Goal: Task Accomplishment & Management: Complete application form

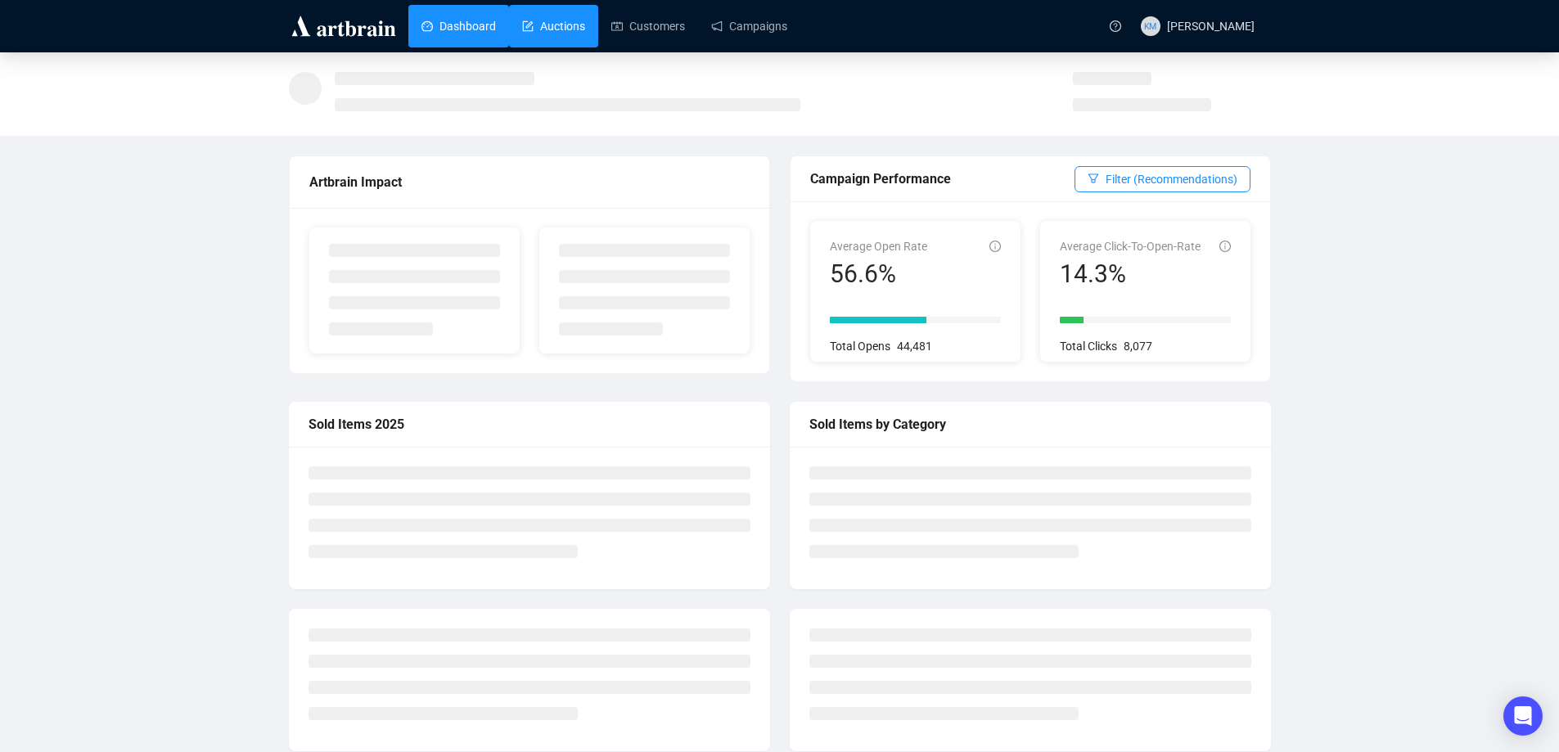
click at [542, 21] on link "Auctions" at bounding box center [553, 26] width 63 height 43
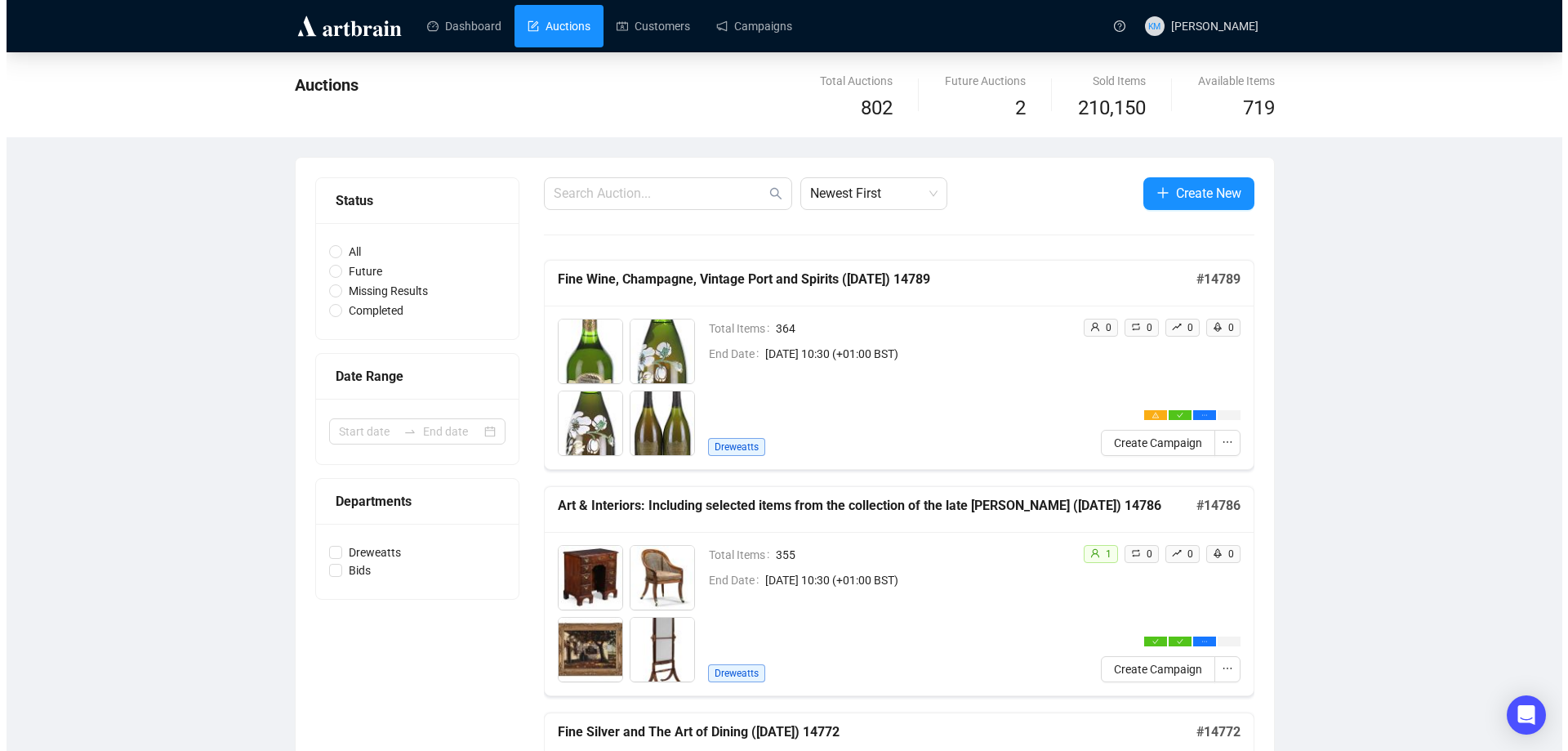
scroll to position [82, 0]
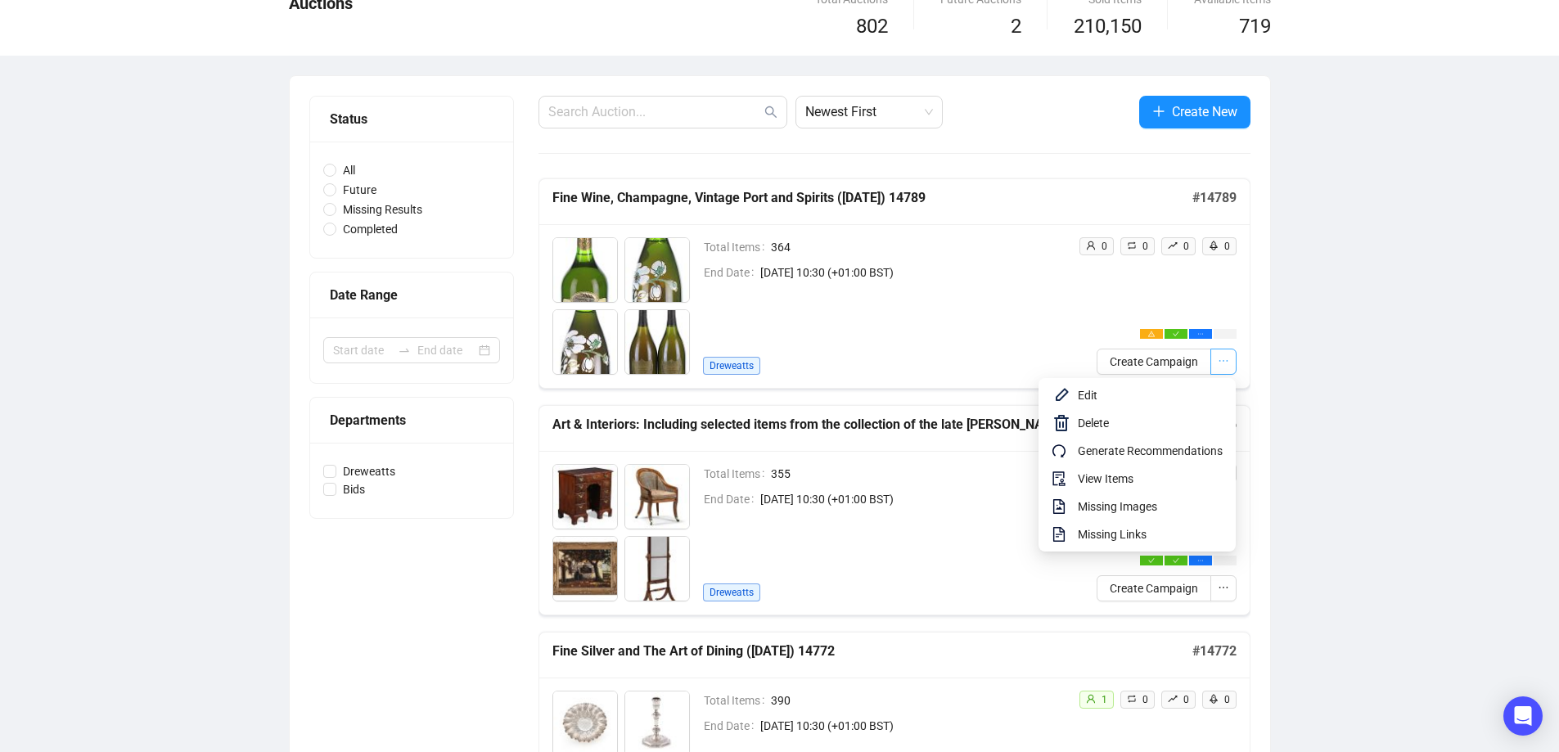
click at [1218, 367] on span "button" at bounding box center [1222, 362] width 11 height 18
click at [1119, 479] on span "View Items" at bounding box center [1150, 479] width 145 height 18
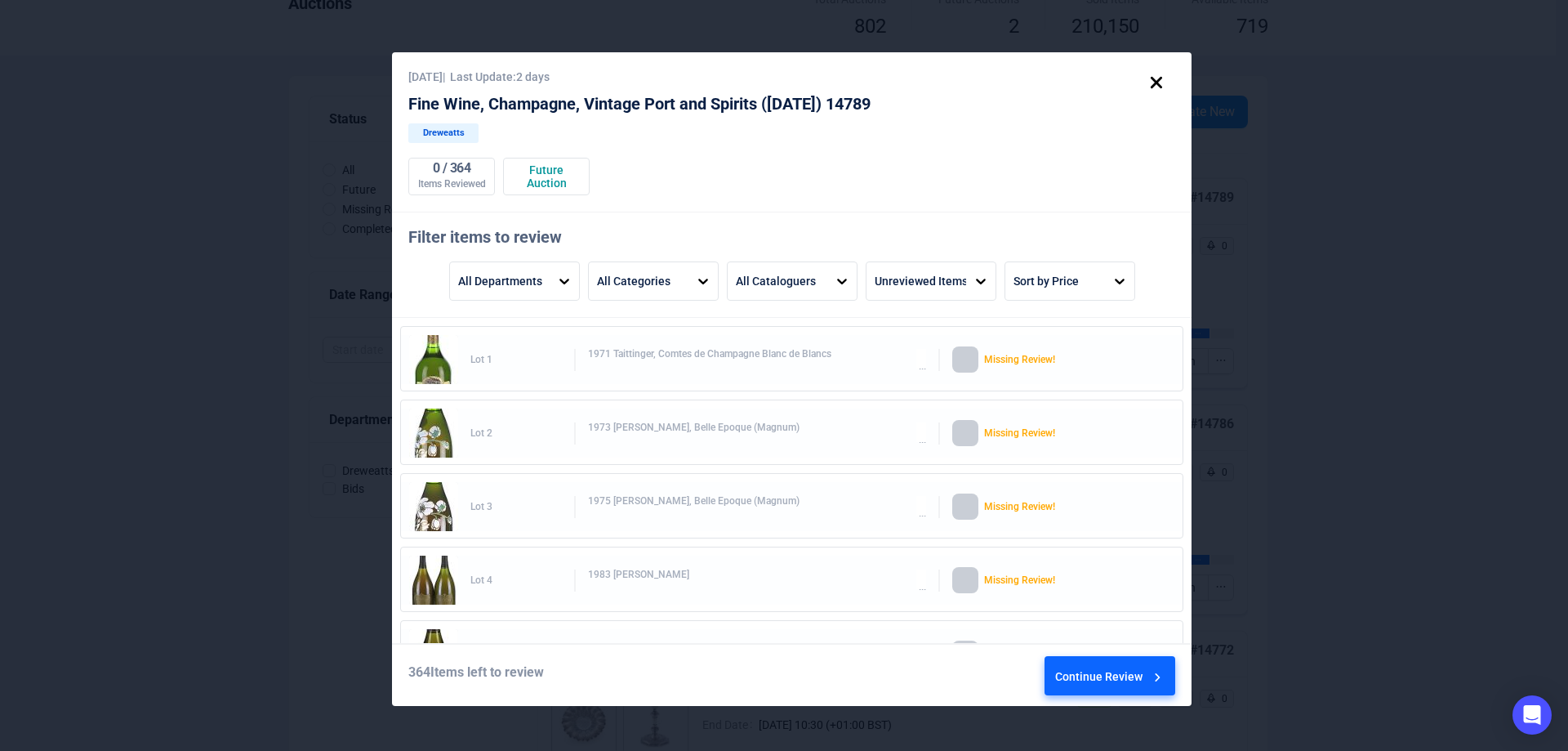
click at [1047, 304] on div "[DATE] | Last Update: 2 days Fine Wine, Champagne, Vintage Port and Spirits ([D…" at bounding box center [791, 378] width 799 height 654
click at [1049, 295] on div "Sort by Price" at bounding box center [1045, 282] width 65 height 28
click at [1057, 368] on div "Price Low to High" at bounding box center [1070, 369] width 118 height 39
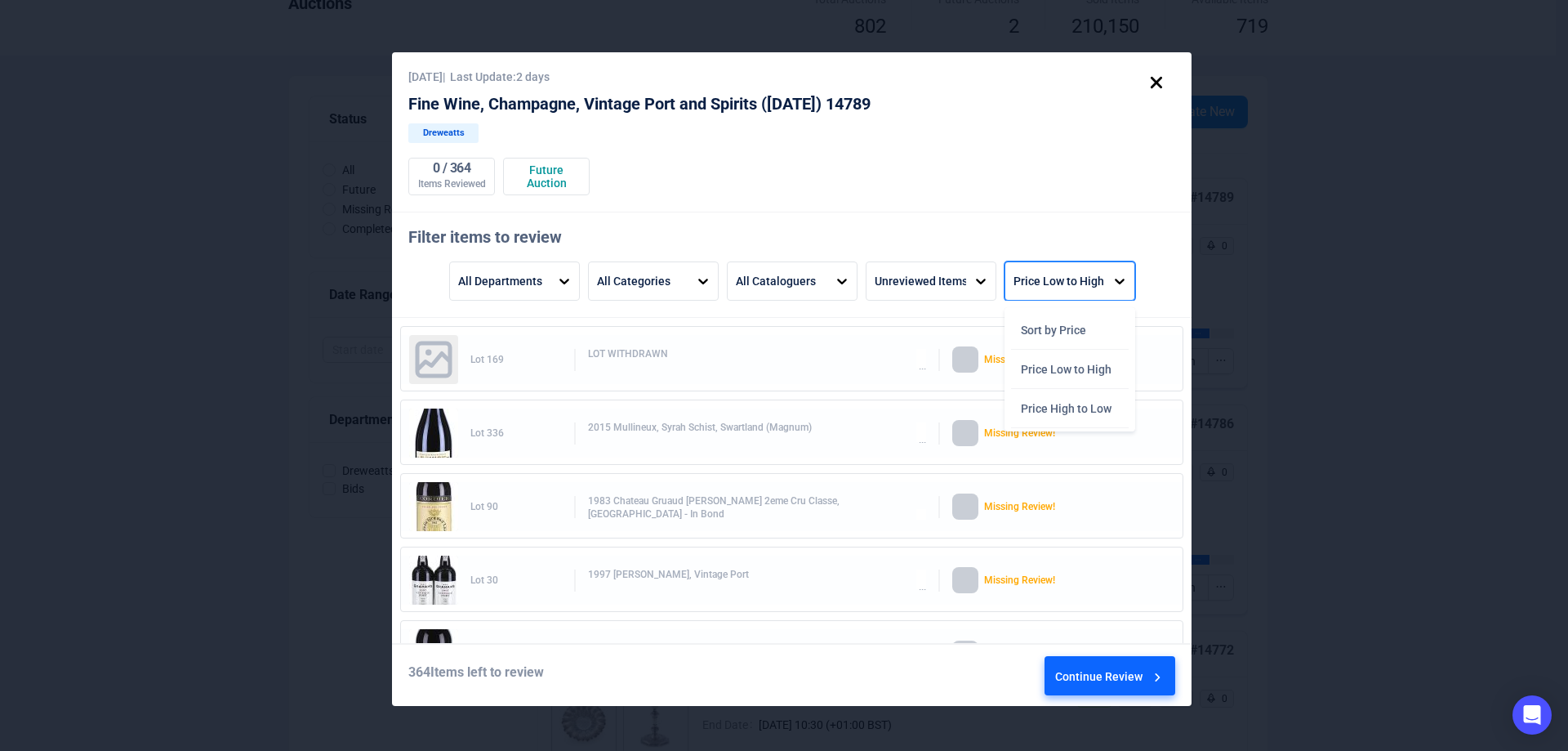
click at [1084, 299] on div "Price Low to High" at bounding box center [1055, 282] width 100 height 38
click at [1082, 405] on div "Price High to Low" at bounding box center [1070, 407] width 118 height 39
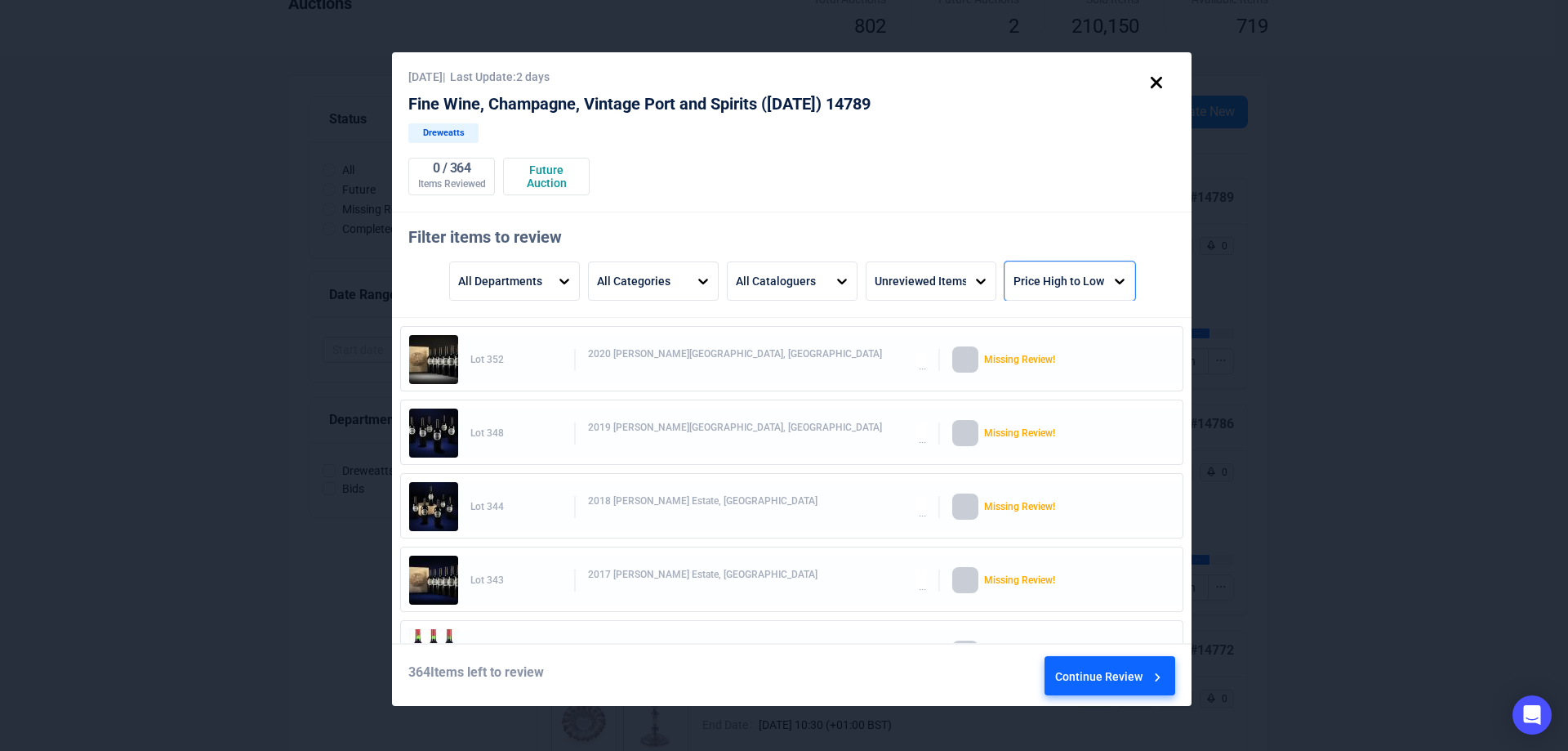
click at [1115, 672] on div "Continue Review" at bounding box center [1110, 679] width 110 height 44
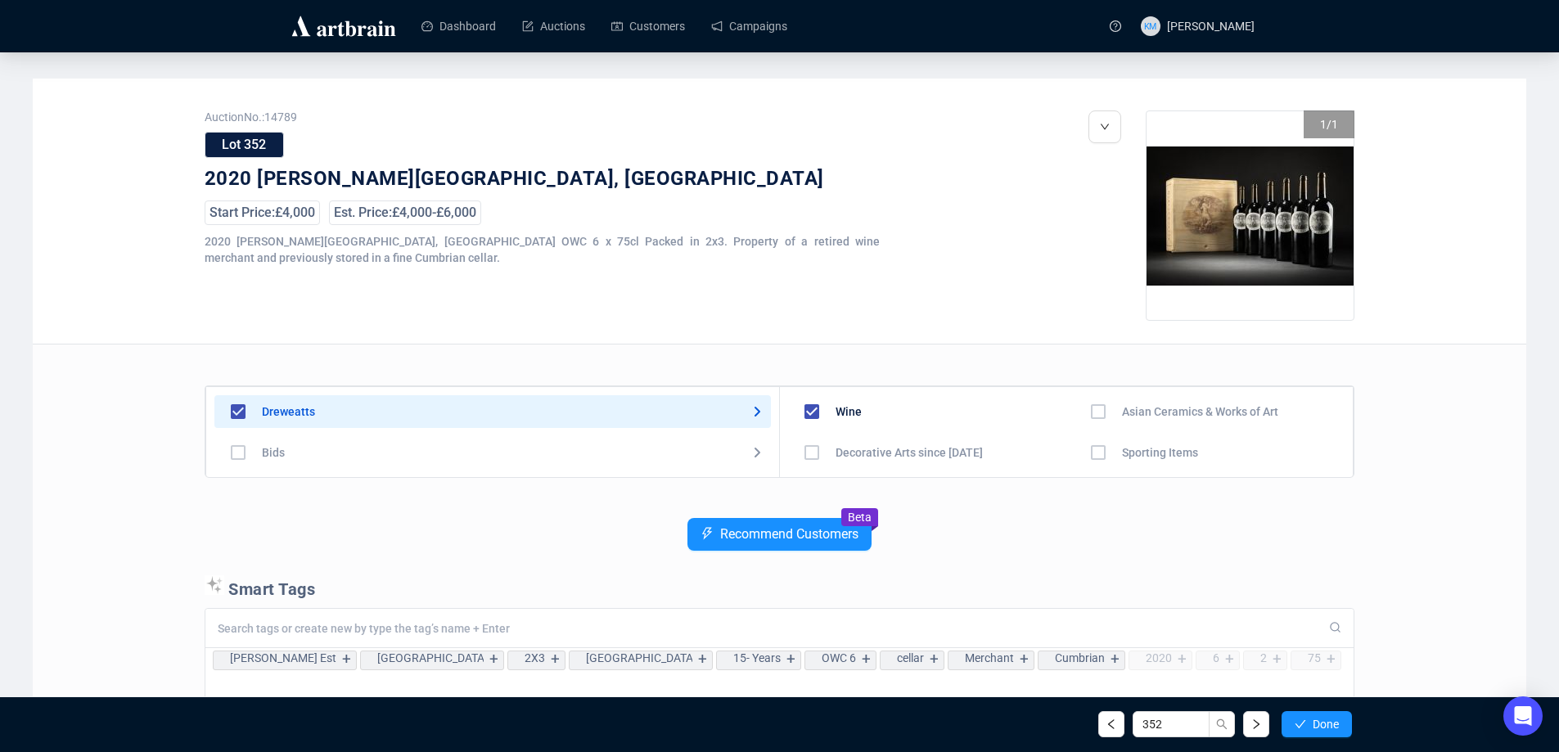
scroll to position [164, 0]
click at [1307, 733] on button "Done" at bounding box center [1316, 724] width 70 height 26
click at [522, 15] on link "Auctions" at bounding box center [553, 26] width 63 height 43
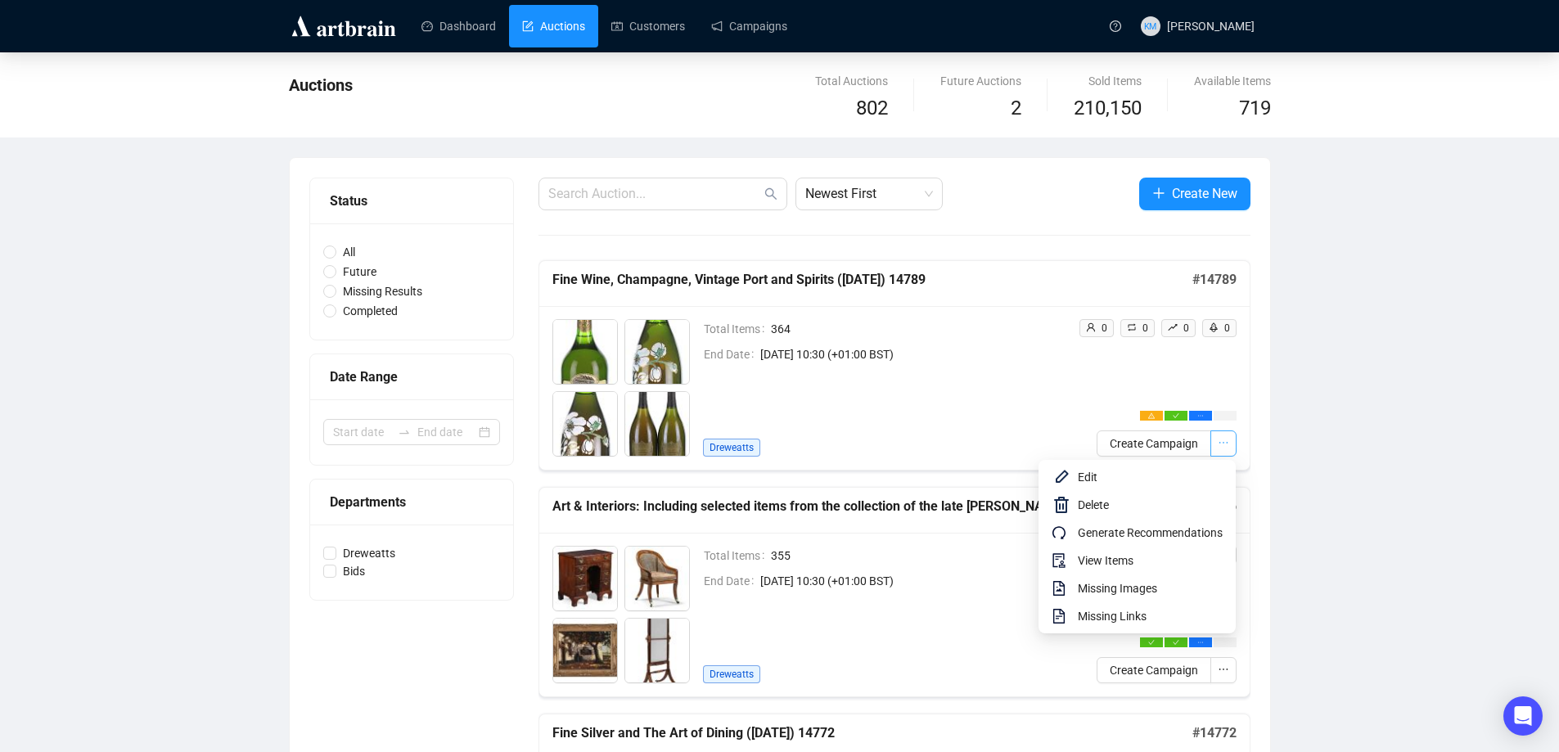
click at [1230, 439] on button "button" at bounding box center [1223, 443] width 26 height 26
click at [1148, 568] on span "View Items" at bounding box center [1150, 560] width 145 height 18
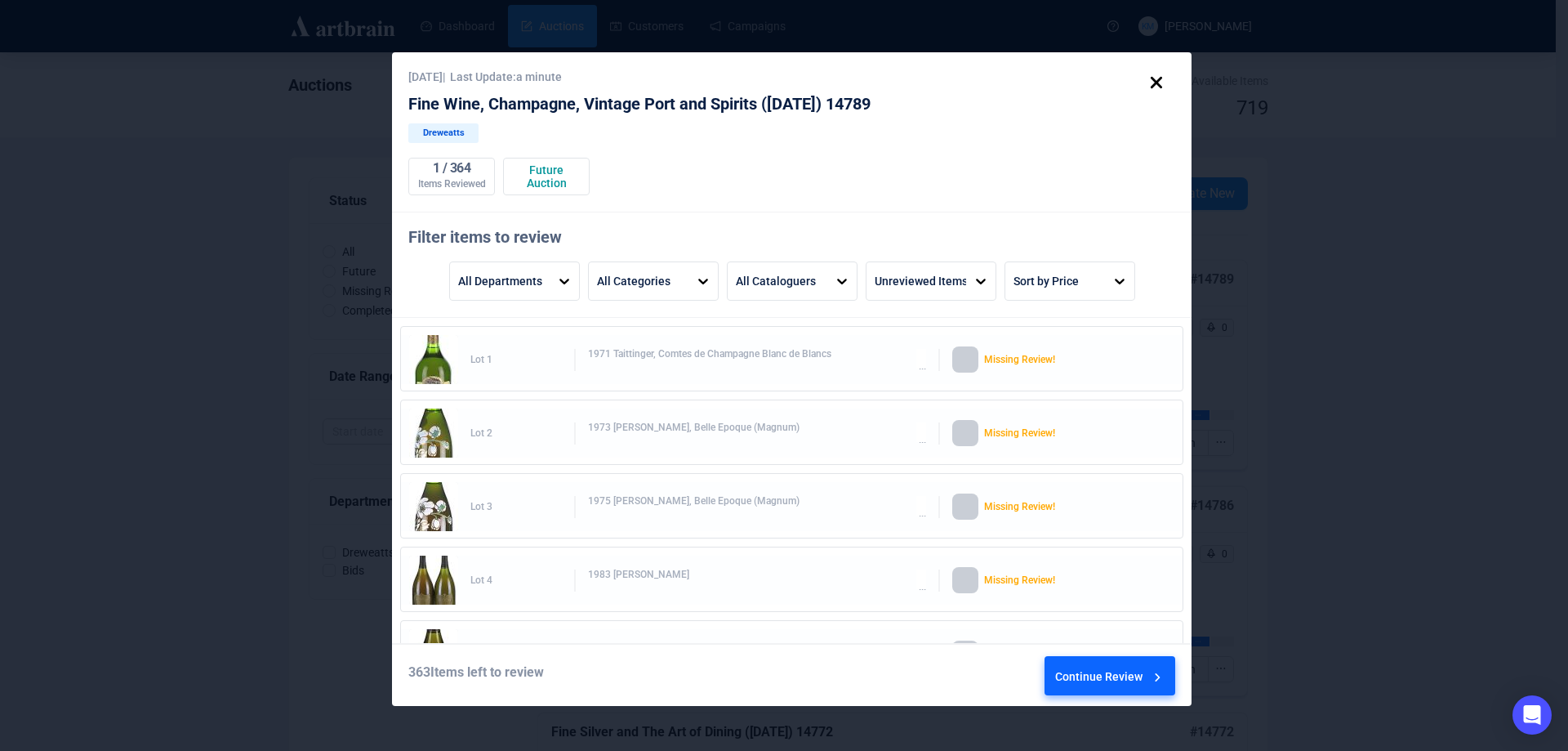
click at [1129, 666] on div "Continue Review" at bounding box center [1110, 679] width 110 height 44
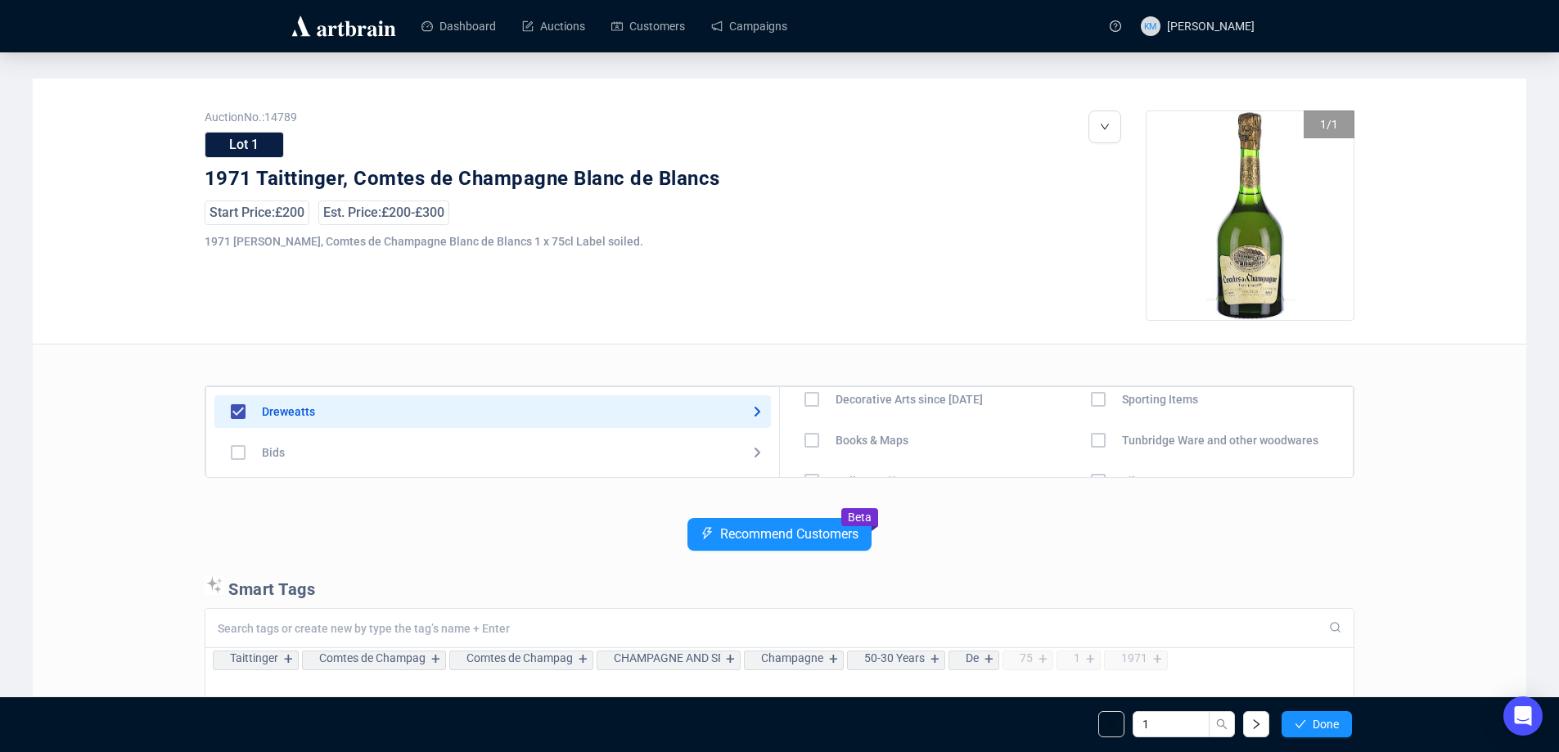
scroll to position [82, 0]
click at [1302, 722] on icon "check" at bounding box center [1300, 724] width 11 height 8
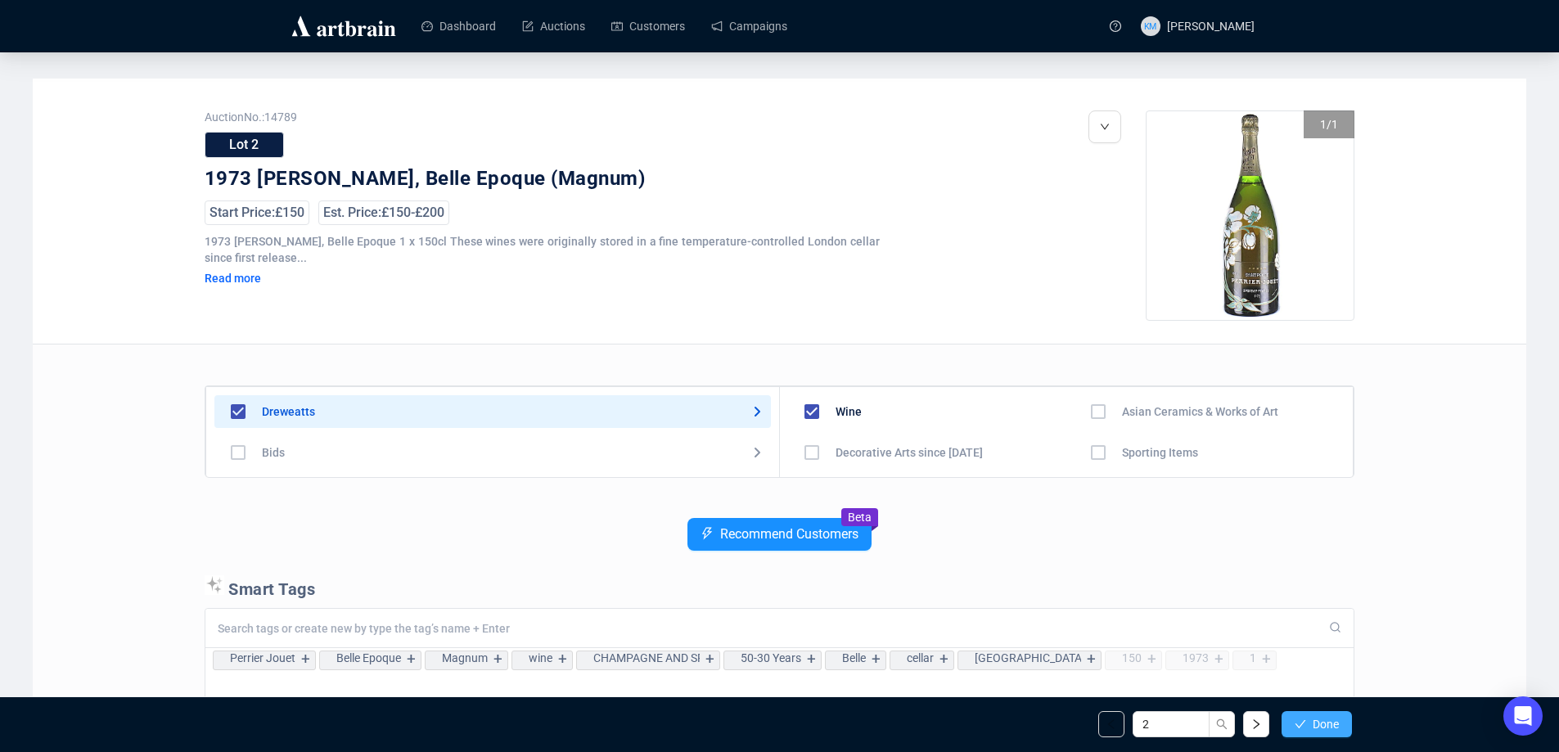
click at [1302, 722] on icon "check" at bounding box center [1299, 723] width 11 height 11
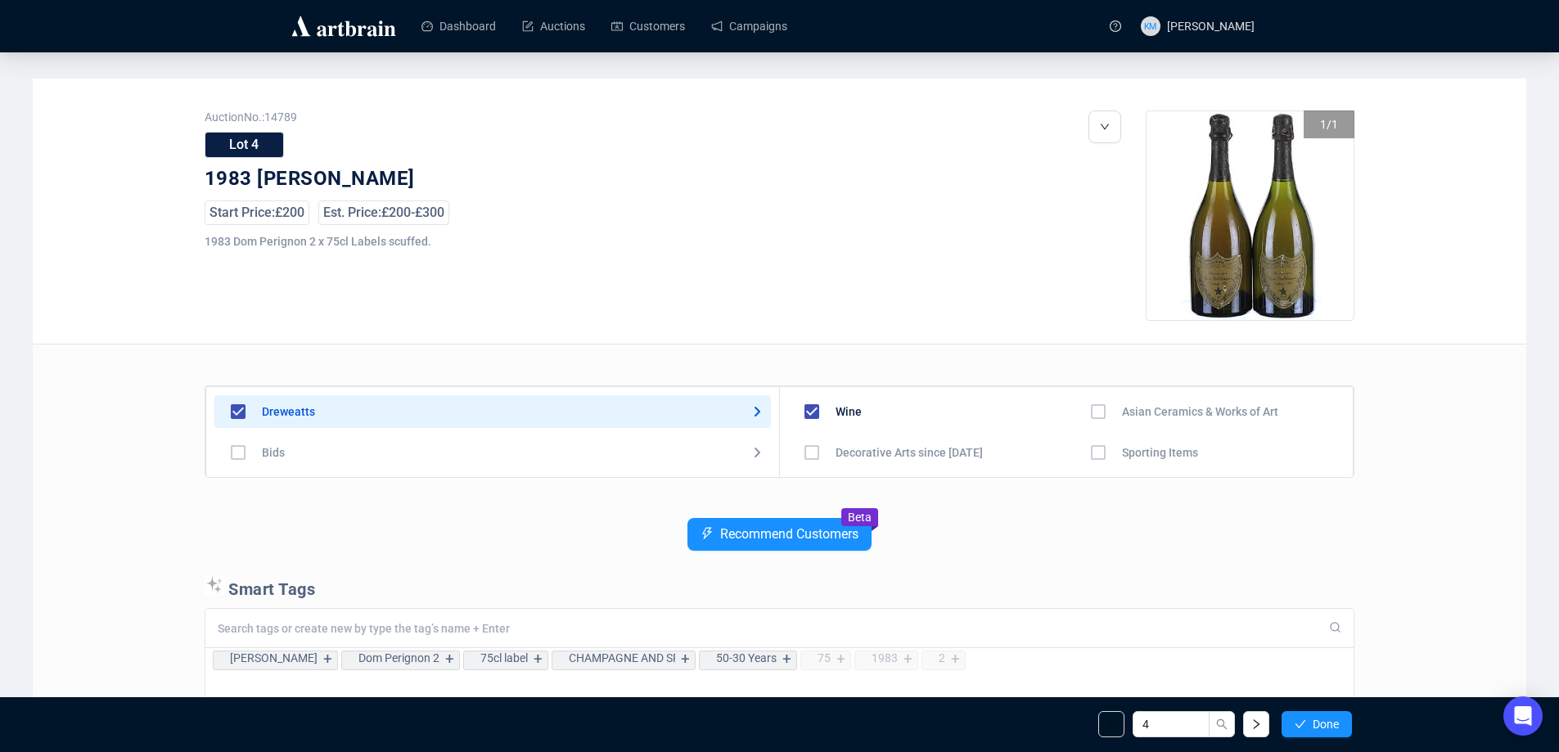
click at [1302, 722] on icon "check" at bounding box center [1299, 723] width 11 height 11
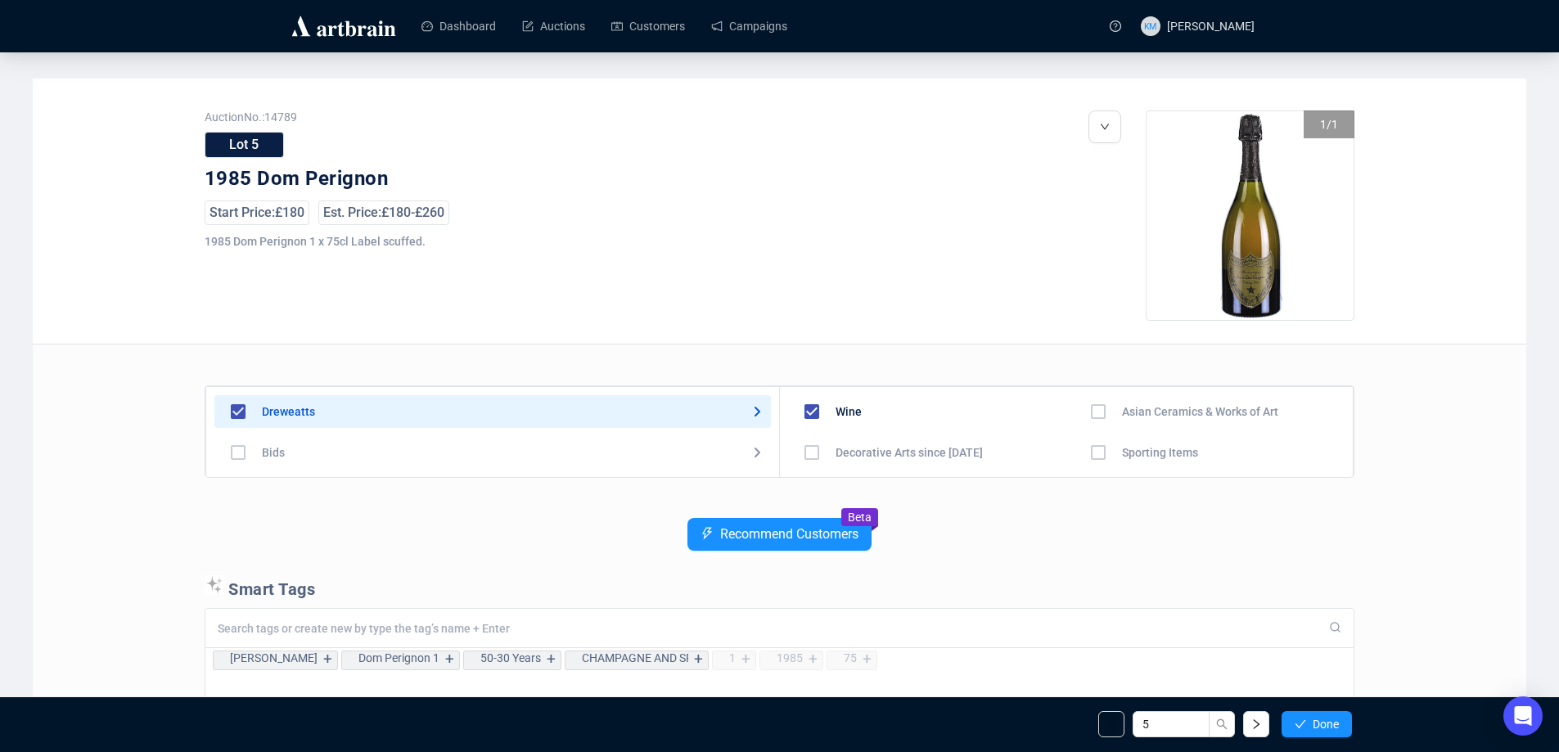
click at [1302, 722] on icon "check" at bounding box center [1299, 723] width 11 height 11
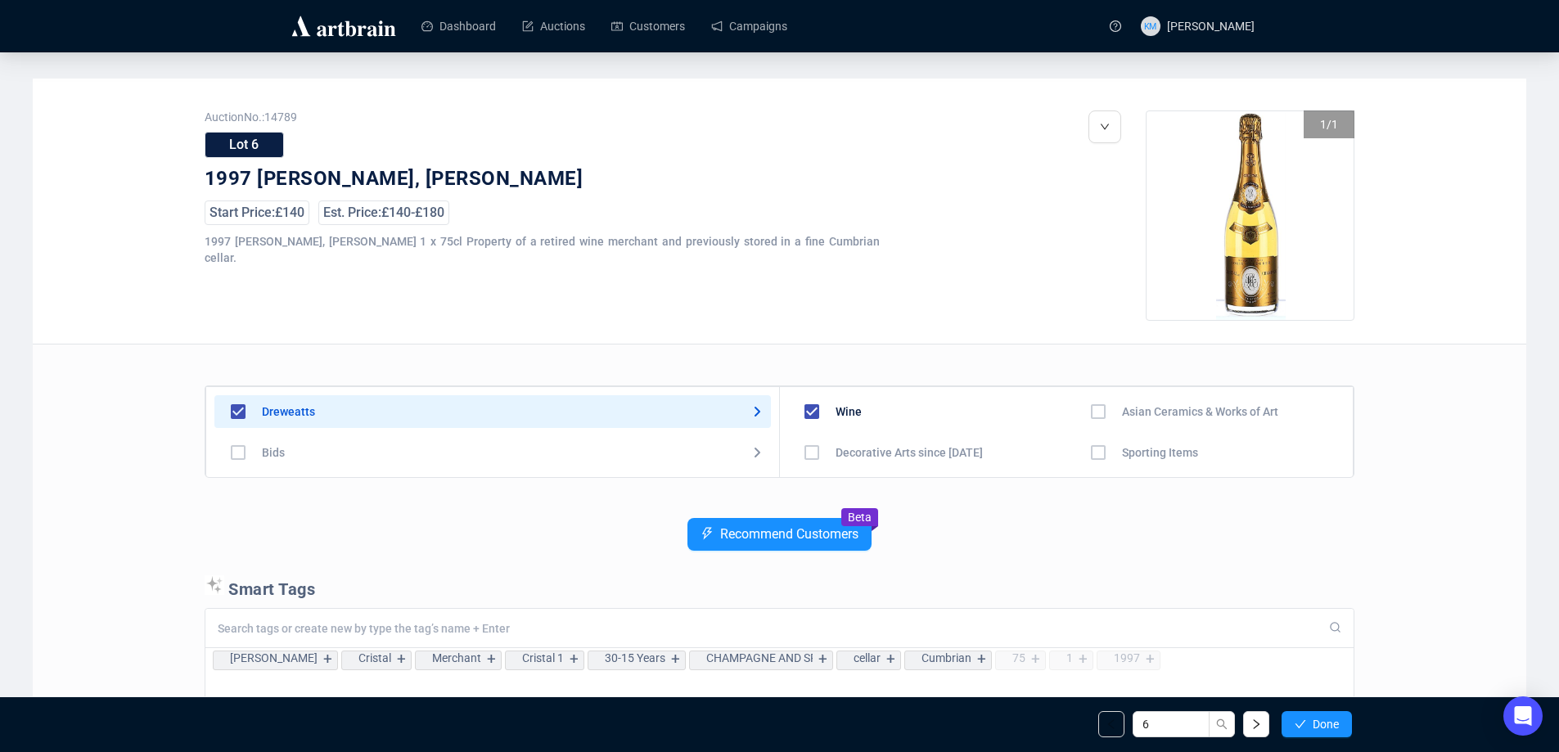
click at [1302, 722] on icon "check" at bounding box center [1299, 723] width 11 height 11
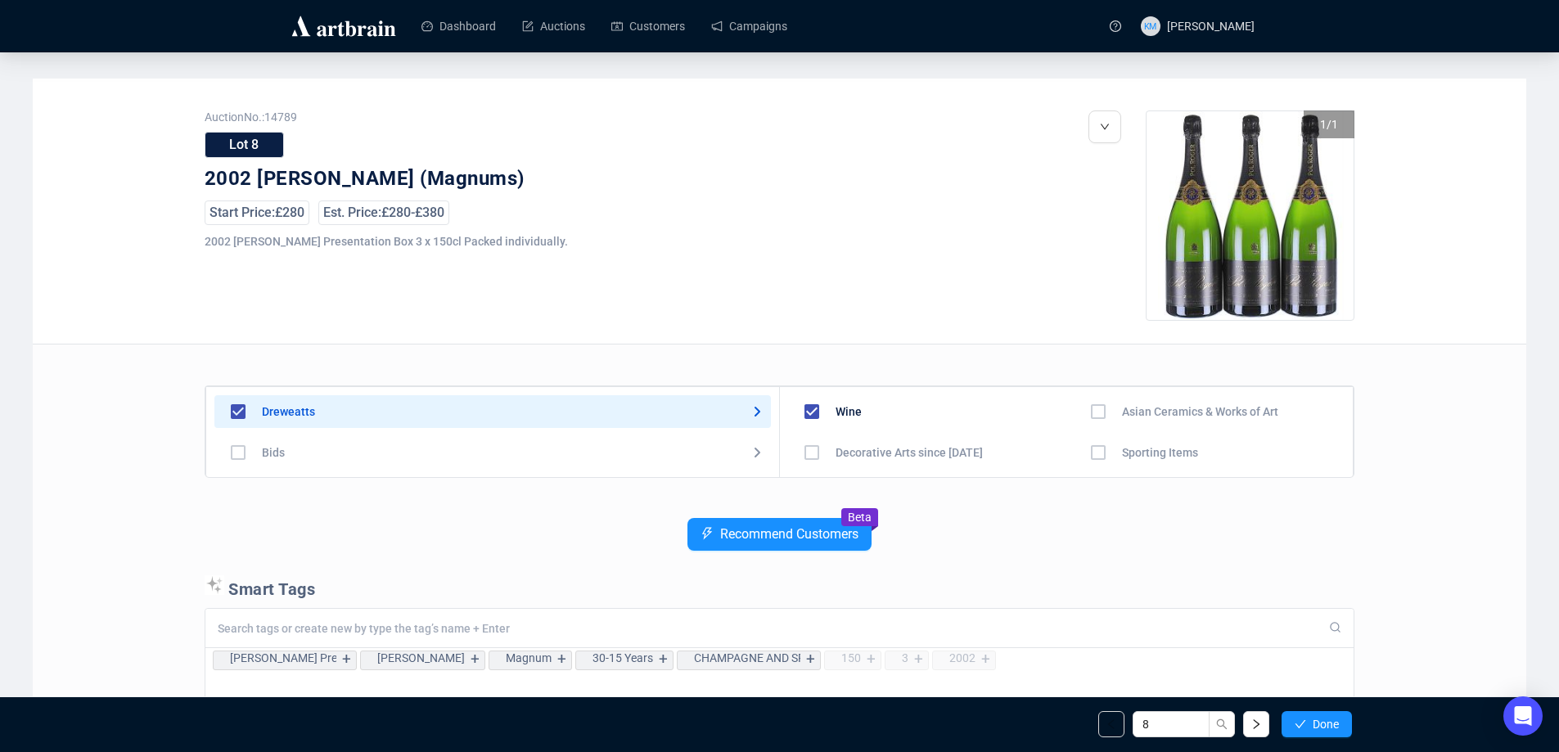
click at [1302, 722] on icon "check" at bounding box center [1299, 723] width 11 height 11
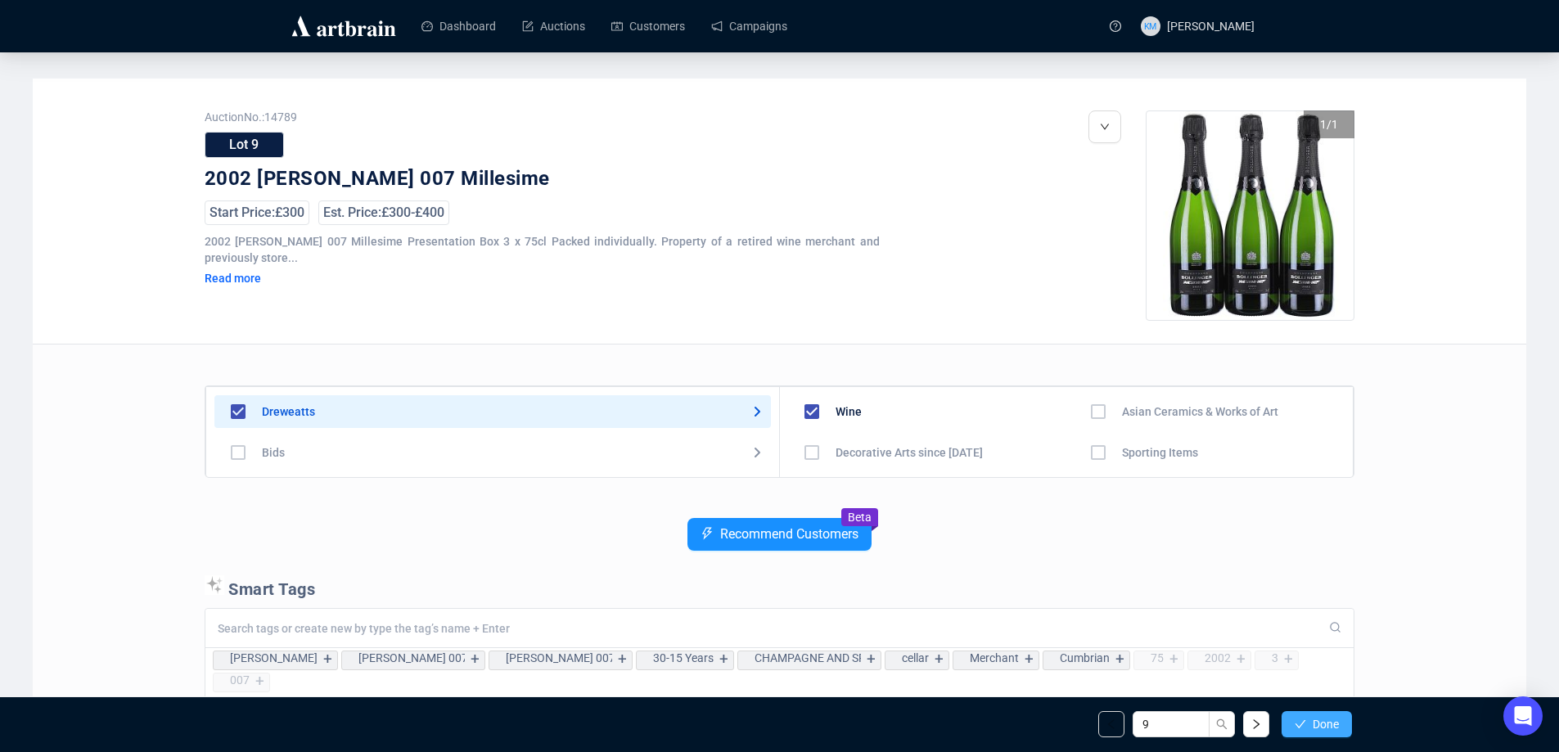
click at [1312, 719] on span "Done" at bounding box center [1325, 724] width 26 height 13
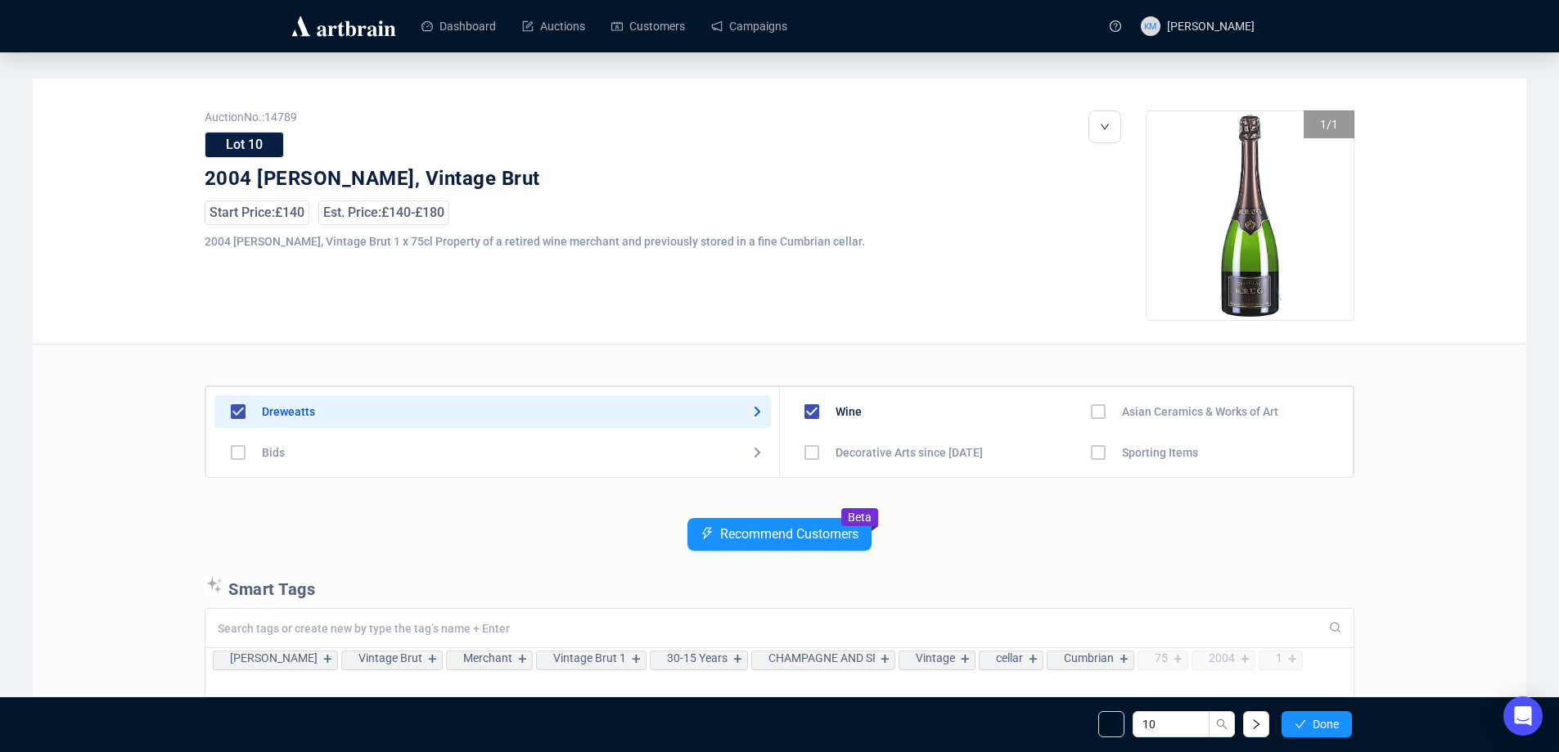
click at [1312, 719] on span "Done" at bounding box center [1325, 724] width 26 height 13
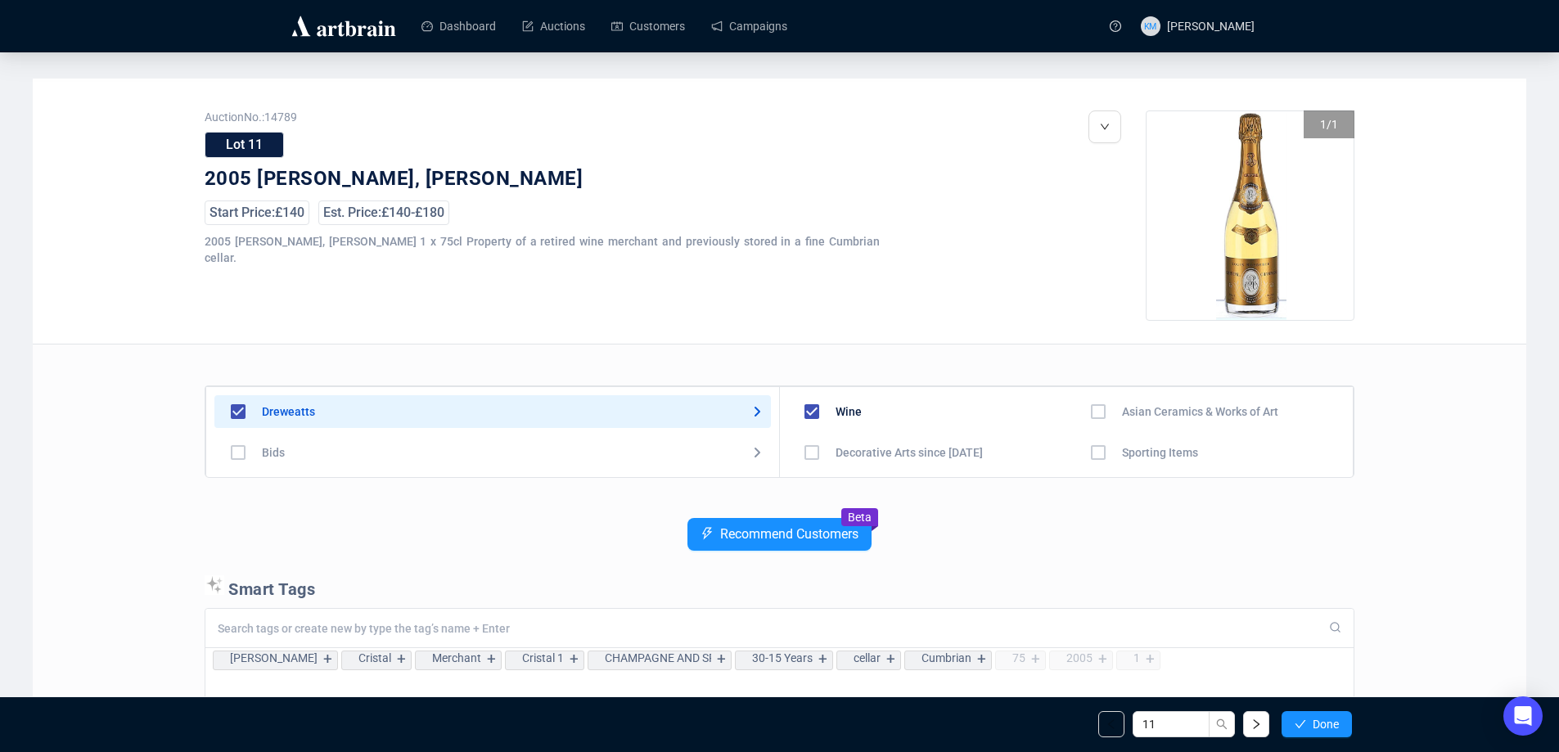
click at [1312, 719] on span "Done" at bounding box center [1325, 724] width 26 height 13
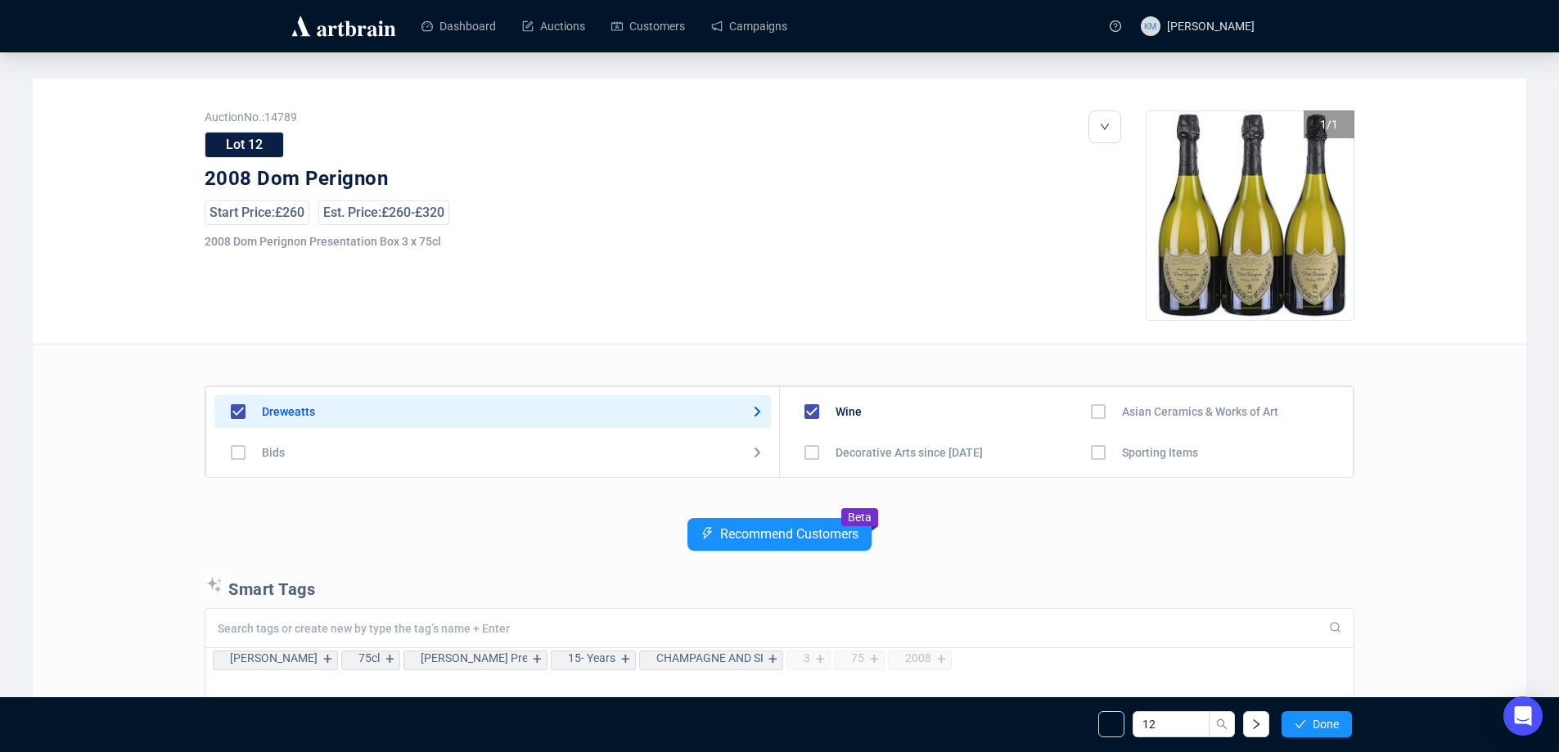
click at [1312, 719] on span "Done" at bounding box center [1325, 724] width 26 height 13
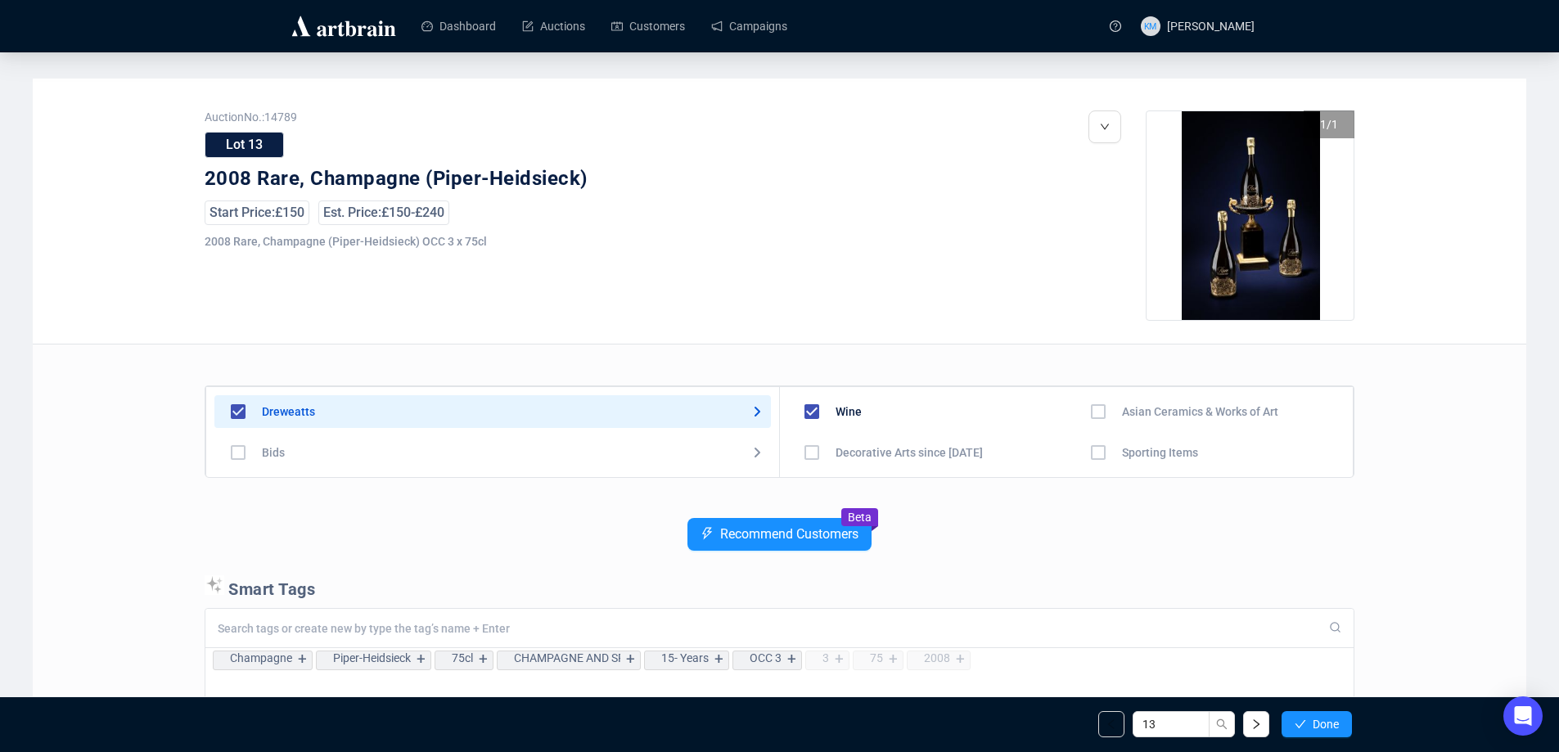
click at [1312, 719] on span "Done" at bounding box center [1325, 724] width 26 height 13
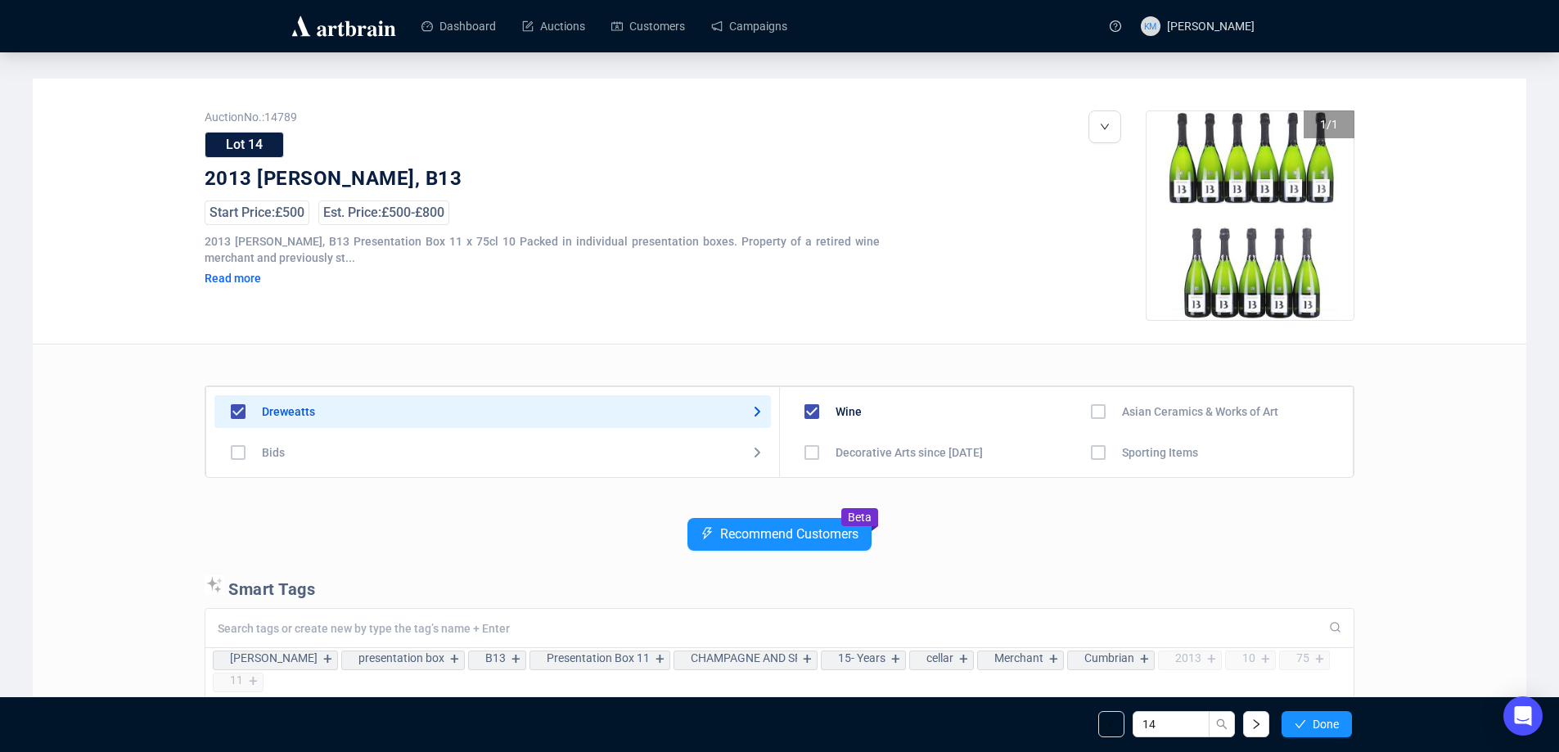
click at [1312, 719] on span "Done" at bounding box center [1325, 724] width 26 height 13
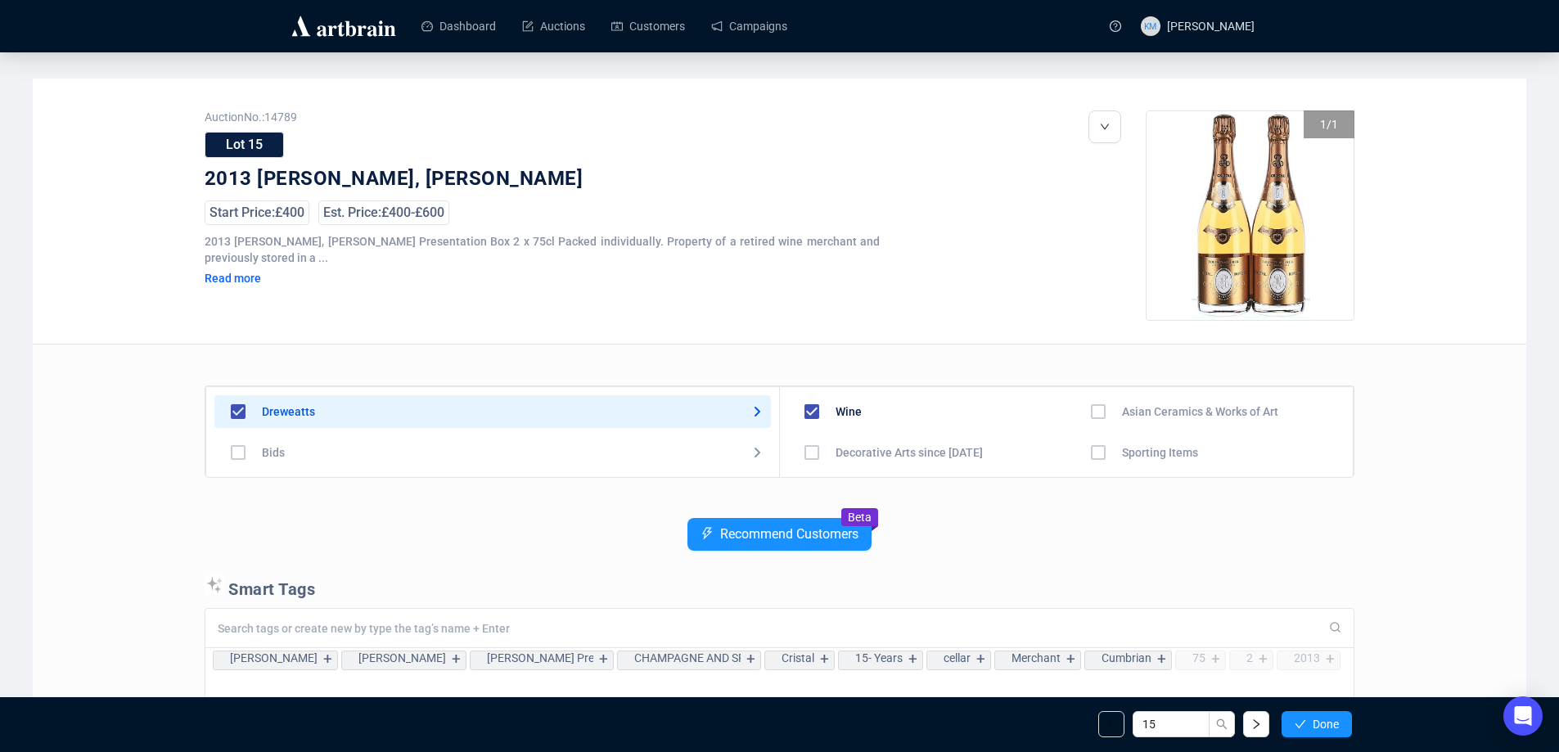
click at [1312, 719] on span "Done" at bounding box center [1325, 724] width 26 height 13
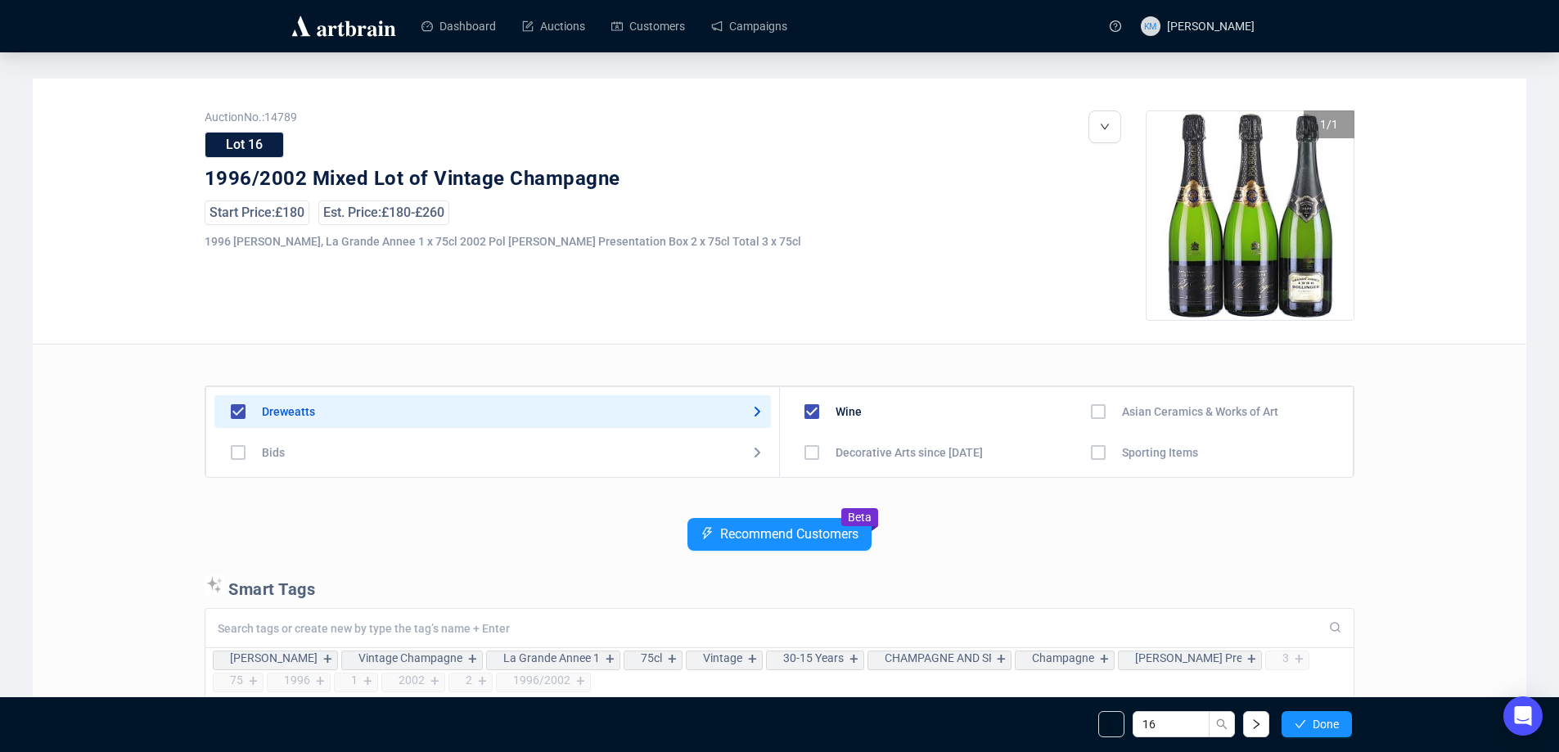
click at [1312, 719] on span "Done" at bounding box center [1325, 724] width 26 height 13
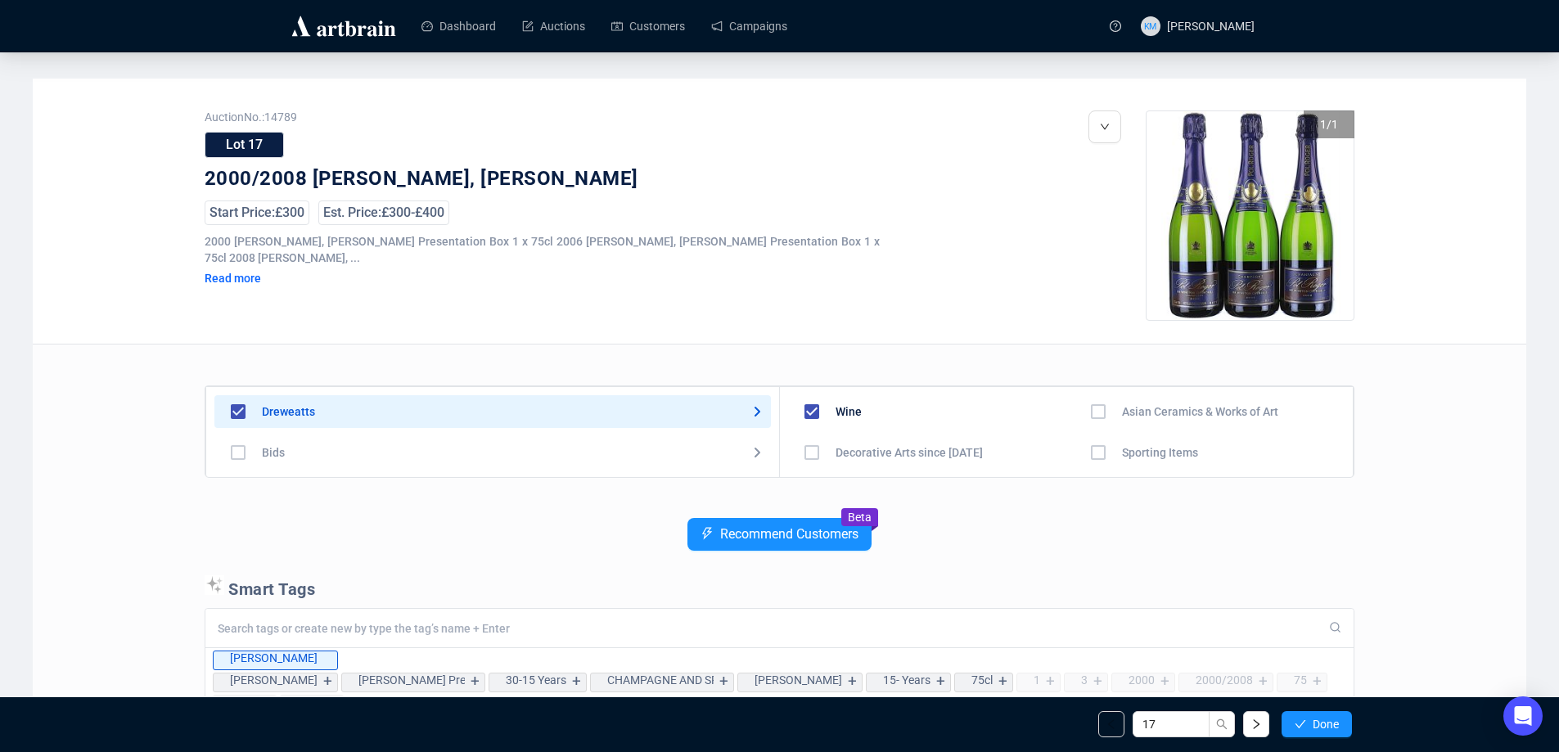
click at [1329, 737] on div "17 Done" at bounding box center [779, 724] width 1169 height 56
click at [1331, 730] on span "Done" at bounding box center [1325, 724] width 26 height 13
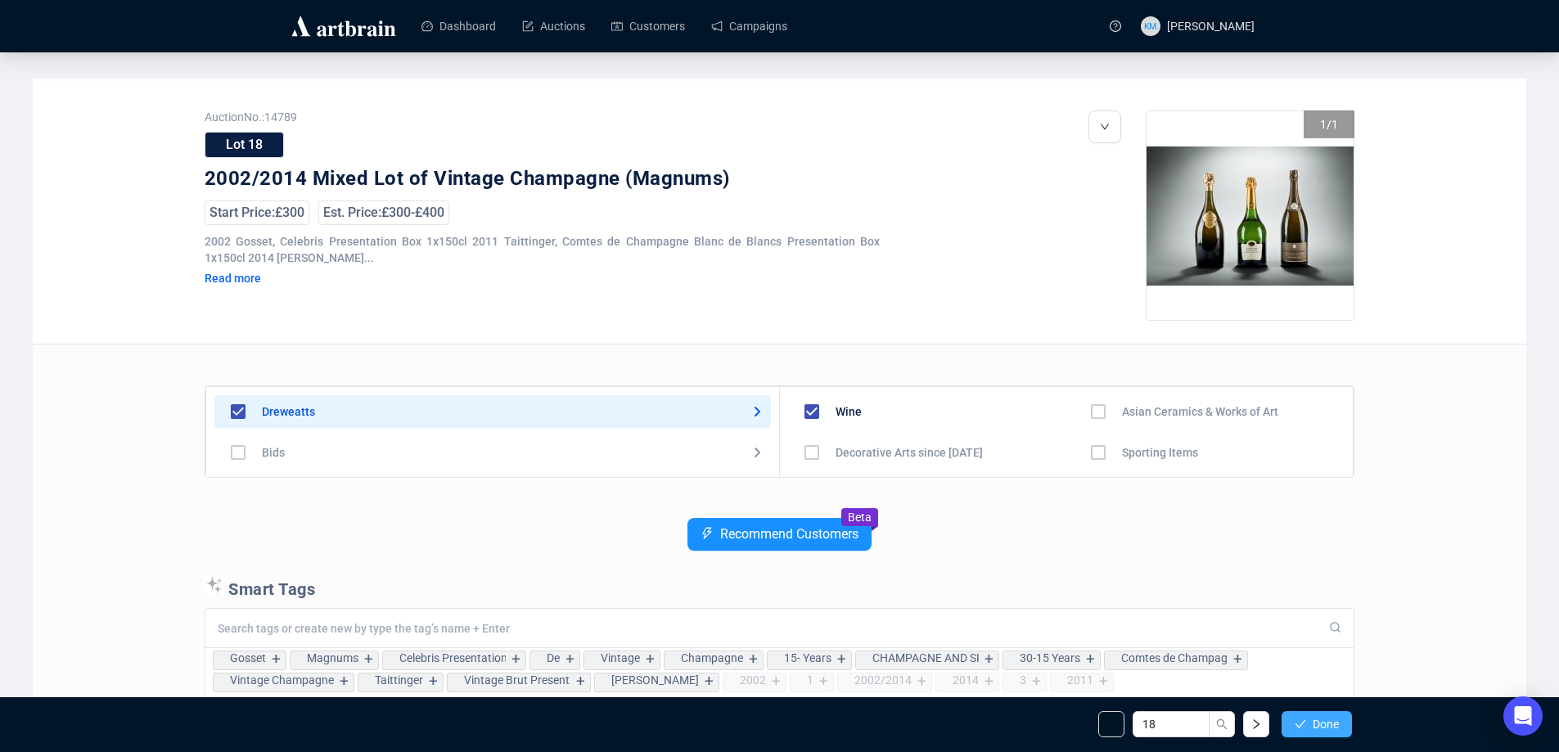
click at [1331, 722] on span "Done" at bounding box center [1325, 724] width 26 height 13
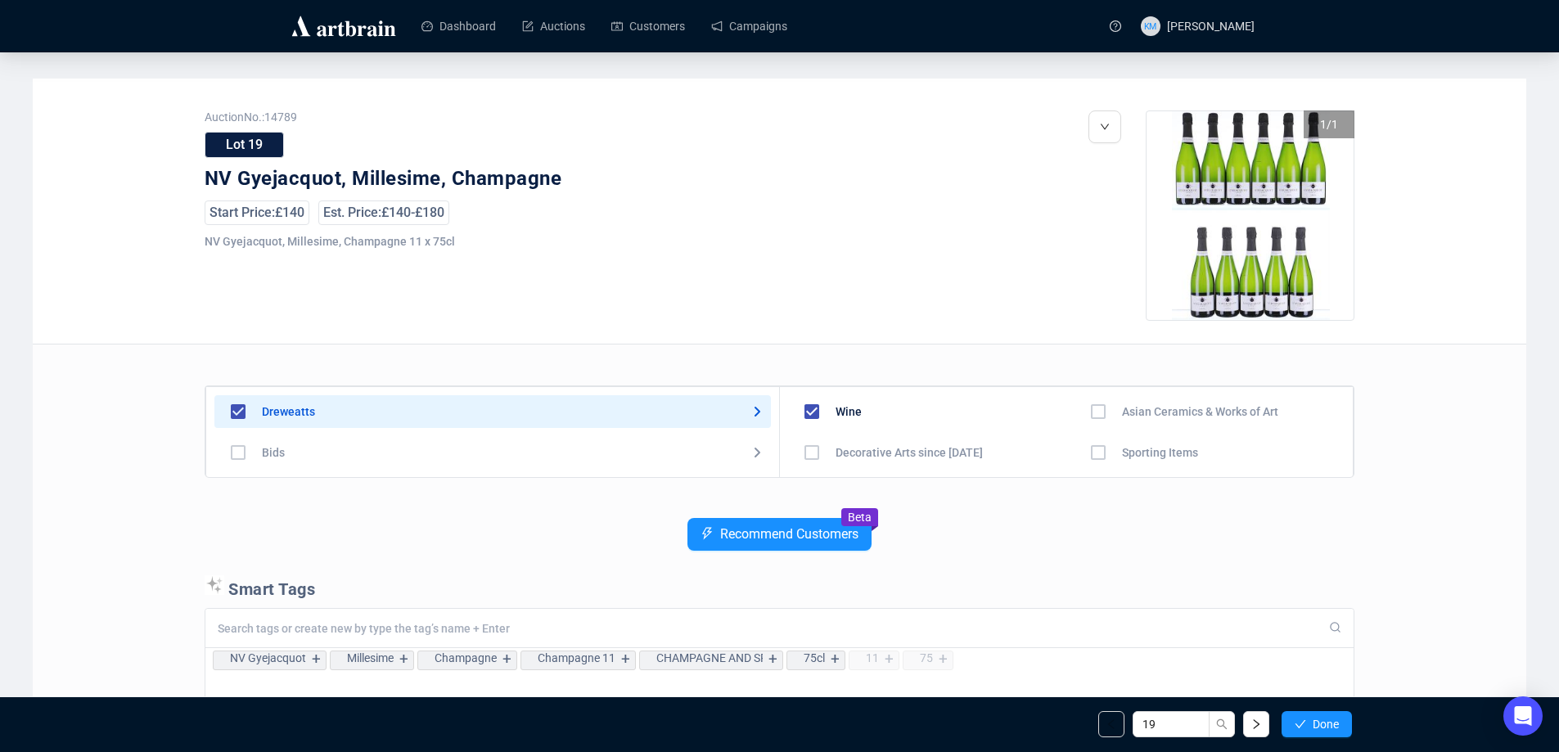
click at [1331, 722] on span "Done" at bounding box center [1325, 724] width 26 height 13
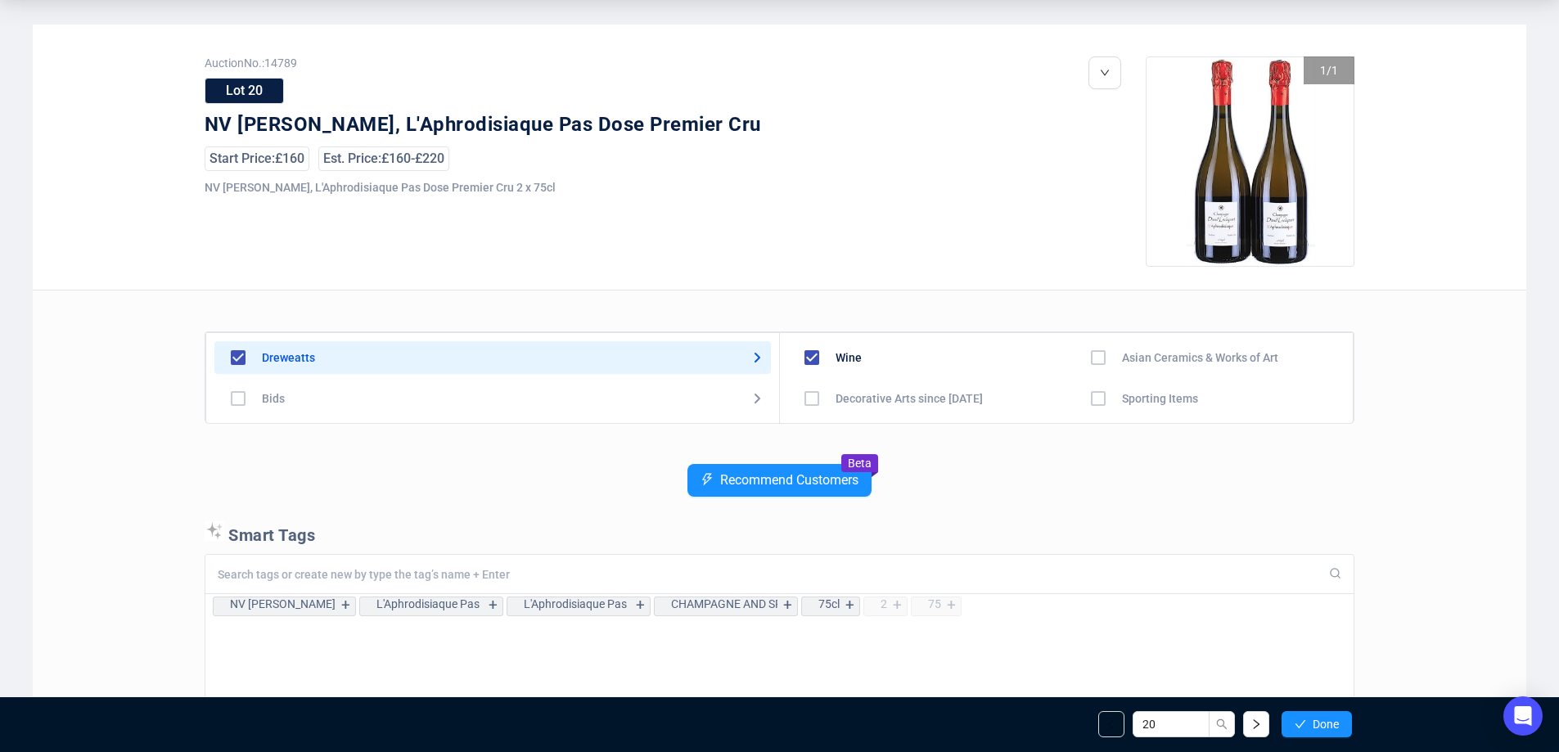
scroll to position [82, 0]
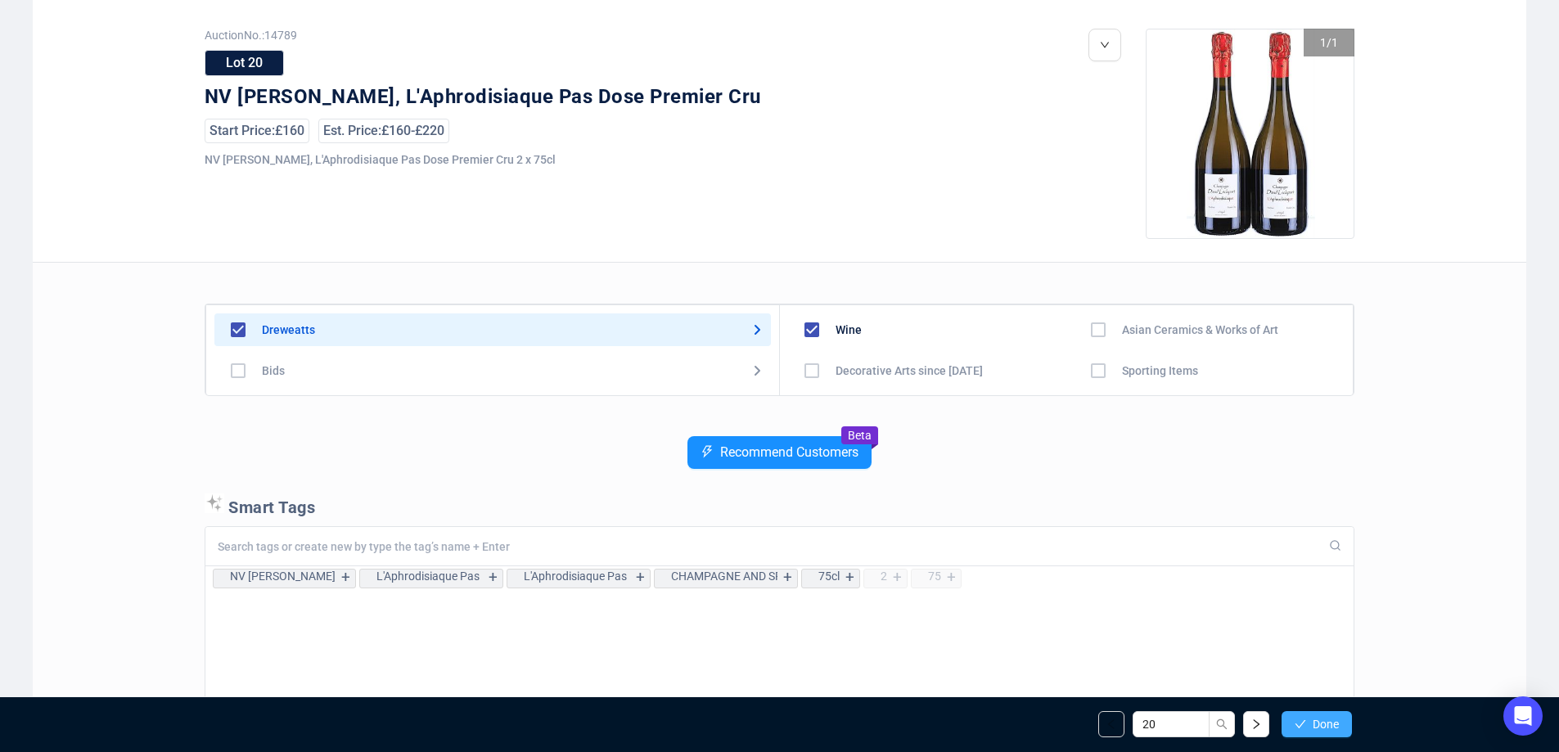
click at [1302, 718] on icon "check" at bounding box center [1299, 723] width 11 height 11
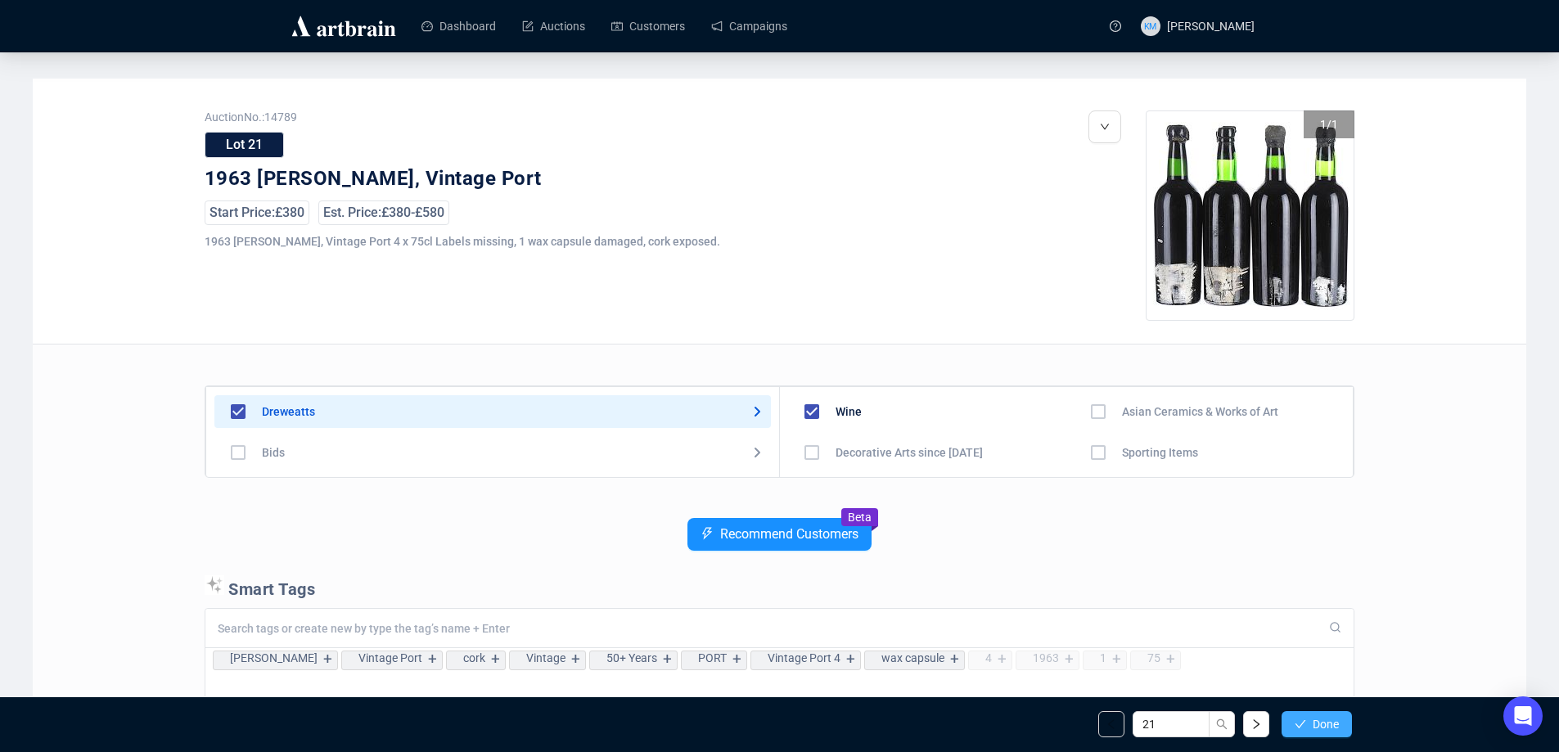
click at [1301, 725] on icon "check" at bounding box center [1299, 723] width 11 height 11
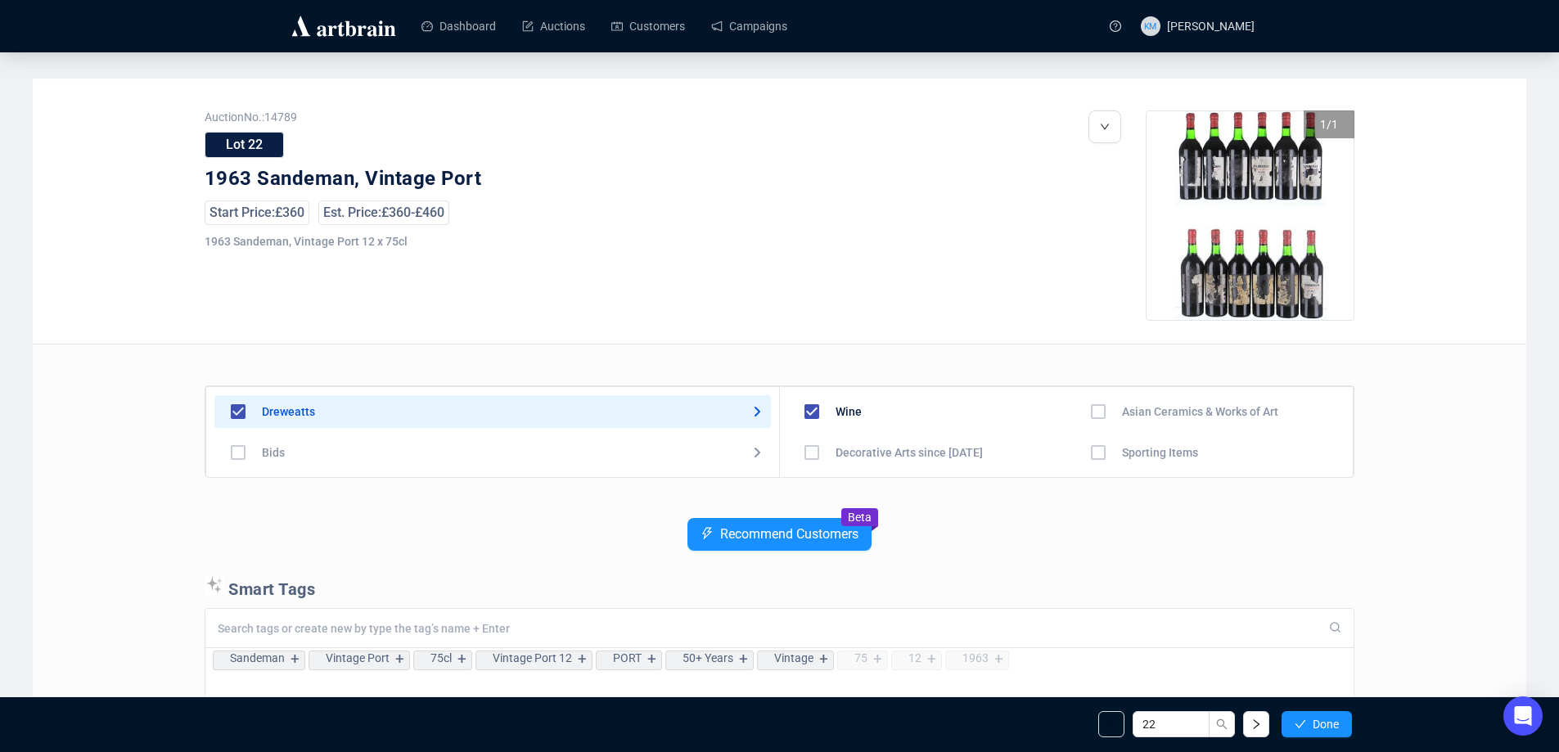
click at [1301, 725] on icon "check" at bounding box center [1299, 723] width 11 height 11
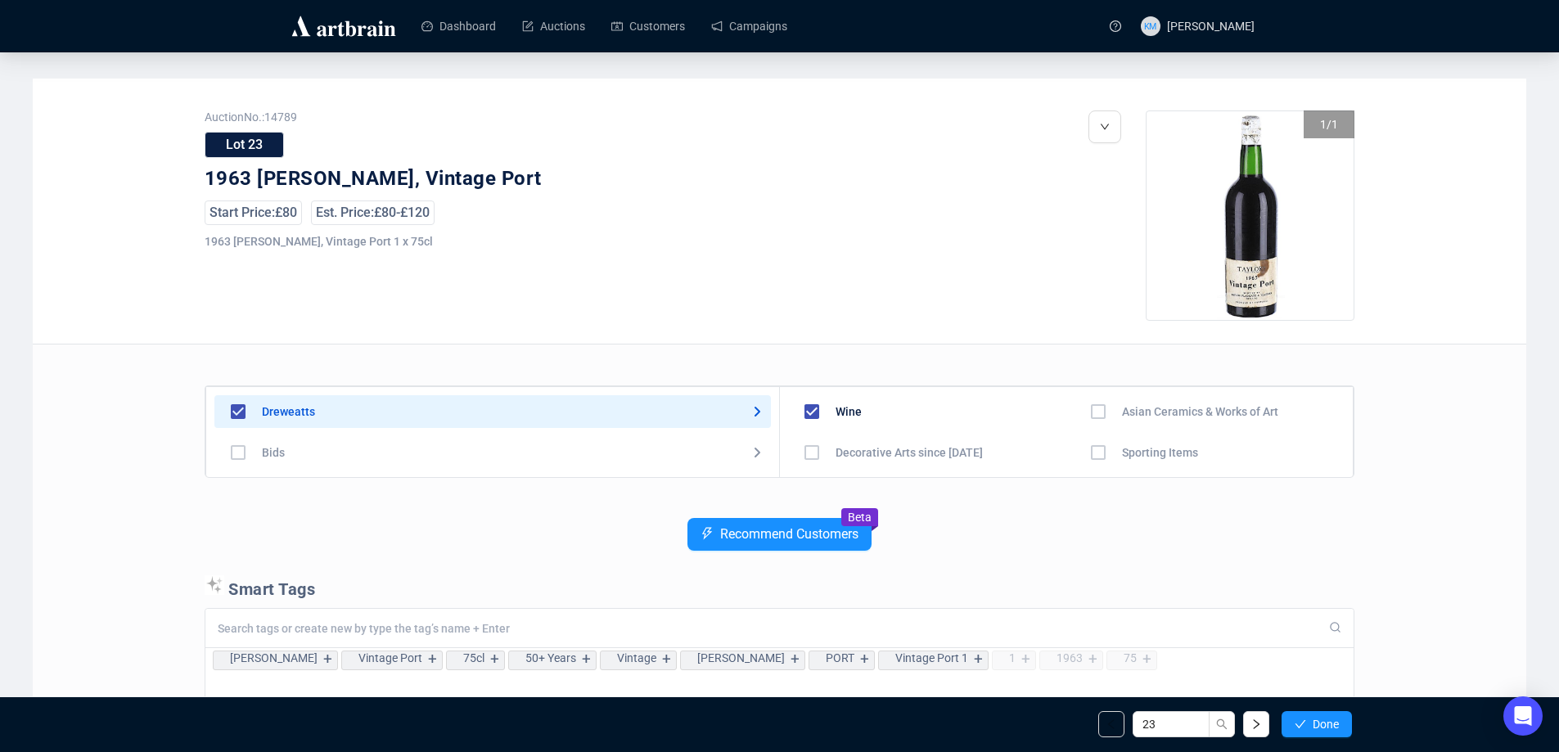
click at [1301, 725] on icon "check" at bounding box center [1299, 723] width 11 height 11
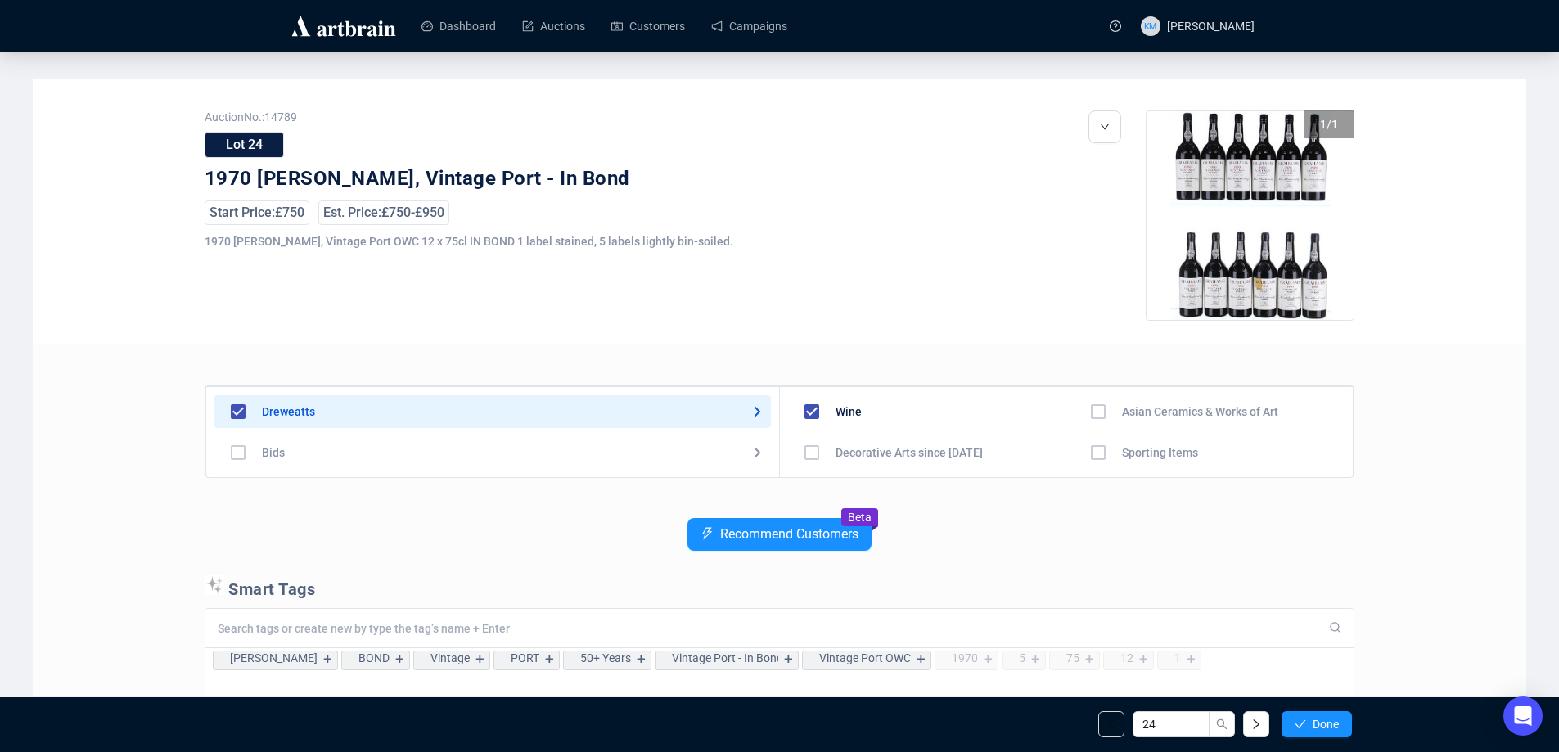
click at [1301, 726] on icon "check" at bounding box center [1299, 723] width 11 height 11
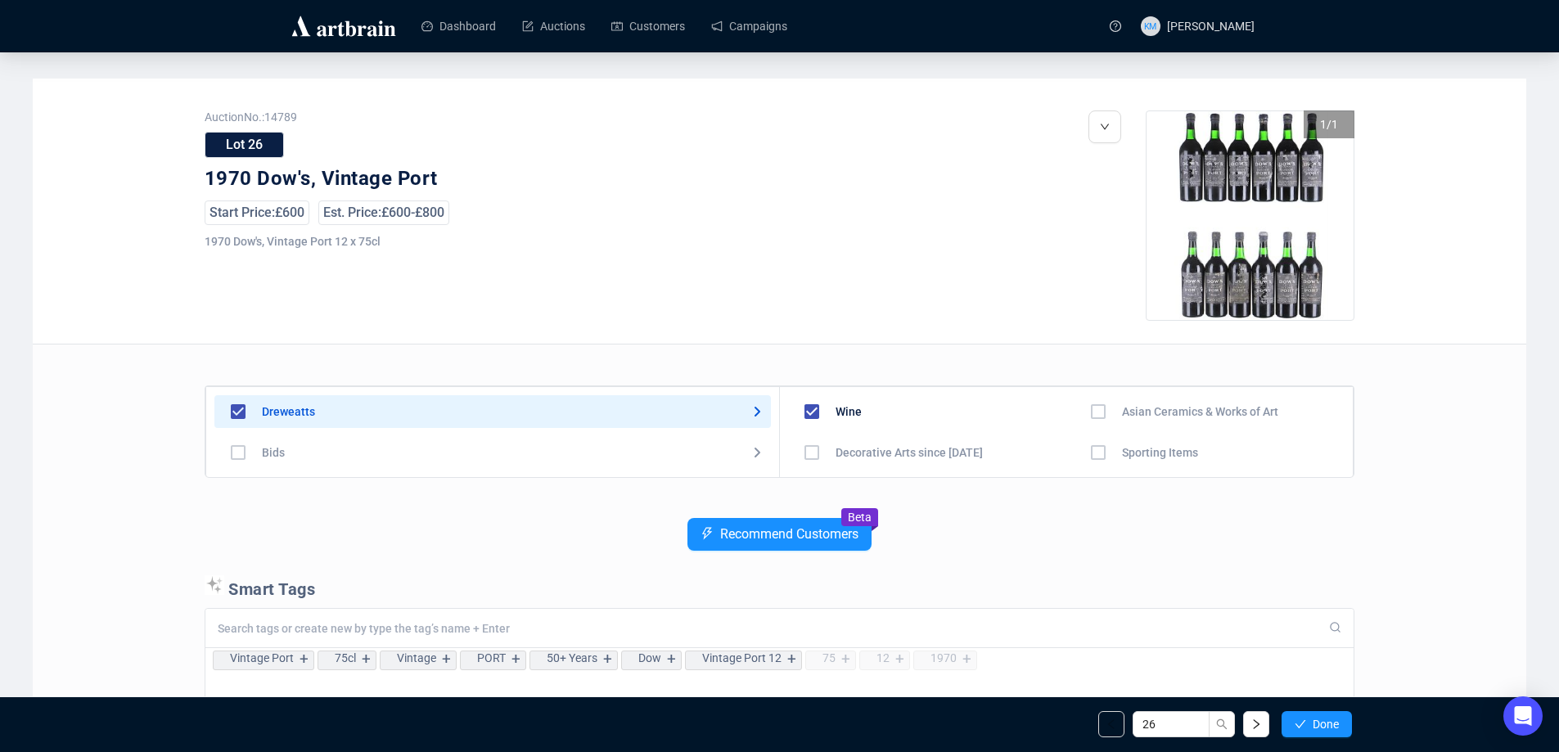
click at [1301, 726] on icon "check" at bounding box center [1299, 723] width 11 height 11
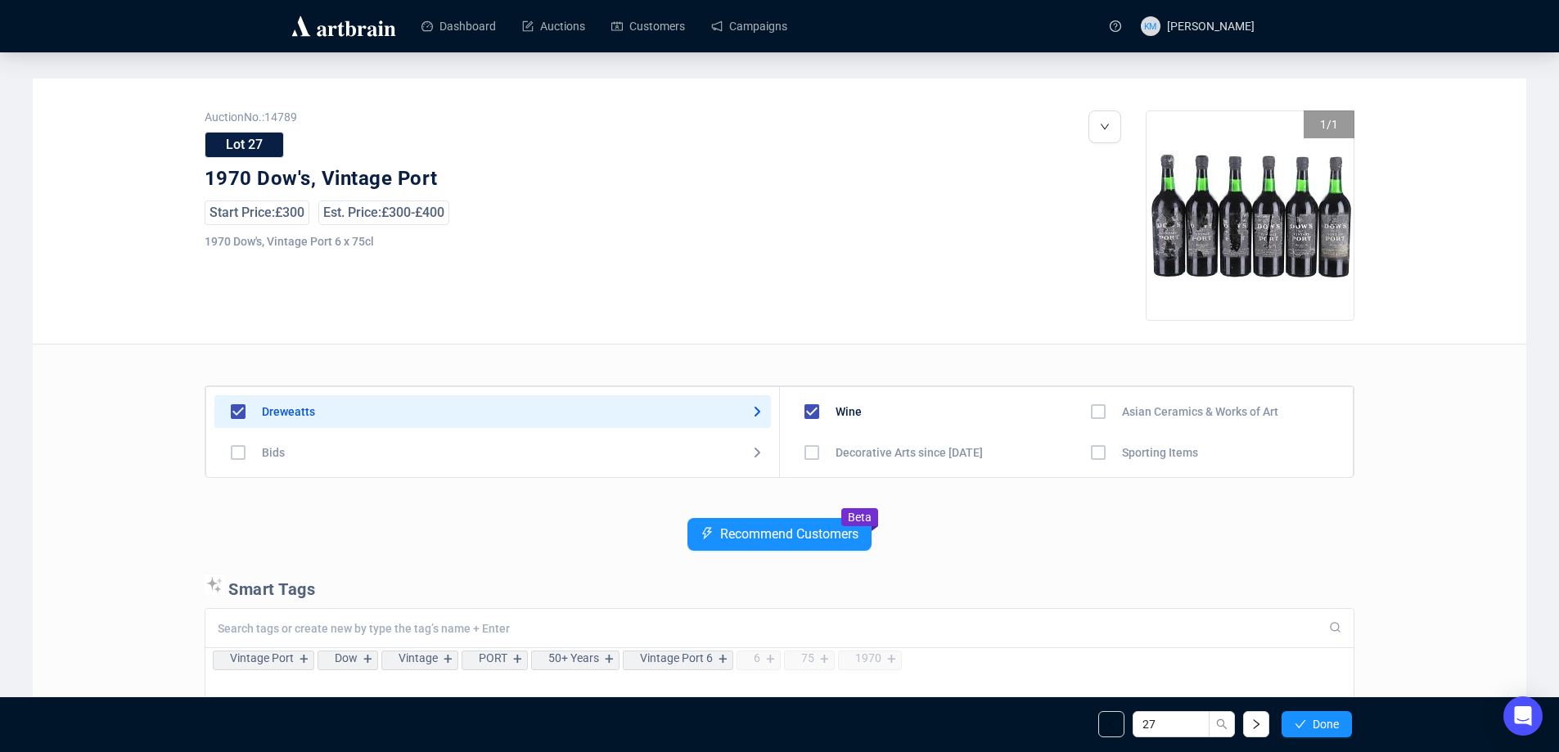
click at [1301, 726] on icon "check" at bounding box center [1299, 723] width 11 height 11
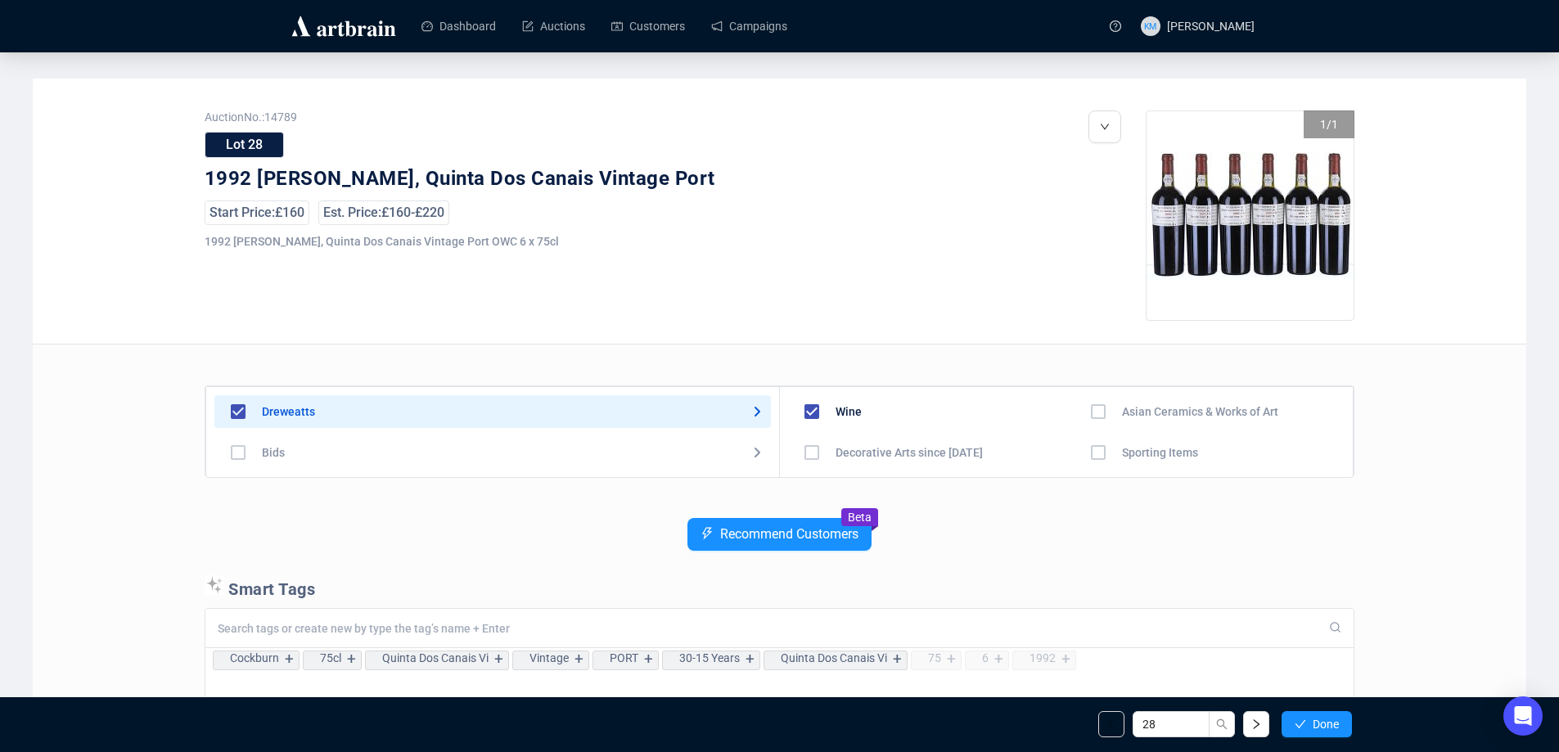
click at [1301, 726] on icon "check" at bounding box center [1299, 723] width 11 height 11
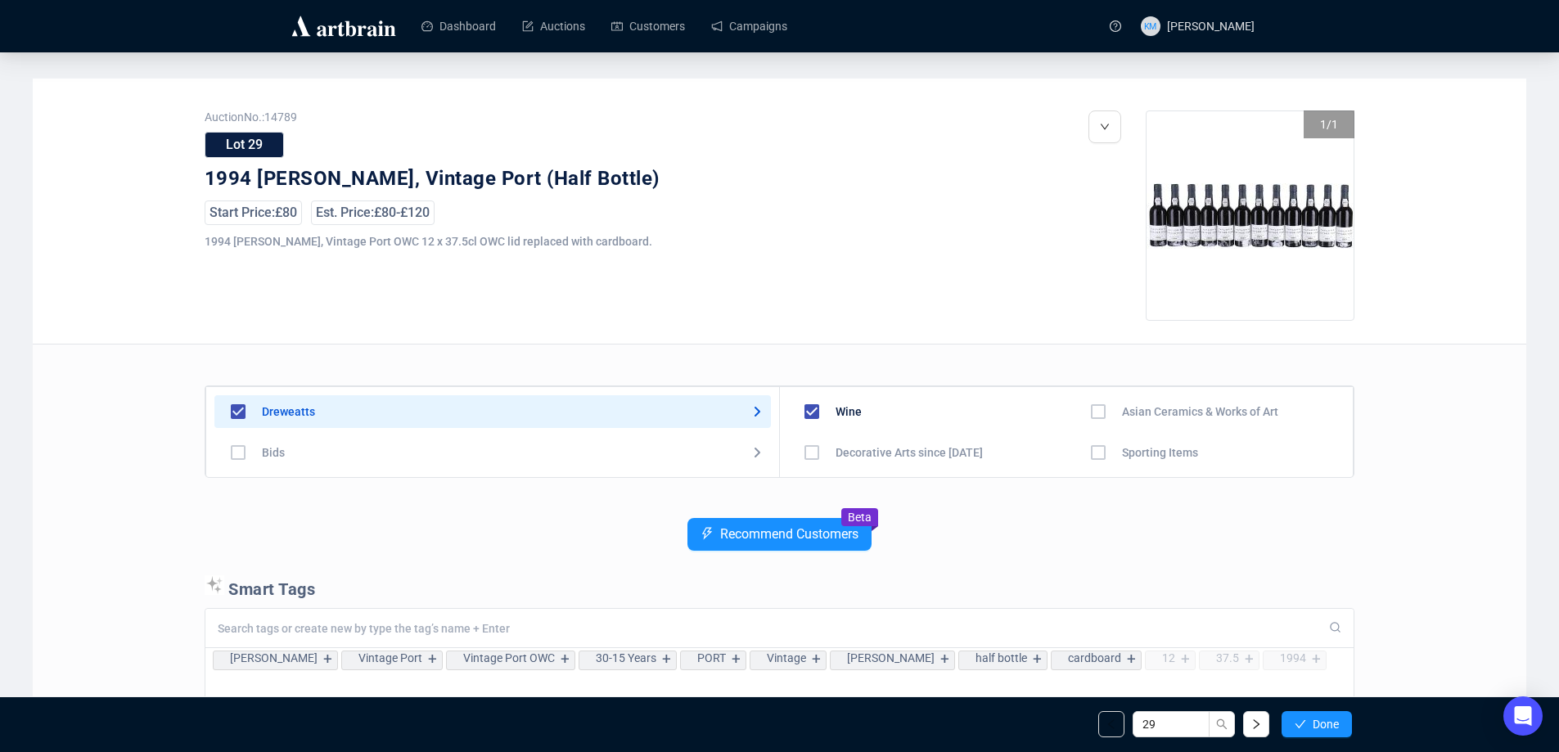
click at [1301, 726] on icon "check" at bounding box center [1299, 723] width 11 height 11
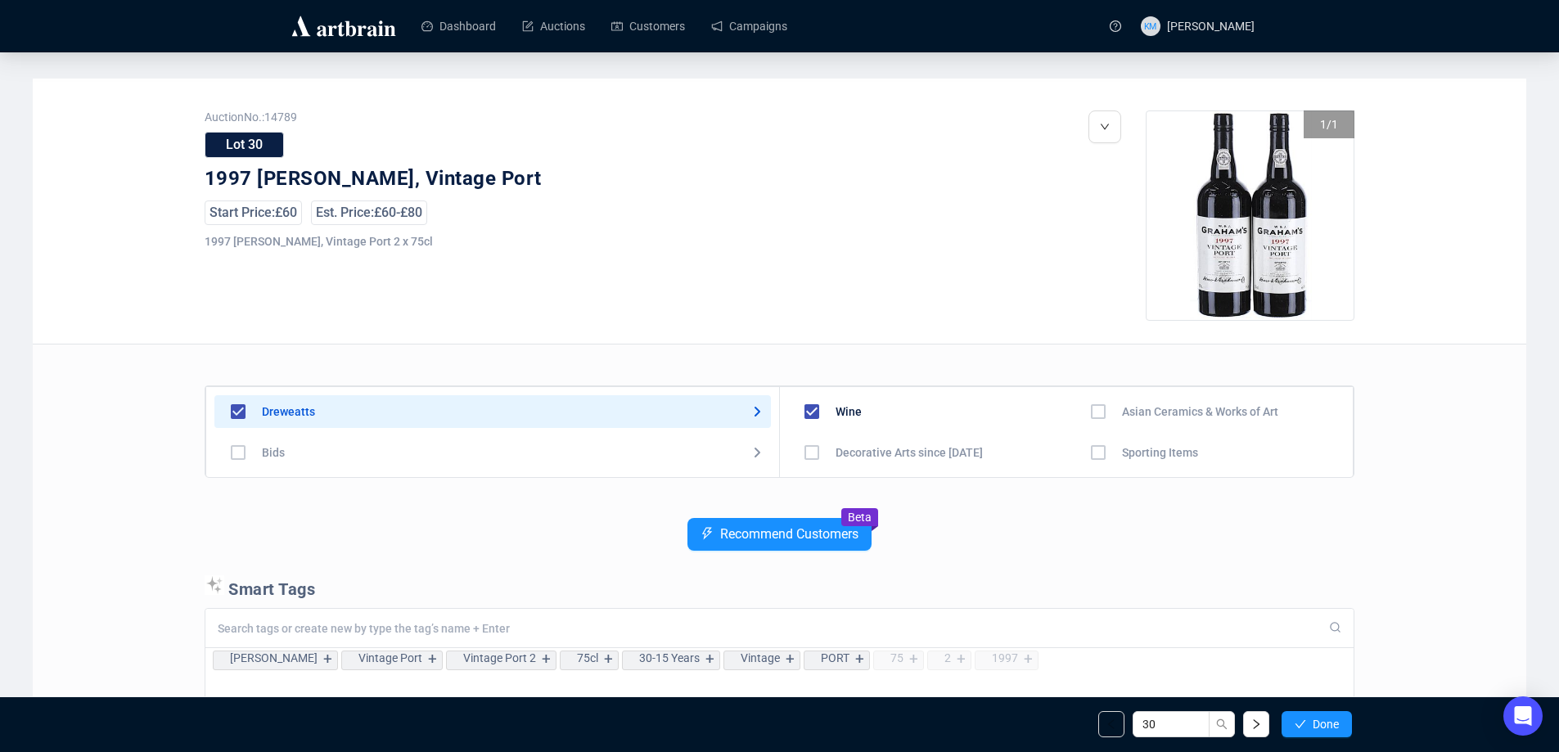
click at [1301, 726] on icon "check" at bounding box center [1299, 723] width 11 height 11
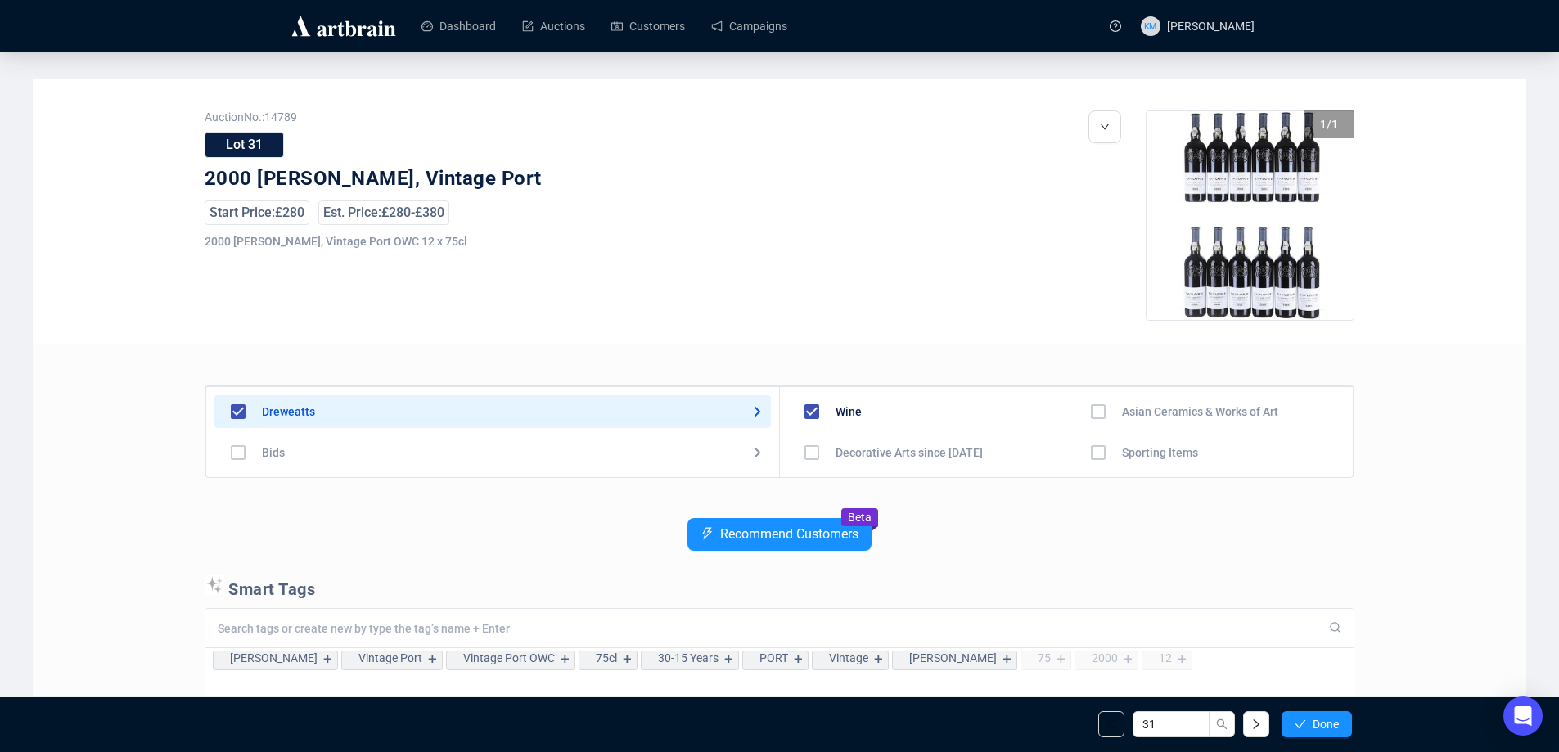
click at [1301, 726] on icon "check" at bounding box center [1299, 723] width 11 height 11
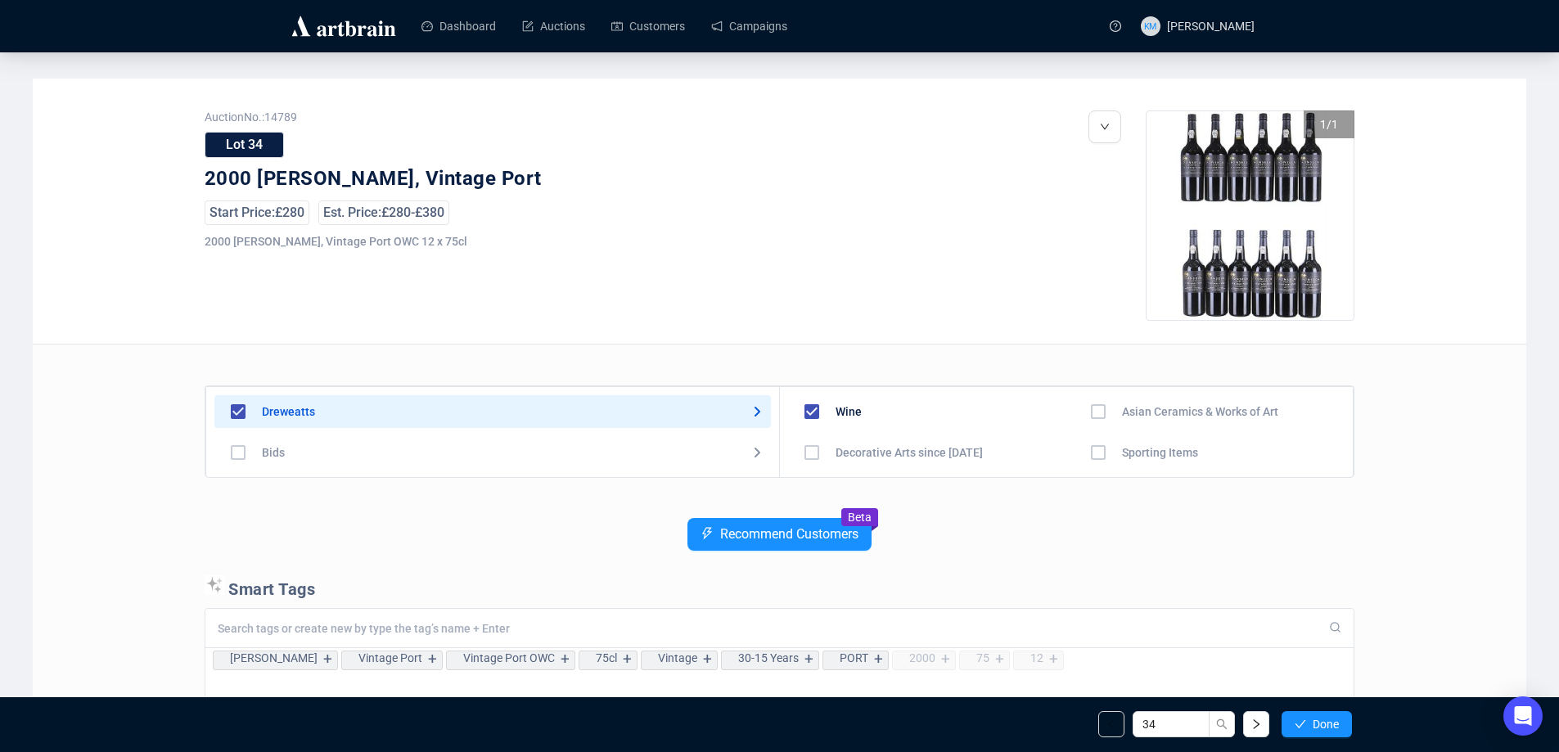
click at [1301, 726] on icon "check" at bounding box center [1299, 723] width 11 height 11
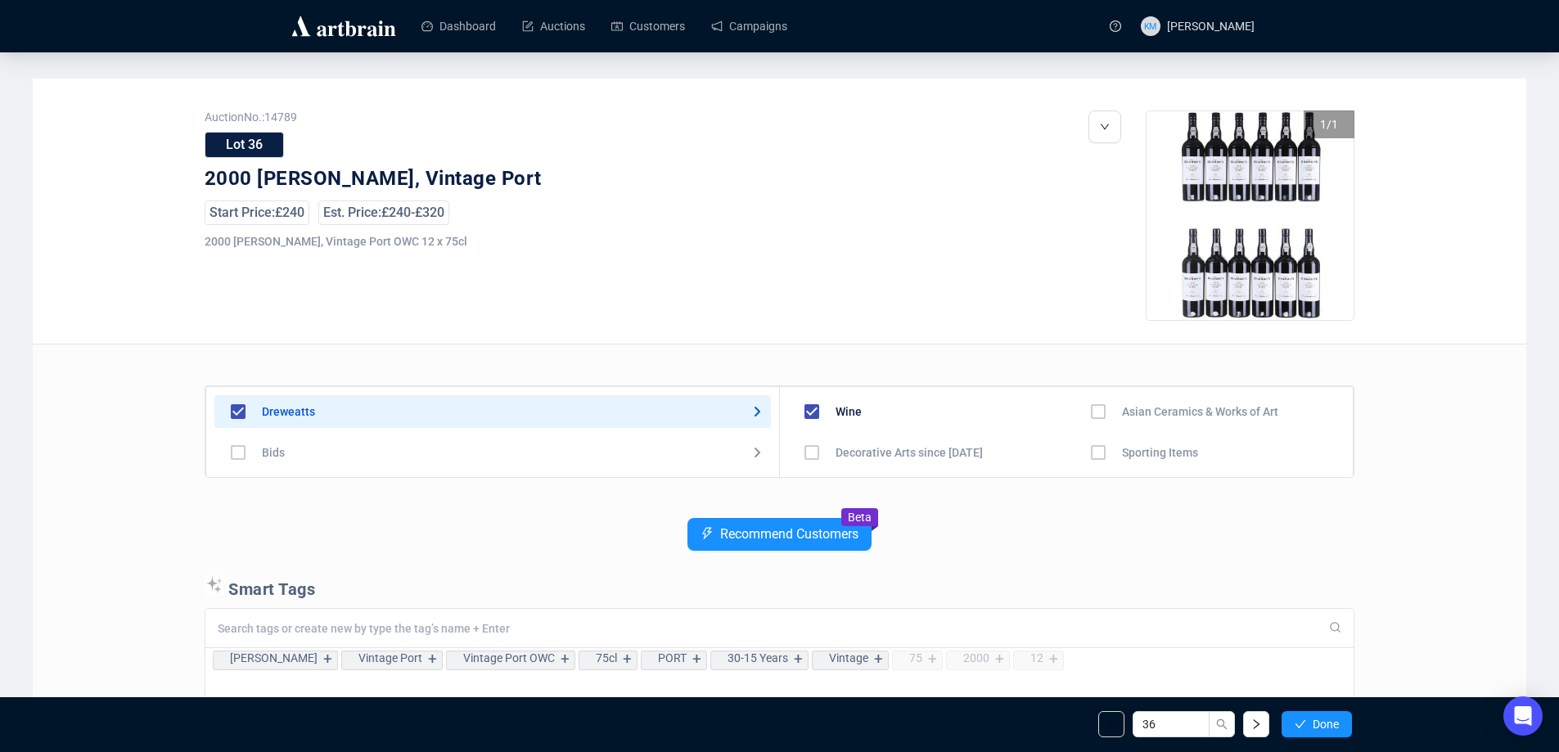
click at [1301, 726] on icon "check" at bounding box center [1299, 723] width 11 height 11
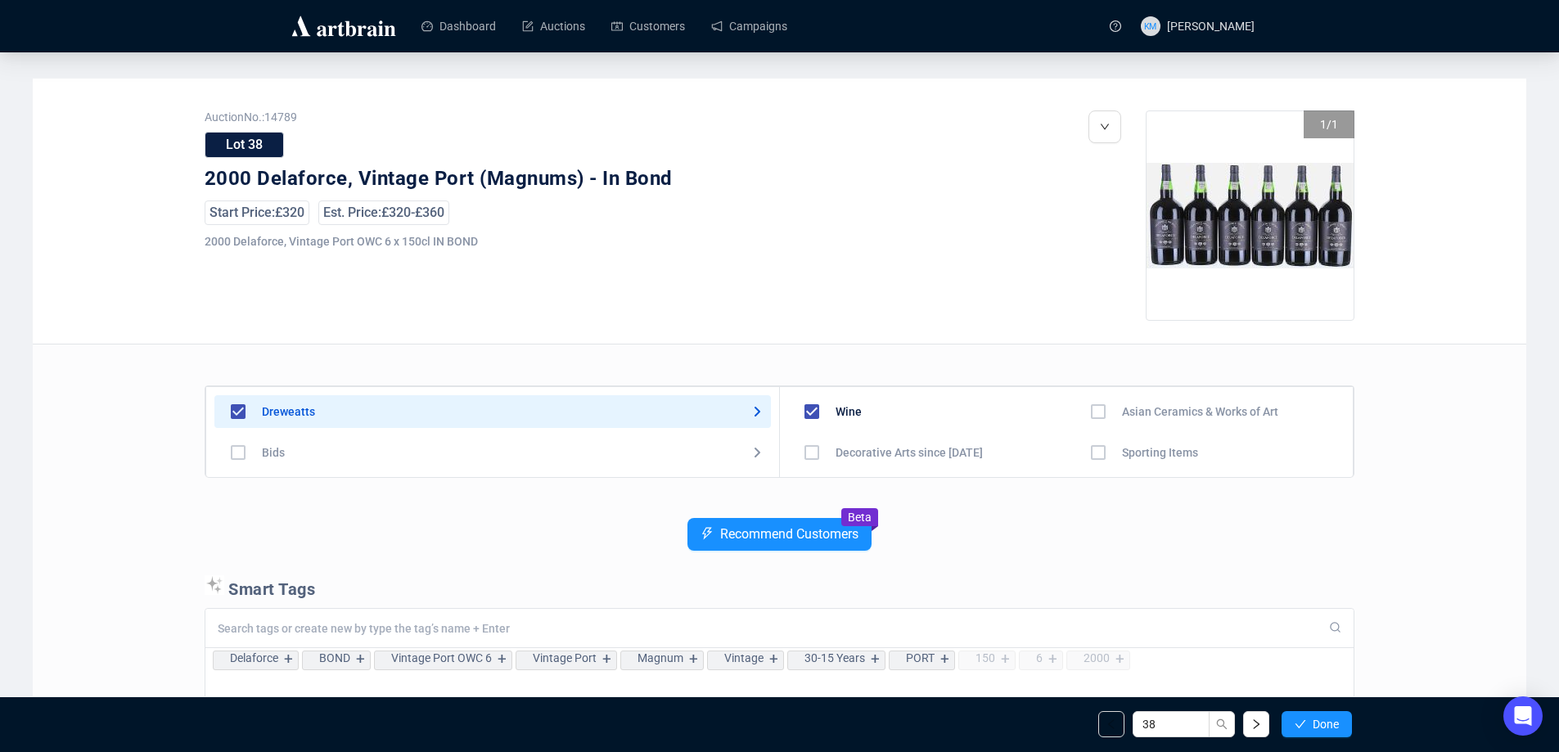
click at [1301, 726] on icon "check" at bounding box center [1299, 723] width 11 height 11
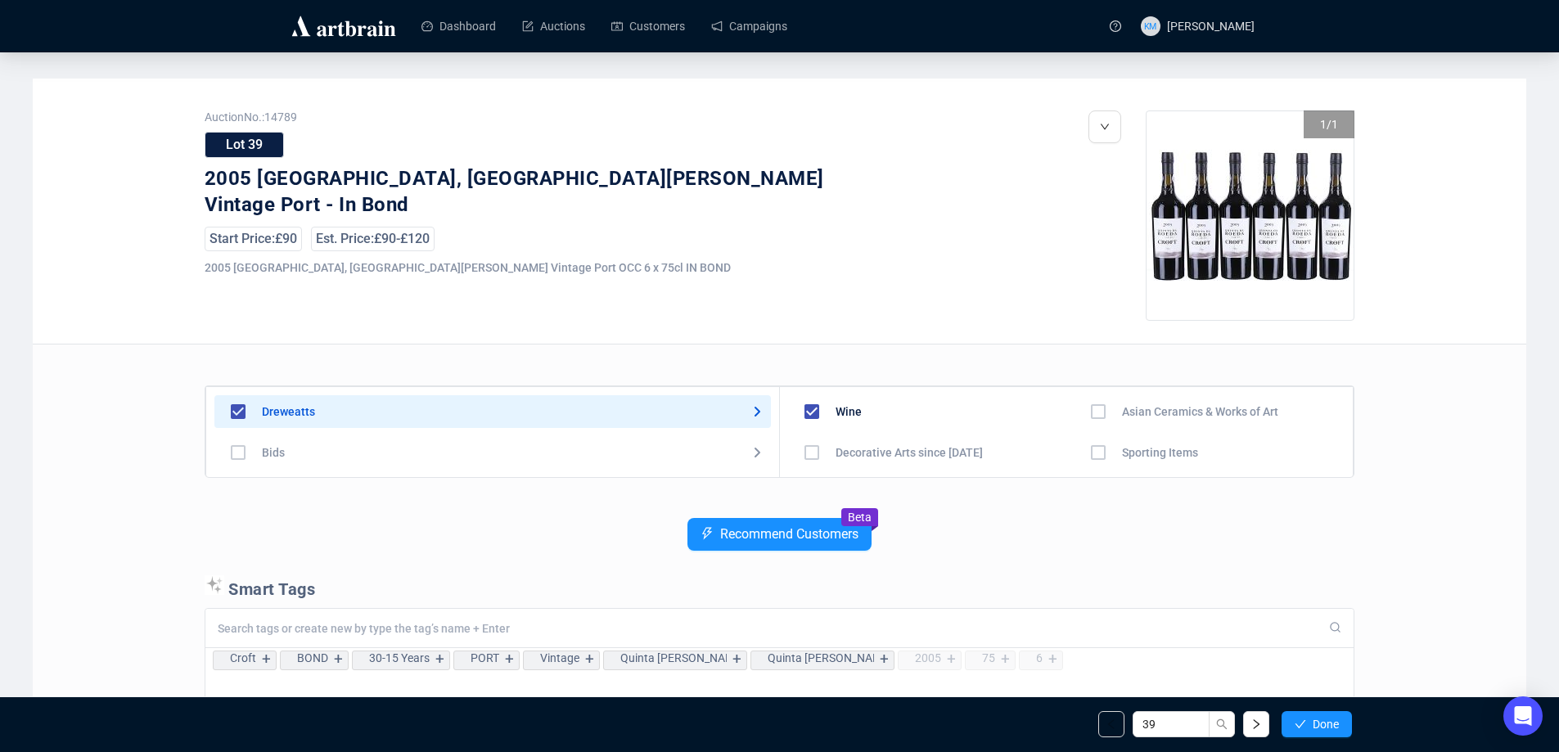
click at [1301, 726] on icon "check" at bounding box center [1299, 723] width 11 height 11
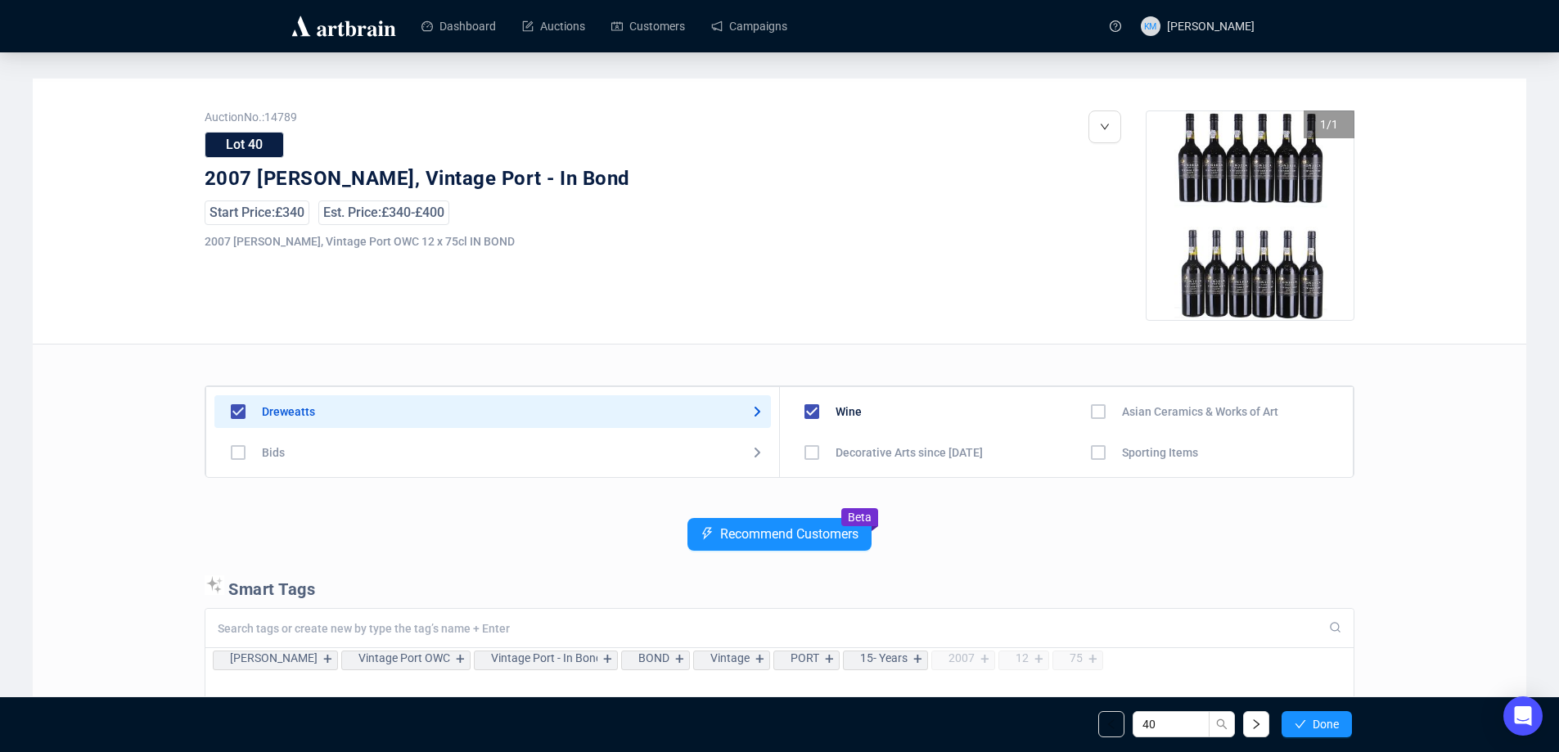
click at [1301, 726] on icon "check" at bounding box center [1299, 723] width 11 height 11
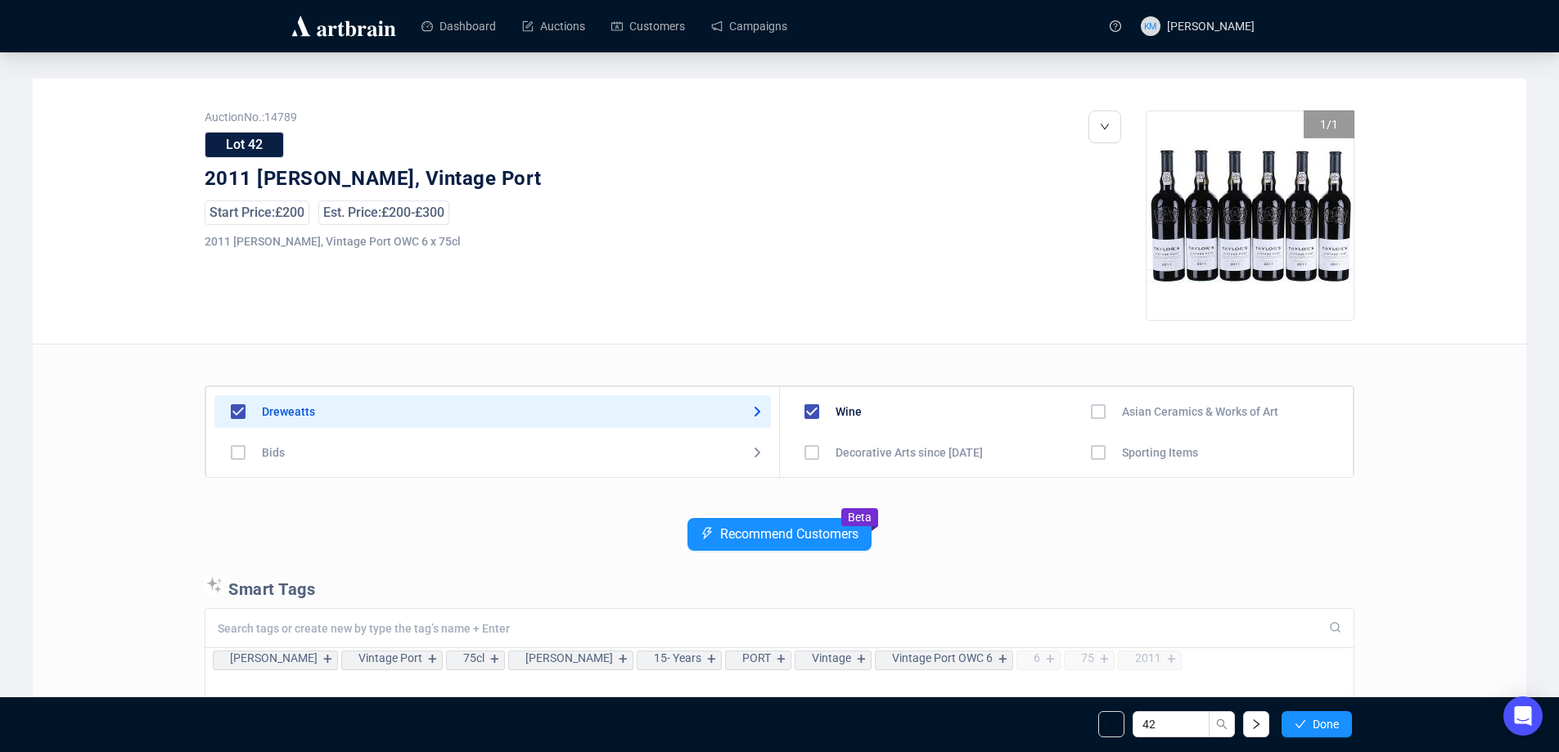
click at [1301, 726] on icon "check" at bounding box center [1299, 723] width 11 height 11
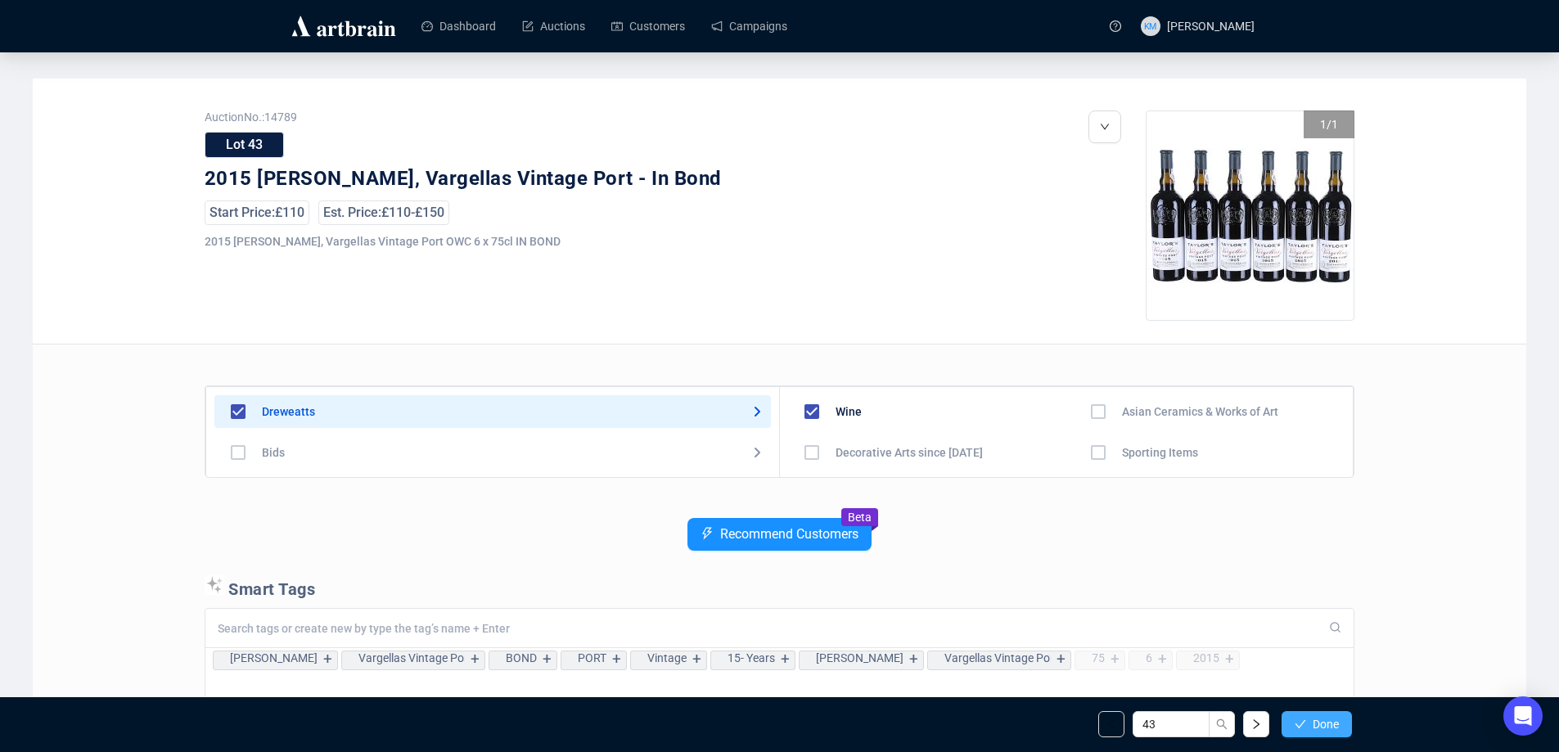
click at [1300, 726] on icon "check" at bounding box center [1299, 723] width 11 height 11
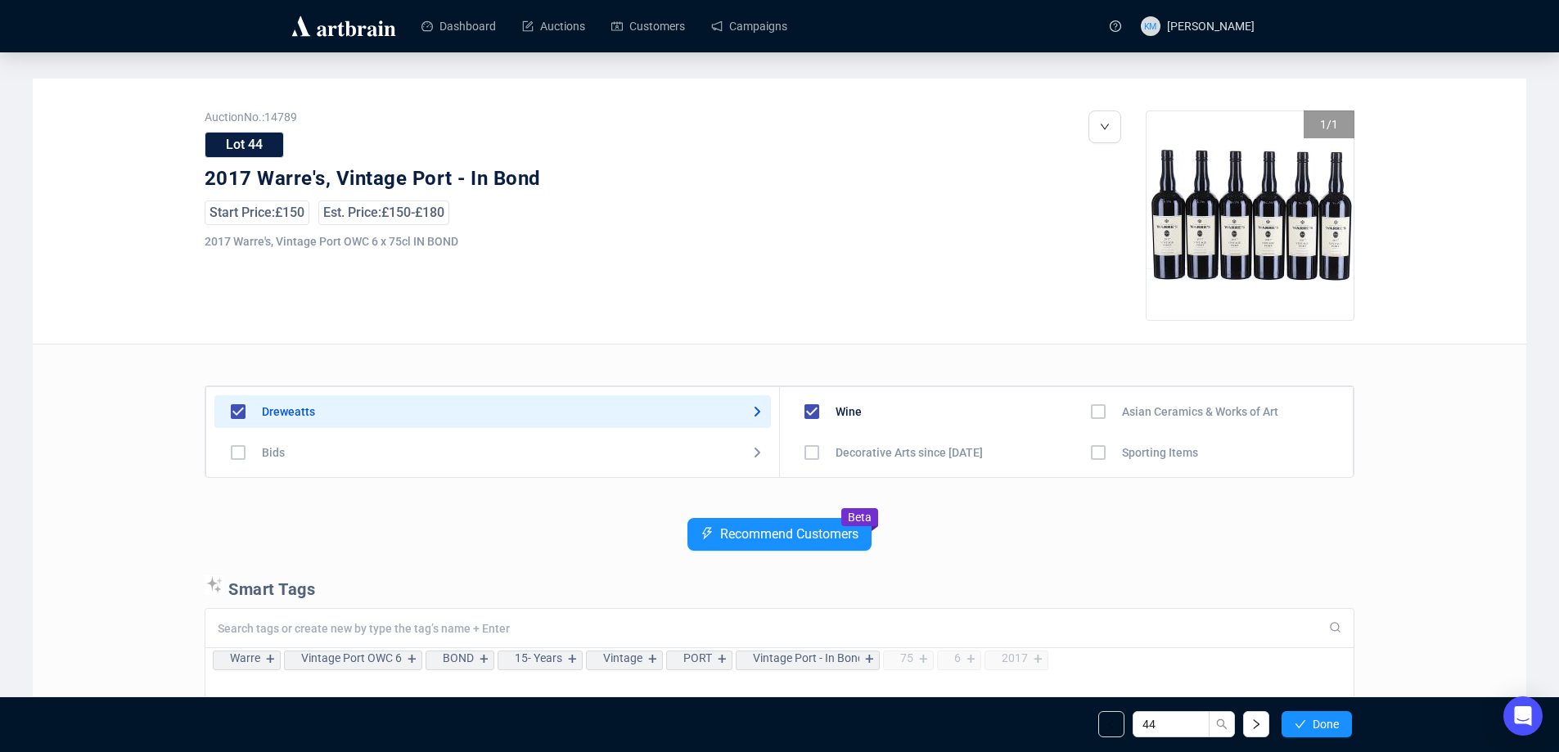
click at [1300, 726] on icon "check" at bounding box center [1299, 723] width 11 height 11
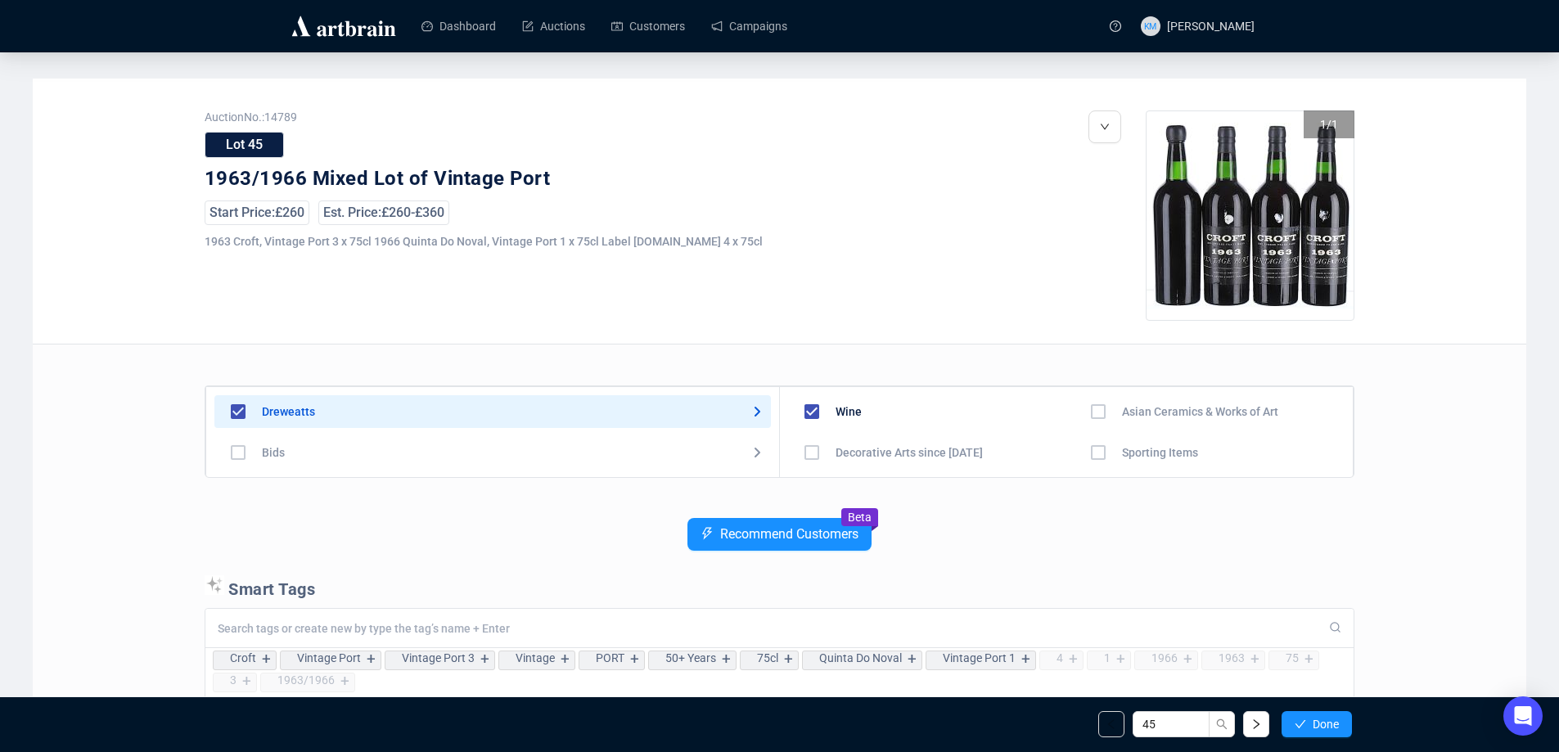
click at [1300, 726] on icon "check" at bounding box center [1299, 723] width 11 height 11
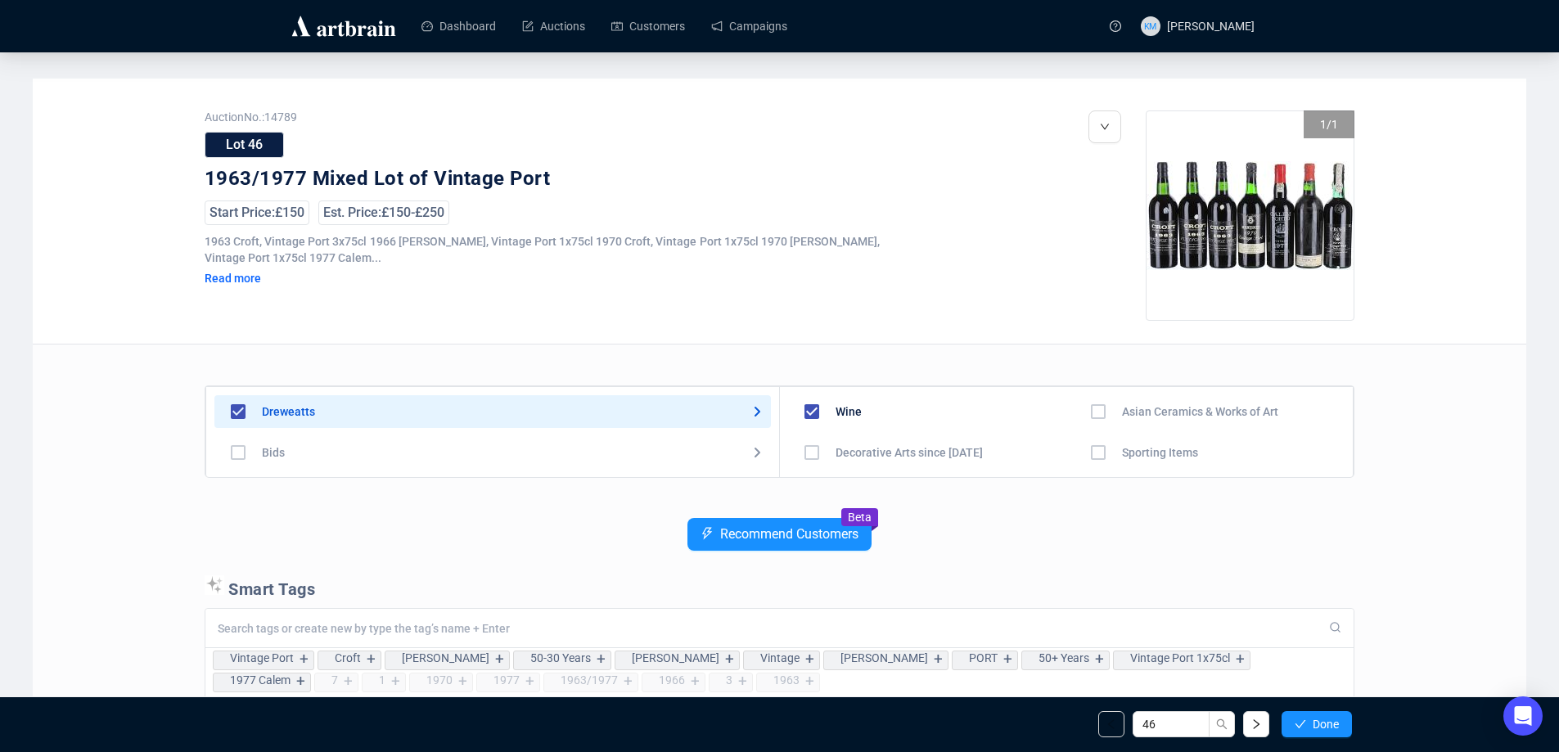
click at [1300, 726] on icon "check" at bounding box center [1299, 723] width 11 height 11
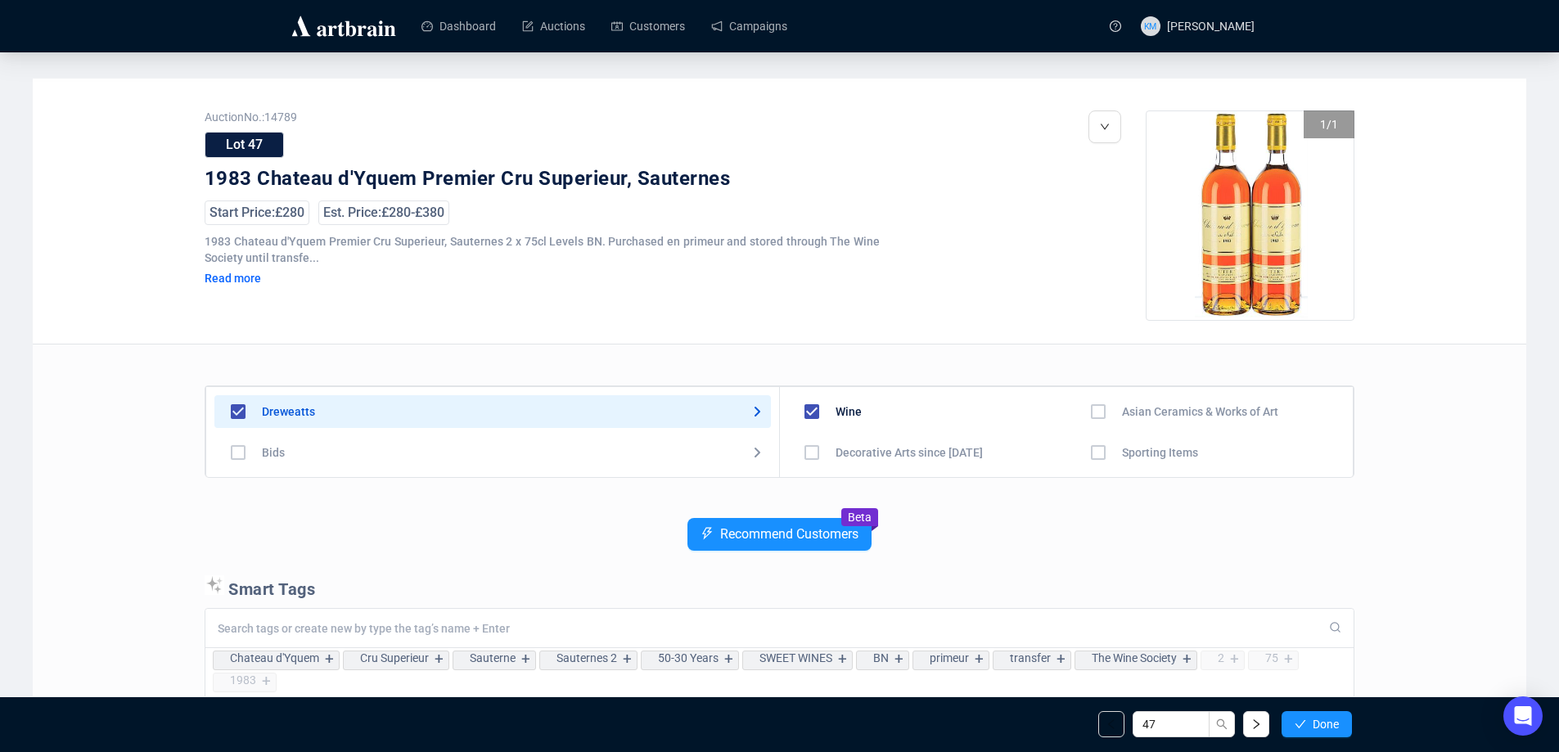
click at [1300, 726] on icon "check" at bounding box center [1299, 723] width 11 height 11
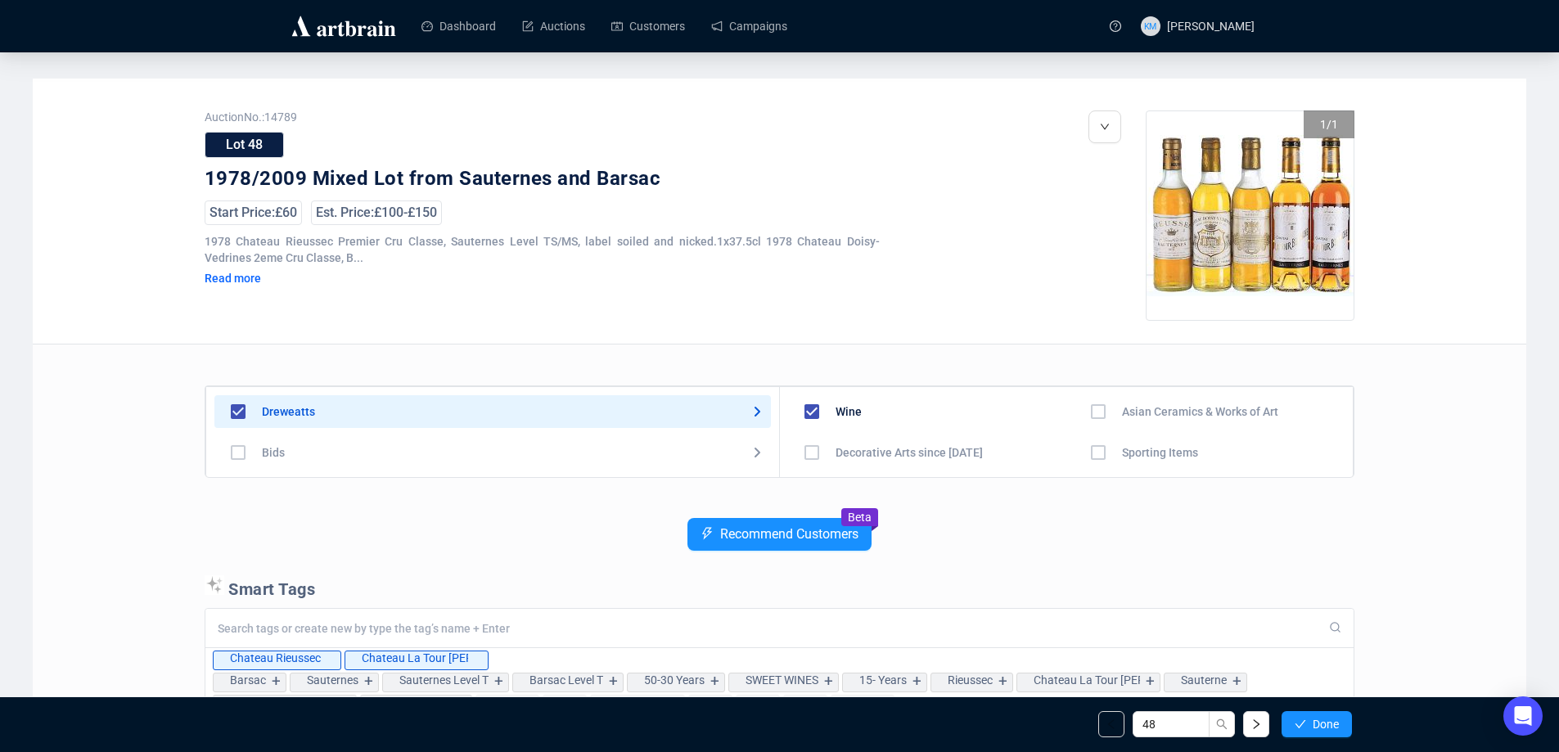
click at [1300, 726] on icon "check" at bounding box center [1299, 723] width 11 height 11
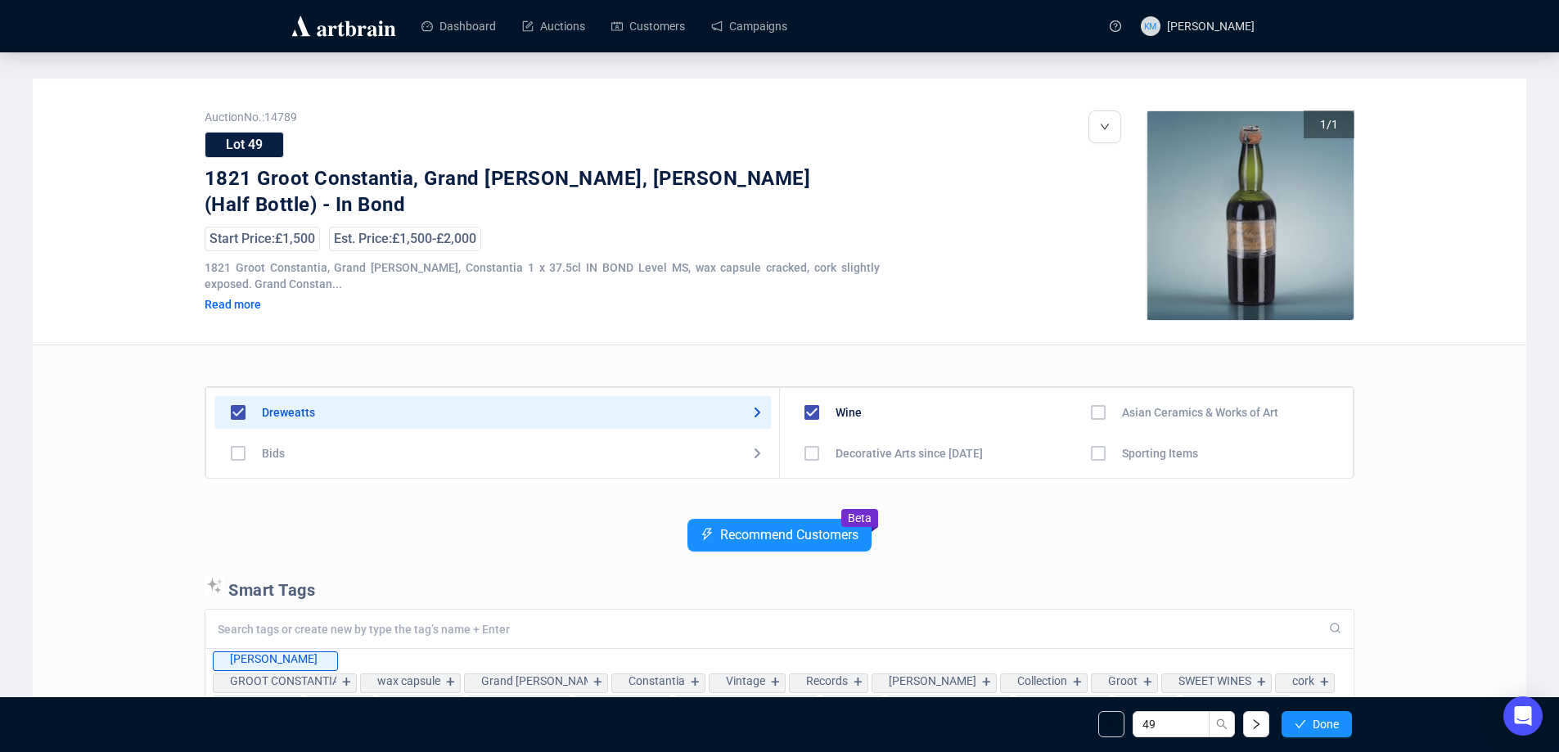
click at [1300, 726] on icon "check" at bounding box center [1299, 723] width 11 height 11
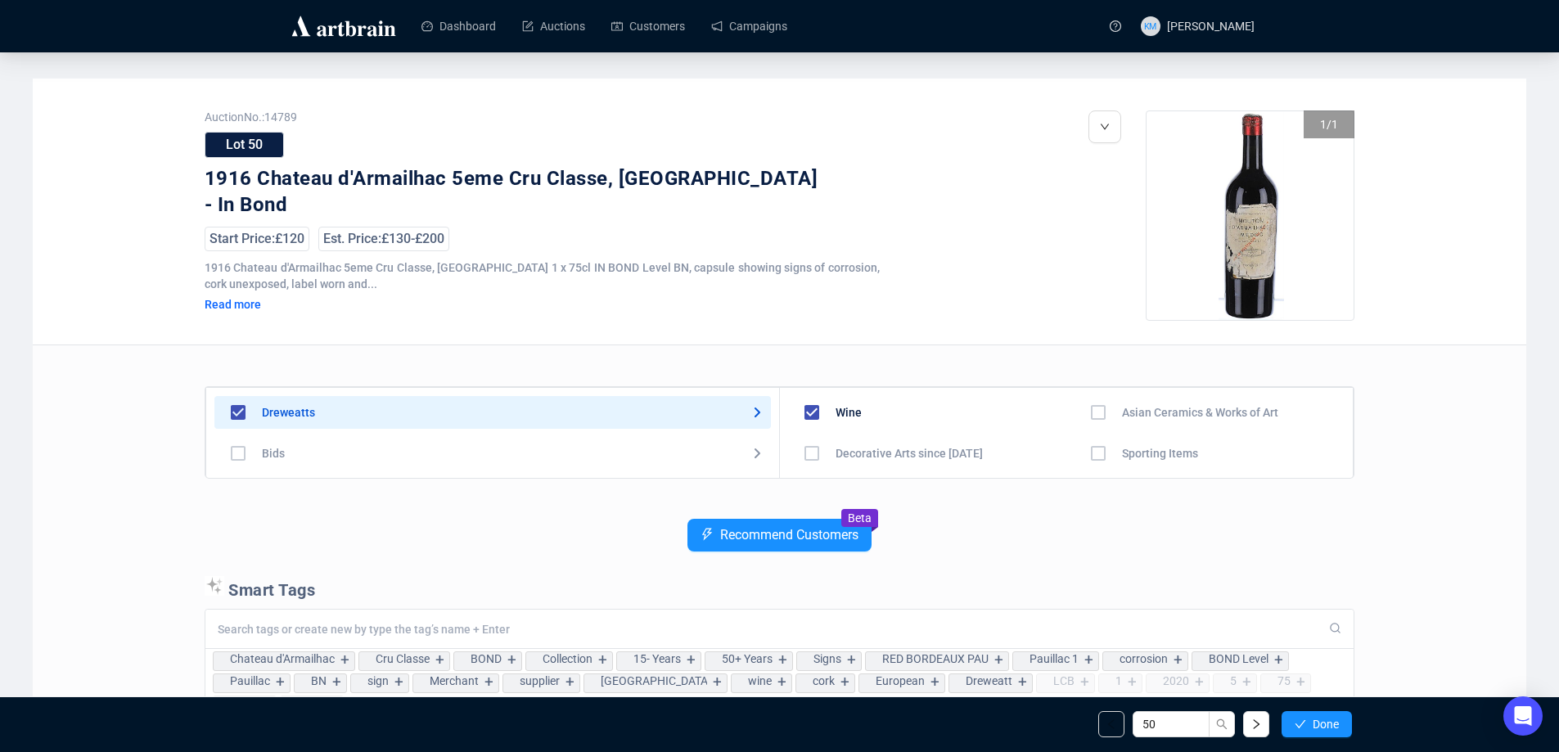
click at [1300, 726] on icon "check" at bounding box center [1299, 723] width 11 height 11
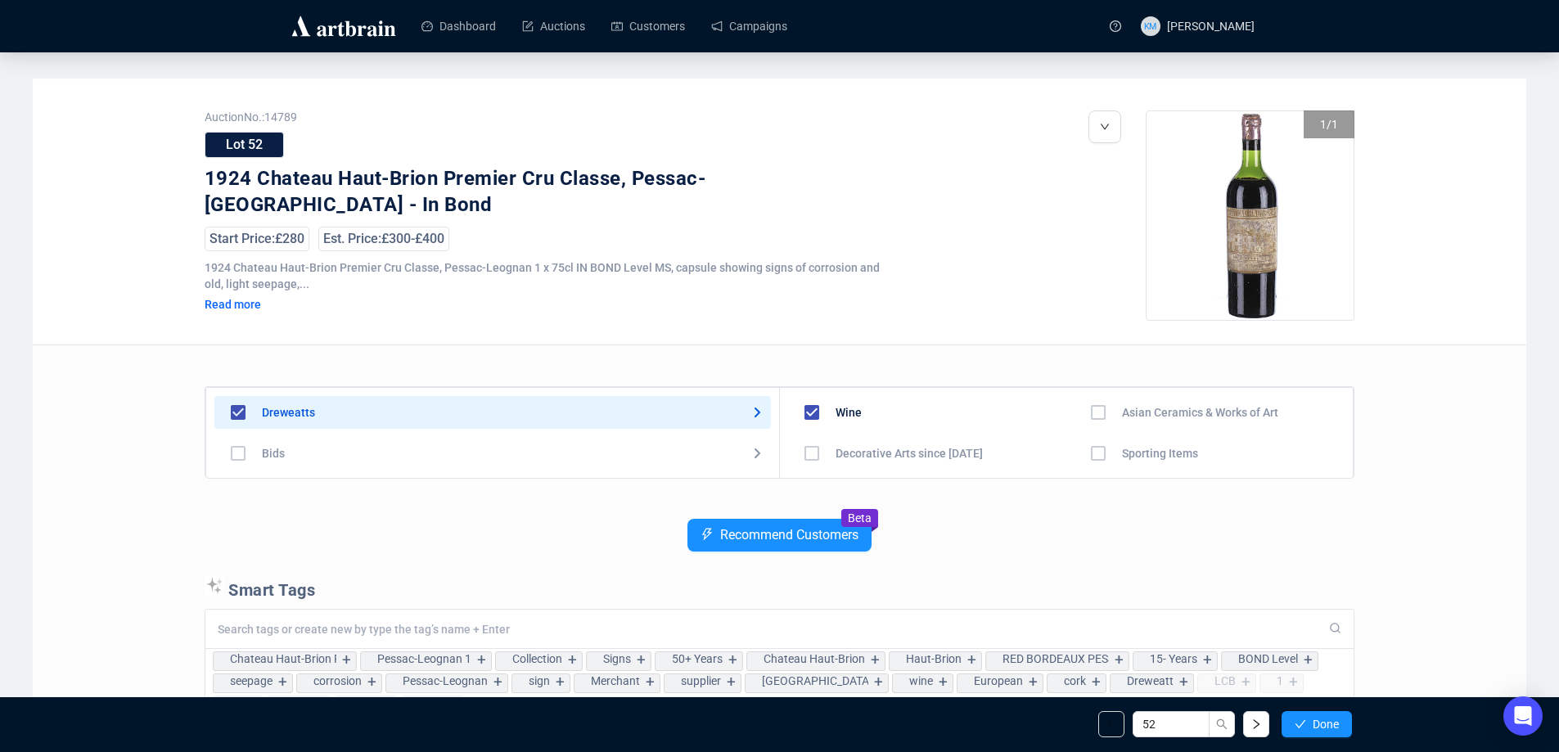
click at [1300, 726] on icon "check" at bounding box center [1299, 723] width 11 height 11
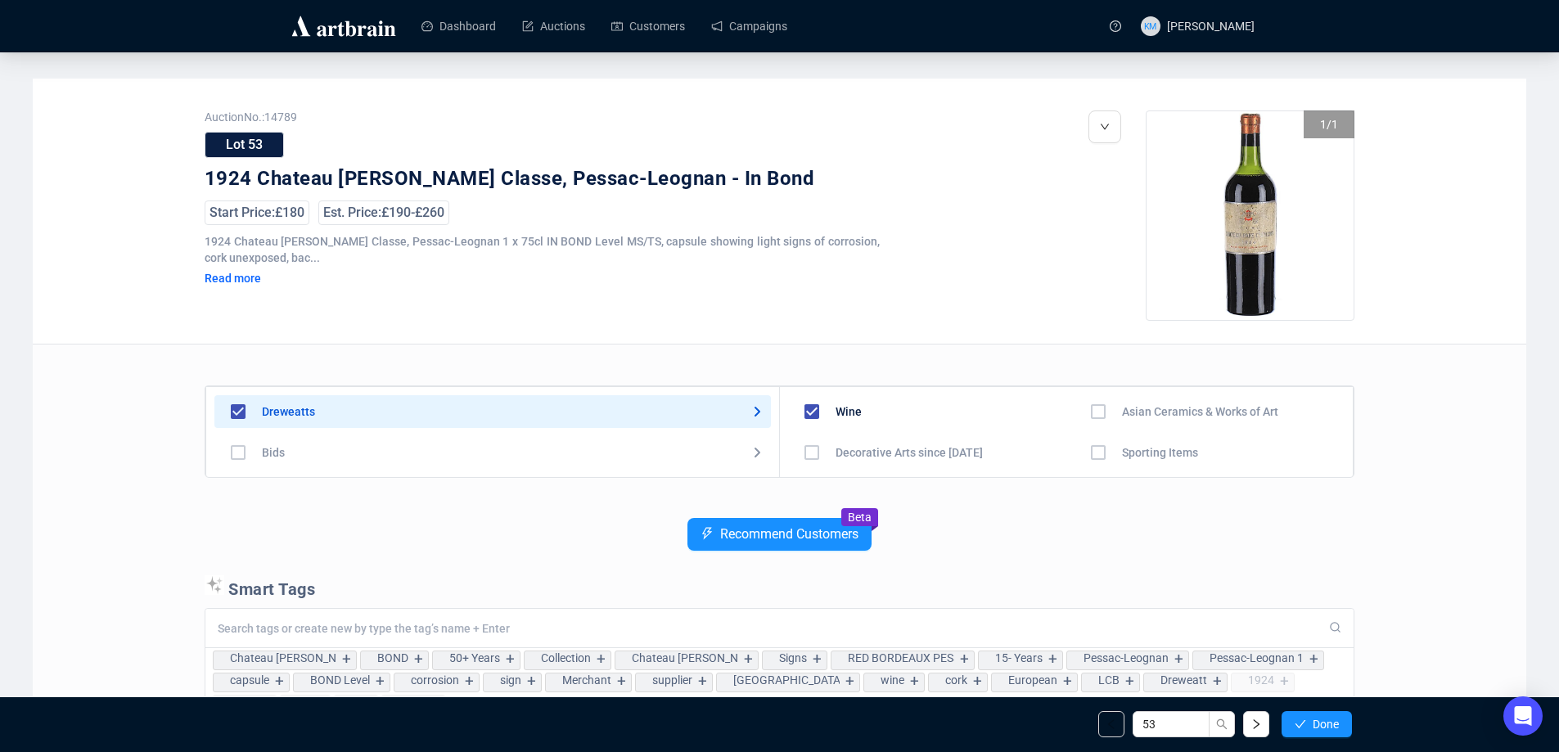
click at [1300, 726] on icon "check" at bounding box center [1299, 723] width 11 height 11
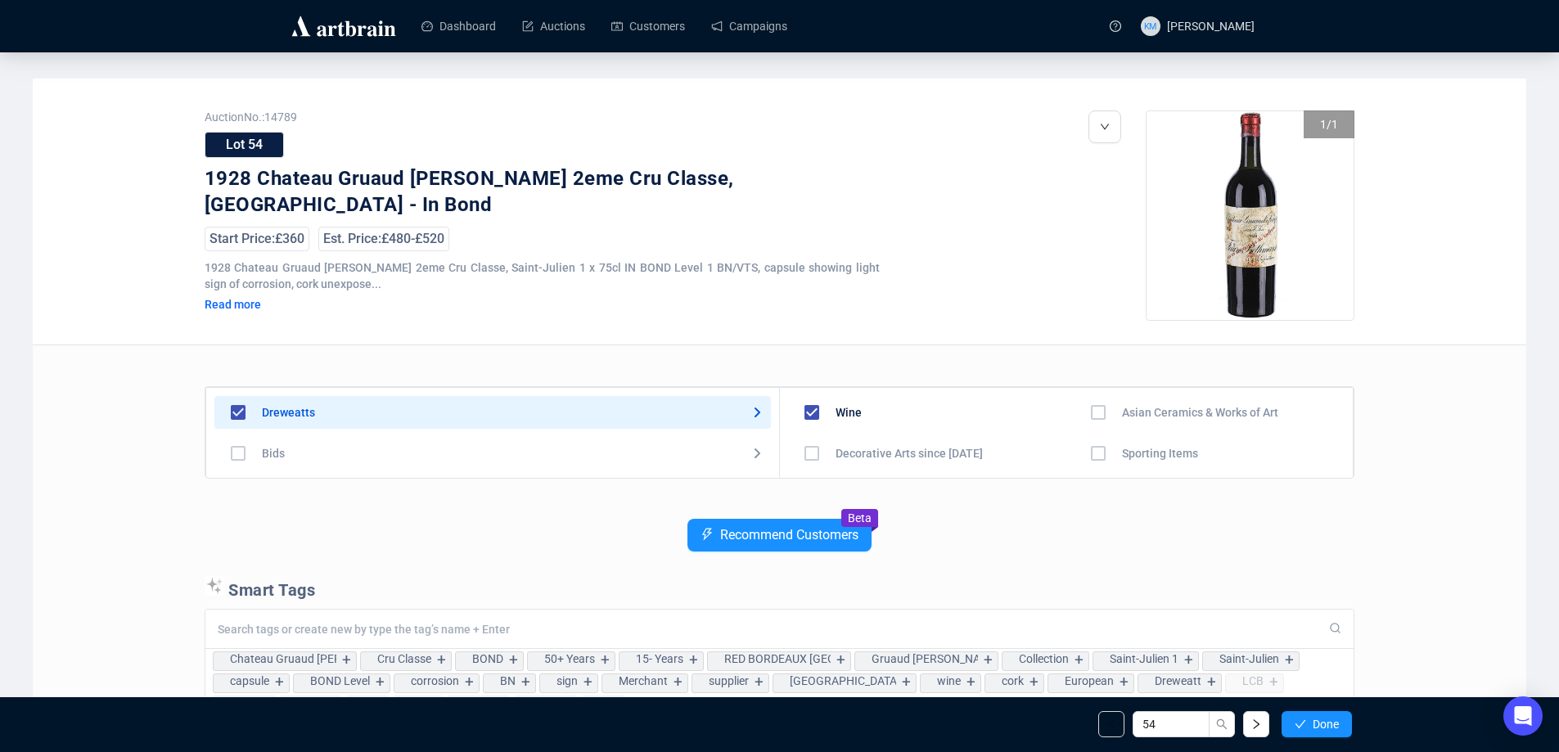
click at [1300, 726] on icon "check" at bounding box center [1299, 723] width 11 height 11
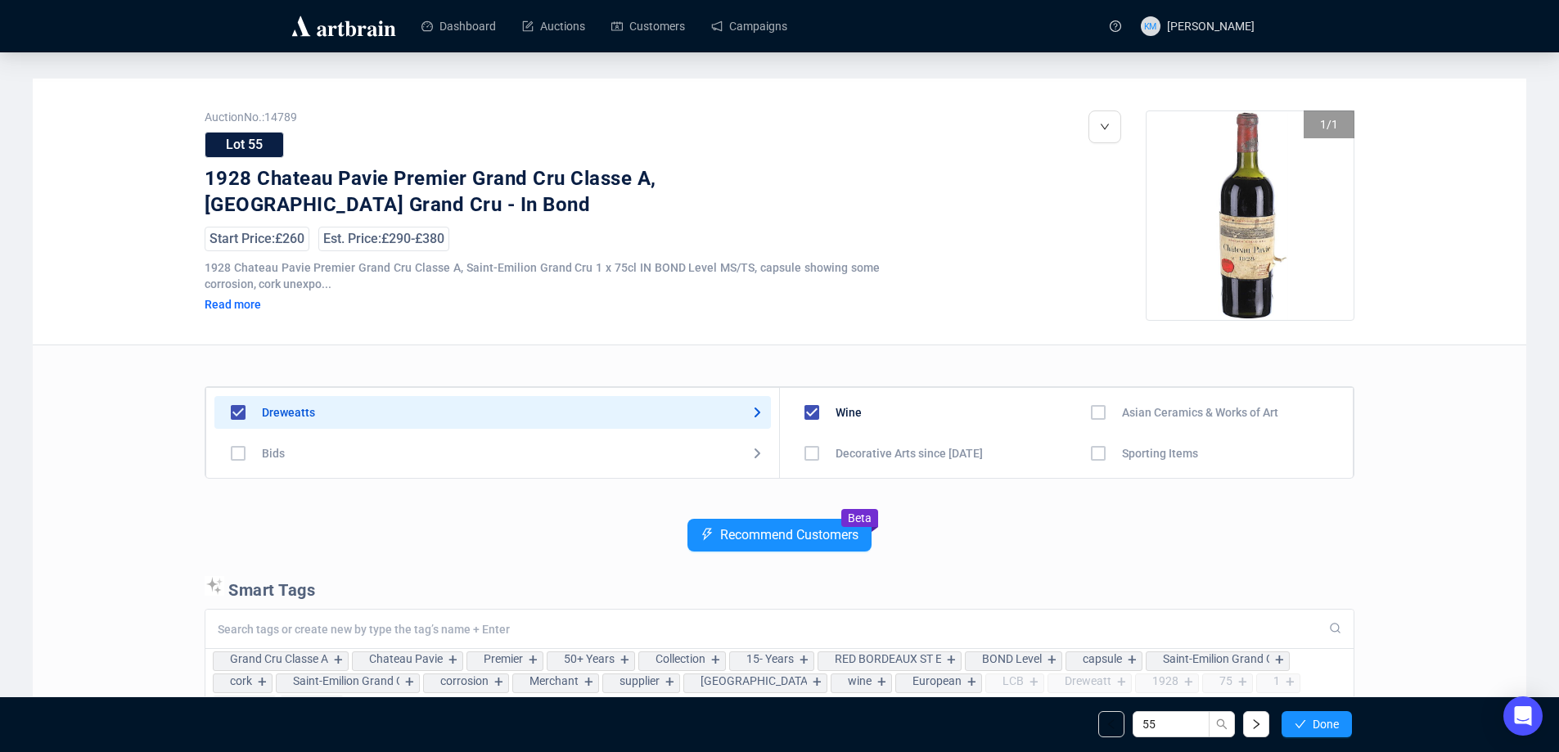
click at [1300, 726] on icon "check" at bounding box center [1299, 723] width 11 height 11
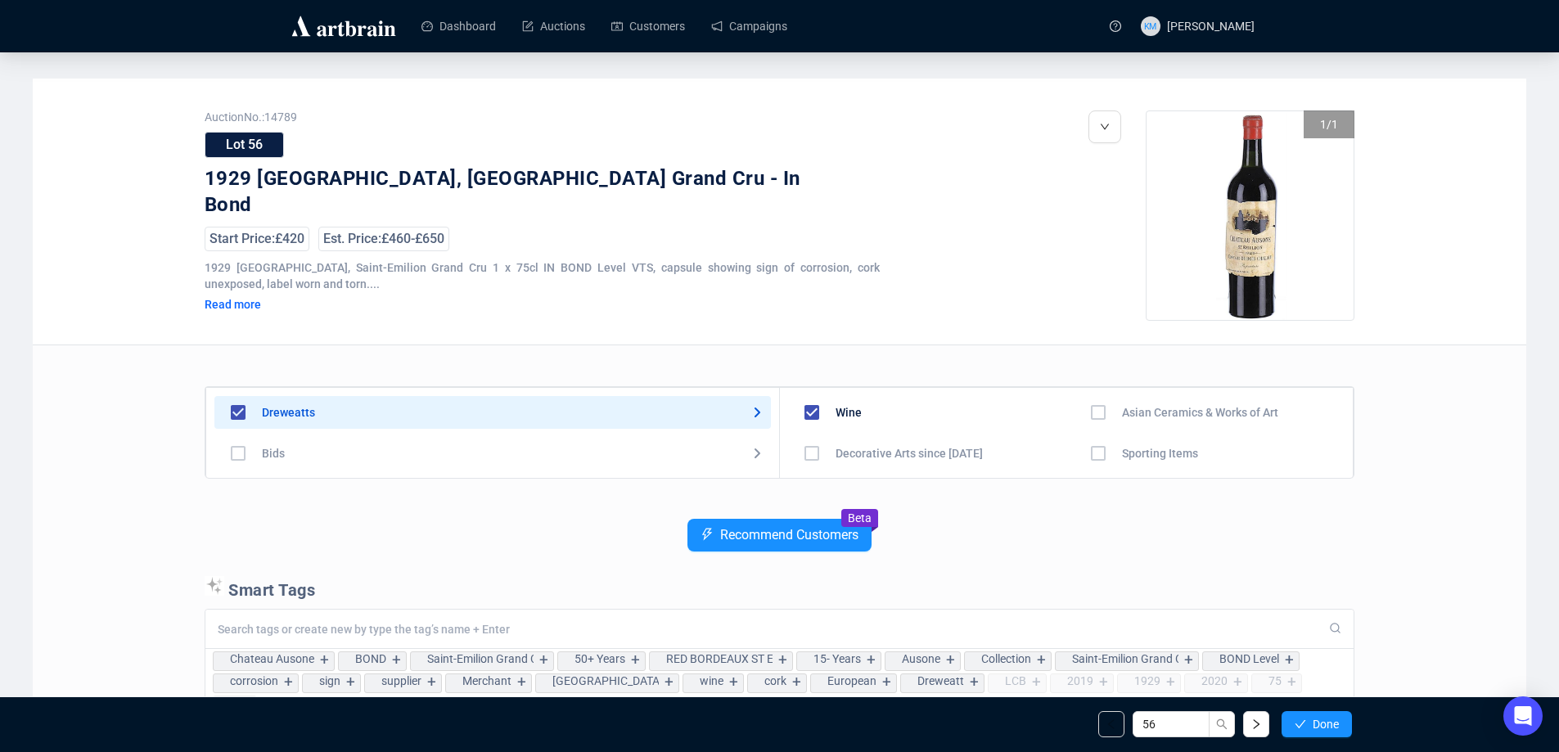
click at [1300, 726] on icon "check" at bounding box center [1299, 723] width 11 height 11
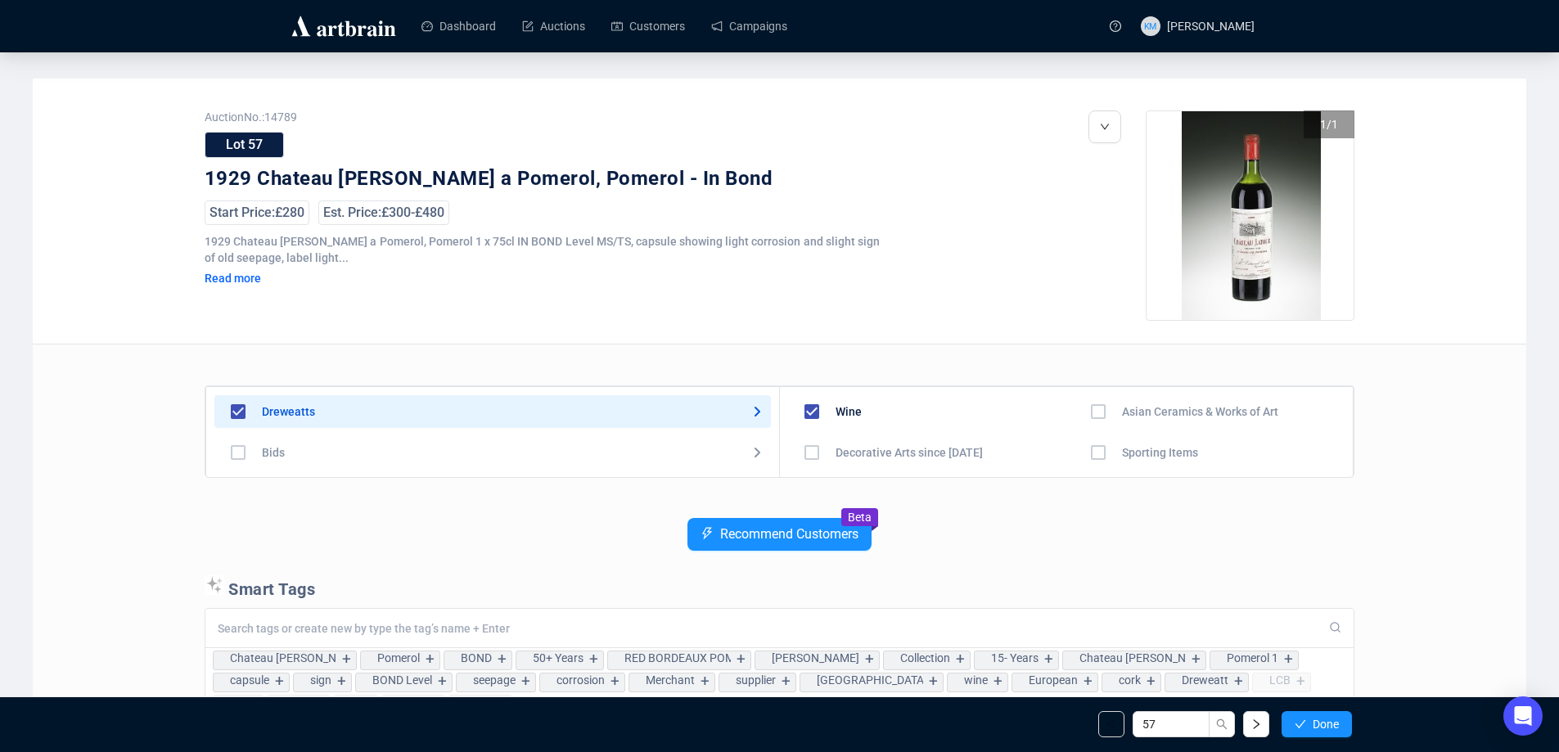
click at [1300, 726] on icon "check" at bounding box center [1299, 723] width 11 height 11
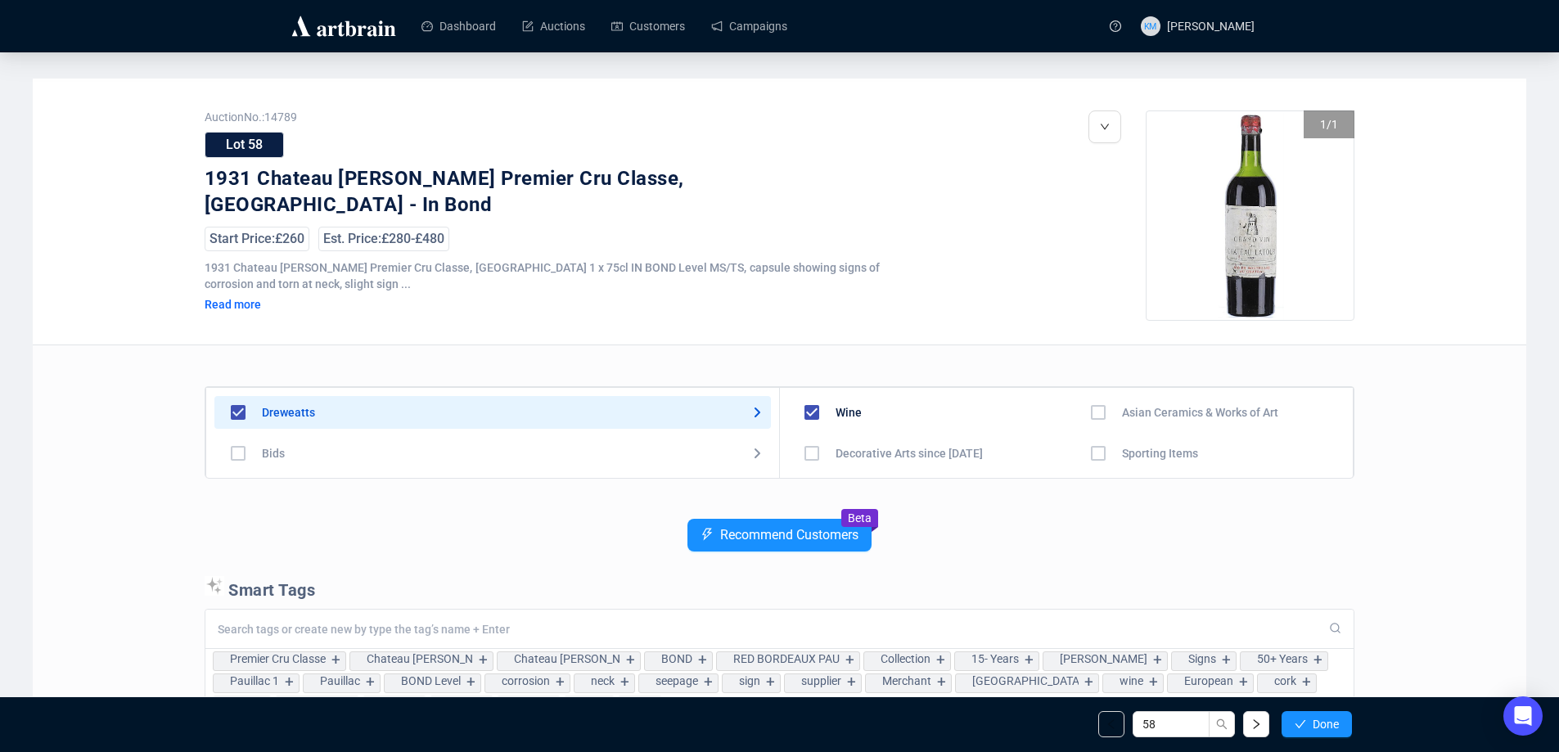
click at [1300, 726] on icon "check" at bounding box center [1299, 723] width 11 height 11
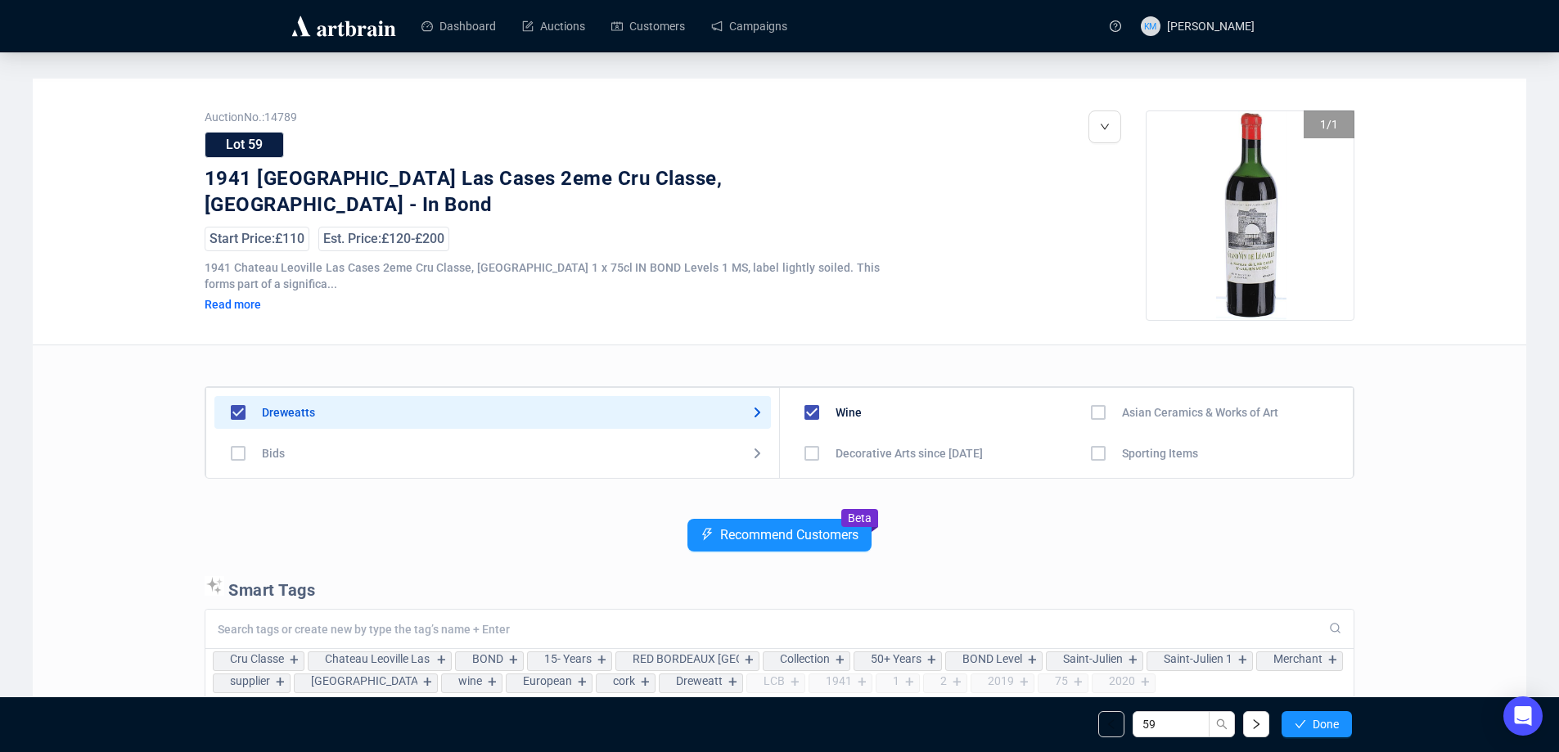
click at [1300, 726] on icon "check" at bounding box center [1299, 723] width 11 height 11
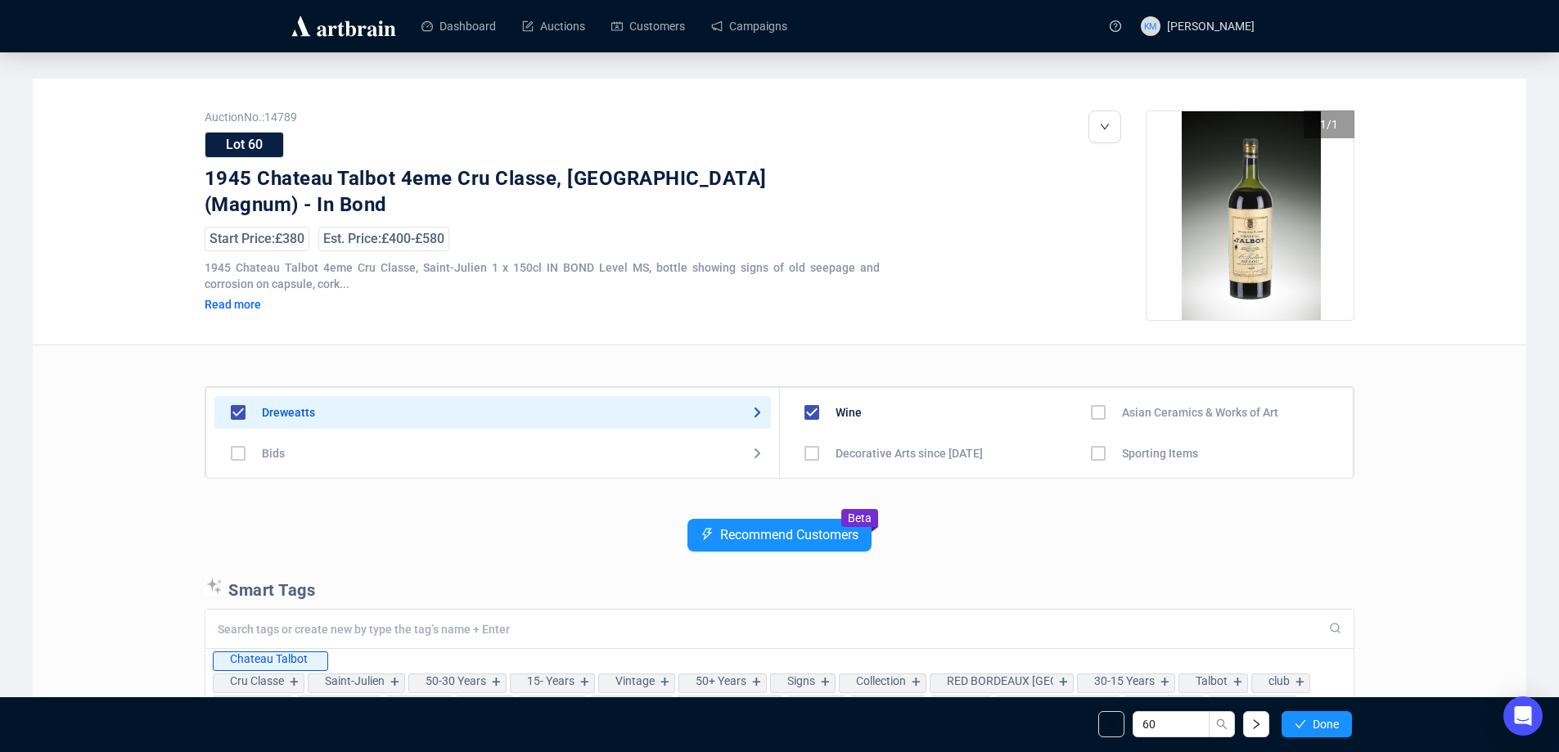
click at [1300, 726] on icon "check" at bounding box center [1299, 723] width 11 height 11
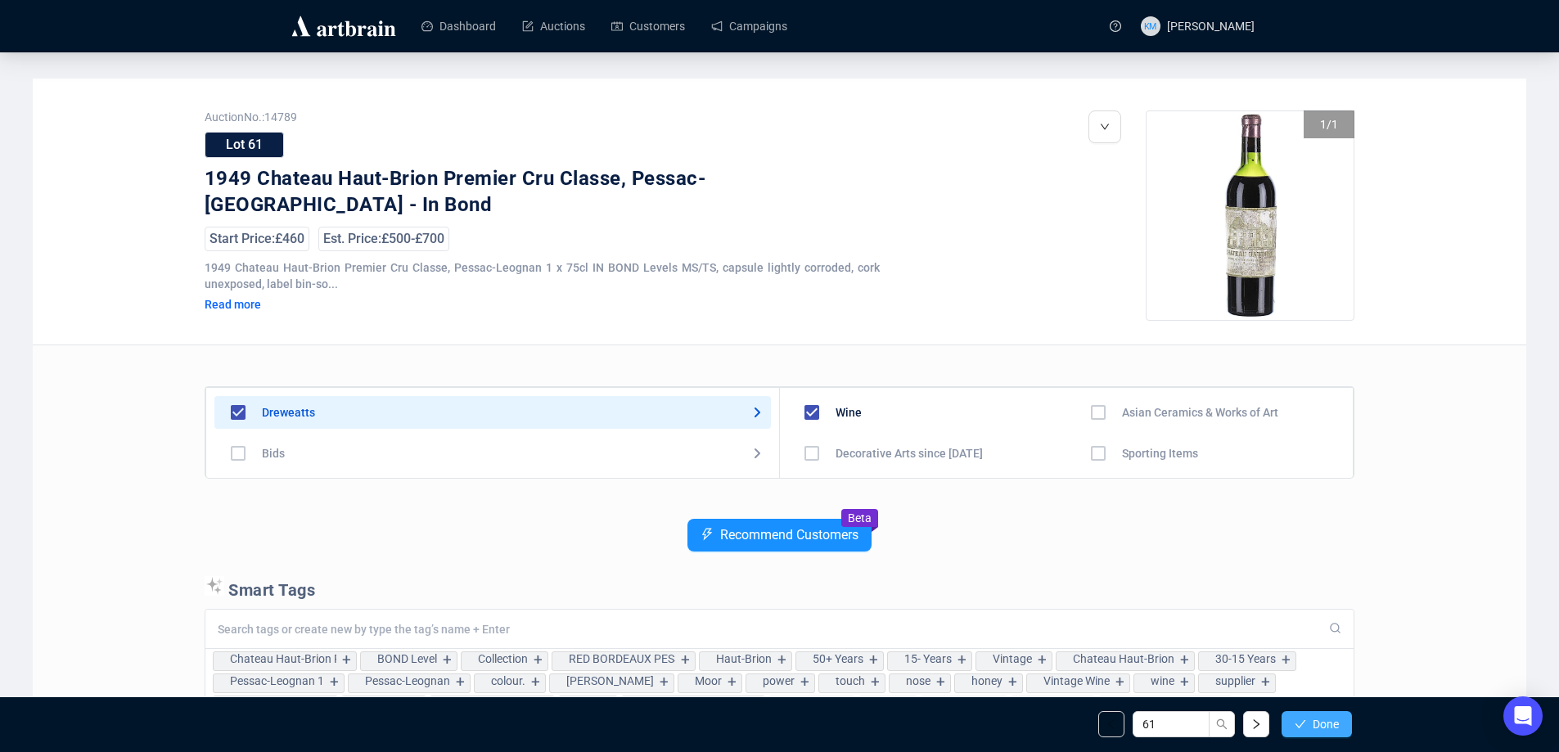
click at [1301, 726] on icon "check" at bounding box center [1299, 723] width 11 height 11
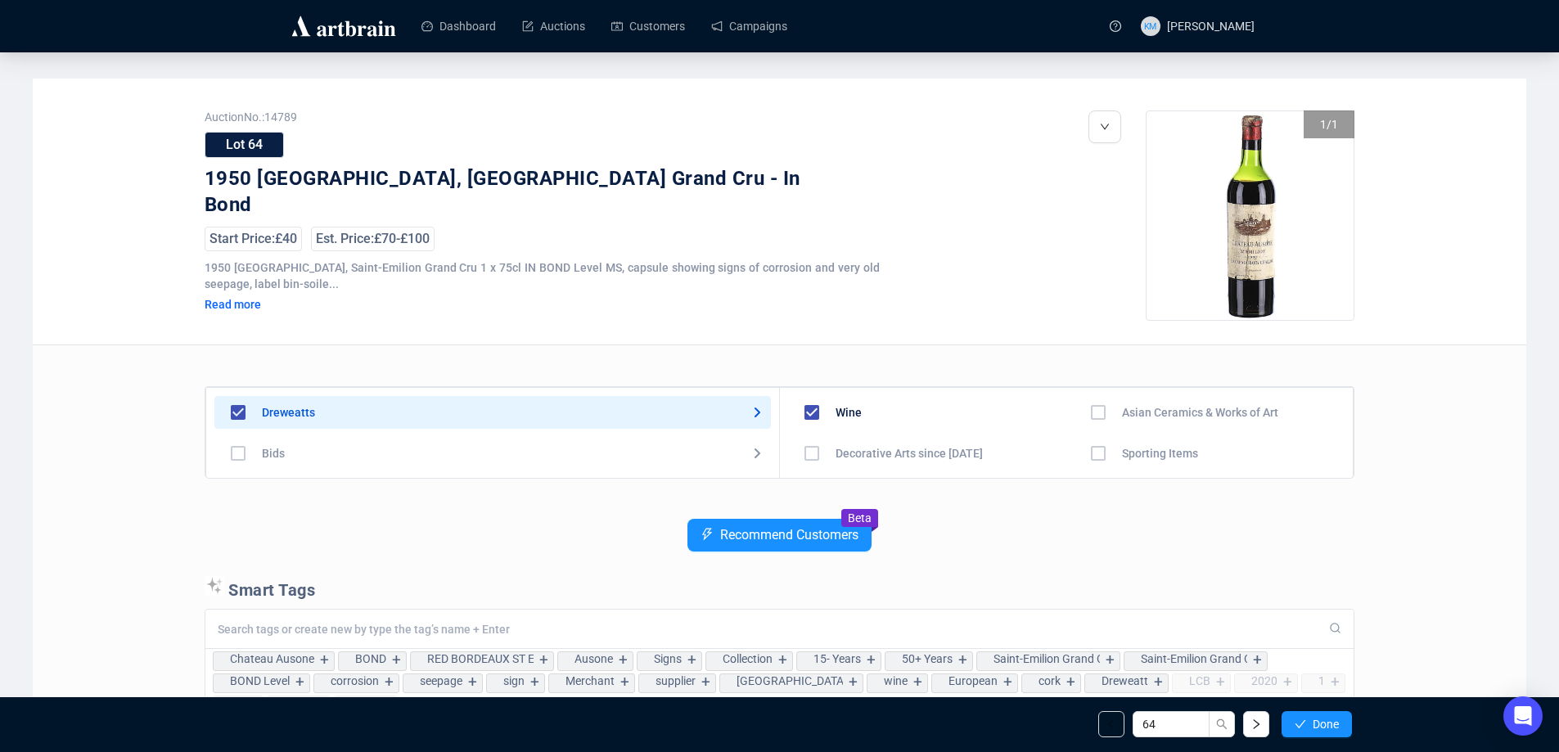
click at [1301, 726] on icon "check" at bounding box center [1299, 723] width 11 height 11
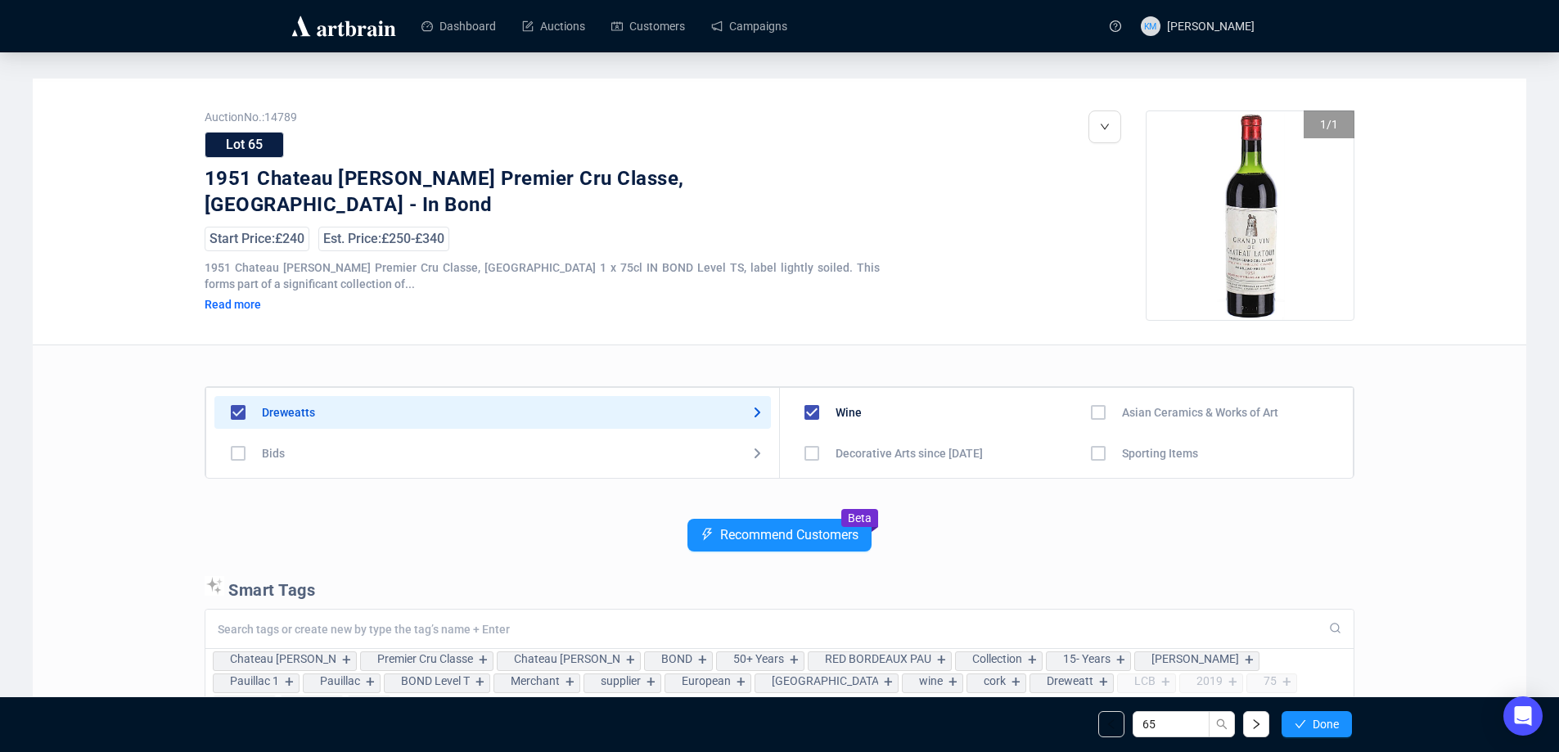
click at [1301, 726] on icon "check" at bounding box center [1299, 723] width 11 height 11
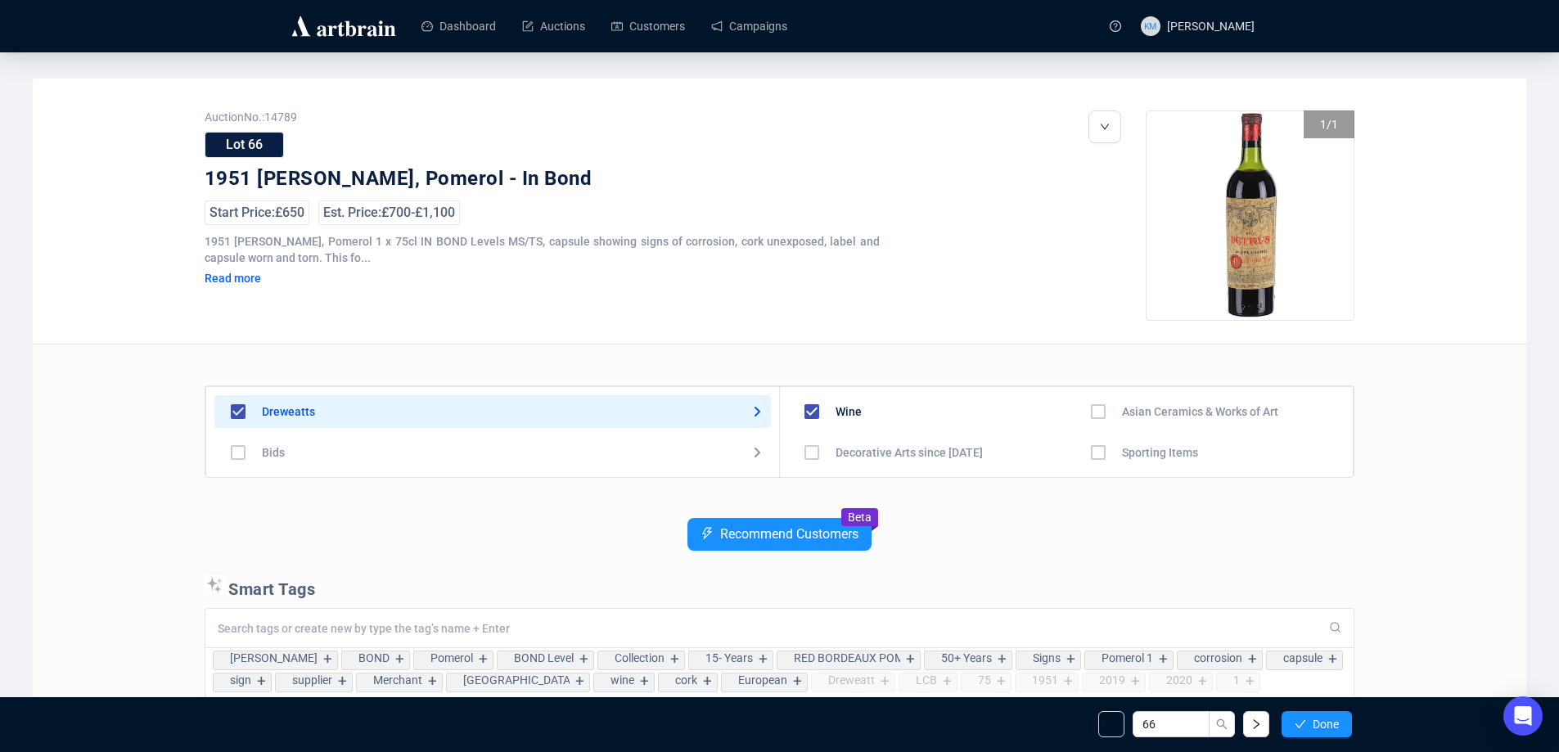
click at [1301, 726] on icon "check" at bounding box center [1299, 723] width 11 height 11
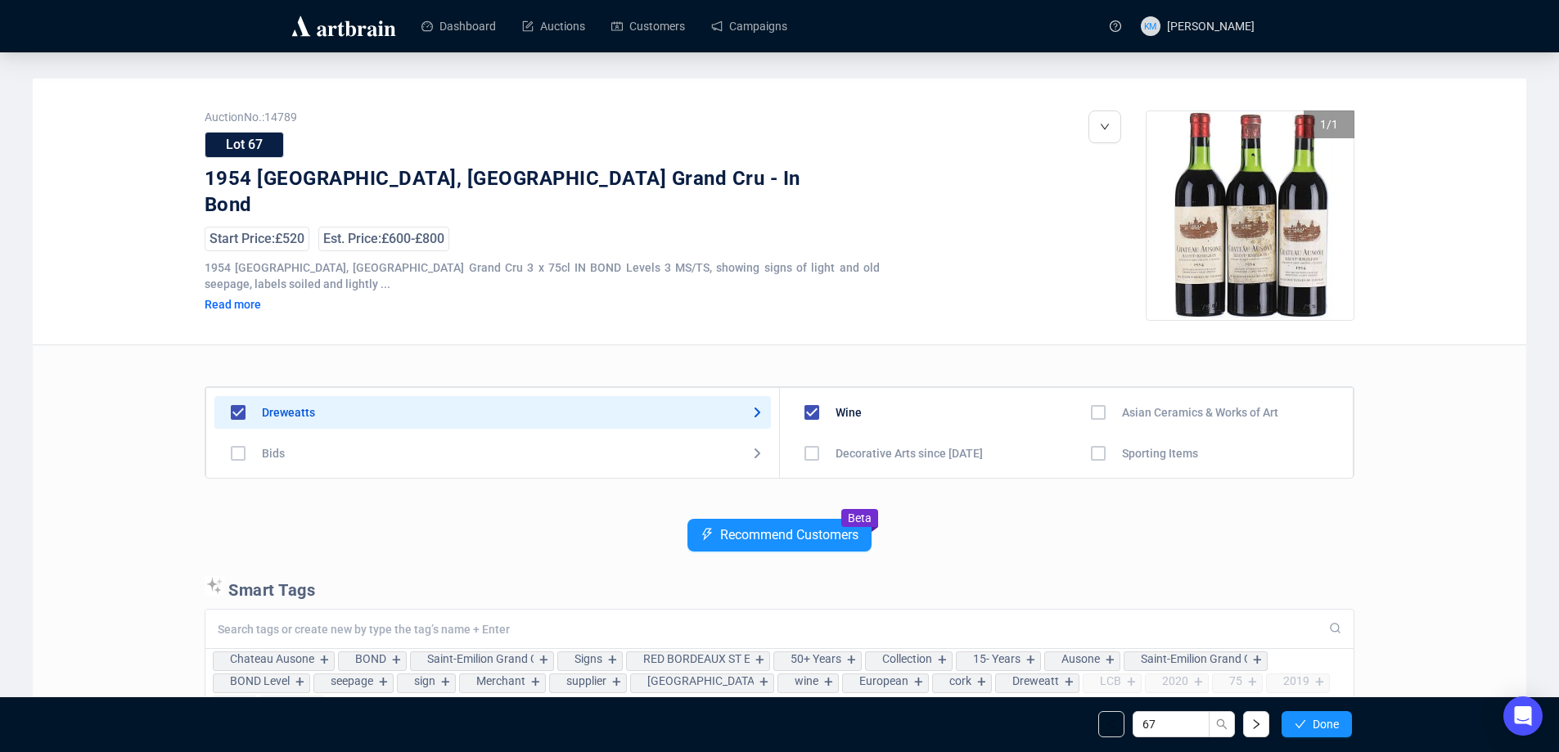
click at [1301, 726] on icon "check" at bounding box center [1299, 723] width 11 height 11
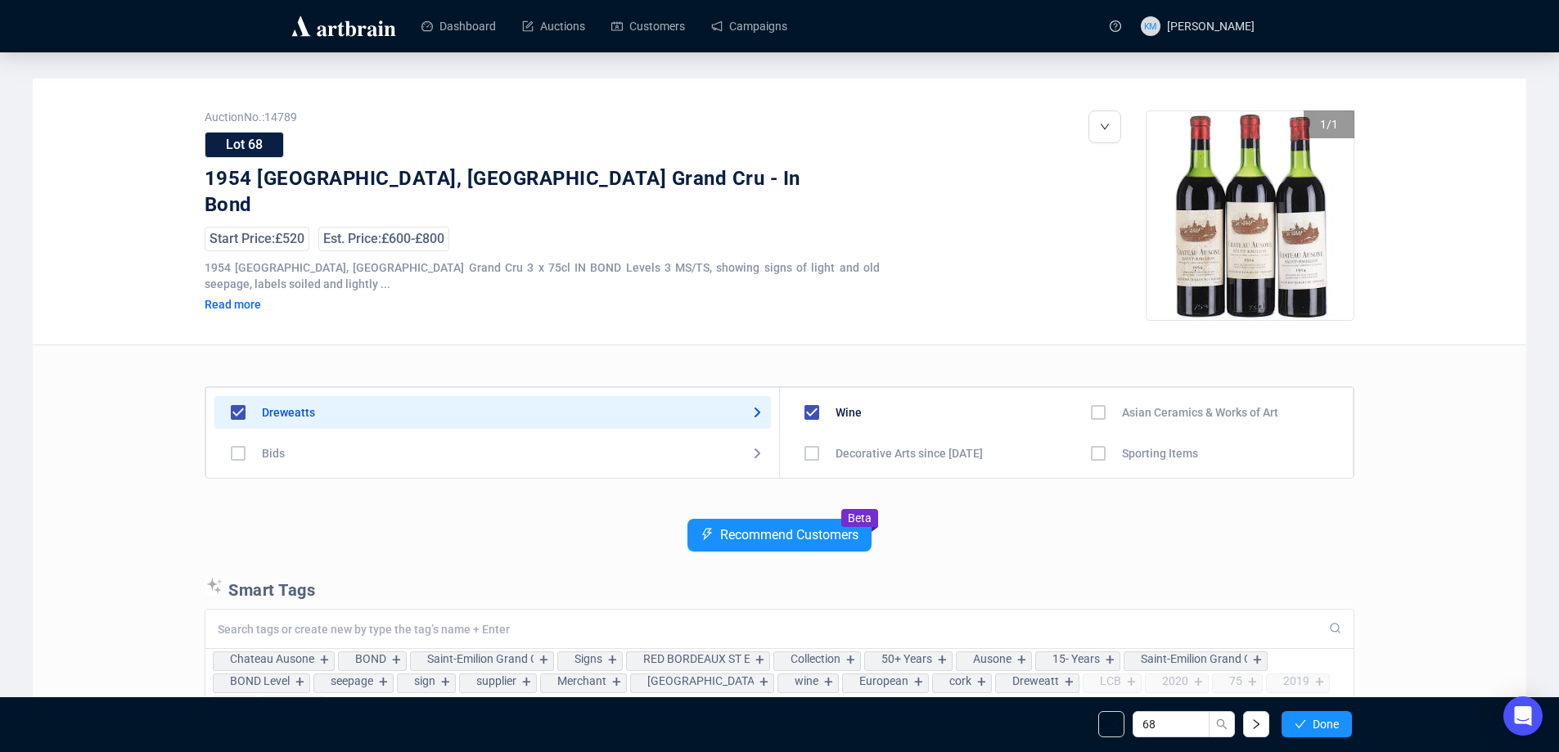
click at [1301, 726] on icon "check" at bounding box center [1299, 723] width 11 height 11
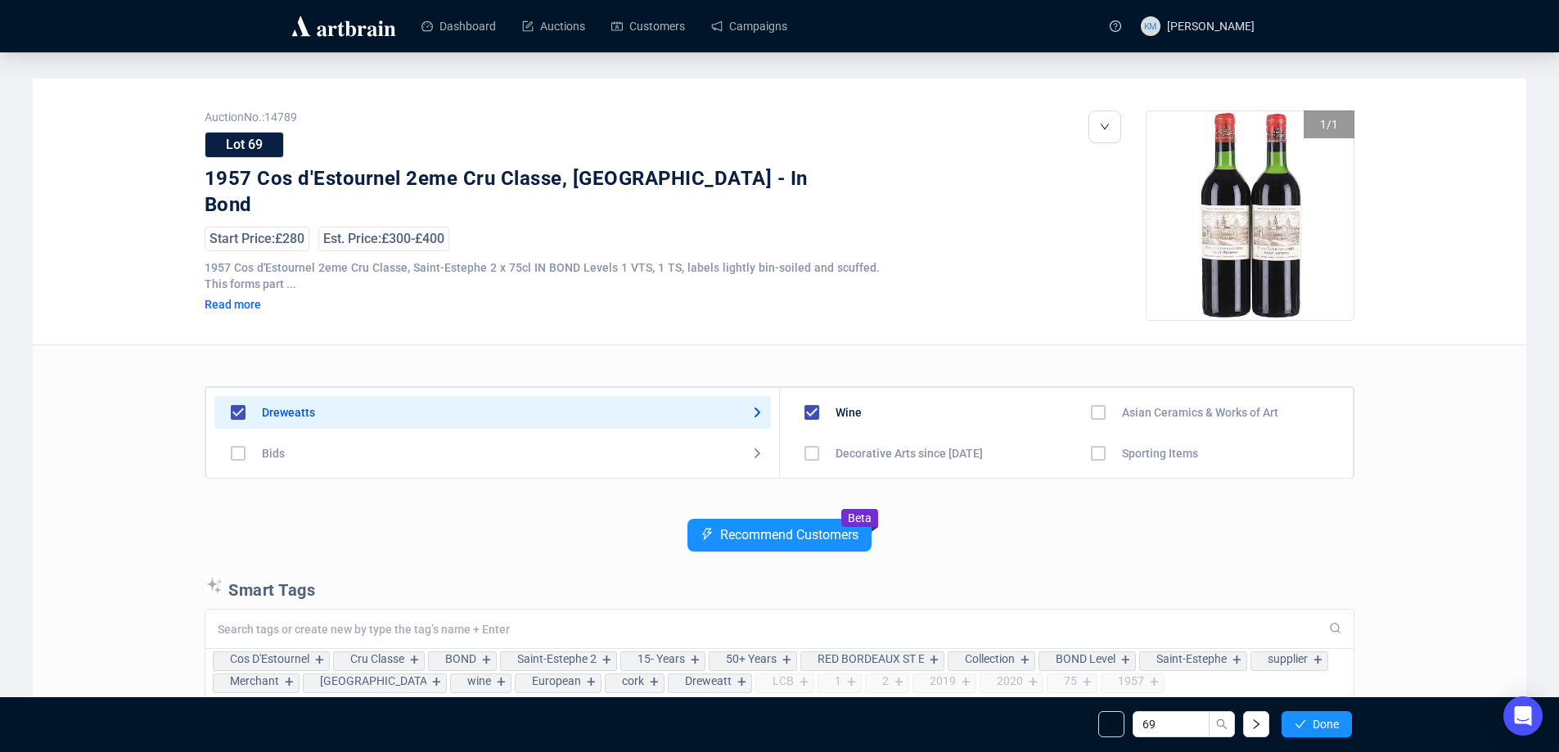
click at [1301, 726] on icon "check" at bounding box center [1299, 723] width 11 height 11
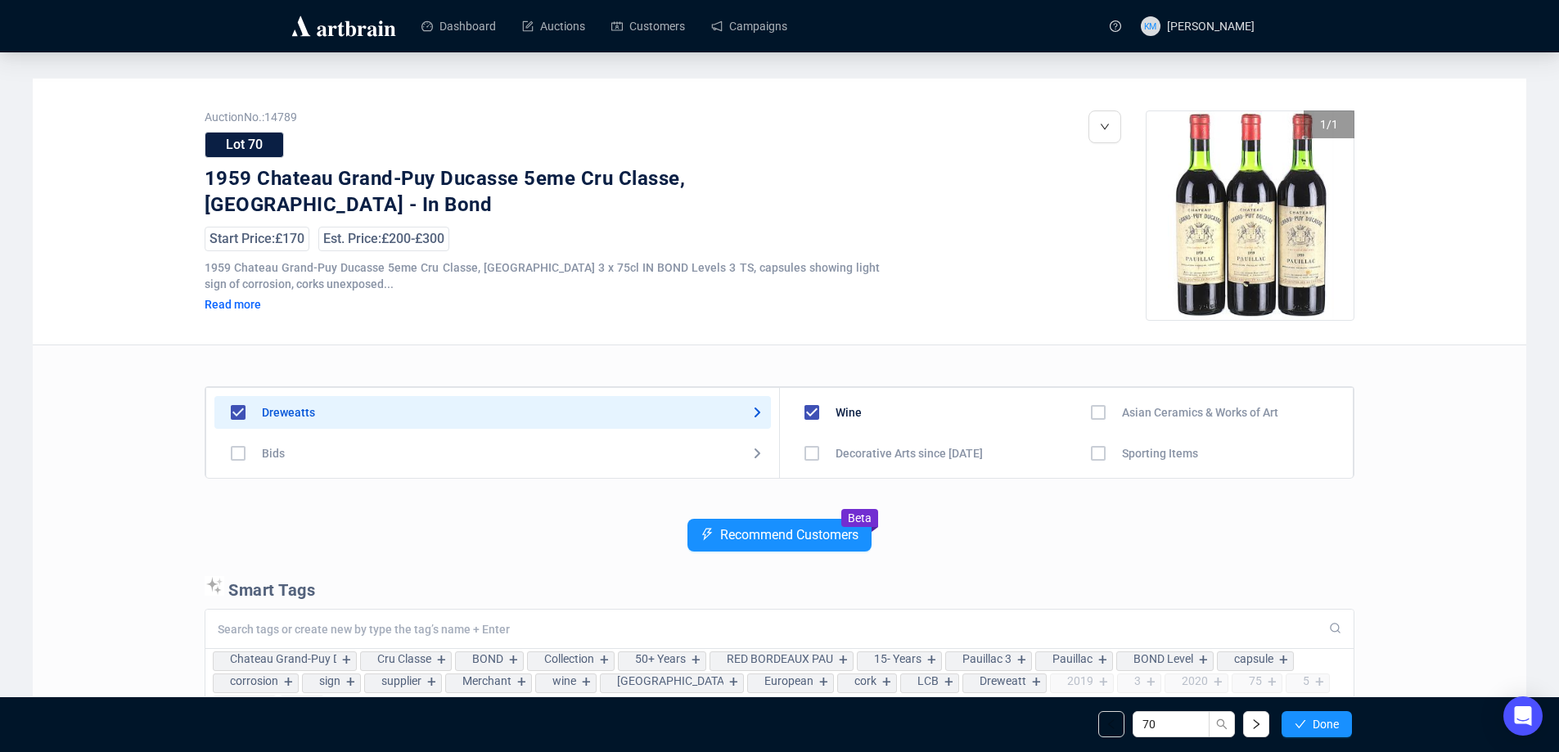
click at [1301, 726] on icon "check" at bounding box center [1299, 723] width 11 height 11
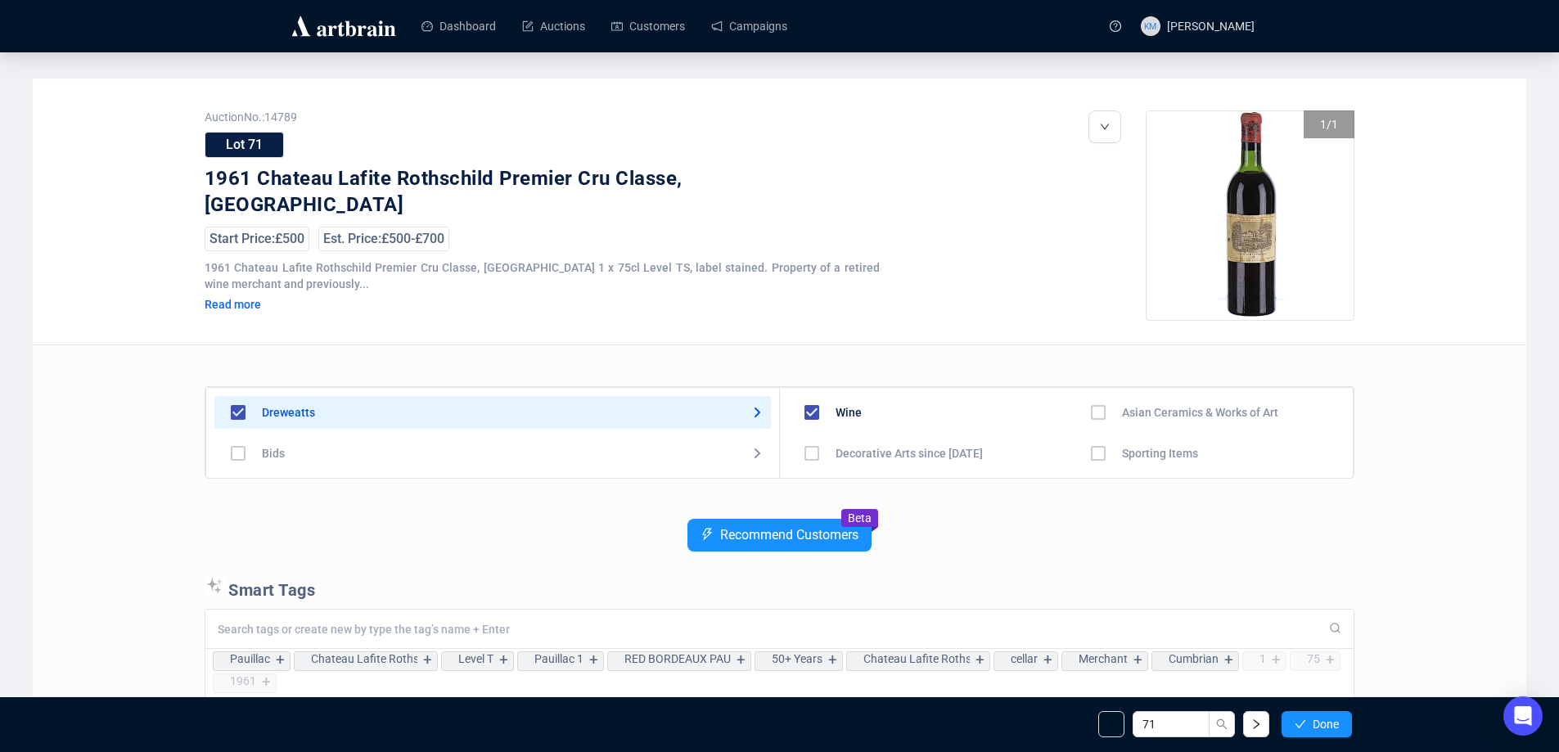
click at [1301, 726] on icon "check" at bounding box center [1299, 723] width 11 height 11
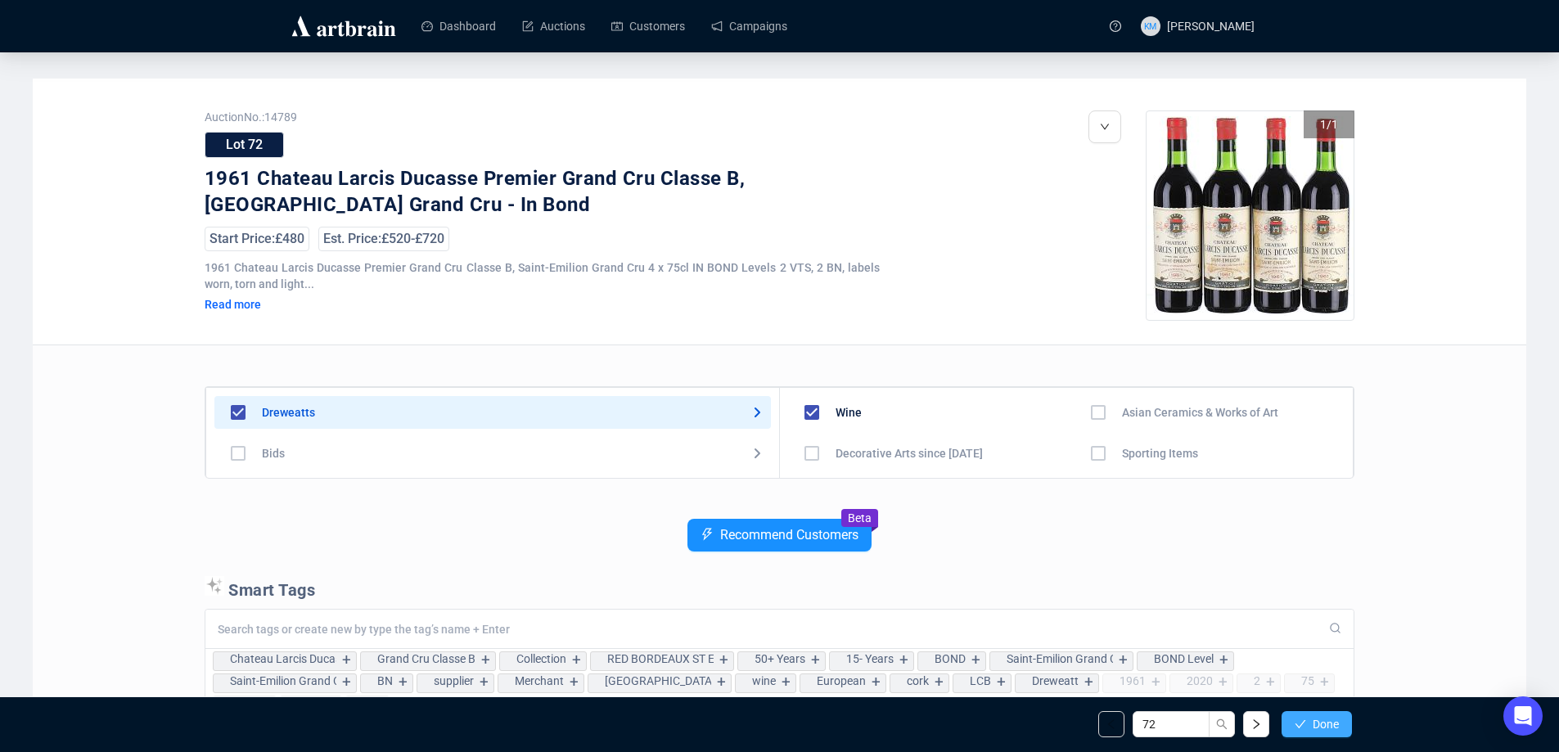
click at [1302, 726] on icon "check" at bounding box center [1299, 723] width 11 height 11
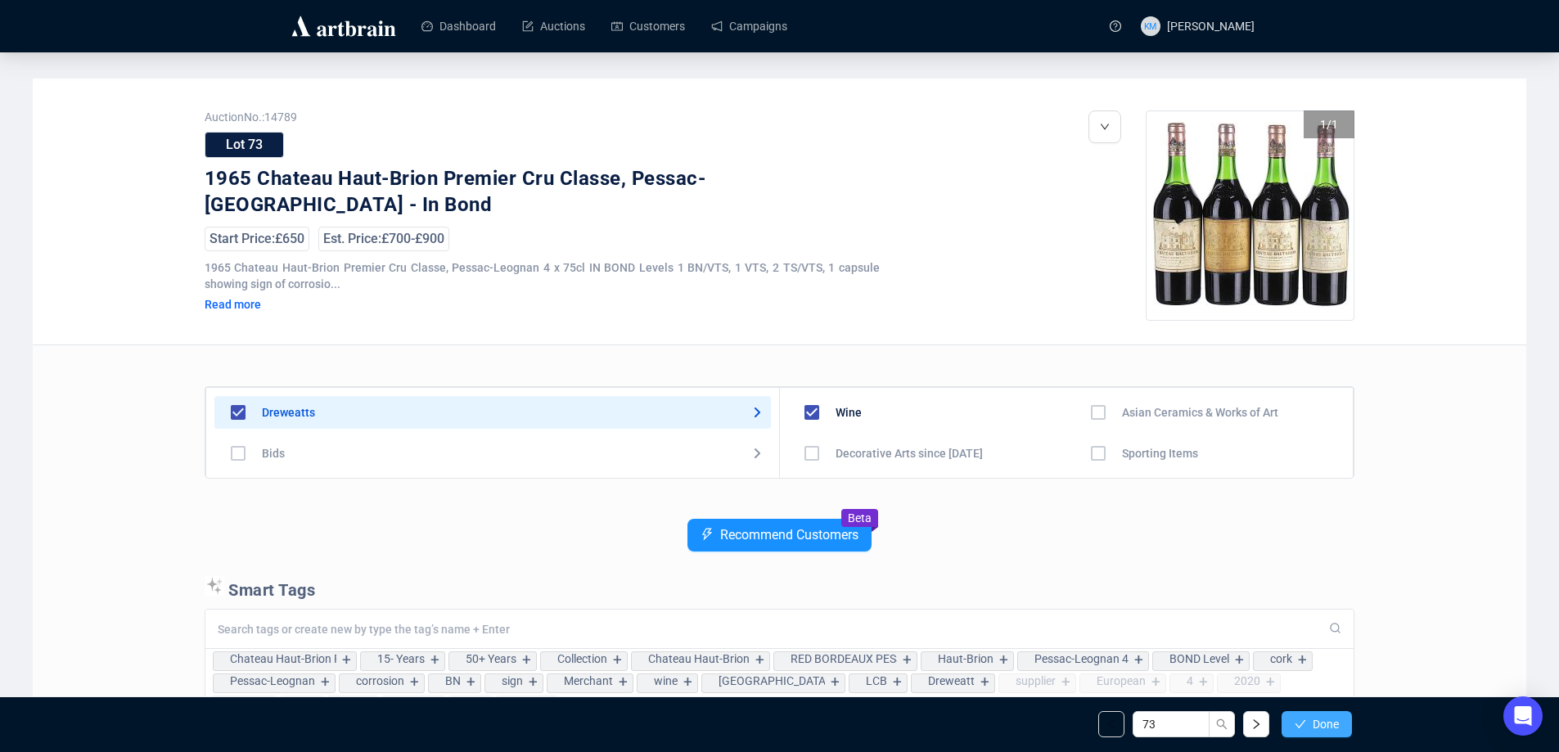
click at [1302, 725] on icon "check" at bounding box center [1299, 723] width 11 height 11
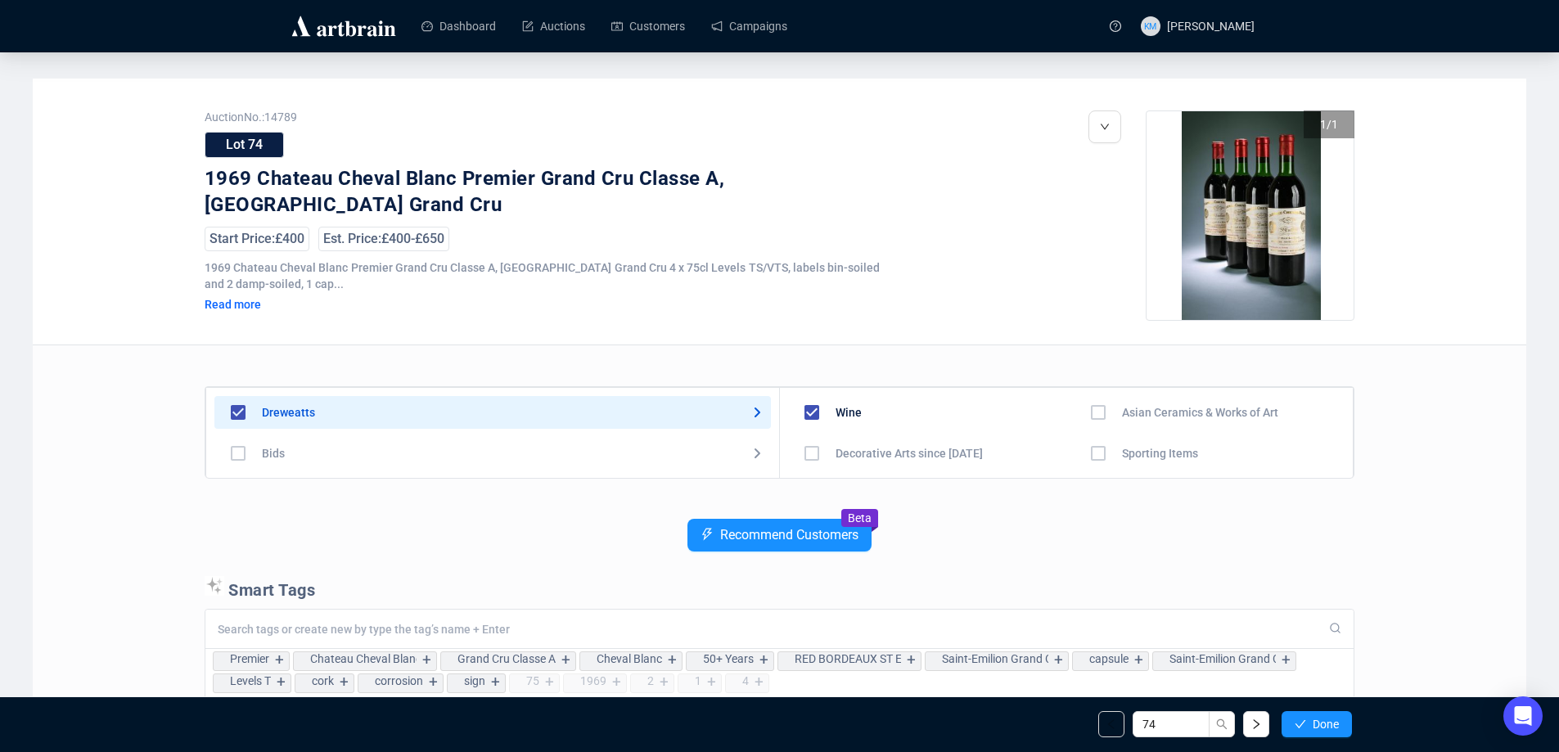
click at [1302, 725] on icon "check" at bounding box center [1299, 723] width 11 height 11
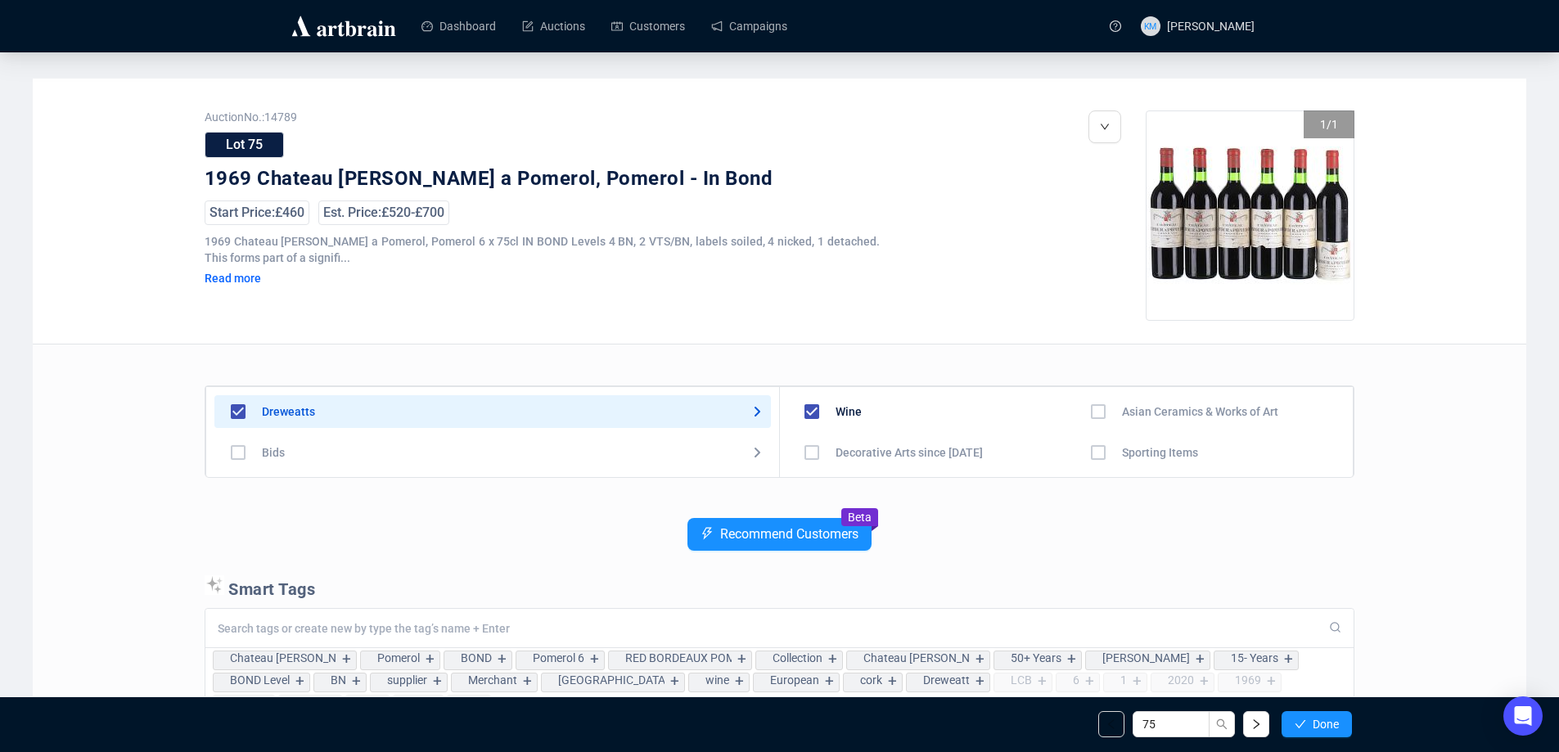
click at [1302, 725] on icon "check" at bounding box center [1299, 723] width 11 height 11
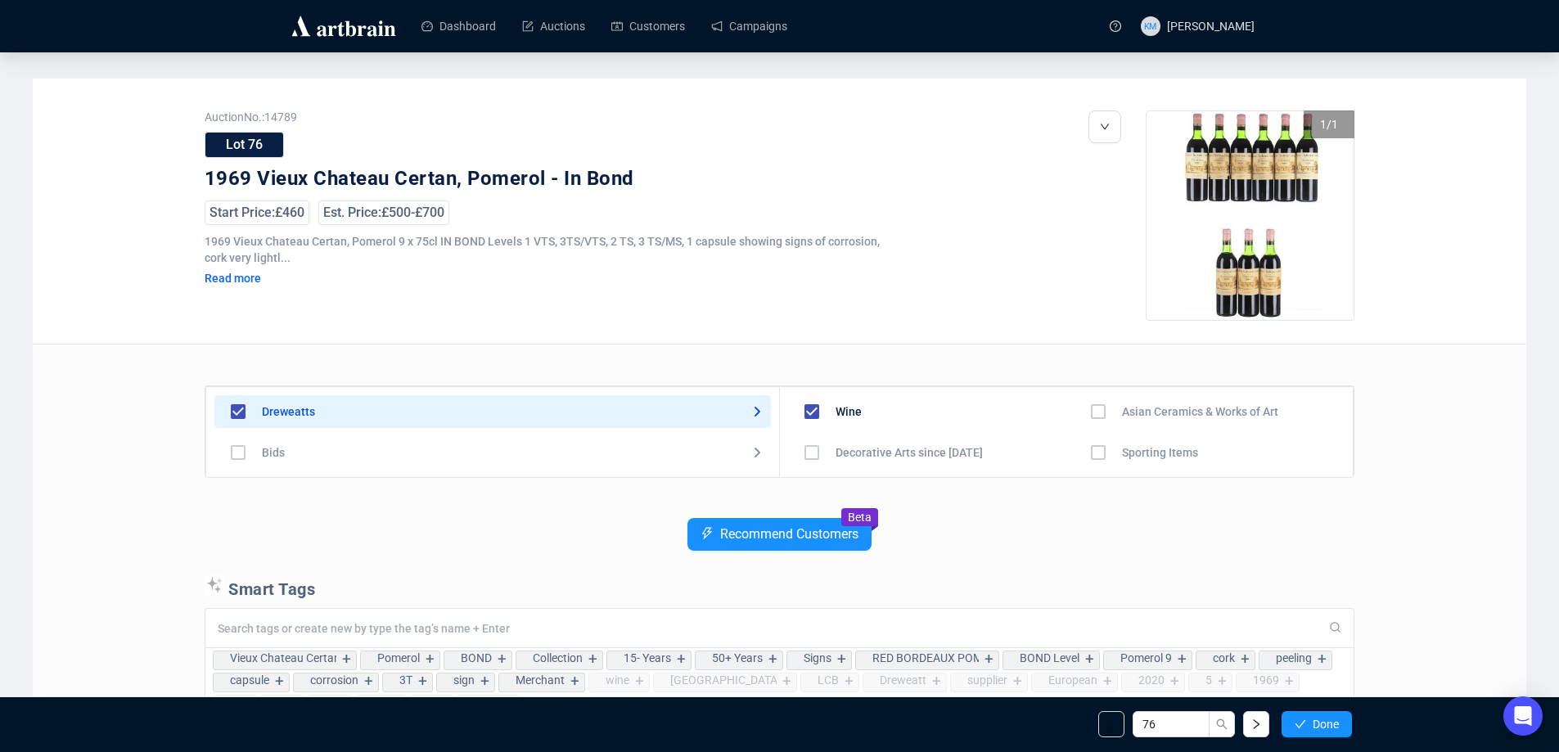
click at [1302, 725] on icon "check" at bounding box center [1299, 723] width 11 height 11
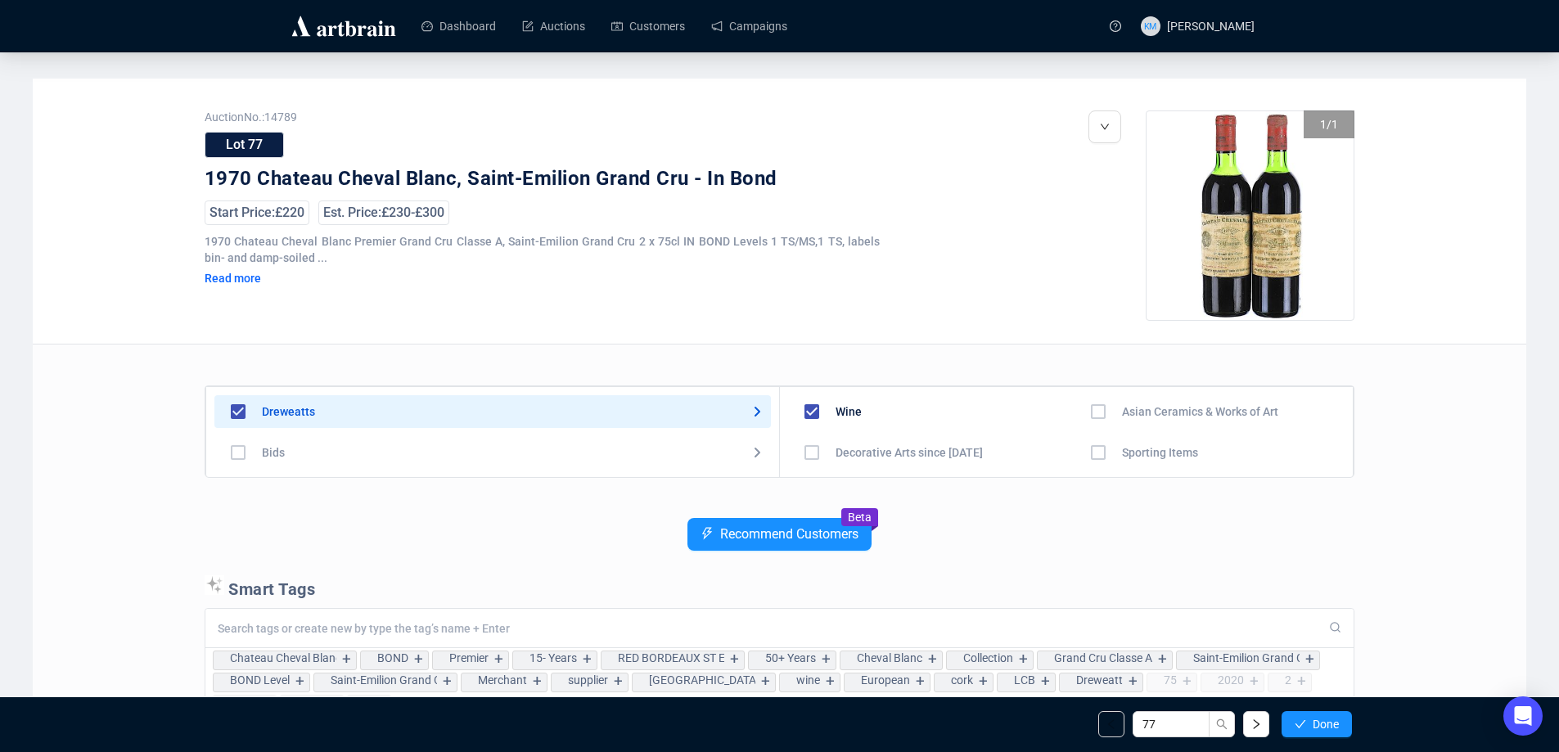
click at [1302, 725] on icon "check" at bounding box center [1299, 723] width 11 height 11
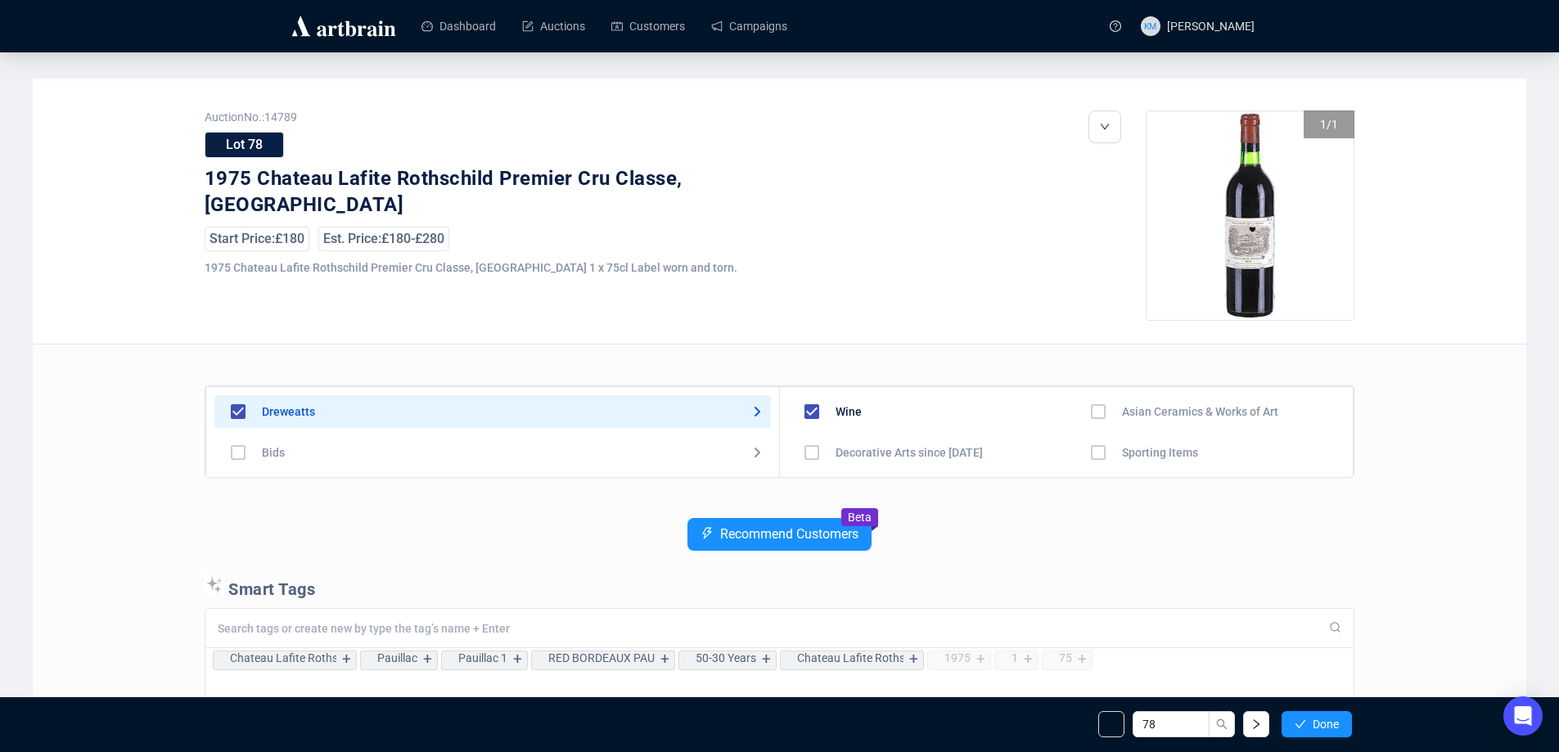
click at [1302, 725] on icon "check" at bounding box center [1299, 723] width 11 height 11
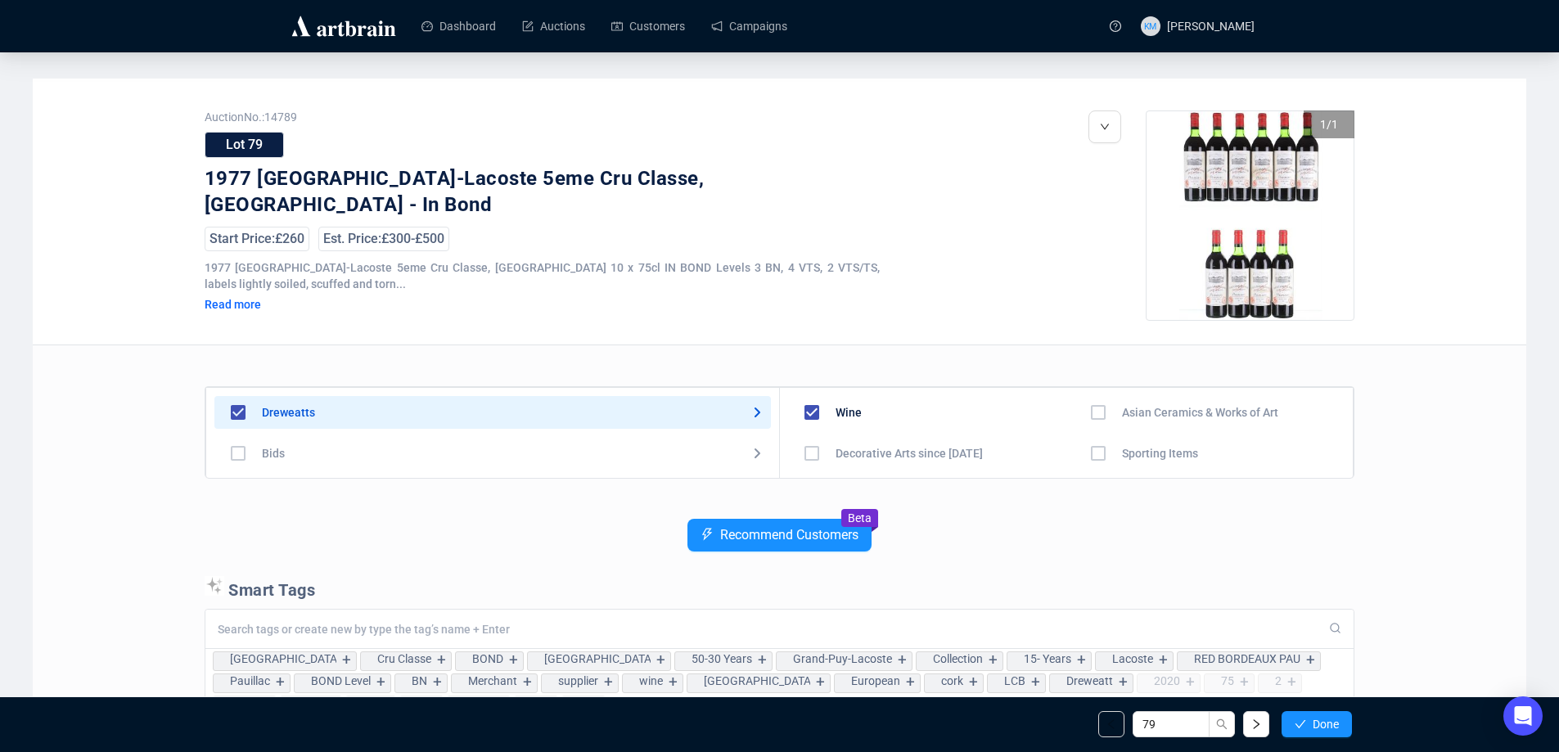
click at [1302, 725] on icon "check" at bounding box center [1299, 723] width 11 height 11
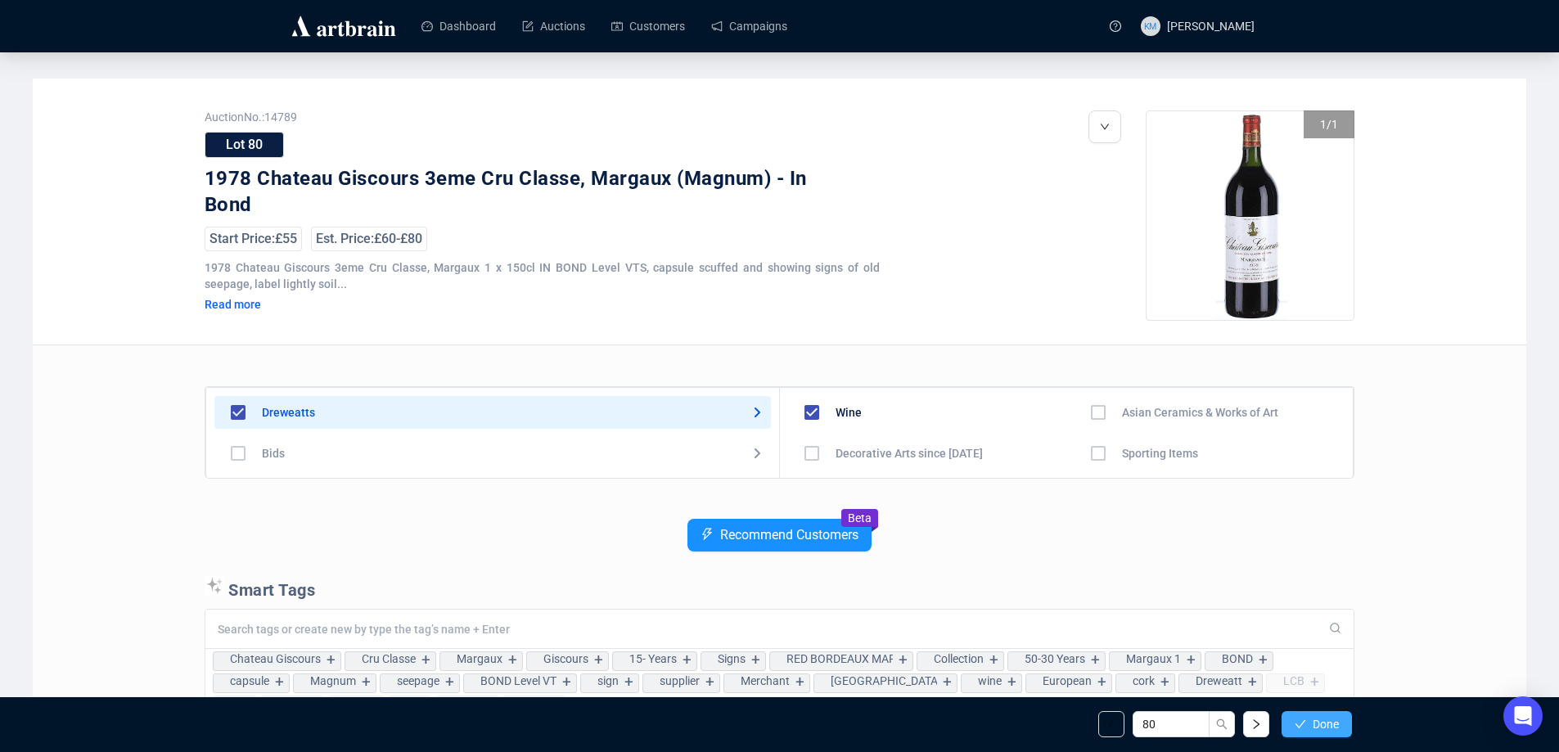
click at [1302, 725] on icon "check" at bounding box center [1299, 723] width 11 height 11
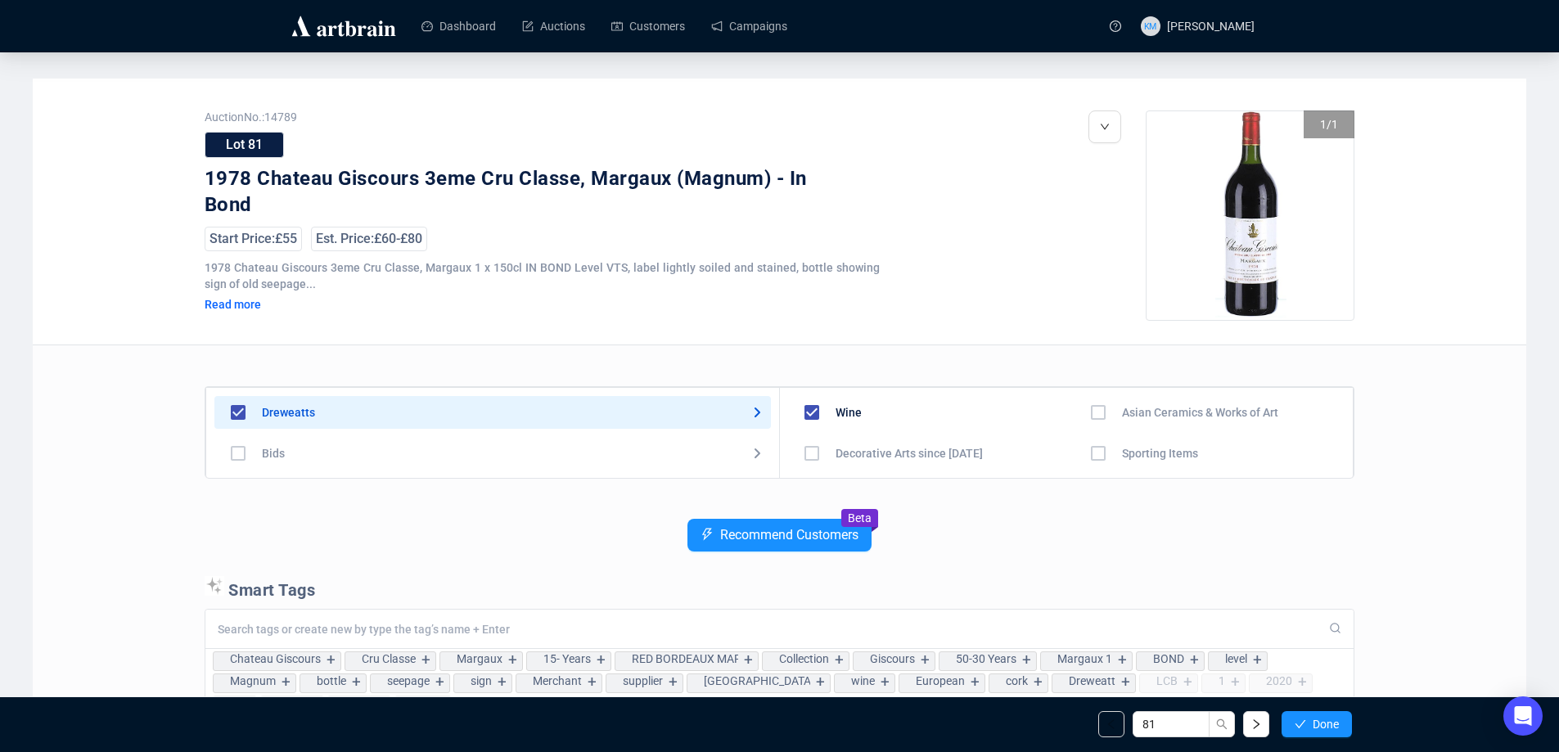
click at [1302, 725] on icon "check" at bounding box center [1299, 723] width 11 height 11
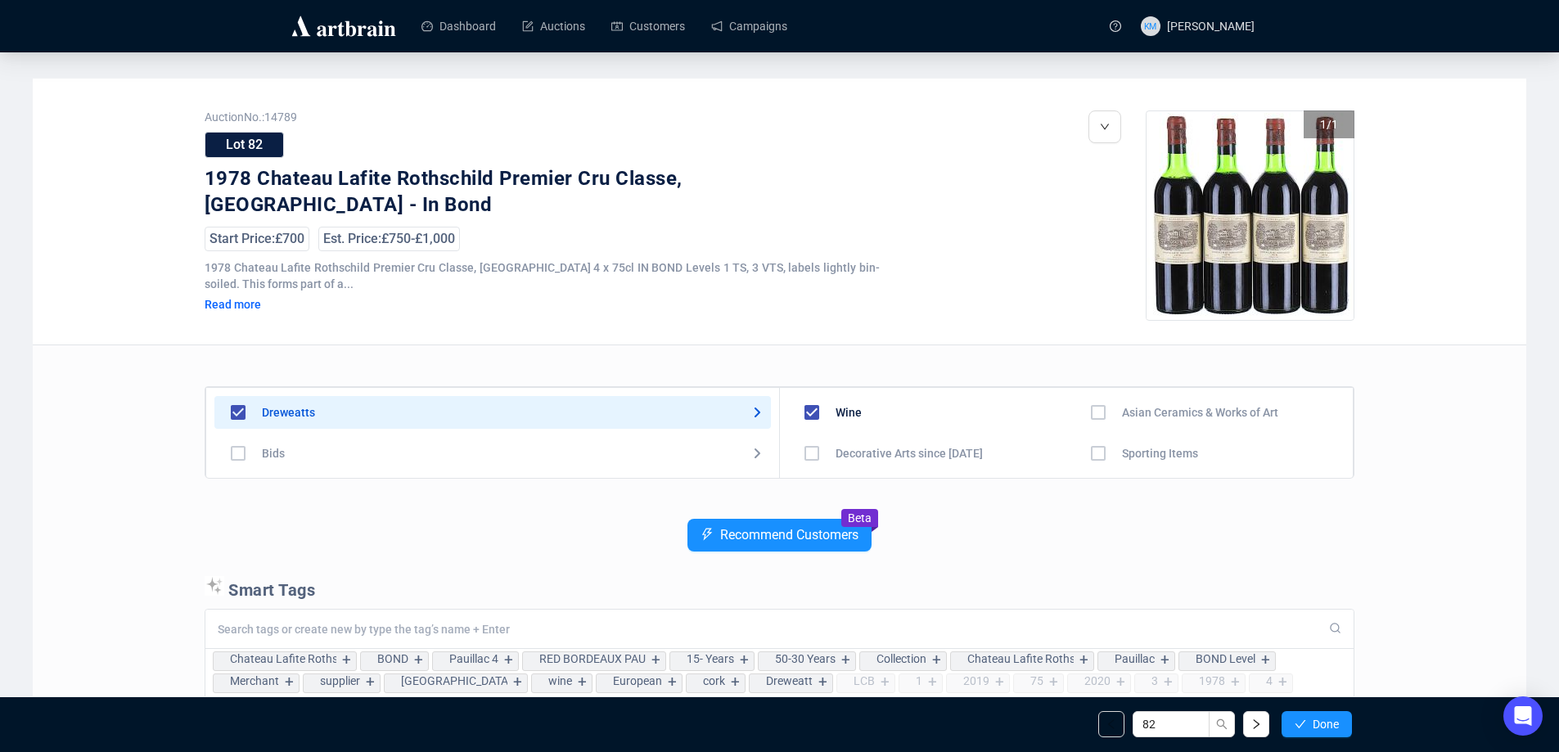
click at [1302, 725] on icon "check" at bounding box center [1299, 723] width 11 height 11
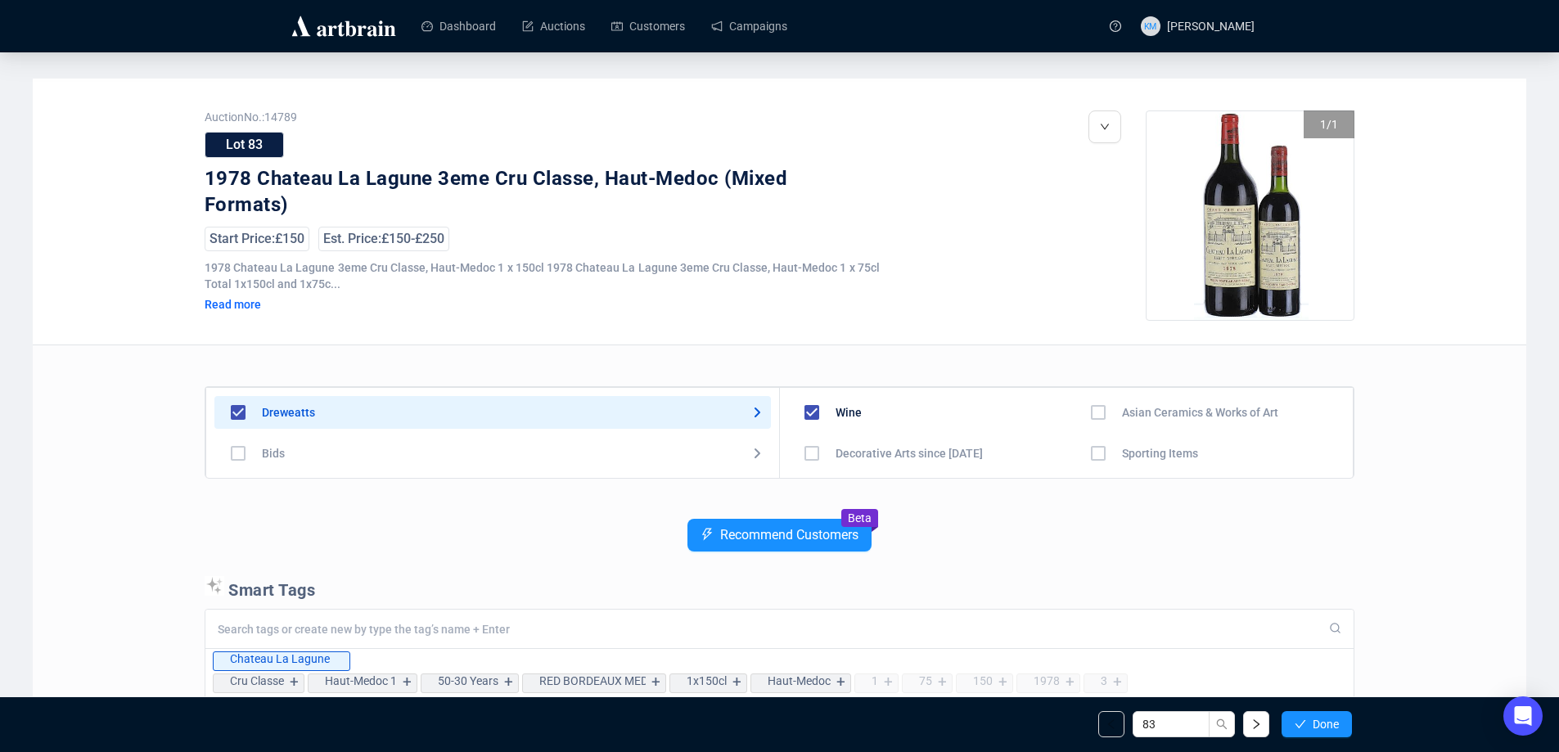
click at [1302, 725] on icon "check" at bounding box center [1299, 723] width 11 height 11
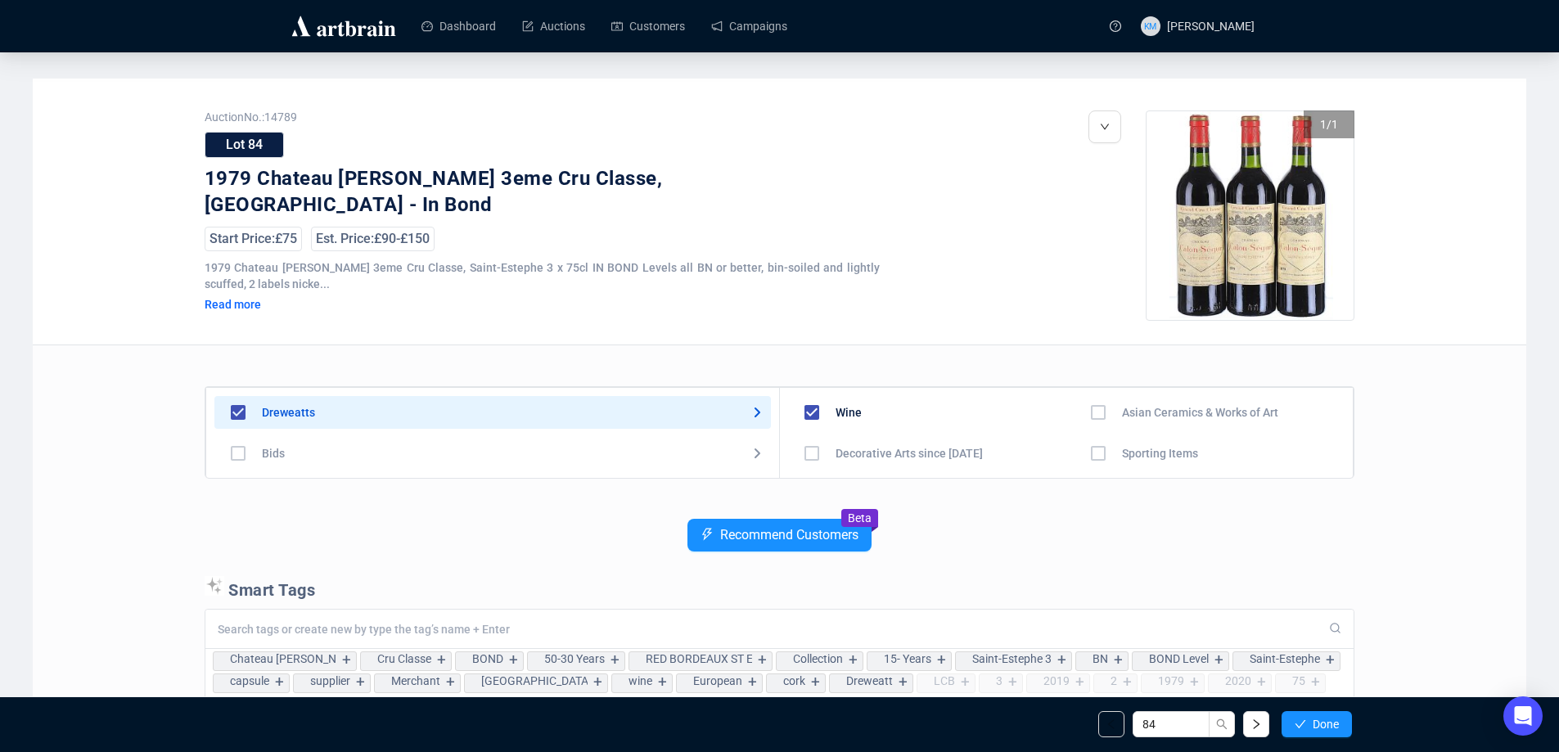
click at [1302, 725] on icon "check" at bounding box center [1299, 723] width 11 height 11
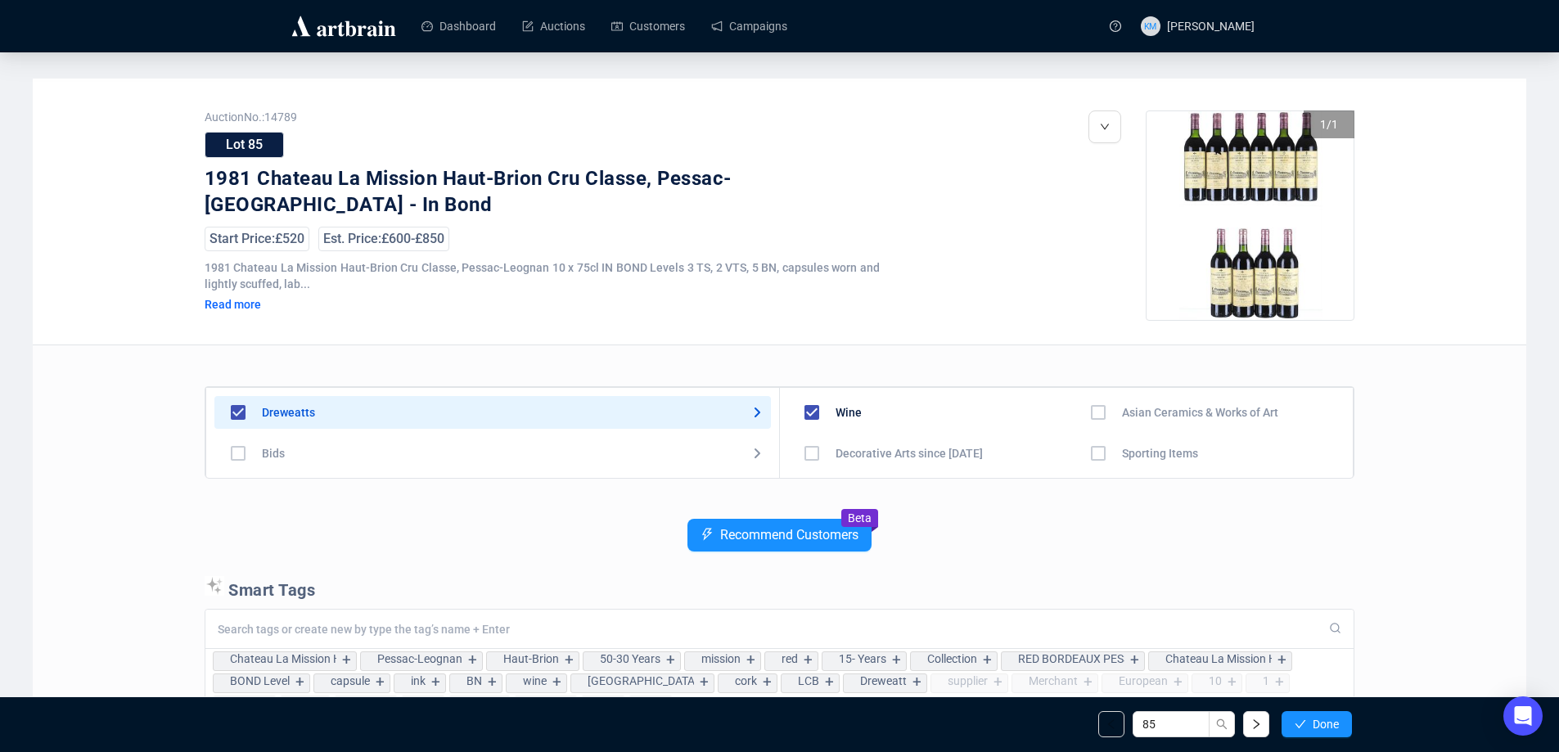
click at [1302, 725] on icon "check" at bounding box center [1299, 723] width 11 height 11
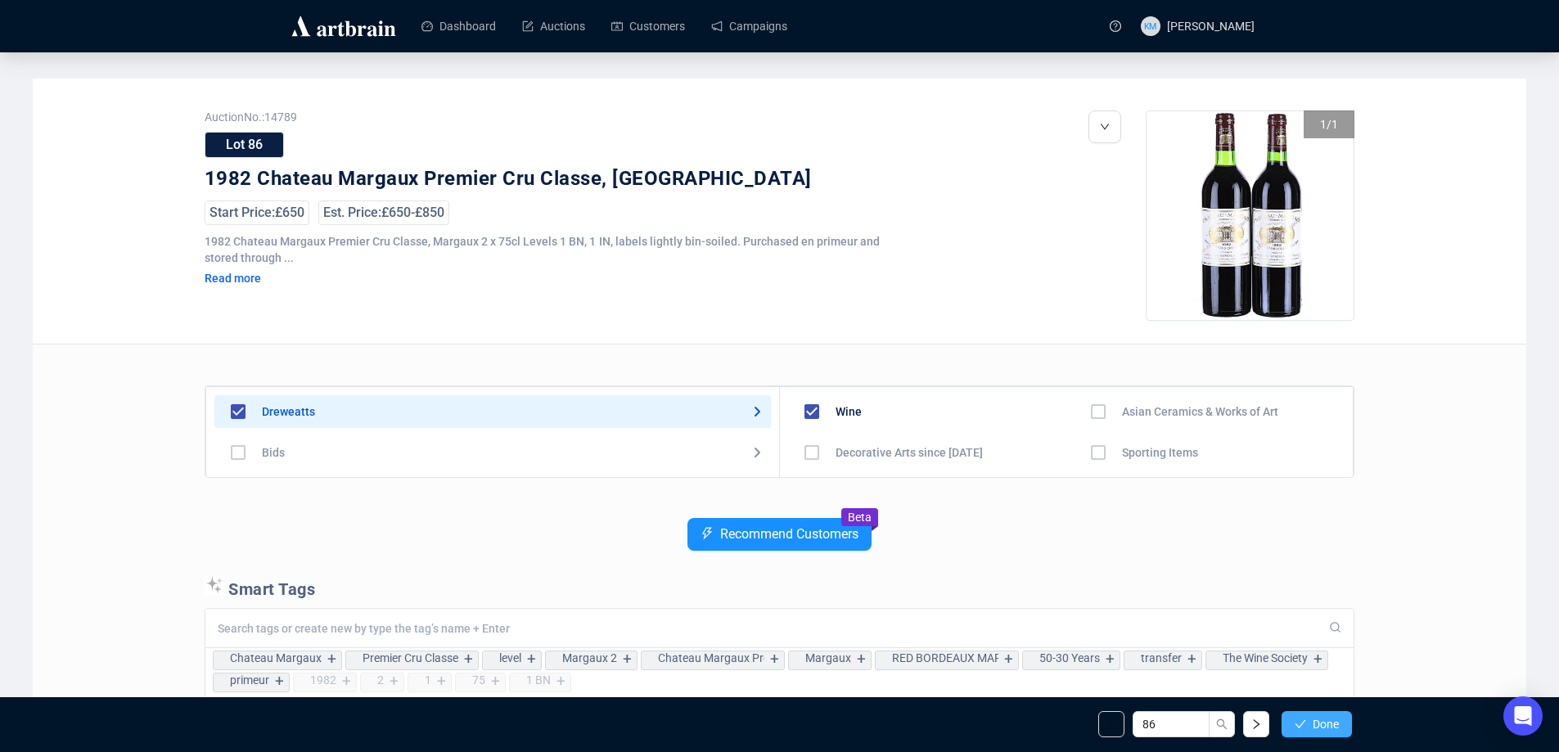
click at [1304, 725] on icon "check" at bounding box center [1299, 723] width 11 height 11
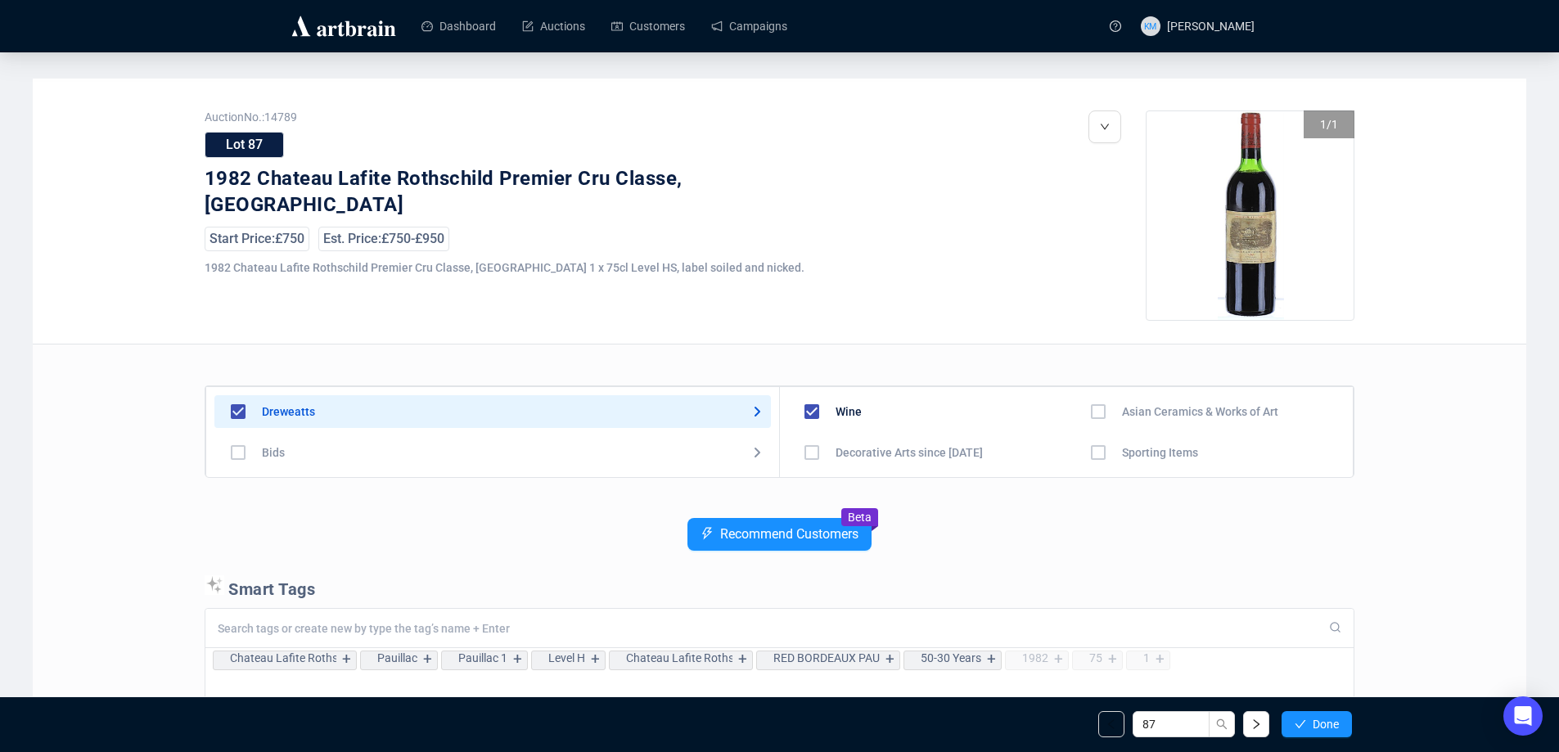
click at [1304, 725] on icon "check" at bounding box center [1299, 723] width 11 height 11
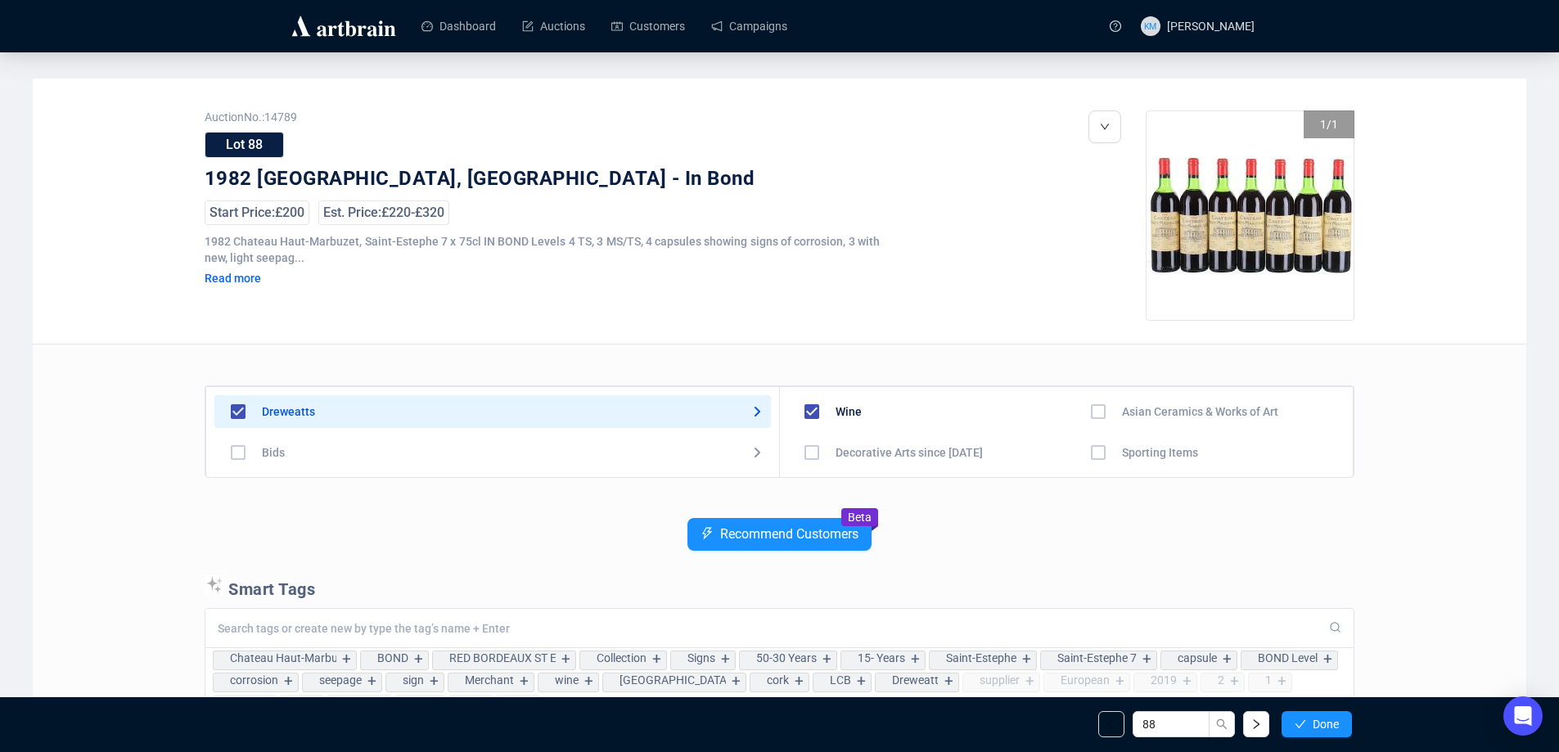
click at [1304, 725] on icon "check" at bounding box center [1299, 723] width 11 height 11
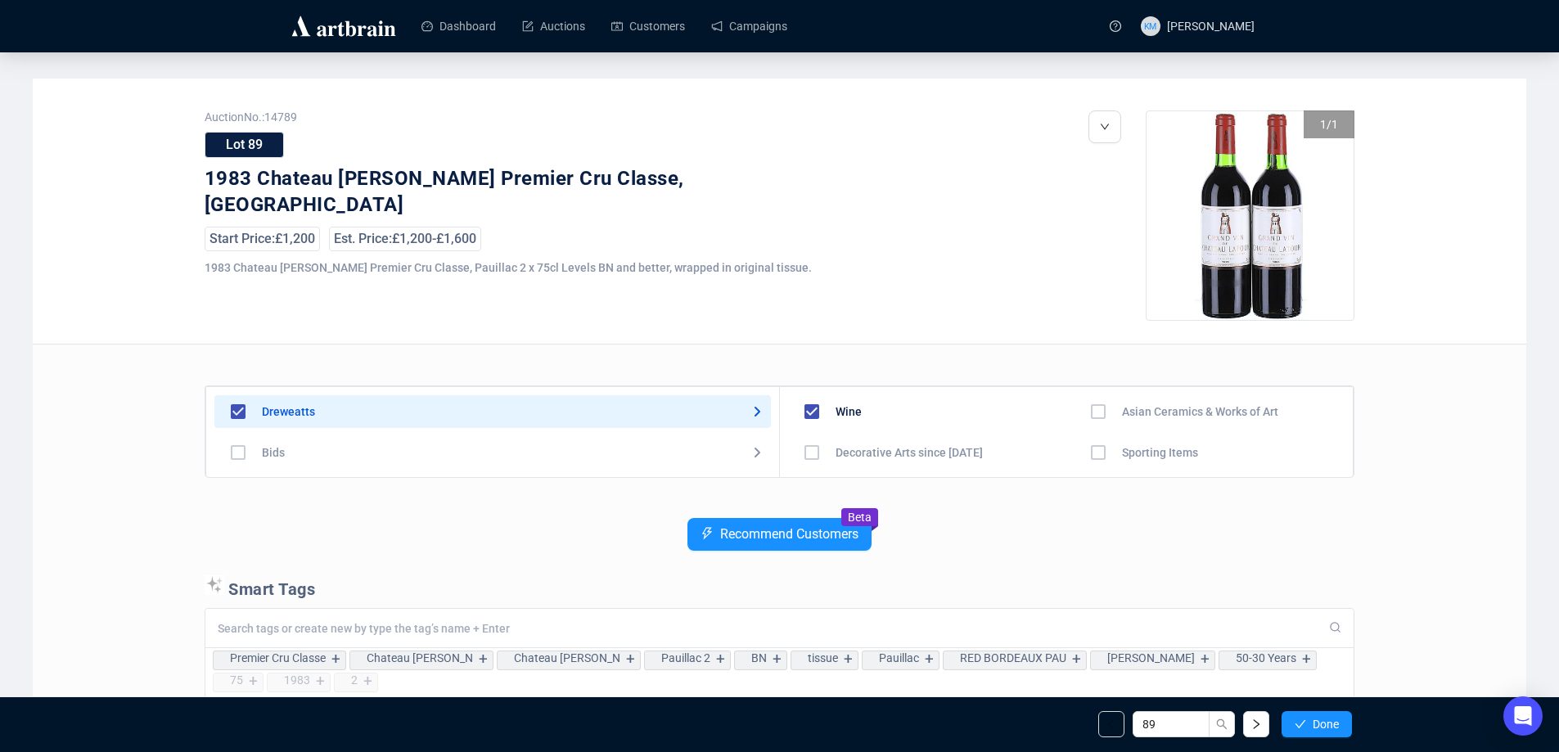
click at [1304, 725] on icon "check" at bounding box center [1299, 723] width 11 height 11
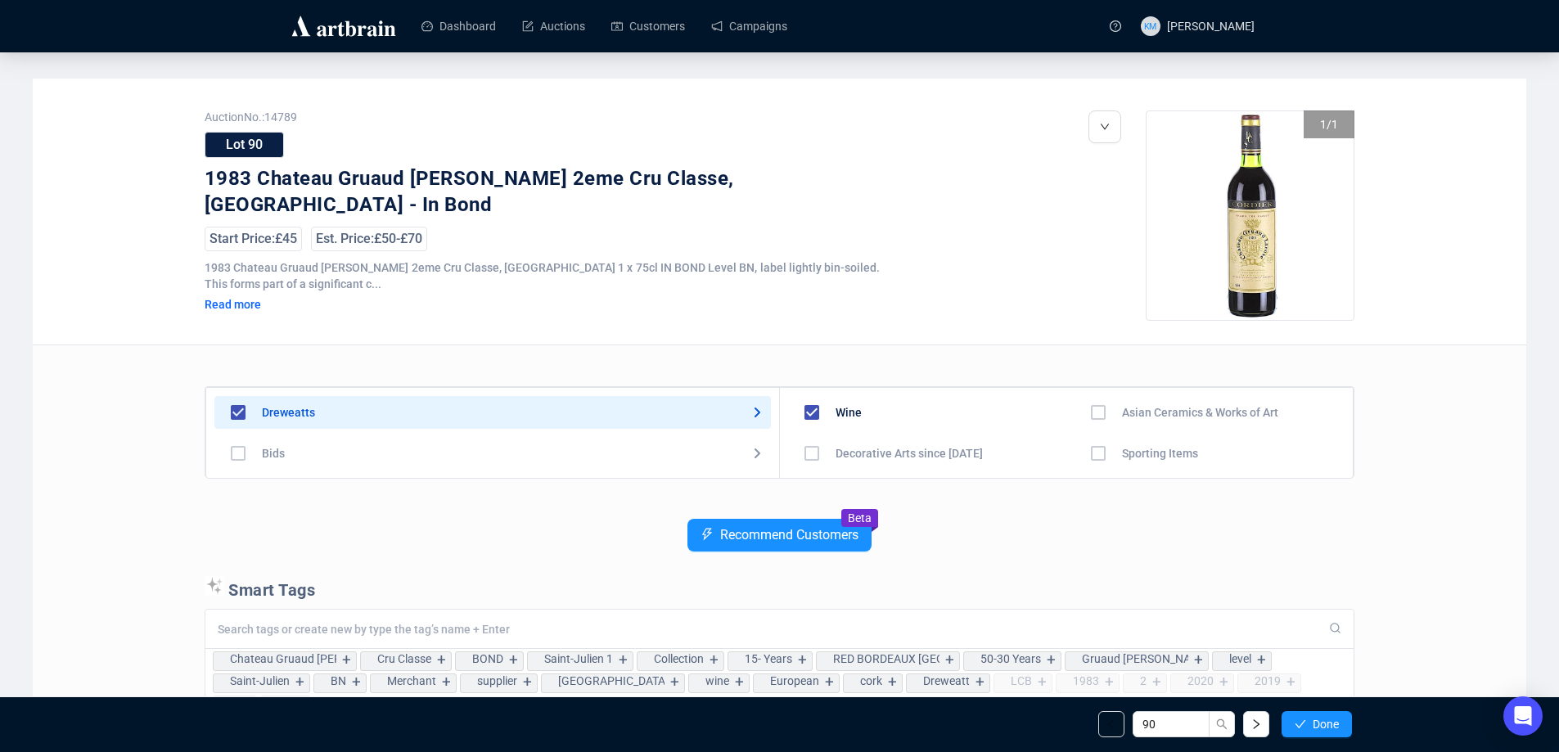
click at [1304, 725] on icon "check" at bounding box center [1299, 723] width 11 height 11
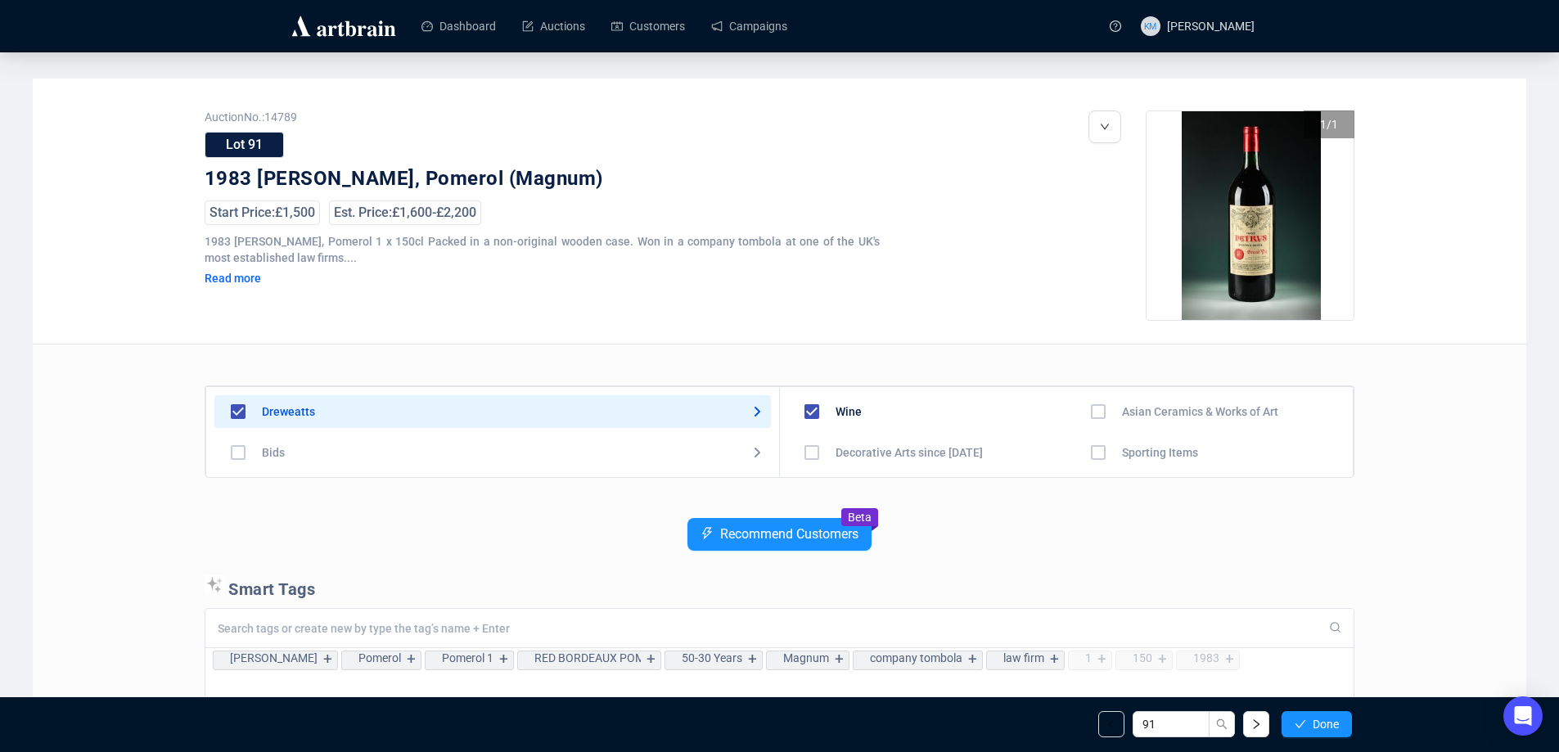
click at [1304, 725] on icon "check" at bounding box center [1299, 723] width 11 height 11
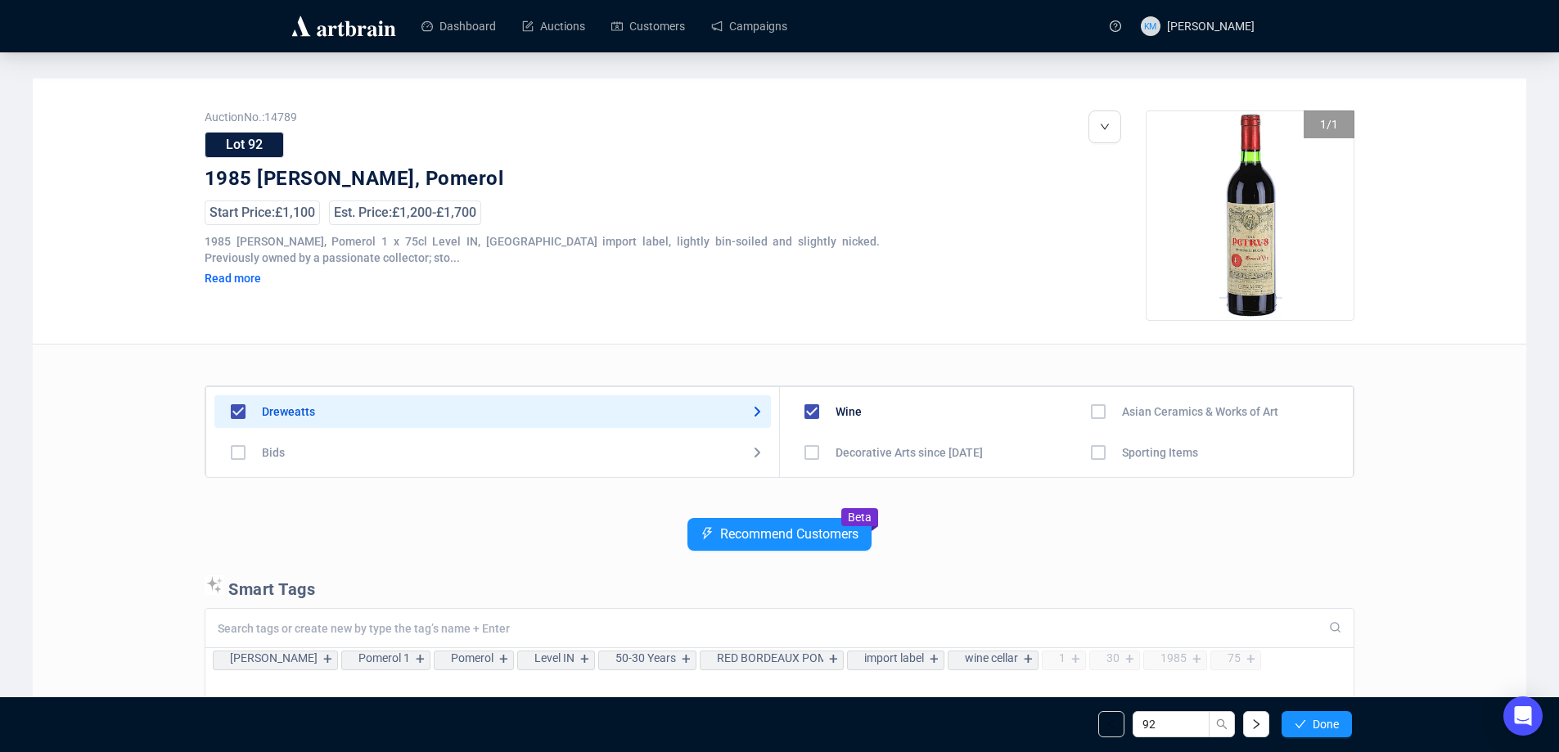
click at [1304, 725] on icon "check" at bounding box center [1299, 723] width 11 height 11
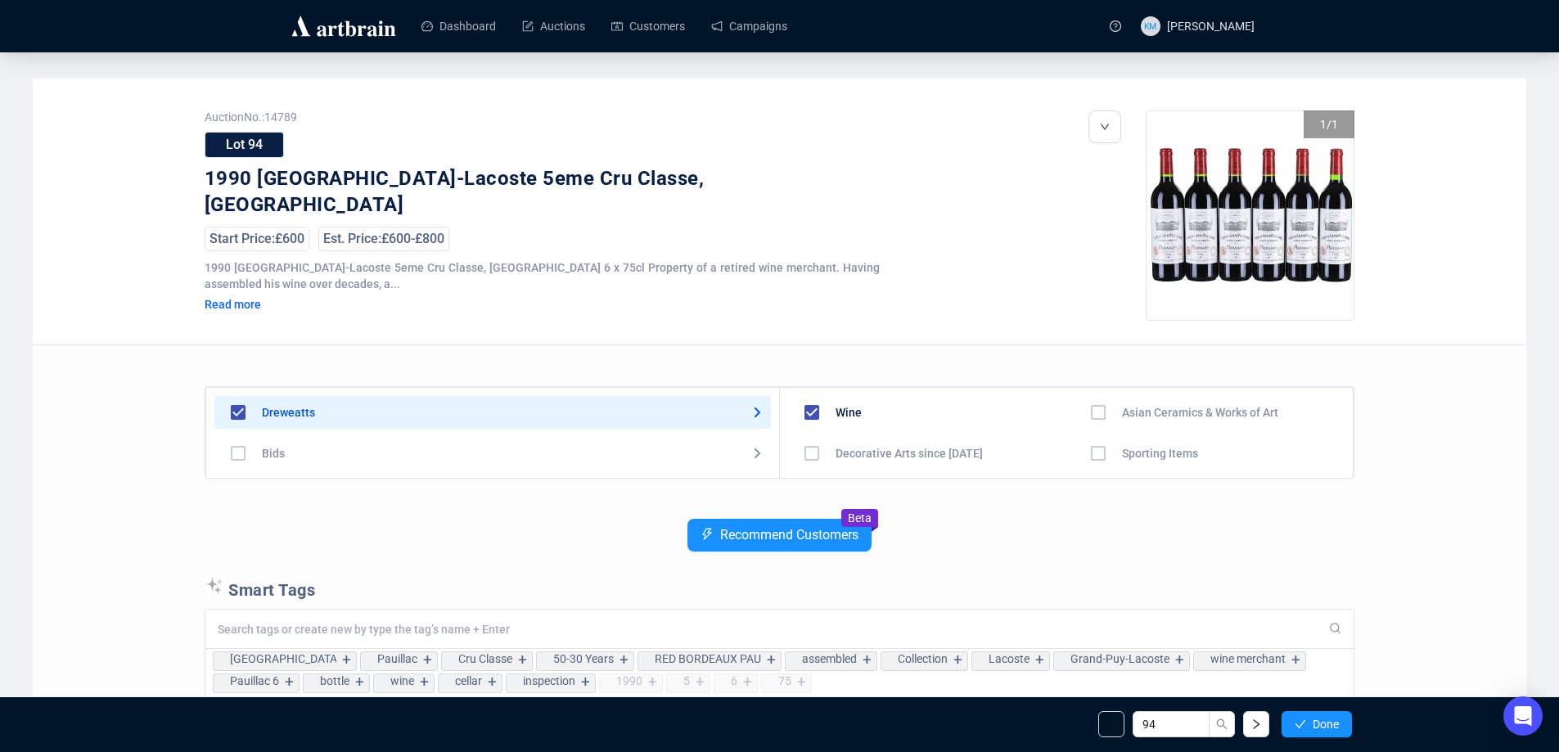
click at [1304, 725] on icon "check" at bounding box center [1299, 723] width 11 height 11
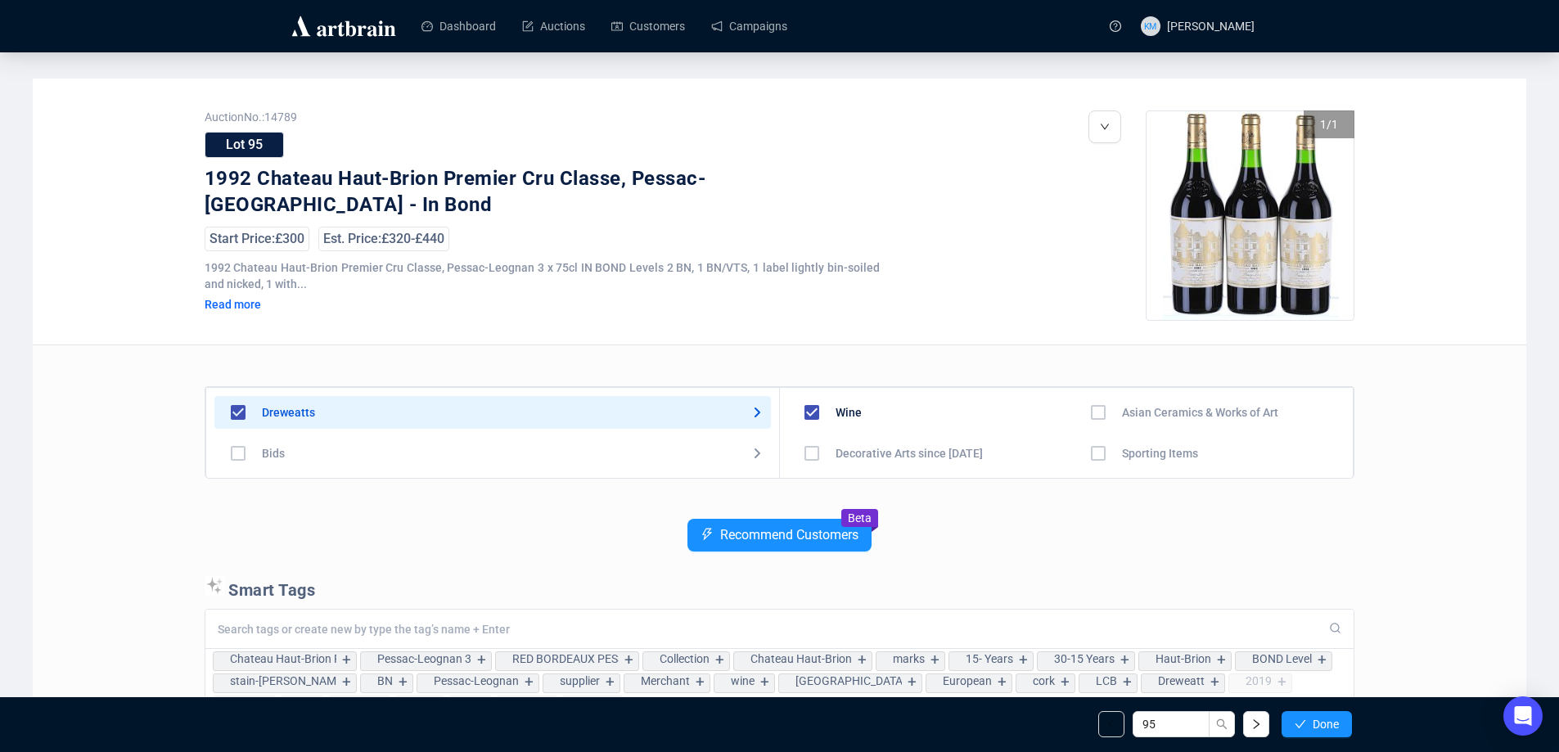
click at [1304, 725] on icon "check" at bounding box center [1299, 723] width 11 height 11
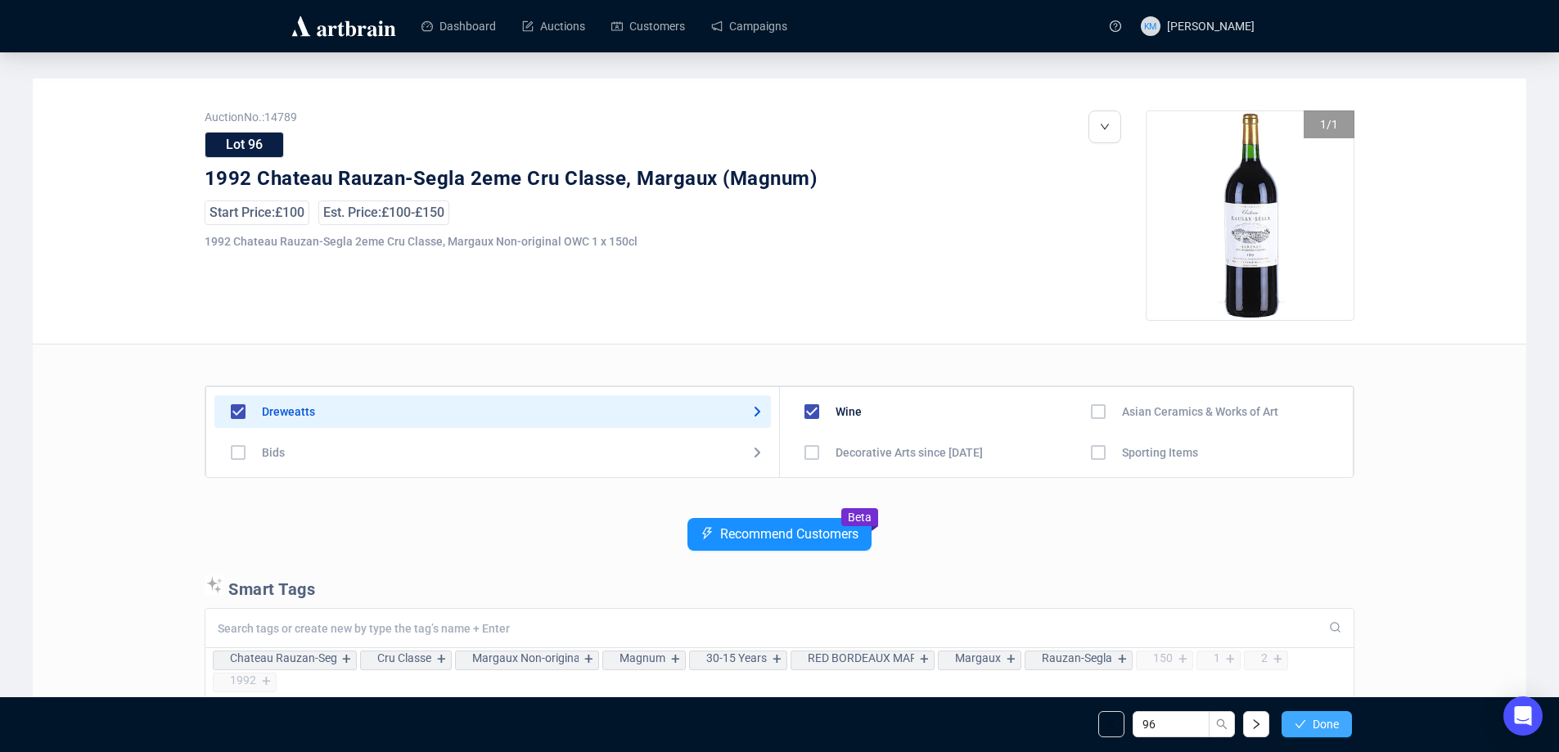
click at [1314, 724] on span "Done" at bounding box center [1325, 724] width 26 height 13
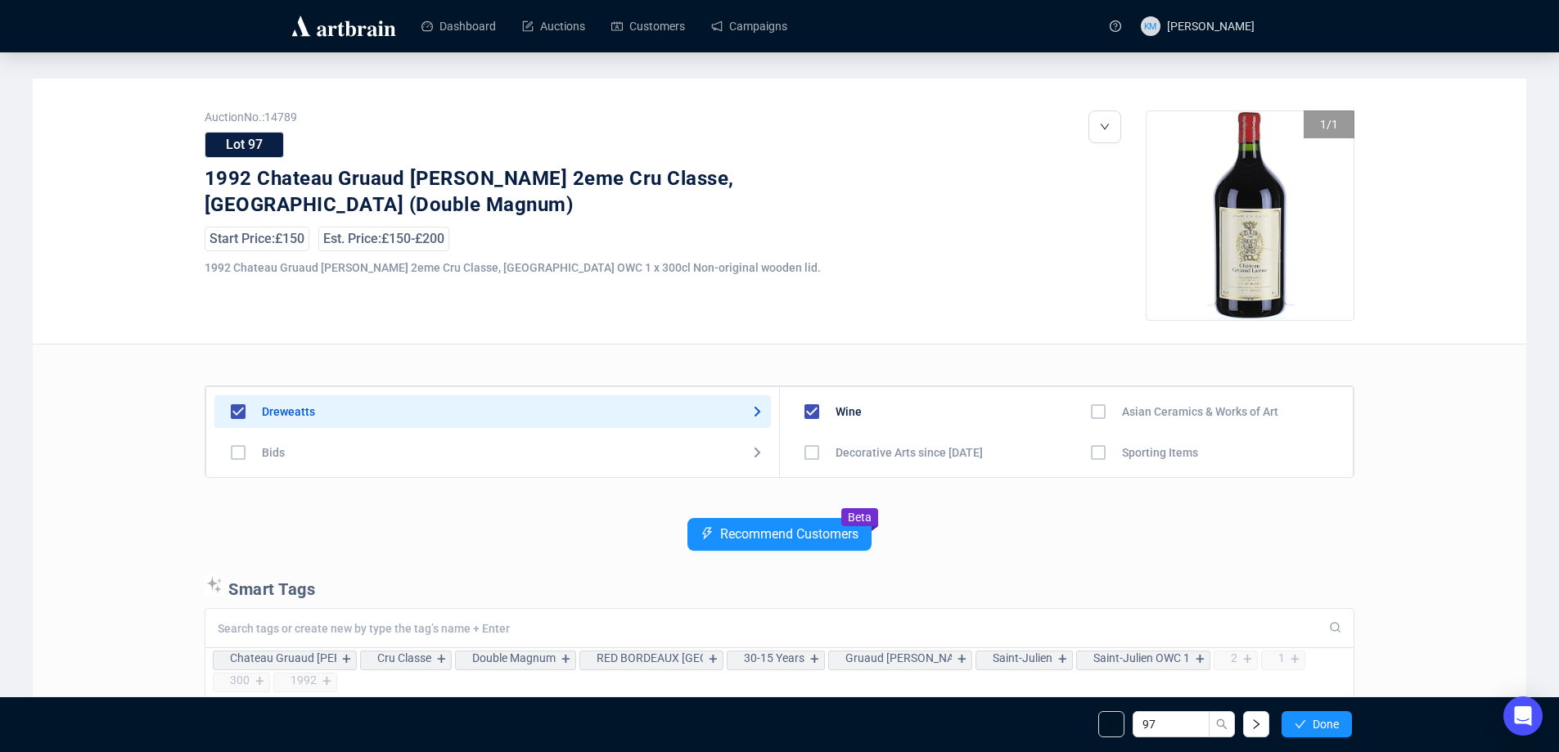
click at [1314, 724] on span "Done" at bounding box center [1325, 724] width 26 height 13
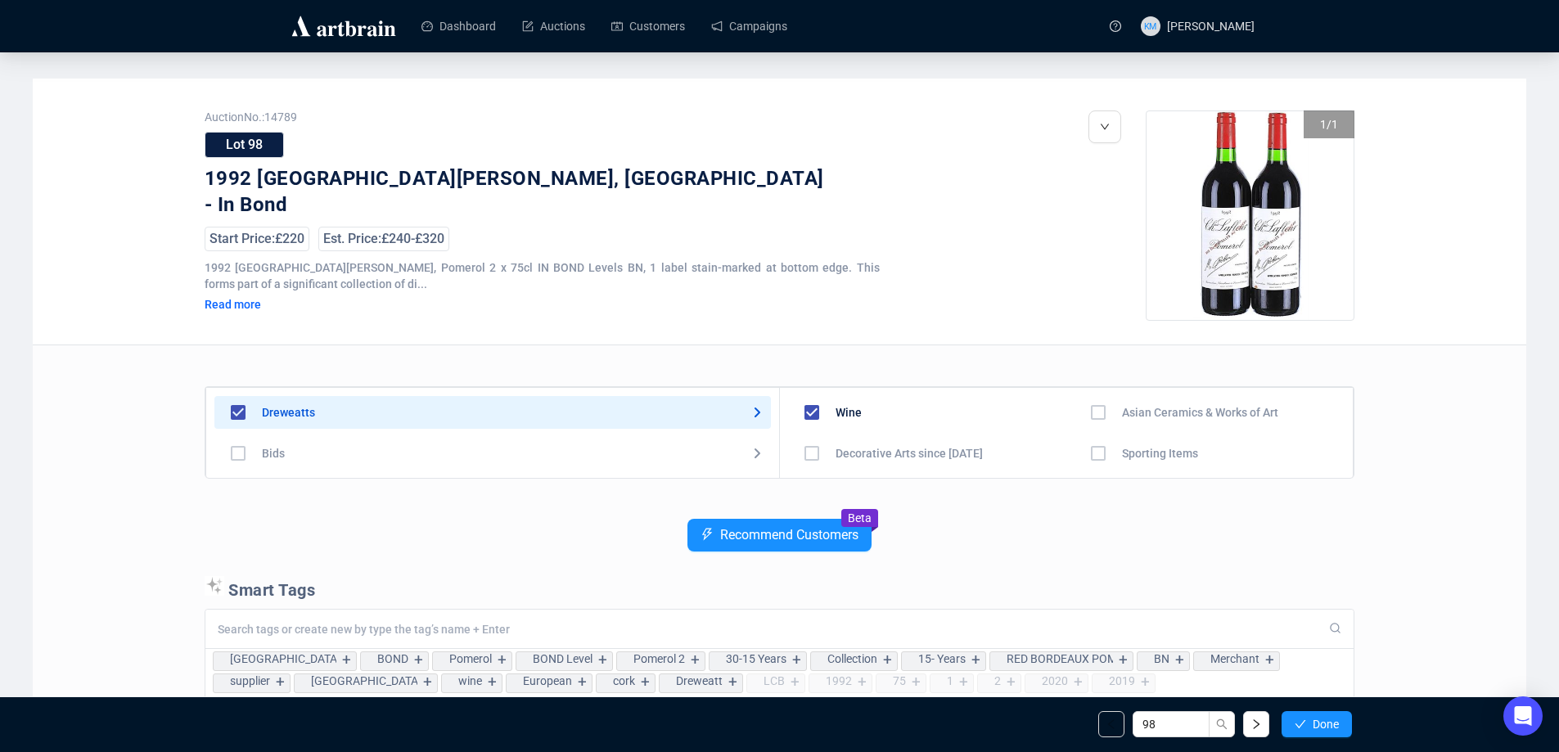
click at [1314, 724] on span "Done" at bounding box center [1325, 724] width 26 height 13
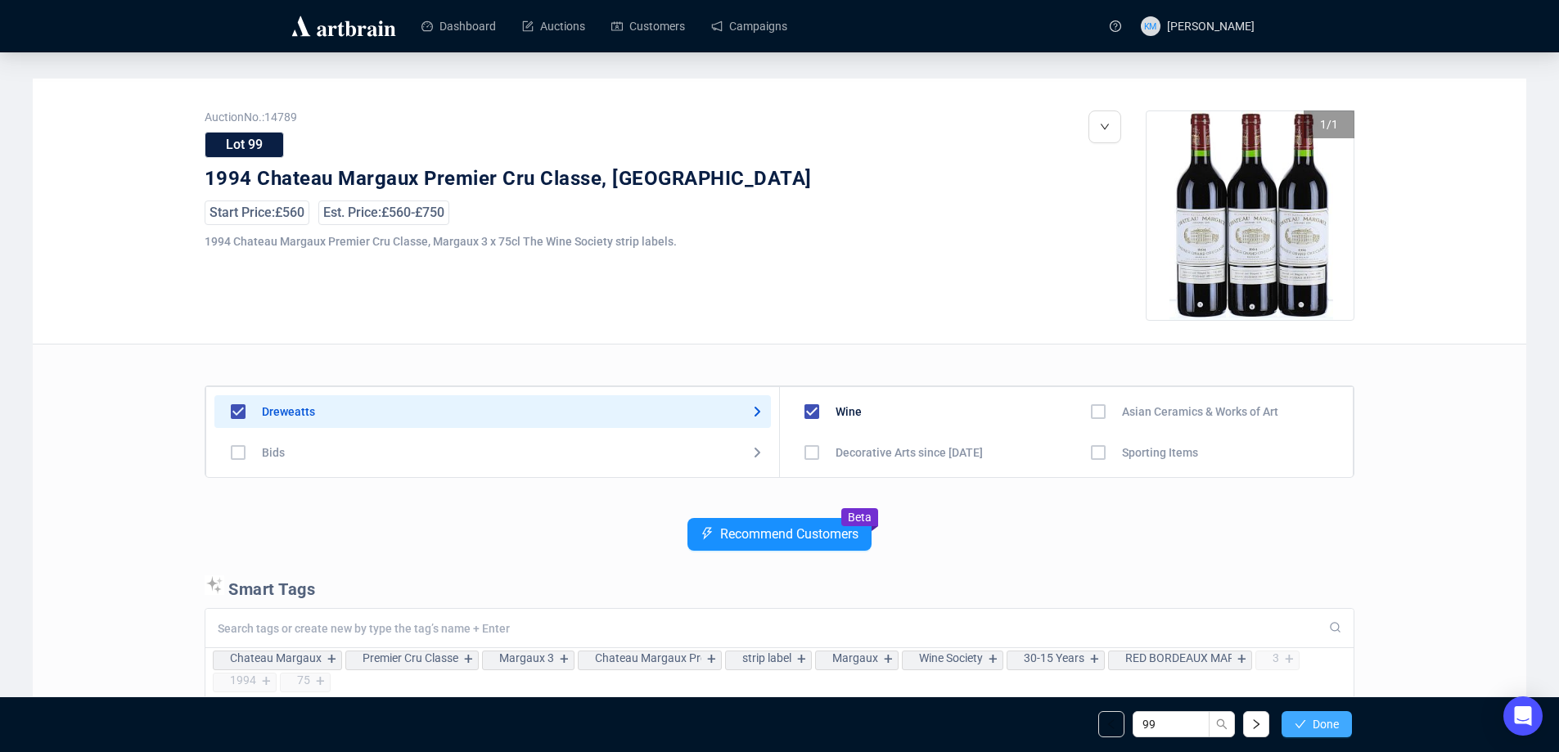
click at [1317, 722] on span "Done" at bounding box center [1325, 724] width 26 height 13
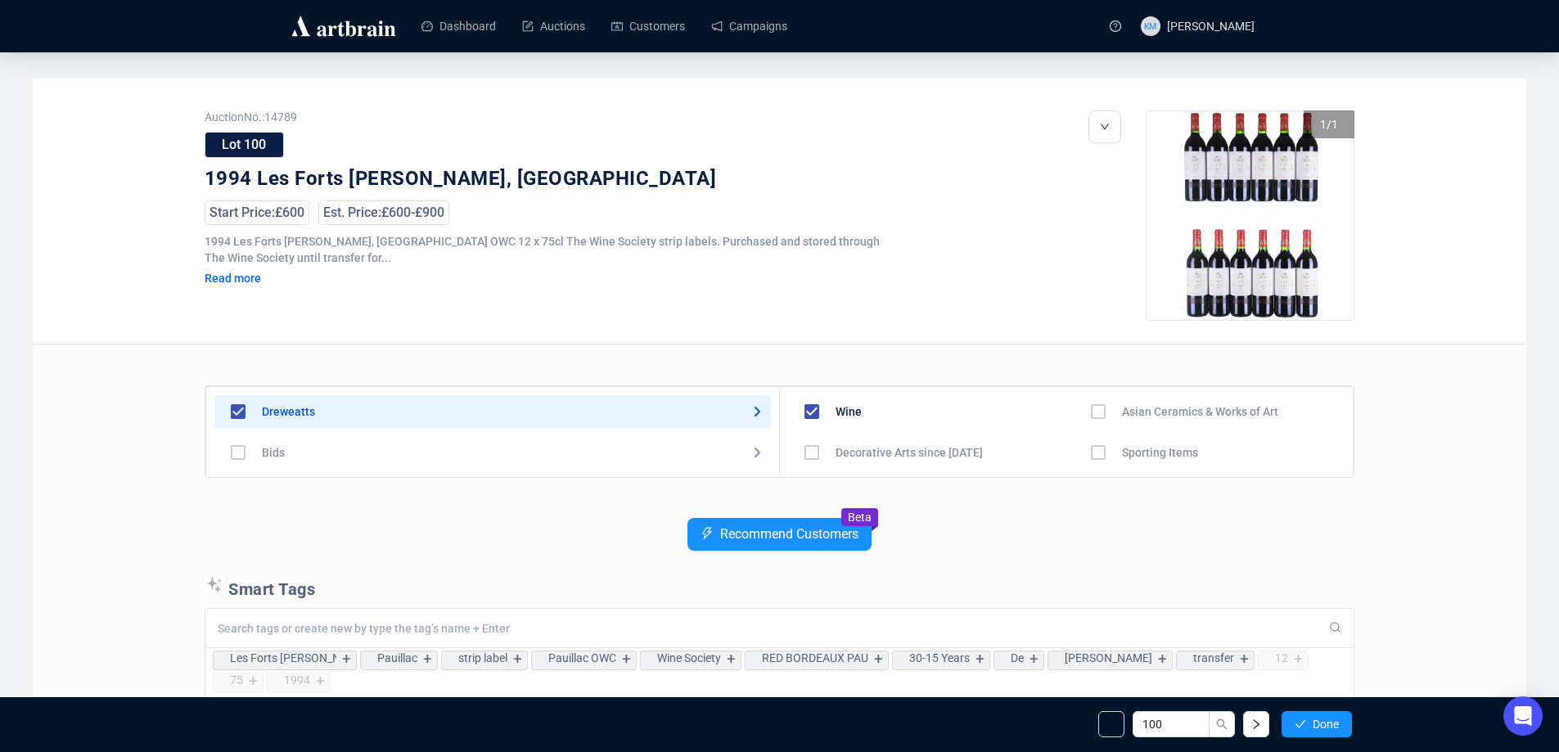
click at [1317, 722] on span "Done" at bounding box center [1325, 724] width 26 height 13
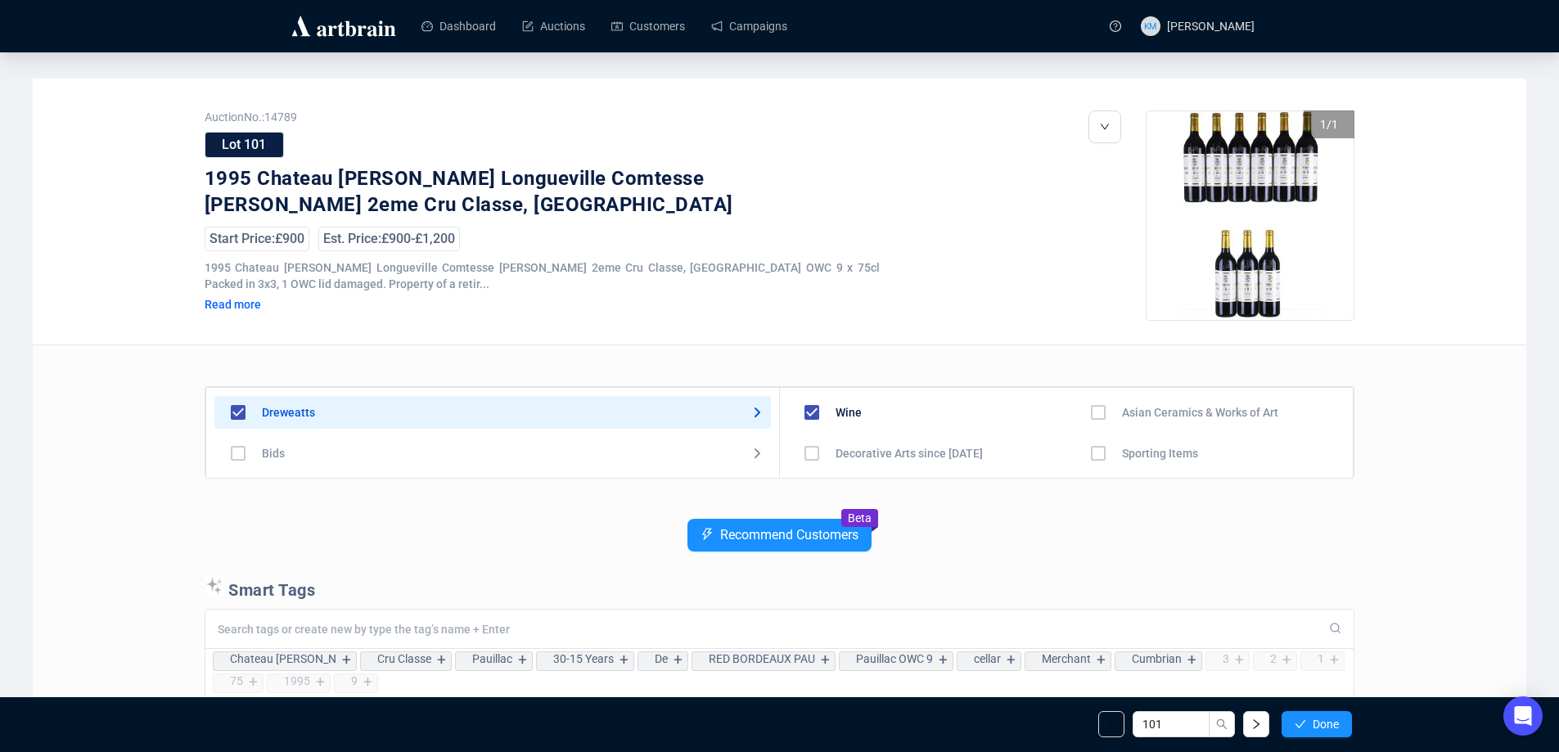
click at [1317, 722] on span "Done" at bounding box center [1325, 724] width 26 height 13
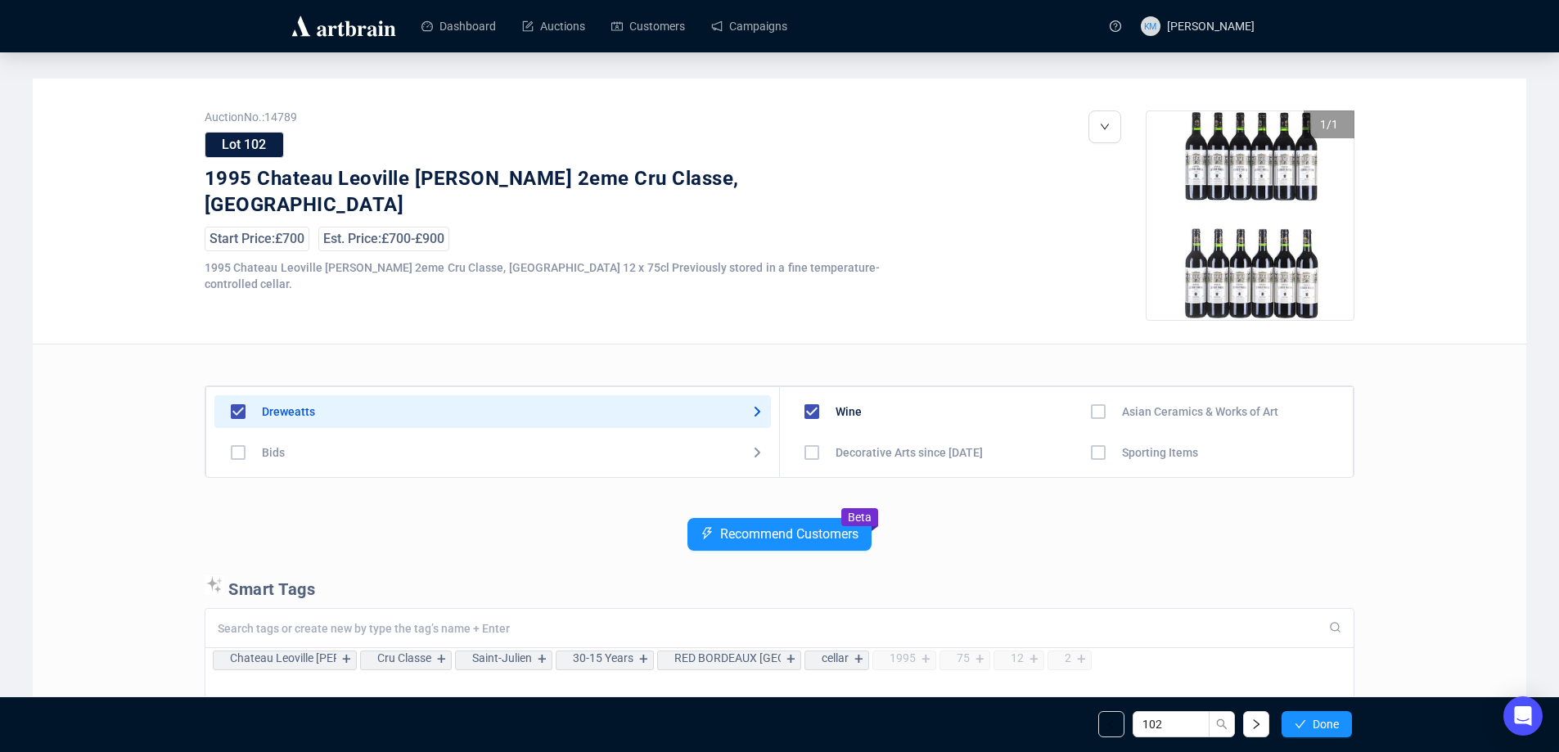
click at [1317, 722] on span "Done" at bounding box center [1325, 724] width 26 height 13
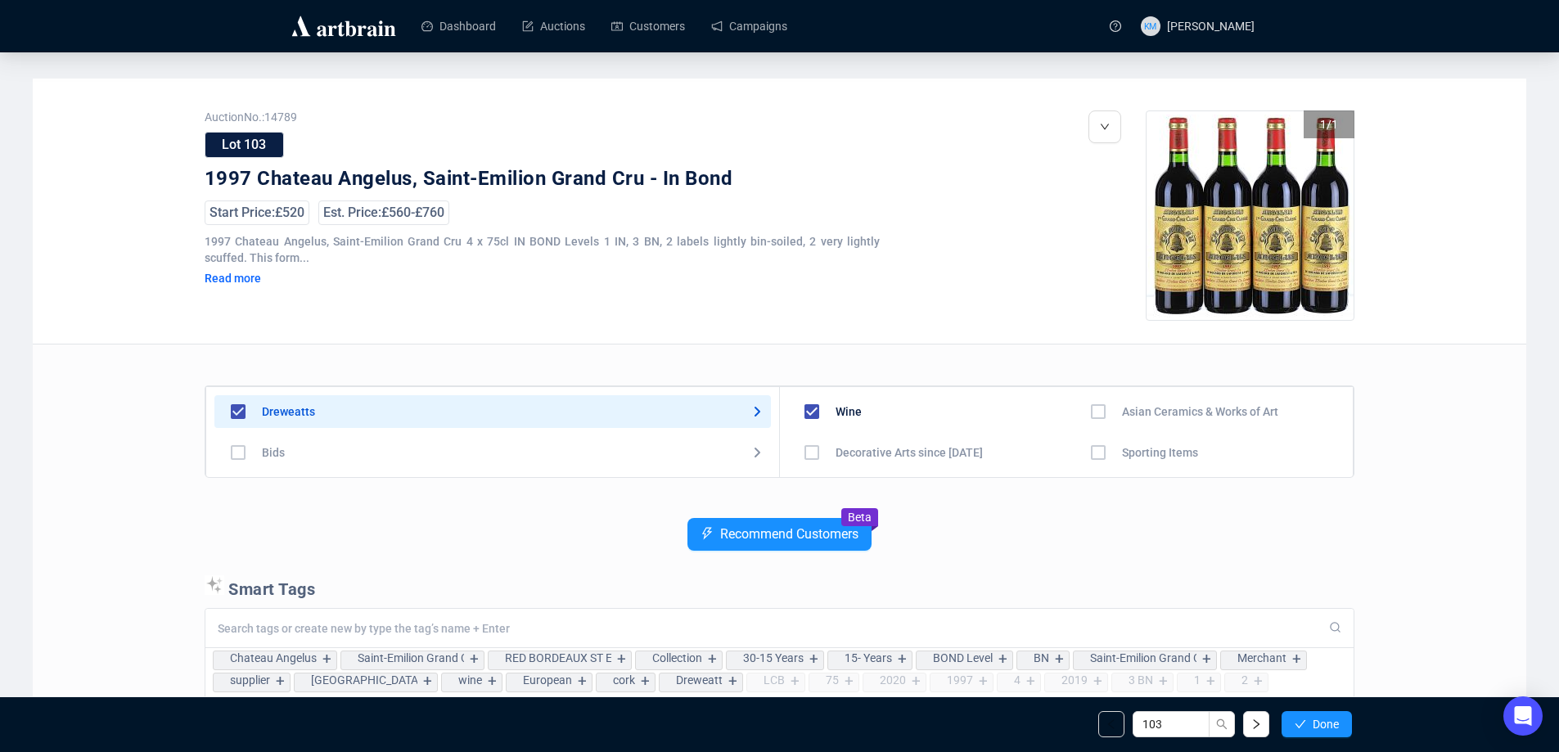
click at [1317, 722] on span "Done" at bounding box center [1325, 724] width 26 height 13
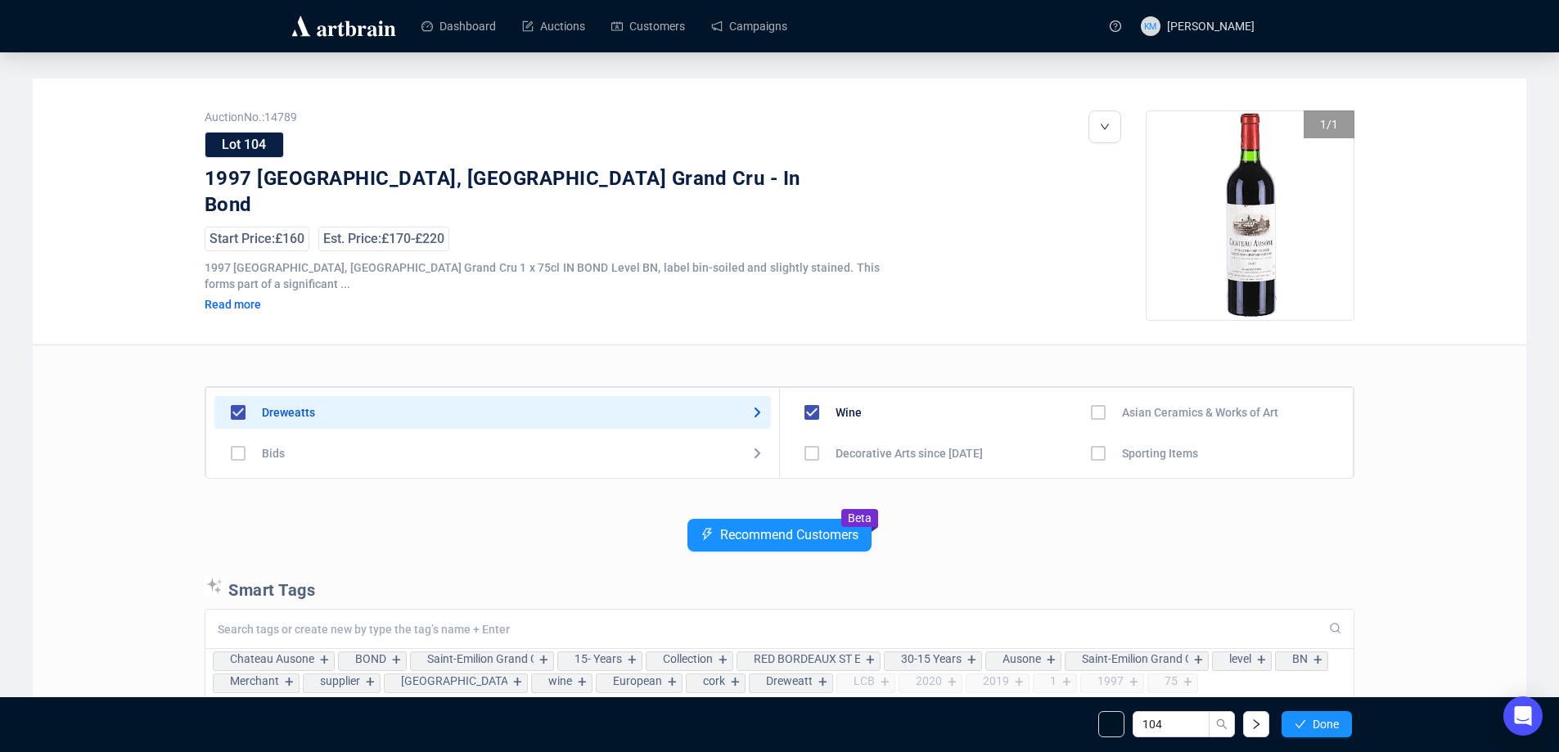
click at [1317, 722] on span "Done" at bounding box center [1325, 724] width 26 height 13
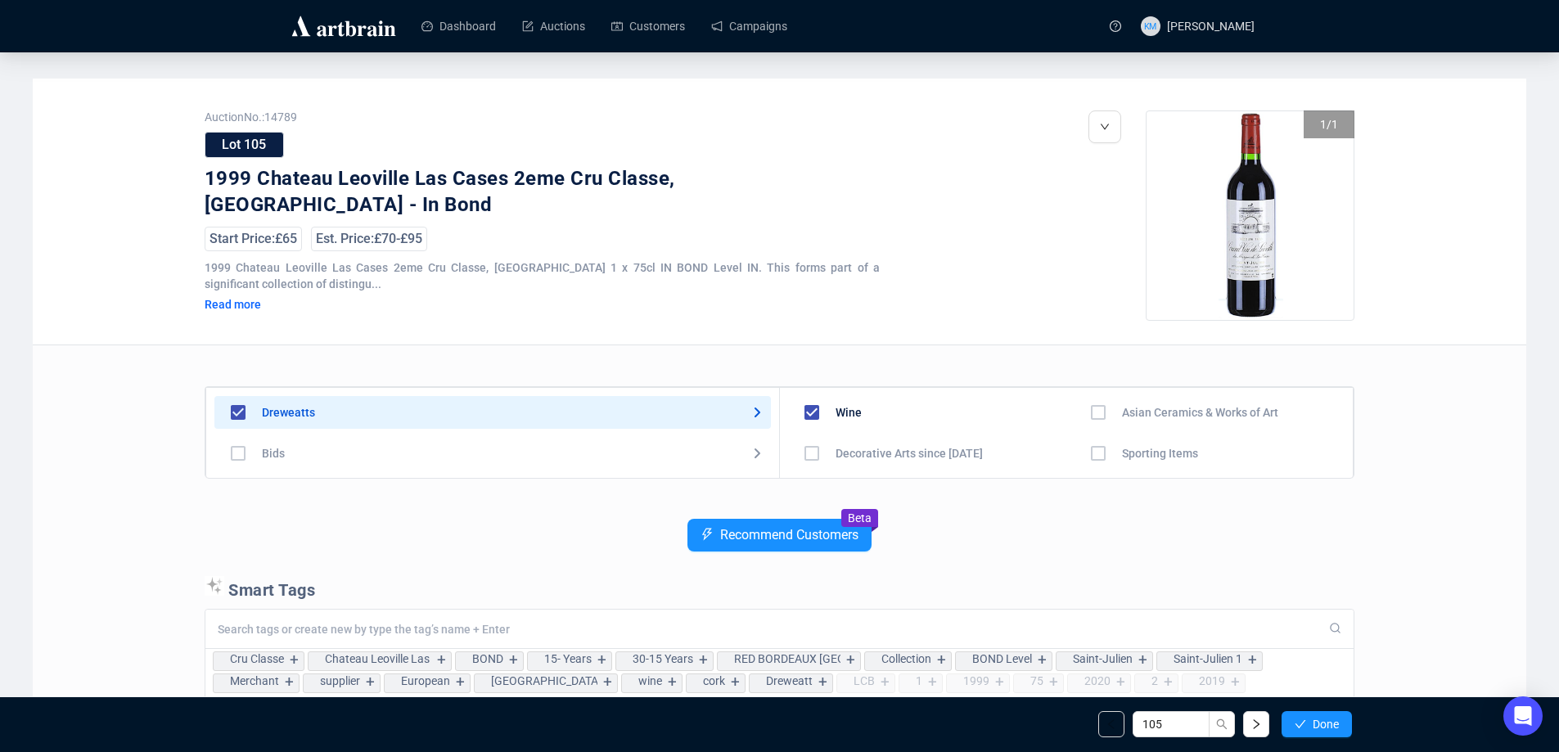
click at [1317, 722] on span "Done" at bounding box center [1325, 724] width 26 height 13
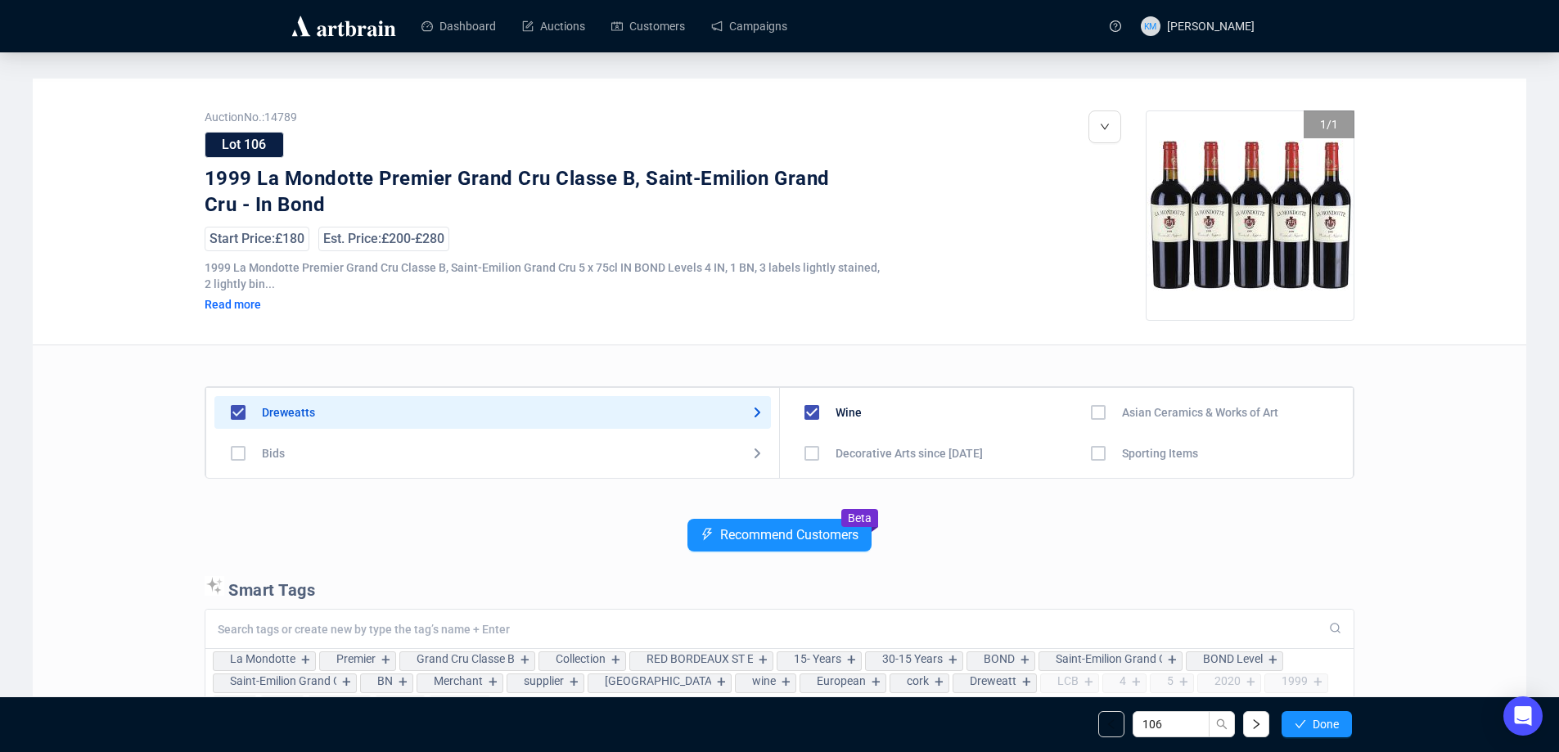
click at [1317, 722] on span "Done" at bounding box center [1325, 724] width 26 height 13
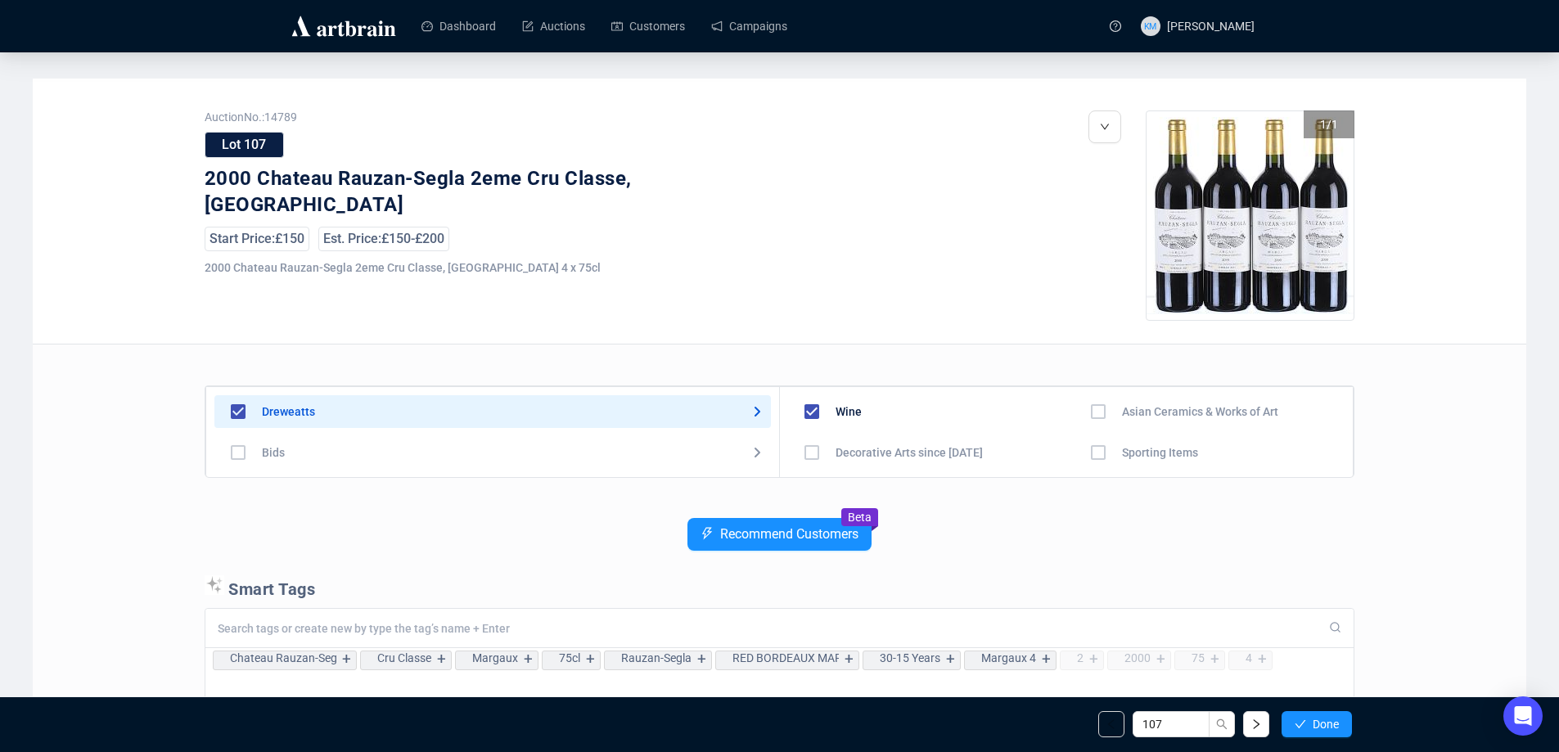
click at [1317, 722] on span "Done" at bounding box center [1325, 724] width 26 height 13
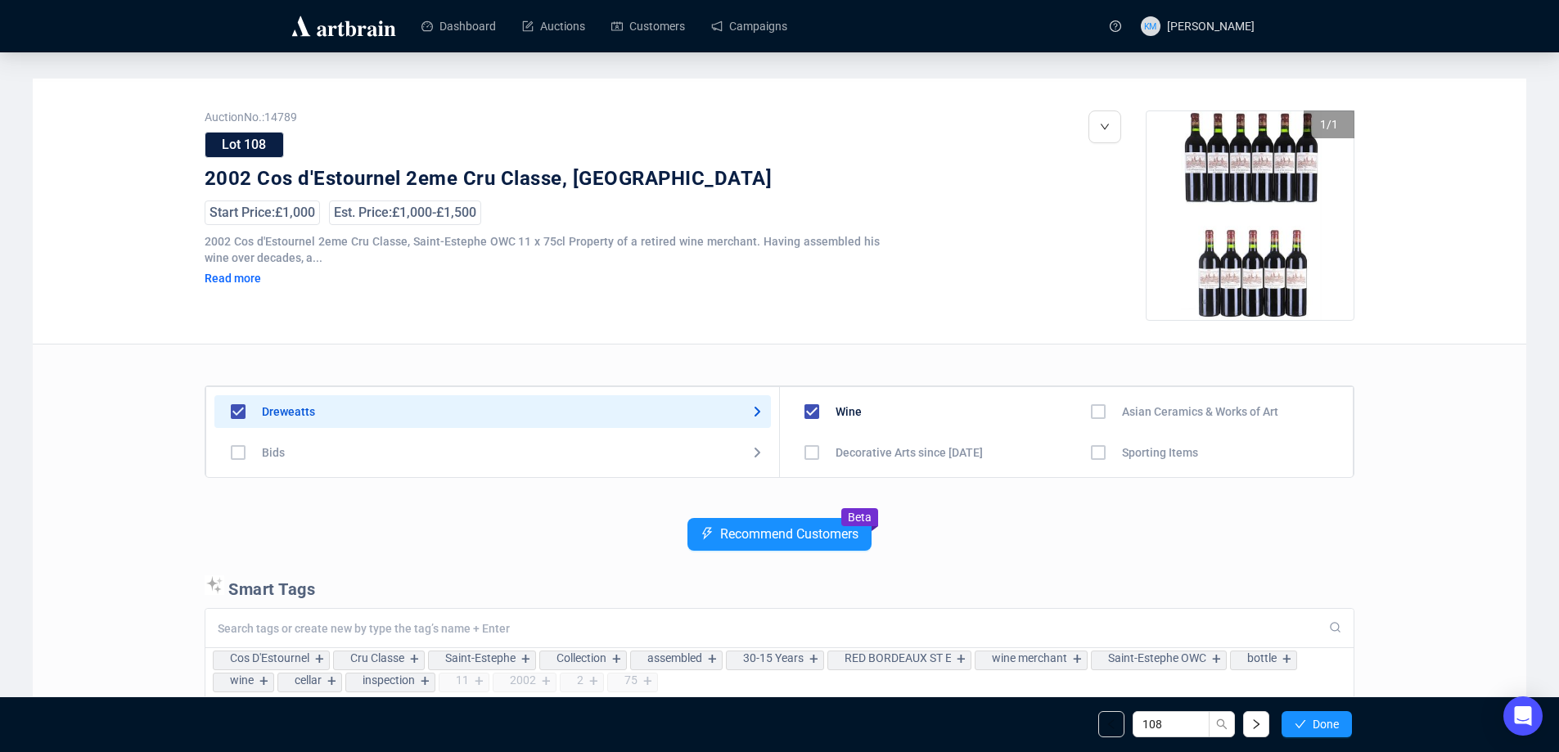
click at [1317, 722] on span "Done" at bounding box center [1325, 724] width 26 height 13
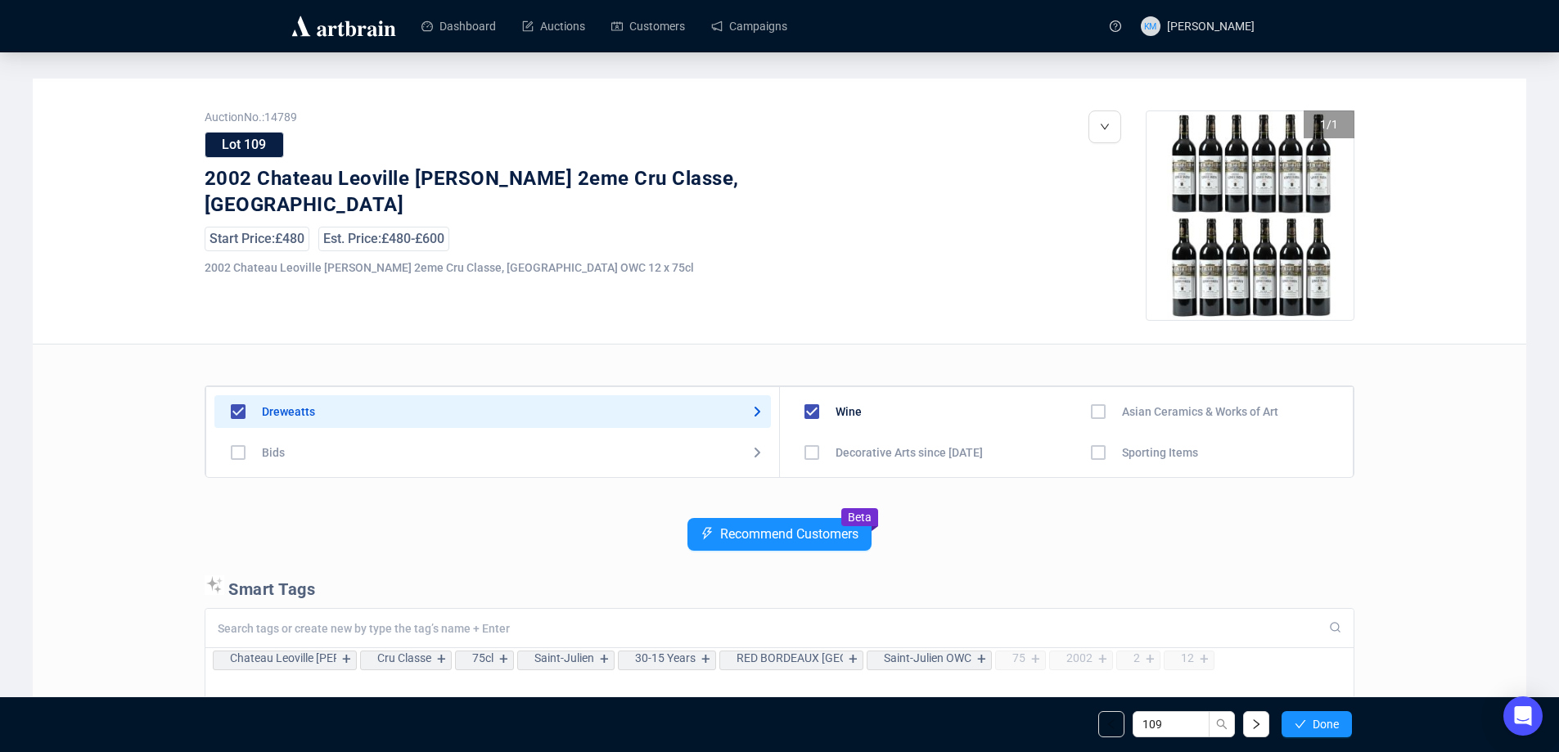
click at [1317, 722] on span "Done" at bounding box center [1325, 724] width 26 height 13
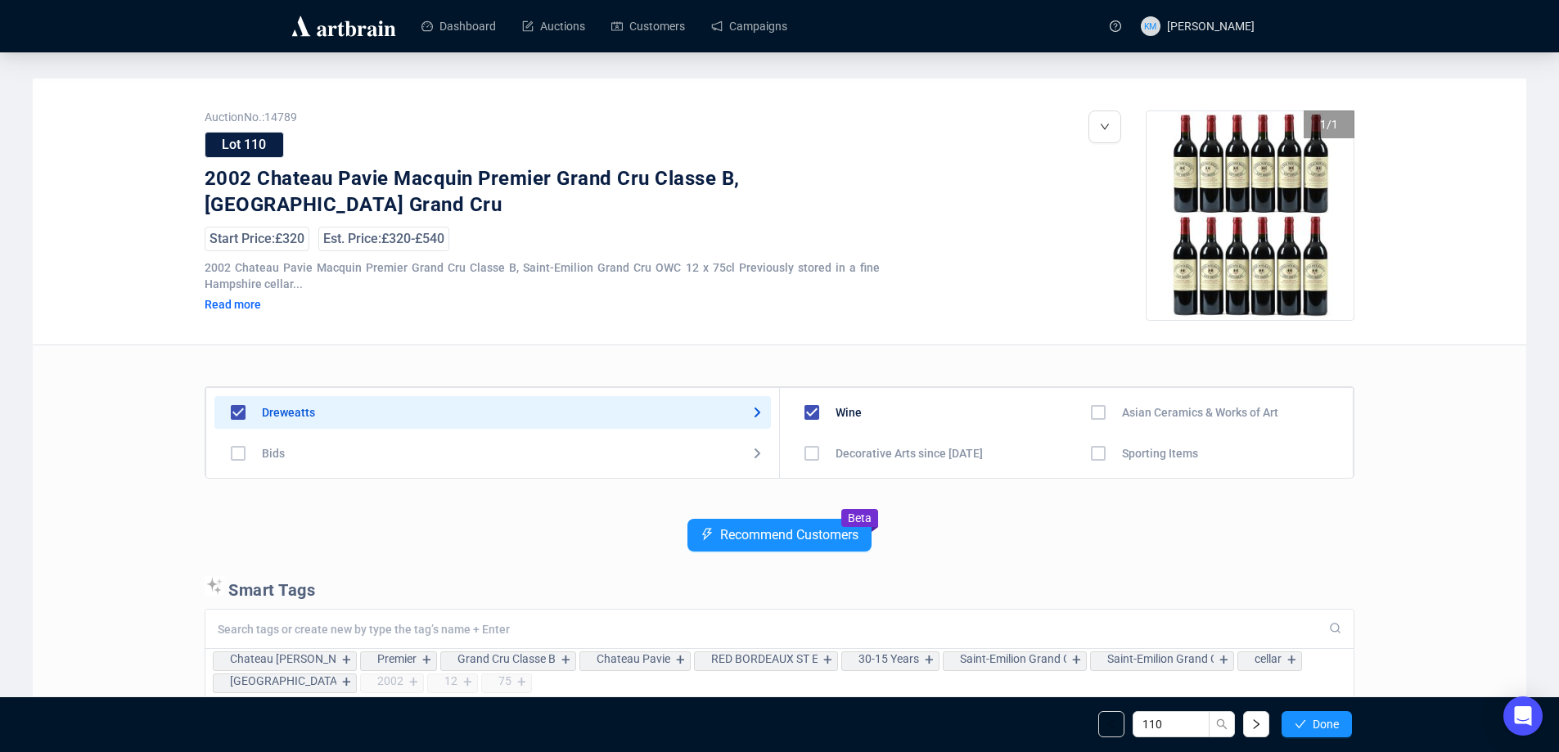
click at [1317, 722] on span "Done" at bounding box center [1325, 724] width 26 height 13
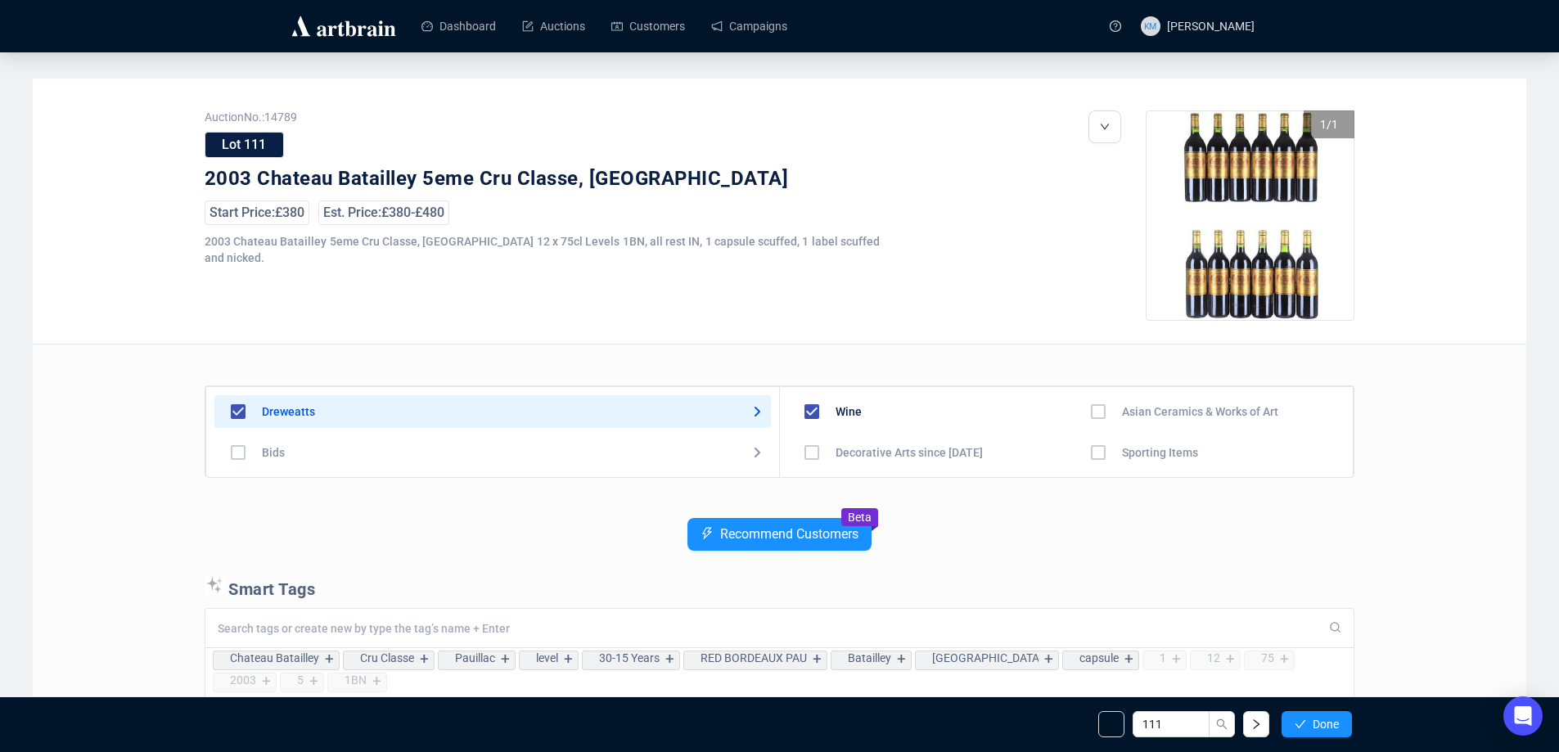
click at [1317, 722] on span "Done" at bounding box center [1325, 724] width 26 height 13
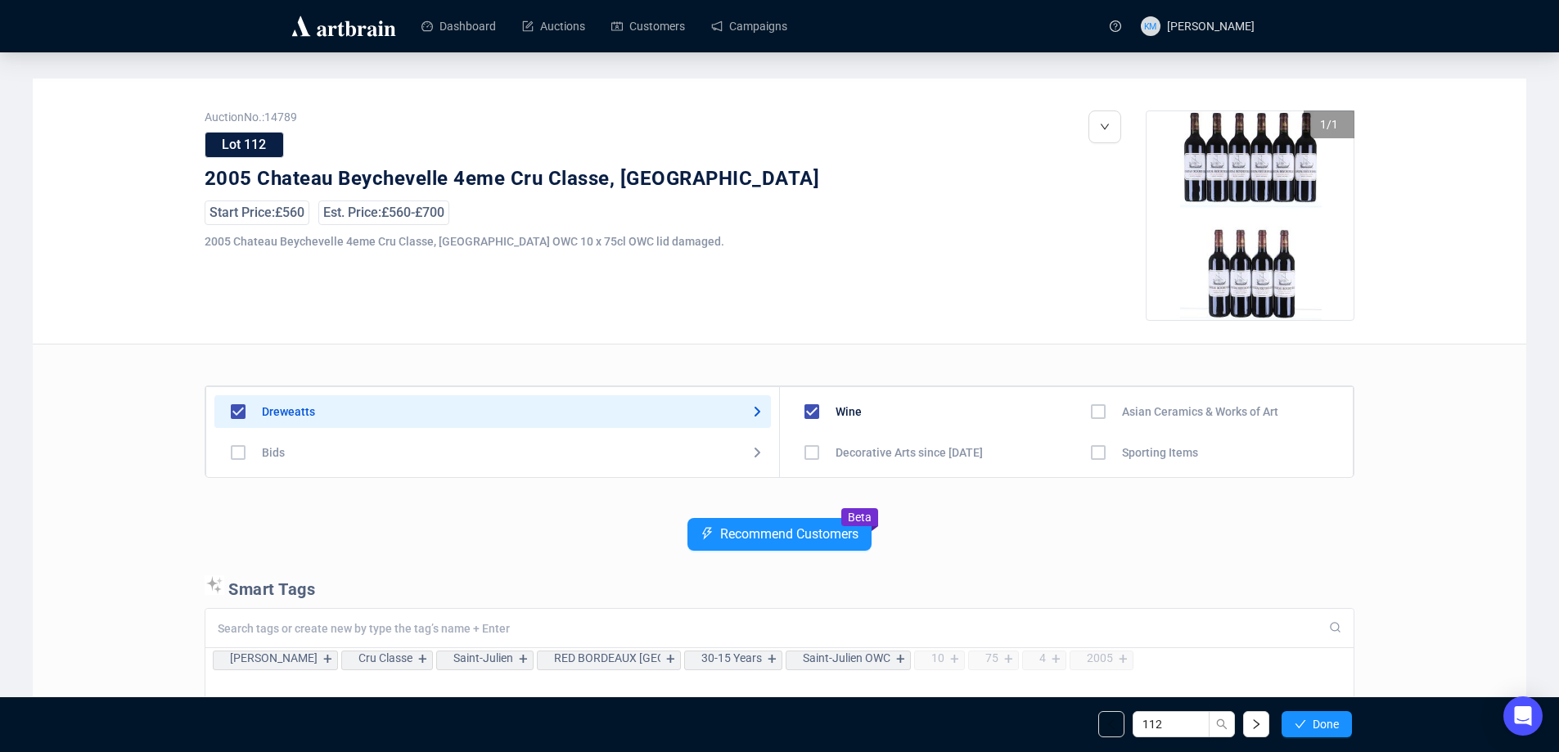
click at [1317, 722] on span "Done" at bounding box center [1325, 724] width 26 height 13
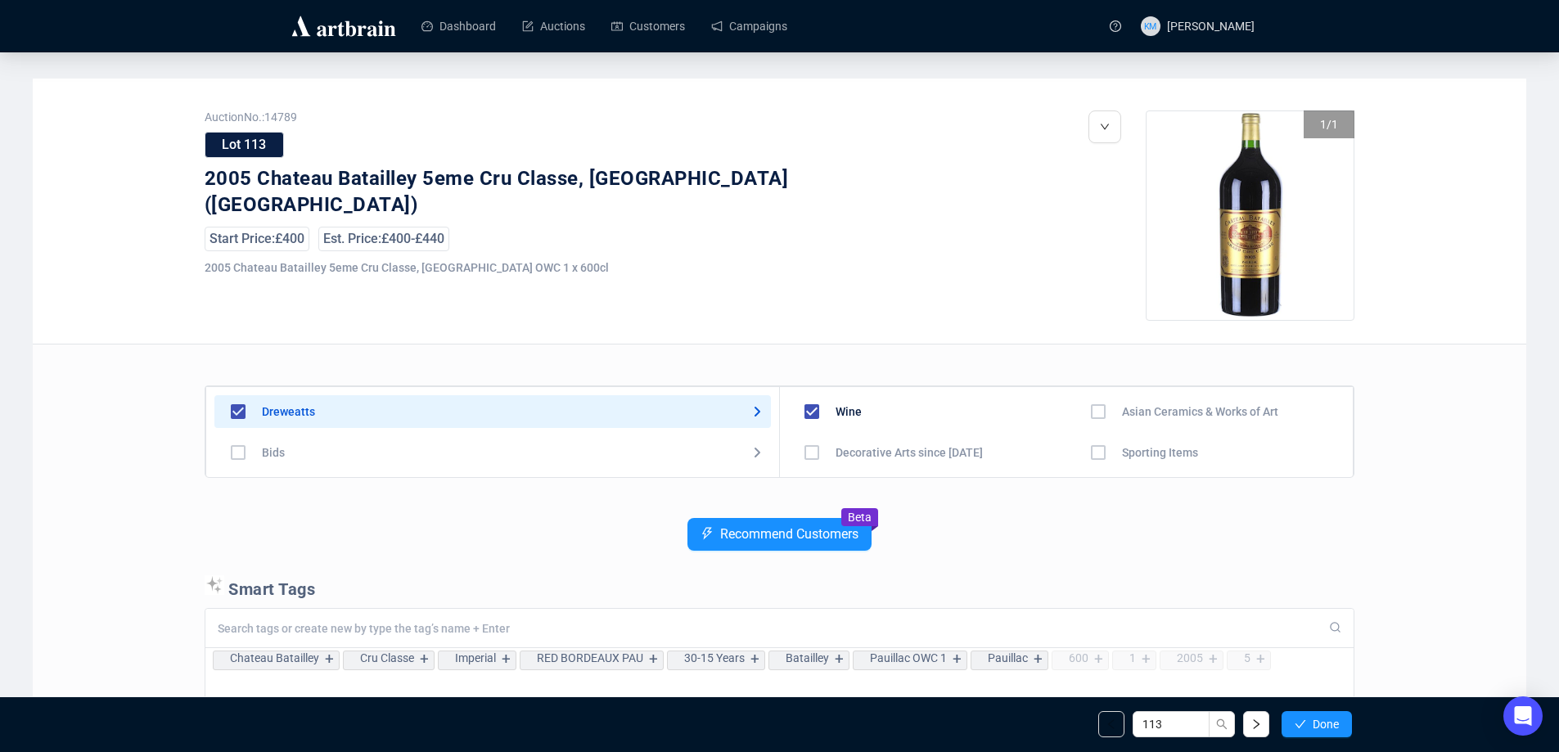
click at [1317, 722] on span "Done" at bounding box center [1325, 724] width 26 height 13
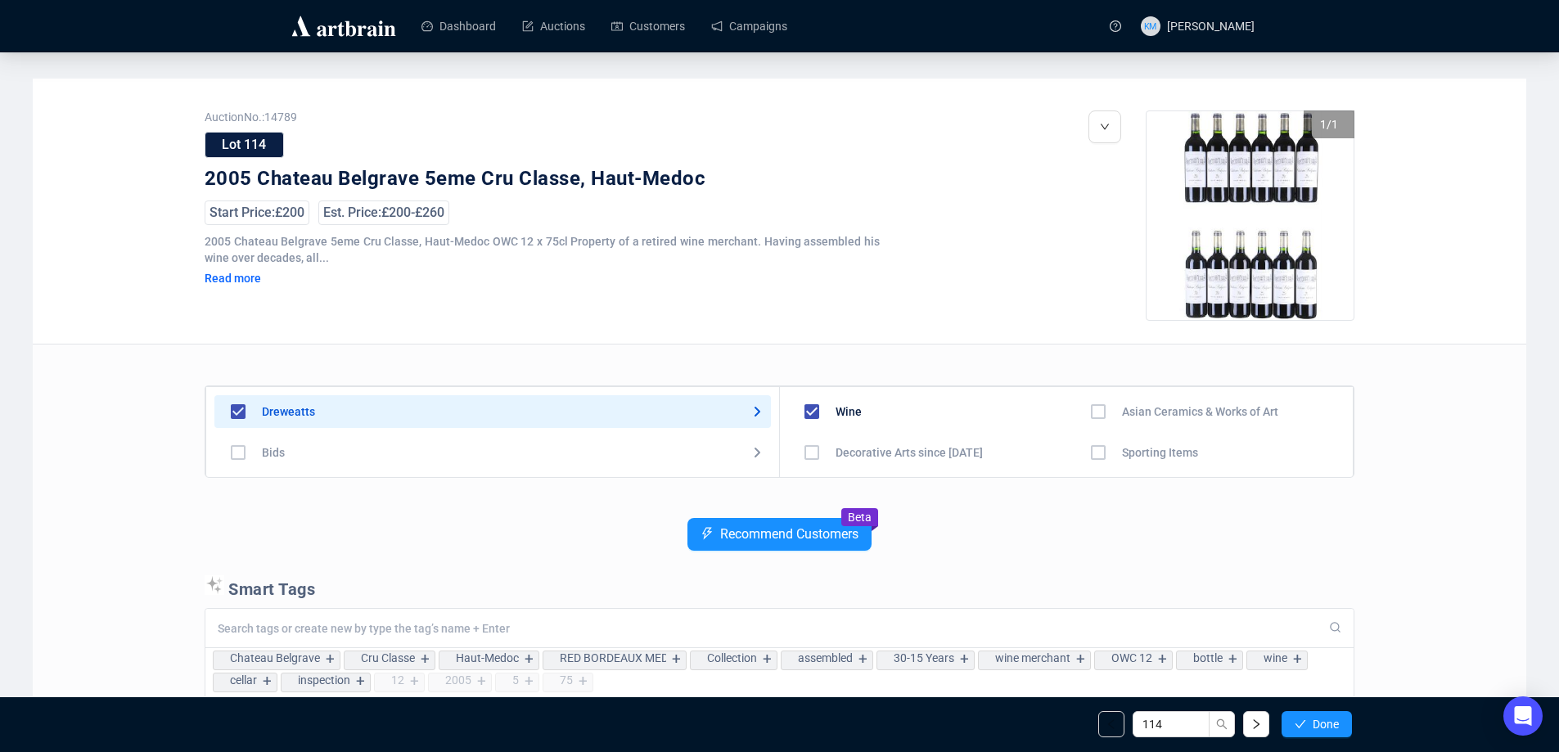
click at [1317, 722] on span "Done" at bounding box center [1325, 724] width 26 height 13
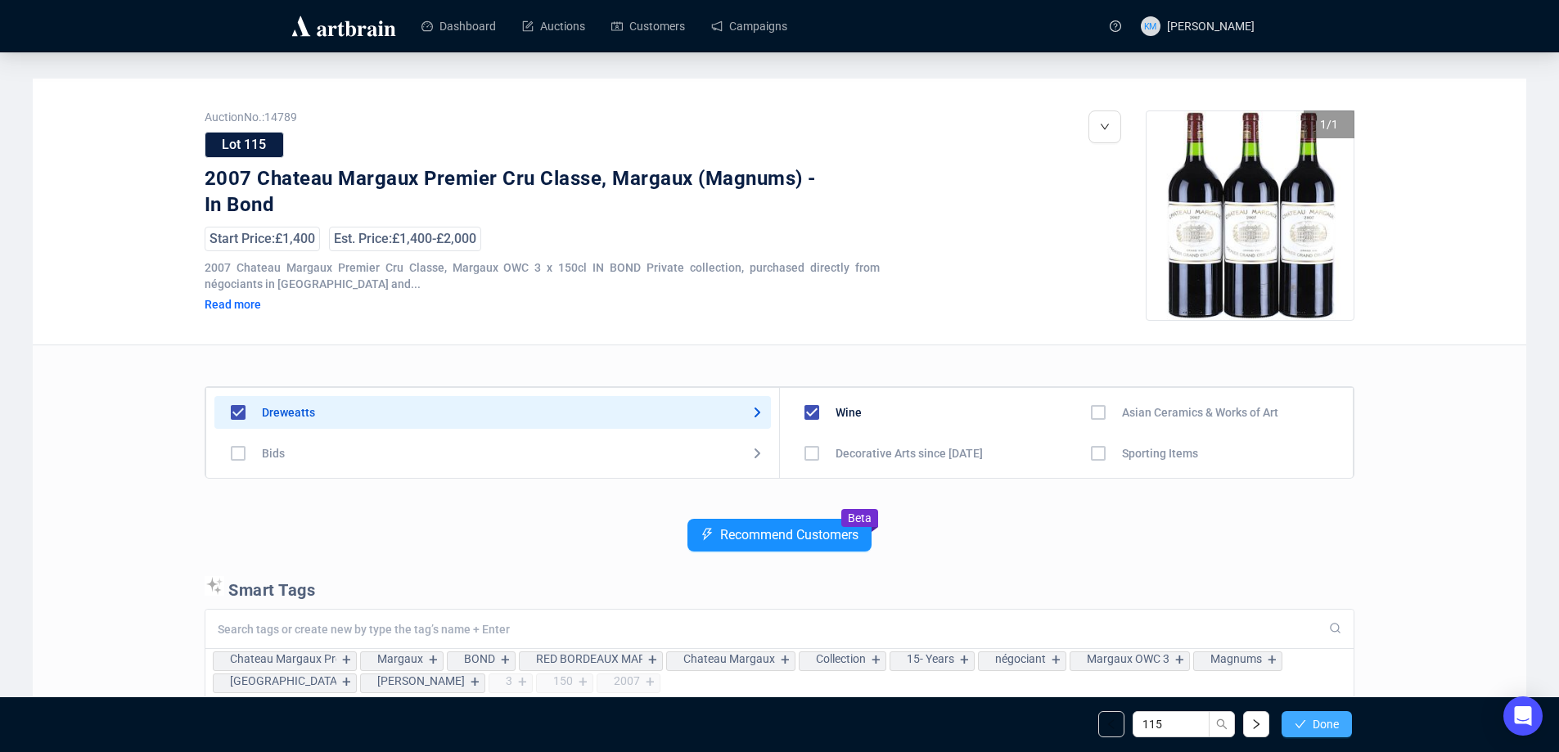
click at [1318, 722] on span "Done" at bounding box center [1325, 724] width 26 height 13
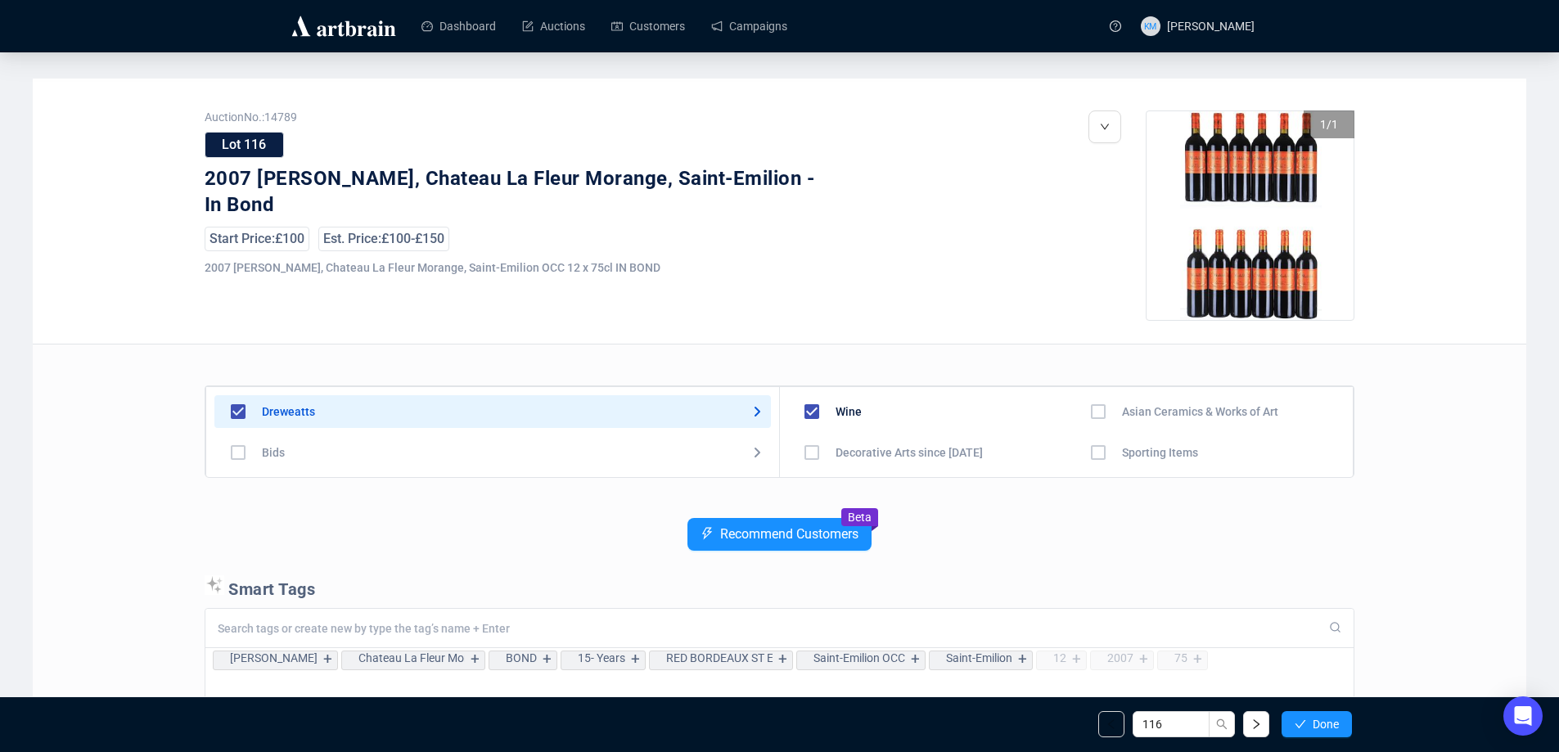
click at [1318, 722] on span "Done" at bounding box center [1325, 724] width 26 height 13
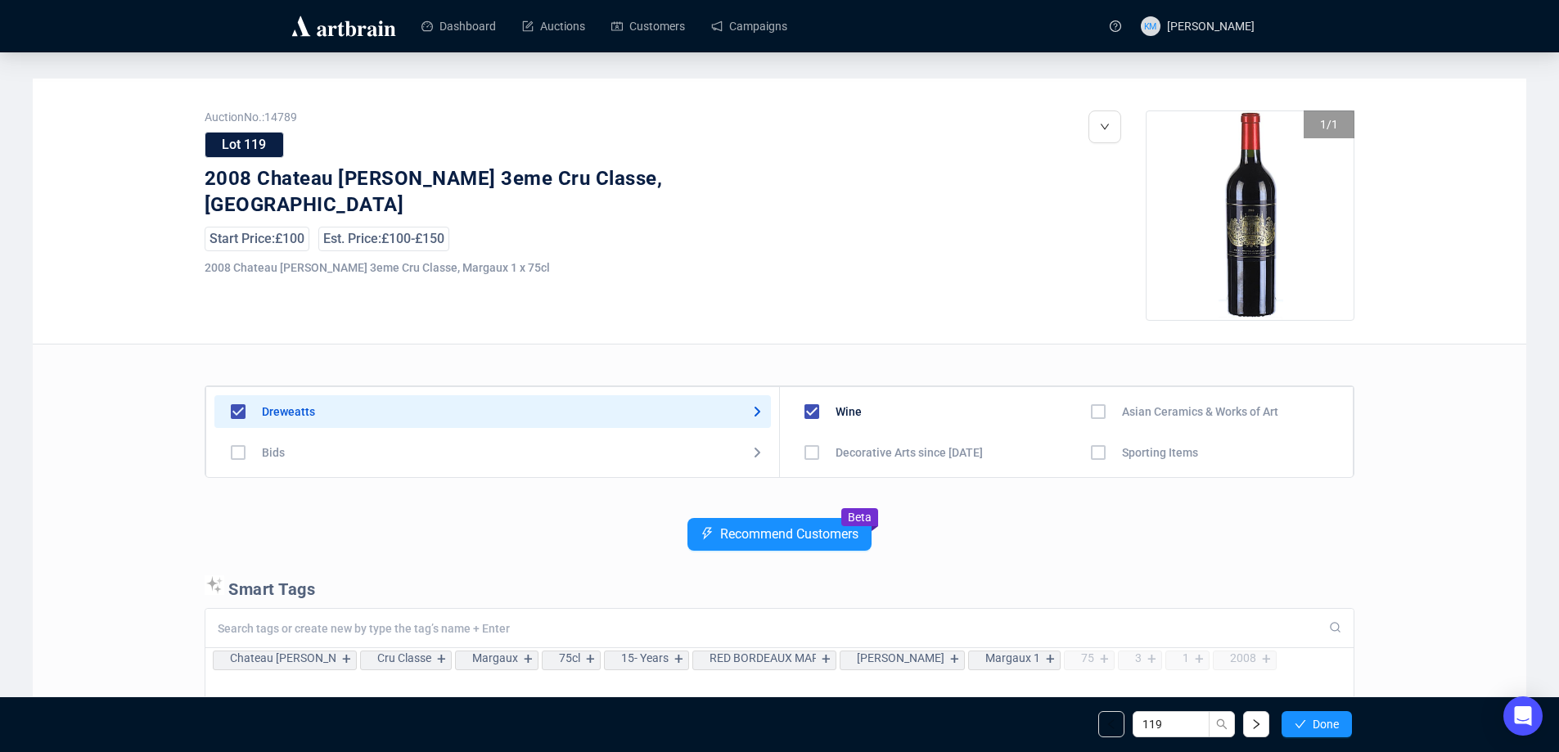
click at [1318, 722] on span "Done" at bounding box center [1325, 724] width 26 height 13
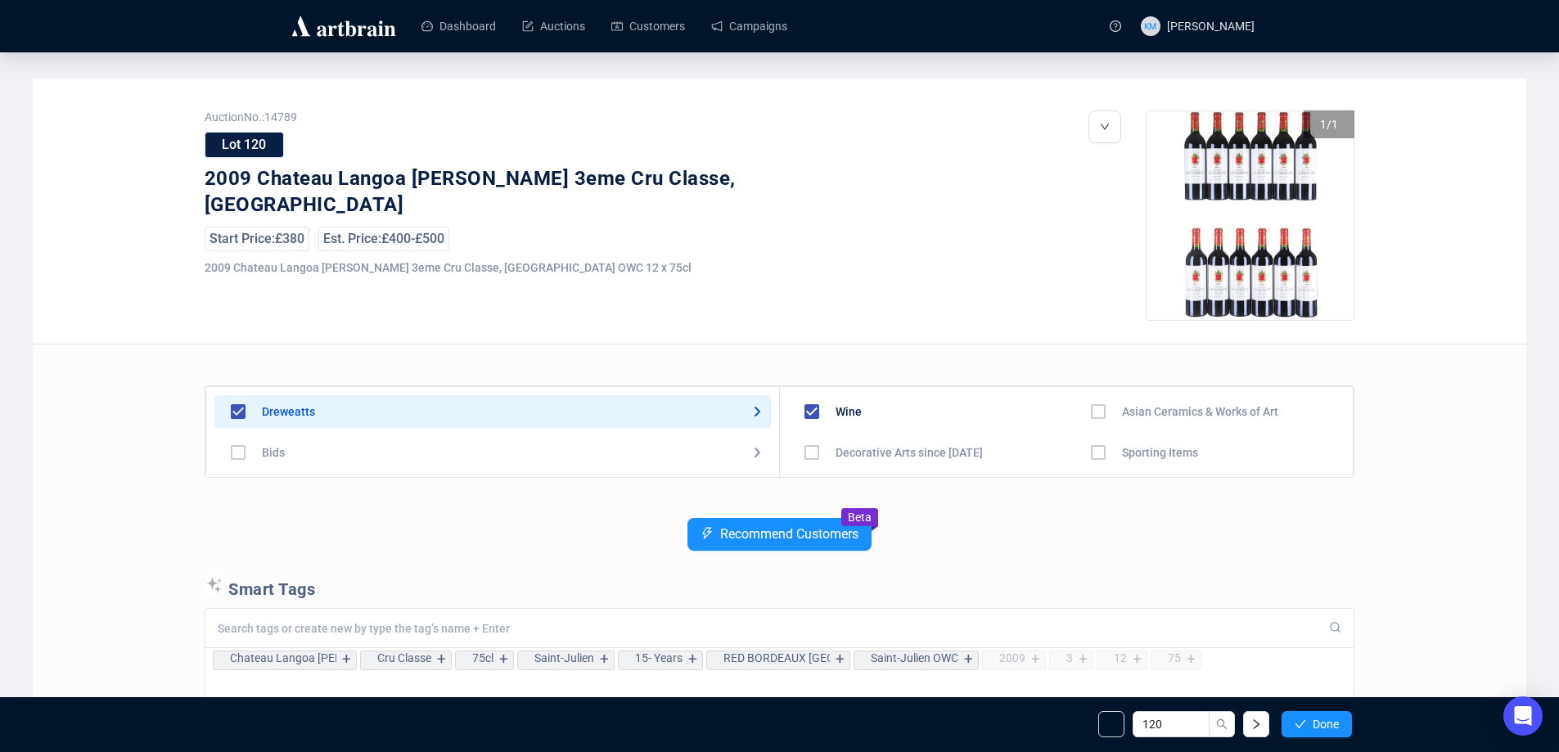
click at [1318, 722] on span "Done" at bounding box center [1325, 724] width 26 height 13
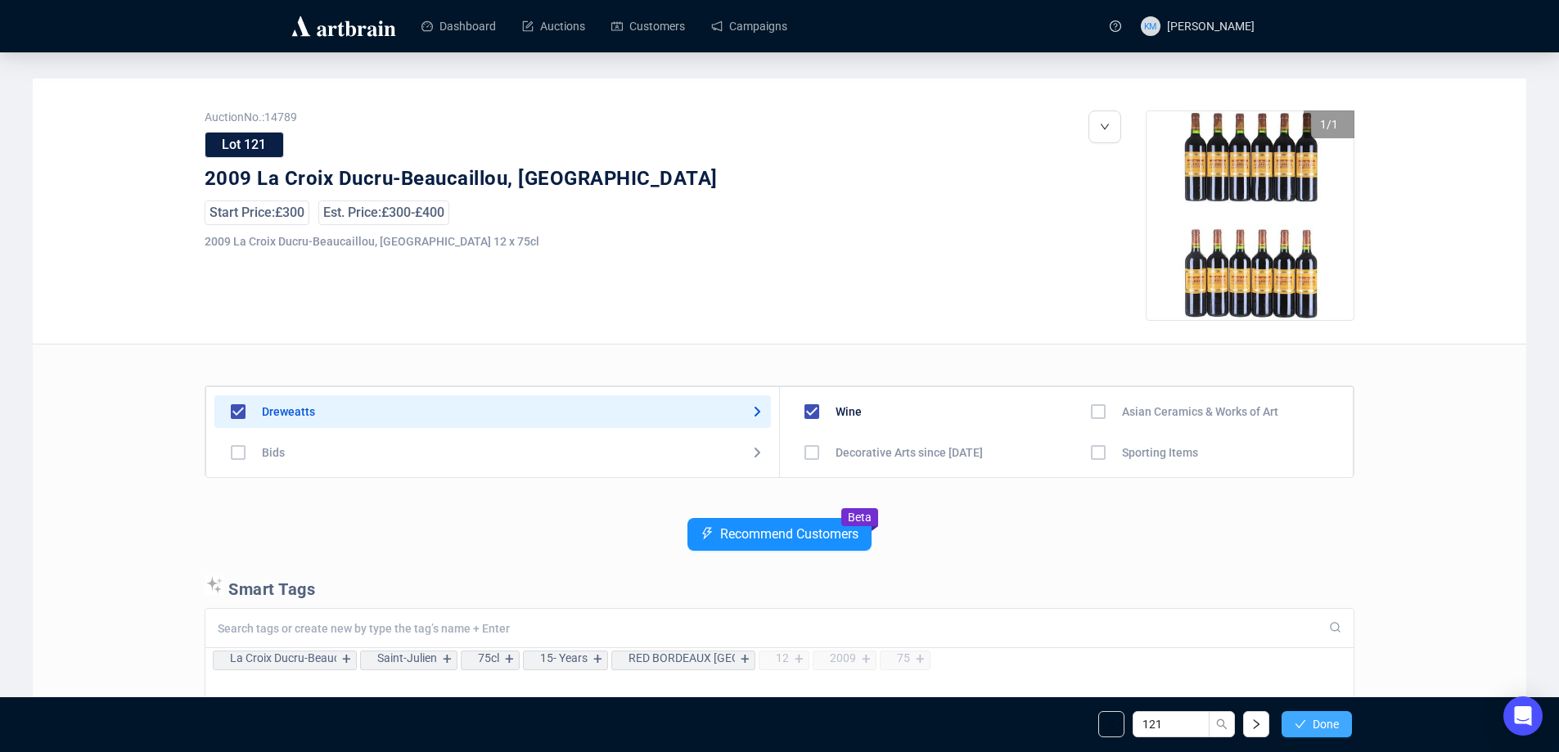
click at [1321, 721] on span "Done" at bounding box center [1325, 724] width 26 height 13
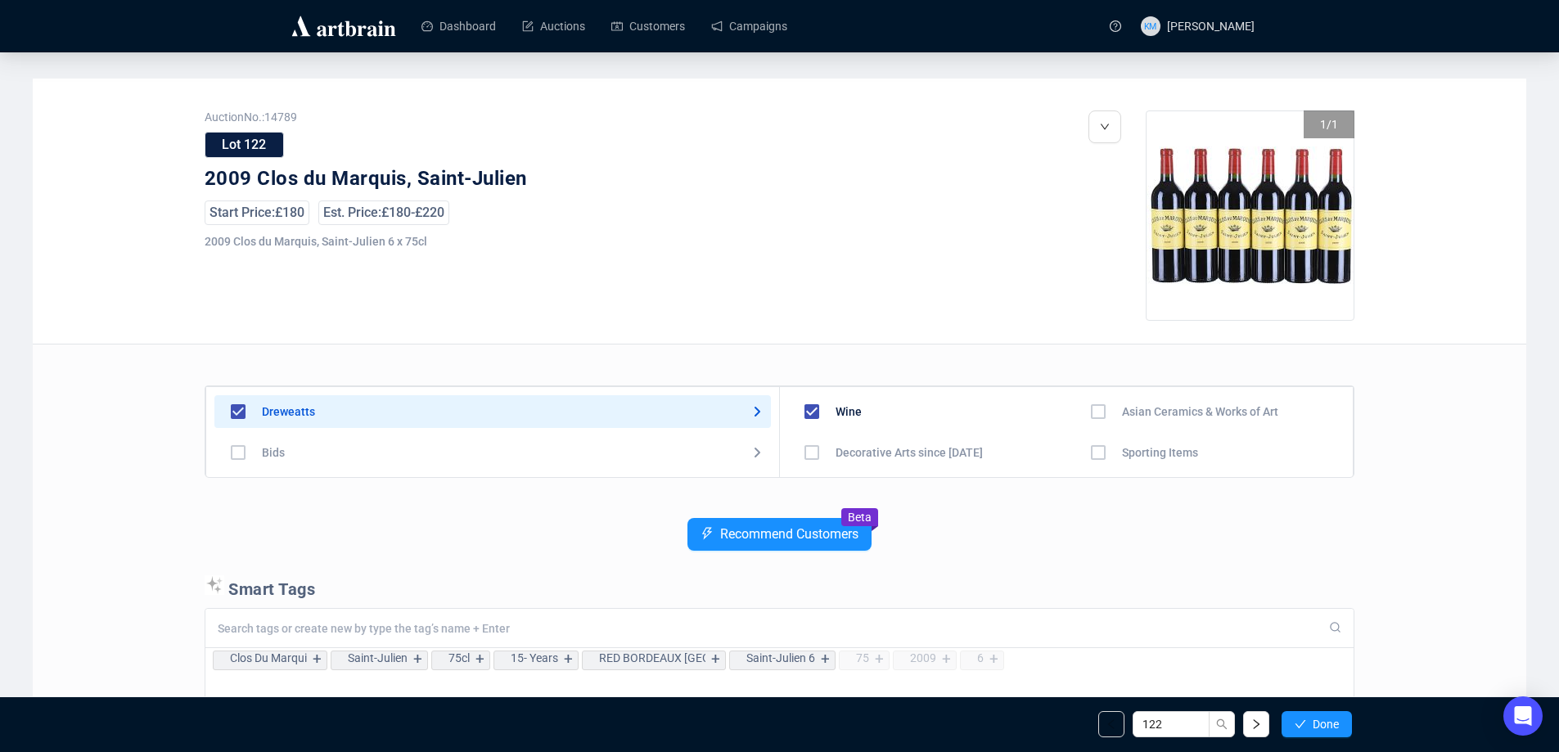
click at [1321, 721] on span "Done" at bounding box center [1325, 724] width 26 height 13
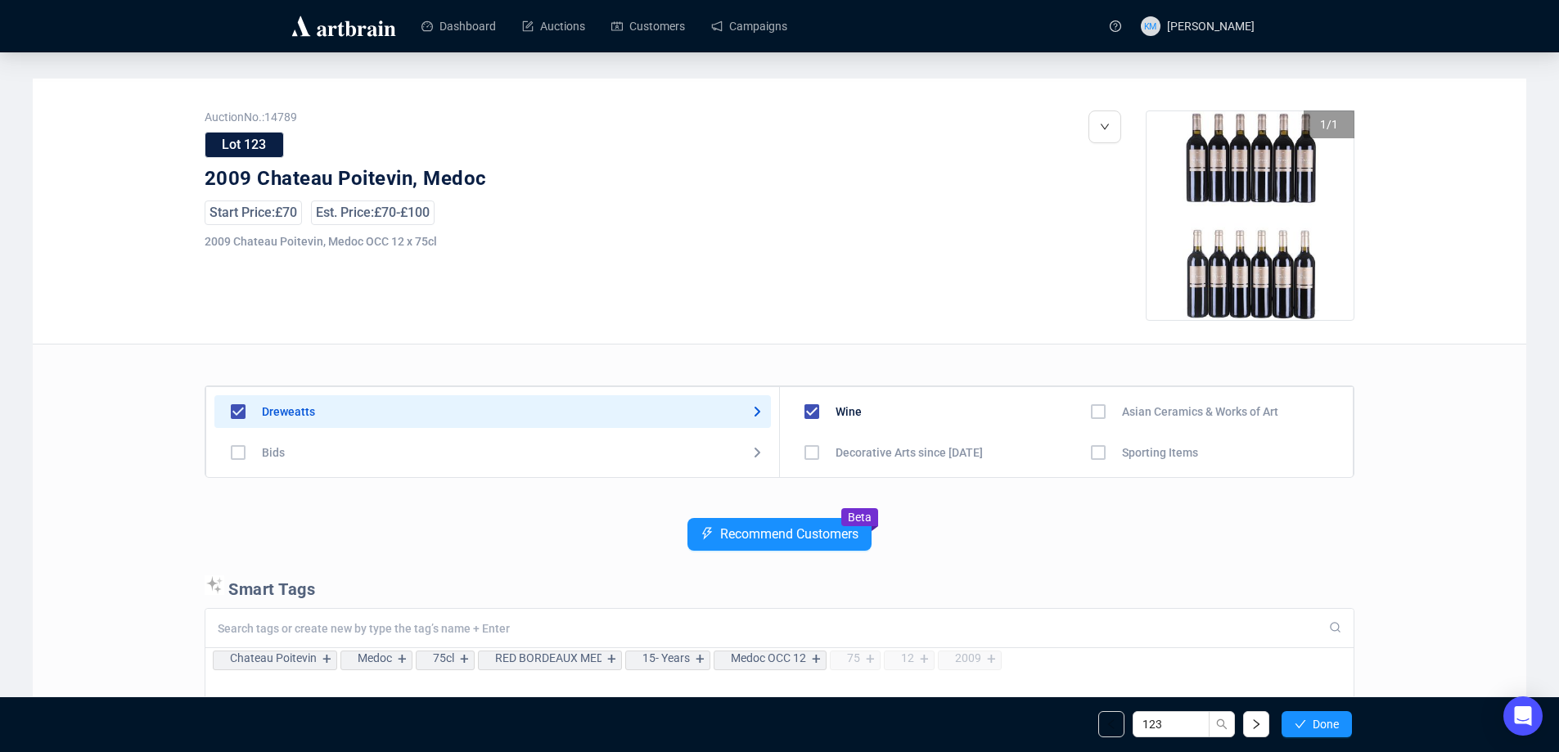
click at [1321, 721] on span "Done" at bounding box center [1325, 724] width 26 height 13
click at [1321, 720] on span "Done" at bounding box center [1325, 724] width 26 height 13
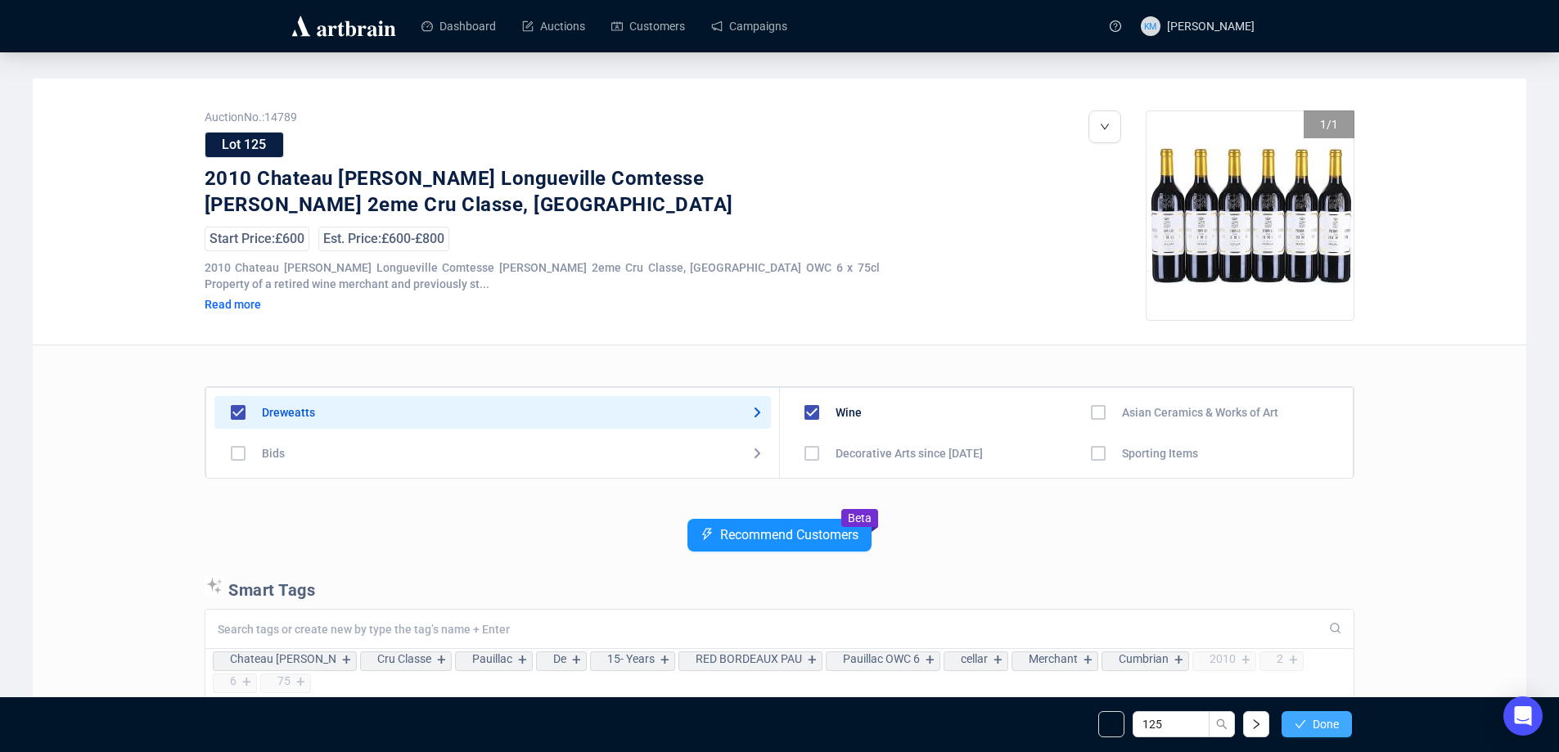
click at [1322, 720] on span "Done" at bounding box center [1325, 724] width 26 height 13
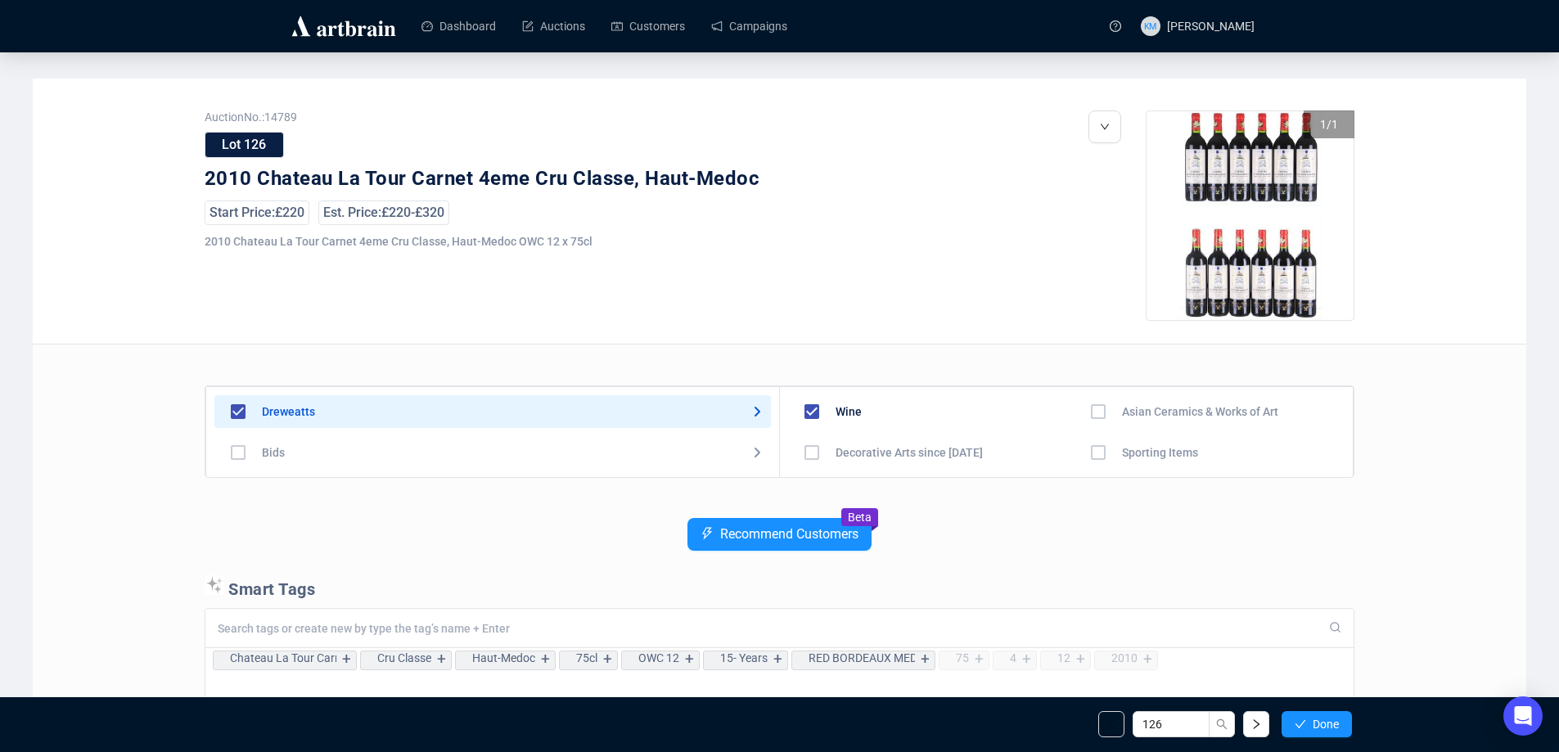
click at [1322, 720] on span "Done" at bounding box center [1325, 724] width 26 height 13
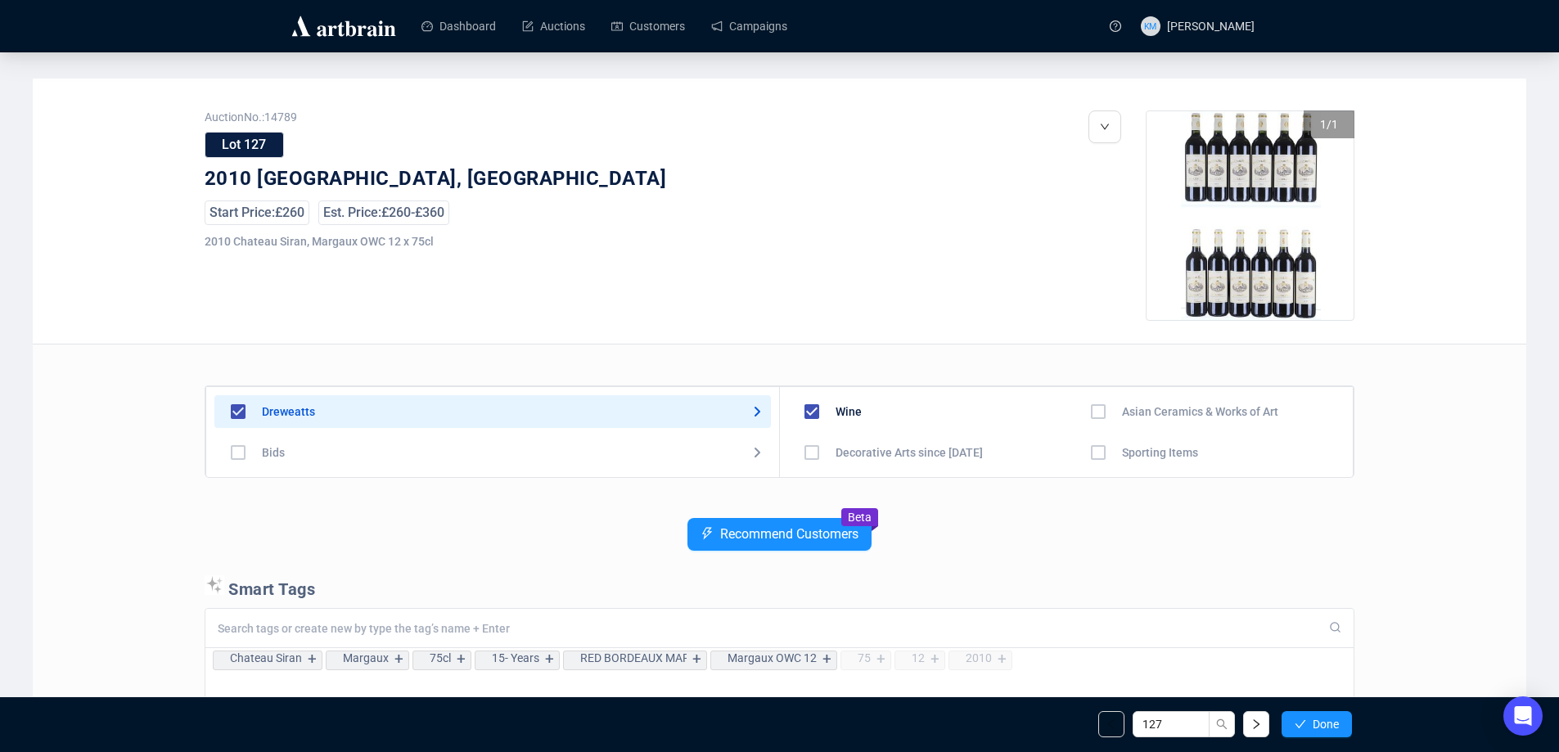
click at [1322, 720] on span "Done" at bounding box center [1325, 724] width 26 height 13
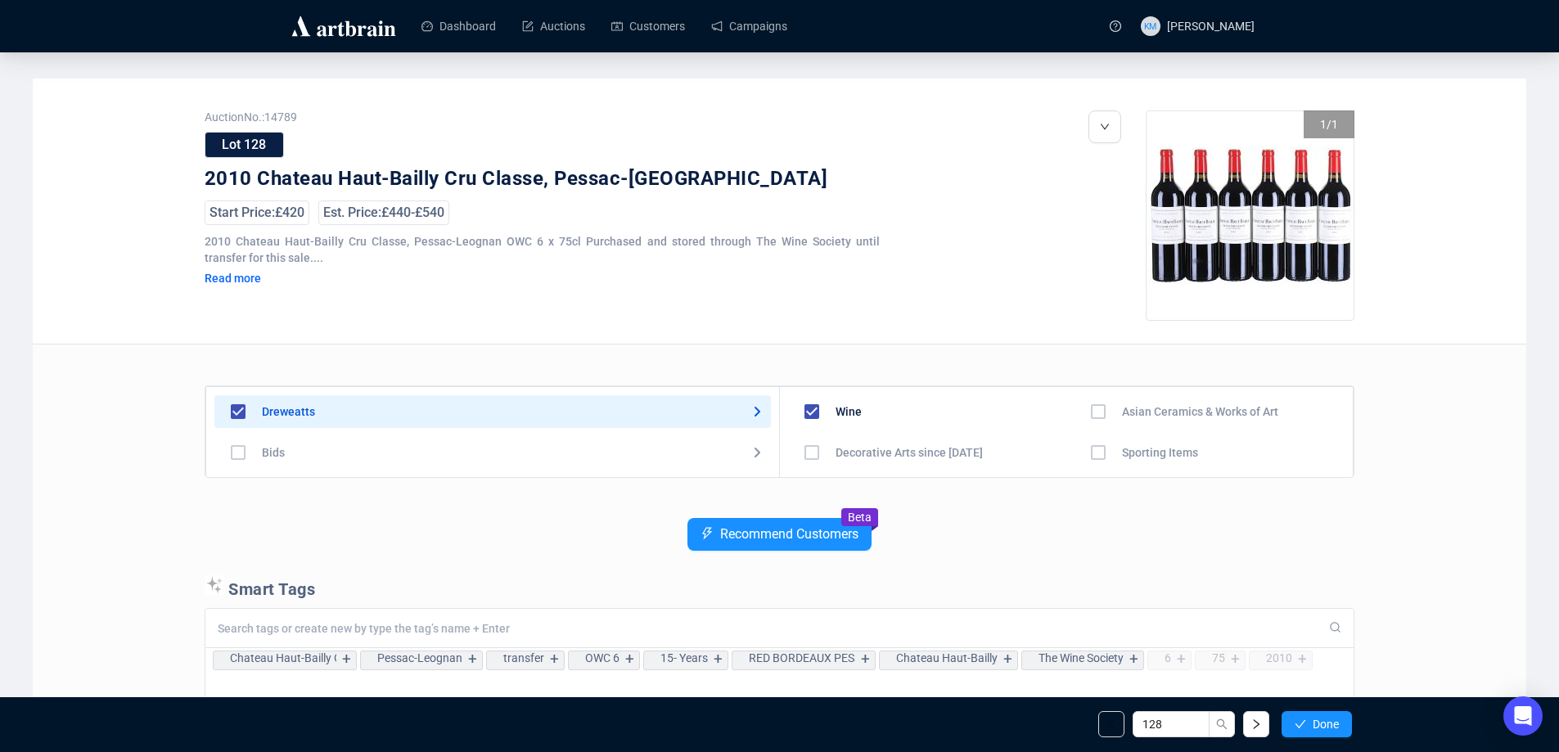
click at [1322, 720] on span "Done" at bounding box center [1325, 724] width 26 height 13
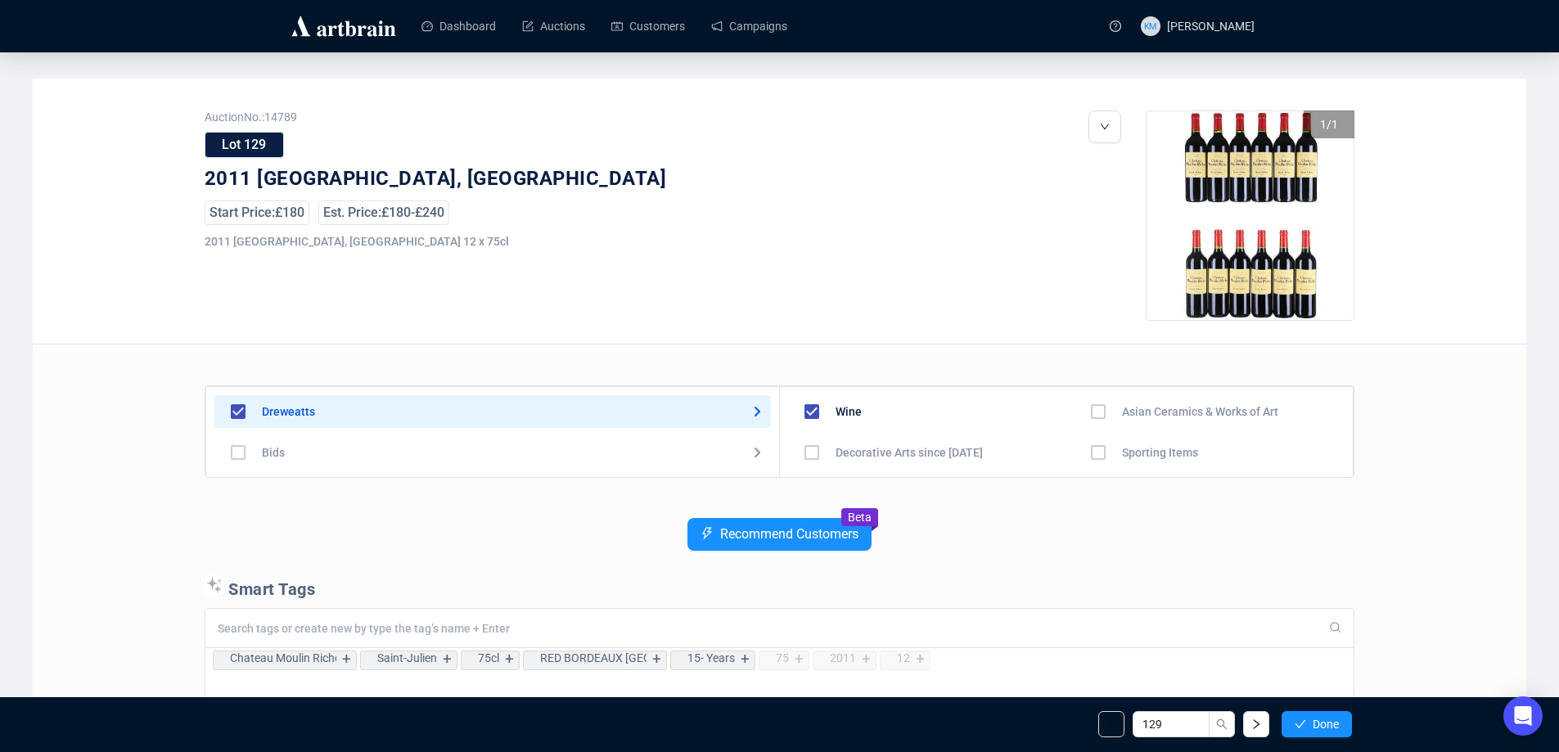
click at [1322, 720] on span "Done" at bounding box center [1325, 724] width 26 height 13
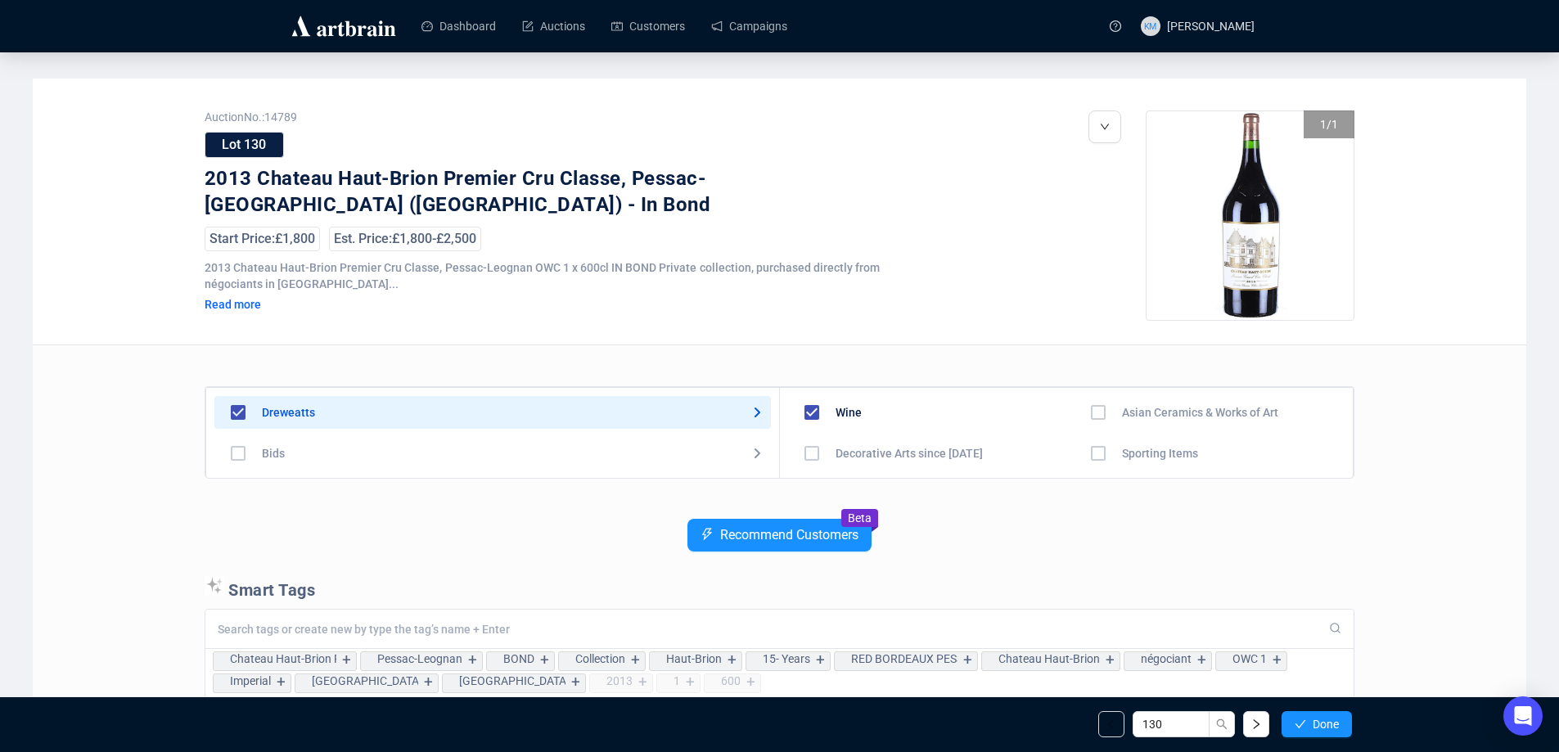
click at [1322, 720] on span "Done" at bounding box center [1325, 724] width 26 height 13
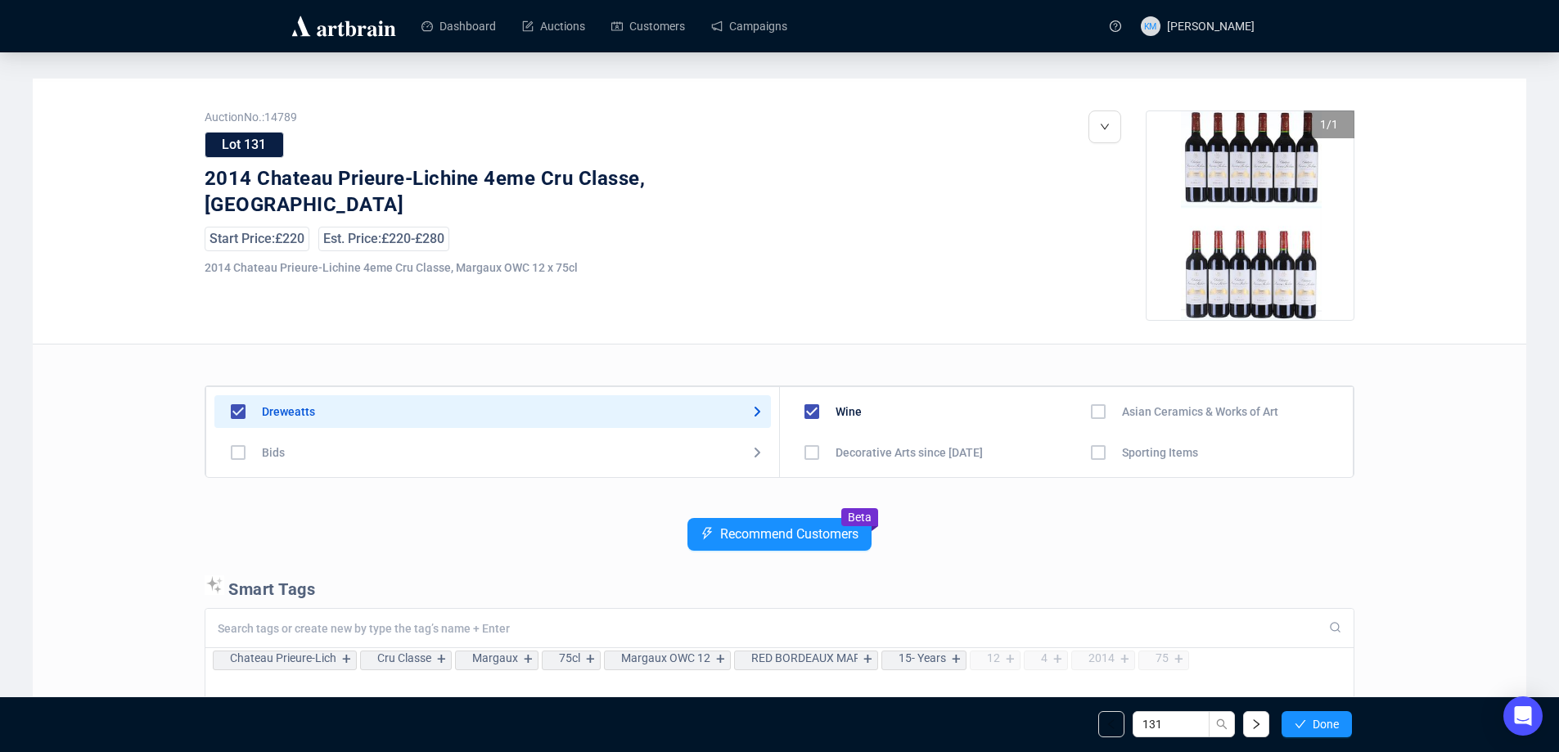
click at [1322, 720] on span "Done" at bounding box center [1325, 724] width 26 height 13
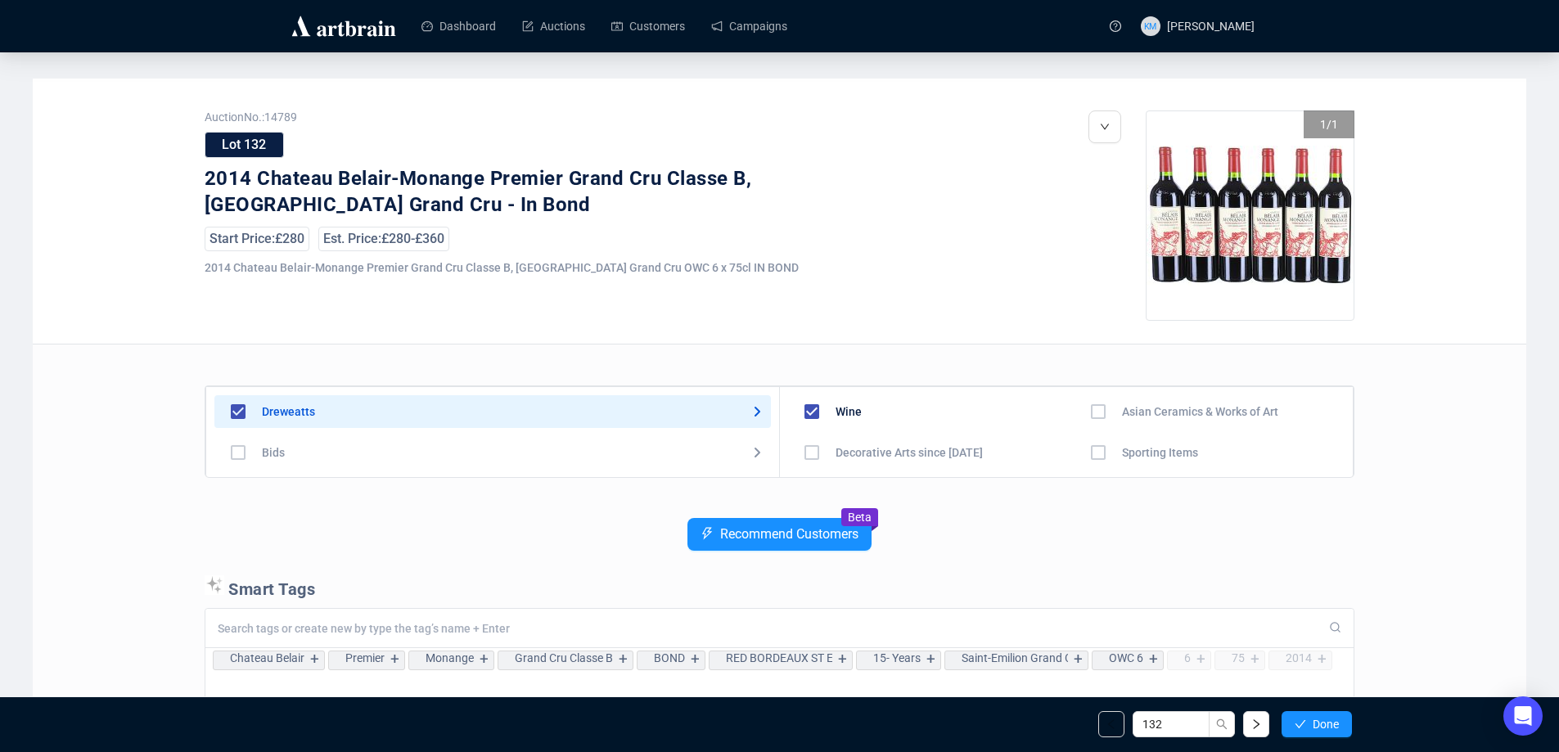
click at [1322, 720] on span "Done" at bounding box center [1325, 724] width 26 height 13
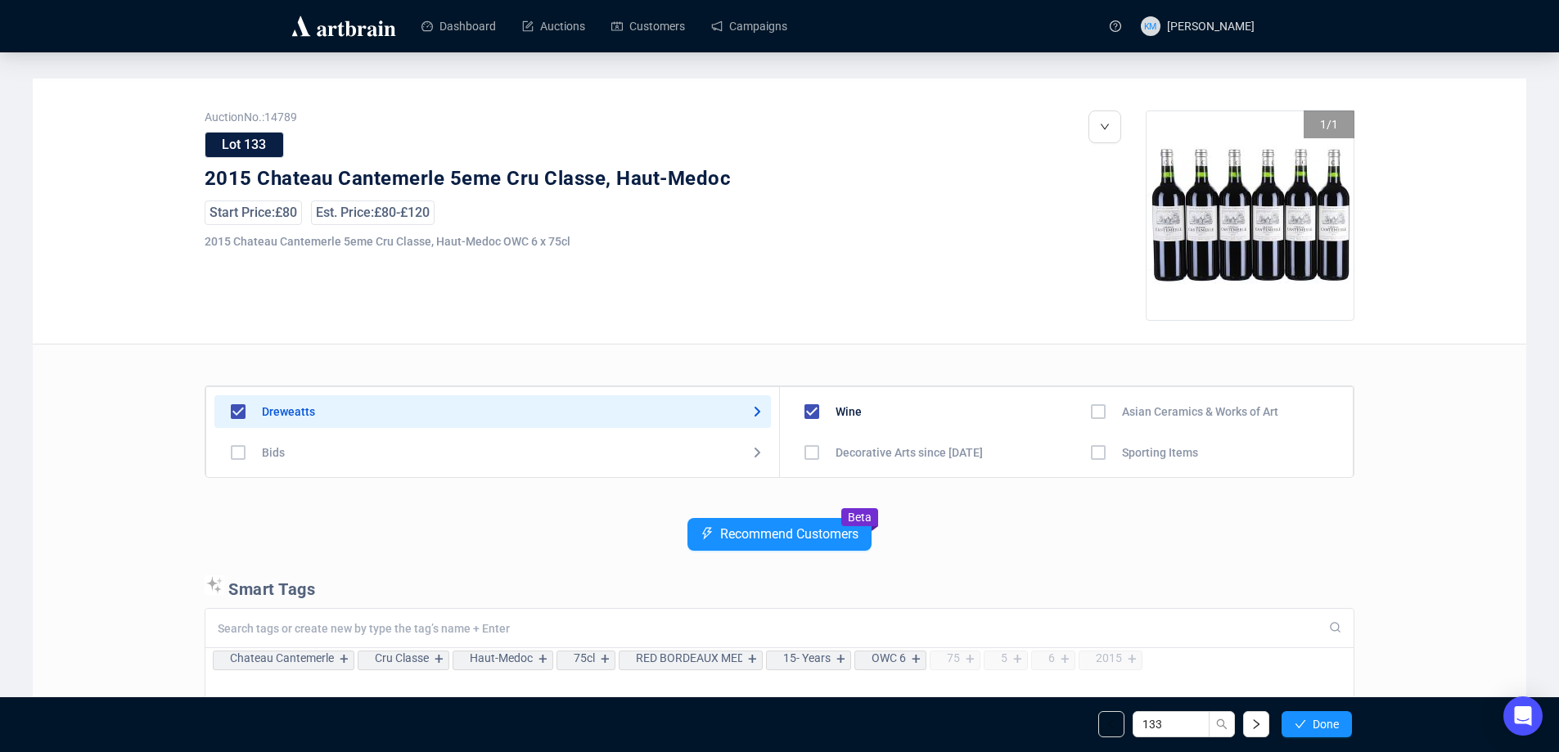
click at [1322, 720] on span "Done" at bounding box center [1325, 724] width 26 height 13
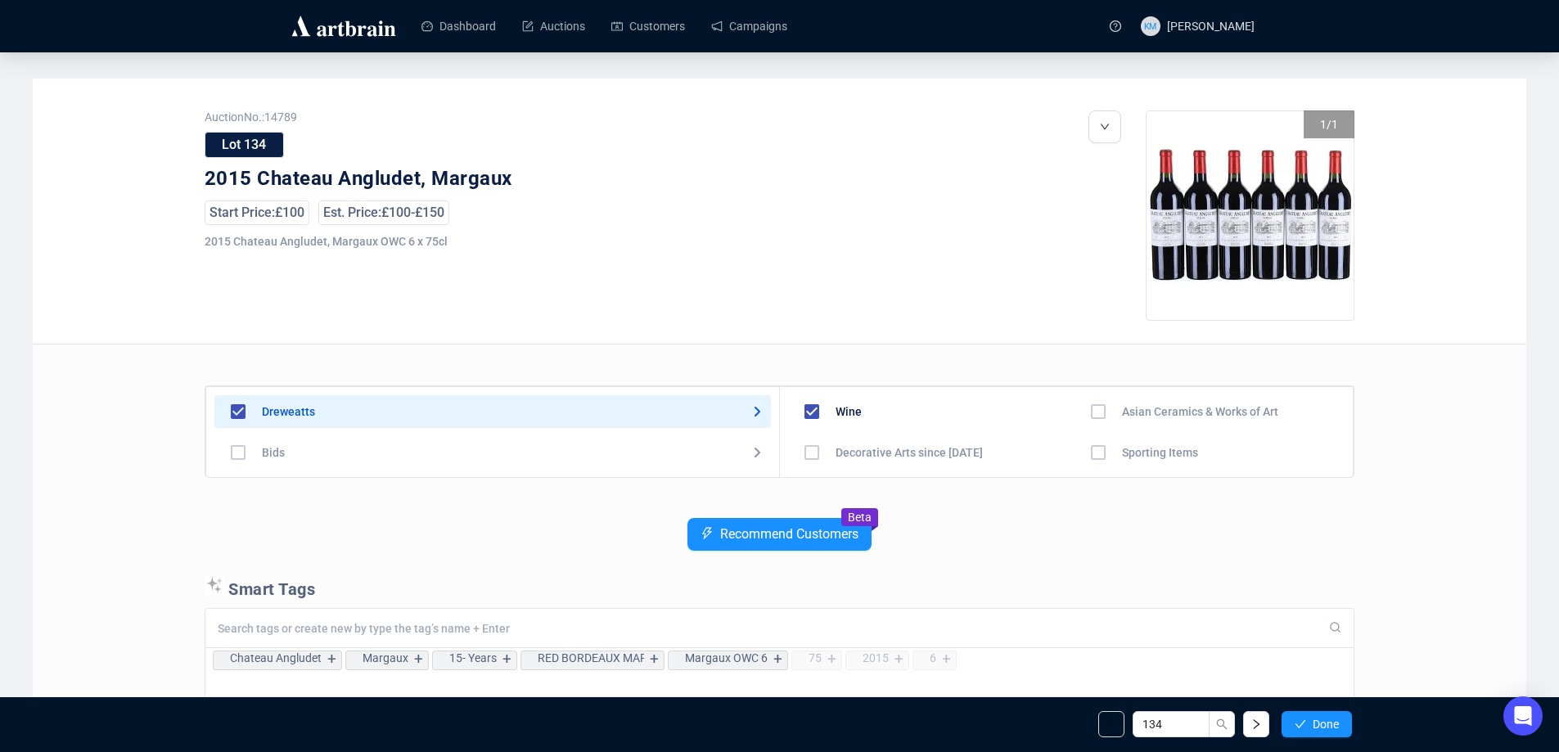
click at [1322, 720] on span "Done" at bounding box center [1325, 724] width 26 height 13
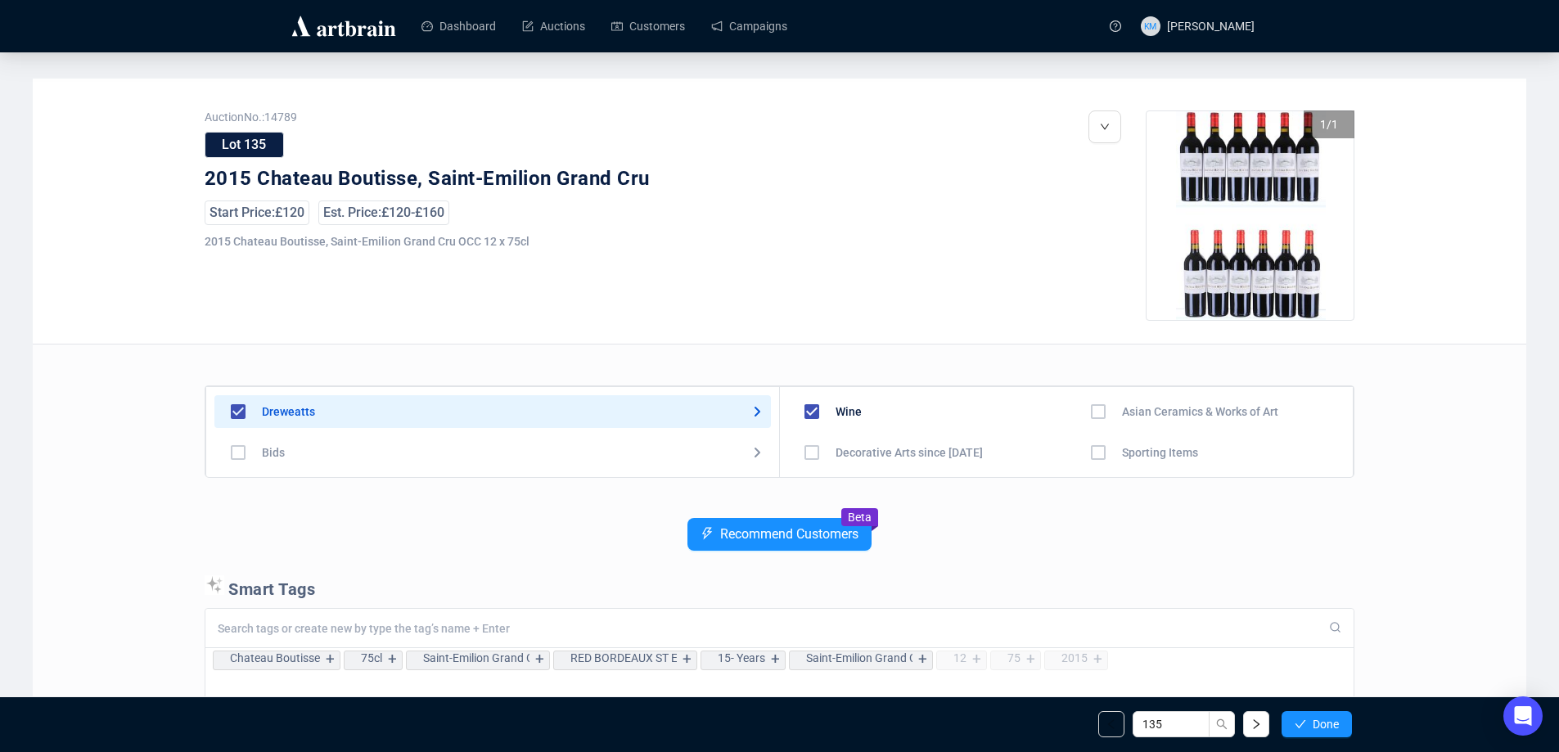
click at [1322, 719] on span "Done" at bounding box center [1325, 724] width 26 height 13
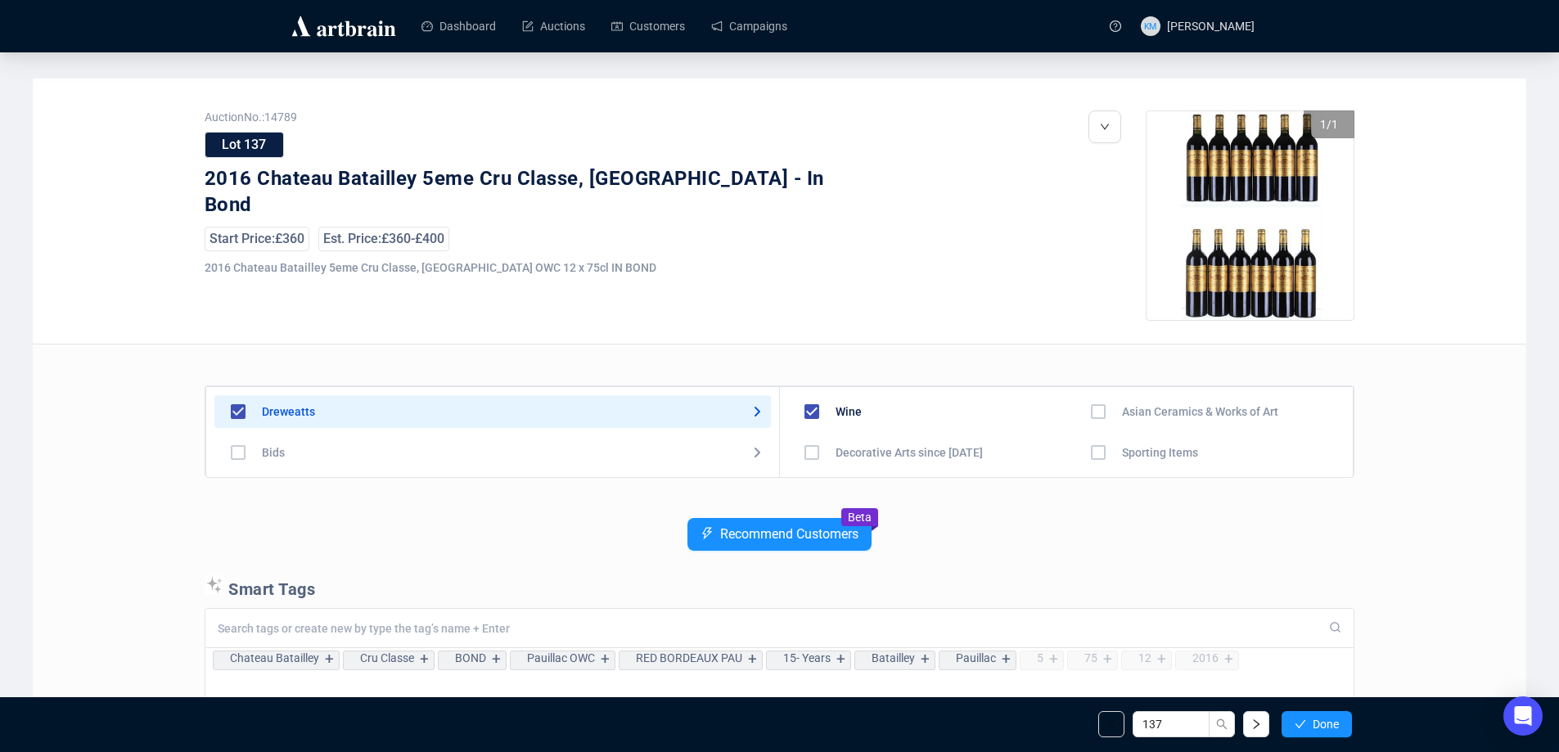
click at [1322, 719] on span "Done" at bounding box center [1325, 724] width 26 height 13
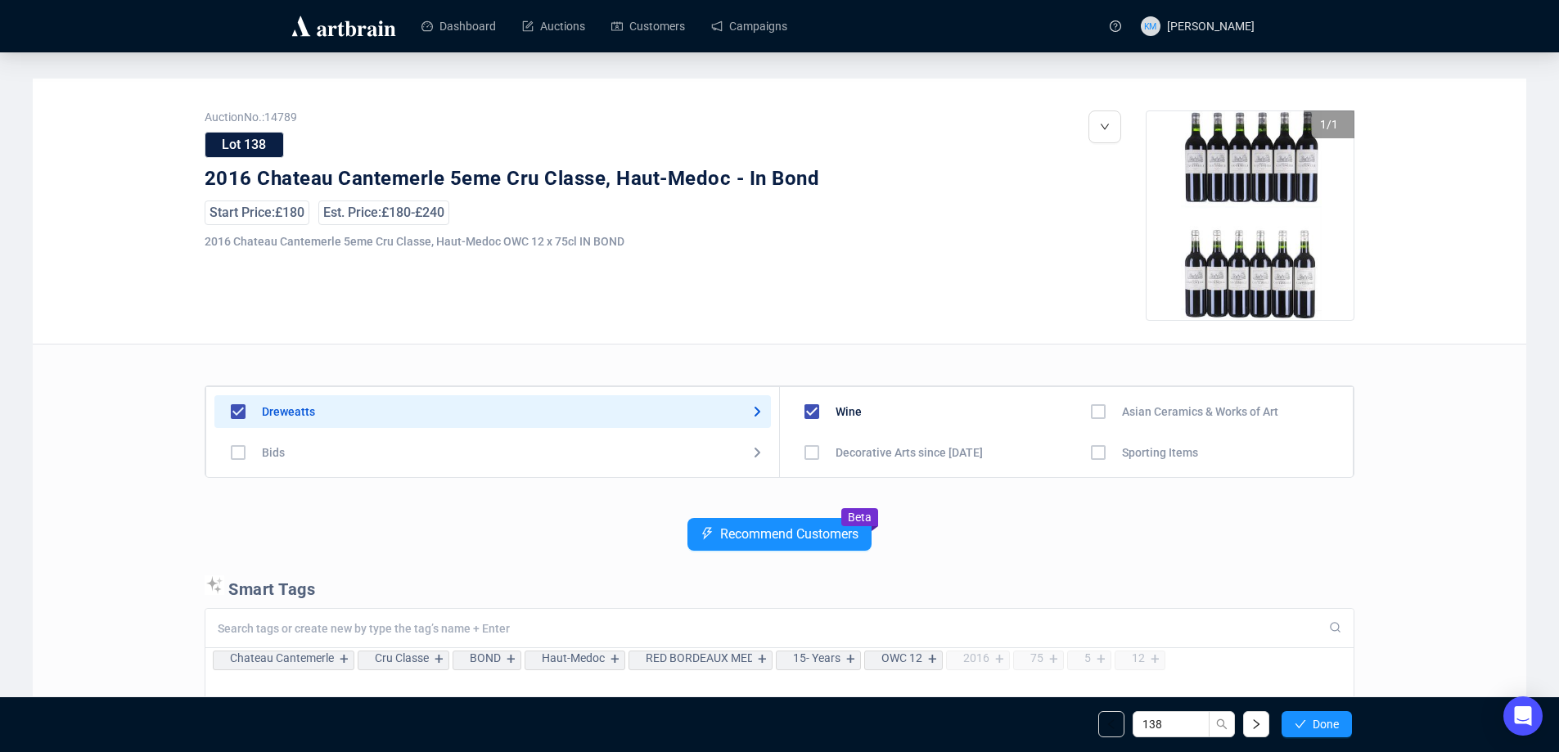
click at [1322, 719] on span "Done" at bounding box center [1325, 724] width 26 height 13
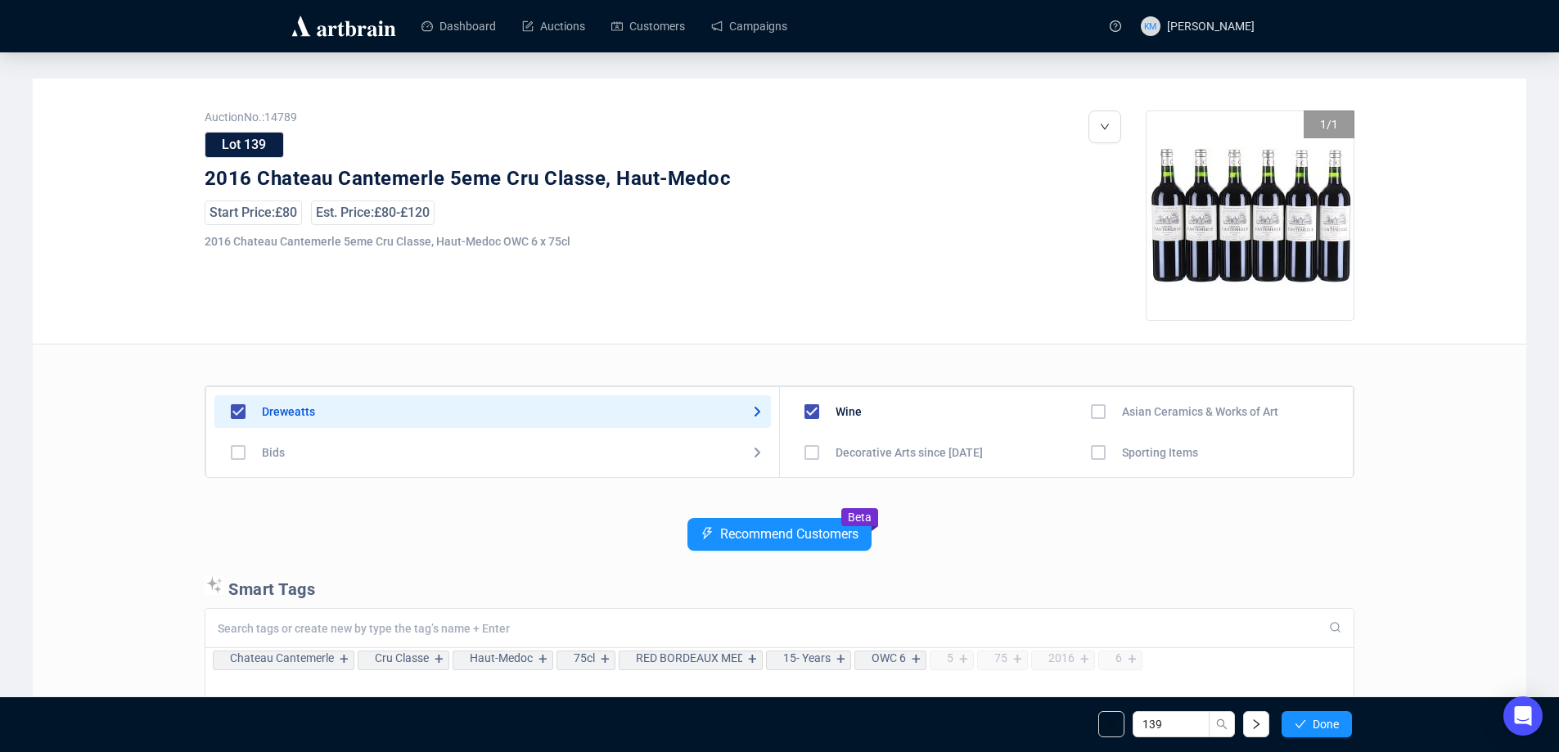
click at [1322, 719] on span "Done" at bounding box center [1325, 724] width 26 height 13
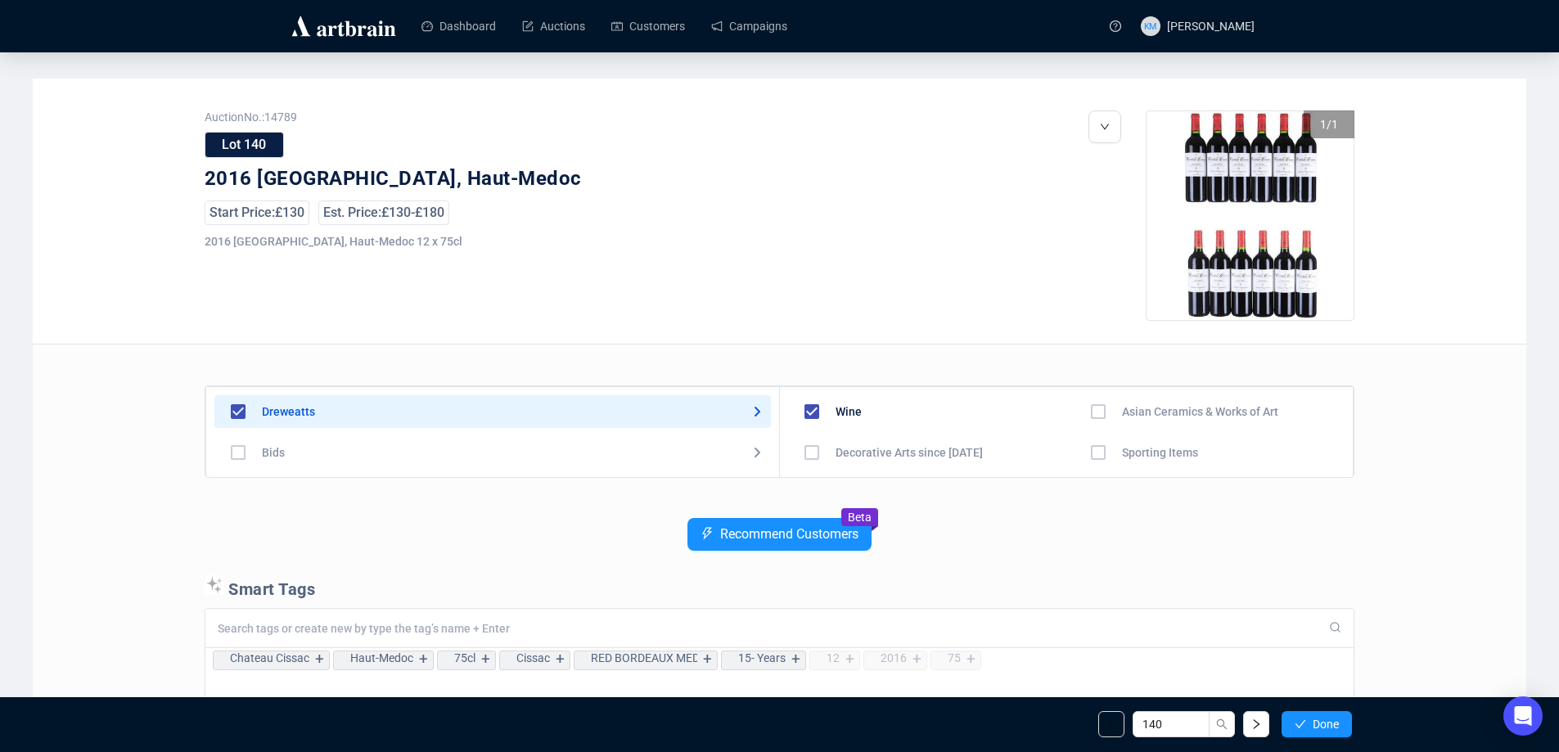
click at [1322, 719] on span "Done" at bounding box center [1325, 724] width 26 height 13
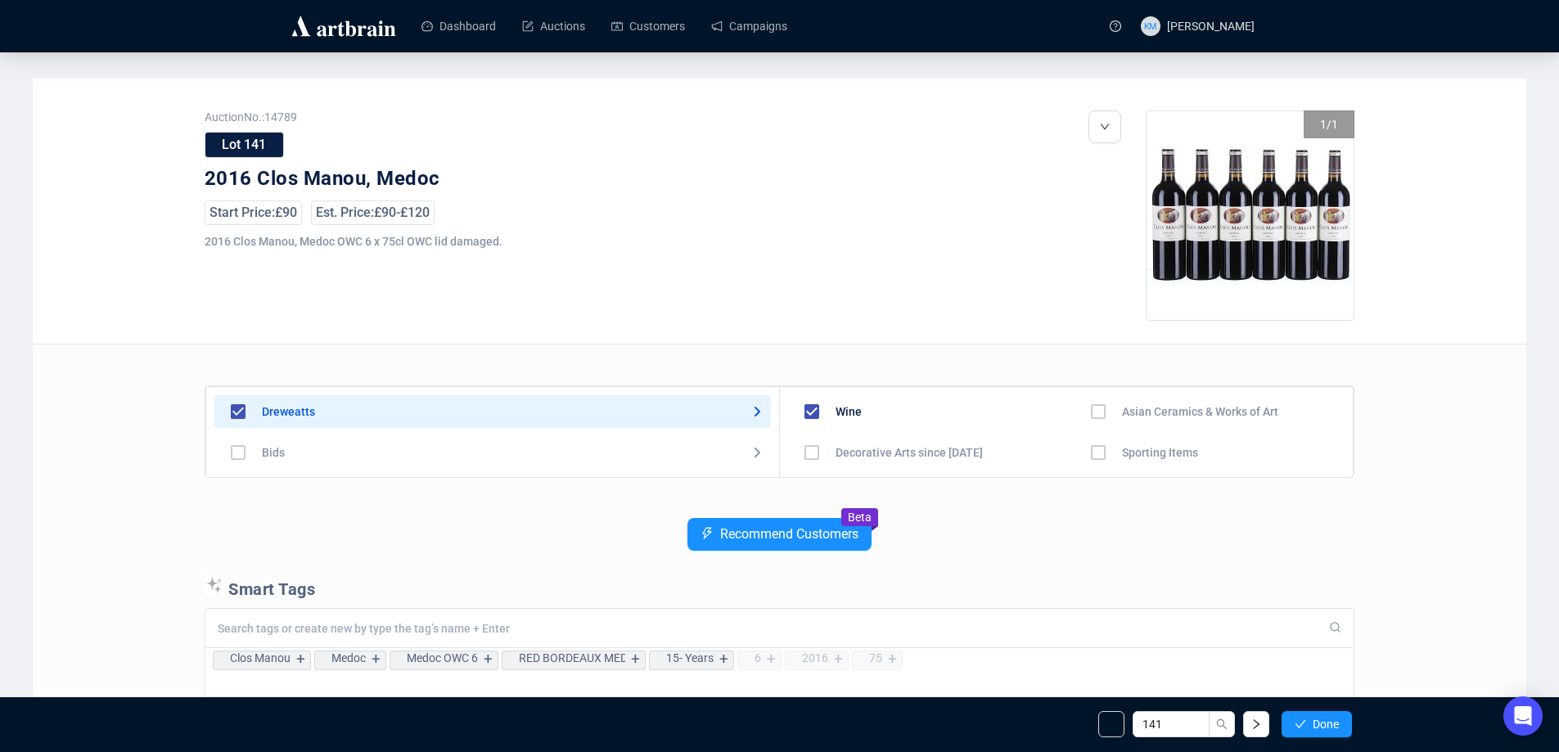
click at [1322, 719] on span "Done" at bounding box center [1325, 724] width 26 height 13
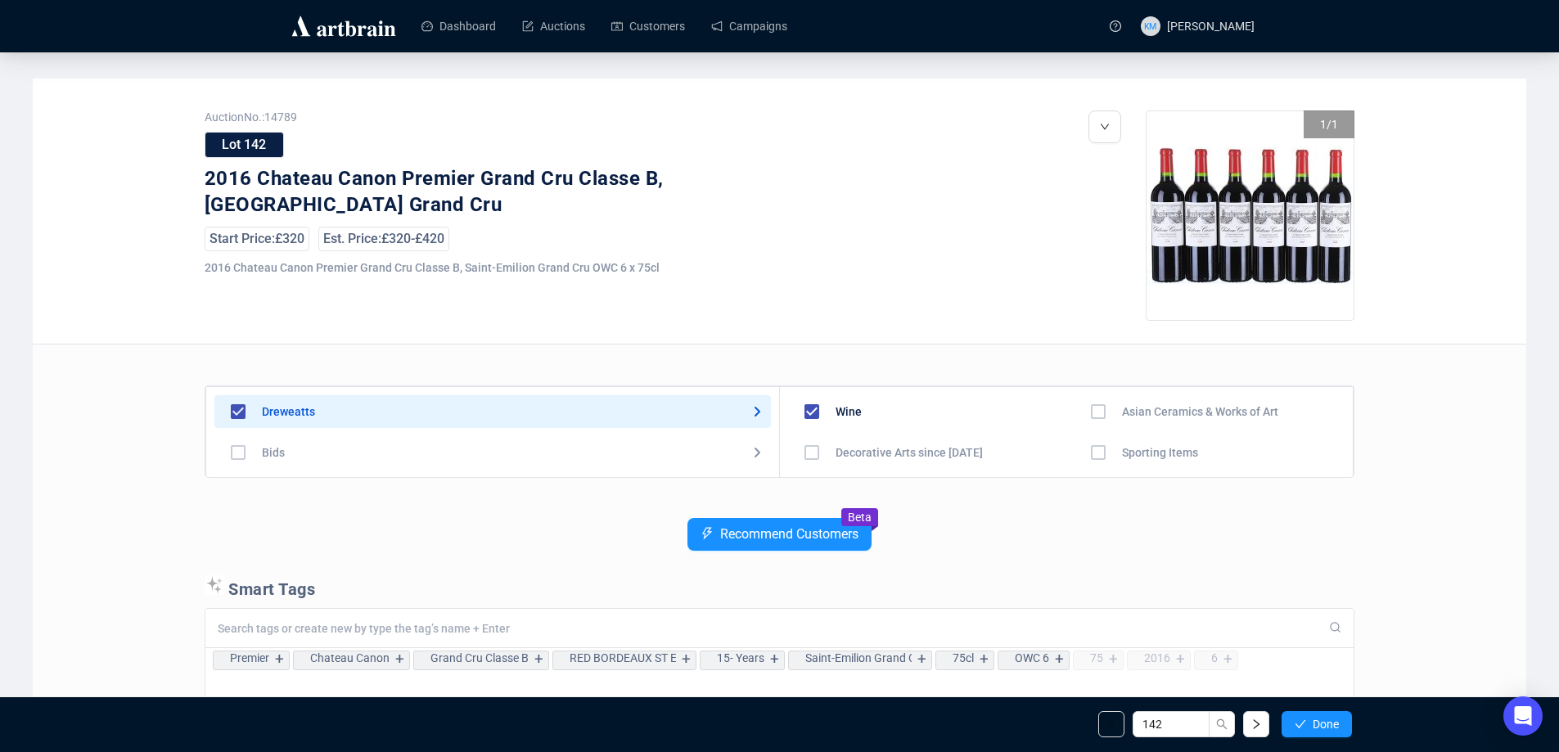
click at [1322, 719] on span "Done" at bounding box center [1325, 724] width 26 height 13
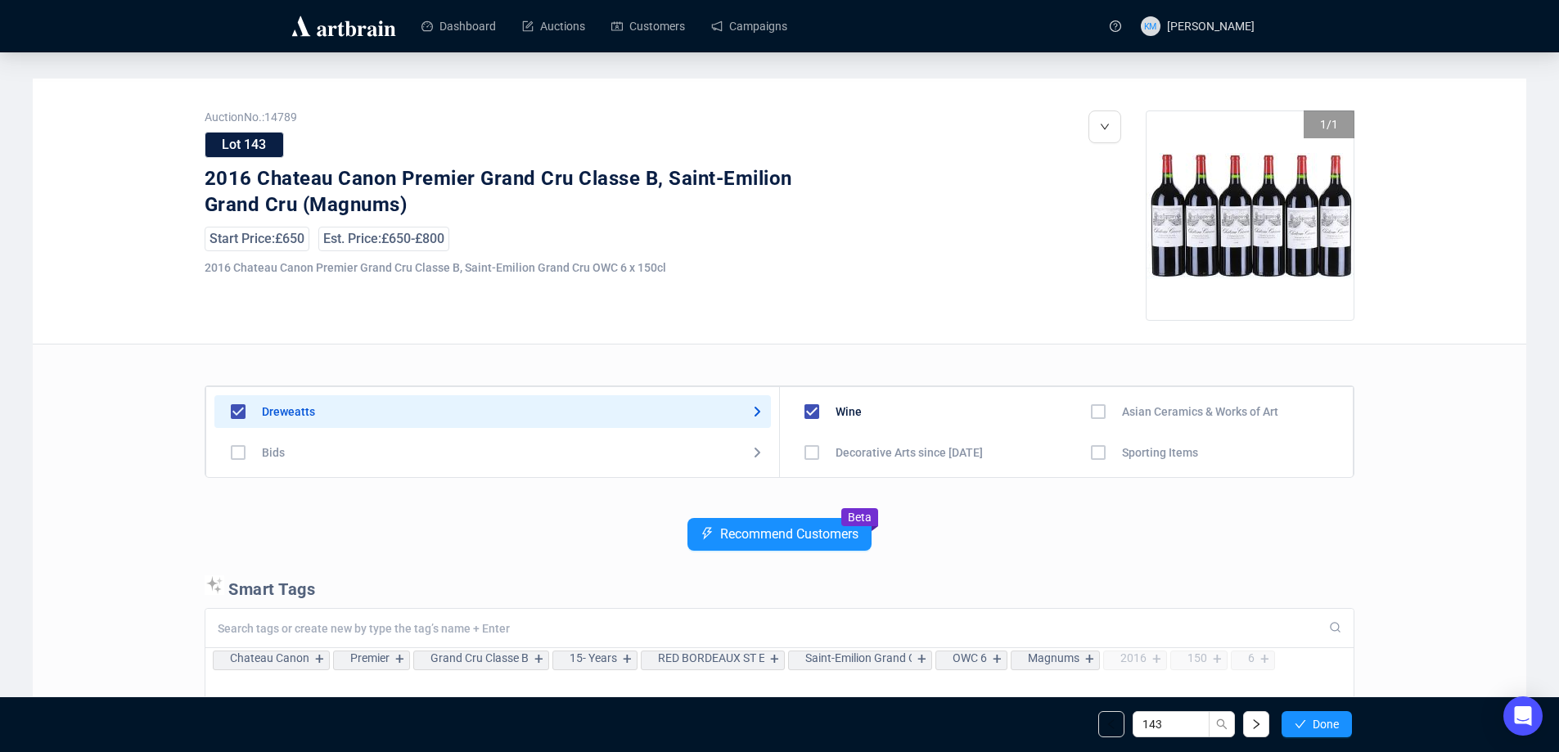
click at [1322, 719] on span "Done" at bounding box center [1325, 724] width 26 height 13
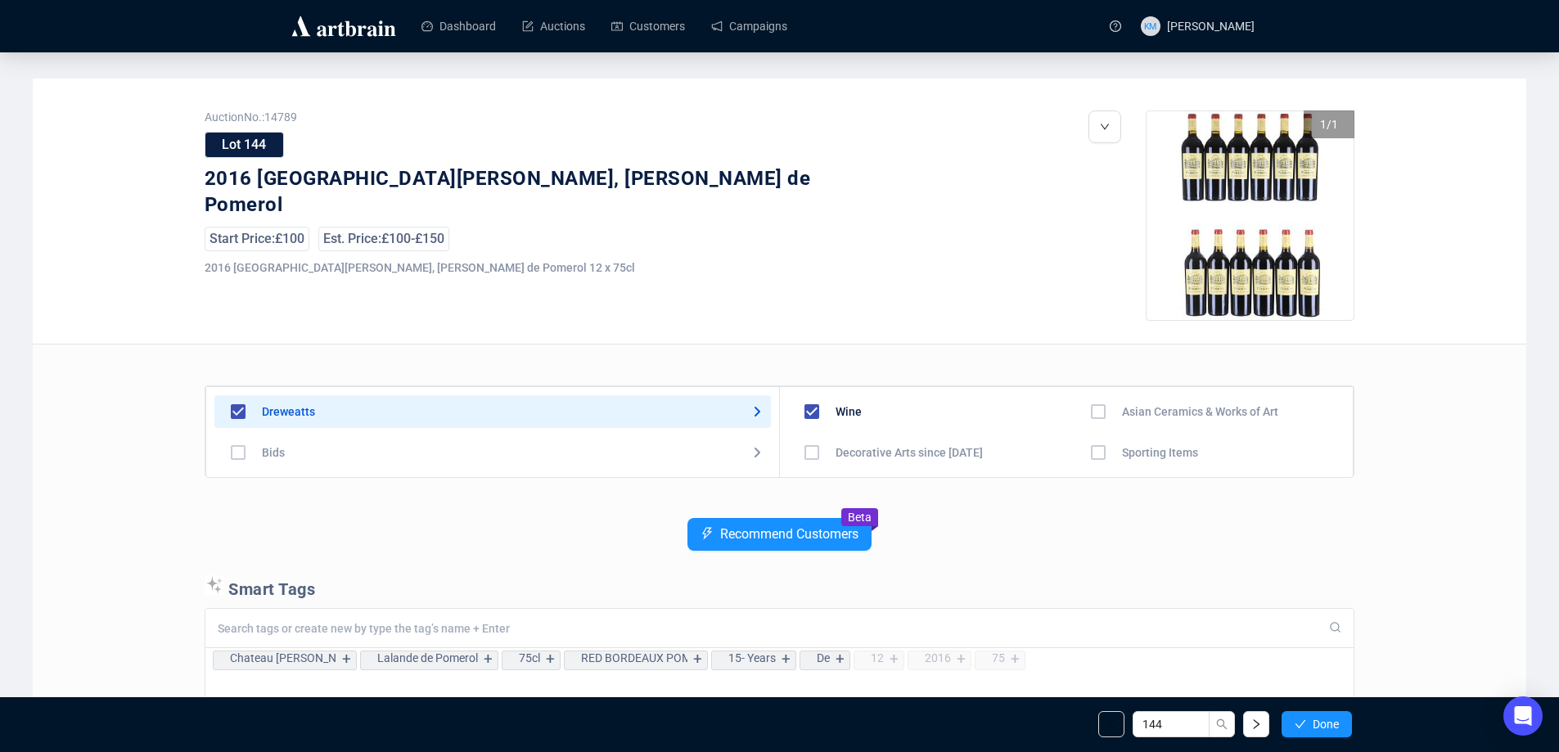
click at [1322, 719] on span "Done" at bounding box center [1325, 724] width 26 height 13
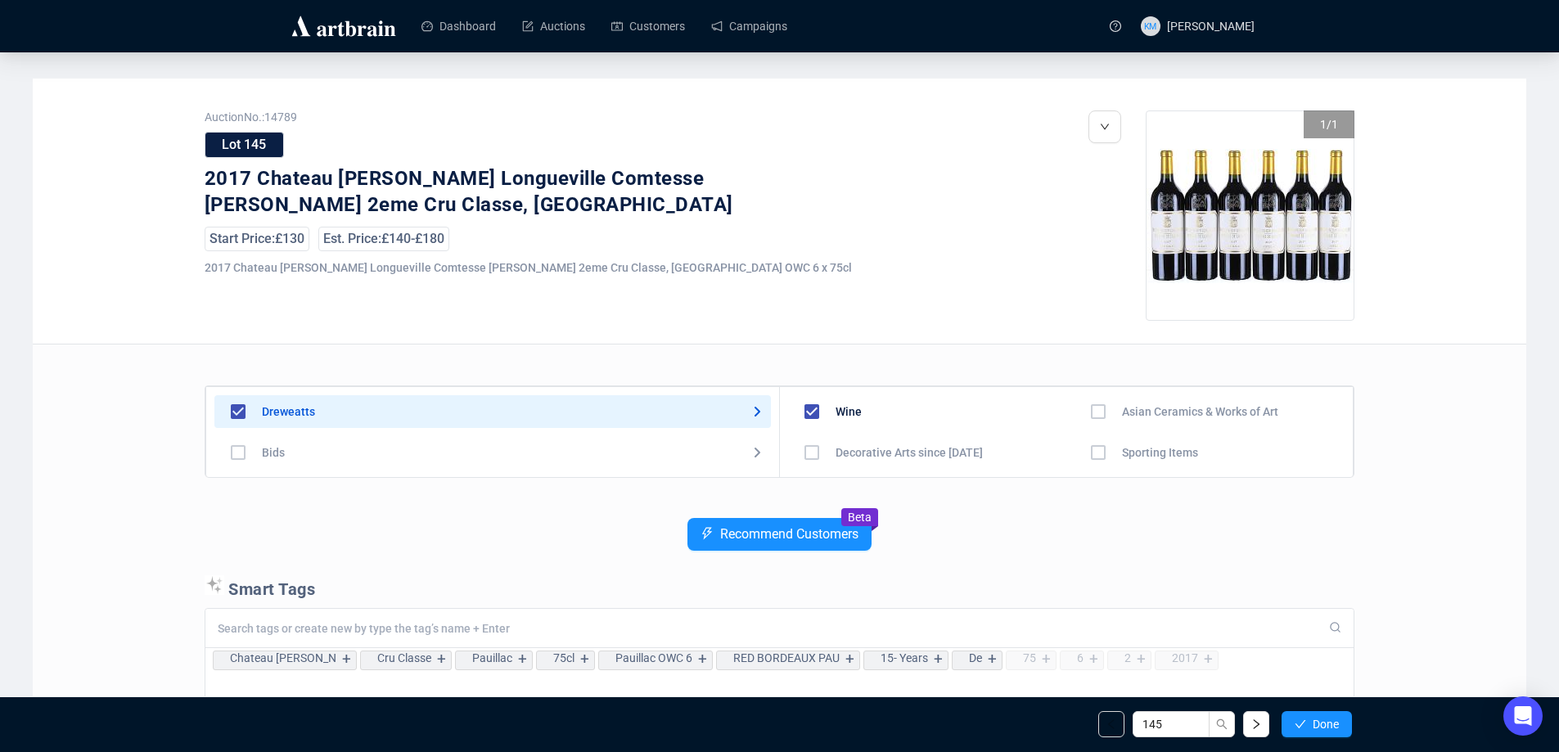
click at [1322, 719] on span "Done" at bounding box center [1325, 724] width 26 height 13
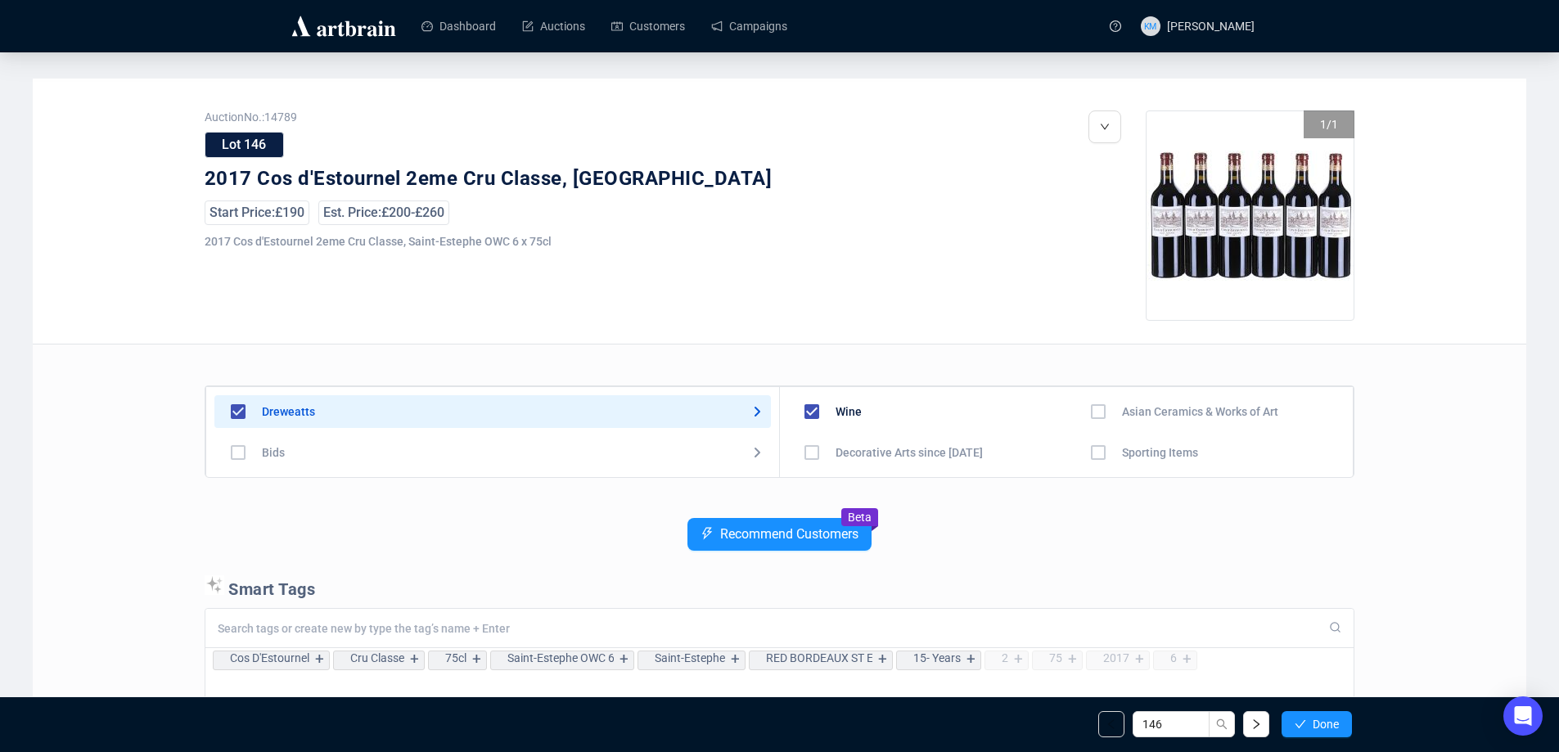
click at [1322, 719] on span "Done" at bounding box center [1325, 724] width 26 height 13
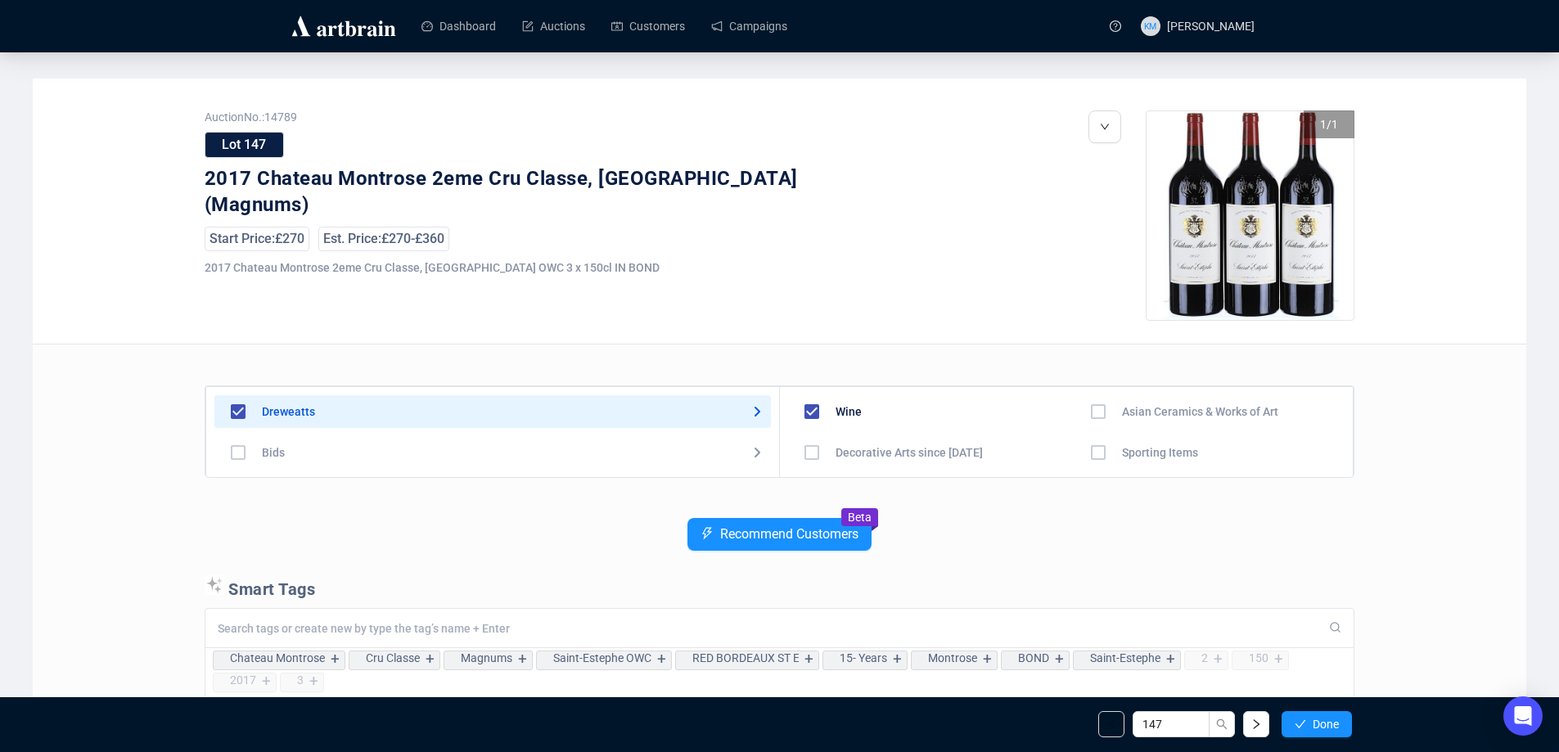
click at [1322, 719] on span "Done" at bounding box center [1325, 724] width 26 height 13
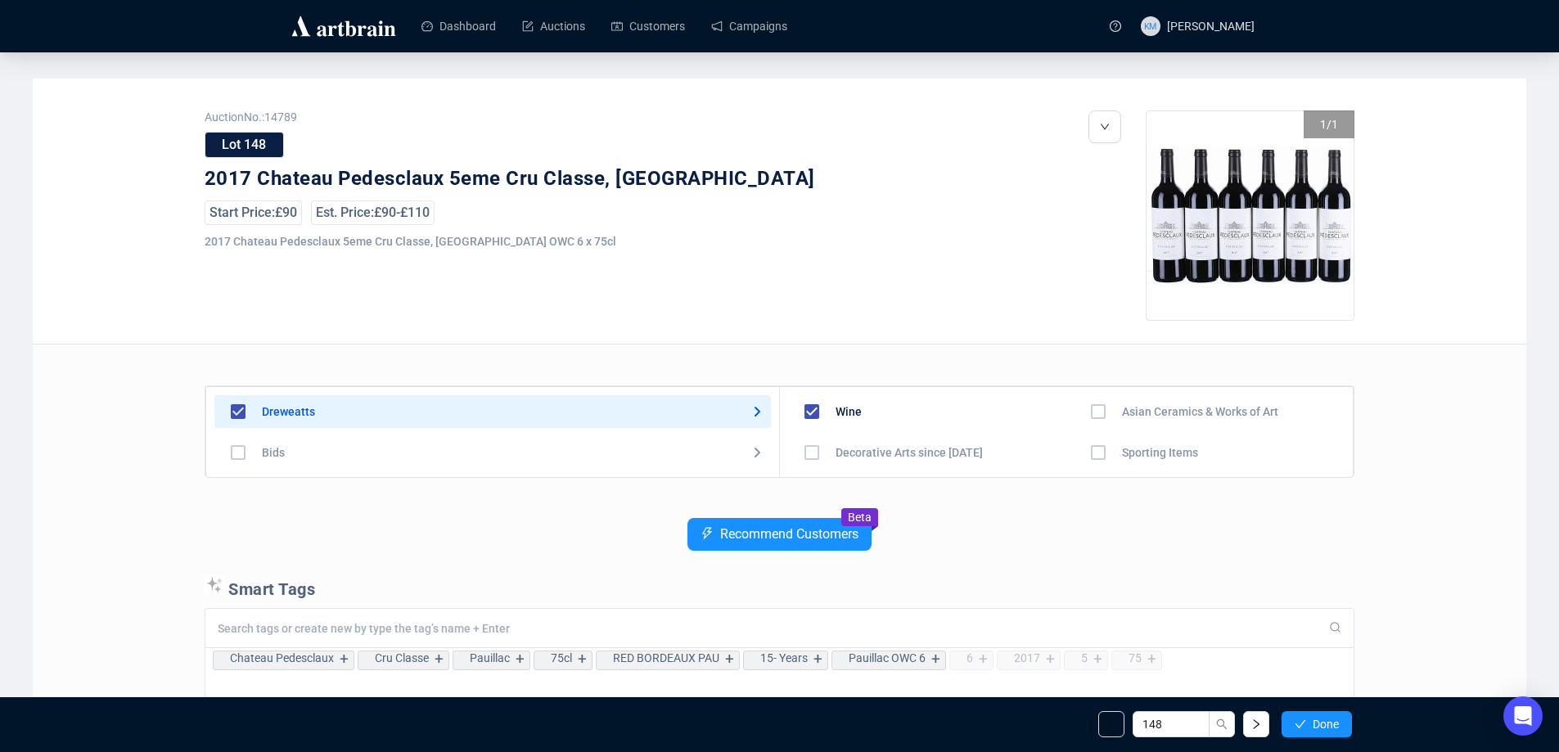
click at [1322, 719] on span "Done" at bounding box center [1325, 724] width 26 height 13
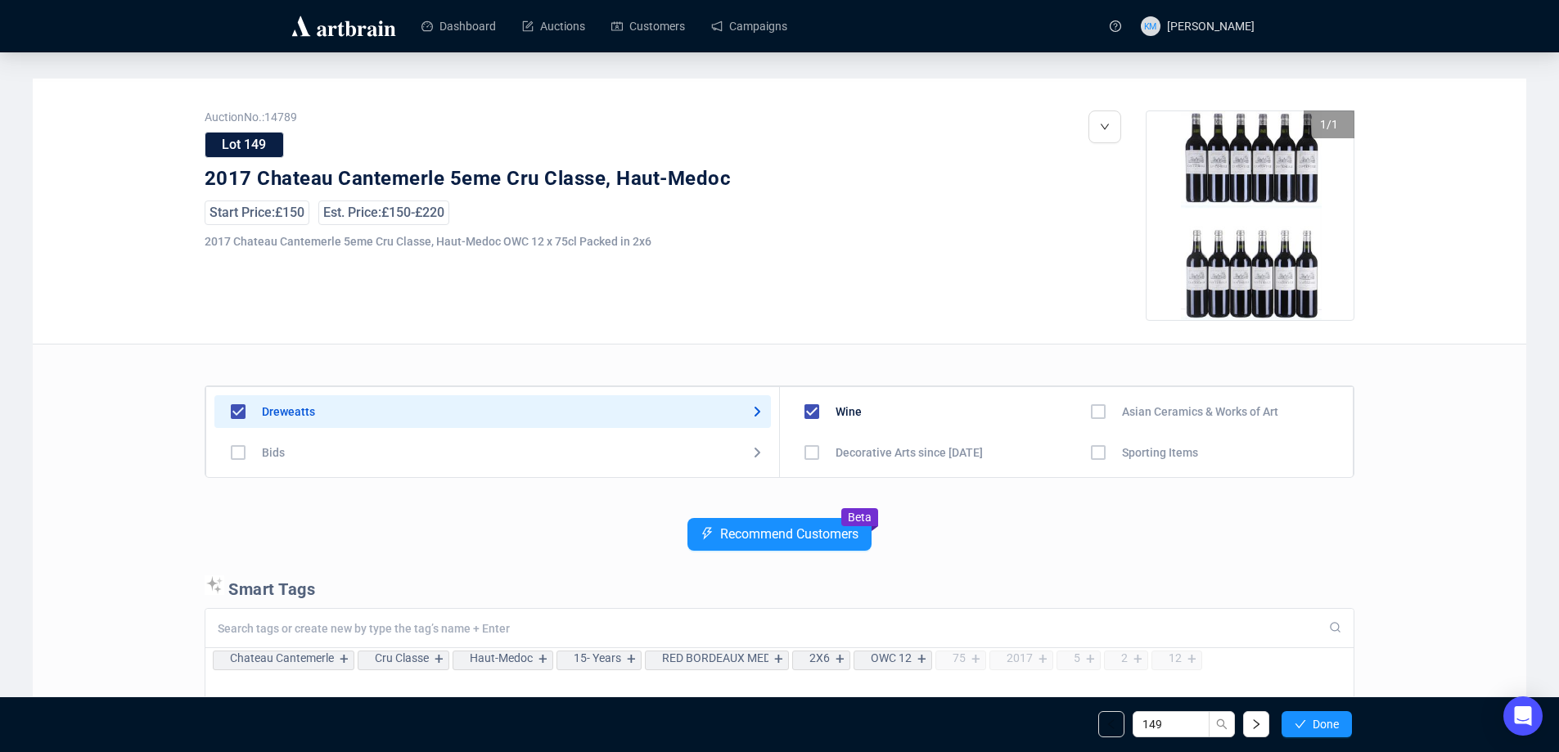
click at [1322, 719] on span "Done" at bounding box center [1325, 724] width 26 height 13
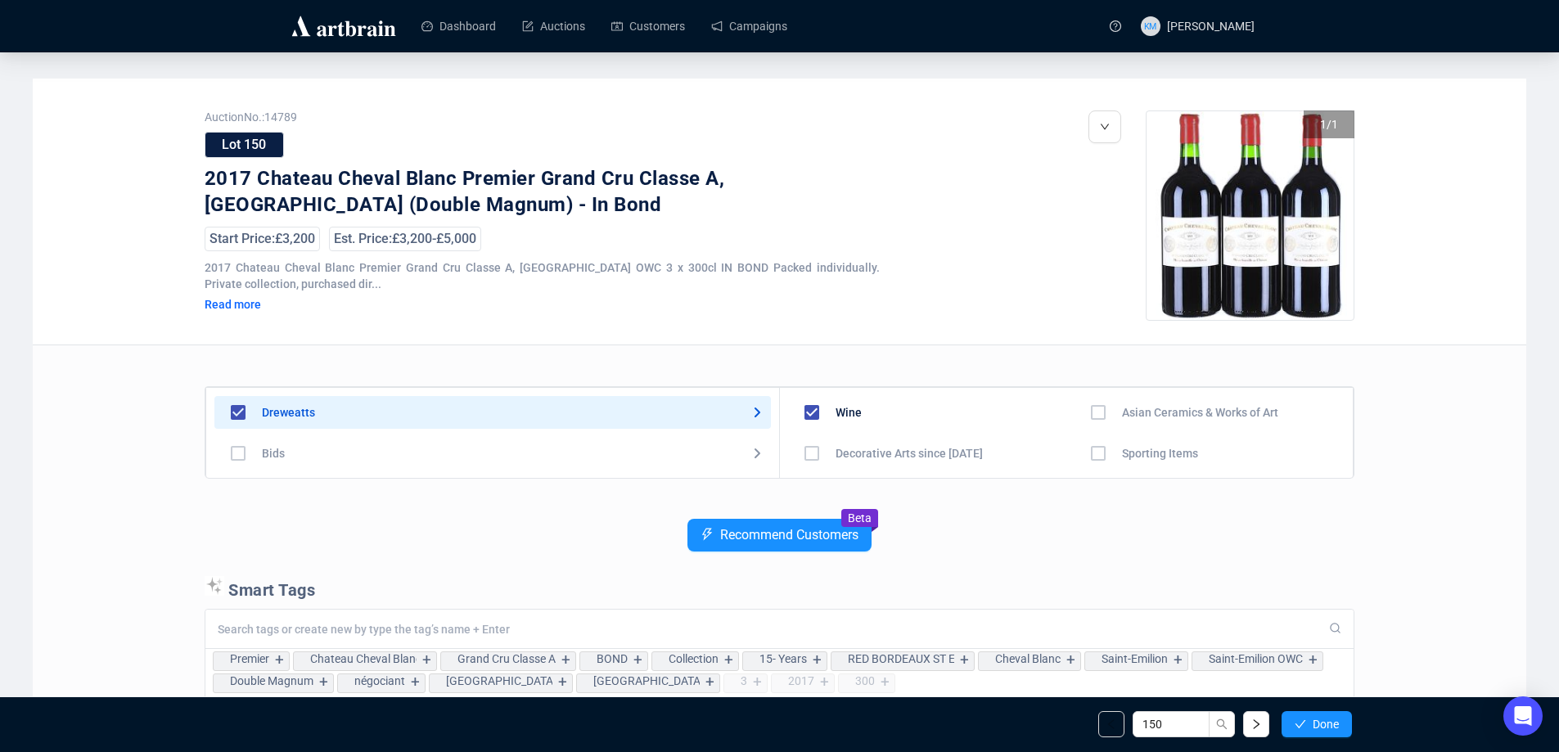
click at [1322, 719] on span "Done" at bounding box center [1325, 724] width 26 height 13
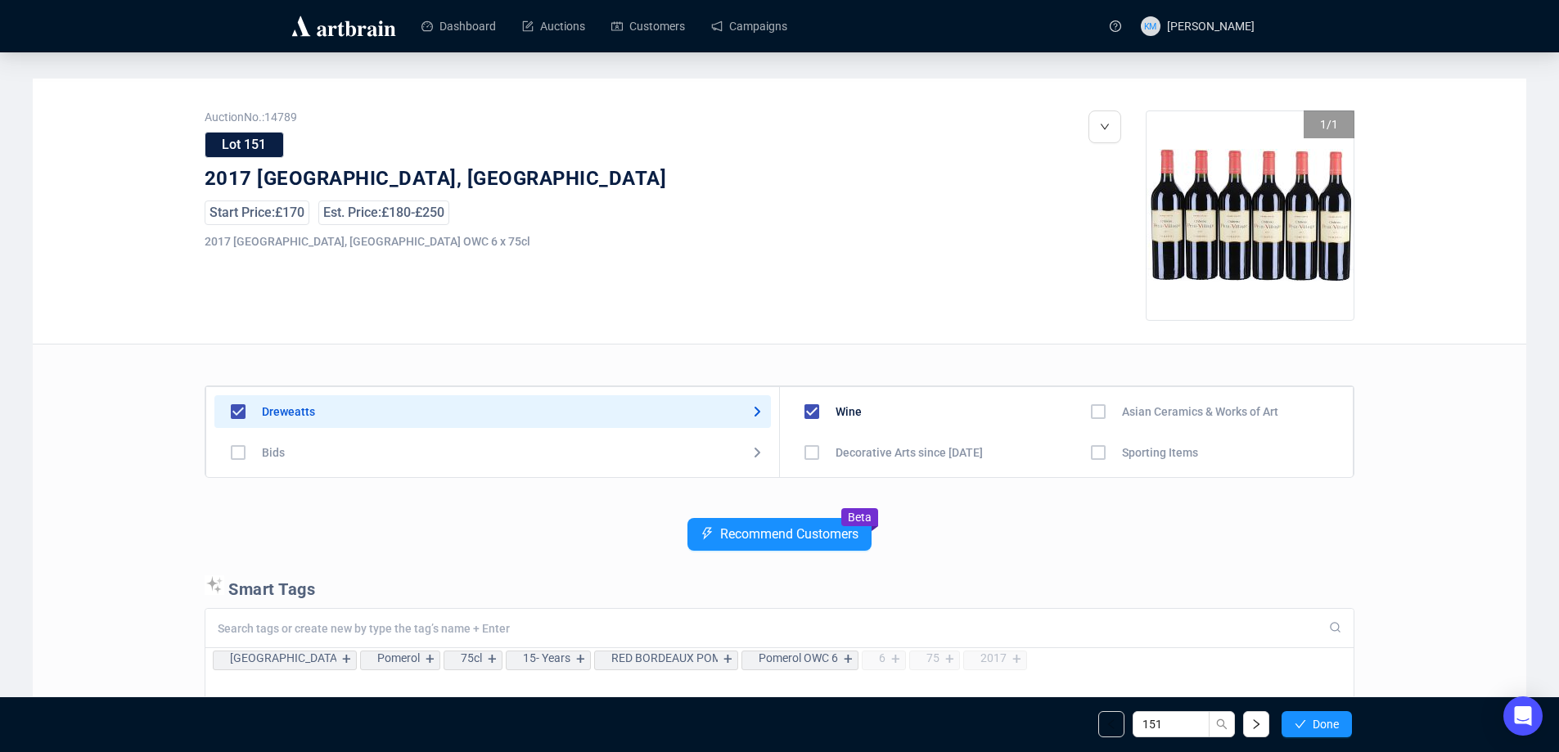
click at [1322, 719] on span "Done" at bounding box center [1325, 724] width 26 height 13
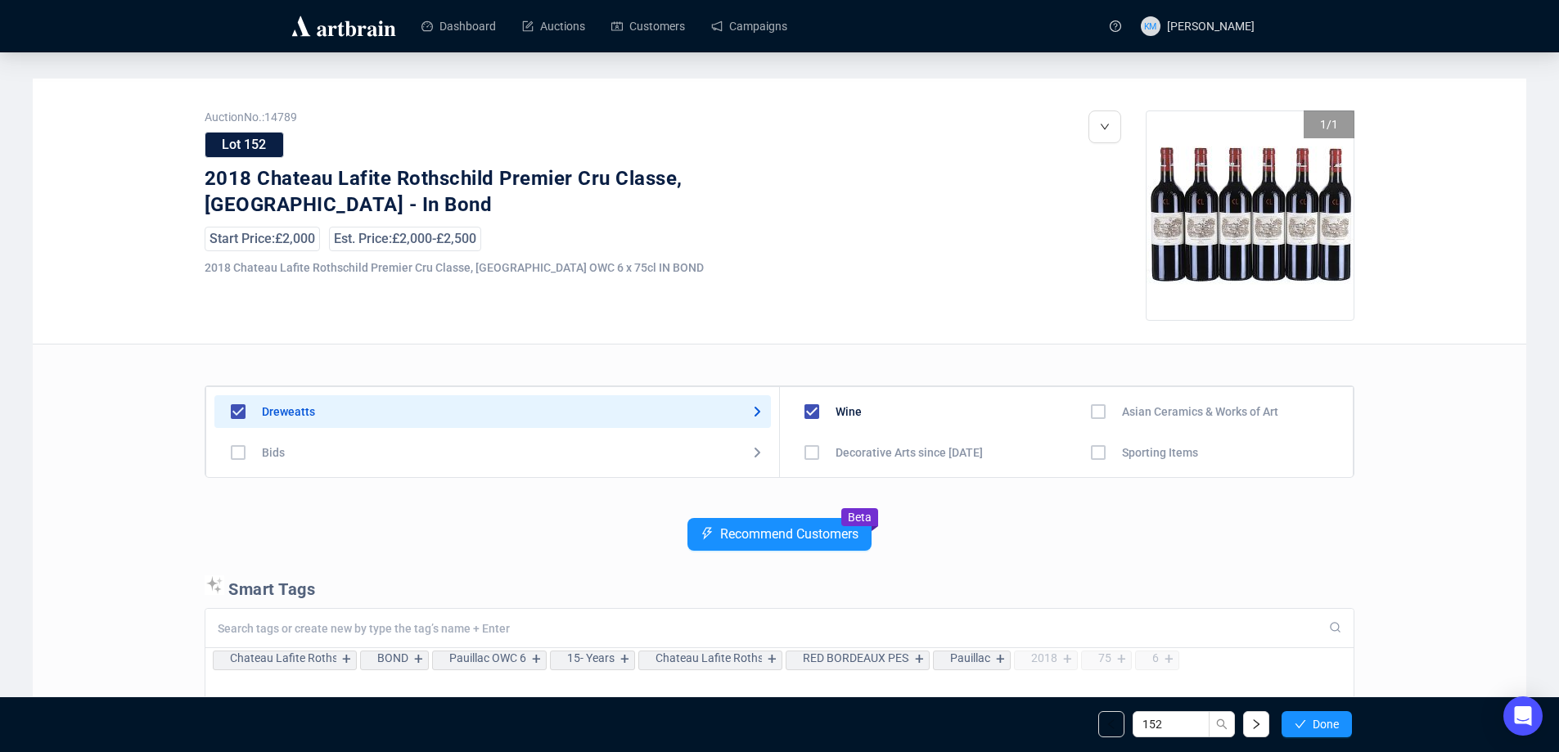
click at [1322, 719] on span "Done" at bounding box center [1325, 724] width 26 height 13
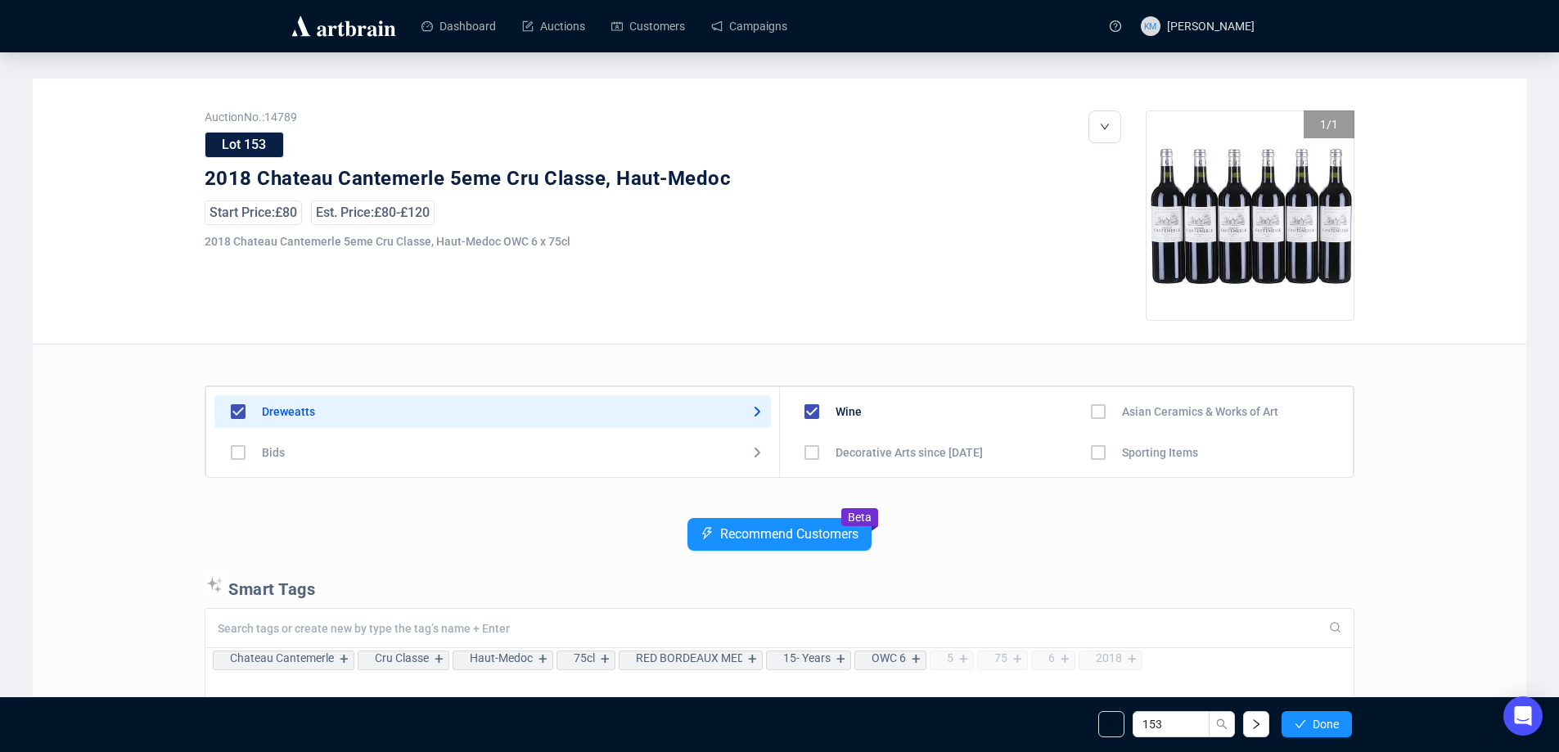
click at [1322, 719] on span "Done" at bounding box center [1325, 724] width 26 height 13
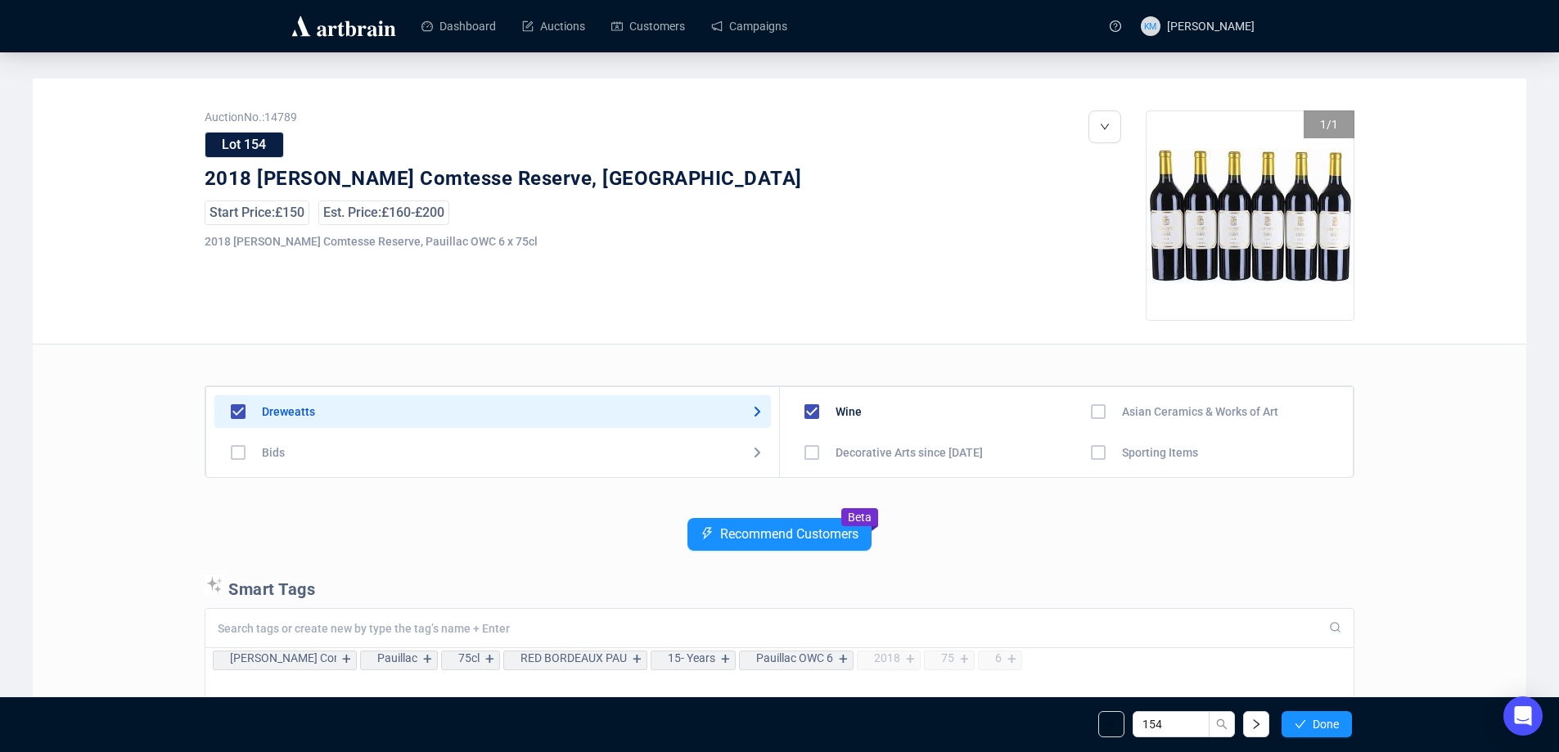
click at [1322, 719] on span "Done" at bounding box center [1325, 724] width 26 height 13
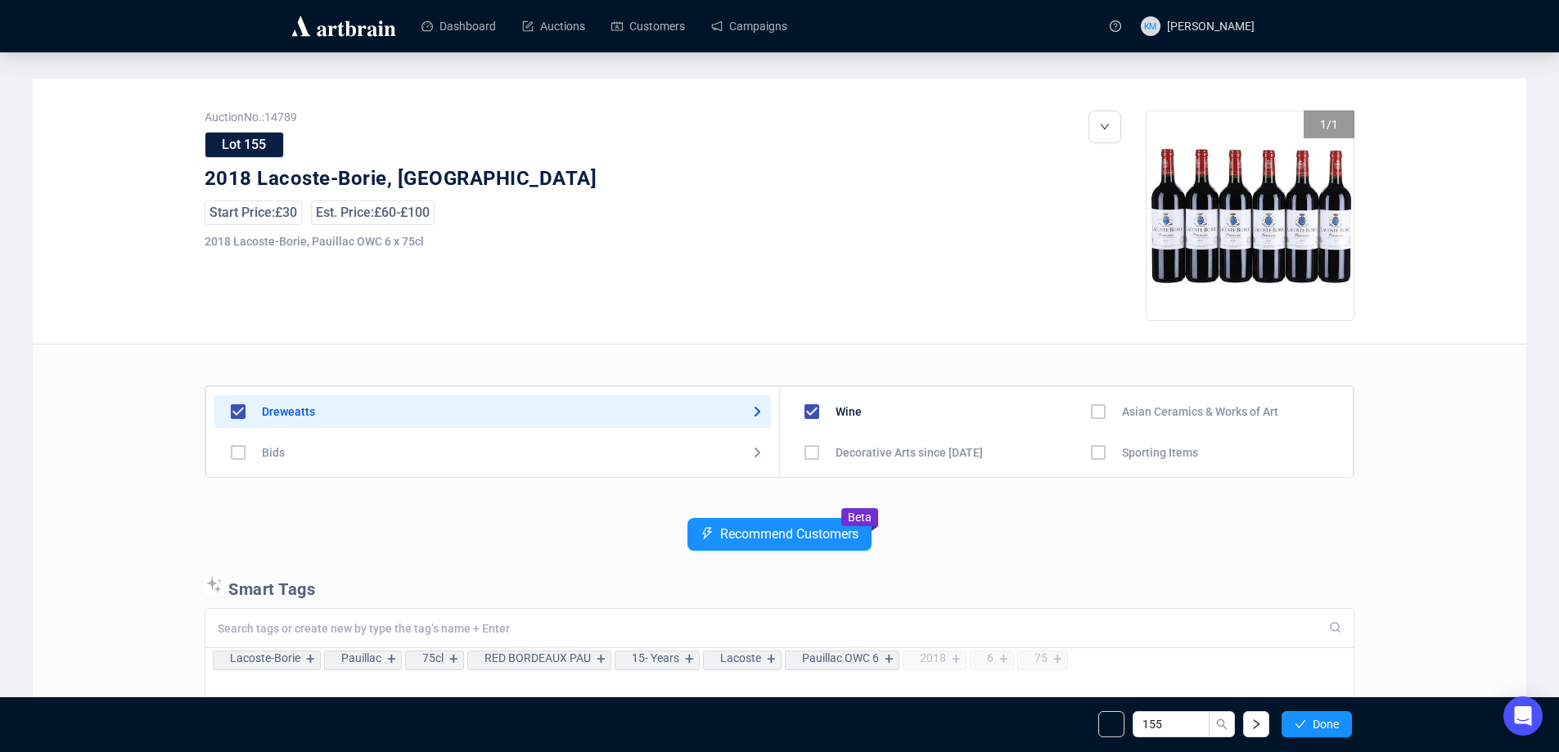
click at [1322, 719] on span "Done" at bounding box center [1325, 724] width 26 height 13
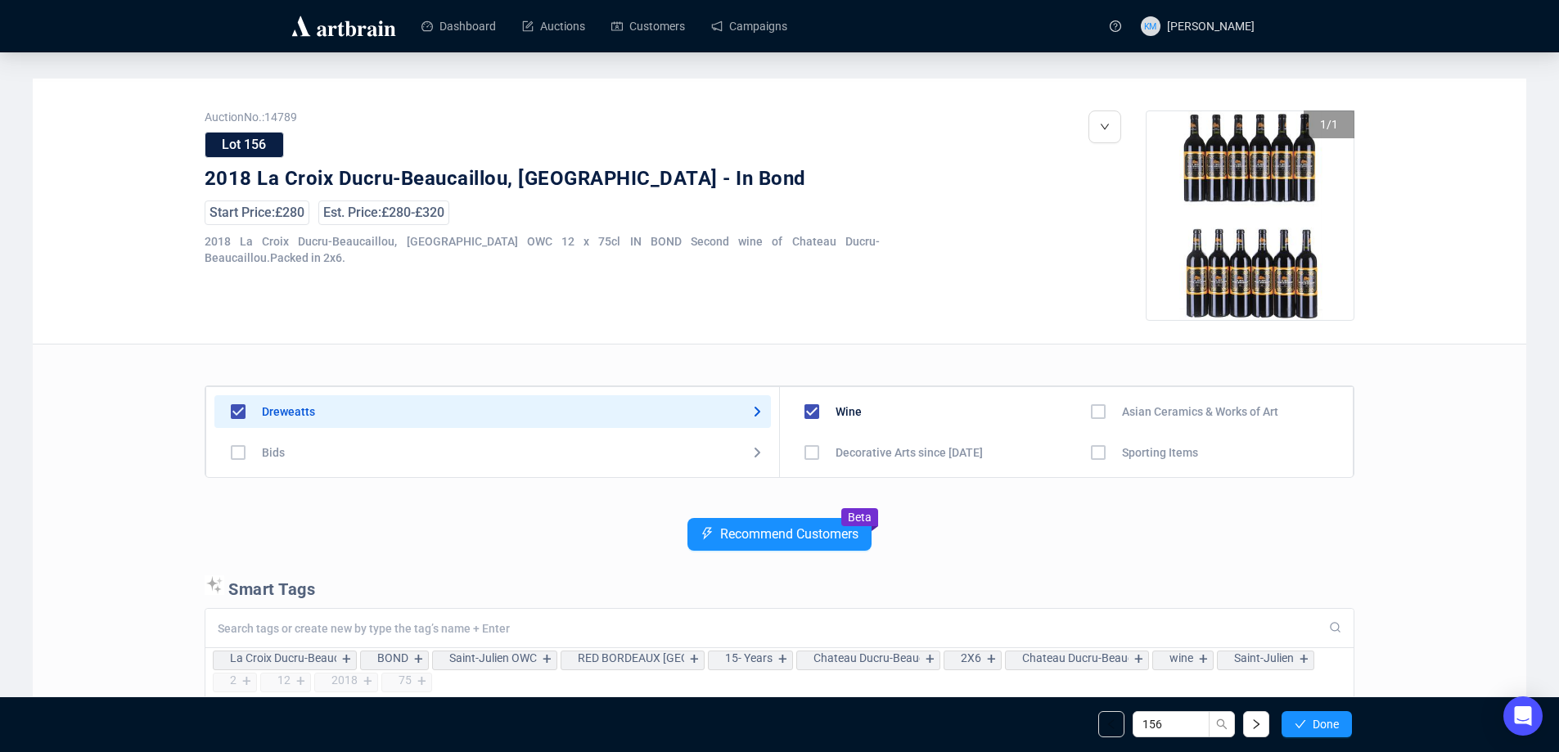
click at [1322, 719] on span "Done" at bounding box center [1325, 724] width 26 height 13
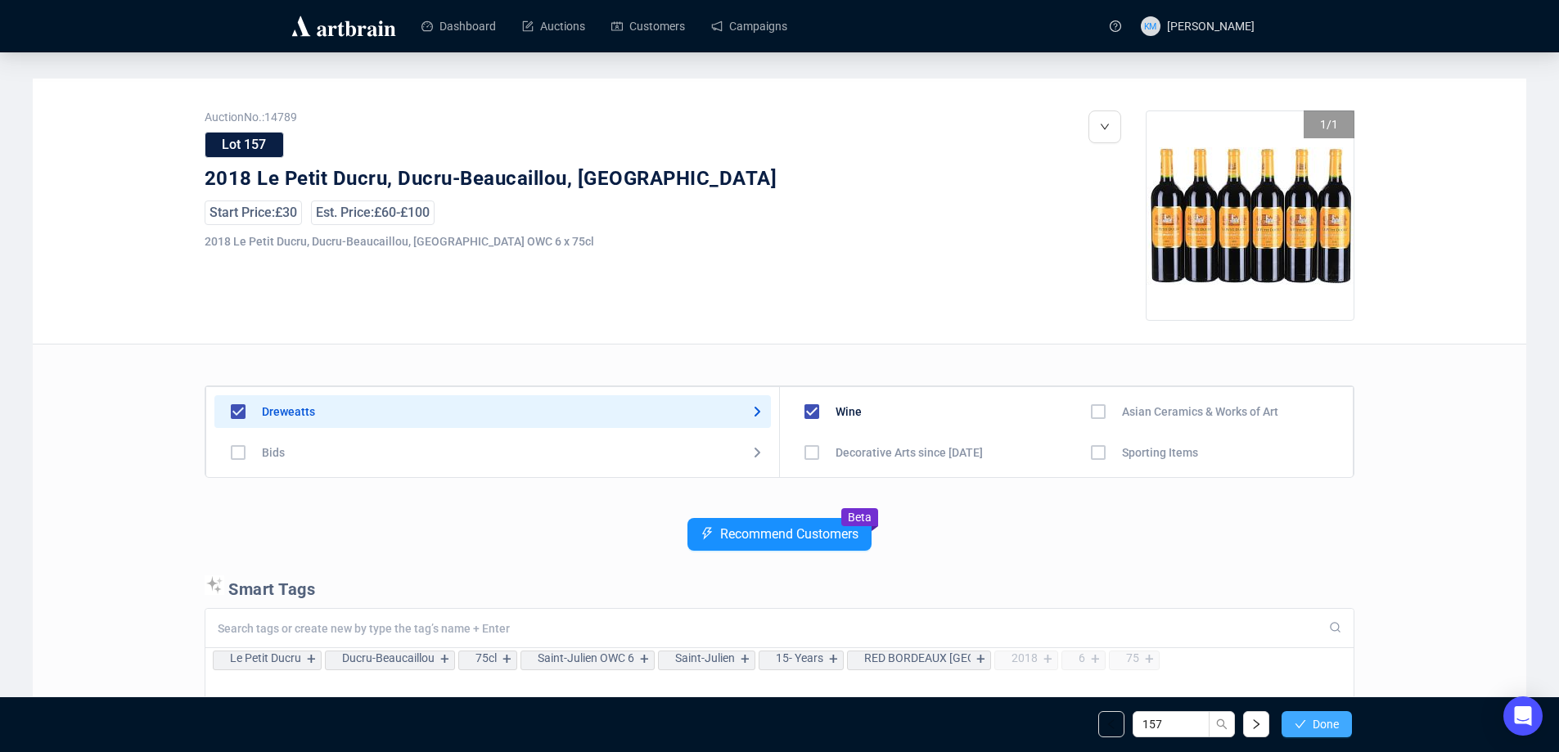
click at [1346, 727] on button "Done" at bounding box center [1316, 724] width 70 height 26
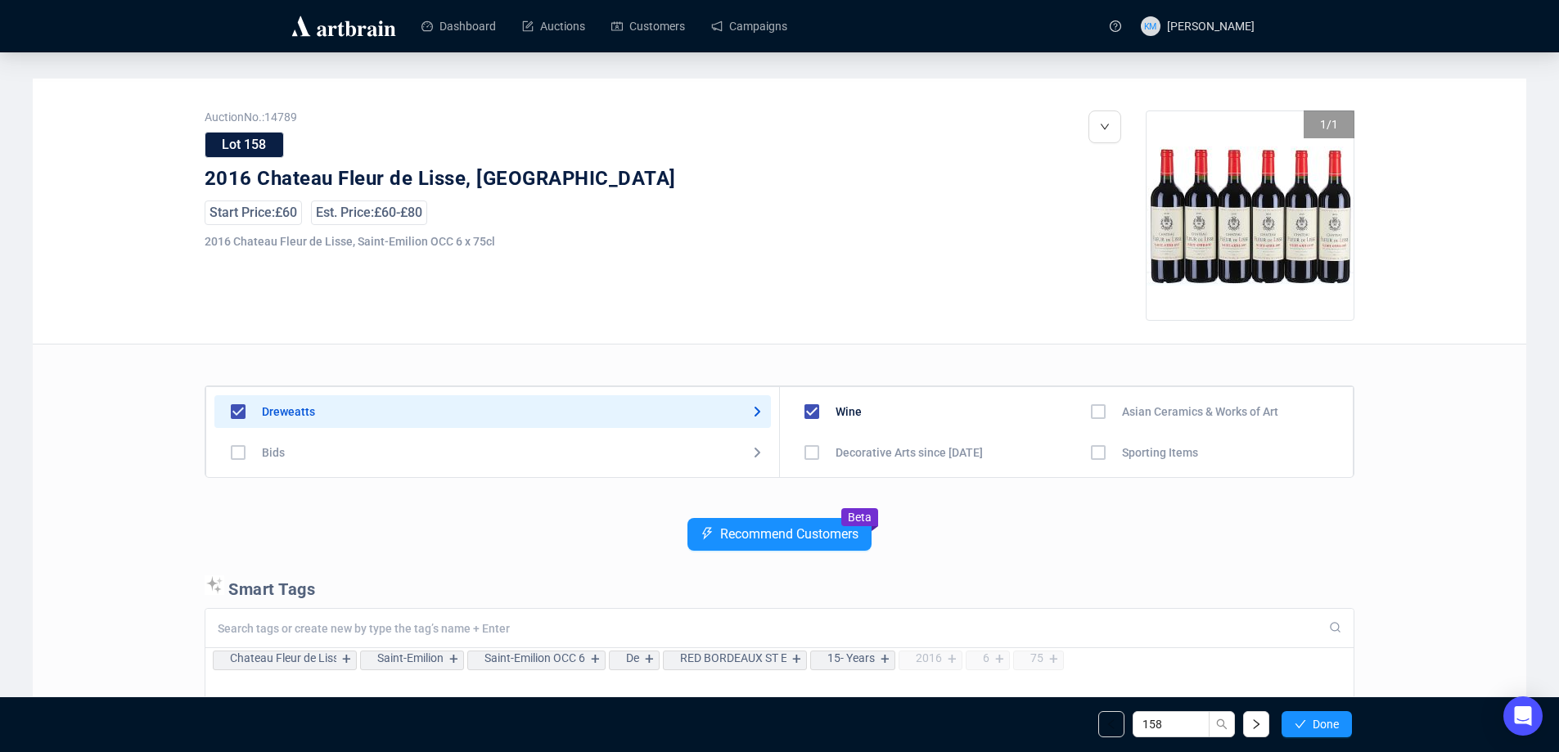
click at [1344, 718] on button "Done" at bounding box center [1316, 724] width 70 height 26
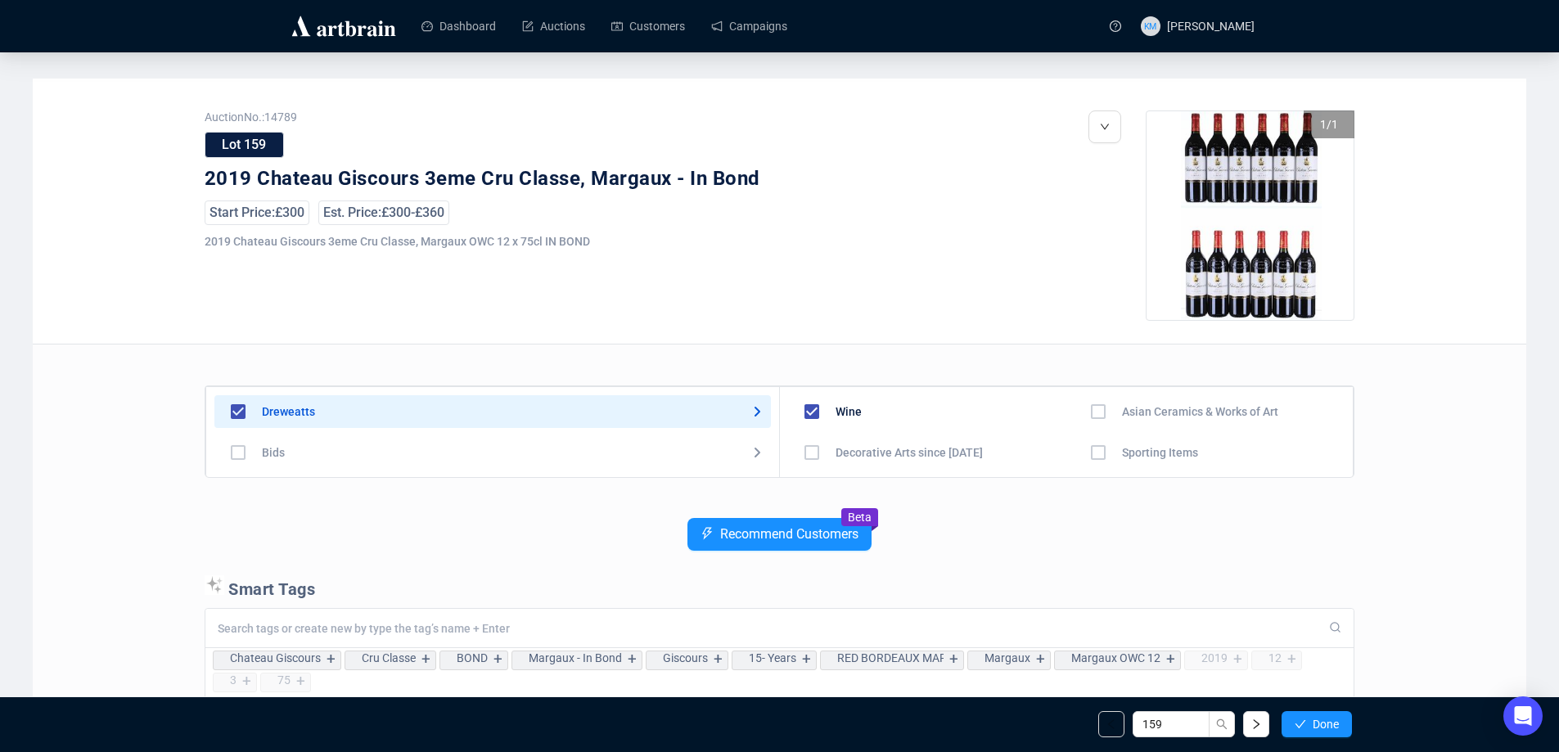
click at [1344, 718] on button "Done" at bounding box center [1316, 724] width 70 height 26
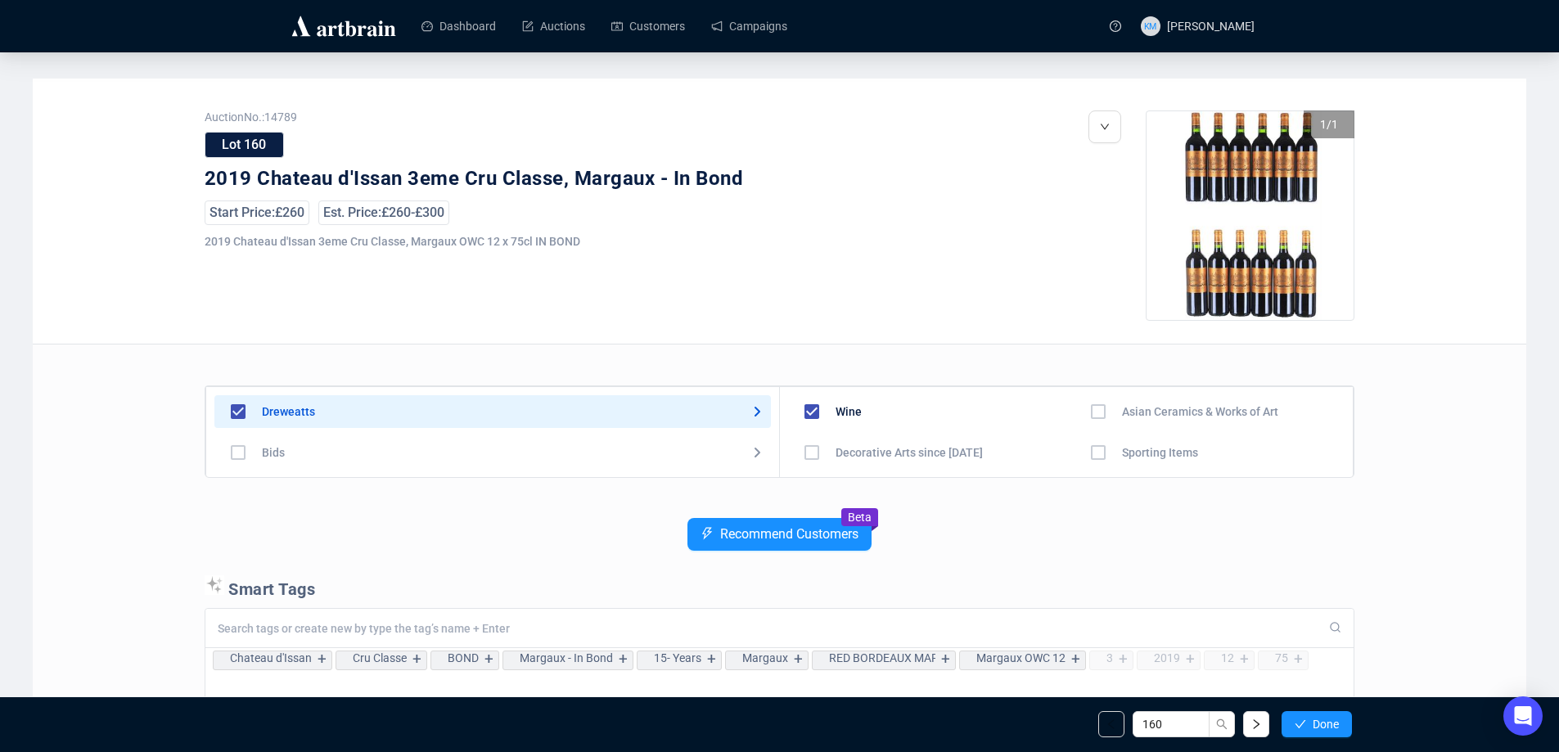
click at [1344, 718] on button "Done" at bounding box center [1316, 724] width 70 height 26
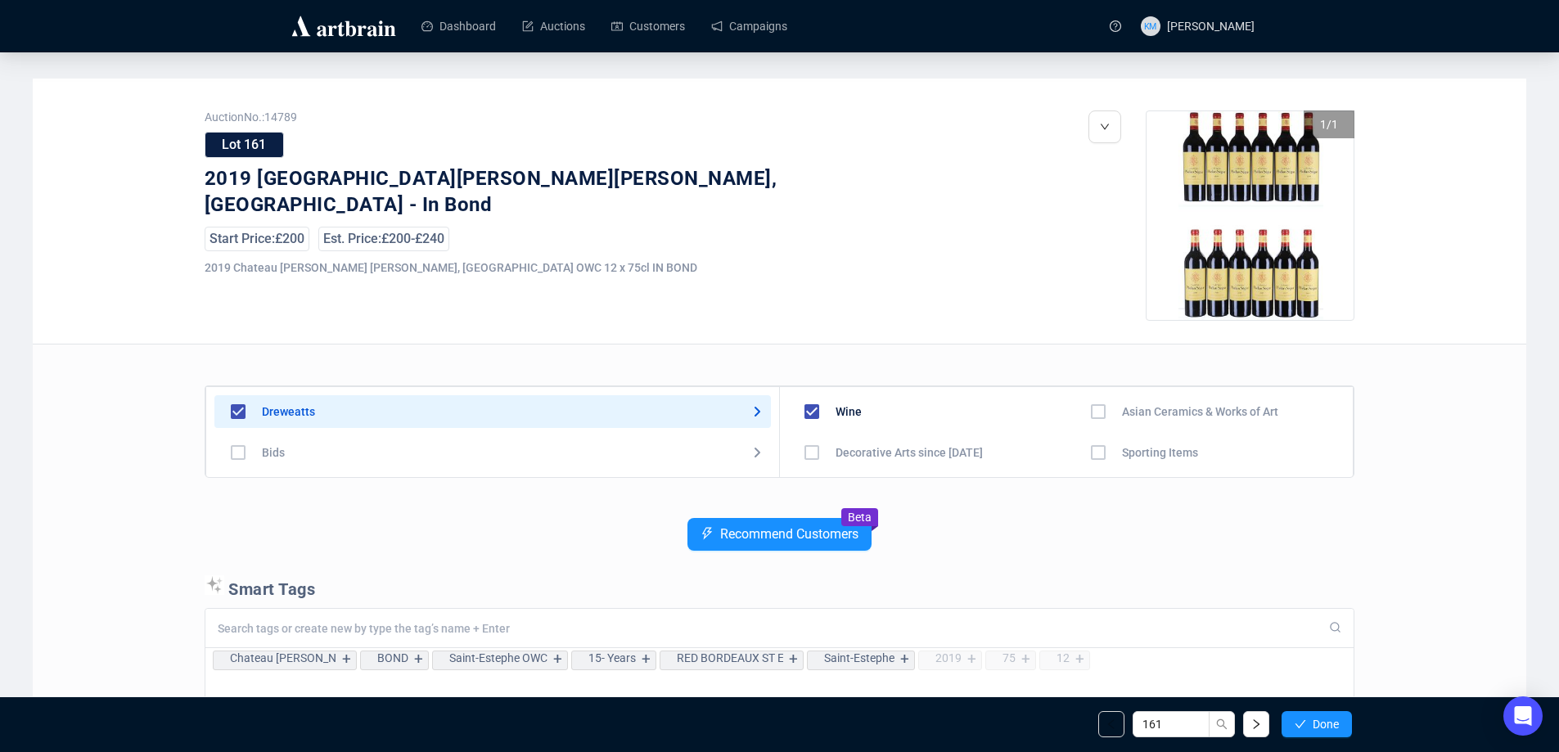
click at [1344, 718] on button "Done" at bounding box center [1316, 724] width 70 height 26
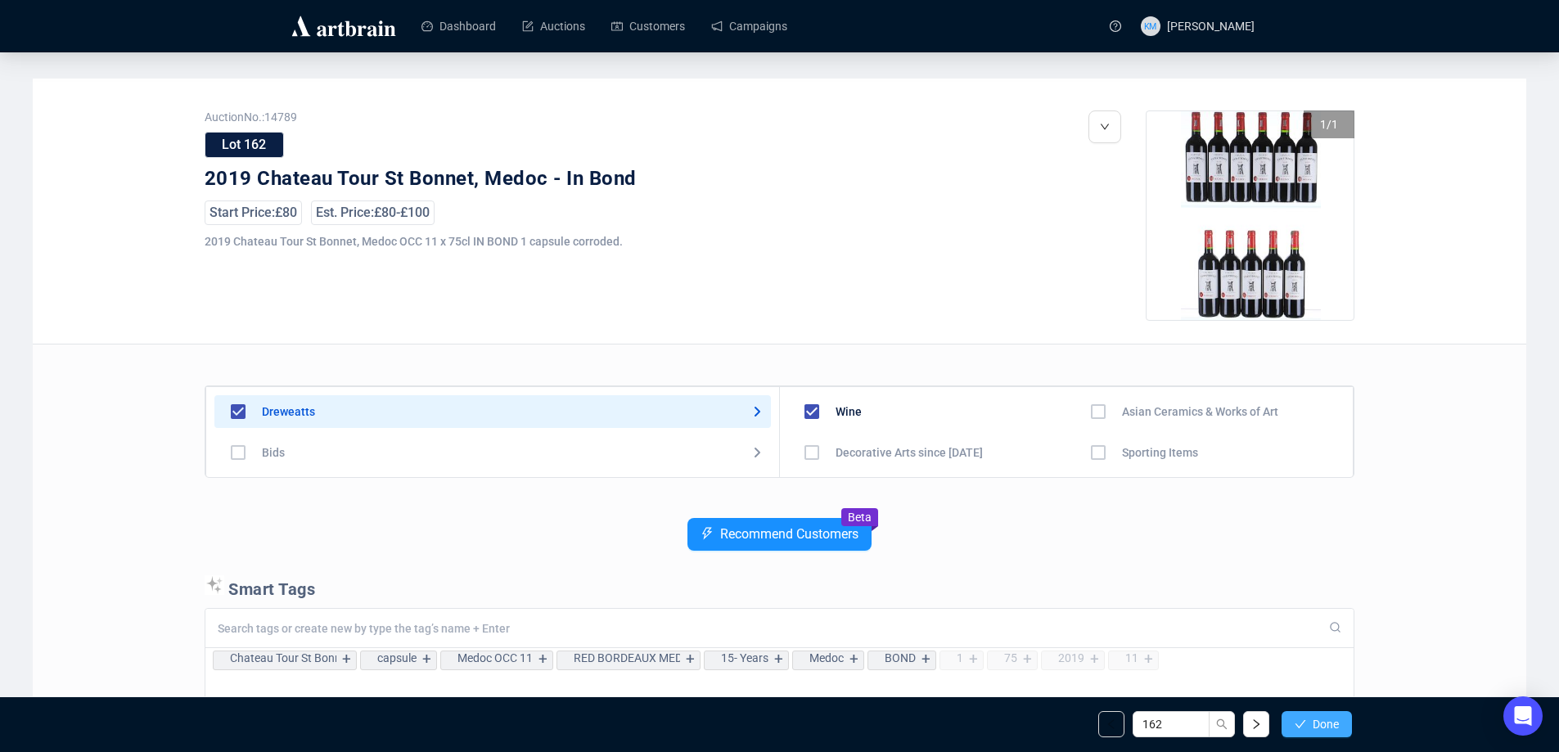
click at [1341, 726] on button "Done" at bounding box center [1316, 724] width 70 height 26
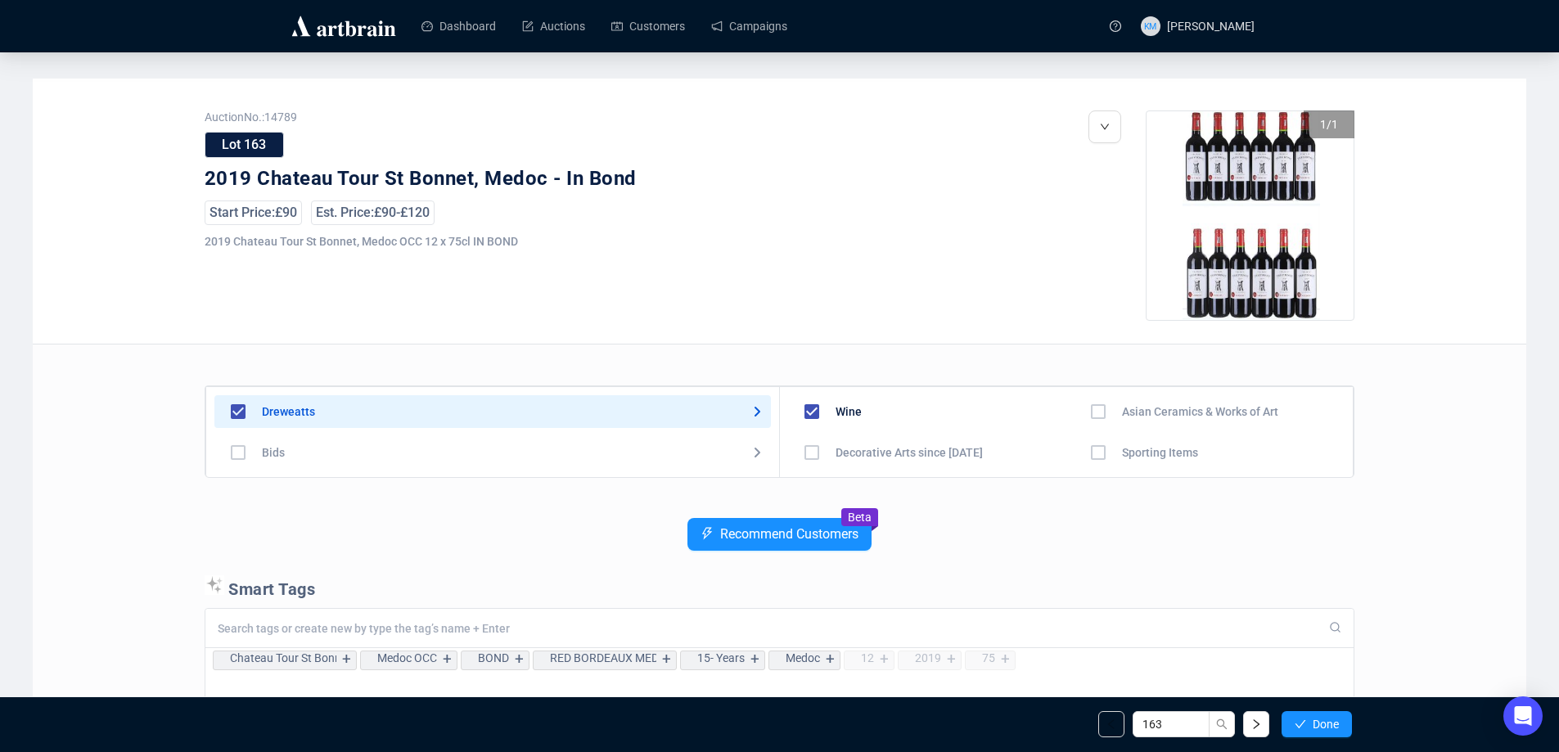
click at [1341, 726] on button "Done" at bounding box center [1316, 724] width 70 height 26
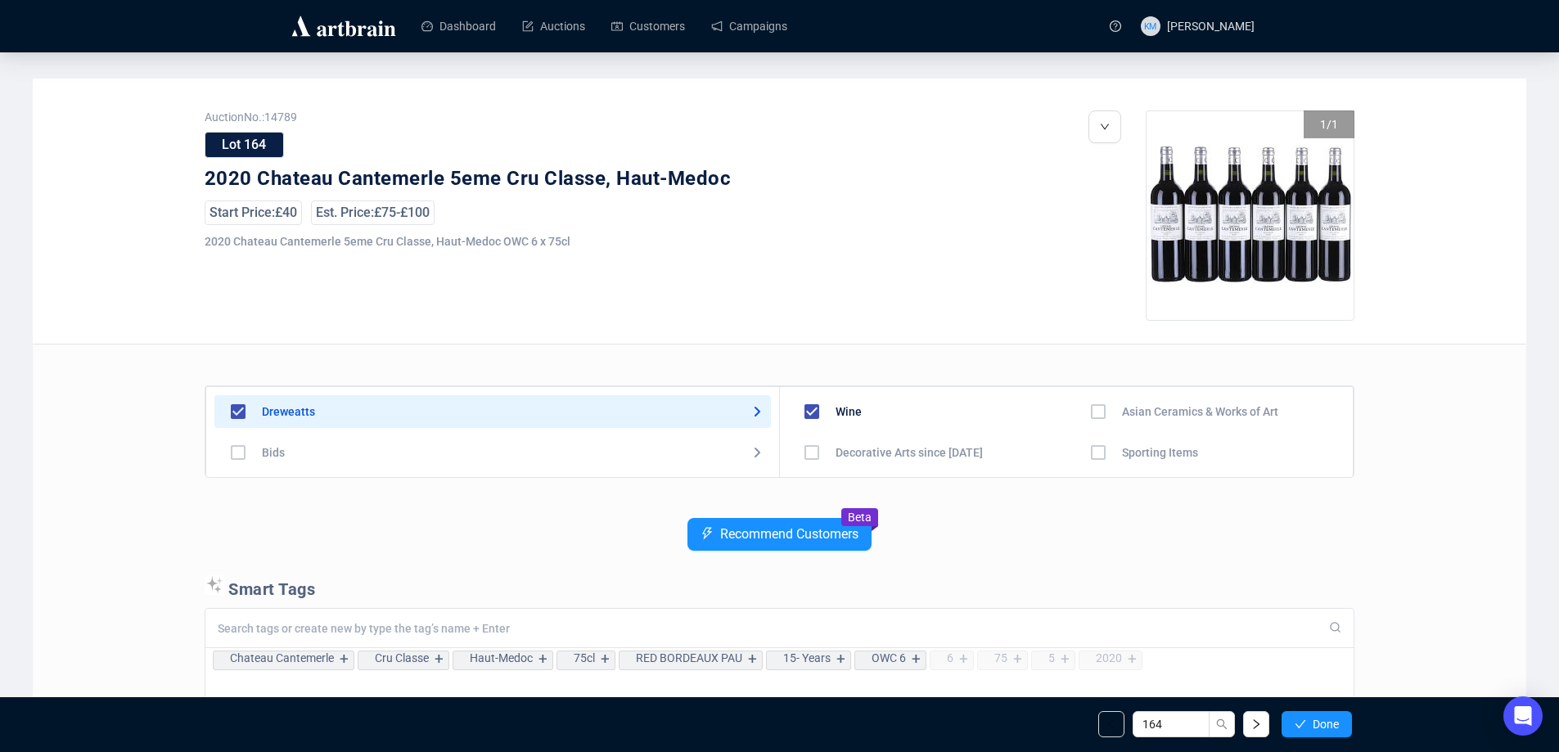
click at [1341, 726] on button "Done" at bounding box center [1316, 724] width 70 height 26
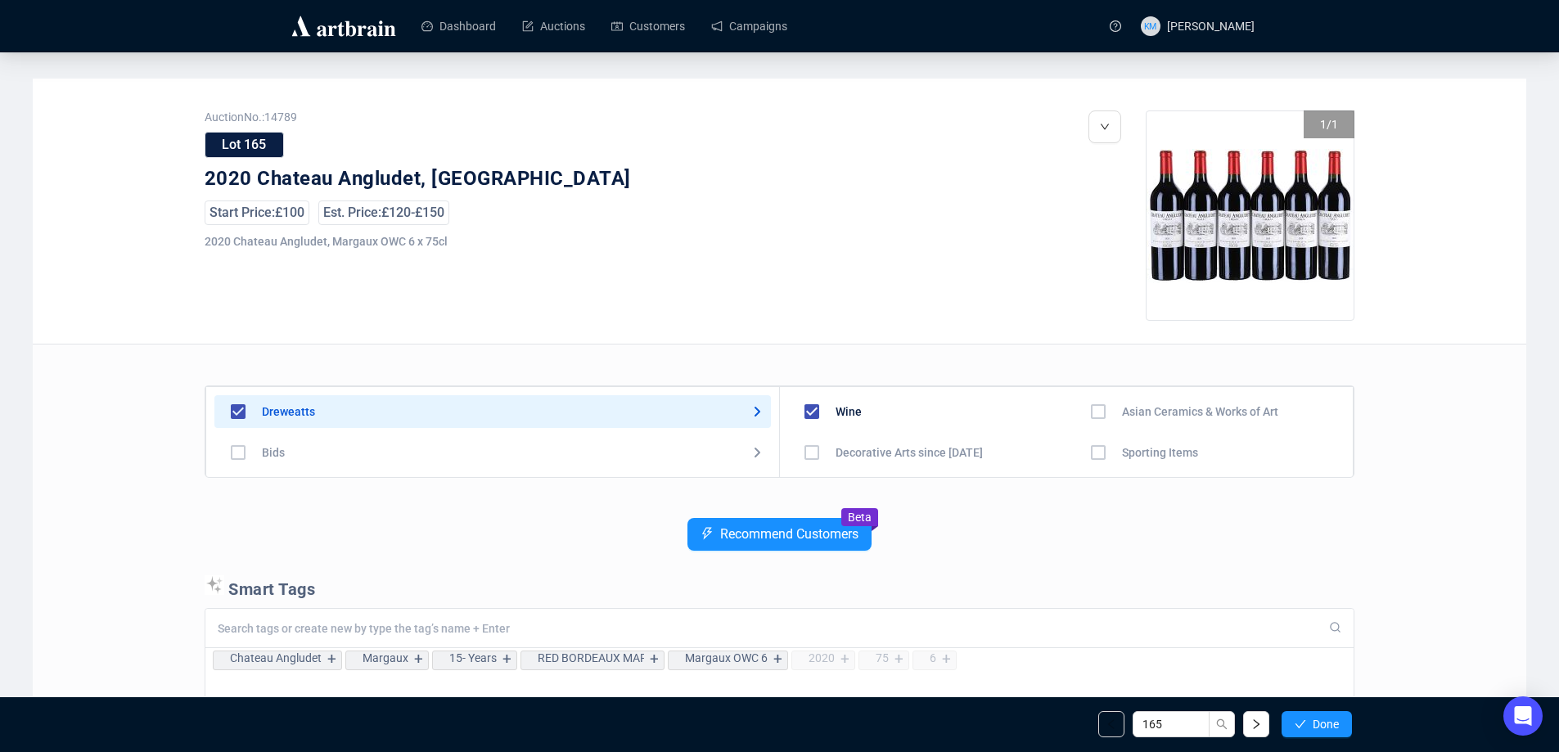
click at [1341, 726] on button "Done" at bounding box center [1316, 724] width 70 height 26
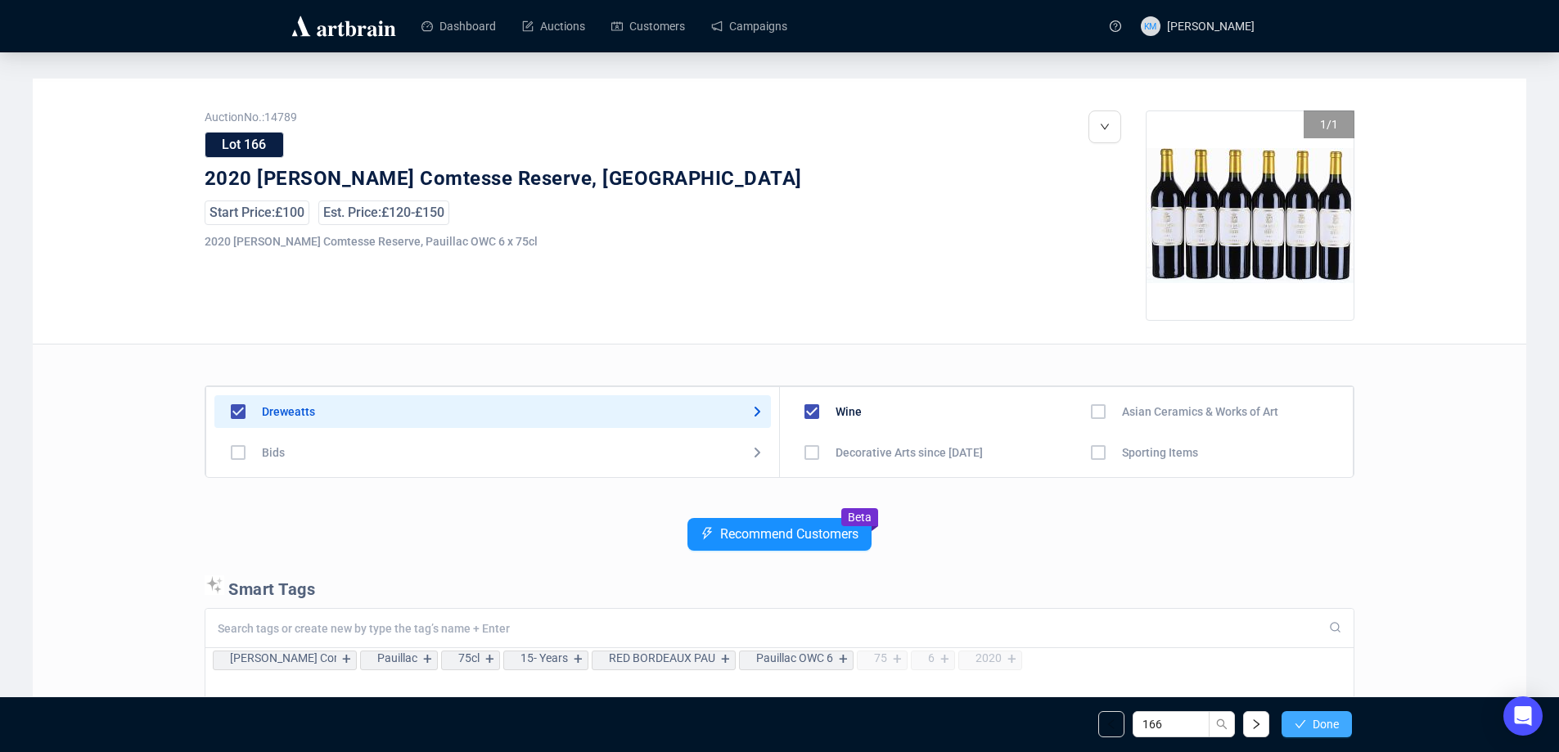
click at [1340, 725] on button "Done" at bounding box center [1316, 724] width 70 height 26
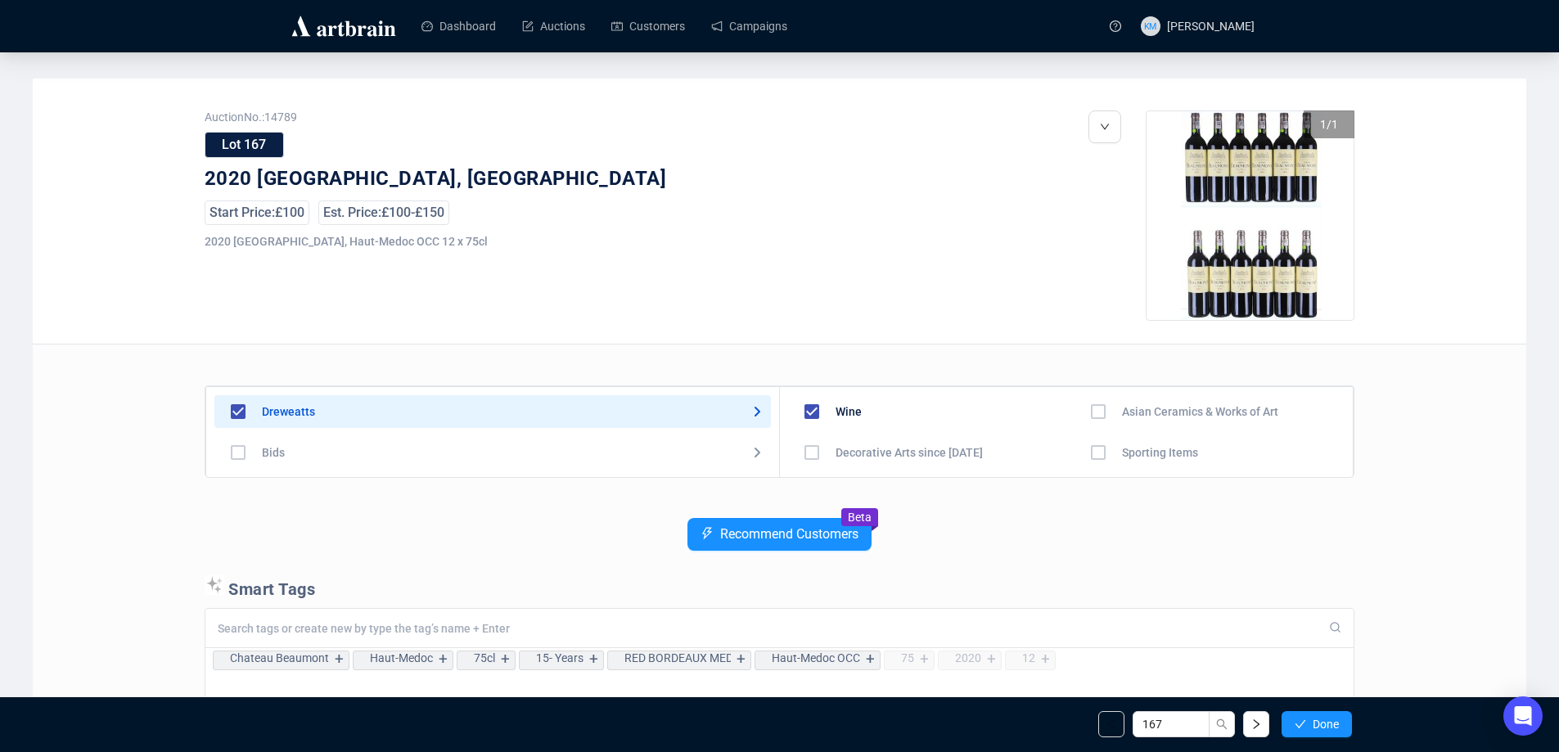
click at [1340, 725] on button "Done" at bounding box center [1316, 724] width 70 height 26
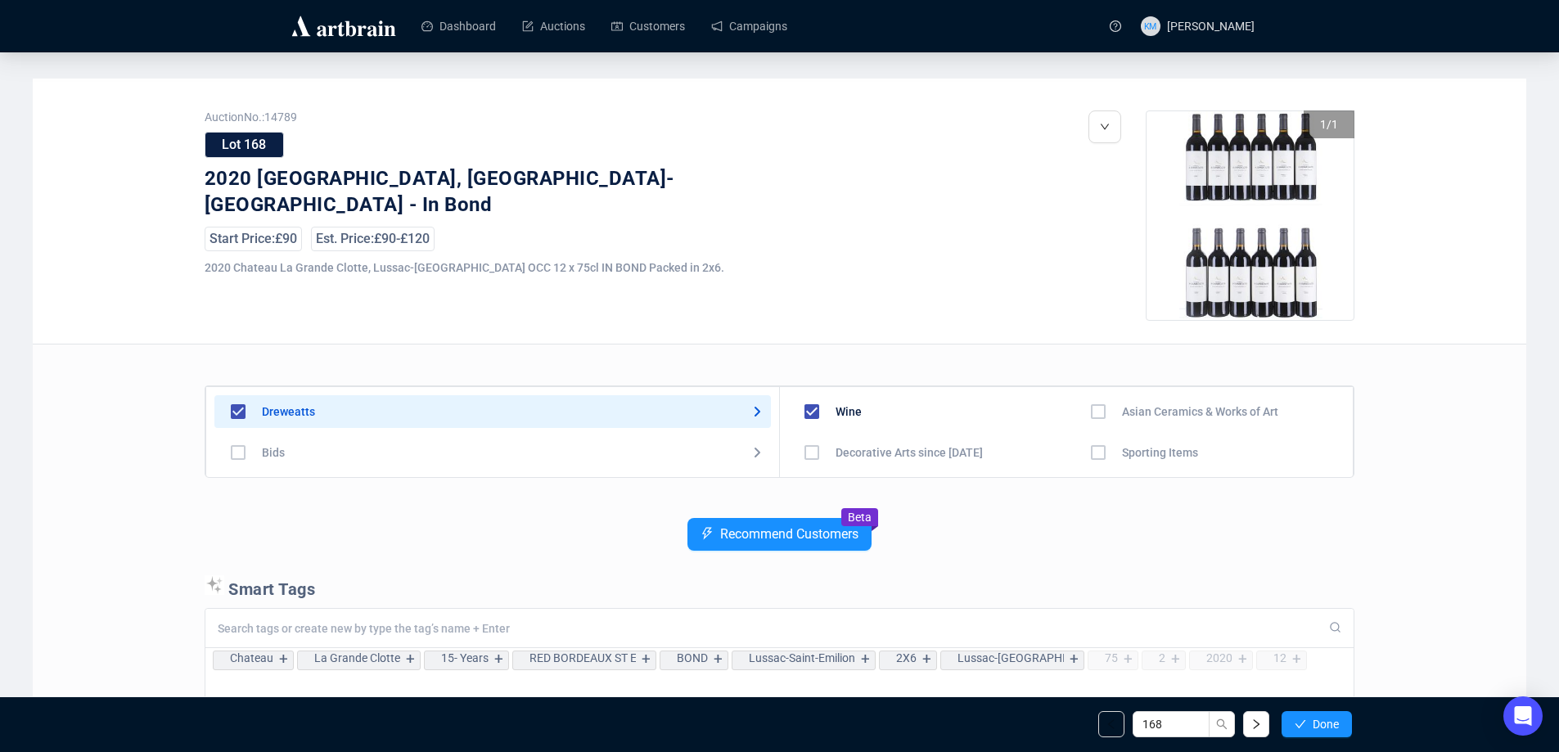
click at [1340, 725] on button "Done" at bounding box center [1316, 724] width 70 height 26
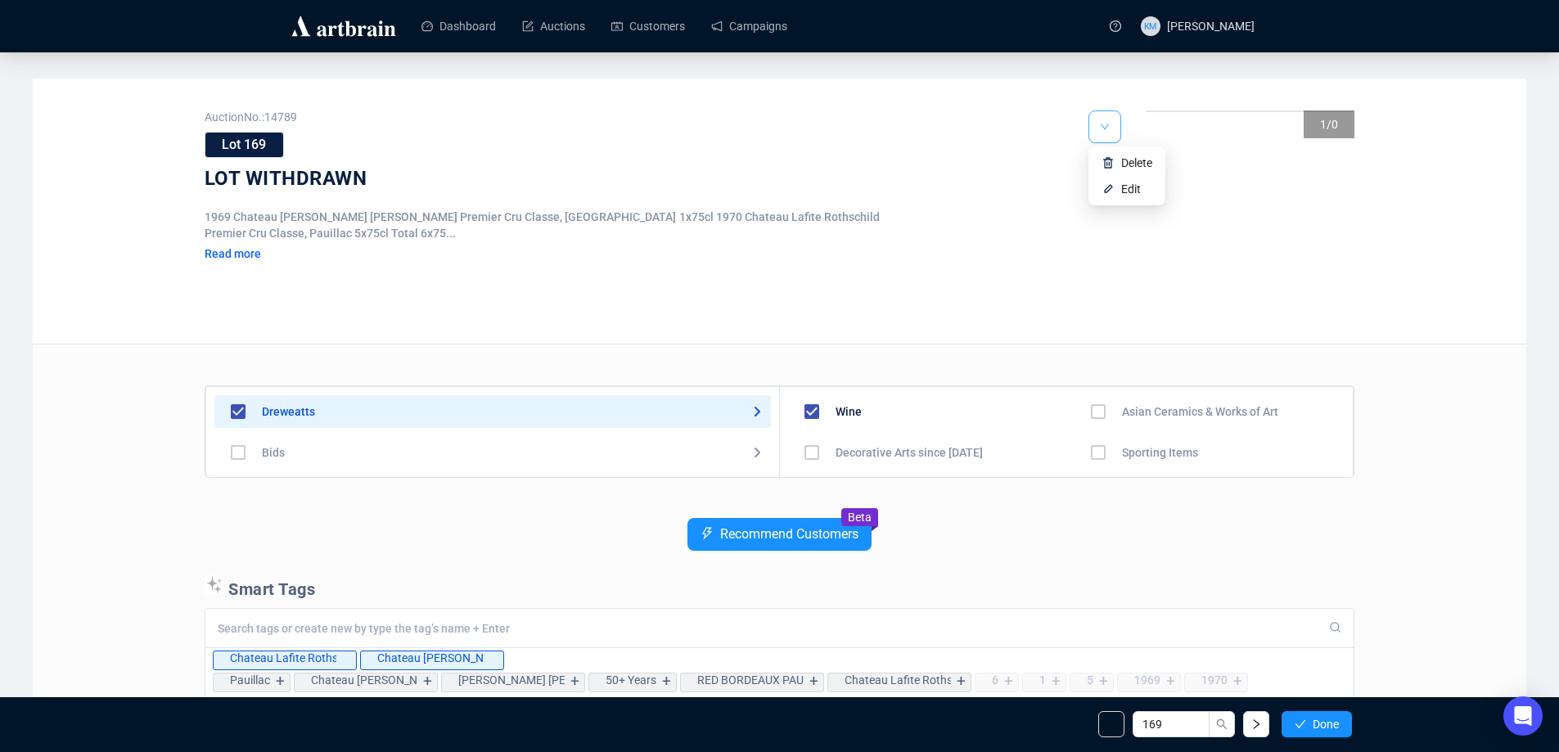
click at [1103, 133] on span "button" at bounding box center [1105, 126] width 10 height 15
click at [1248, 129] on div "1 / 0" at bounding box center [1249, 214] width 209 height 209
click at [1105, 186] on img at bounding box center [1107, 188] width 13 height 13
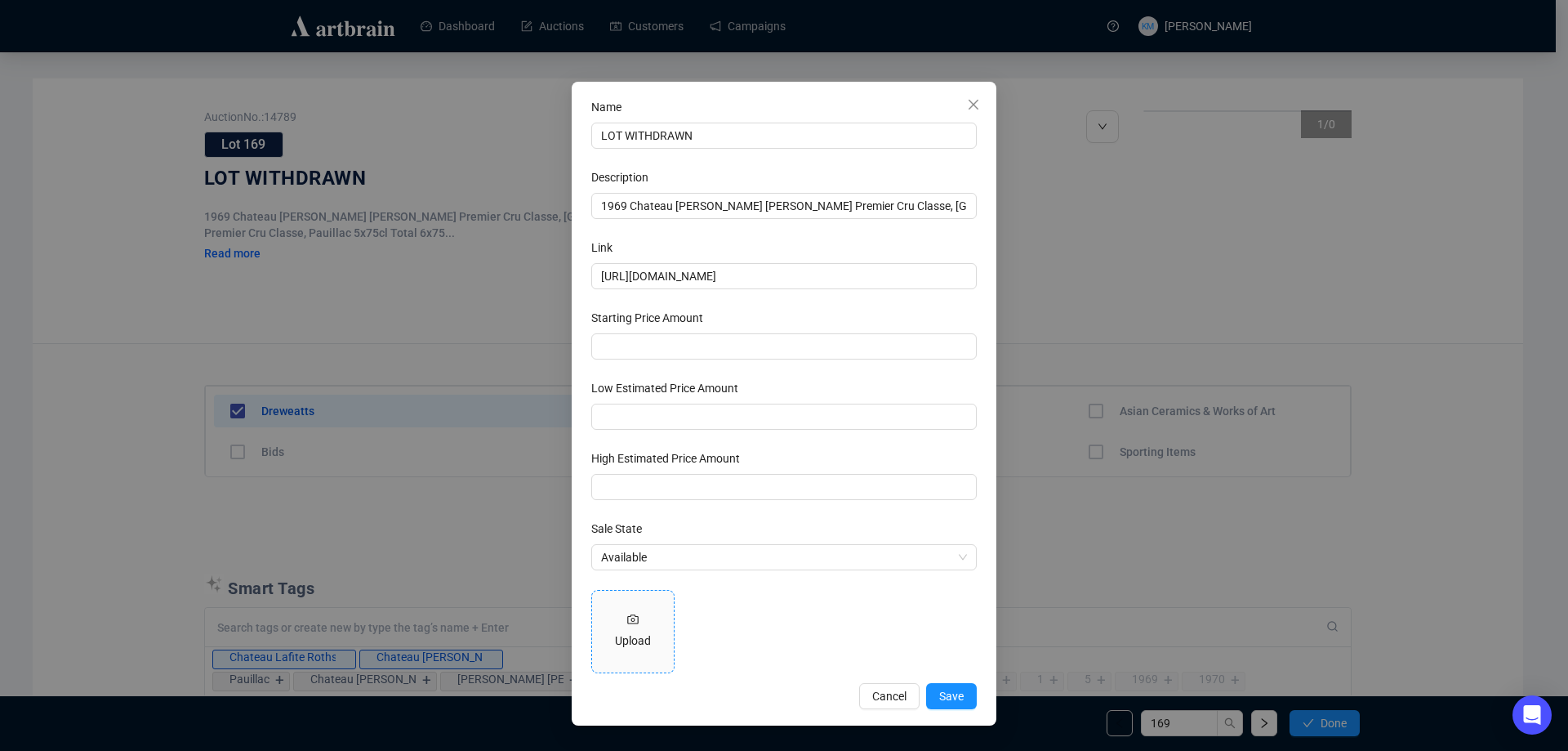
click at [629, 640] on div "Upload" at bounding box center [633, 640] width 36 height 18
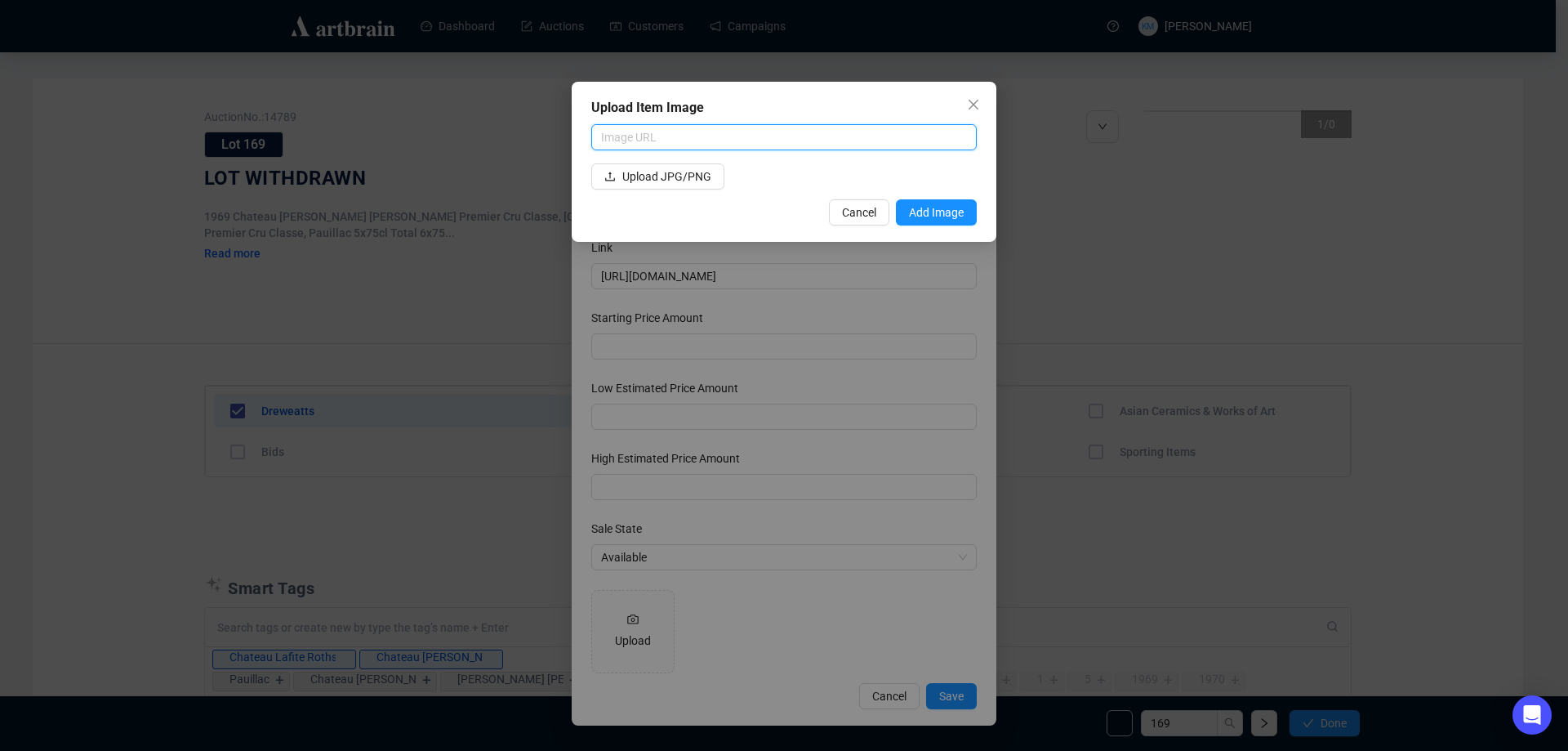
click at [692, 133] on input "text" at bounding box center [784, 137] width 385 height 26
click at [660, 177] on span "Upload JPG/PNG" at bounding box center [666, 177] width 89 height 18
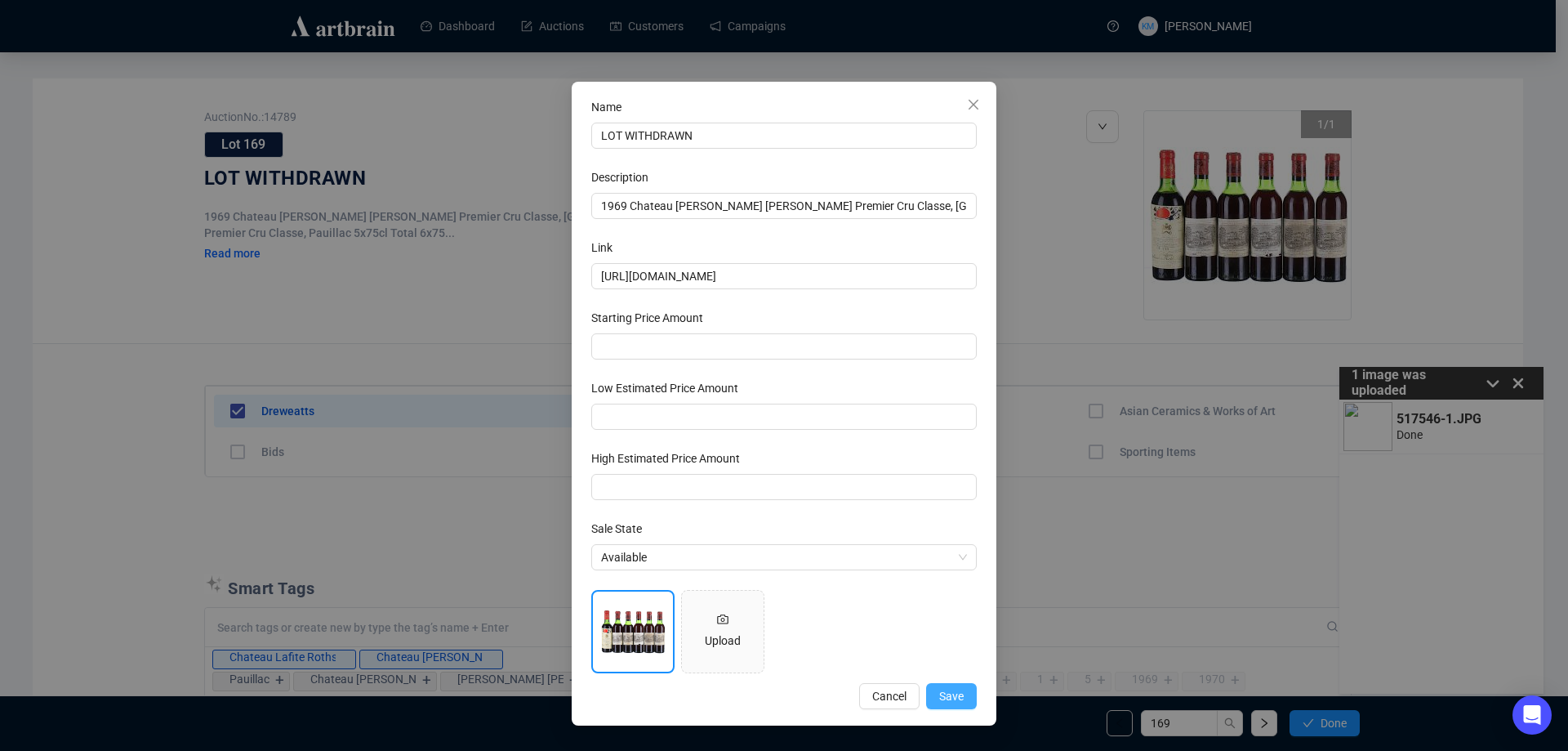
click at [962, 688] on span "Save" at bounding box center [951, 696] width 25 height 18
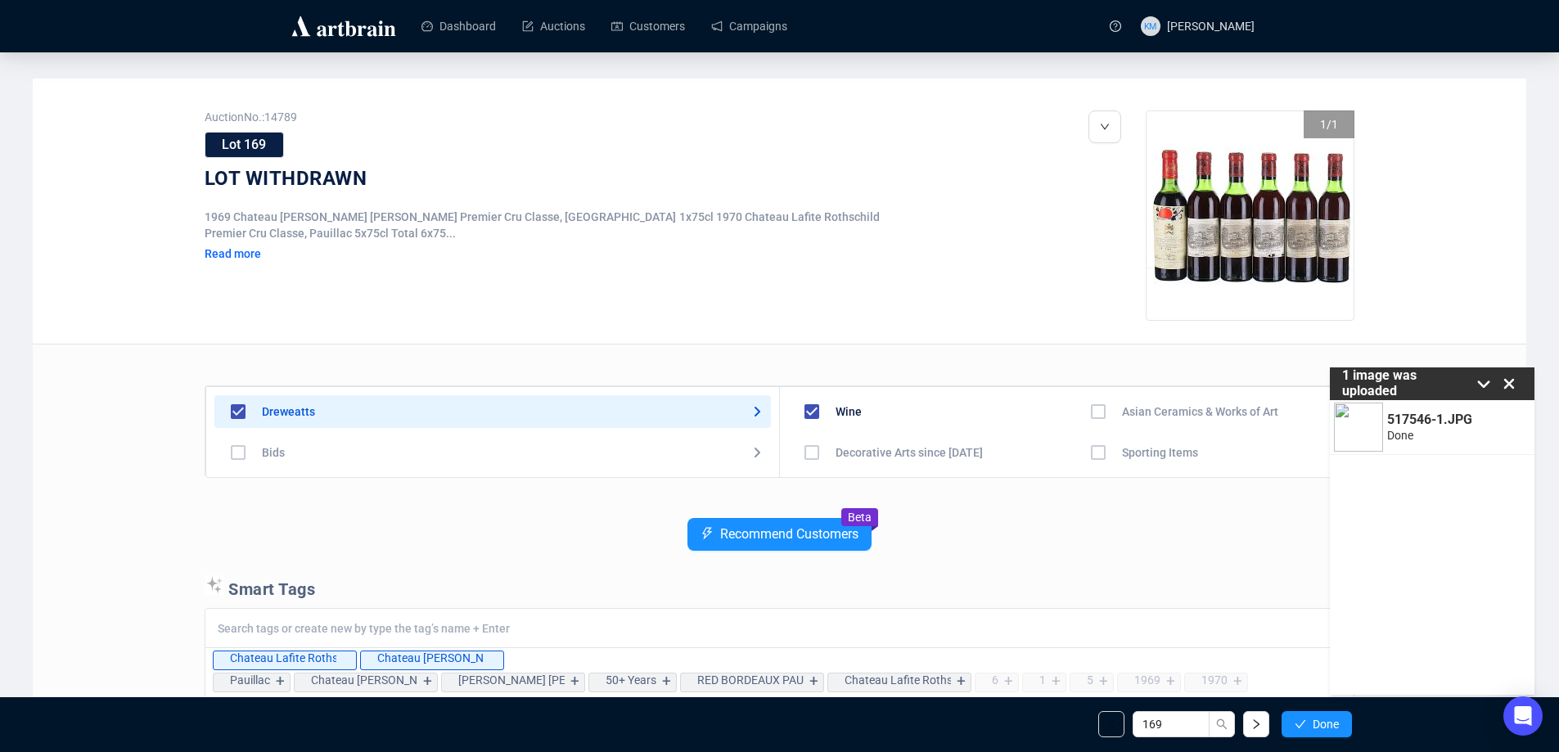
click at [1514, 390] on icon at bounding box center [1508, 383] width 25 height 25
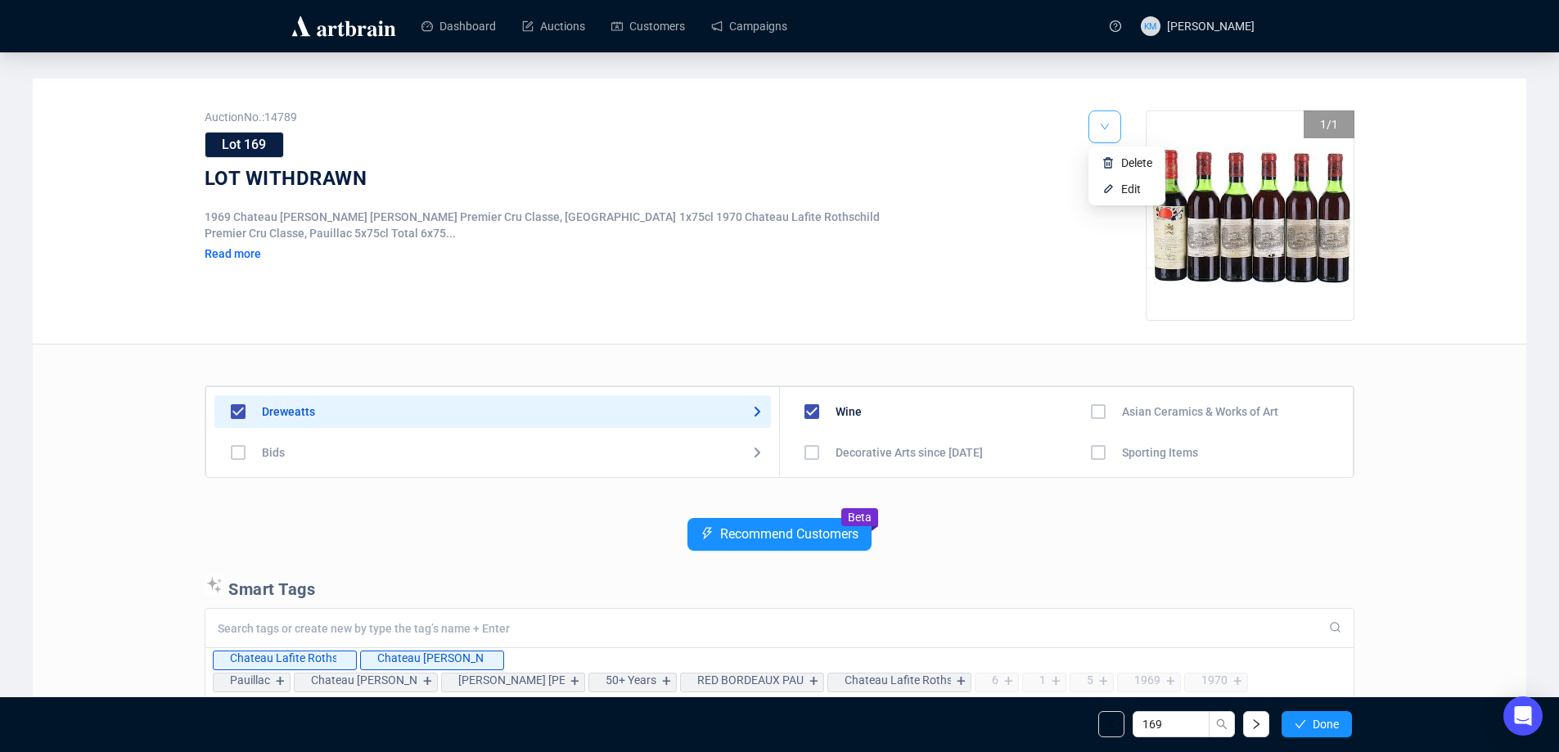
click at [1097, 116] on button "button" at bounding box center [1104, 126] width 33 height 33
click at [1113, 184] on img at bounding box center [1107, 188] width 13 height 13
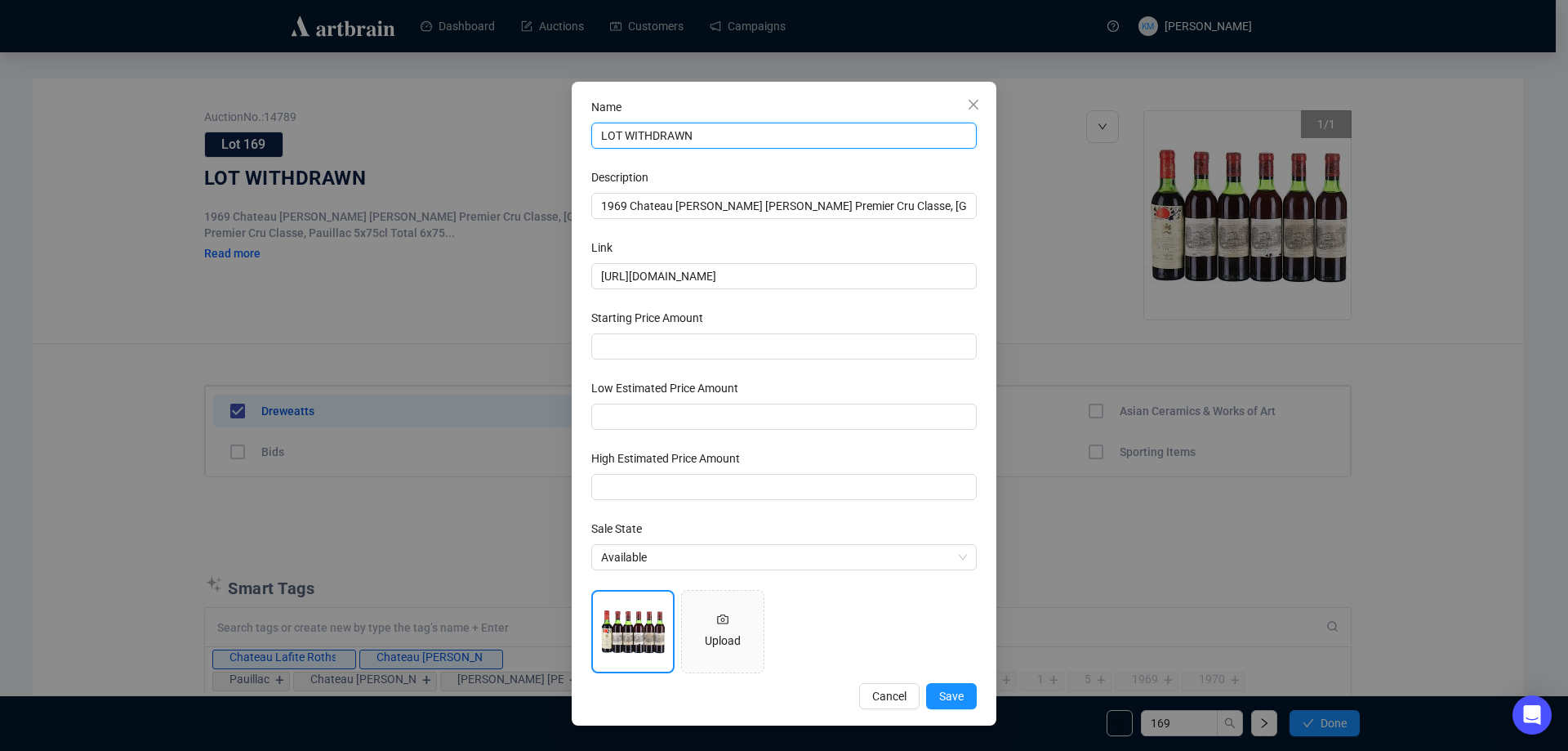
drag, startPoint x: 712, startPoint y: 133, endPoint x: 421, endPoint y: 135, distance: 291.0
click at [421, 135] on div "Name LOT WITHDRAWN Description 1969 Chateau [PERSON_NAME] [PERSON_NAME] Premier…" at bounding box center [784, 376] width 1568 height 751
paste input "1969/1970 Mixed Lot of [PERSON_NAME] and [PERSON_NAME] (Halves)"
type input "1969/1970 Mixed Lot of [PERSON_NAME] and [PERSON_NAME] (Halves)"
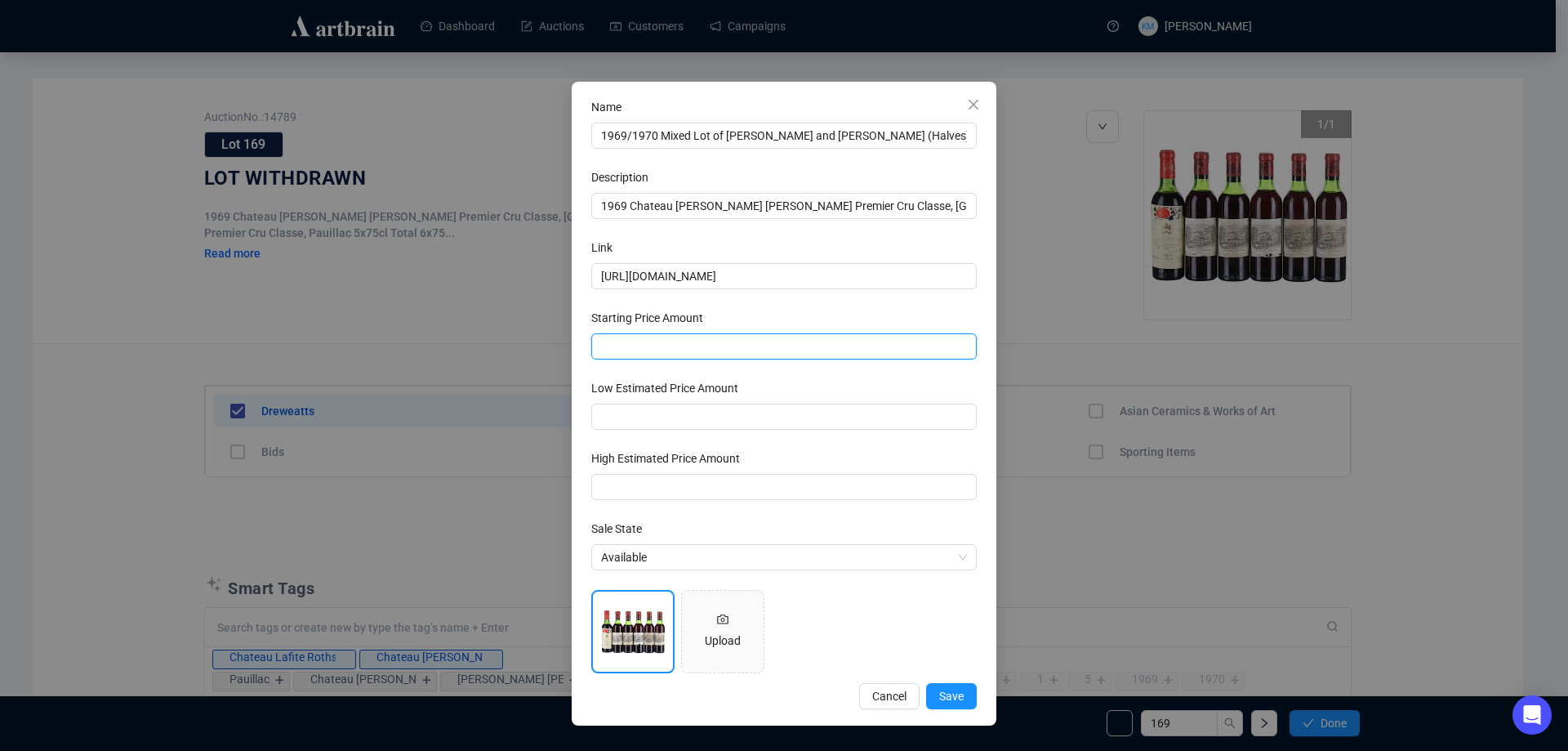
click at [622, 347] on input "number" at bounding box center [784, 347] width 385 height 26
click at [622, 347] on input "100" at bounding box center [784, 347] width 385 height 26
type input "1"
type input "60"
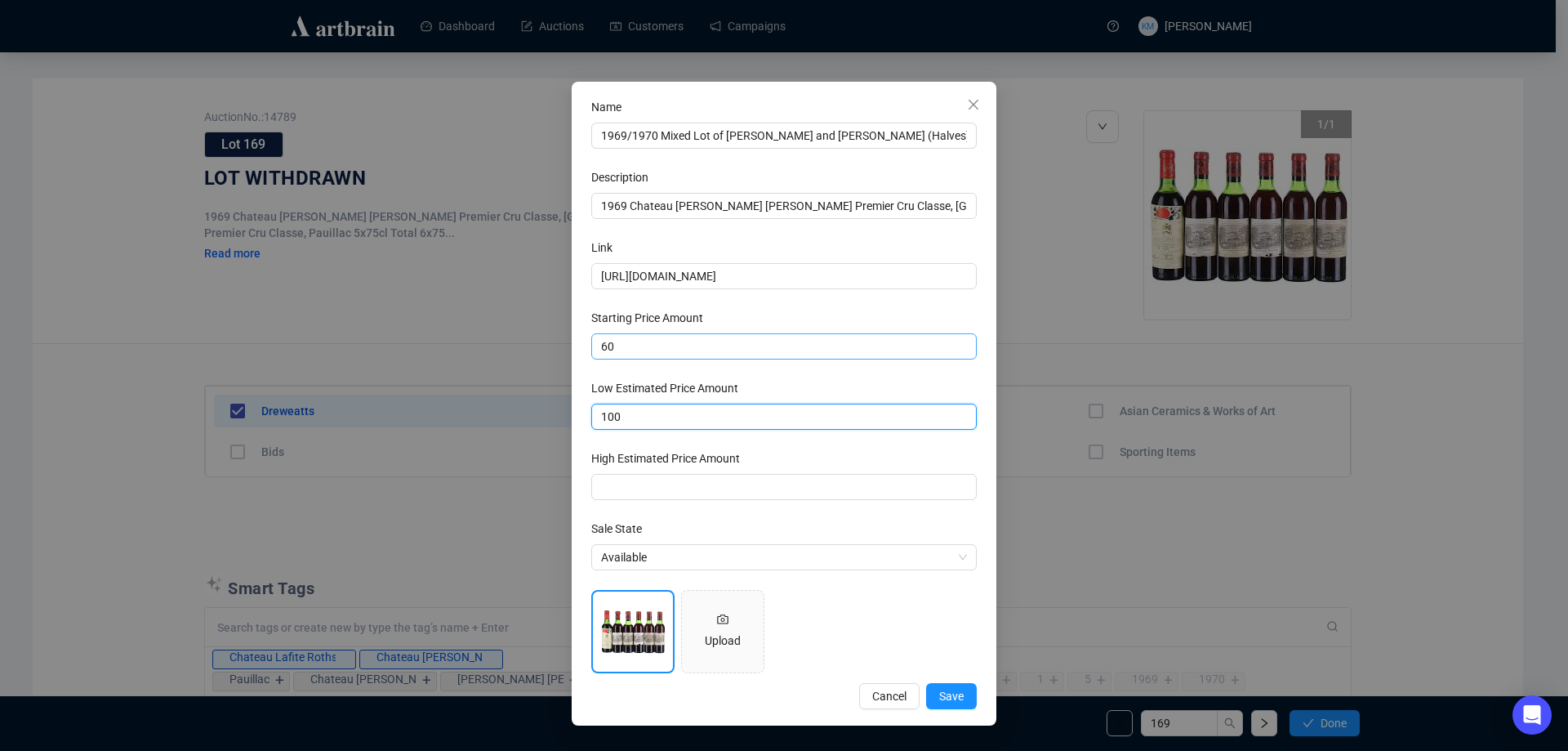
type input "100"
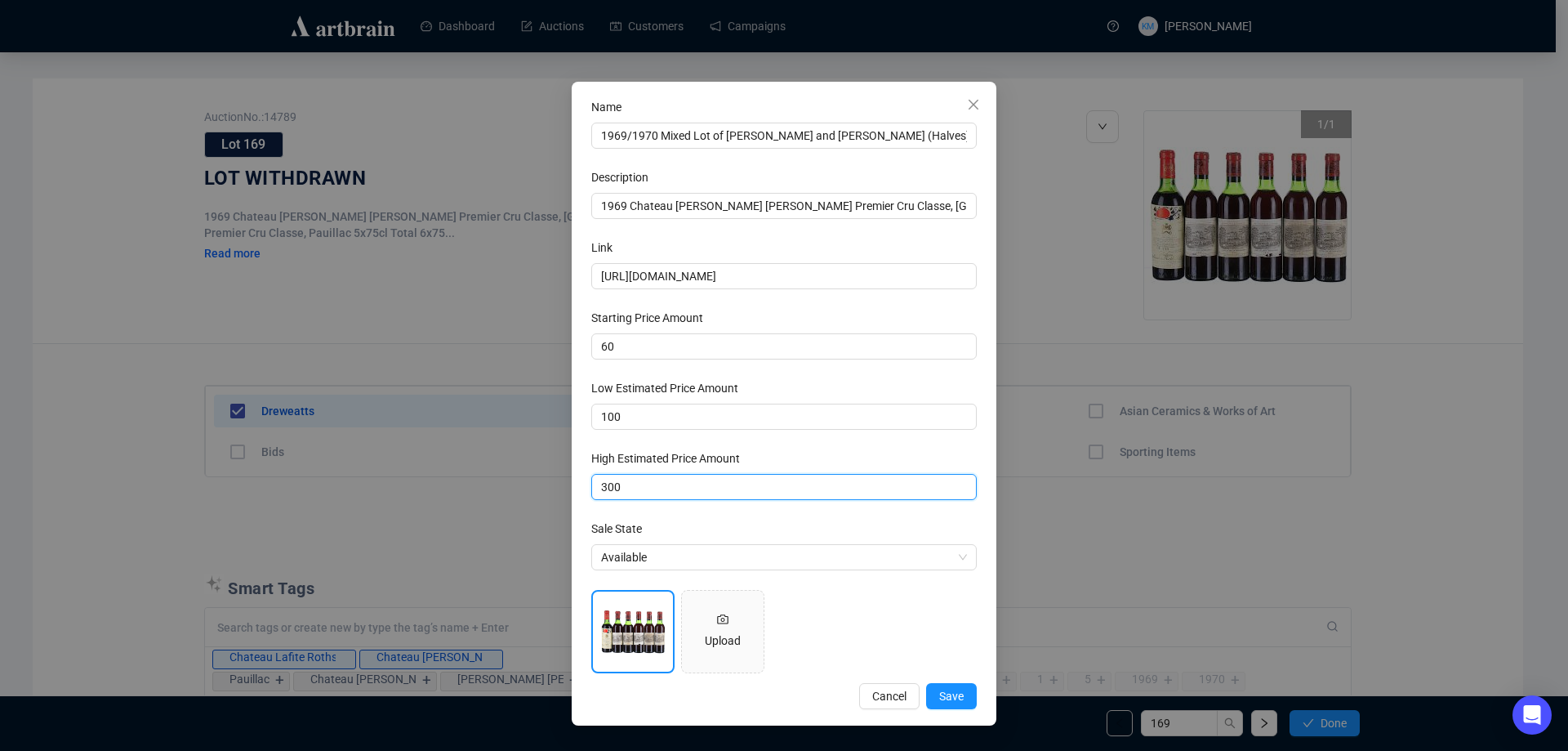
type input "300"
click at [838, 599] on div "[URL][DOMAIN_NAME] Upload" at bounding box center [784, 631] width 385 height 83
click at [959, 688] on span "Save" at bounding box center [951, 696] width 25 height 18
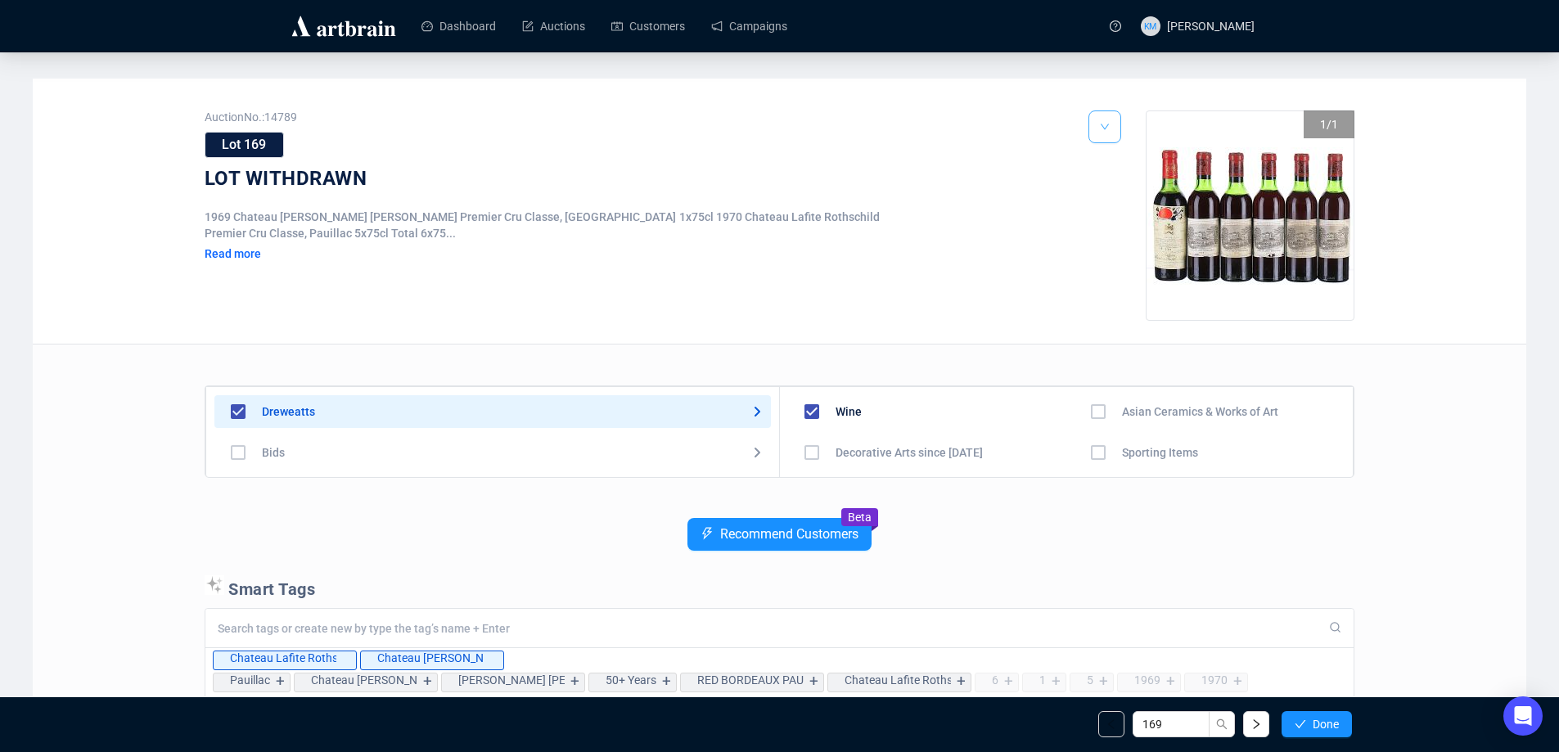
click at [1109, 128] on icon "down" at bounding box center [1105, 127] width 10 height 10
click at [1112, 181] on li "Edit" at bounding box center [1126, 189] width 70 height 26
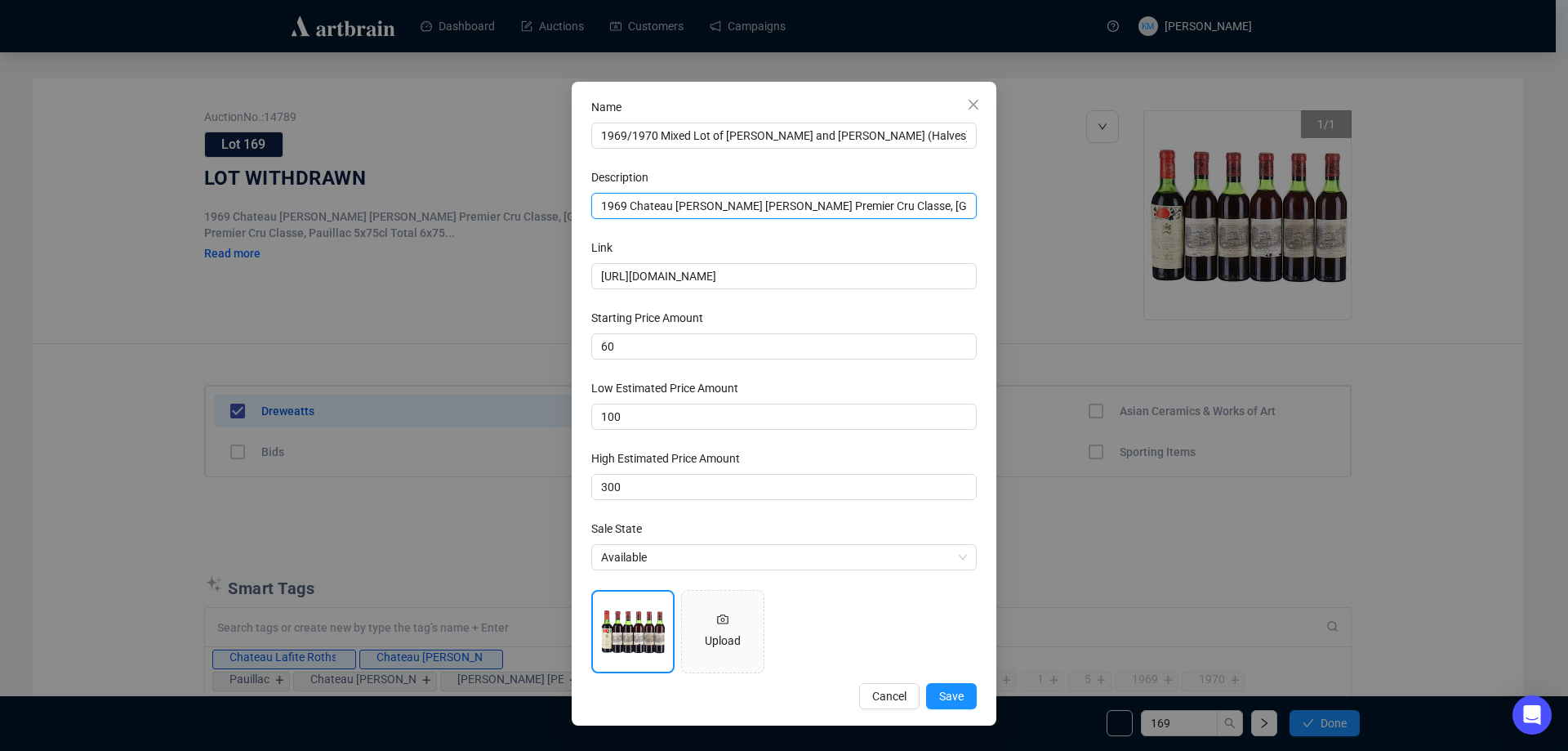
click at [892, 213] on input "1969 Chateau [PERSON_NAME] [PERSON_NAME] Premier Cru Classe, [GEOGRAPHIC_DATA] …" at bounding box center [784, 206] width 385 height 26
click at [950, 699] on span "Save" at bounding box center [951, 696] width 25 height 18
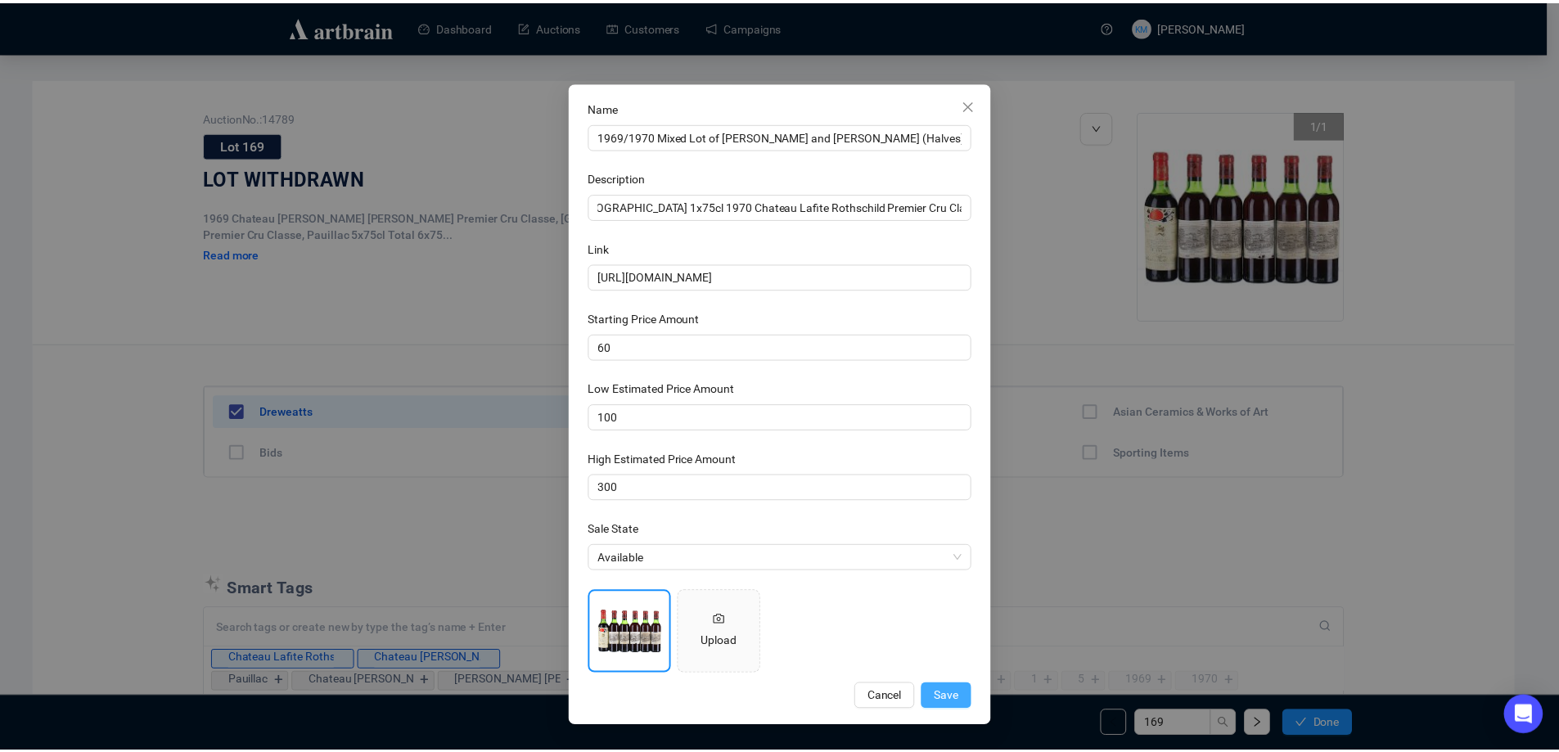
scroll to position [0, 0]
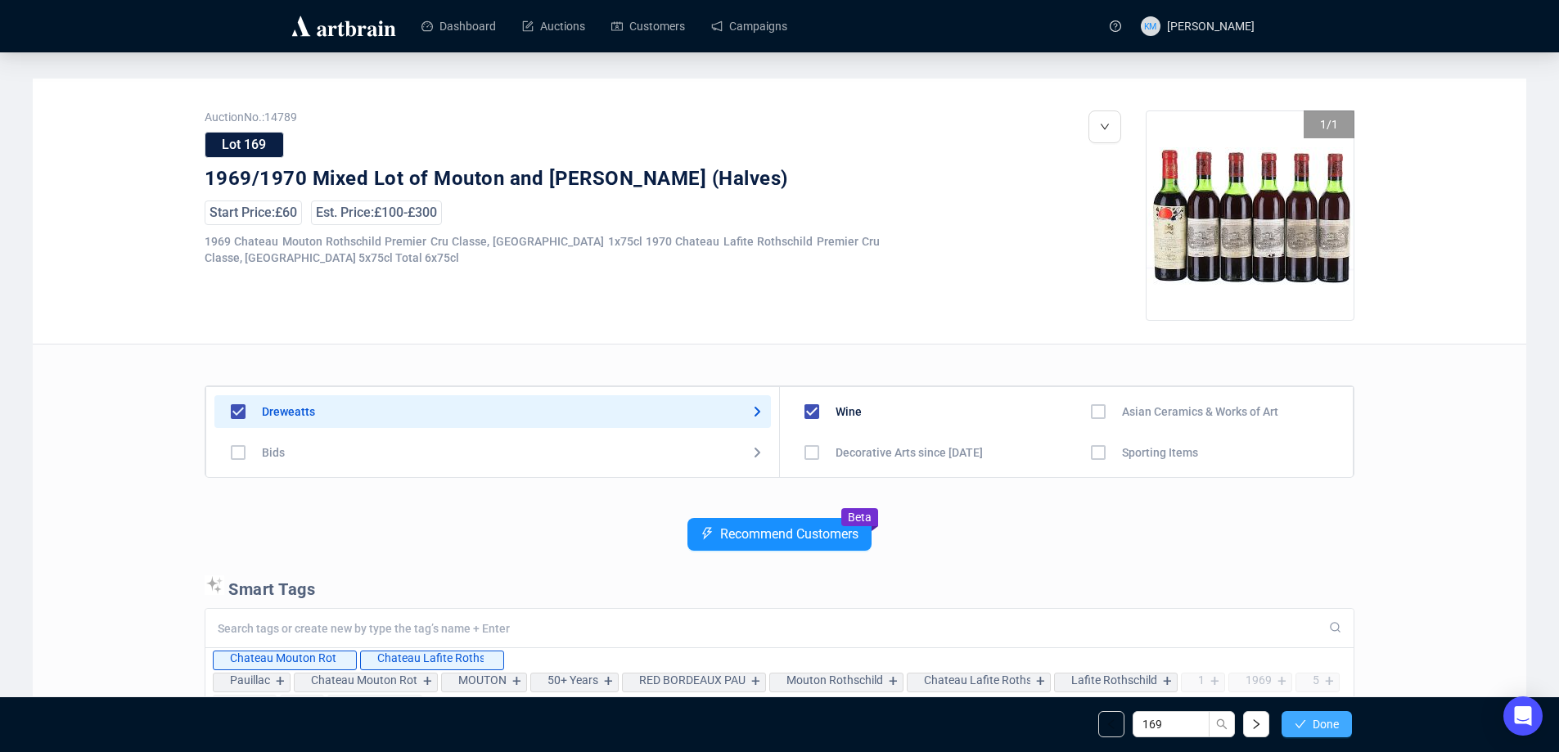
click at [1338, 729] on span "Done" at bounding box center [1325, 724] width 26 height 13
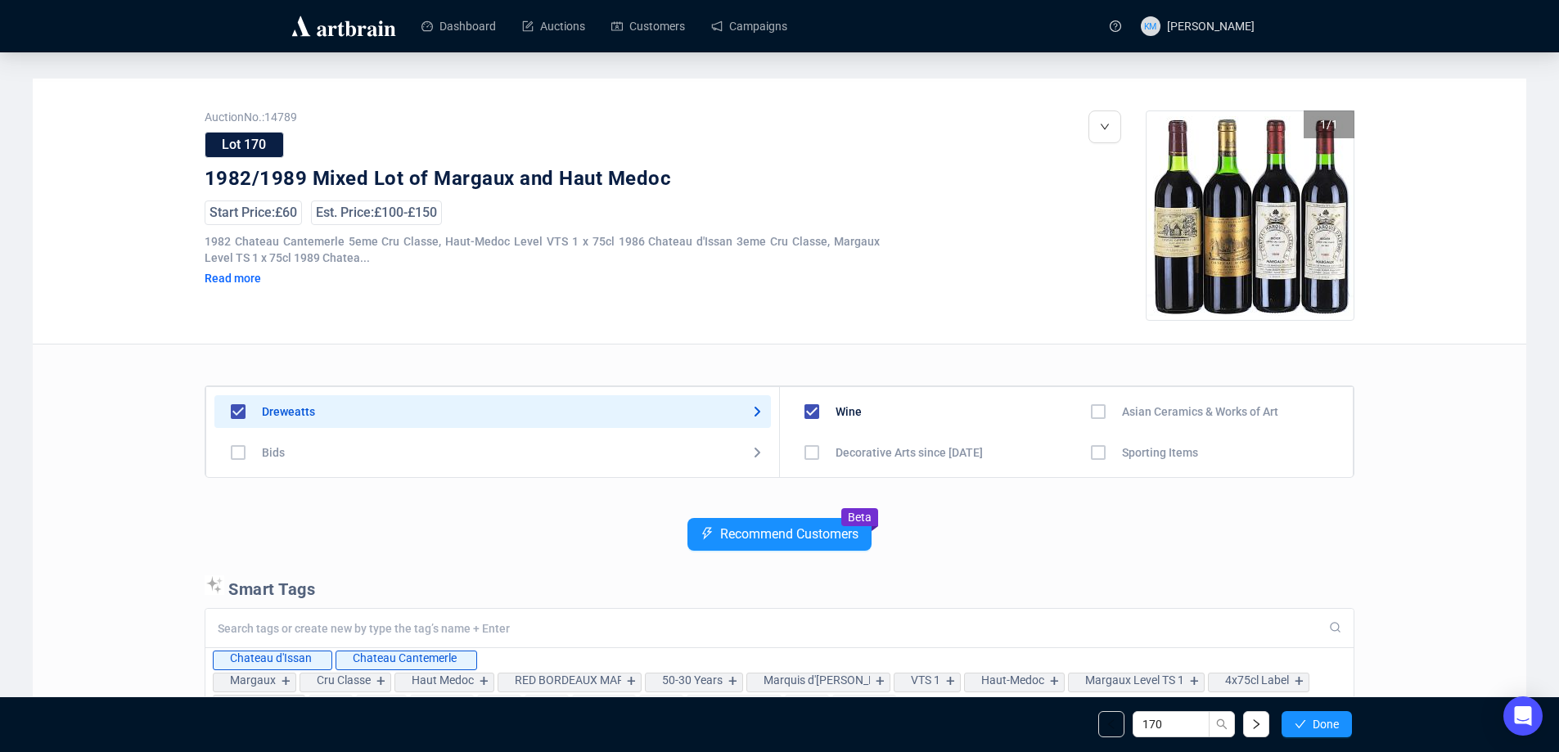
click at [1337, 729] on span "Done" at bounding box center [1325, 724] width 26 height 13
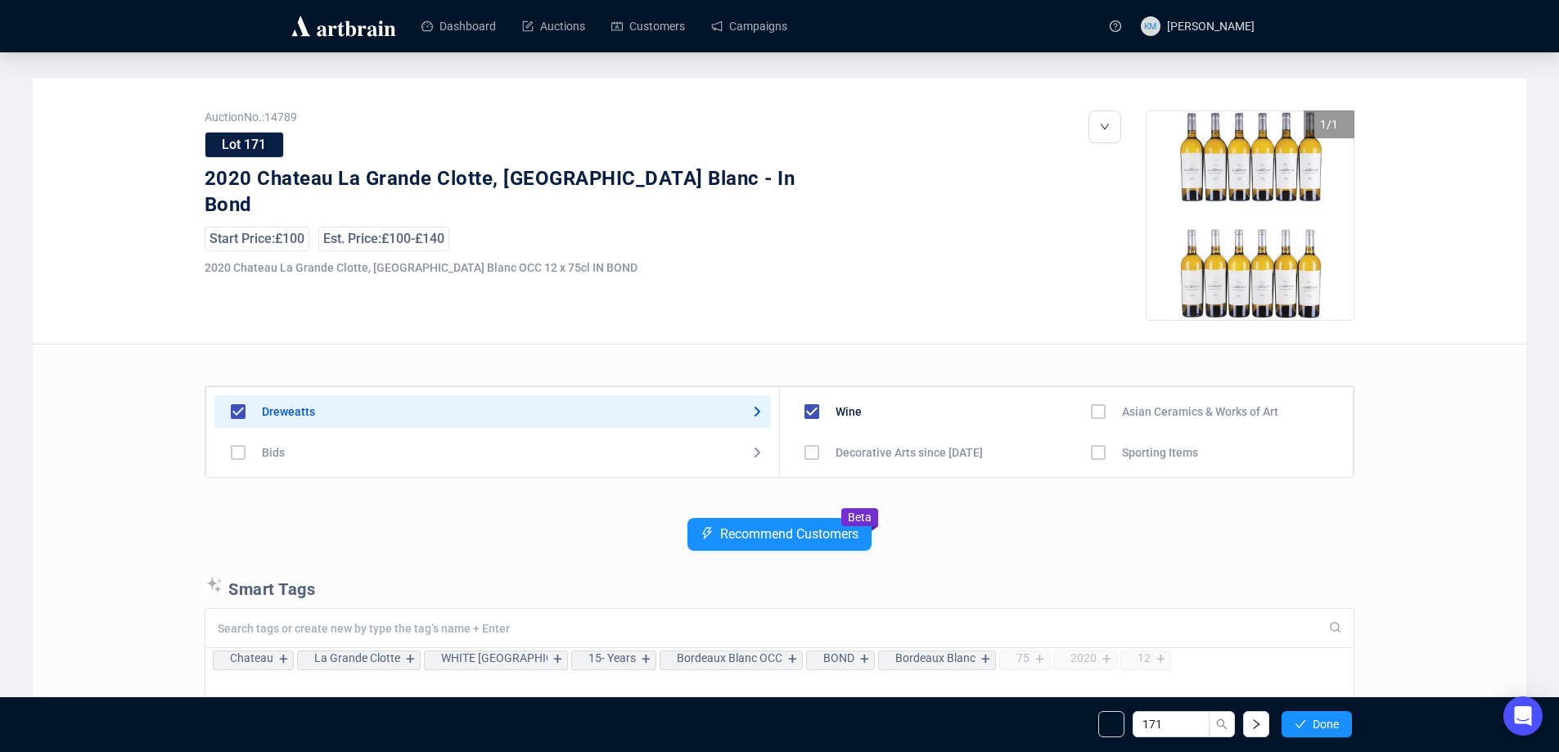
click at [1337, 729] on span "Done" at bounding box center [1325, 724] width 26 height 13
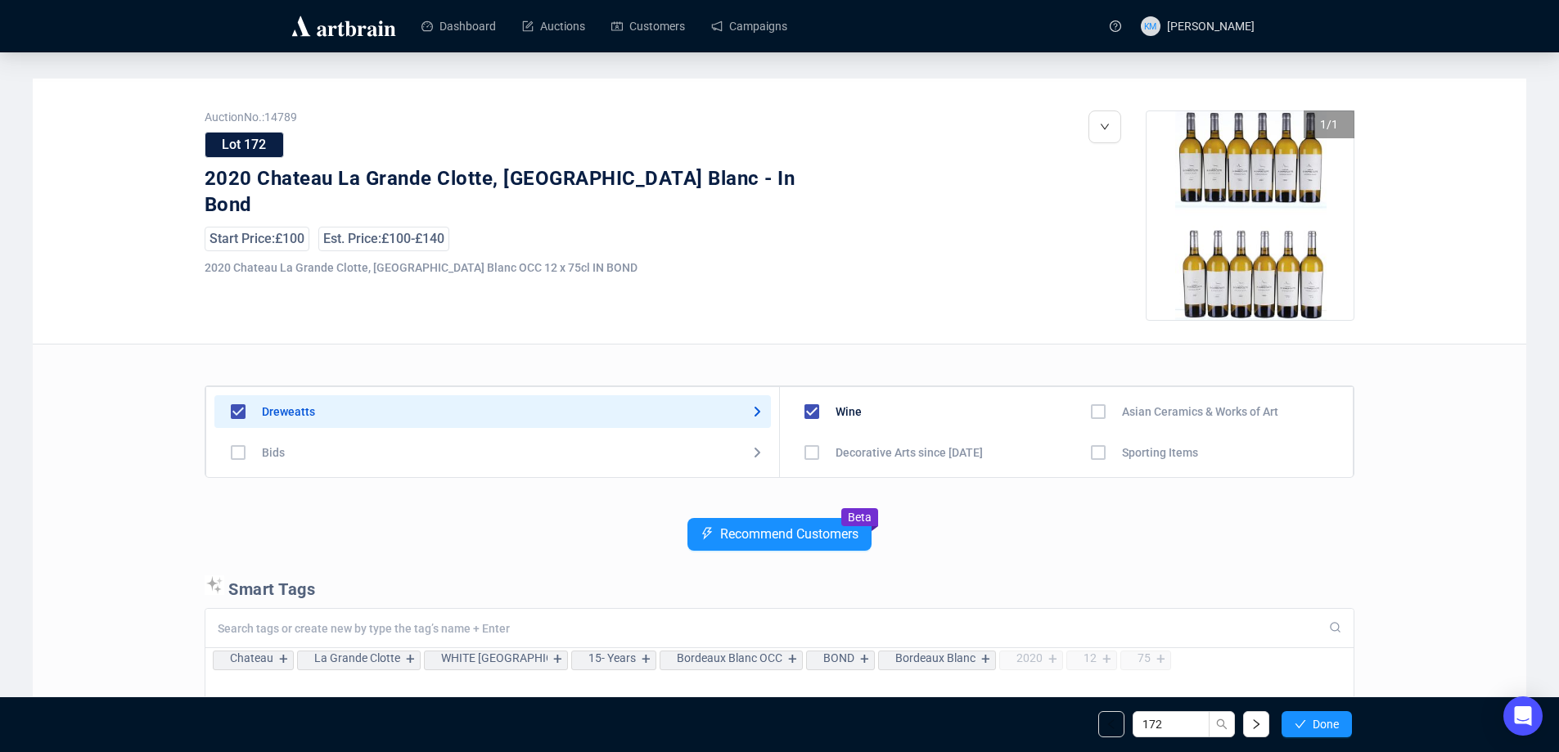
click at [1337, 729] on span "Done" at bounding box center [1325, 724] width 26 height 13
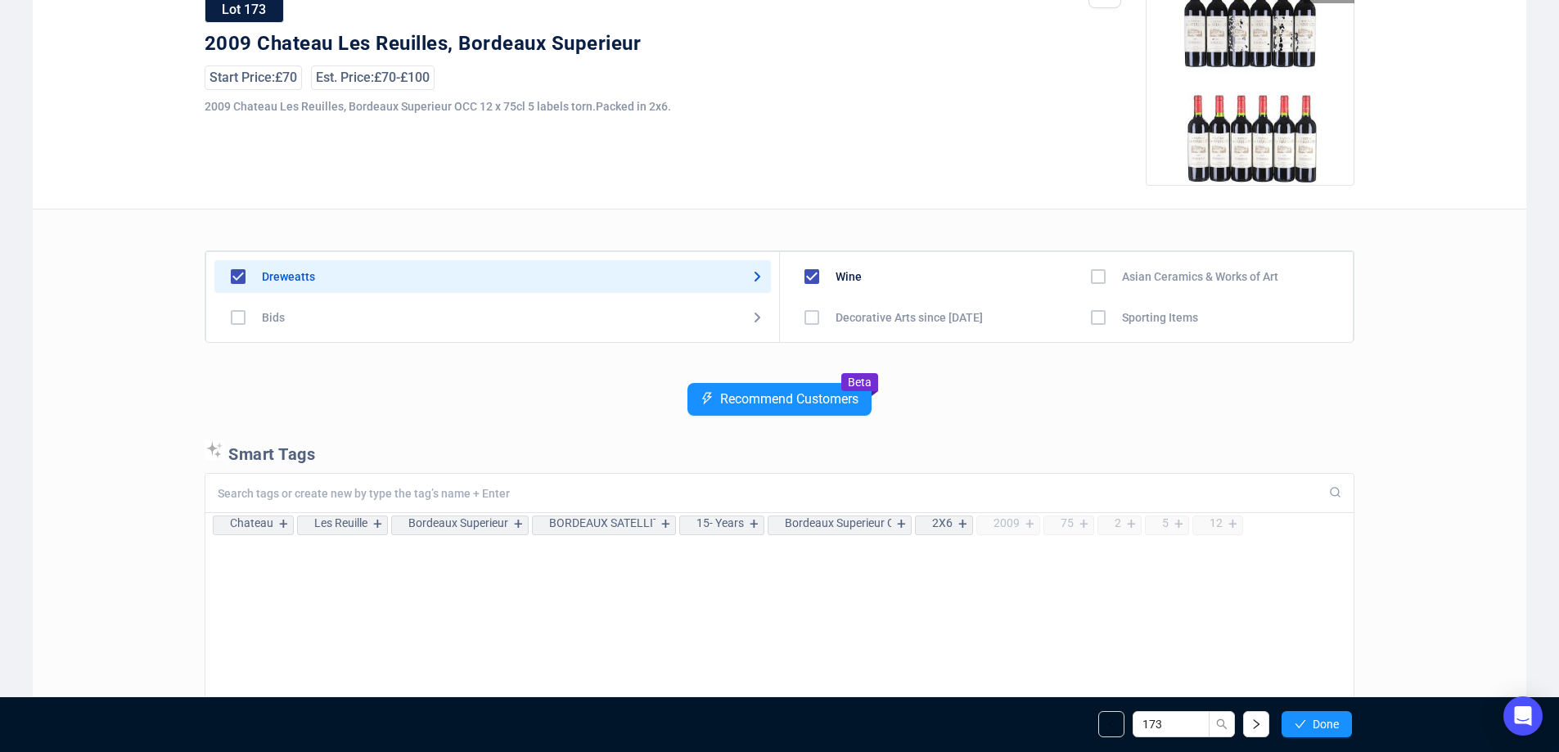
scroll to position [164, 0]
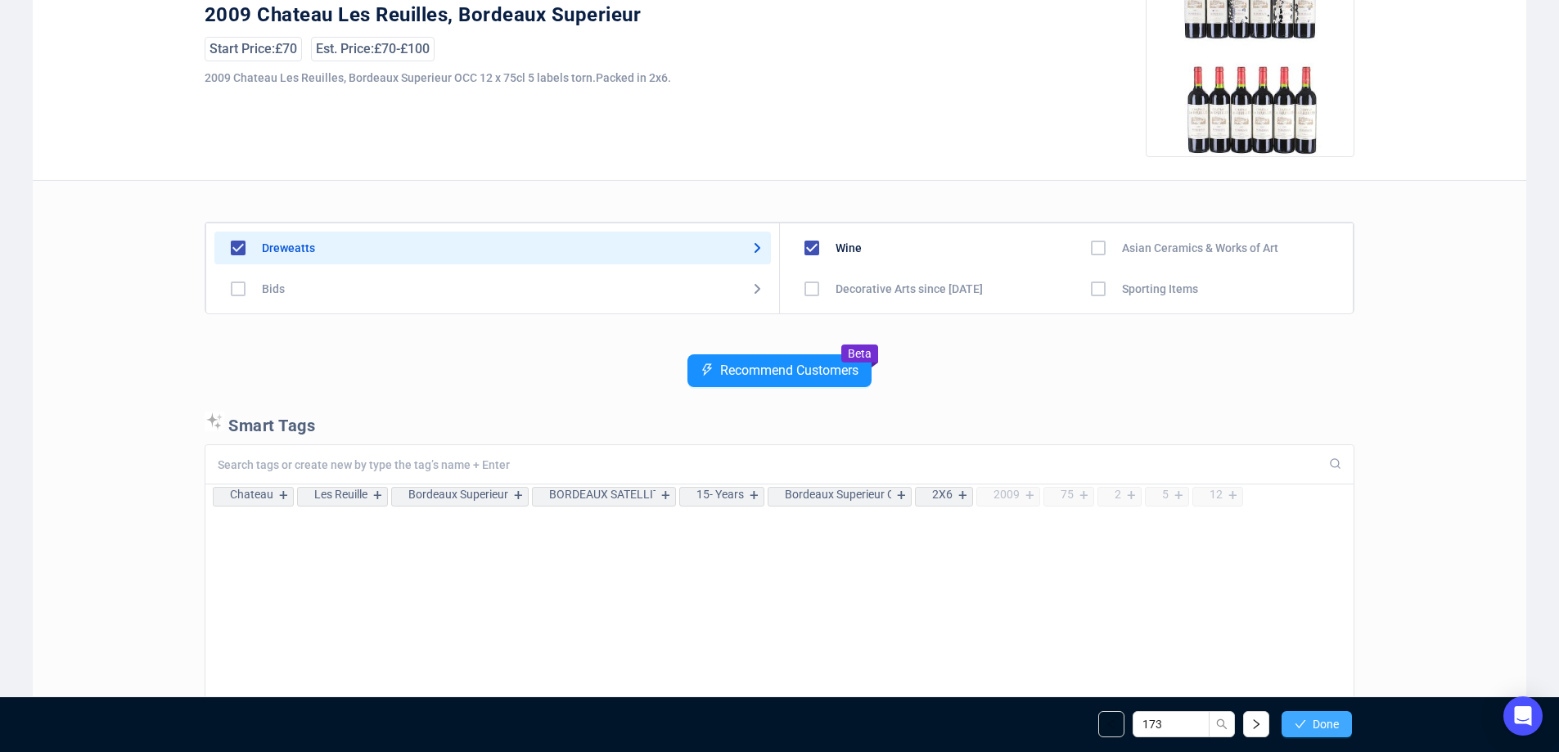
click at [1320, 718] on span "Done" at bounding box center [1325, 724] width 26 height 13
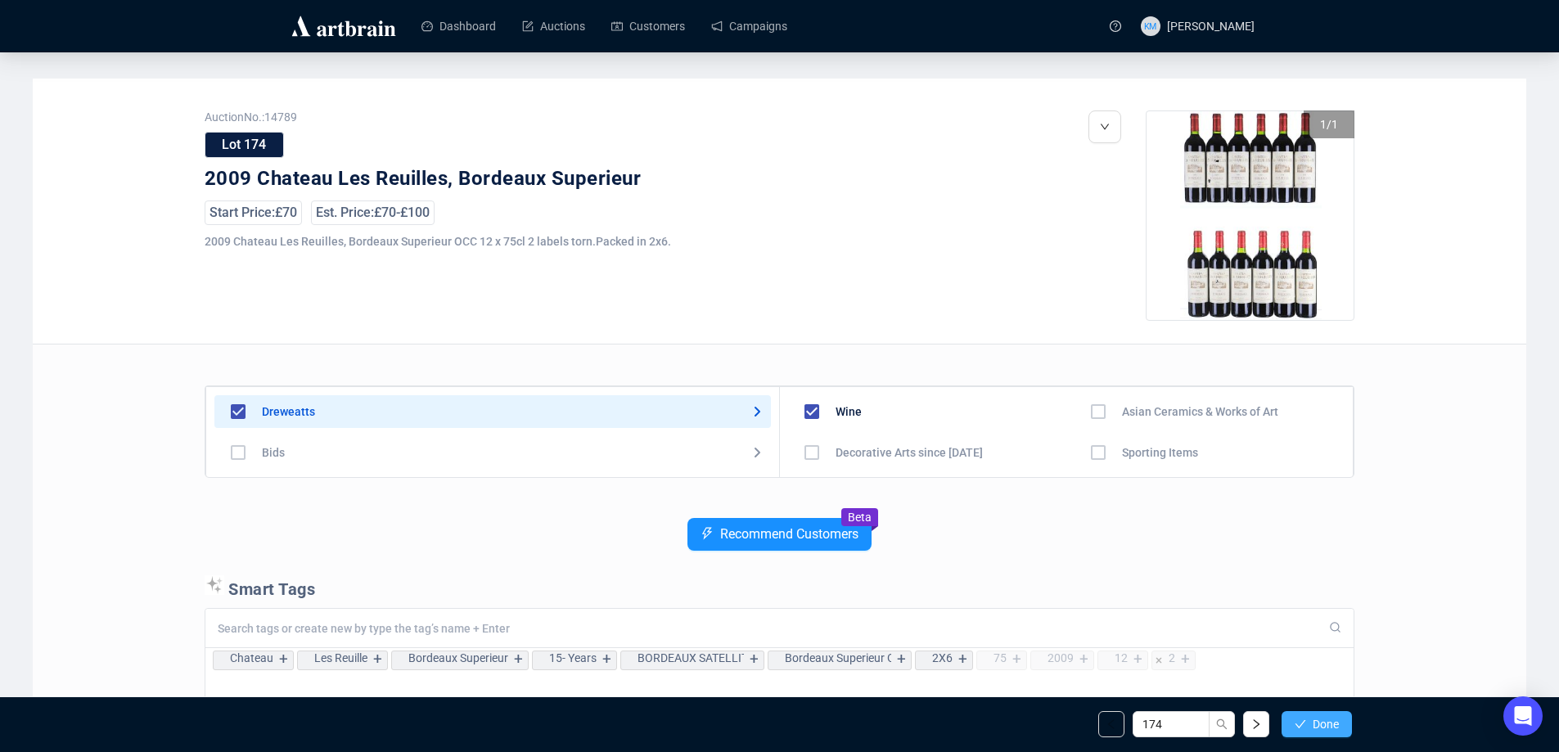
click at [1309, 730] on button "Done" at bounding box center [1316, 724] width 70 height 26
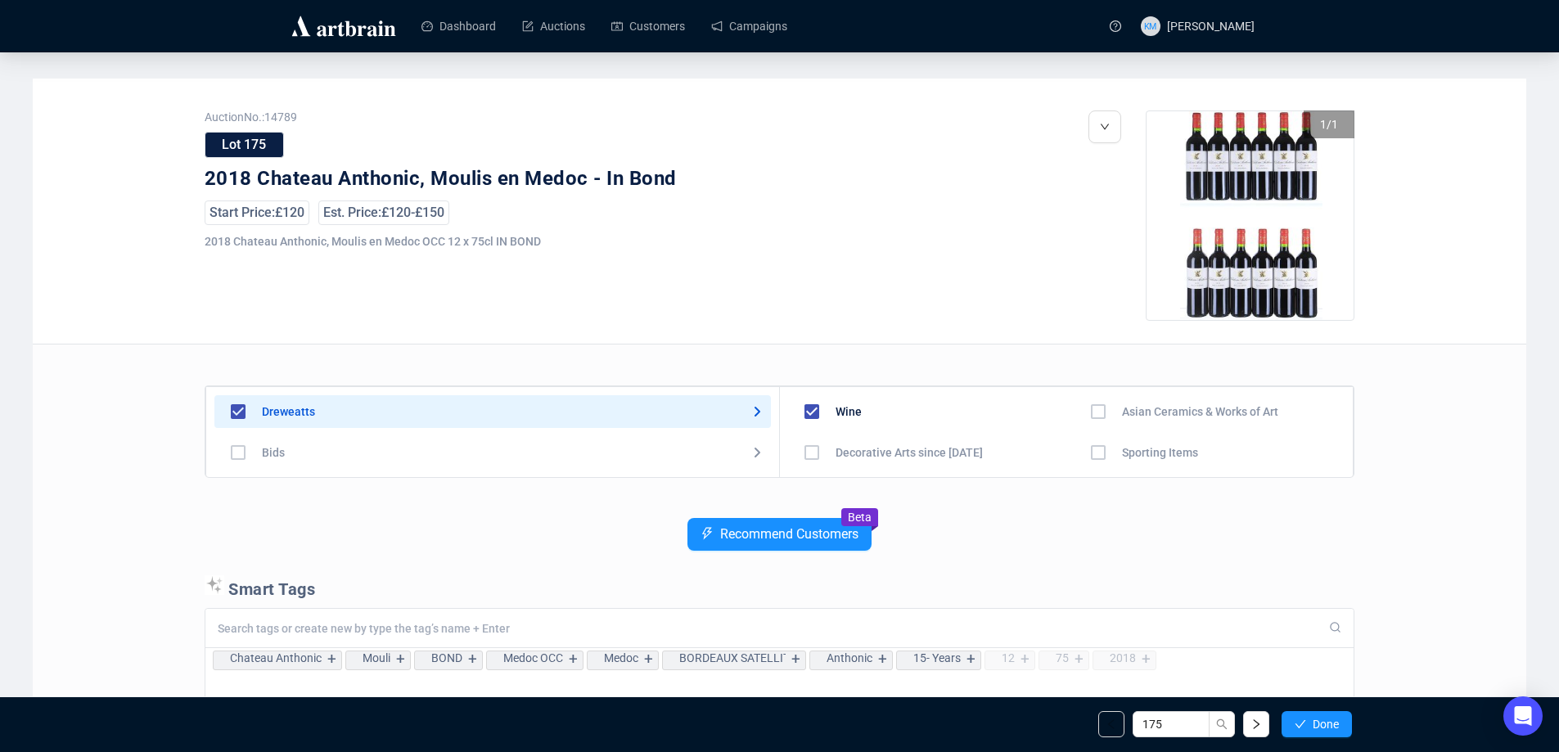
click at [1309, 730] on button "Done" at bounding box center [1316, 724] width 70 height 26
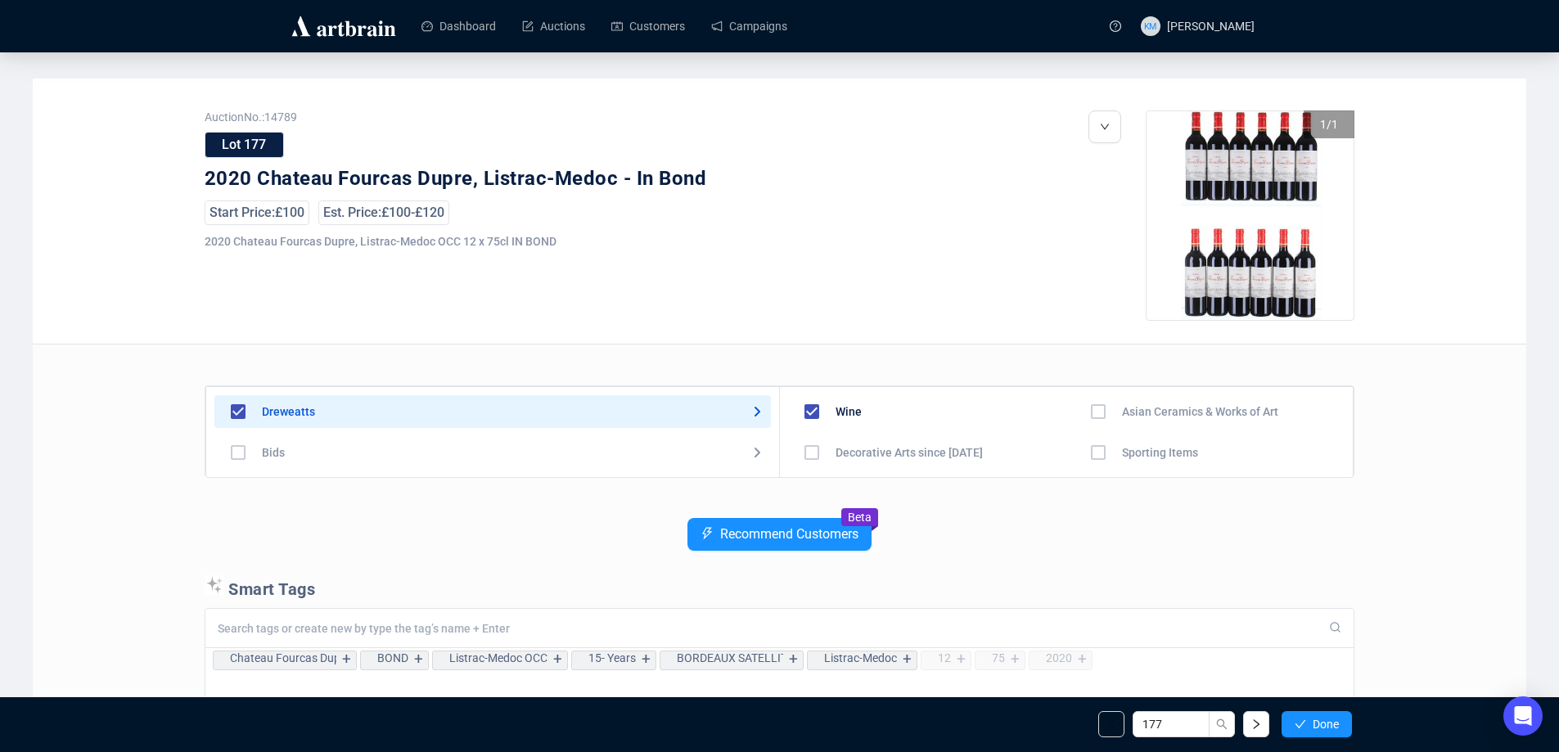
click at [1309, 730] on button "Done" at bounding box center [1316, 724] width 70 height 26
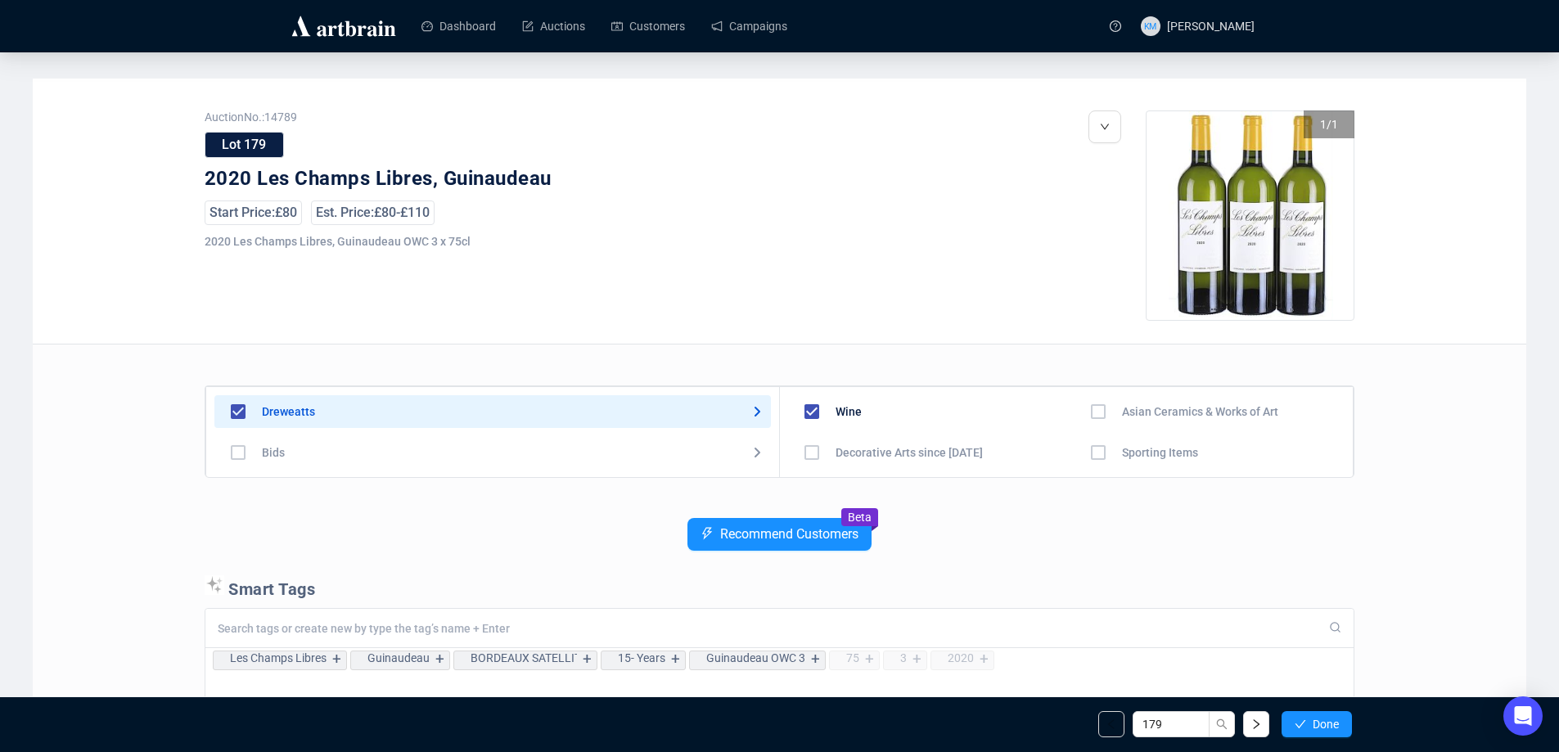
click at [1309, 730] on button "Done" at bounding box center [1316, 724] width 70 height 26
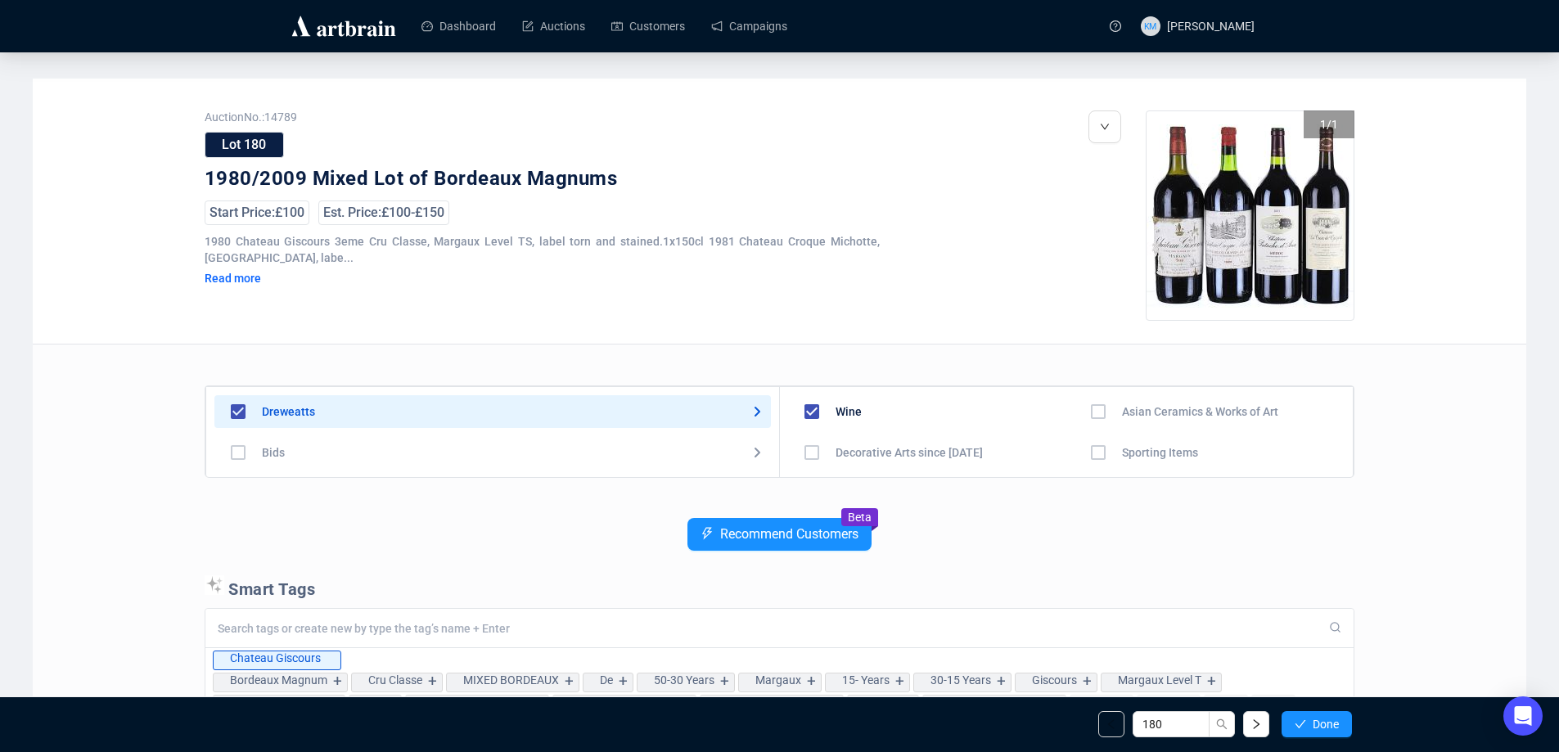
click at [1309, 730] on button "Done" at bounding box center [1316, 724] width 70 height 26
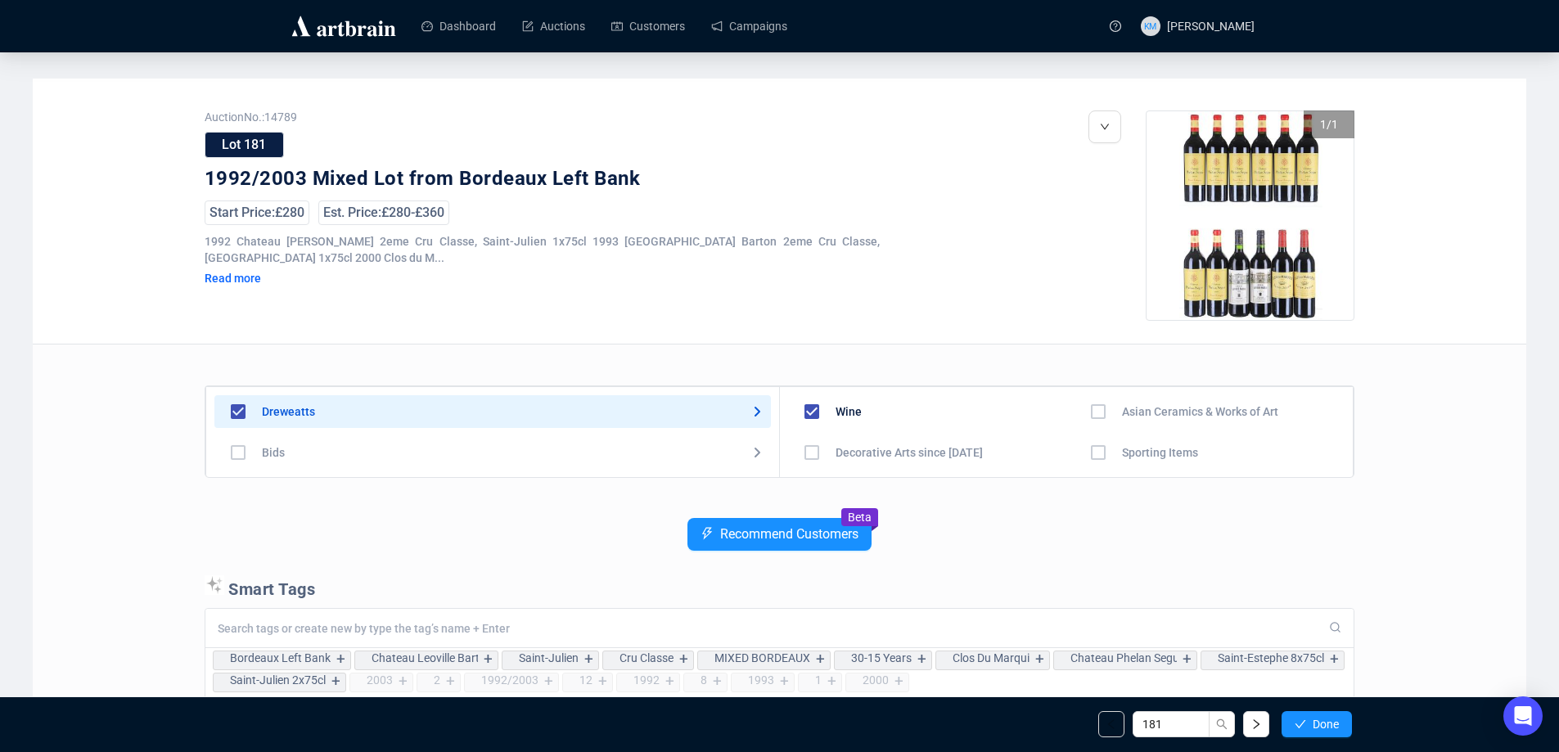
click at [1309, 730] on button "Done" at bounding box center [1316, 724] width 70 height 26
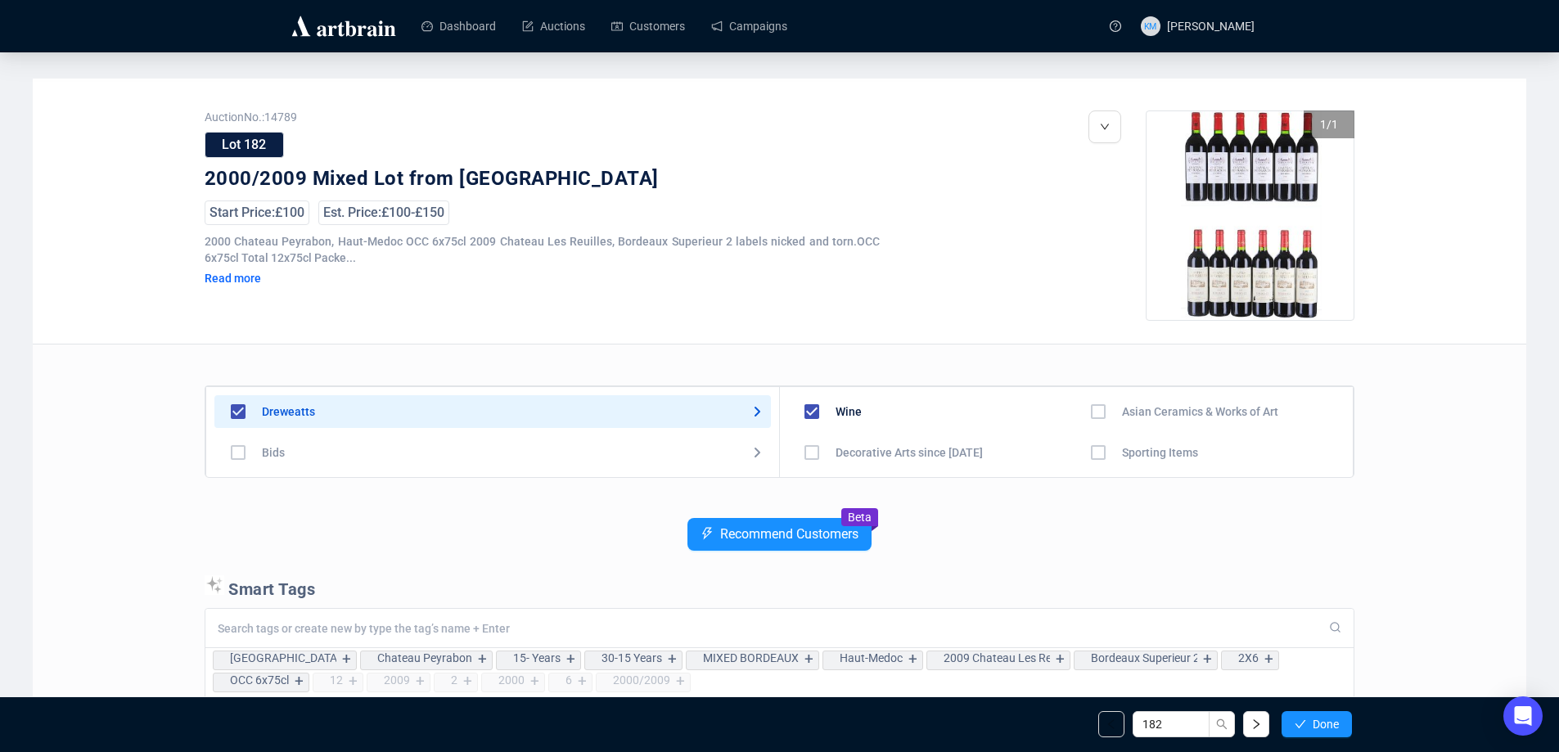
click at [1309, 730] on button "Done" at bounding box center [1316, 724] width 70 height 26
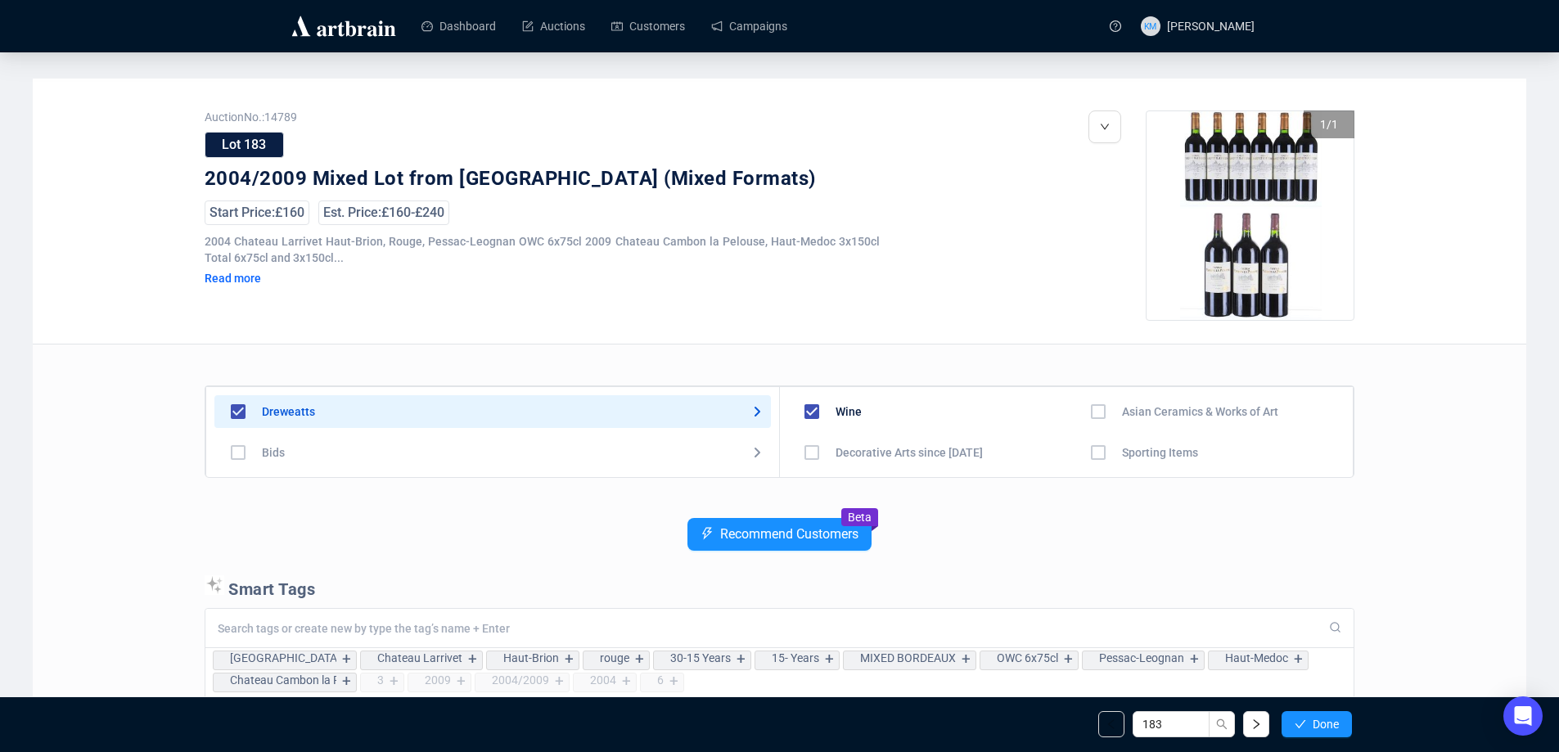
click at [1309, 730] on button "Done" at bounding box center [1316, 724] width 70 height 26
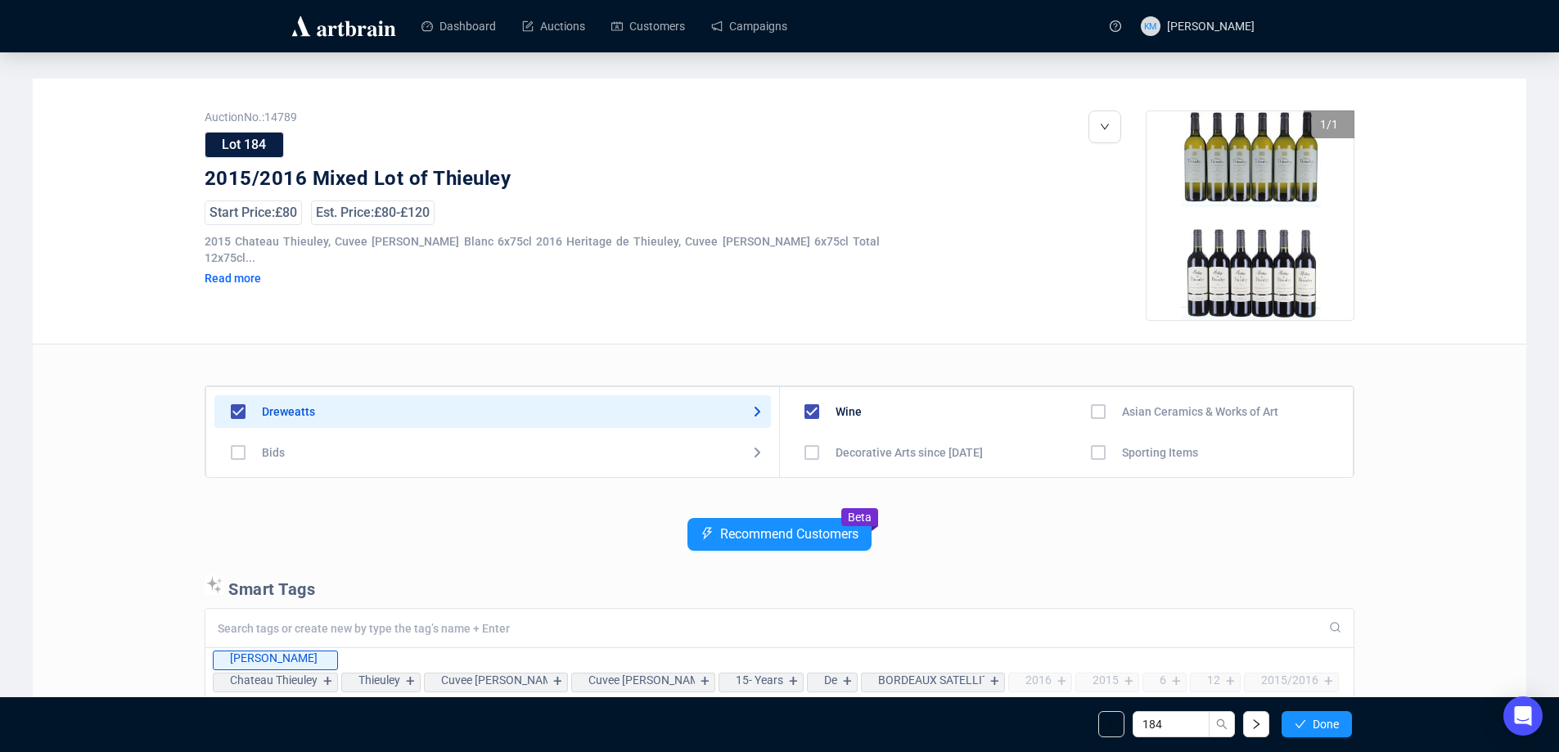
click at [1309, 730] on button "Done" at bounding box center [1316, 724] width 70 height 26
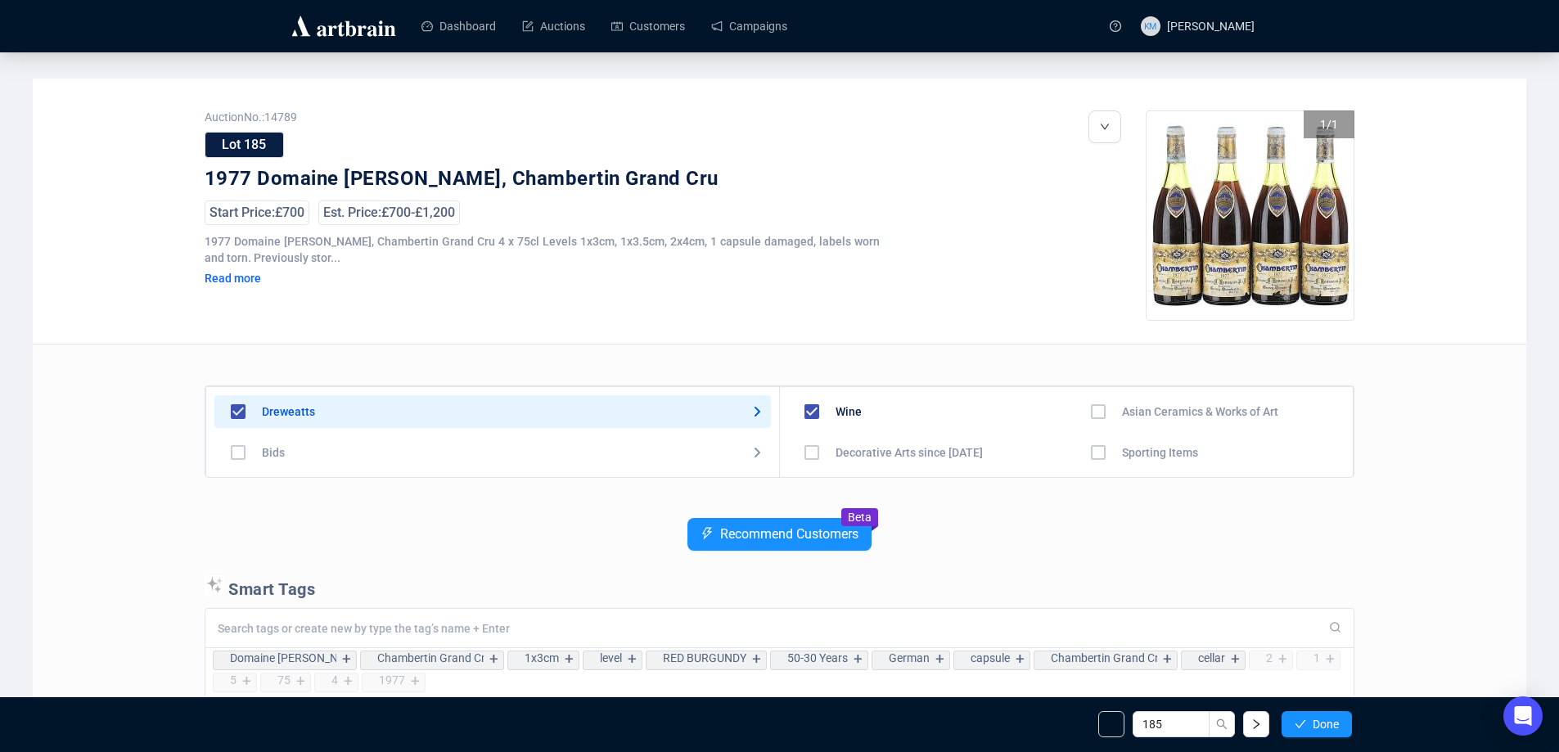
click at [1309, 730] on button "Done" at bounding box center [1316, 724] width 70 height 26
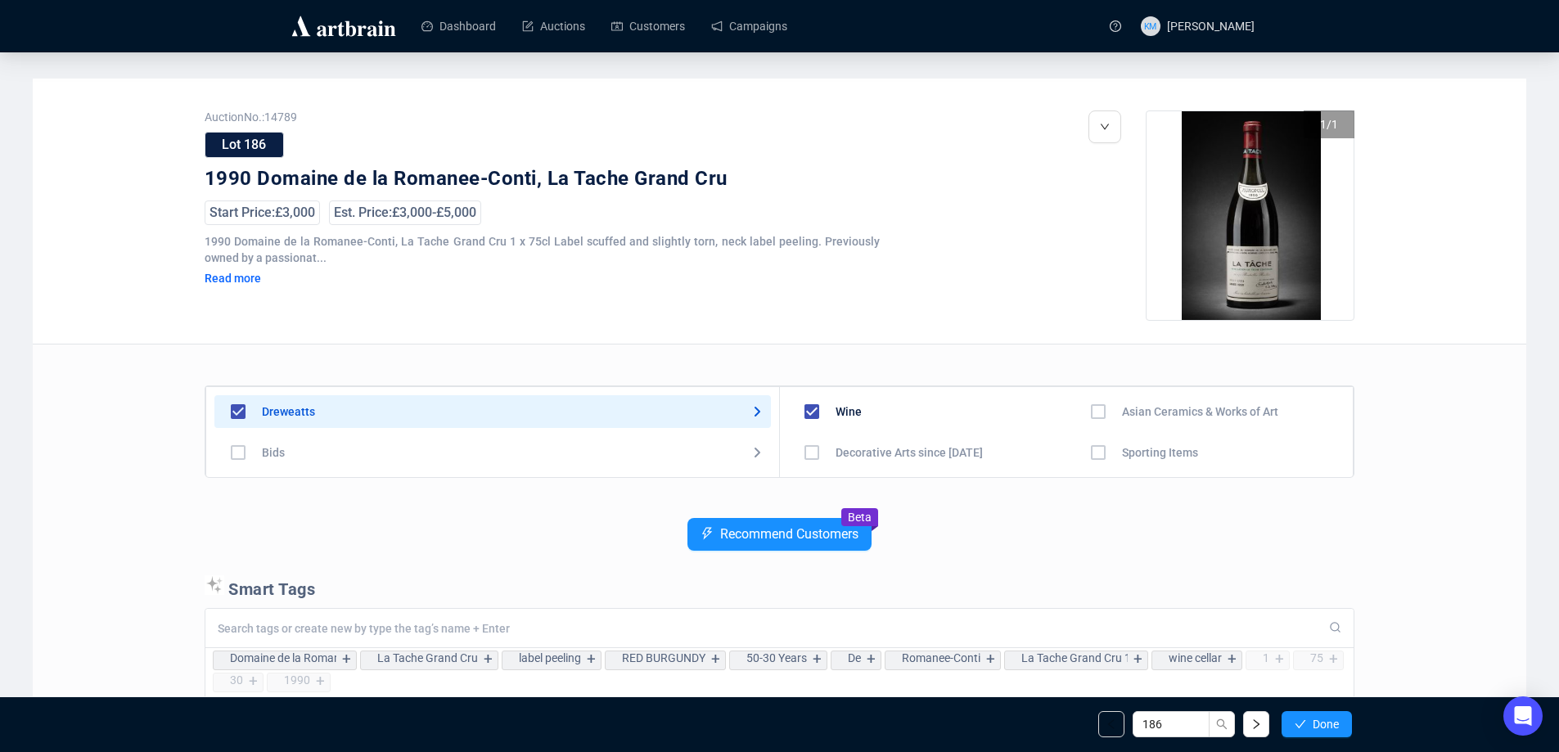
click at [1309, 730] on button "Done" at bounding box center [1316, 724] width 70 height 26
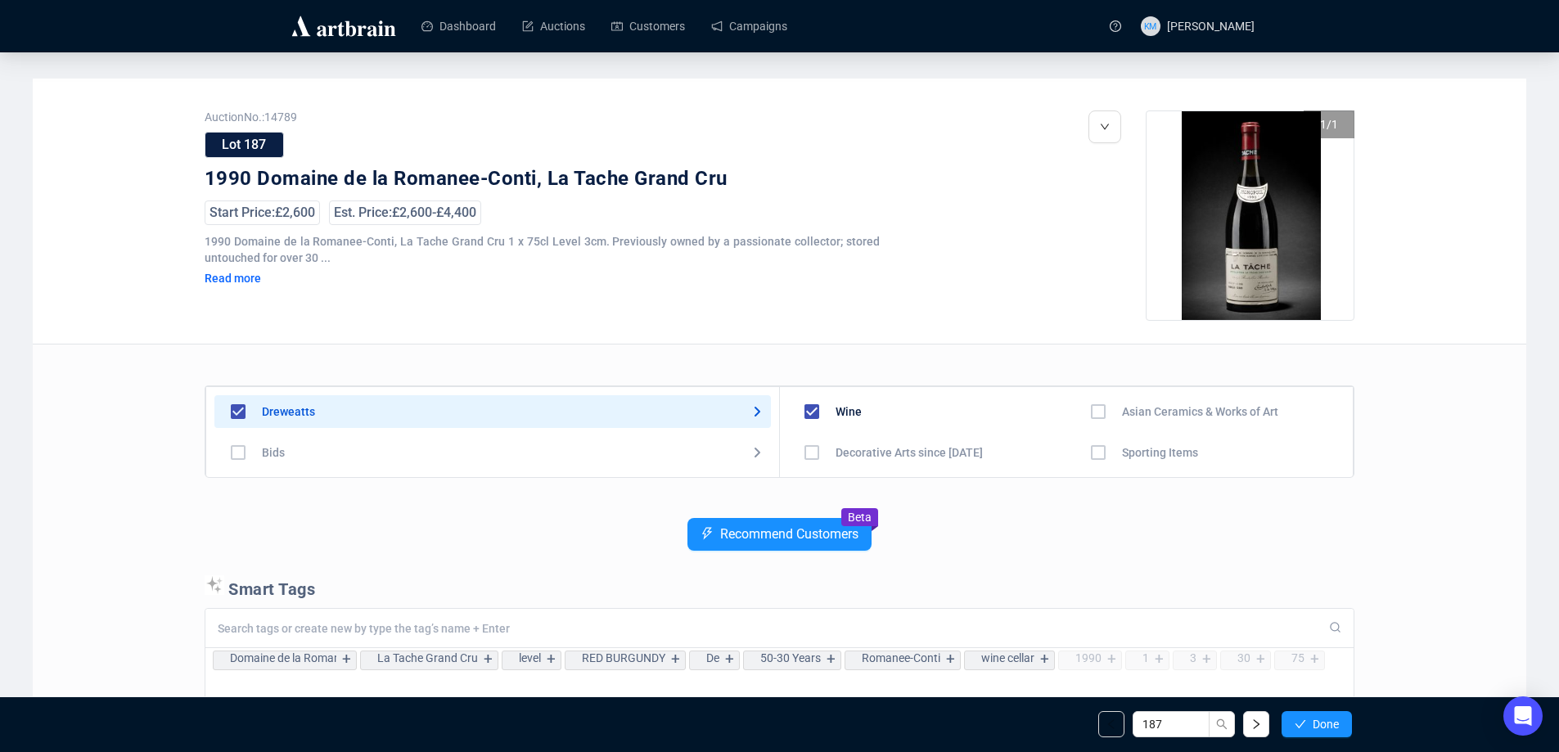
click at [1309, 730] on button "Done" at bounding box center [1316, 724] width 70 height 26
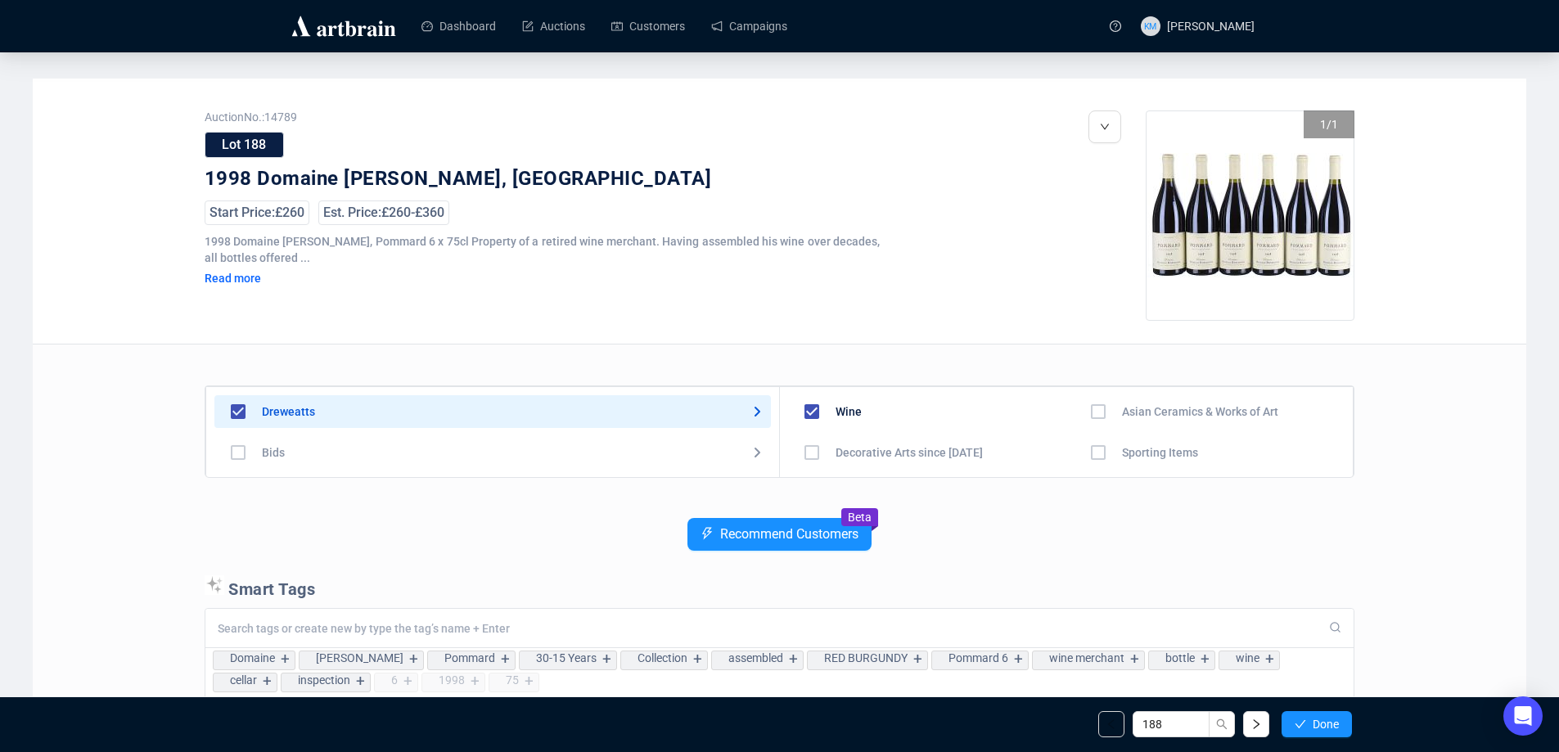
click at [1309, 730] on button "Done" at bounding box center [1316, 724] width 70 height 26
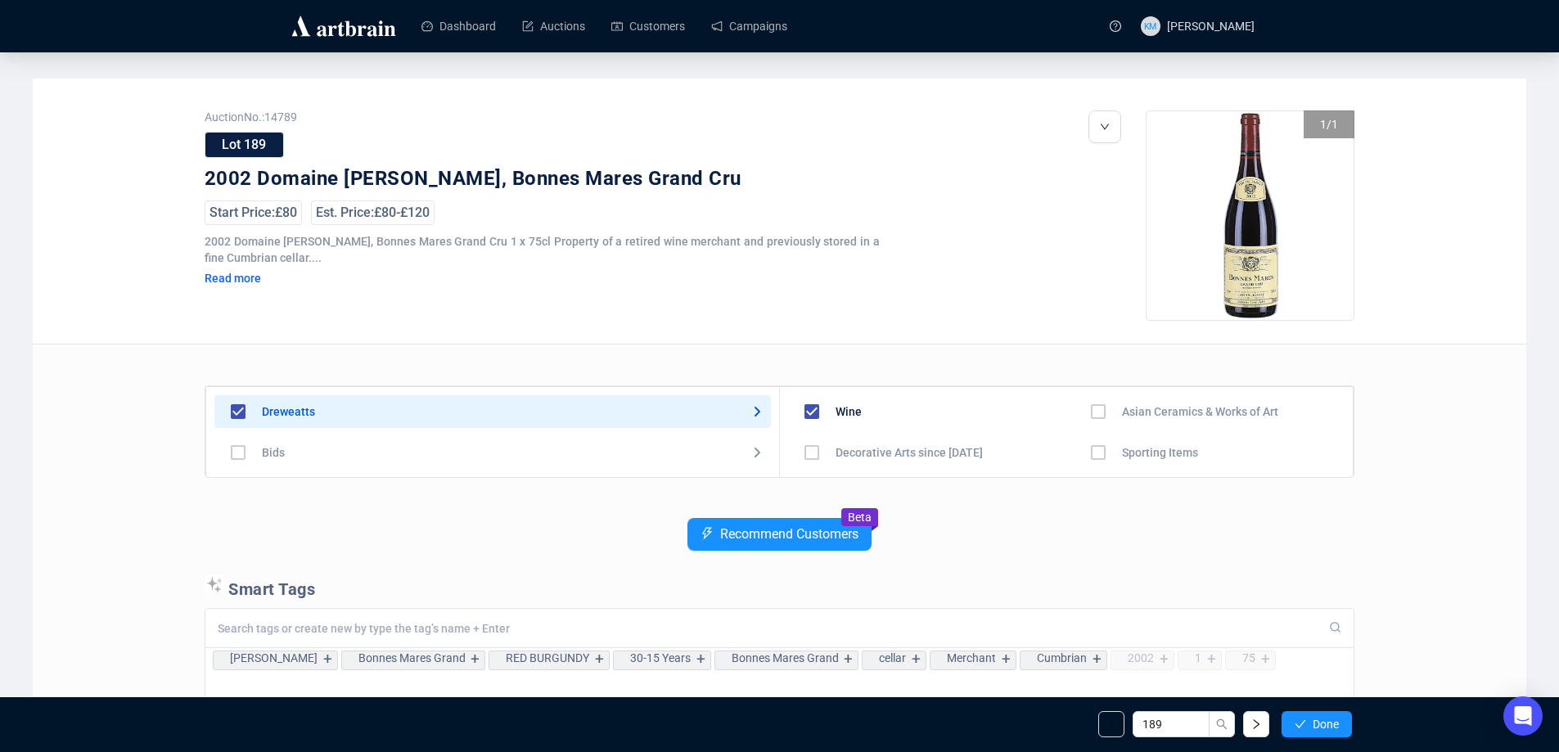
click at [1309, 730] on button "Done" at bounding box center [1316, 724] width 70 height 26
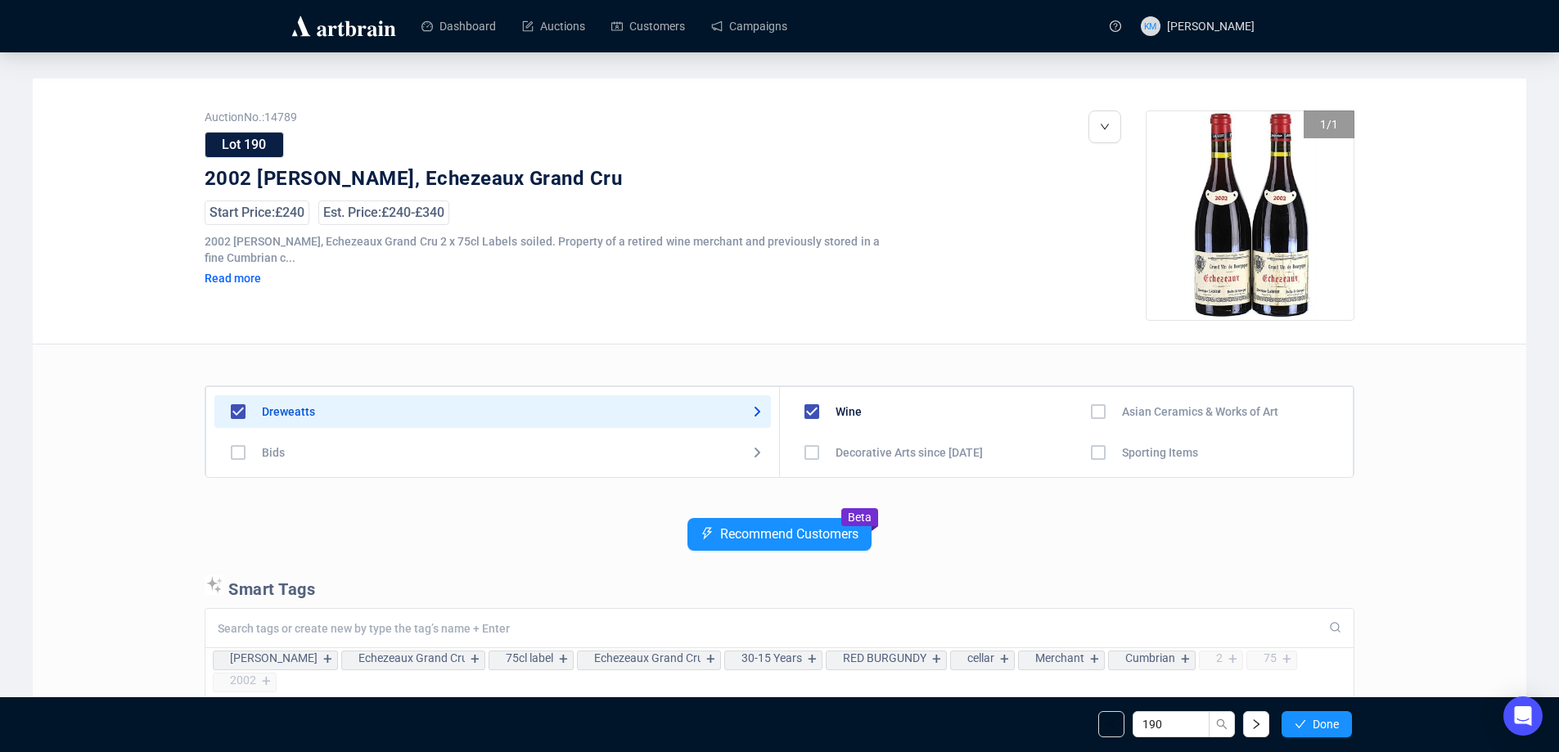
click at [1309, 730] on button "Done" at bounding box center [1316, 724] width 70 height 26
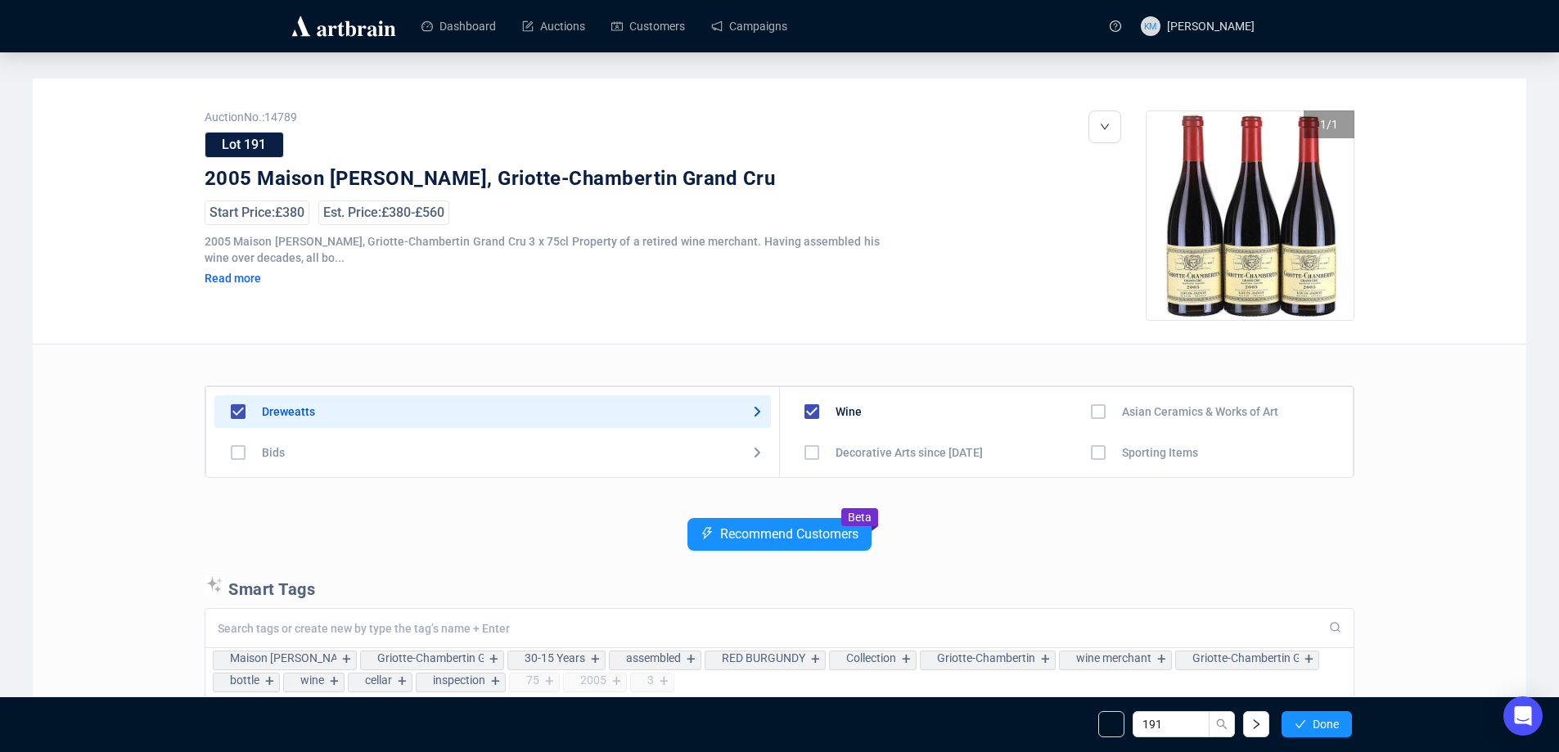
click at [1309, 730] on button "Done" at bounding box center [1316, 724] width 70 height 26
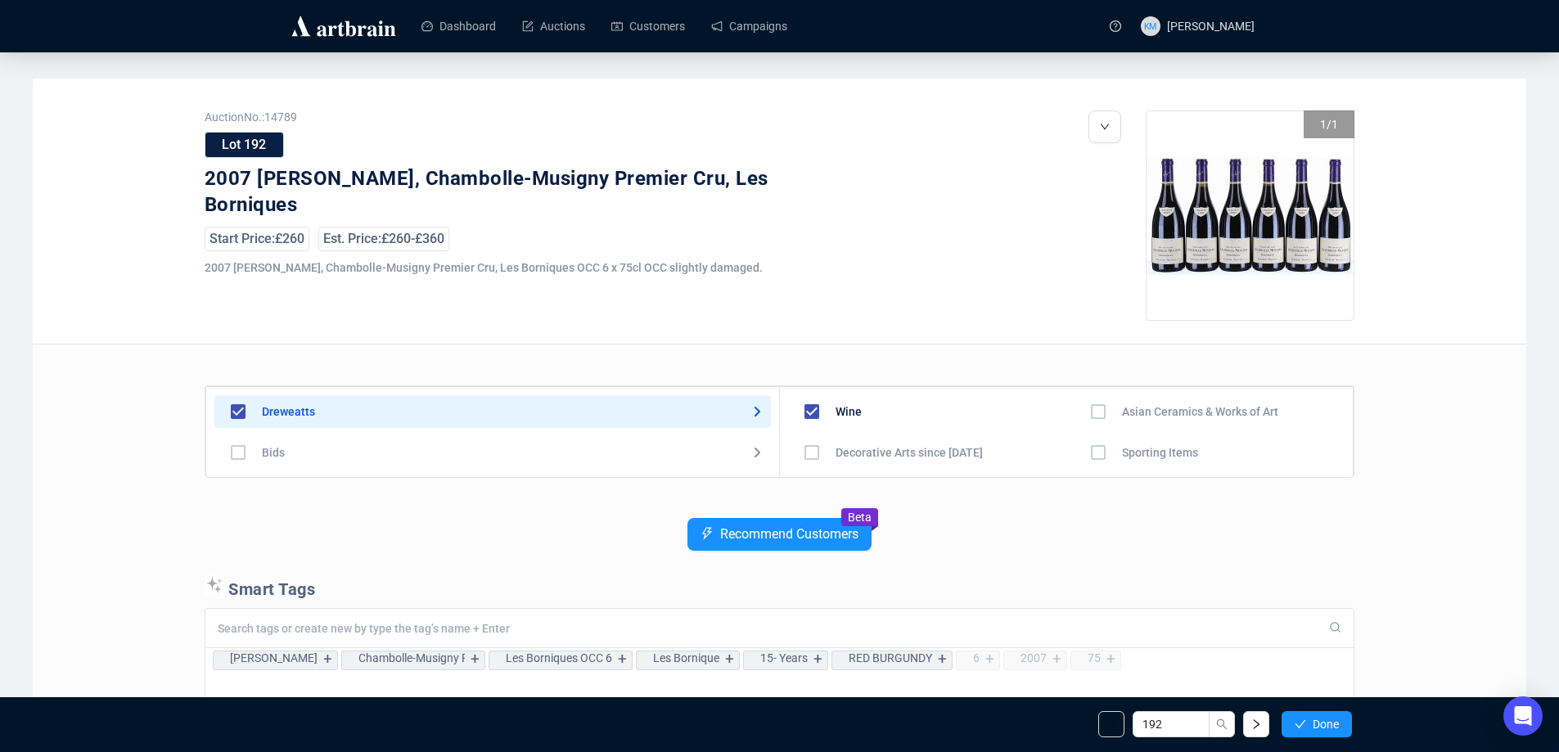
click at [1309, 730] on button "Done" at bounding box center [1316, 724] width 70 height 26
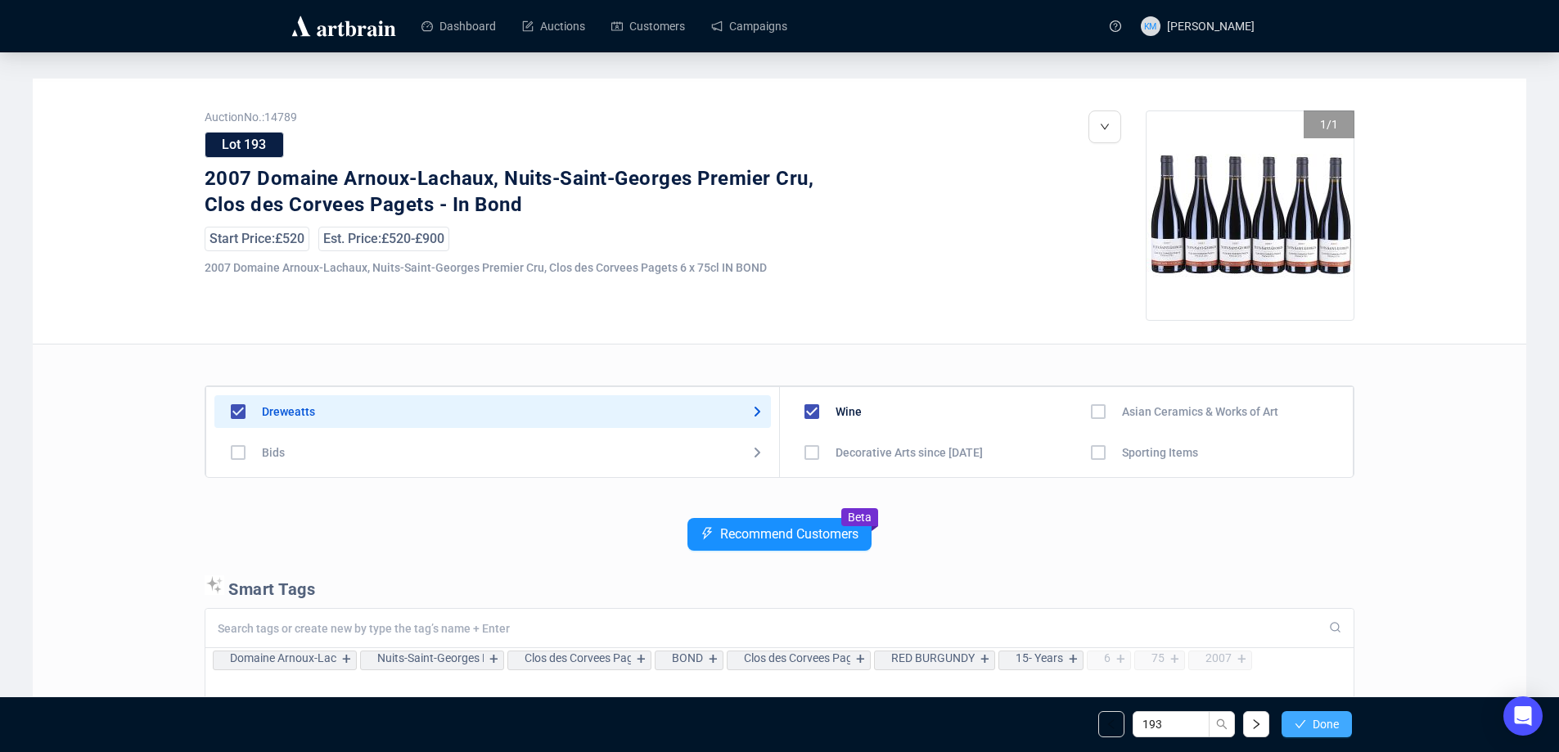
click at [1310, 730] on button "Done" at bounding box center [1316, 724] width 70 height 26
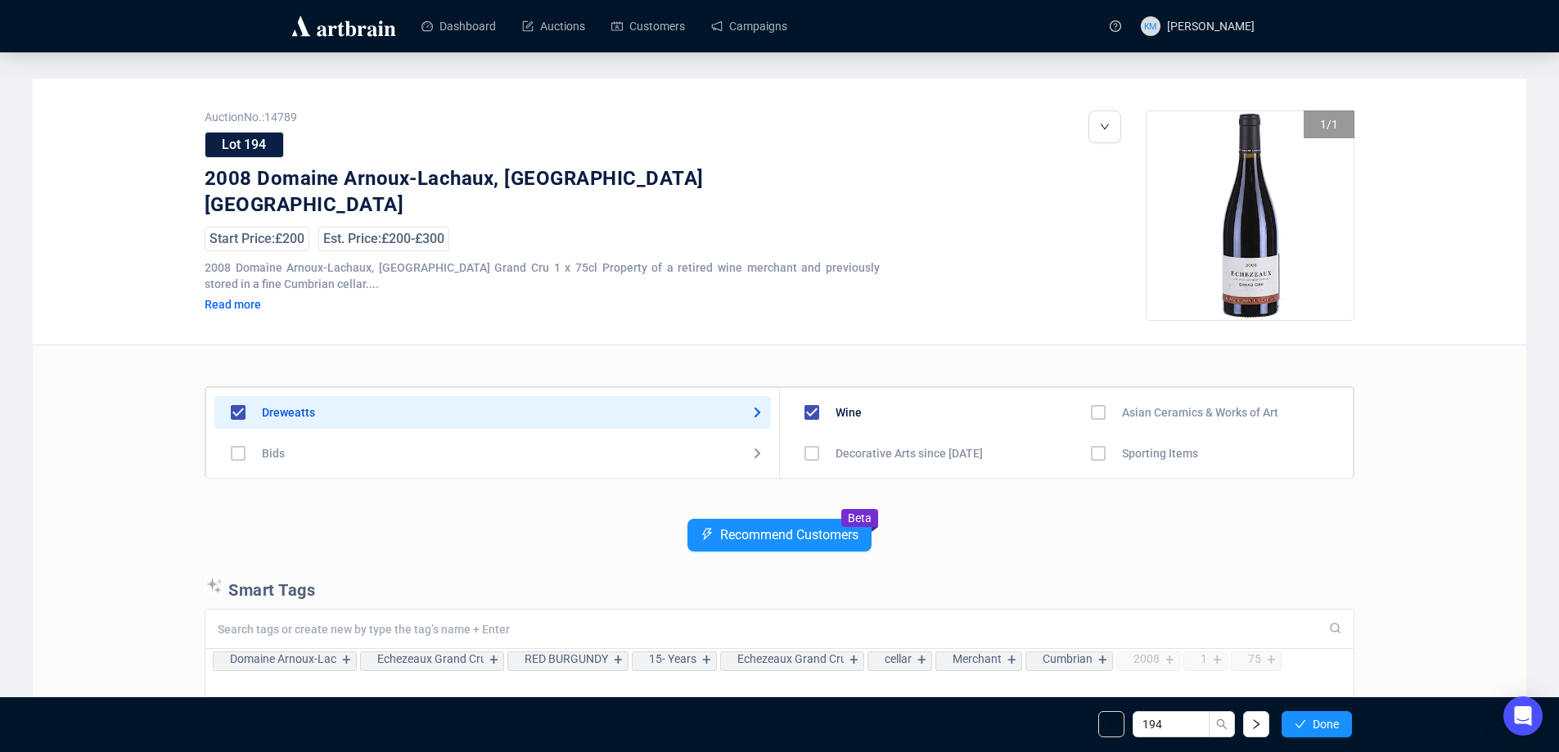
click at [1310, 730] on button "Done" at bounding box center [1316, 724] width 70 height 26
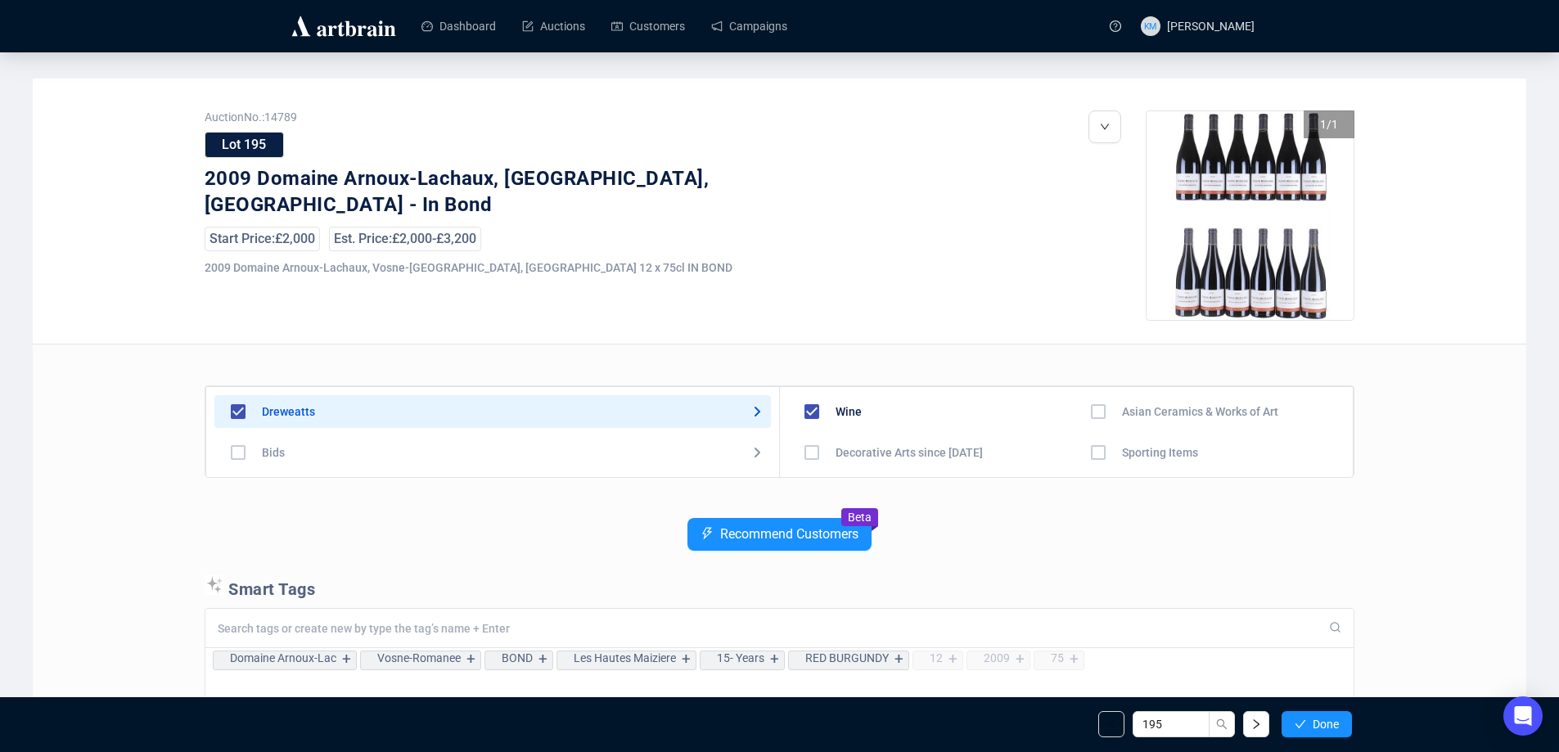
click at [1310, 730] on button "Done" at bounding box center [1316, 724] width 70 height 26
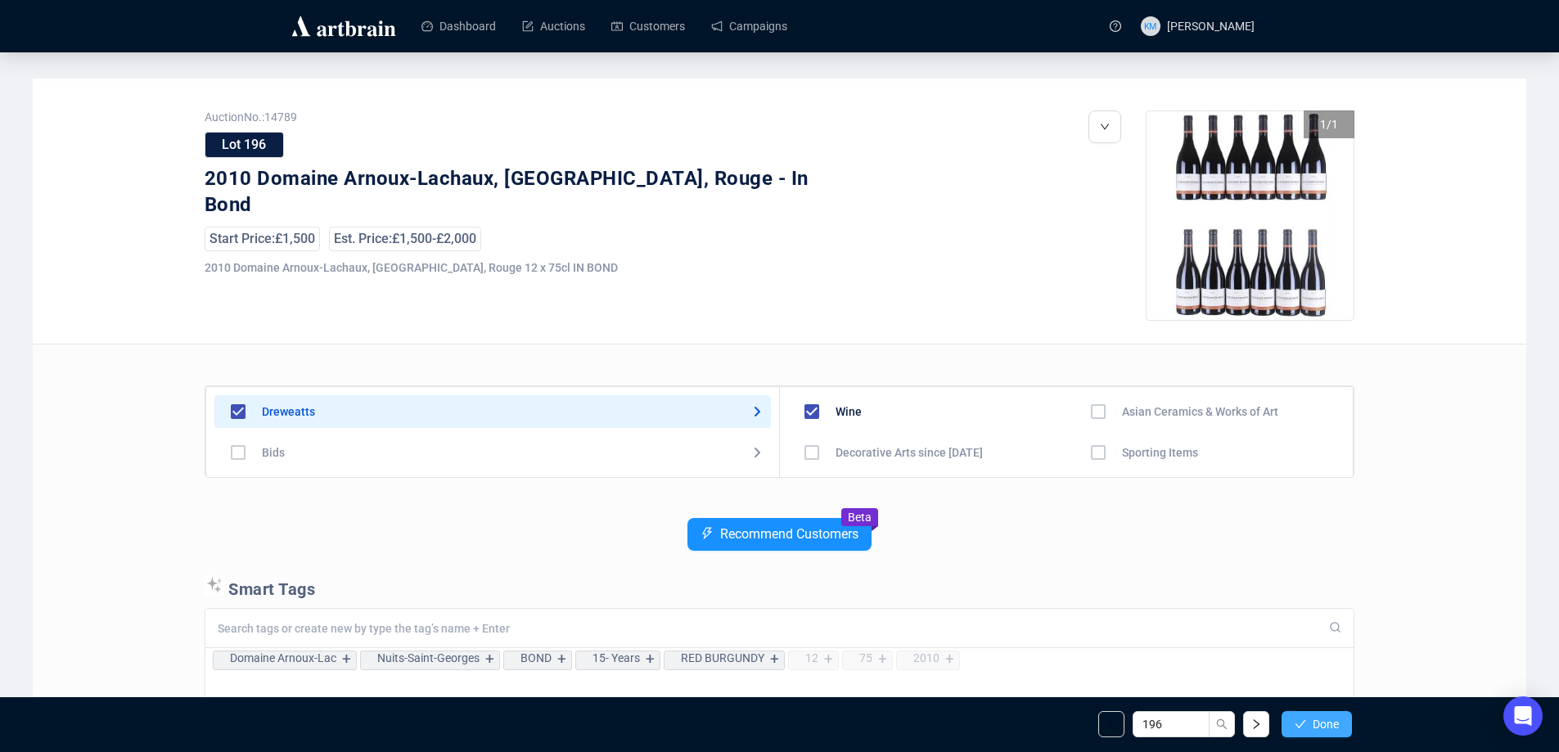
click at [1312, 729] on span "Done" at bounding box center [1325, 724] width 26 height 13
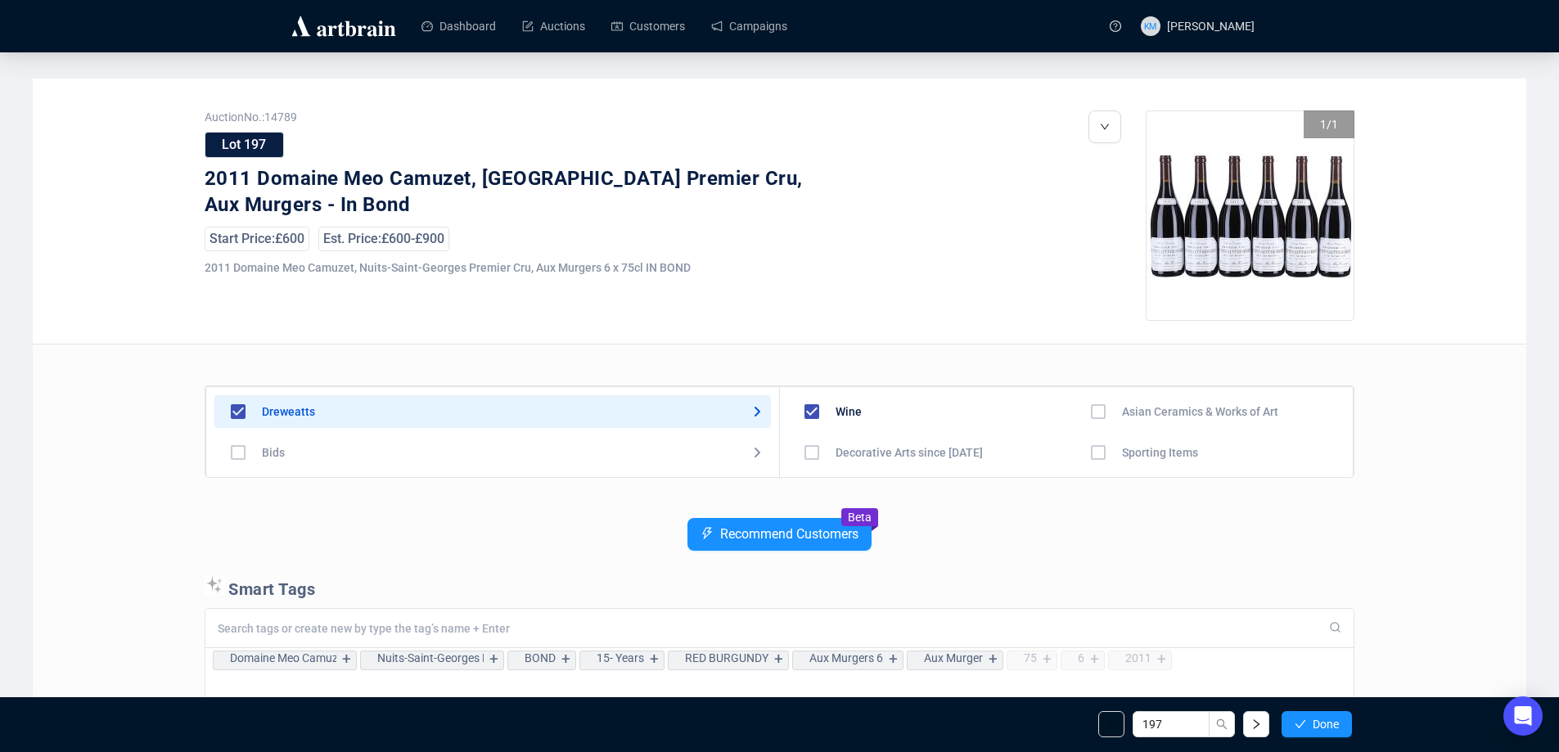
click at [1312, 729] on span "Done" at bounding box center [1325, 724] width 26 height 13
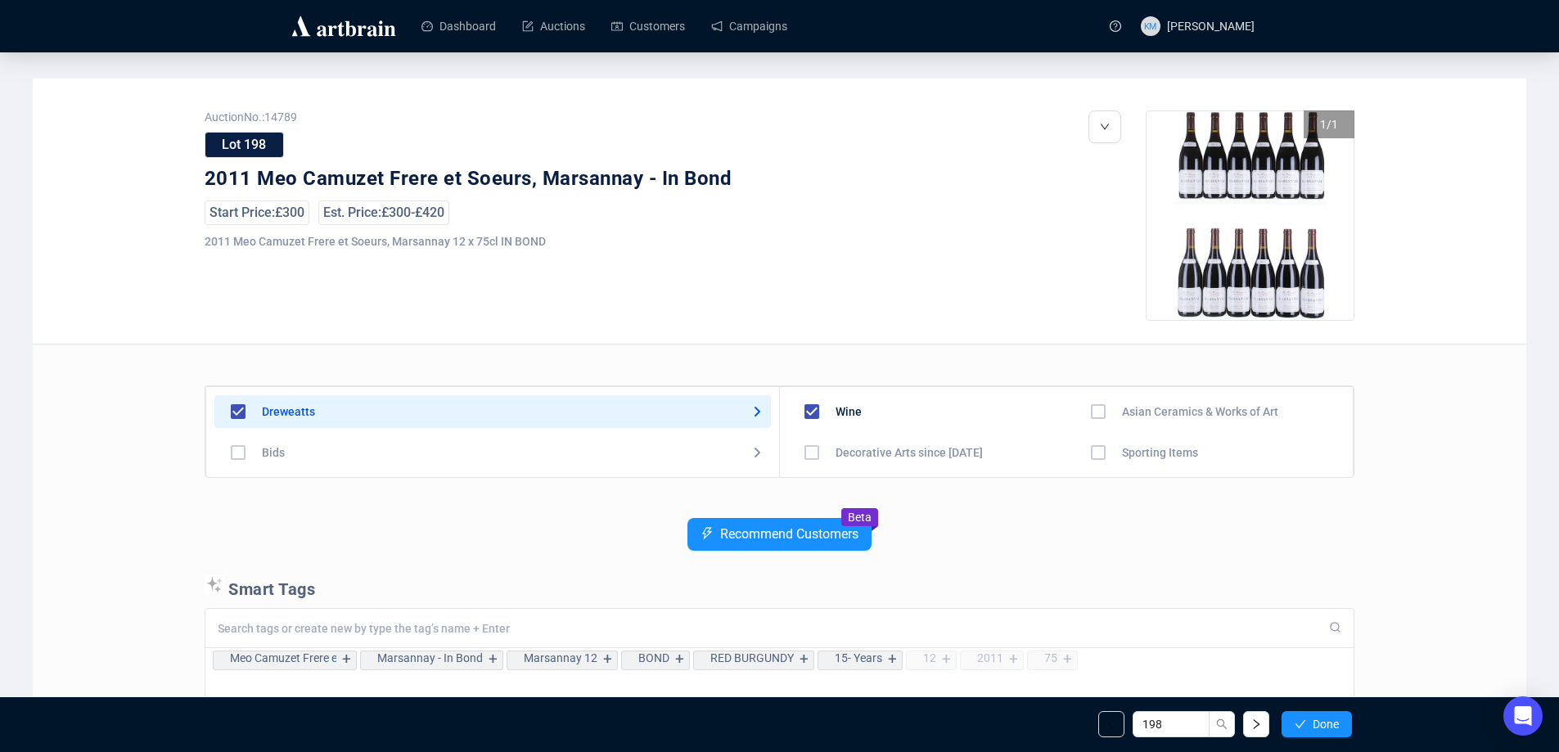
click at [1312, 729] on span "Done" at bounding box center [1325, 724] width 26 height 13
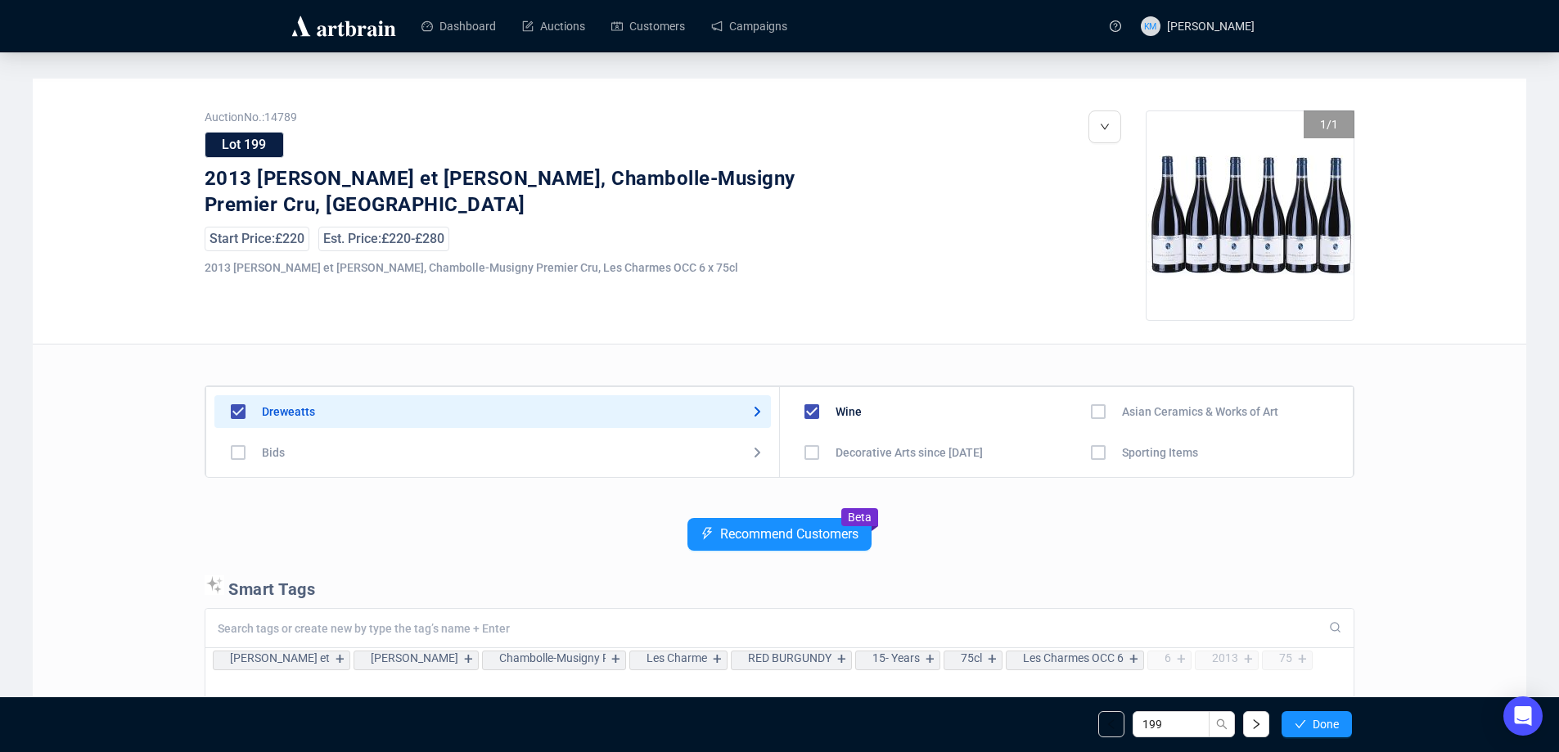
click at [1312, 729] on span "Done" at bounding box center [1325, 724] width 26 height 13
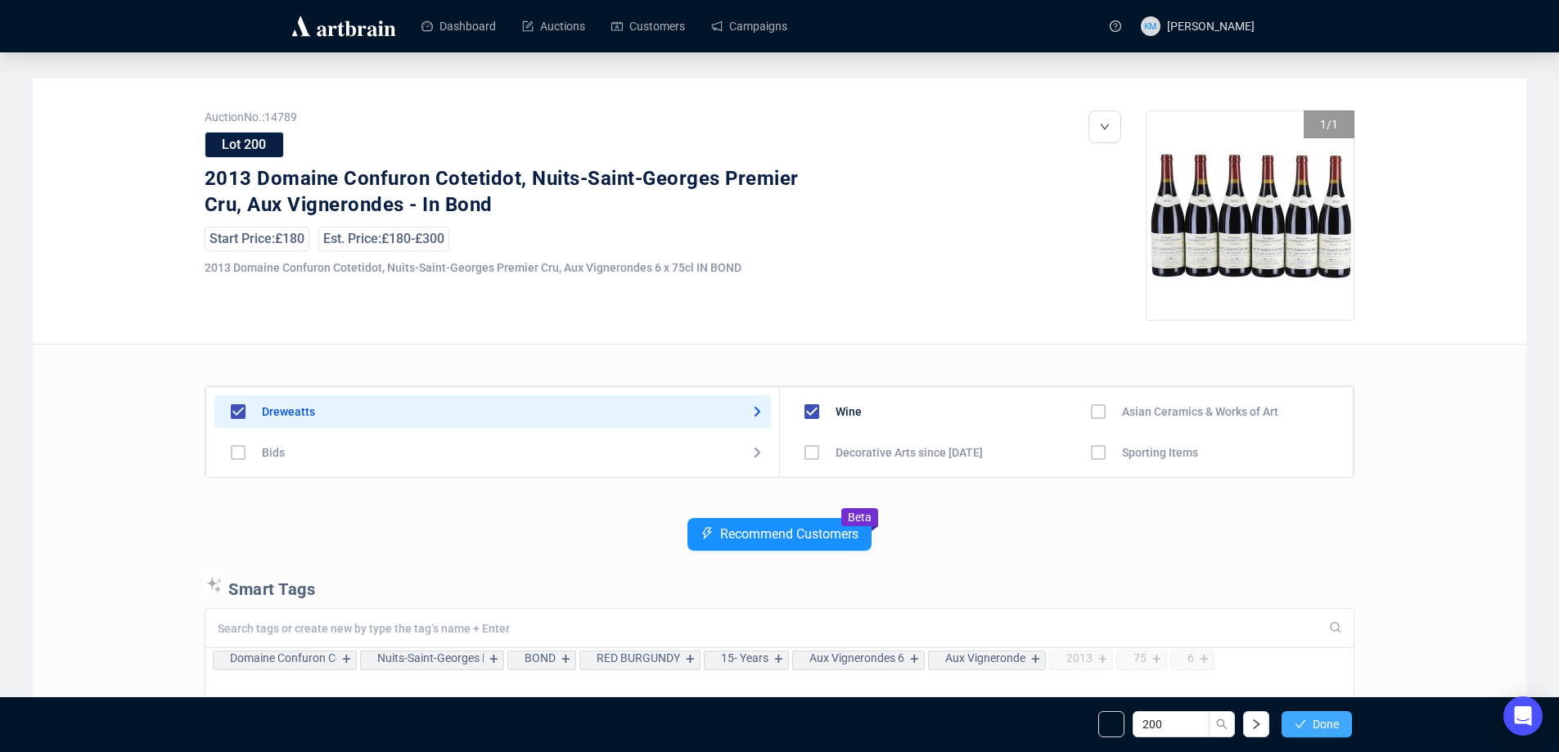
click at [1313, 729] on span "Done" at bounding box center [1325, 724] width 26 height 13
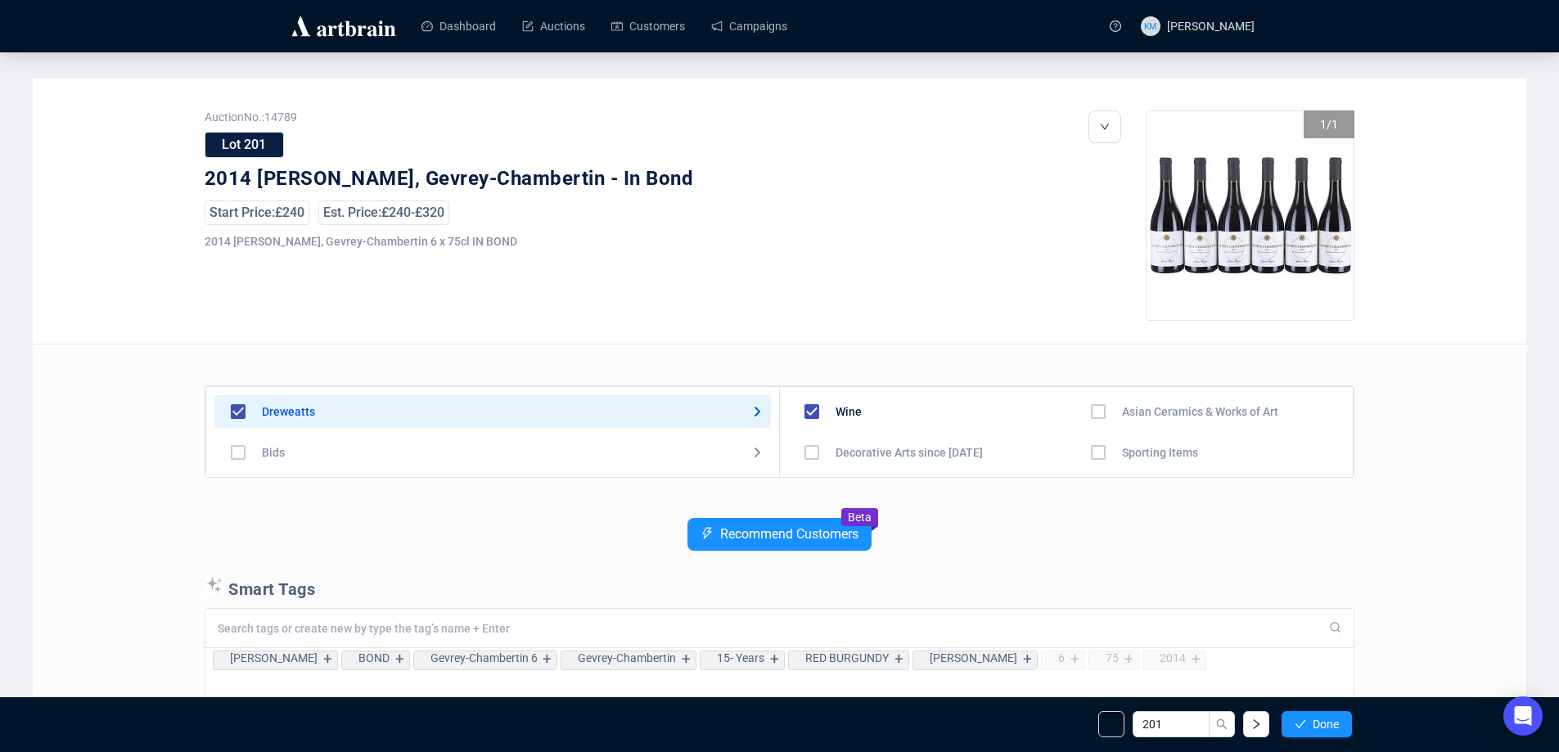
click at [1313, 729] on span "Done" at bounding box center [1325, 724] width 26 height 13
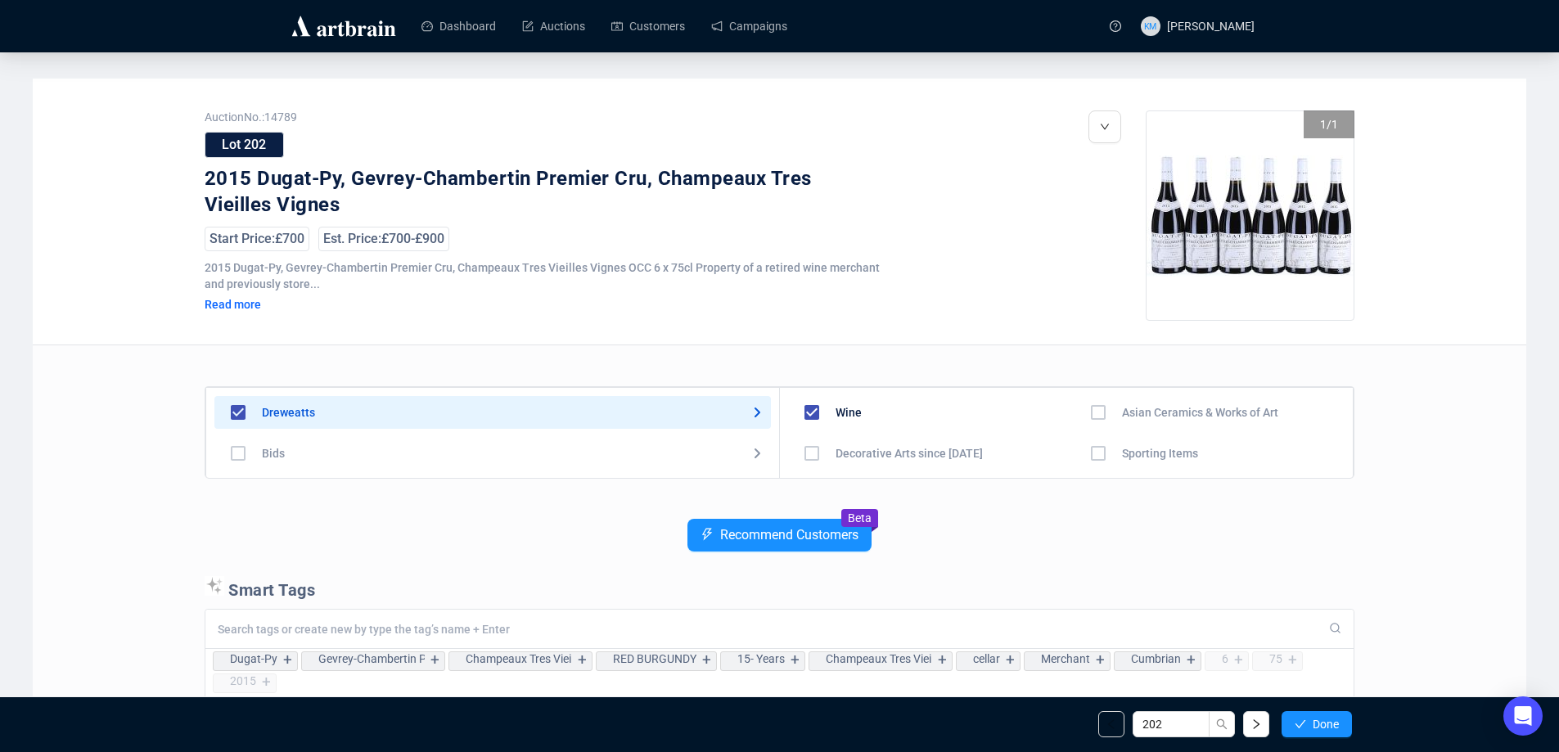
click at [1313, 729] on span "Done" at bounding box center [1325, 724] width 26 height 13
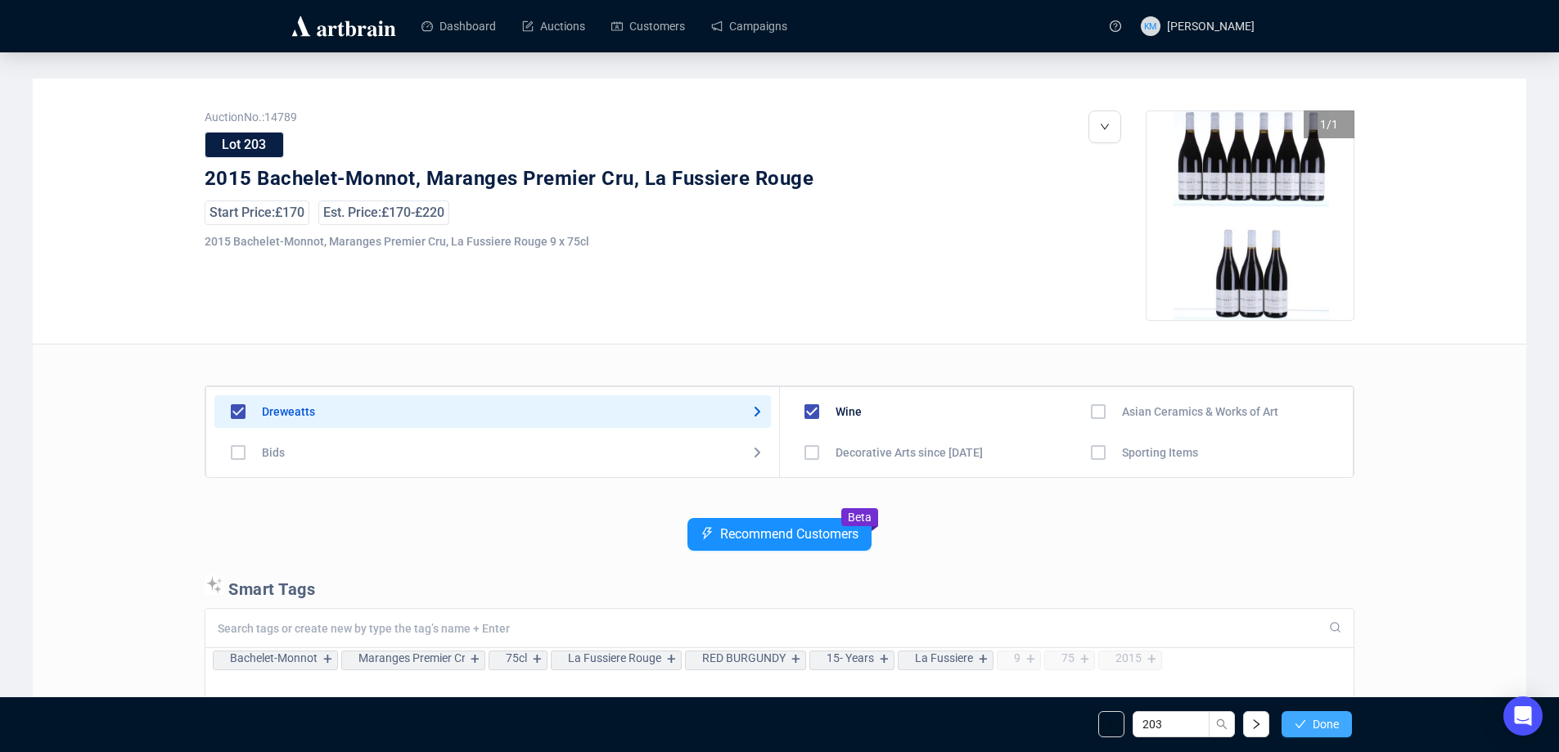
click at [1313, 733] on button "Done" at bounding box center [1316, 724] width 70 height 26
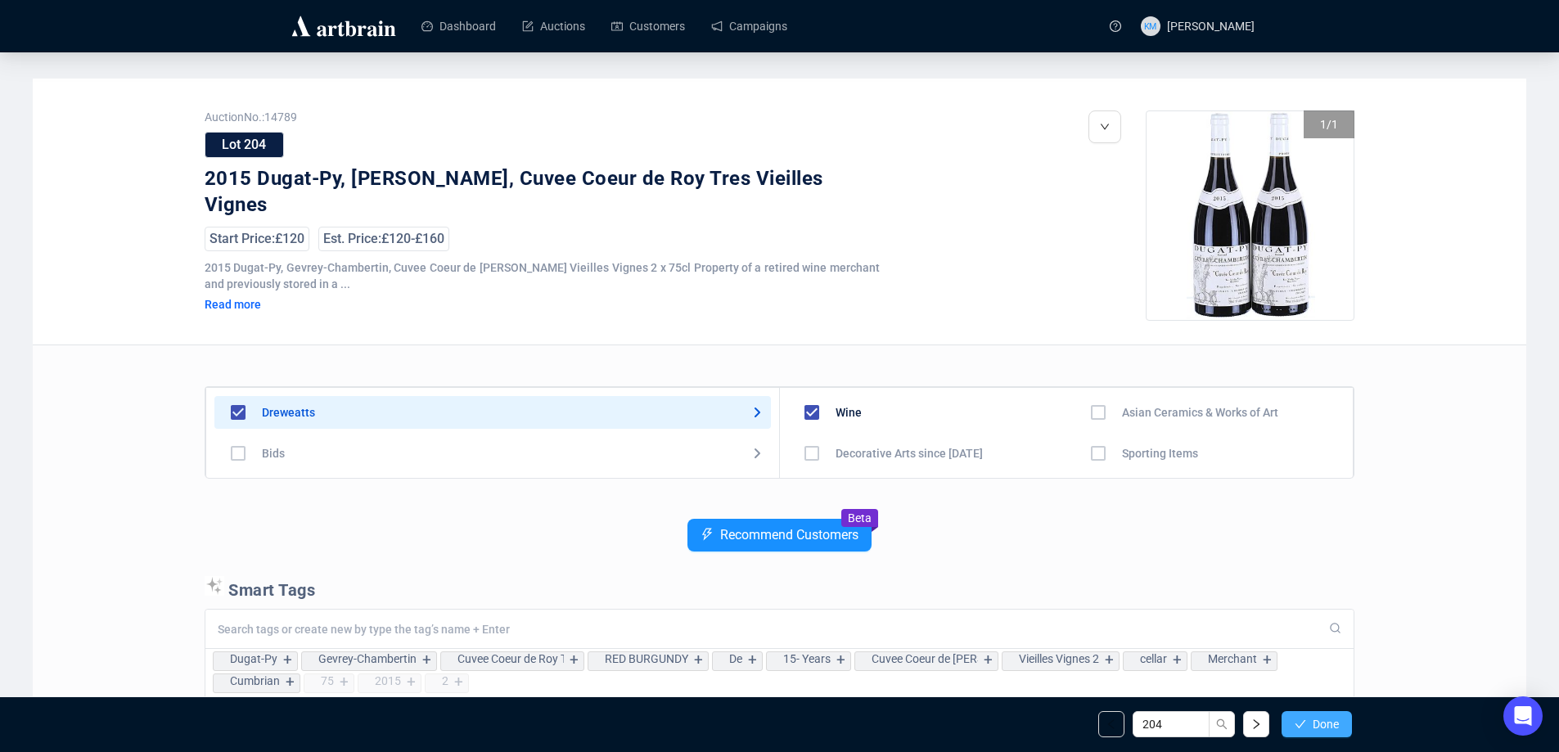
click at [1312, 725] on span "Done" at bounding box center [1325, 724] width 26 height 13
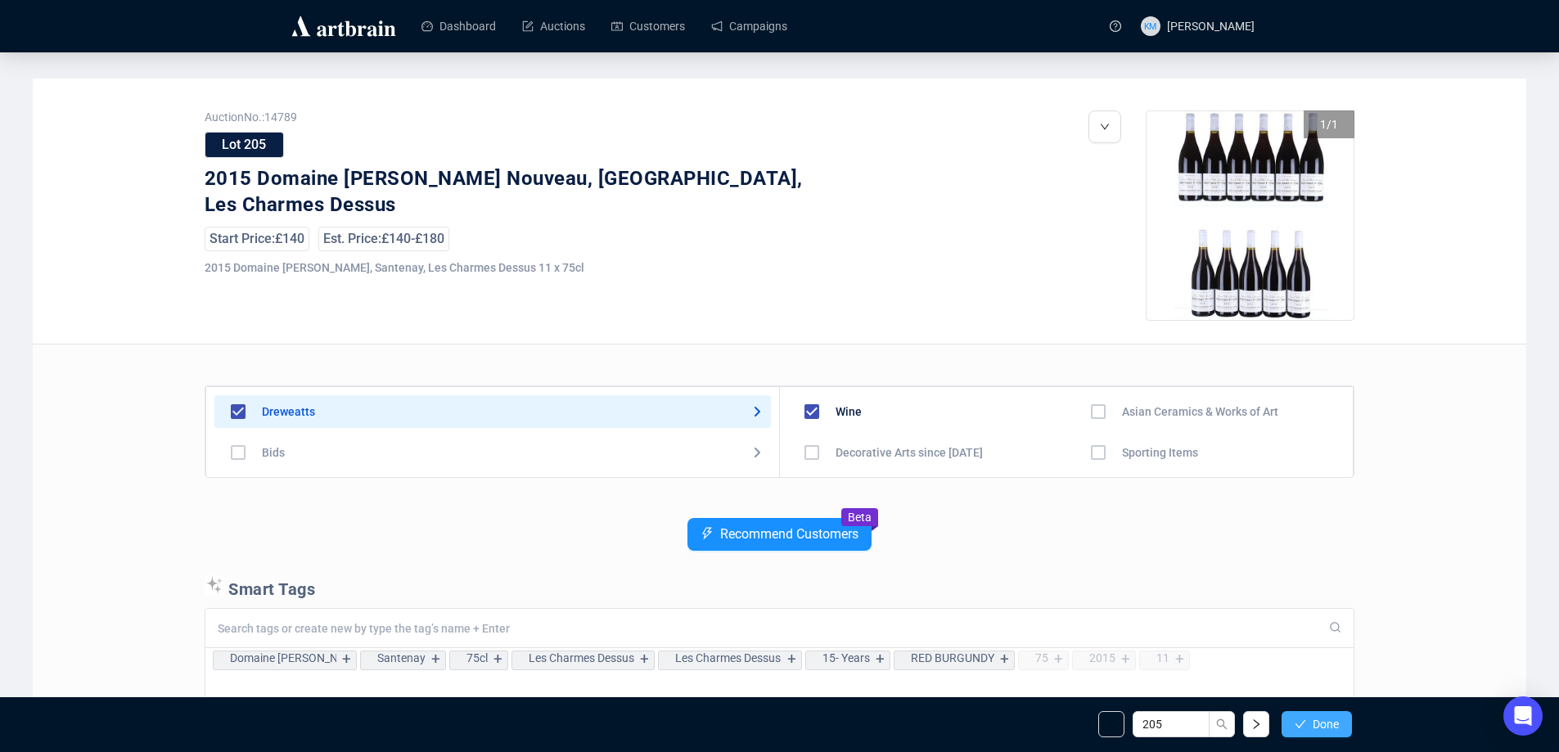
click at [1312, 723] on span "Done" at bounding box center [1325, 724] width 26 height 13
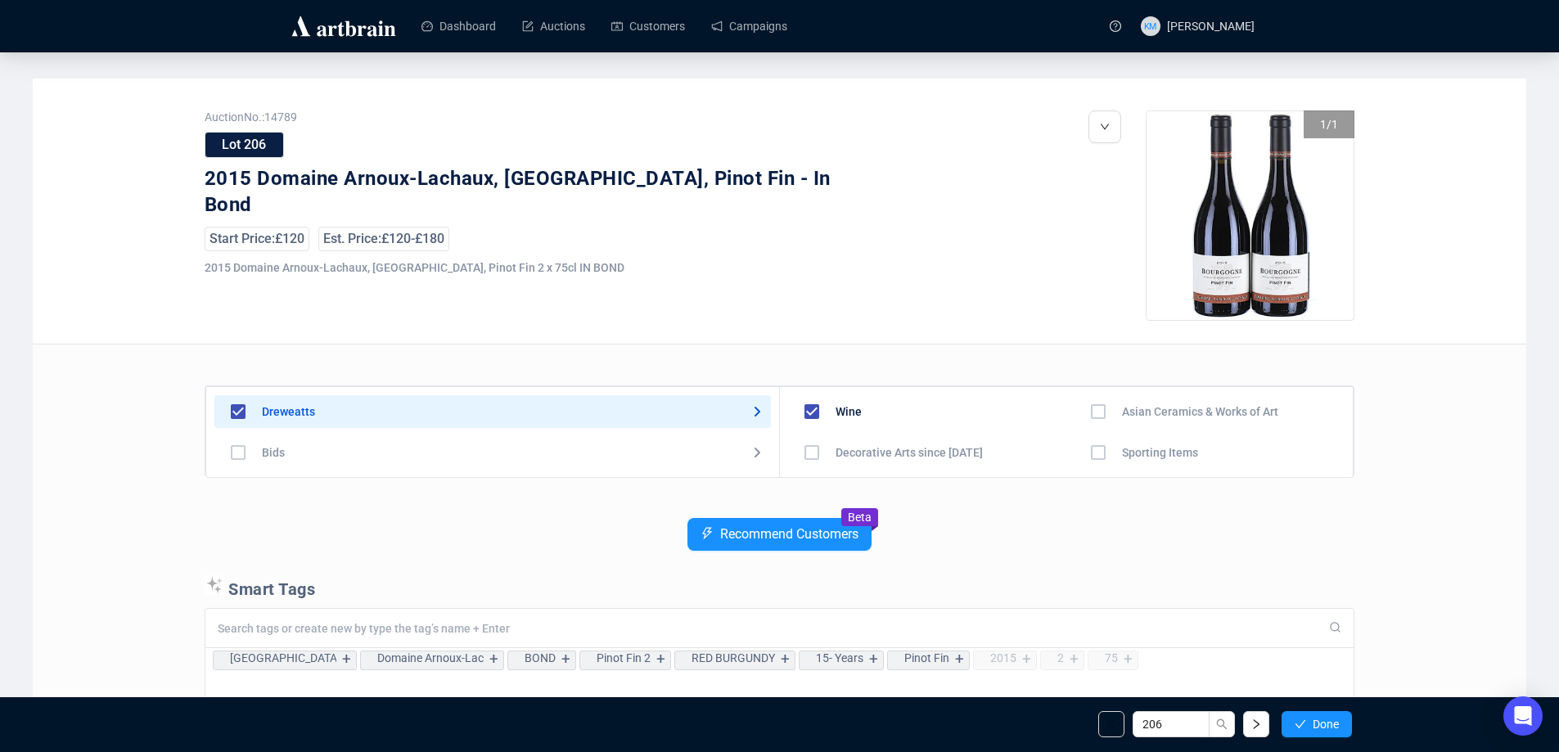
click at [1312, 723] on span "Done" at bounding box center [1325, 724] width 26 height 13
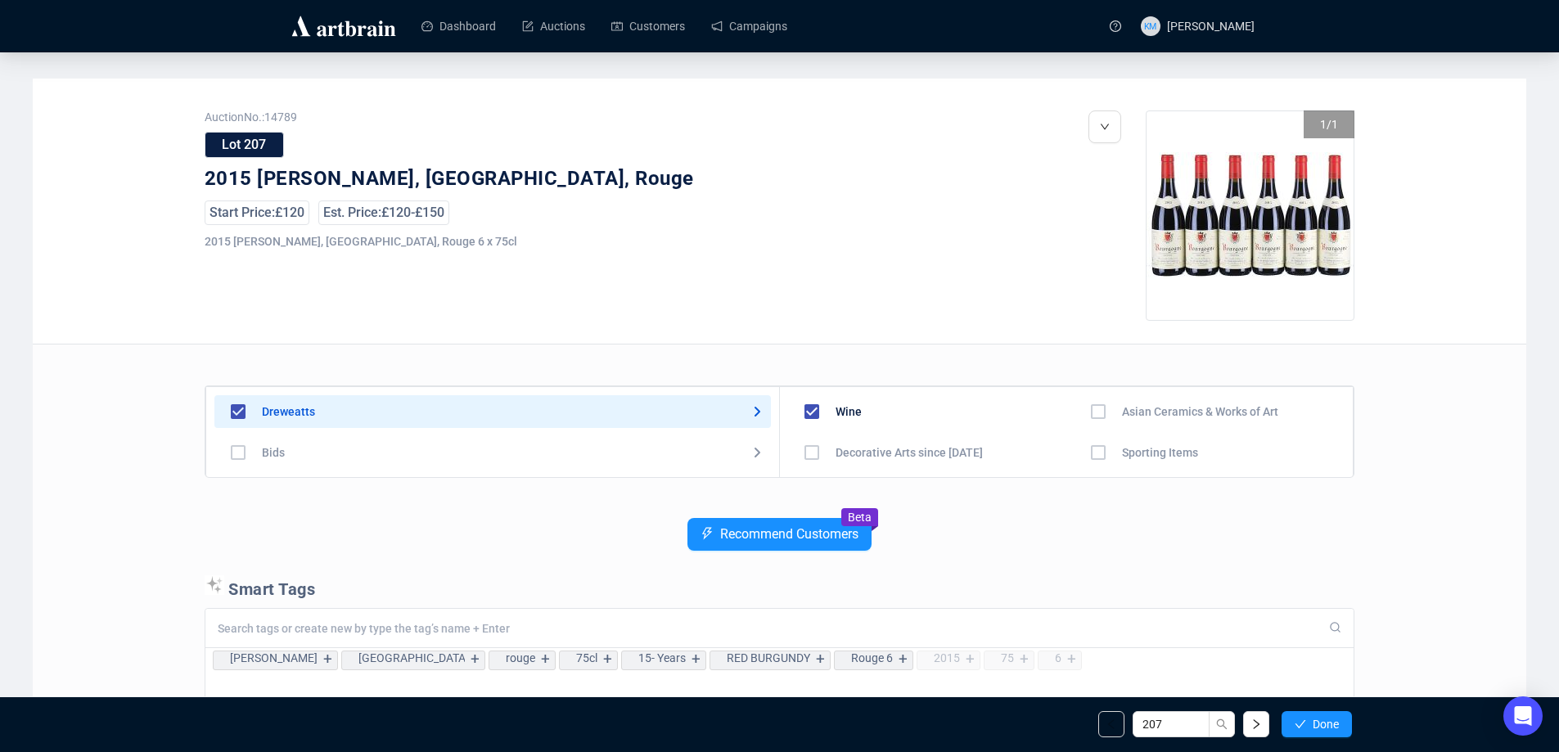
click at [1312, 723] on span "Done" at bounding box center [1325, 724] width 26 height 13
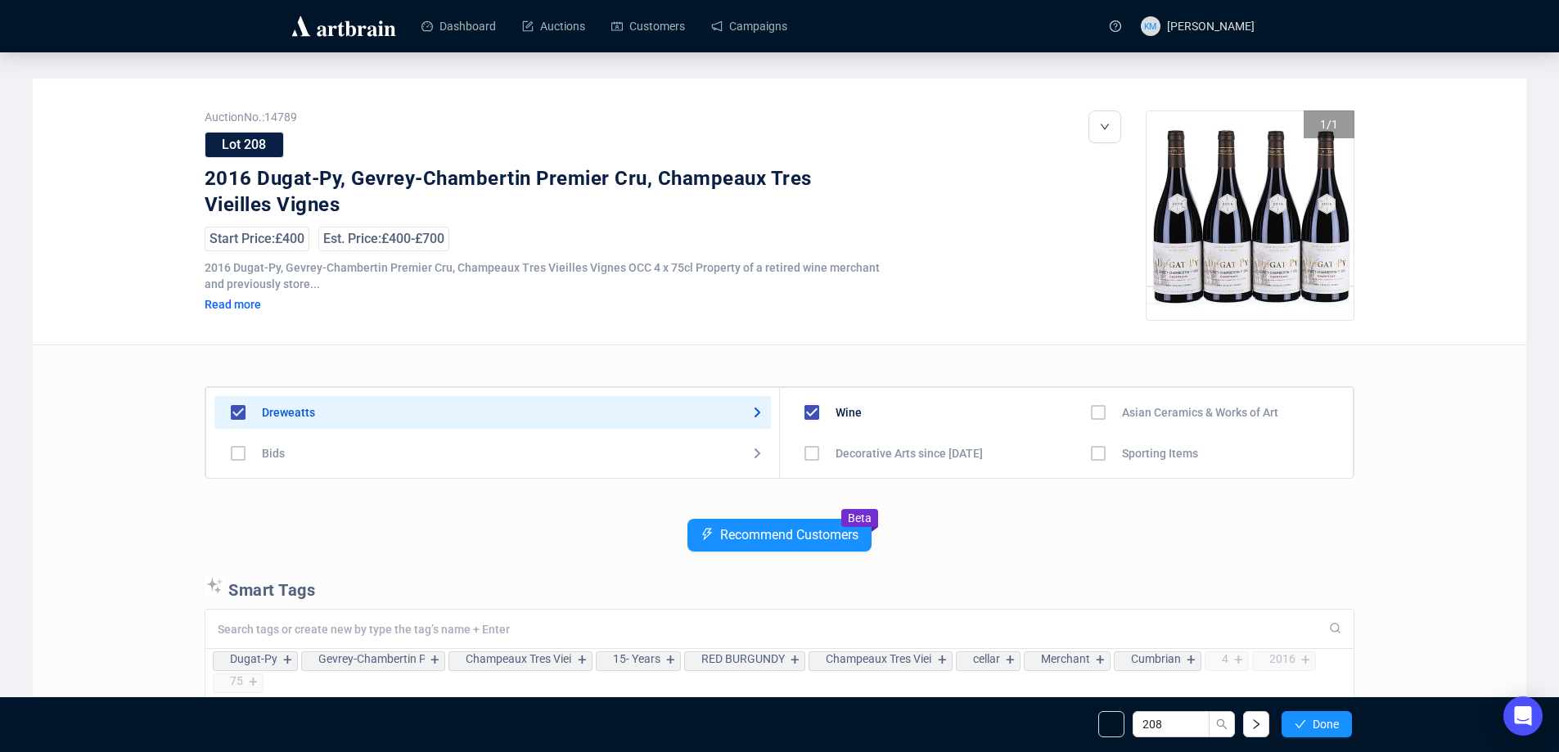
click at [1312, 723] on span "Done" at bounding box center [1325, 724] width 26 height 13
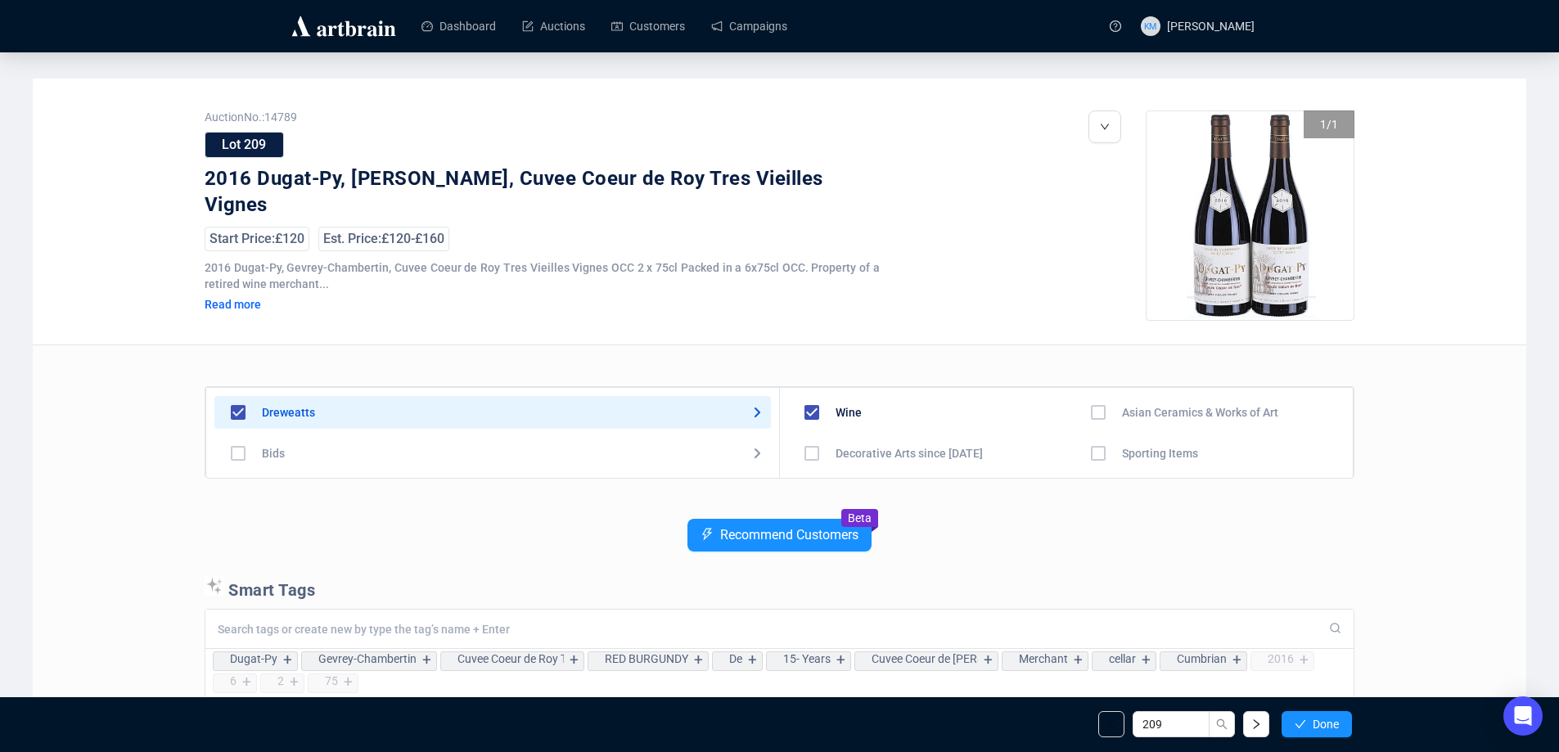
click at [1312, 723] on span "Done" at bounding box center [1325, 724] width 26 height 13
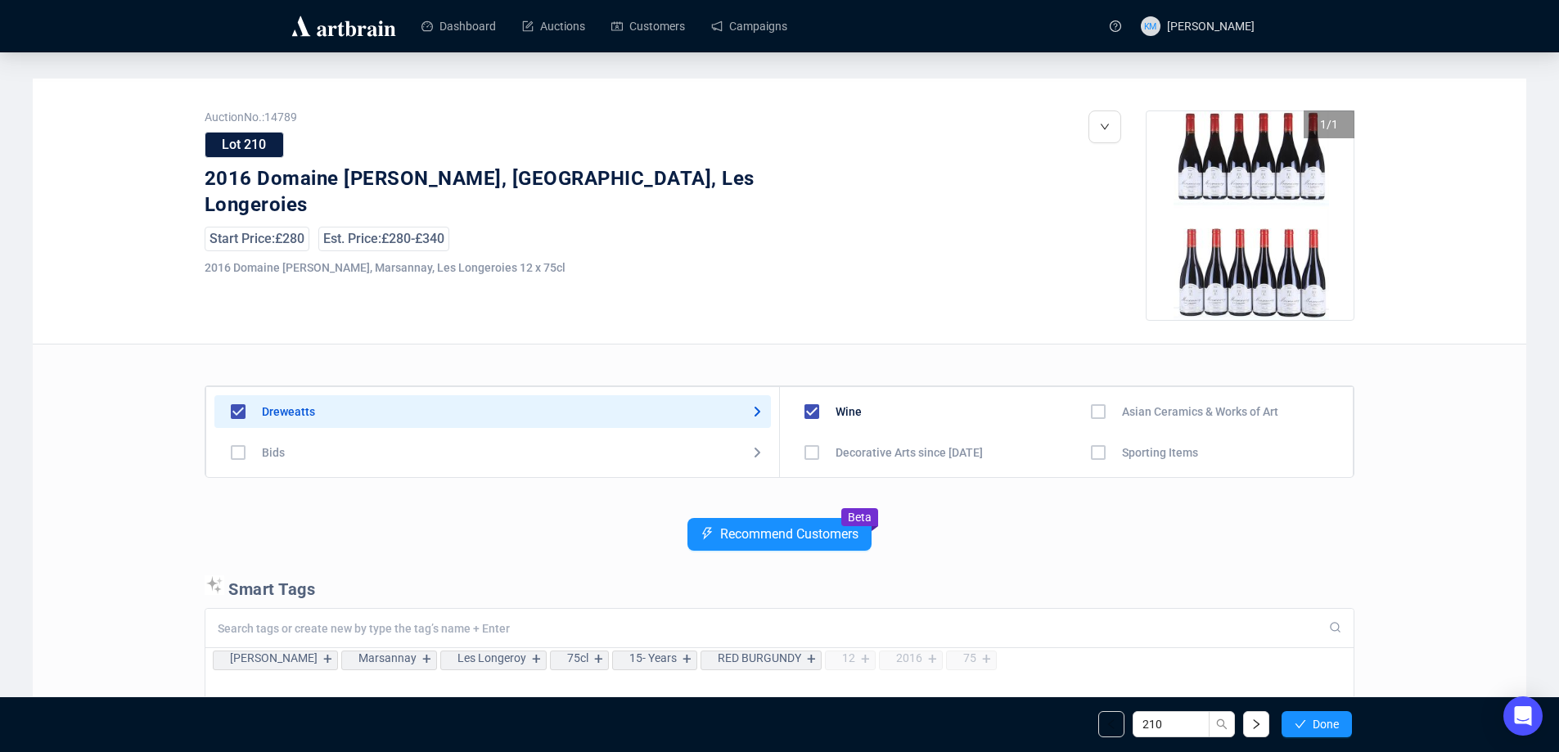
click at [1312, 723] on span "Done" at bounding box center [1325, 724] width 26 height 13
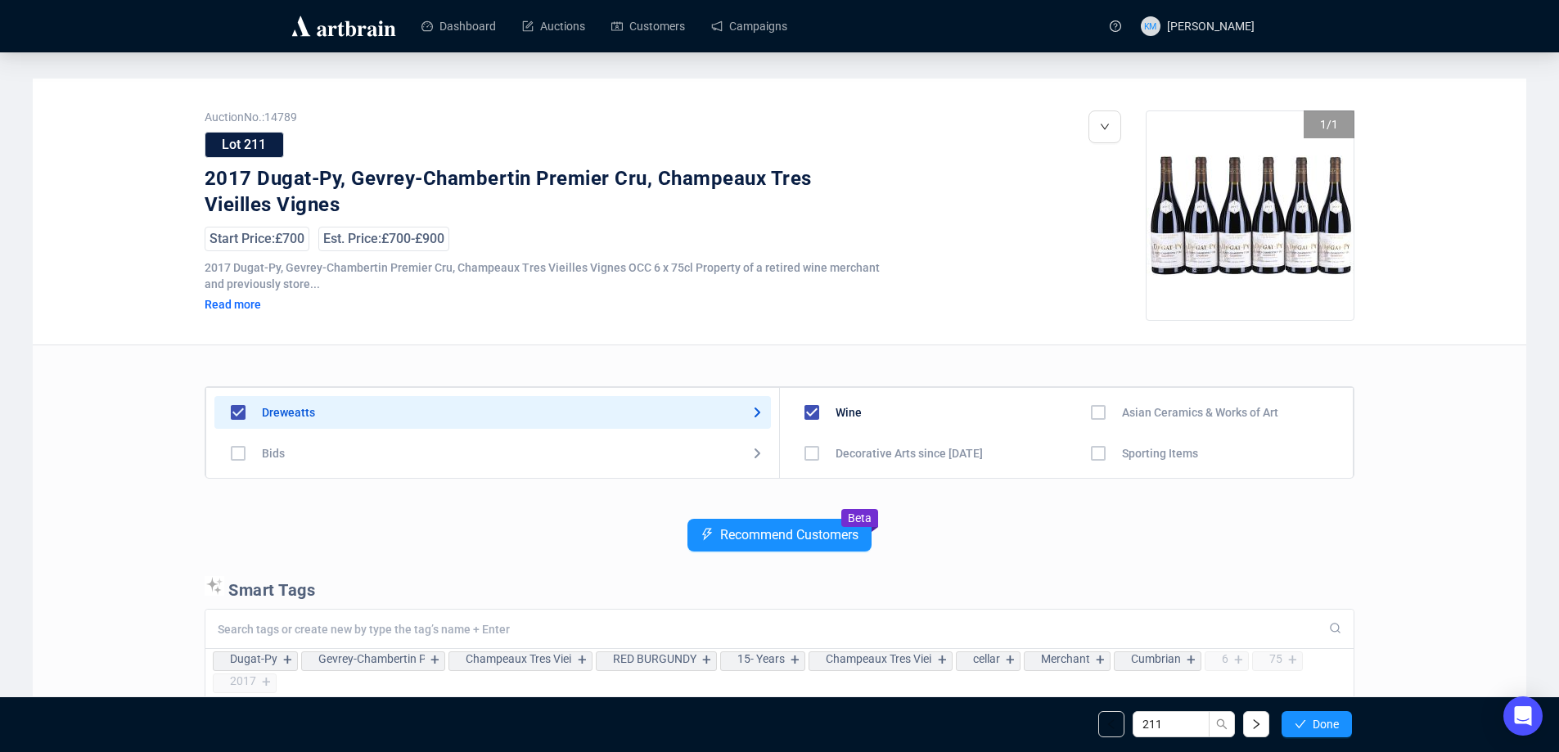
click at [1312, 723] on span "Done" at bounding box center [1325, 724] width 26 height 13
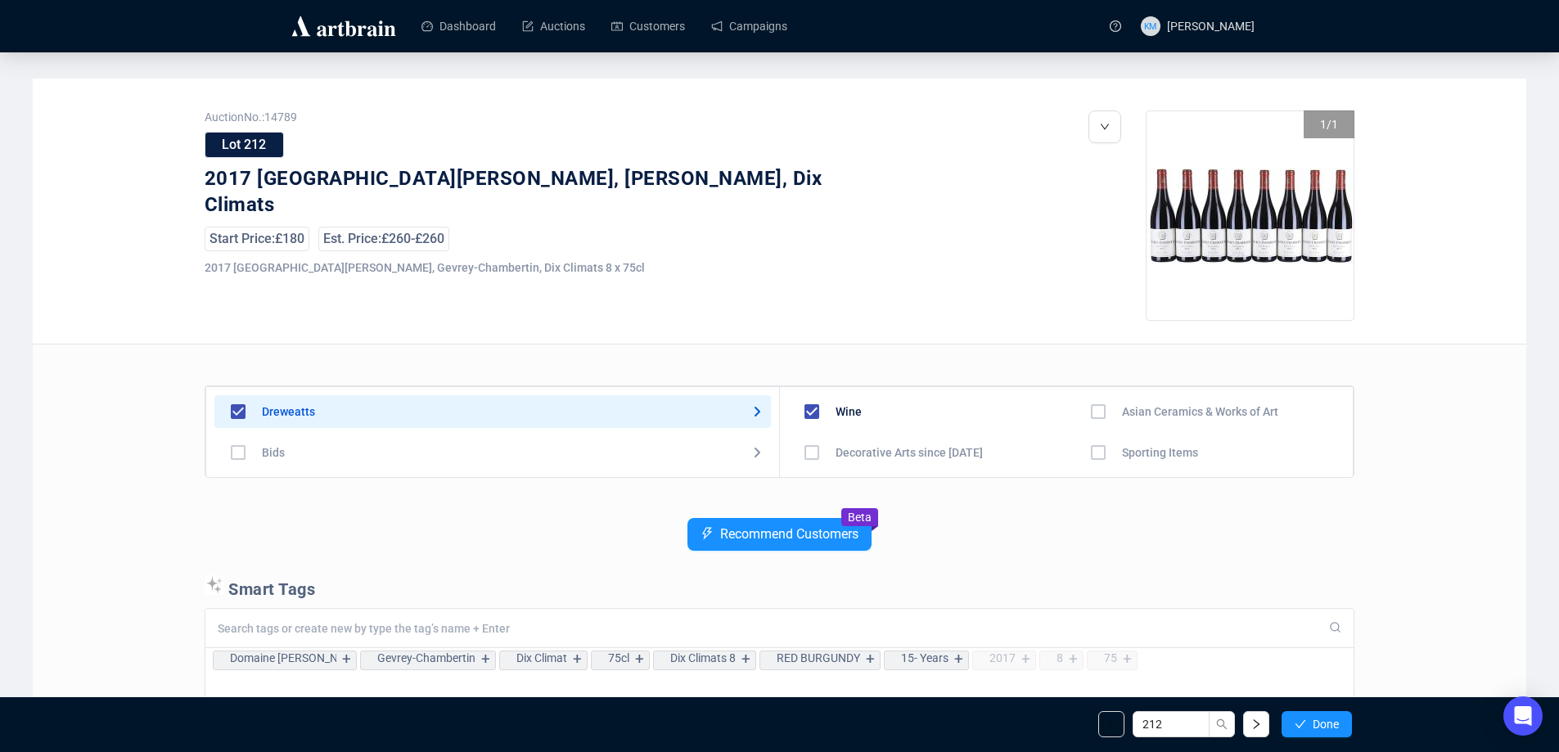
click at [1312, 723] on span "Done" at bounding box center [1325, 724] width 26 height 13
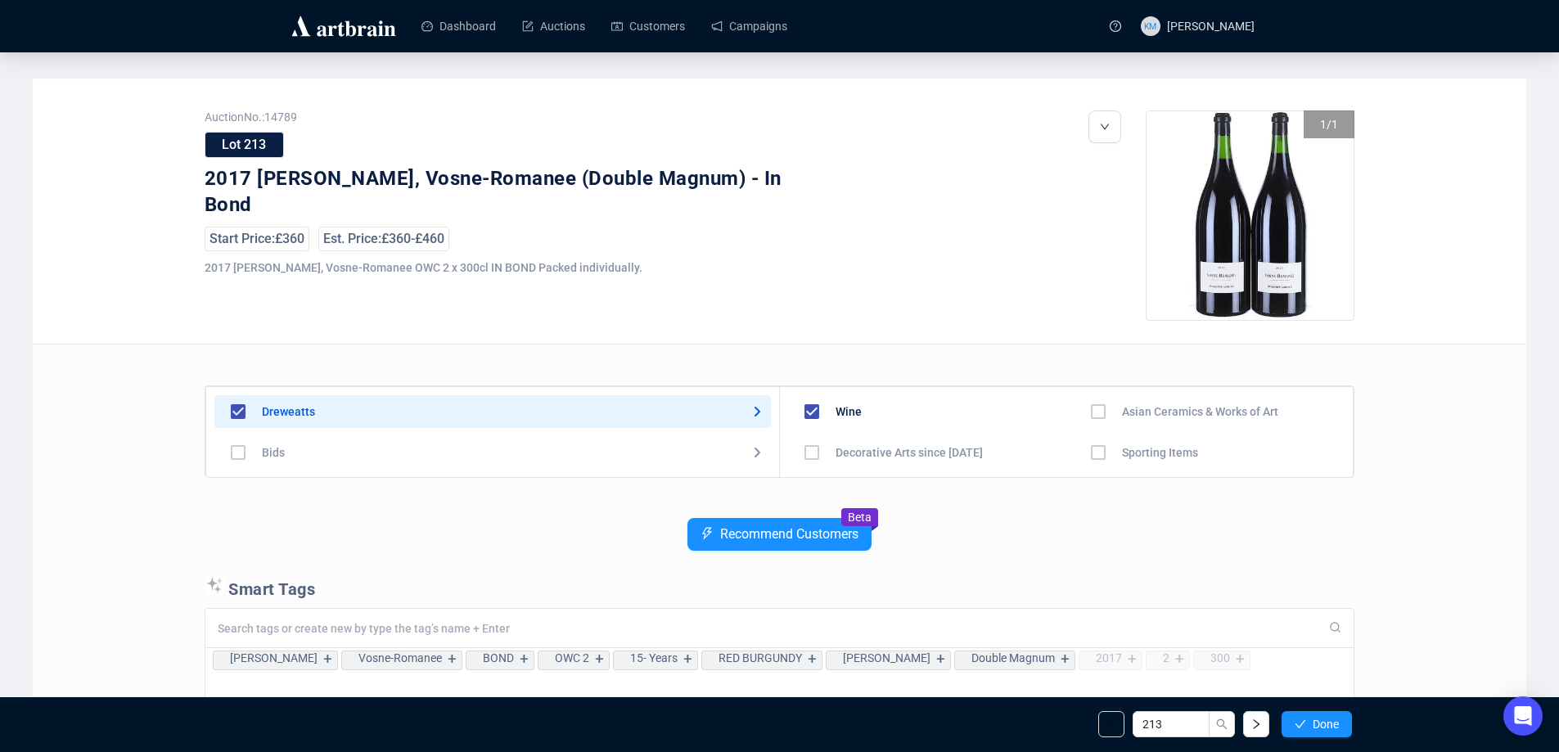
click at [1312, 723] on span "Done" at bounding box center [1325, 724] width 26 height 13
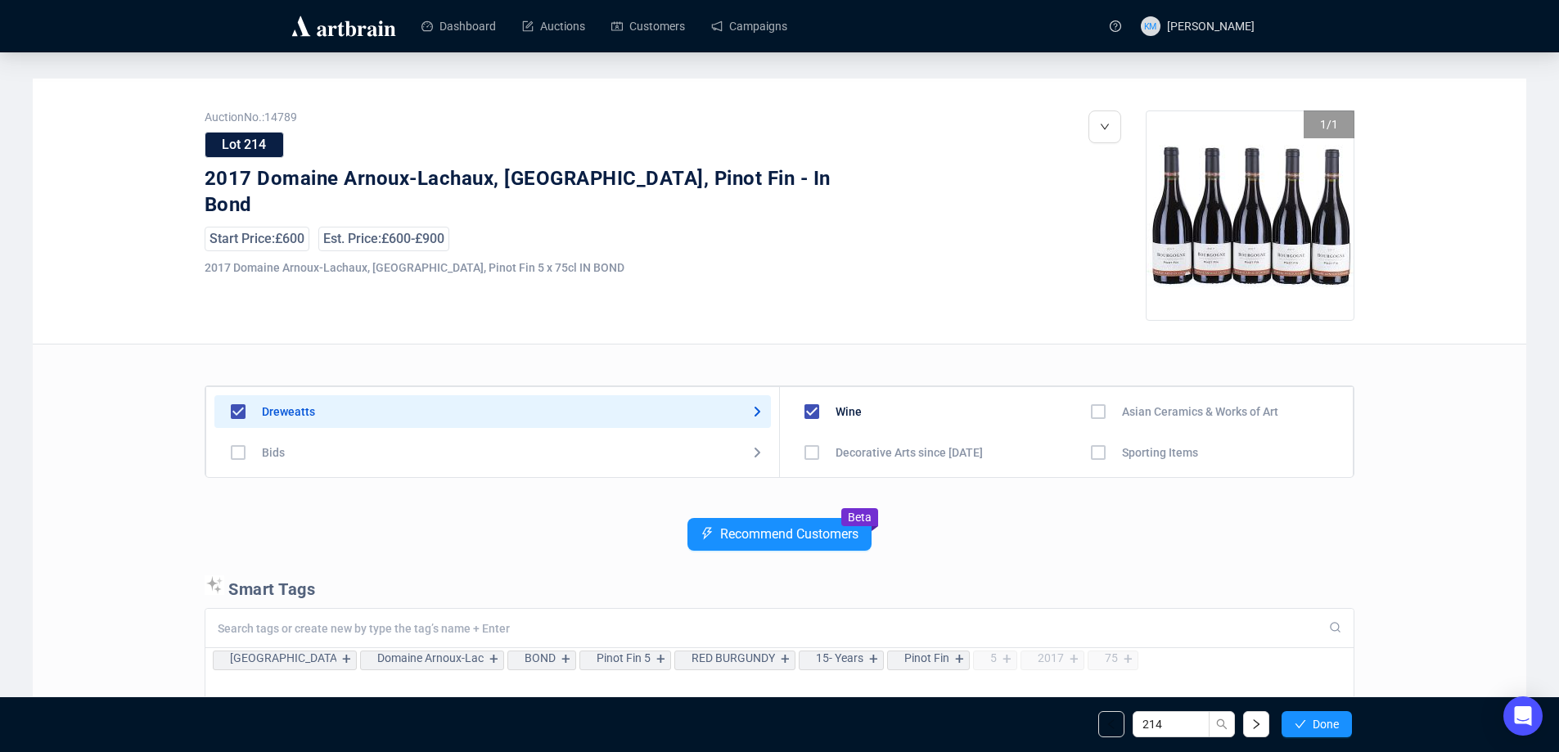
click at [1312, 723] on span "Done" at bounding box center [1325, 724] width 26 height 13
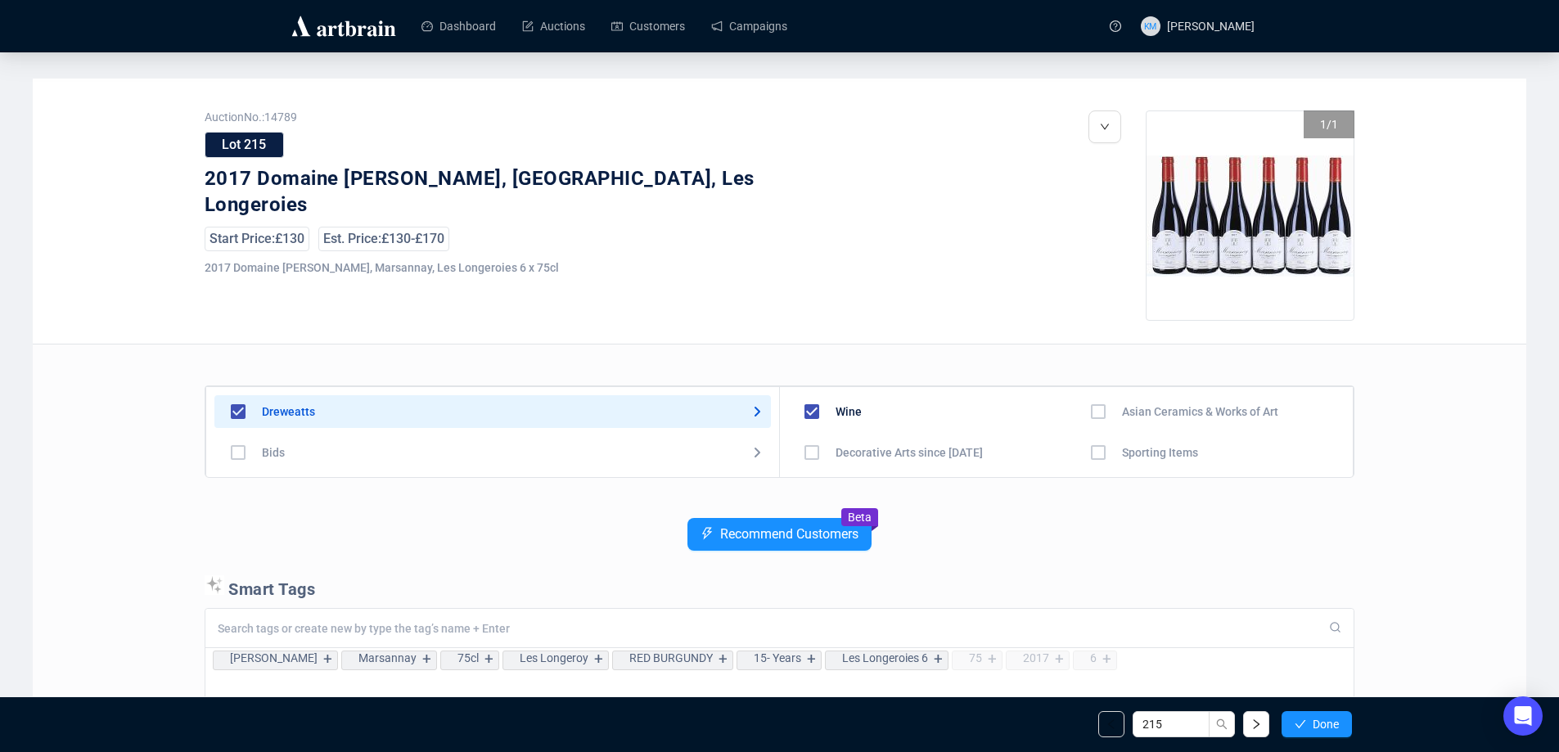
click at [1312, 723] on span "Done" at bounding box center [1325, 724] width 26 height 13
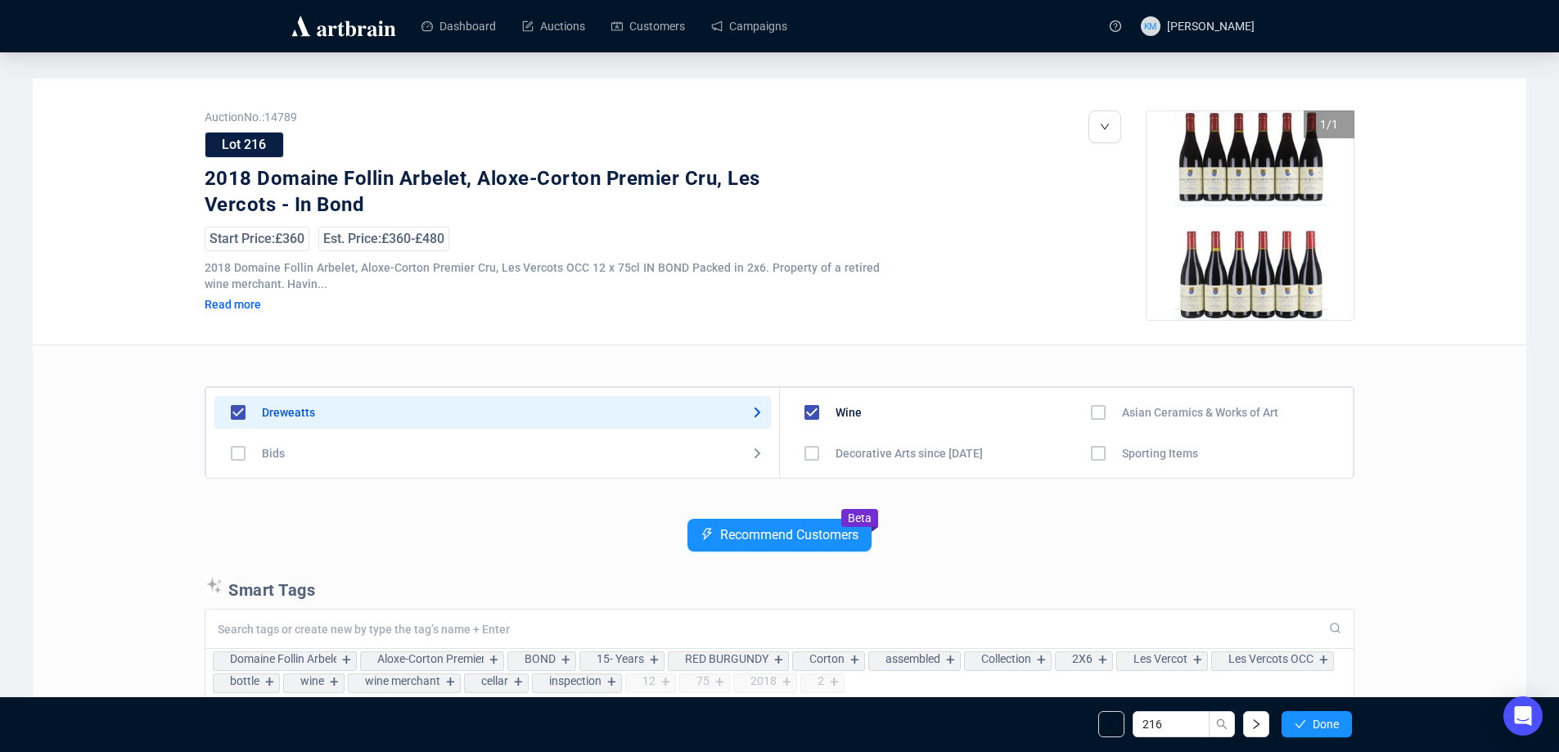
click at [1312, 723] on span "Done" at bounding box center [1325, 724] width 26 height 13
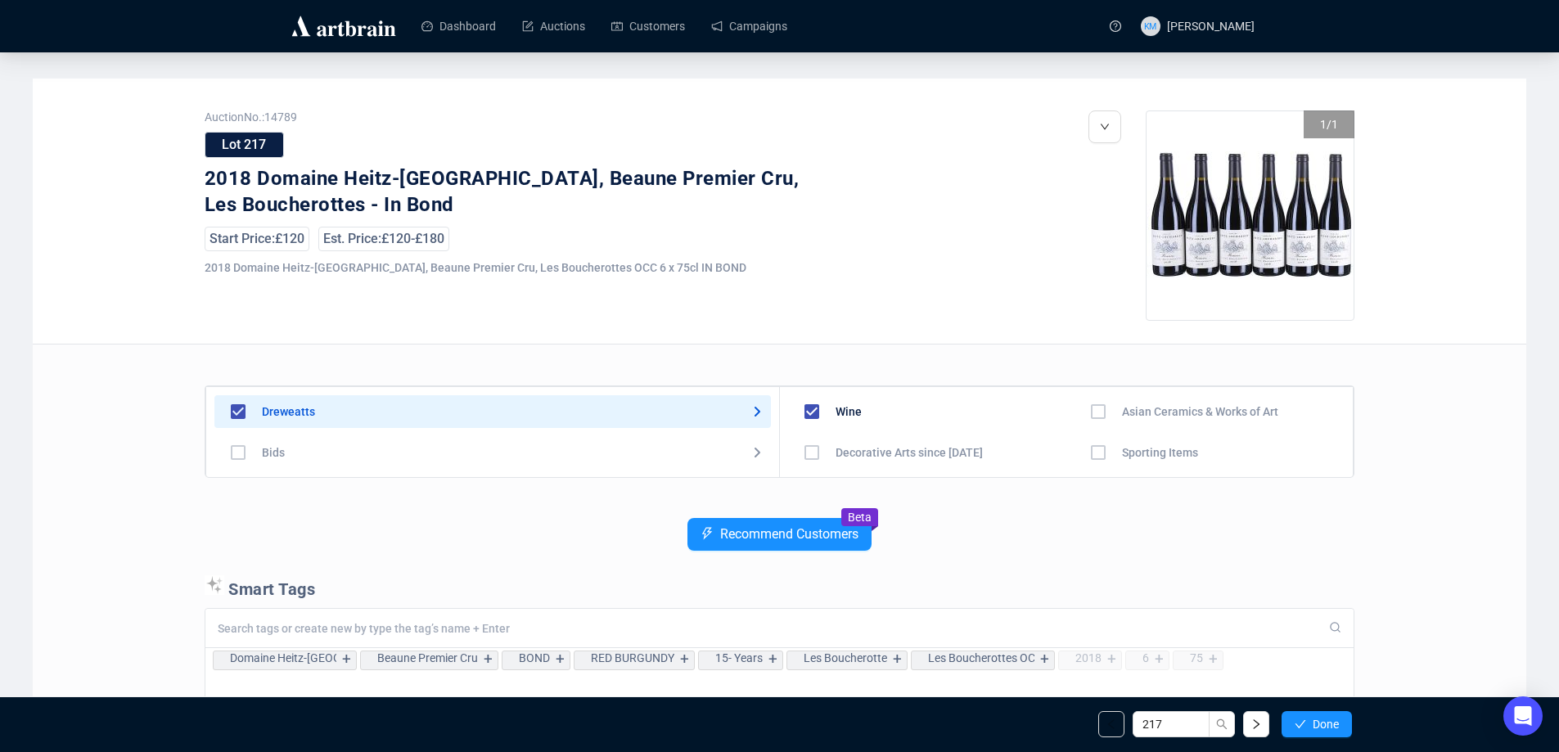
click at [1312, 723] on span "Done" at bounding box center [1325, 724] width 26 height 13
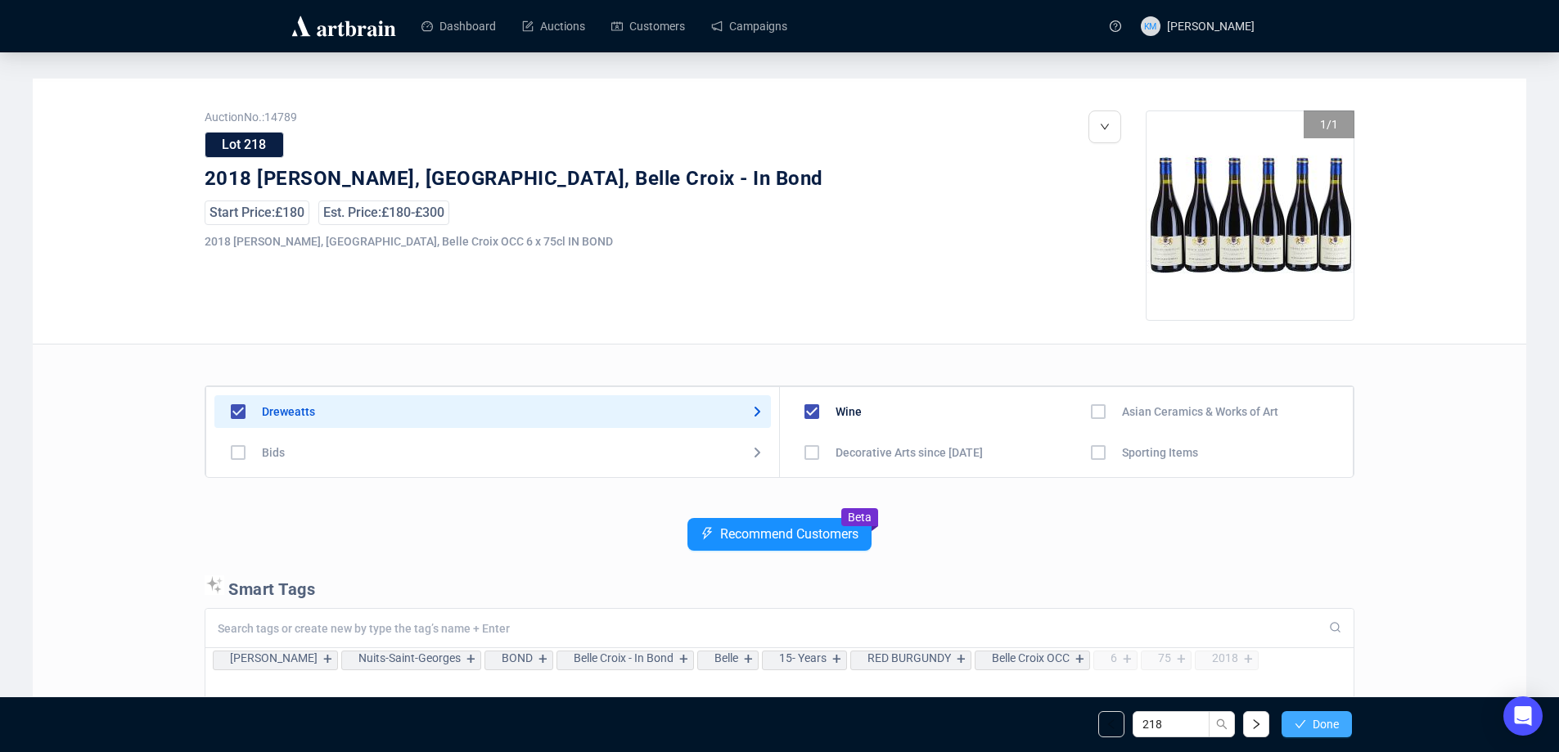
click at [1333, 726] on span "Done" at bounding box center [1325, 724] width 26 height 13
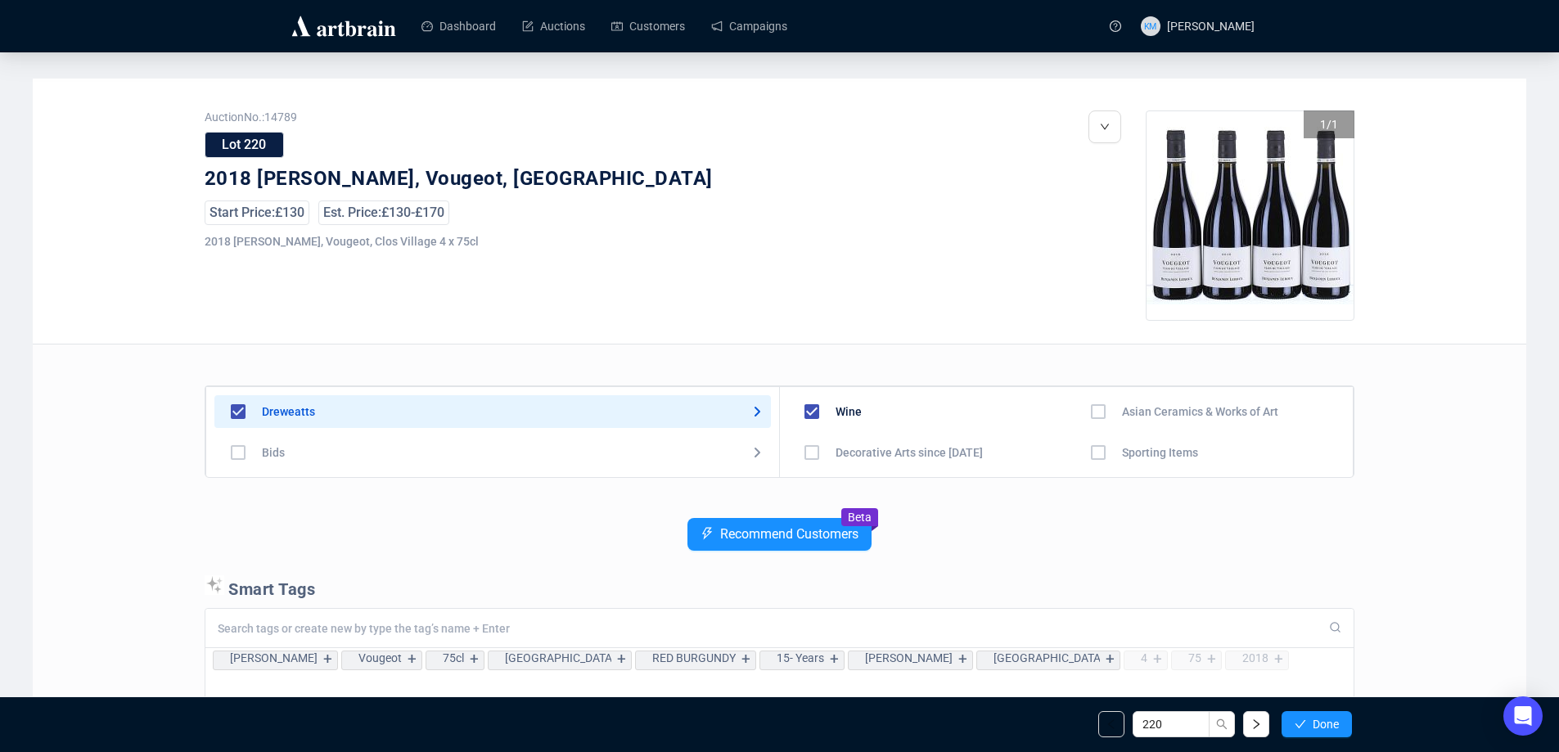
click at [1333, 726] on span "Done" at bounding box center [1325, 724] width 26 height 13
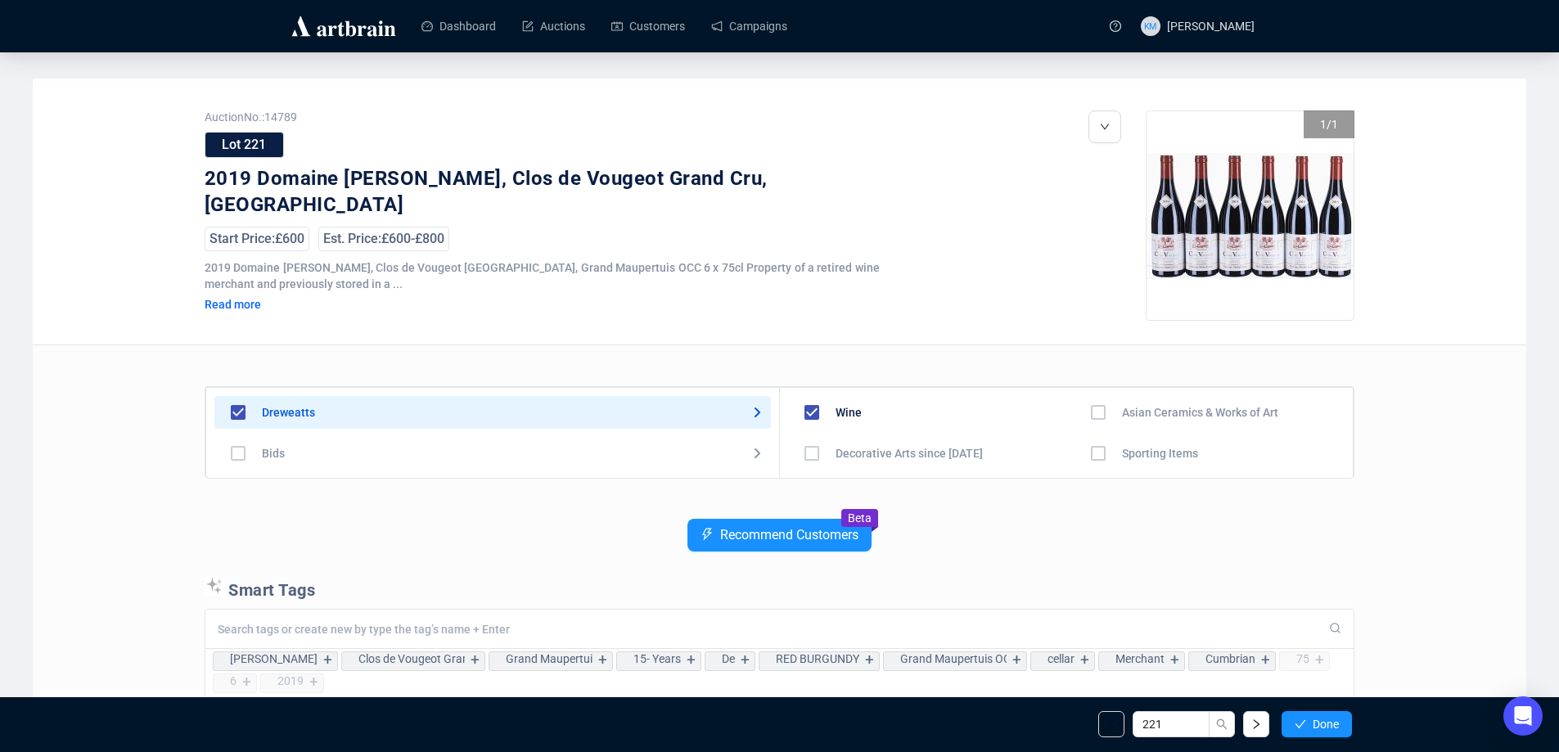
click at [1333, 726] on span "Done" at bounding box center [1325, 724] width 26 height 13
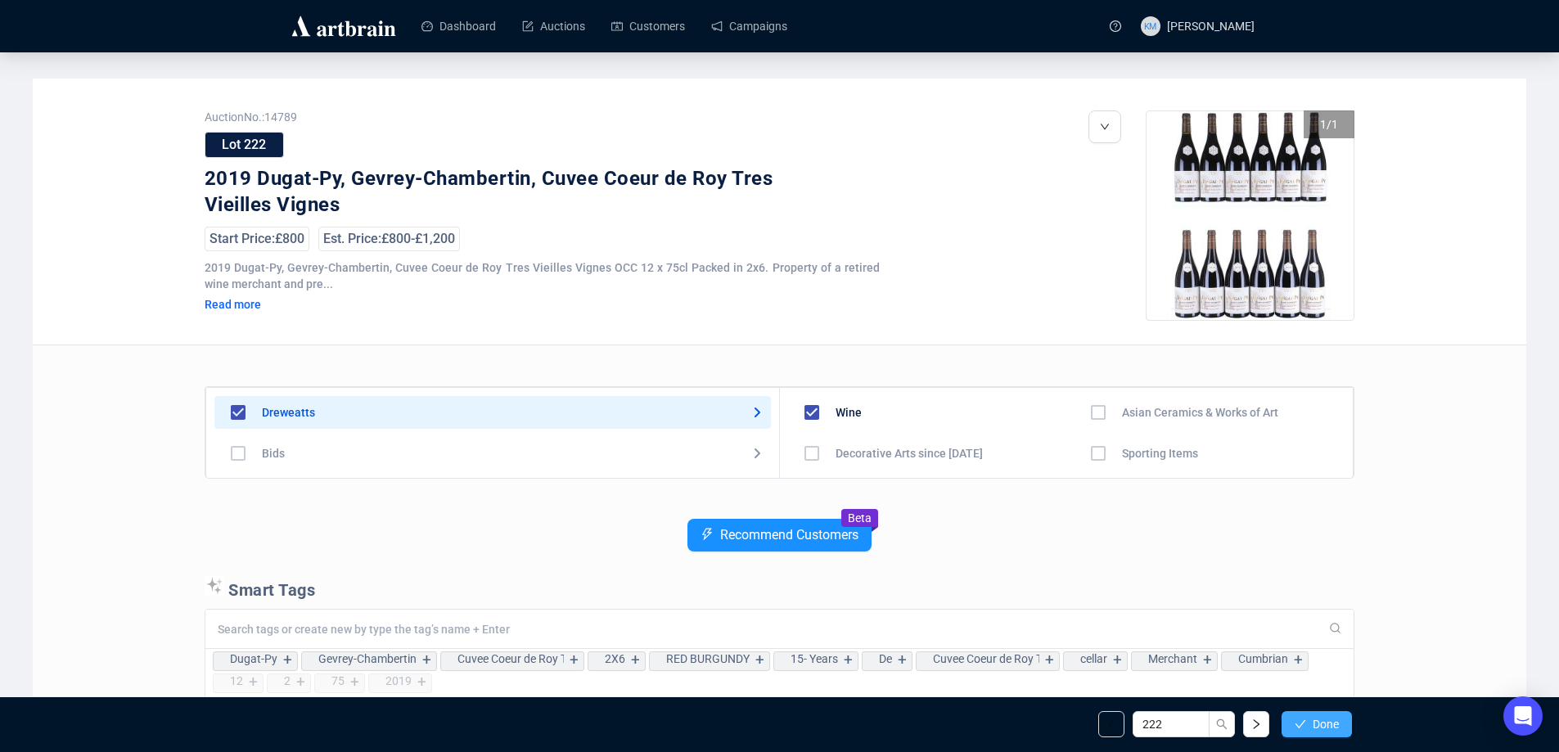
click at [1332, 727] on span "Done" at bounding box center [1325, 724] width 26 height 13
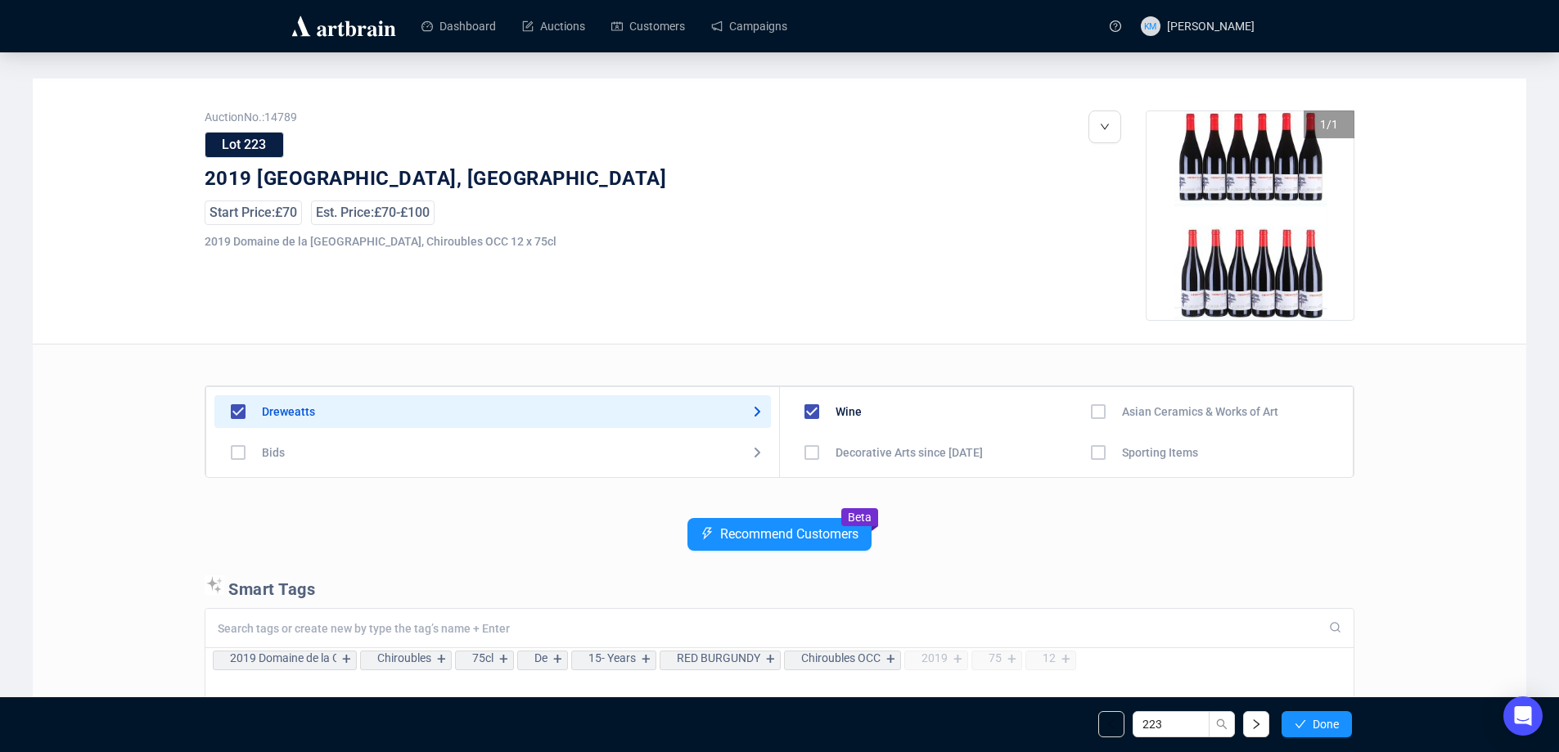
click at [1332, 727] on span "Done" at bounding box center [1325, 724] width 26 height 13
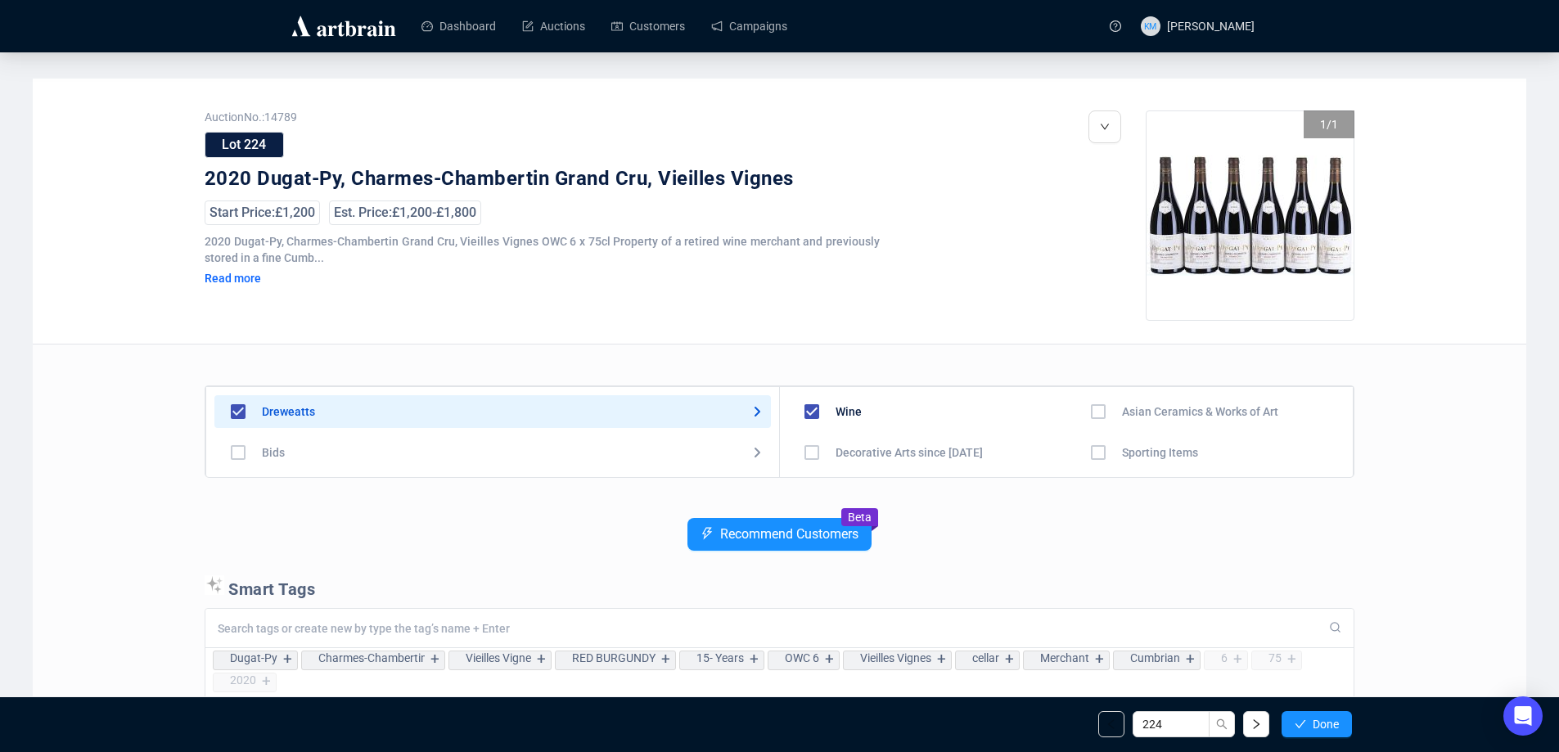
click at [1332, 727] on span "Done" at bounding box center [1325, 724] width 26 height 13
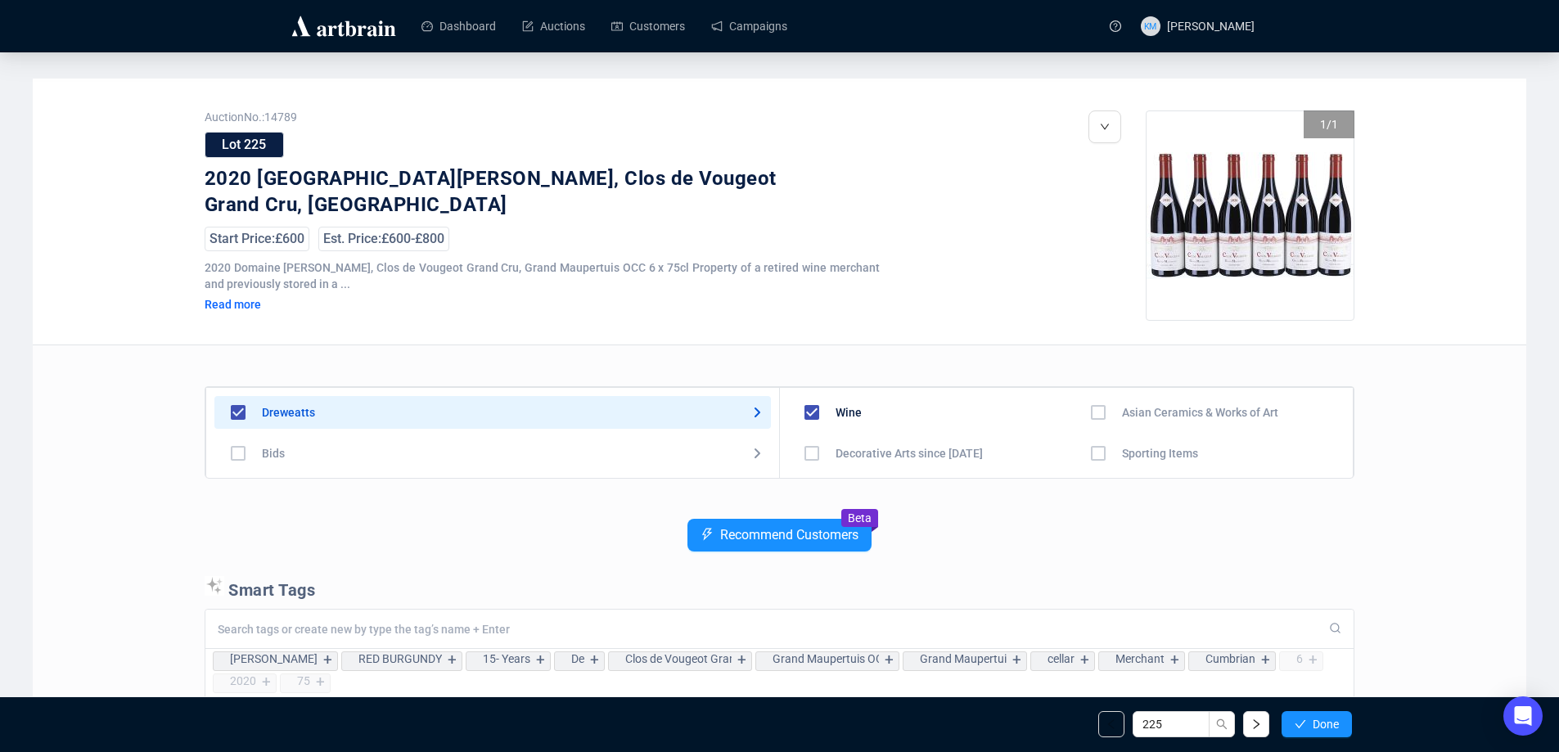
click at [1332, 727] on span "Done" at bounding box center [1325, 724] width 26 height 13
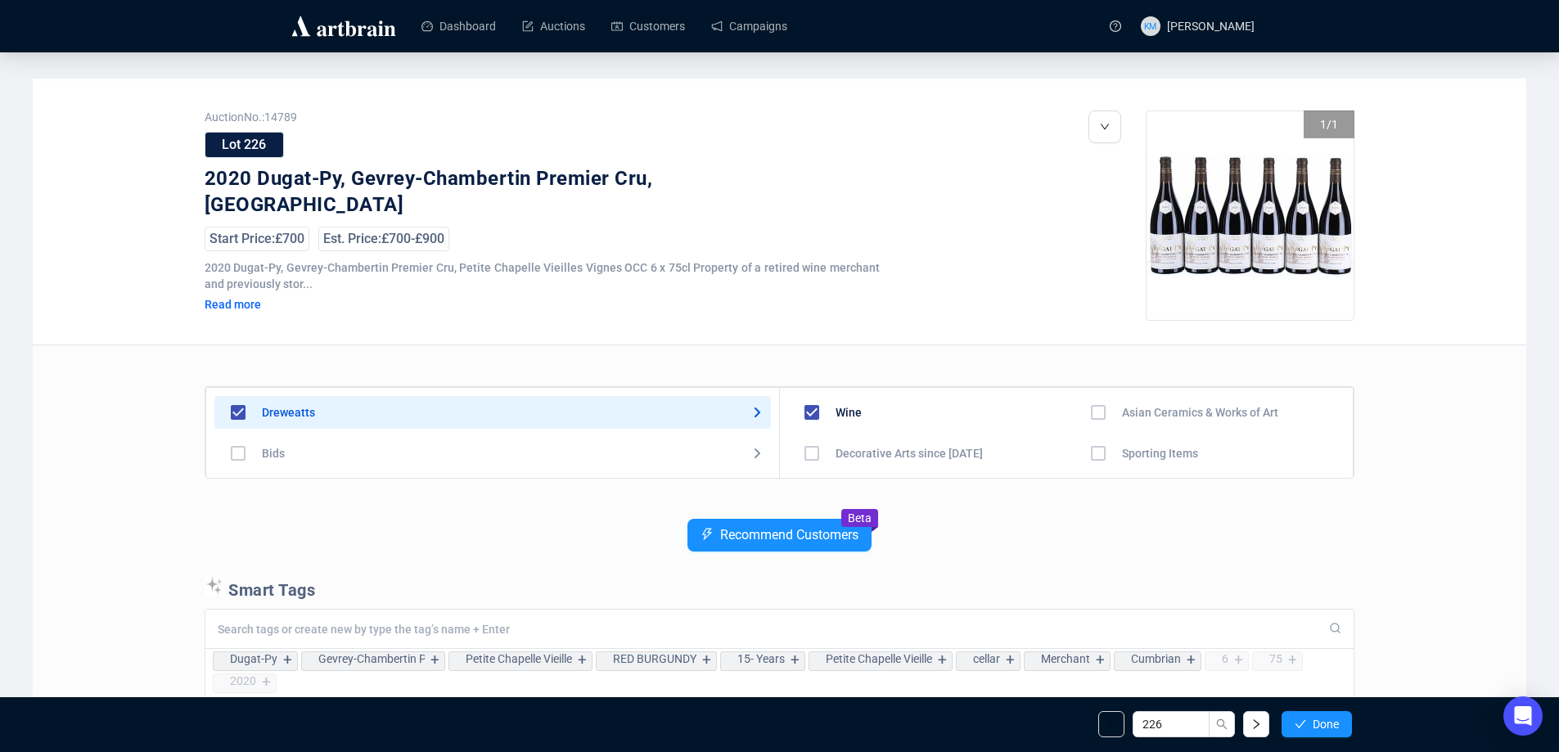
click at [1332, 727] on span "Done" at bounding box center [1325, 724] width 26 height 13
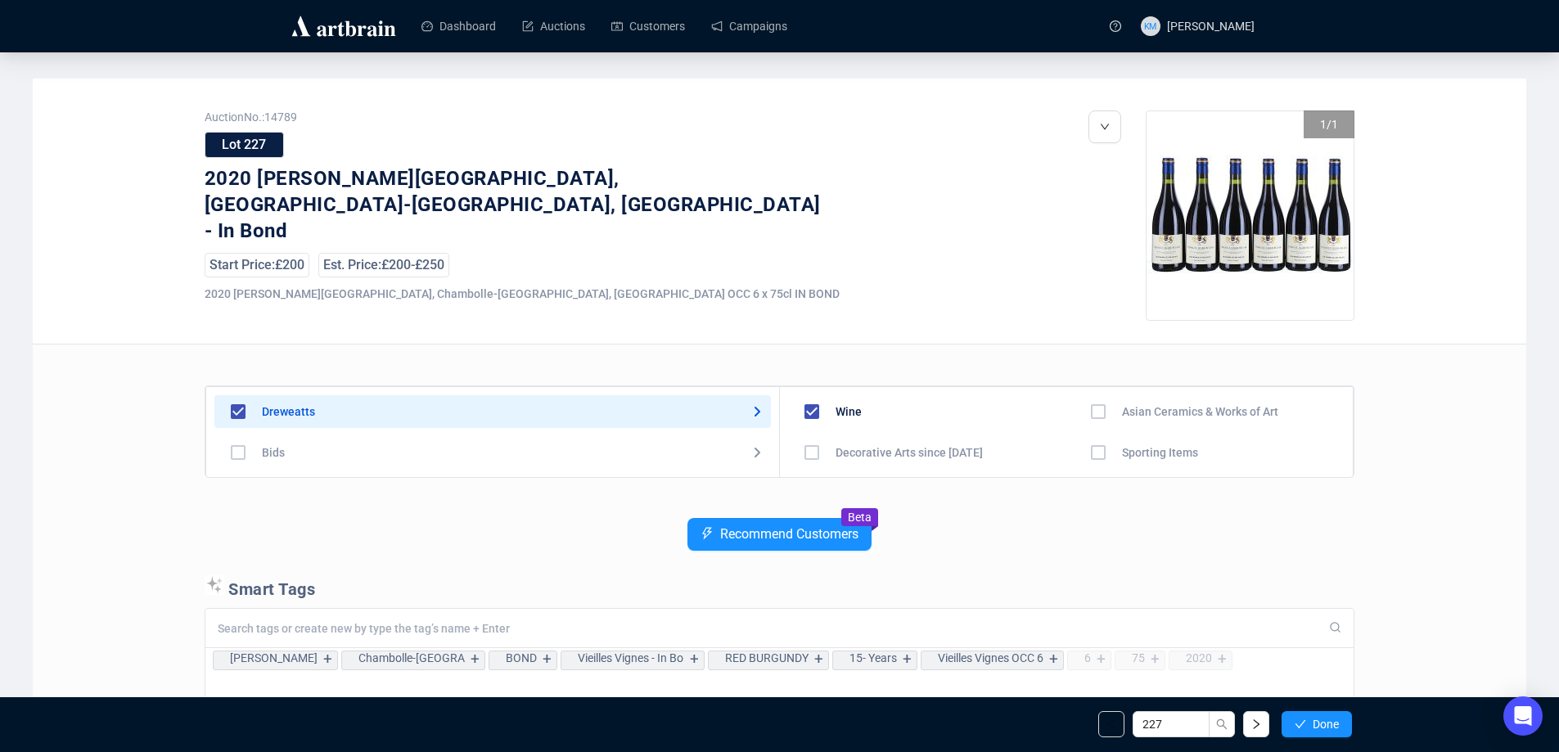
click at [1332, 727] on span "Done" at bounding box center [1325, 724] width 26 height 13
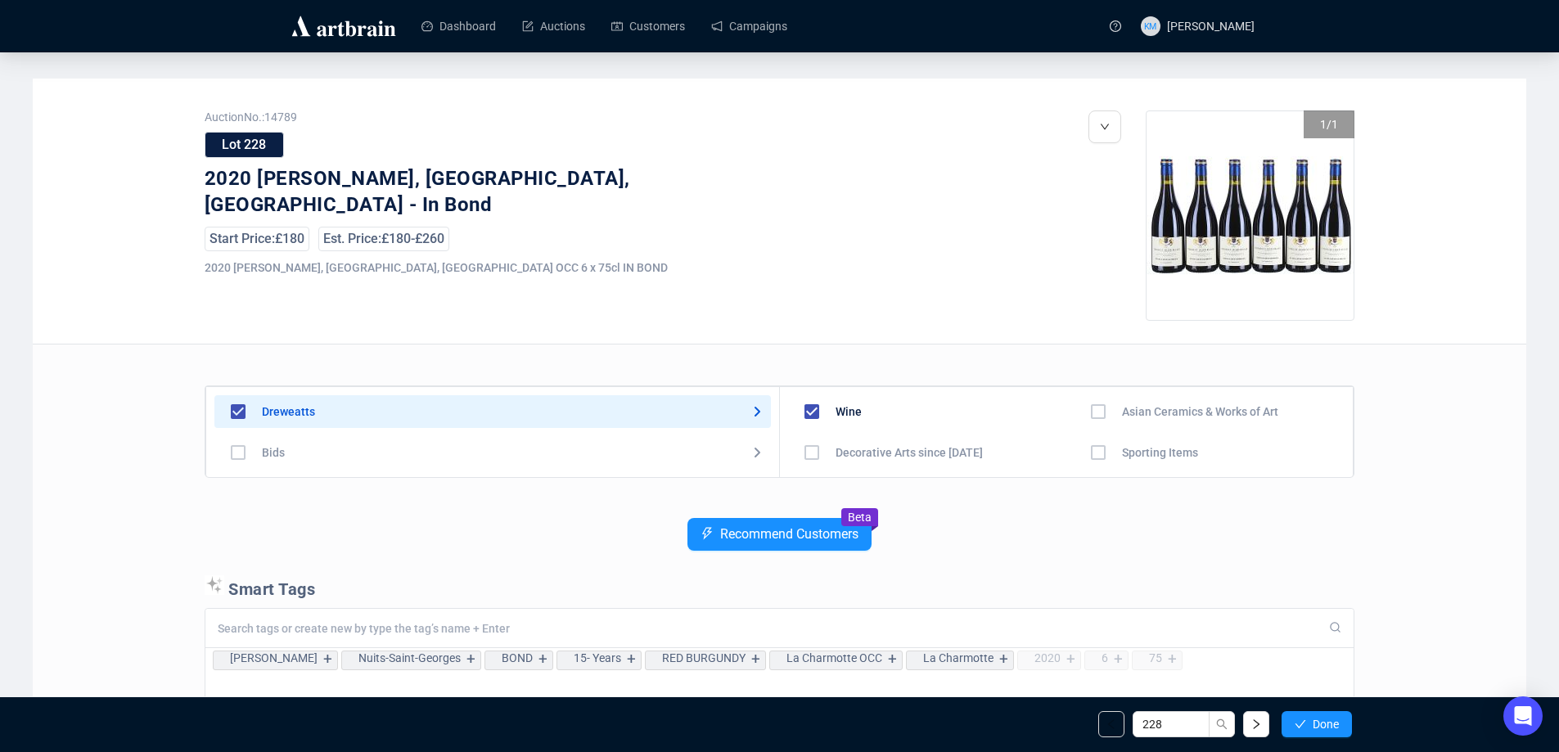
click at [1332, 727] on span "Done" at bounding box center [1325, 724] width 26 height 13
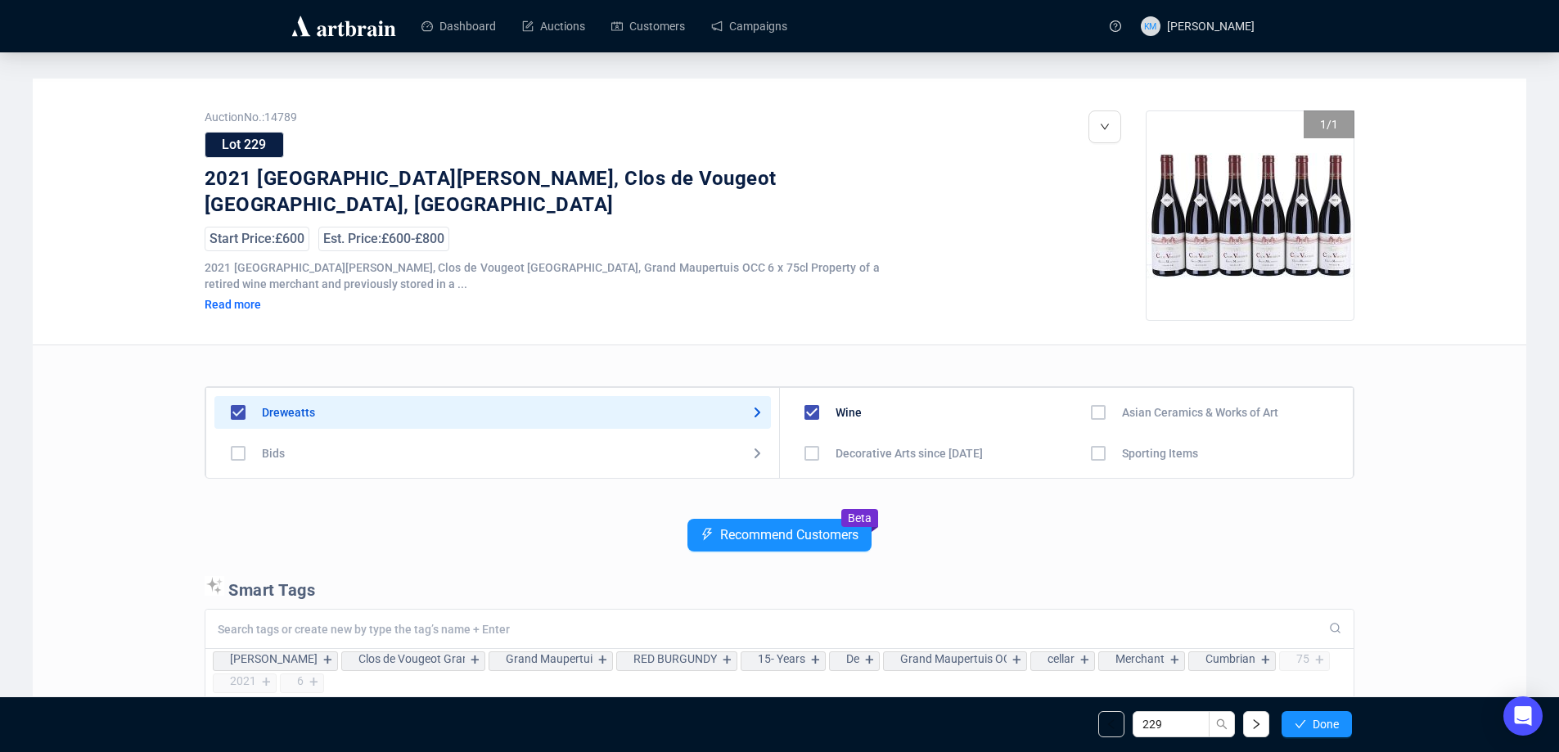
click at [1332, 727] on span "Done" at bounding box center [1325, 724] width 26 height 13
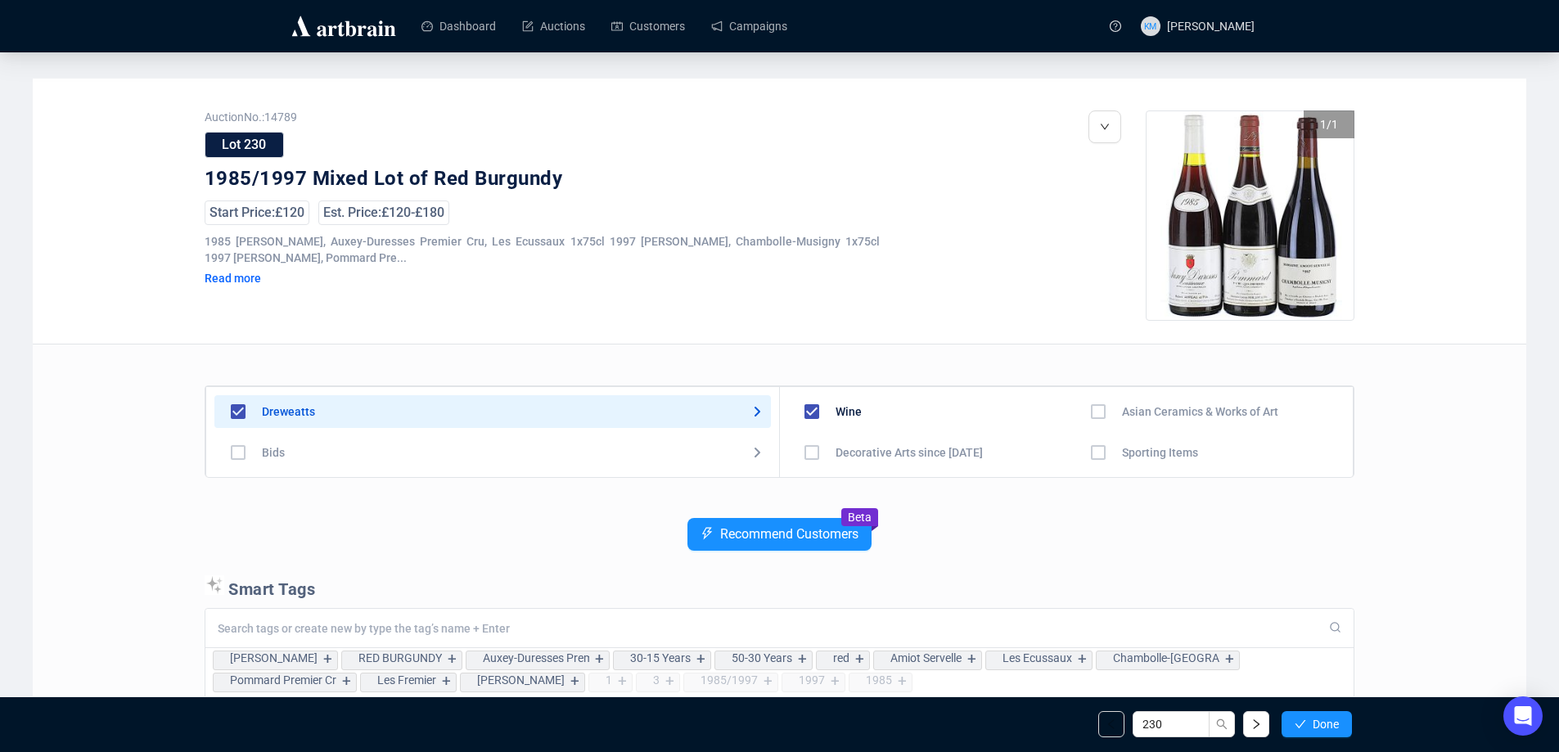
click at [1332, 727] on span "Done" at bounding box center [1325, 724] width 26 height 13
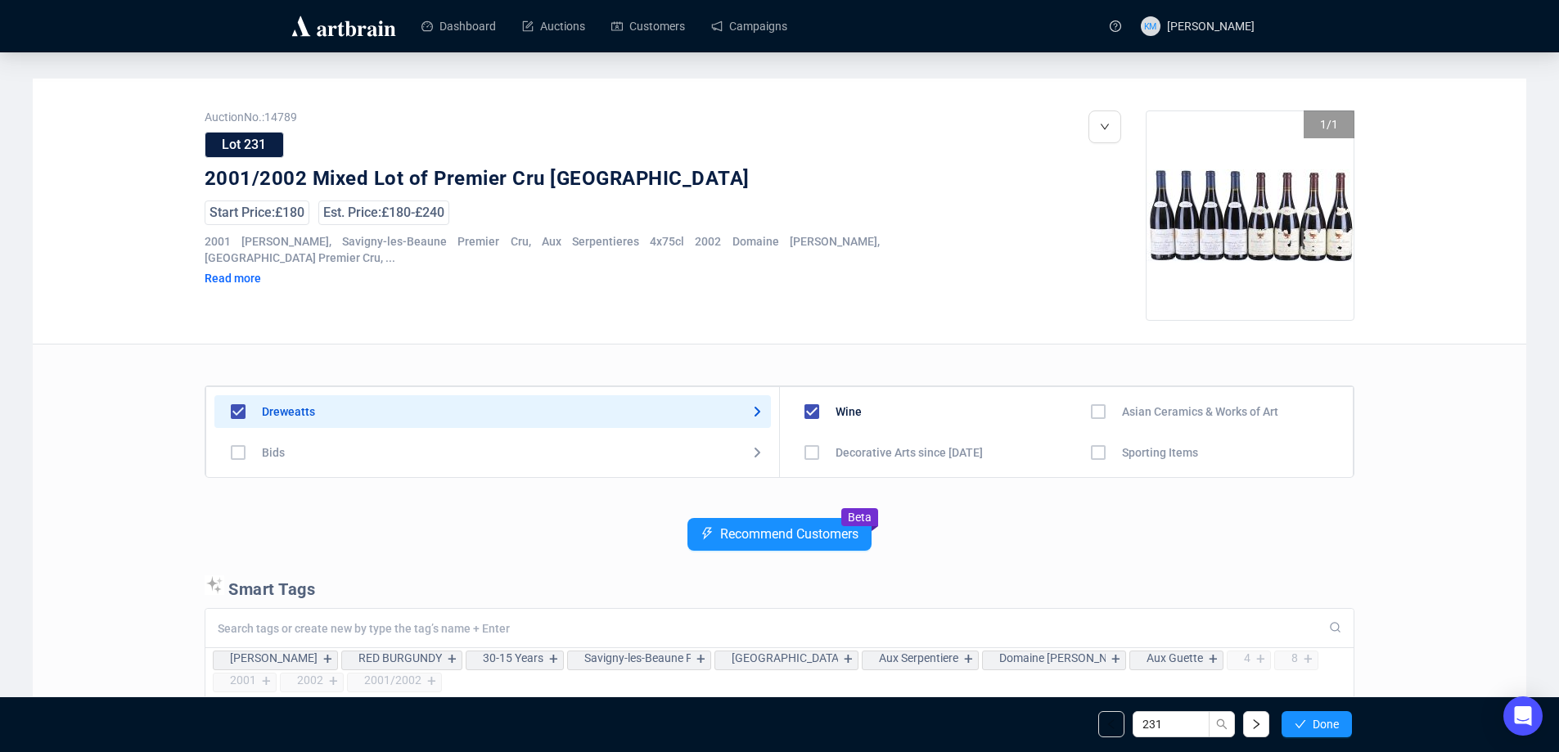
click at [1332, 727] on span "Done" at bounding box center [1325, 724] width 26 height 13
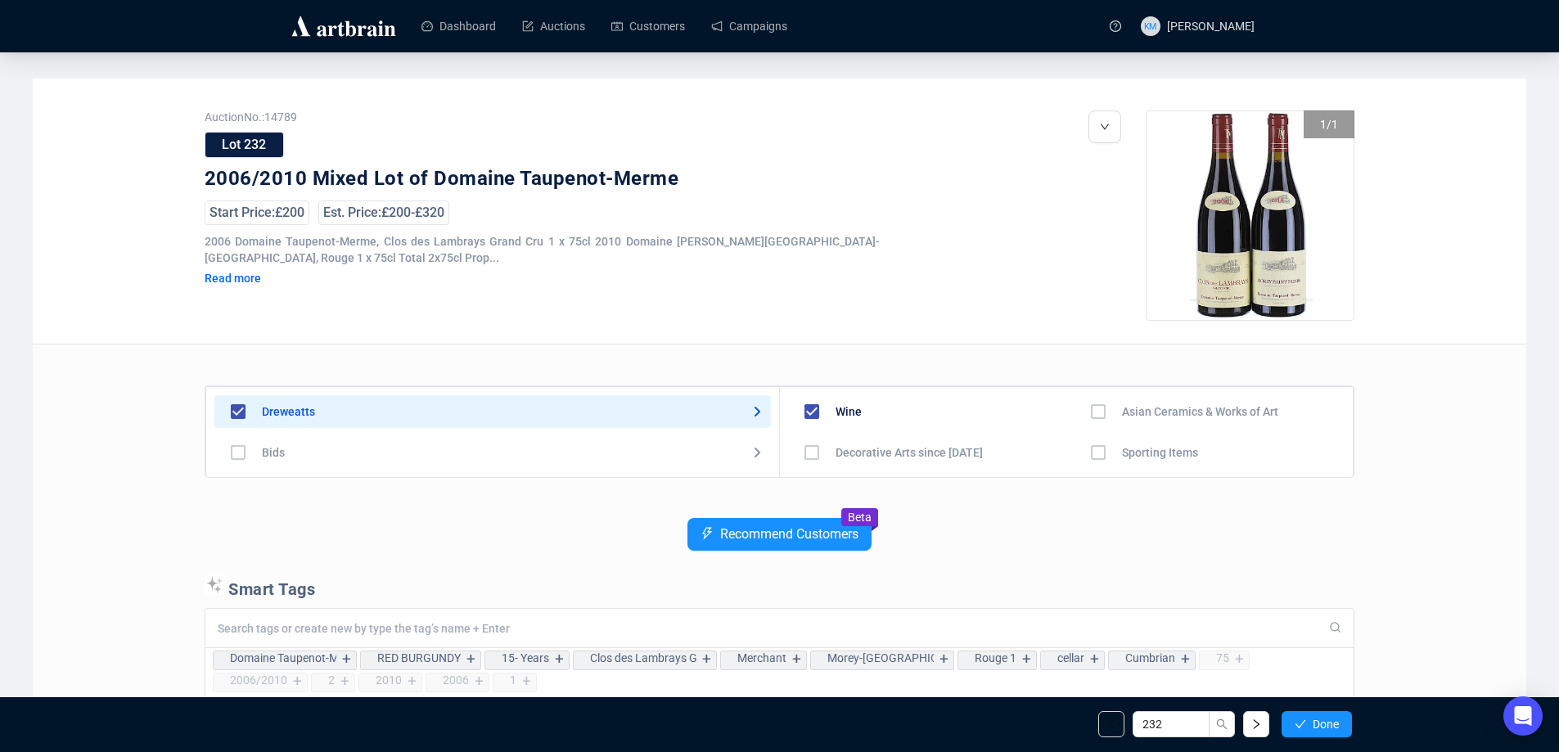
click at [1332, 727] on span "Done" at bounding box center [1325, 724] width 26 height 13
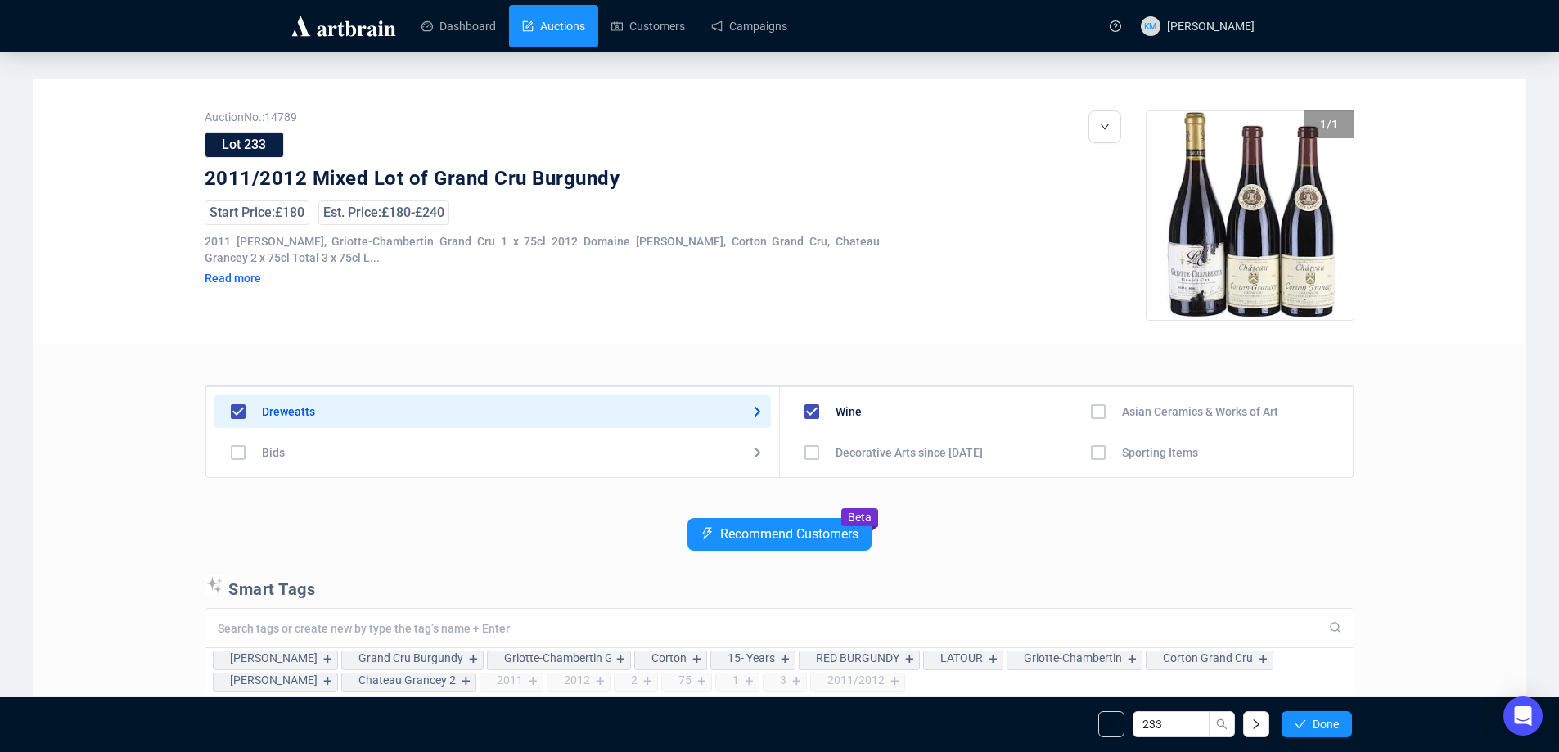
click at [558, 24] on link "Auctions" at bounding box center [553, 26] width 63 height 43
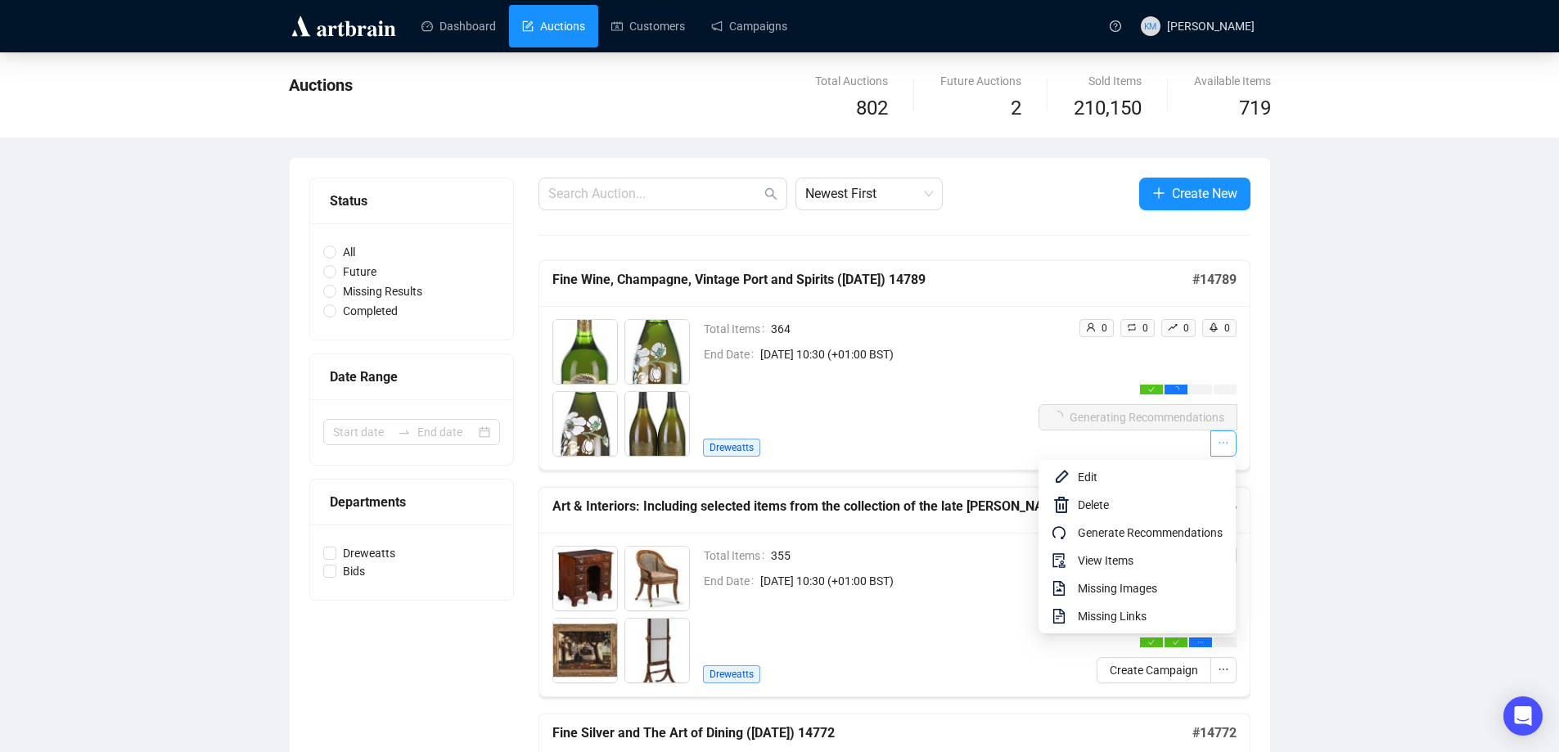
click at [1220, 443] on icon "ellipsis" at bounding box center [1222, 442] width 11 height 11
click at [1137, 558] on span "View Items" at bounding box center [1150, 560] width 145 height 18
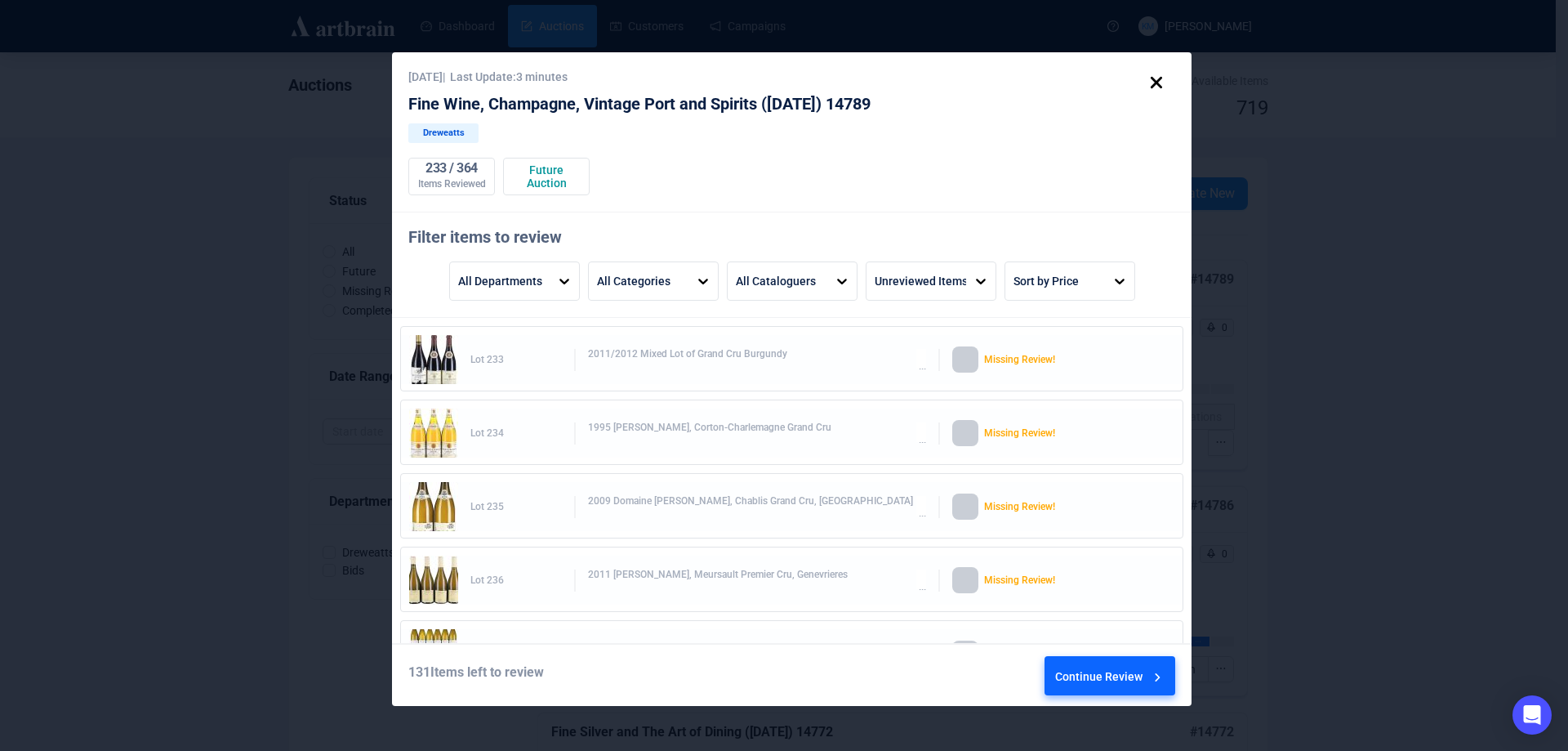
click at [1150, 84] on icon at bounding box center [1157, 83] width 28 height 28
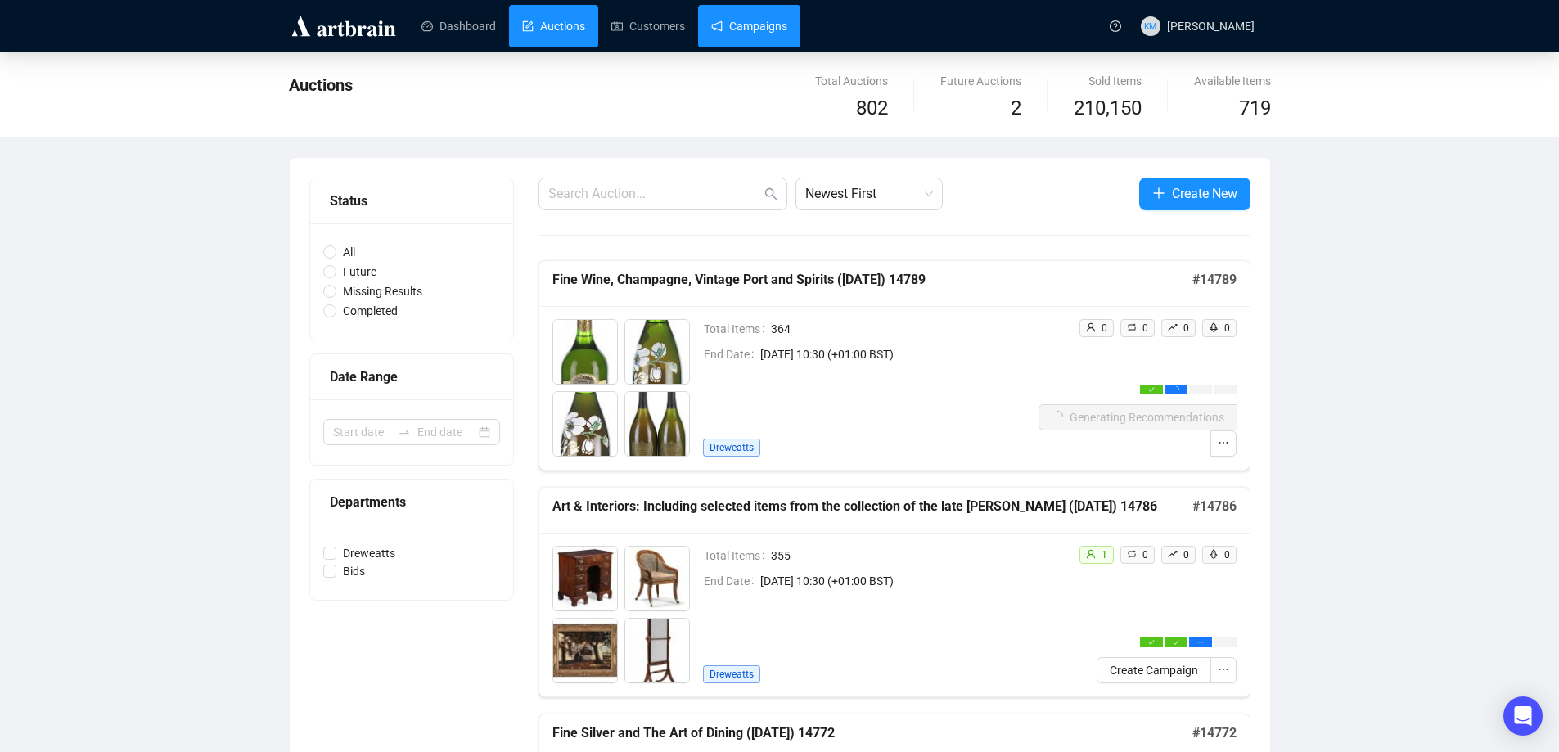
click at [772, 34] on link "Campaigns" at bounding box center [749, 26] width 76 height 43
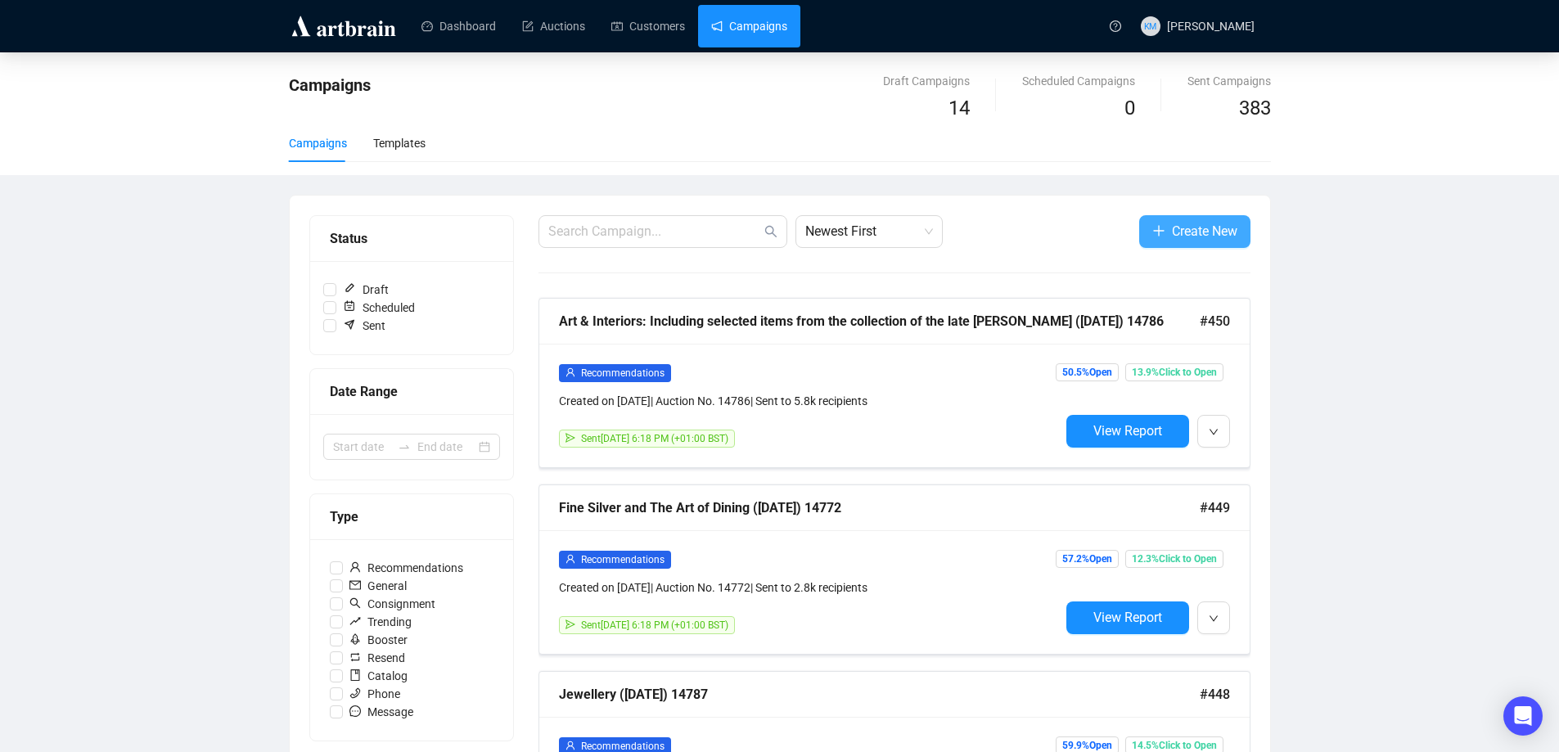
click at [1187, 232] on span "Create New" at bounding box center [1204, 231] width 65 height 20
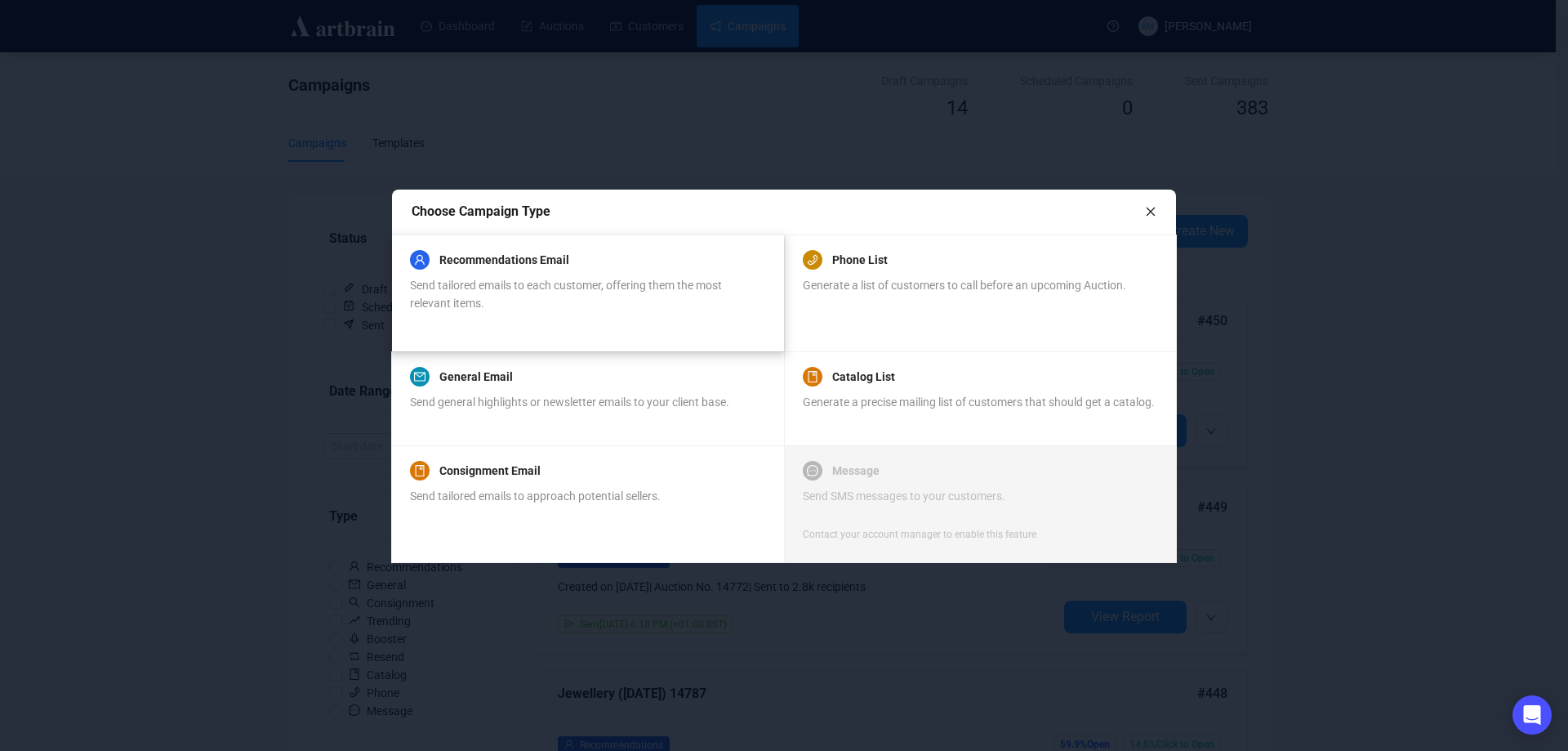
click at [589, 283] on span "Send tailored emails to each customer, offering them the most relevant items." at bounding box center [566, 294] width 312 height 31
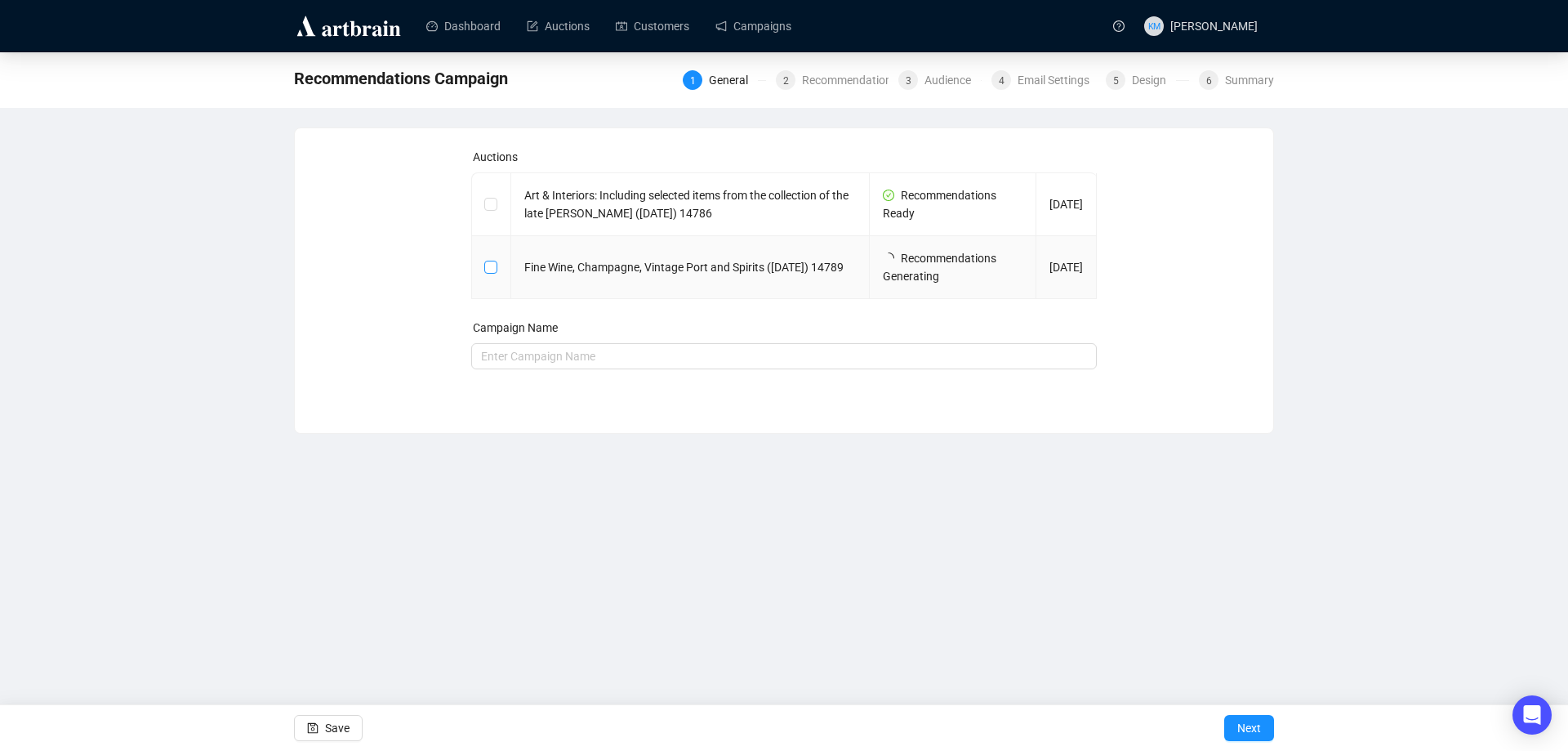
click at [486, 268] on input "checkbox" at bounding box center [489, 266] width 11 height 11
checkbox input "true"
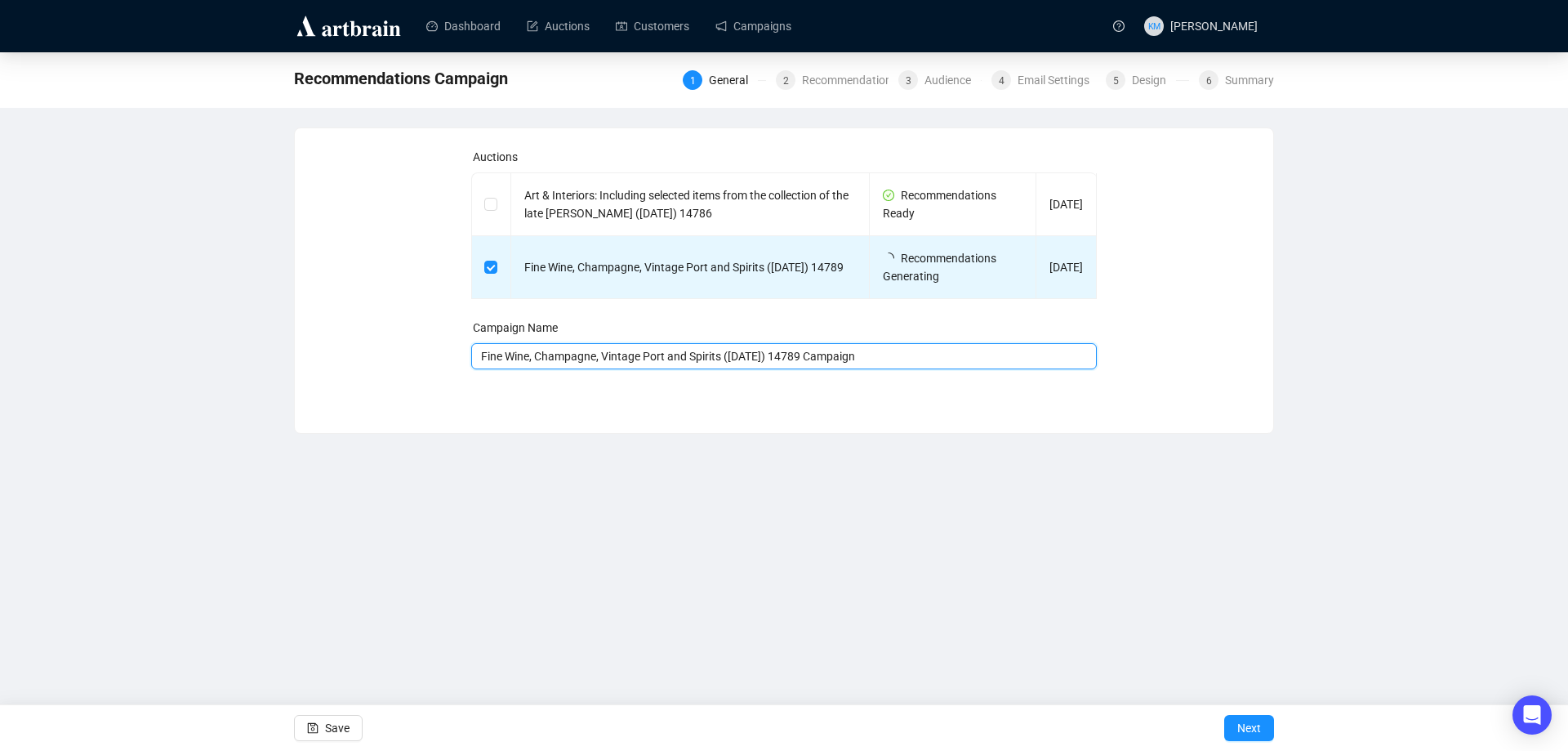
click at [909, 355] on input "Fine Wine, Champagne, Vintage Port and Spirits (1 October 2025) 14789 Campaign" at bounding box center [784, 357] width 627 height 26
type input "Fine Wine, Champagne, Vintage Port and Spirits ([DATE]) 14789"
click at [1245, 717] on span "Next" at bounding box center [1249, 728] width 24 height 46
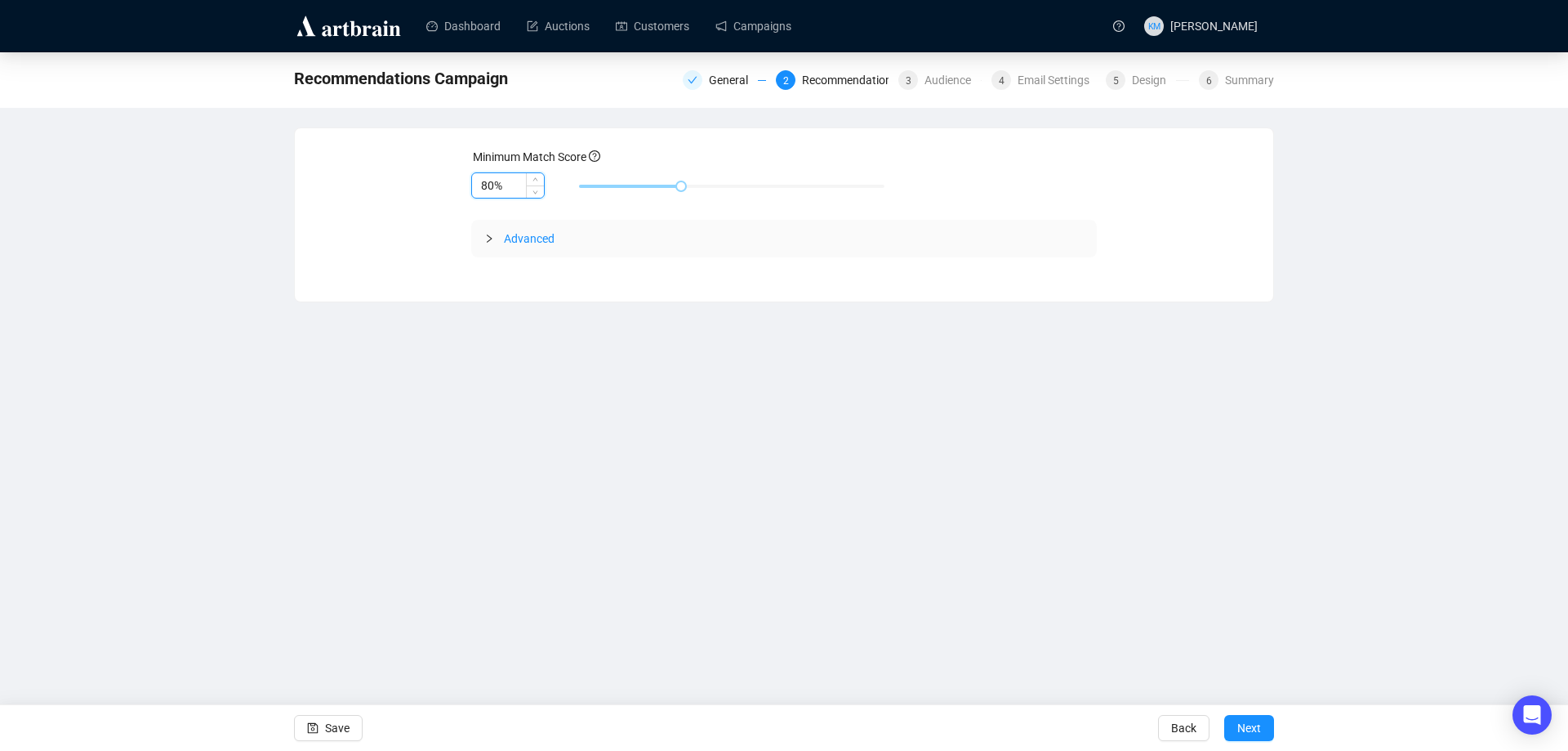
click at [490, 191] on input "80%" at bounding box center [508, 185] width 72 height 25
type input "85%"
click at [1264, 716] on button "Next" at bounding box center [1249, 728] width 50 height 26
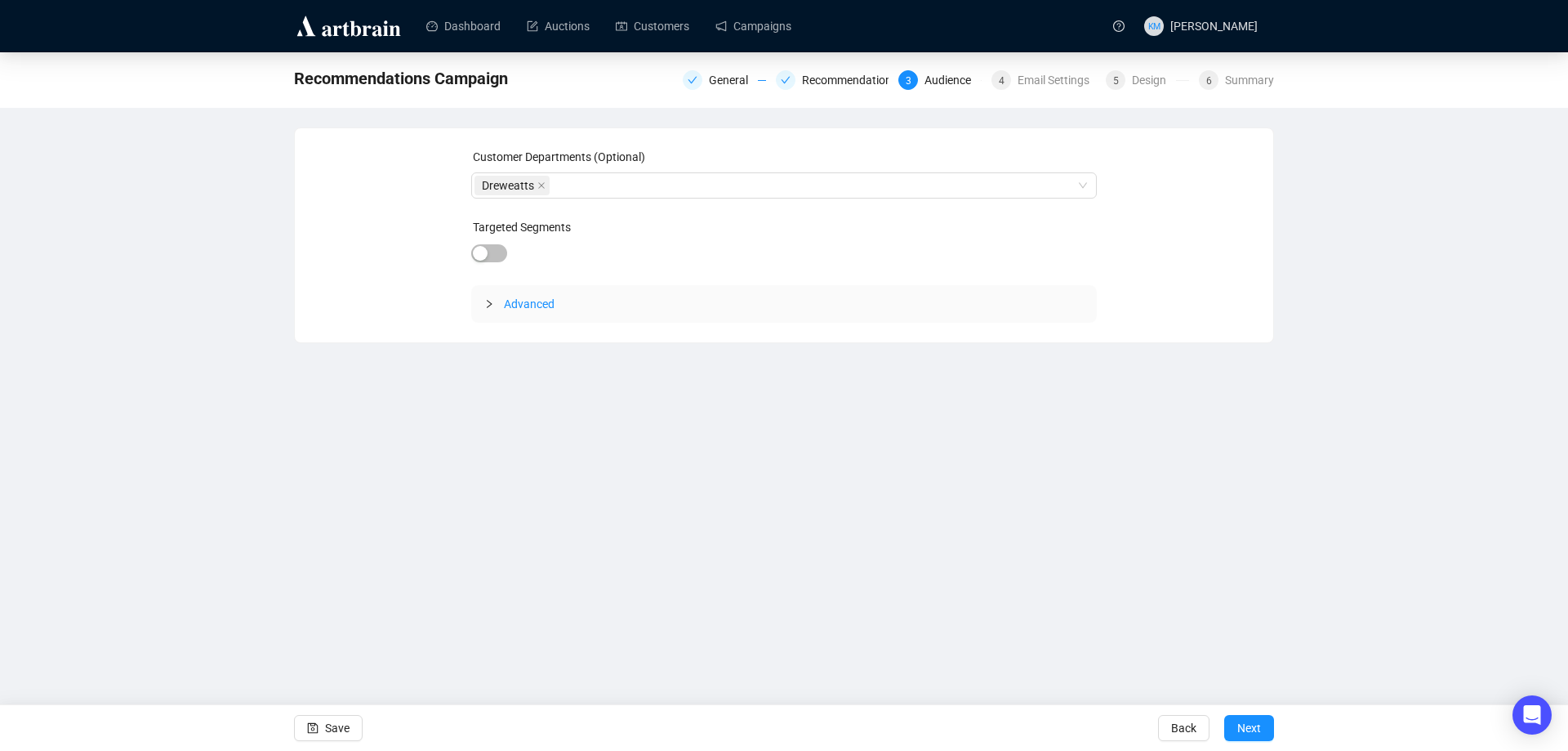
click at [1264, 716] on button "Next" at bounding box center [1249, 728] width 50 height 26
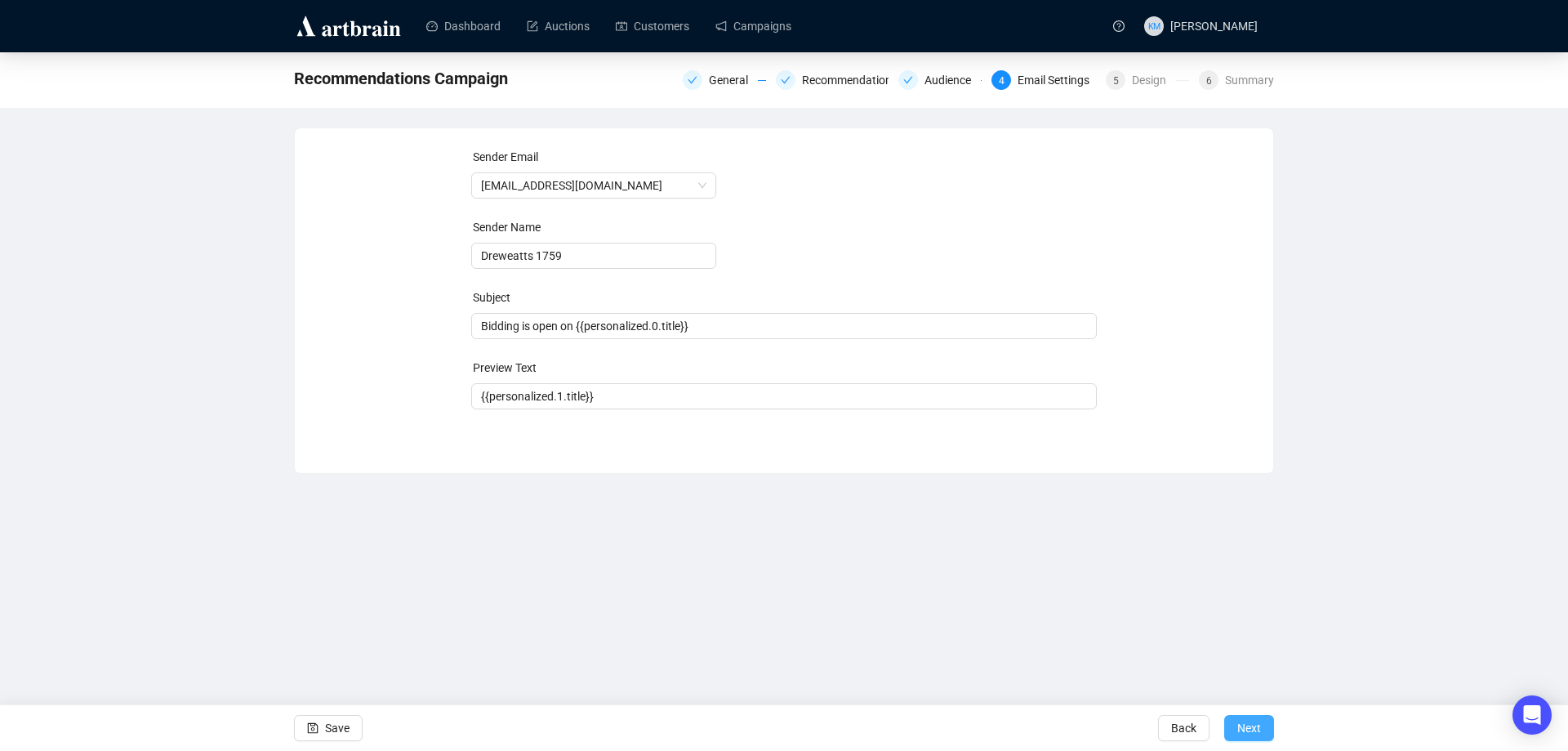
click at [1259, 719] on span "Next" at bounding box center [1249, 728] width 24 height 46
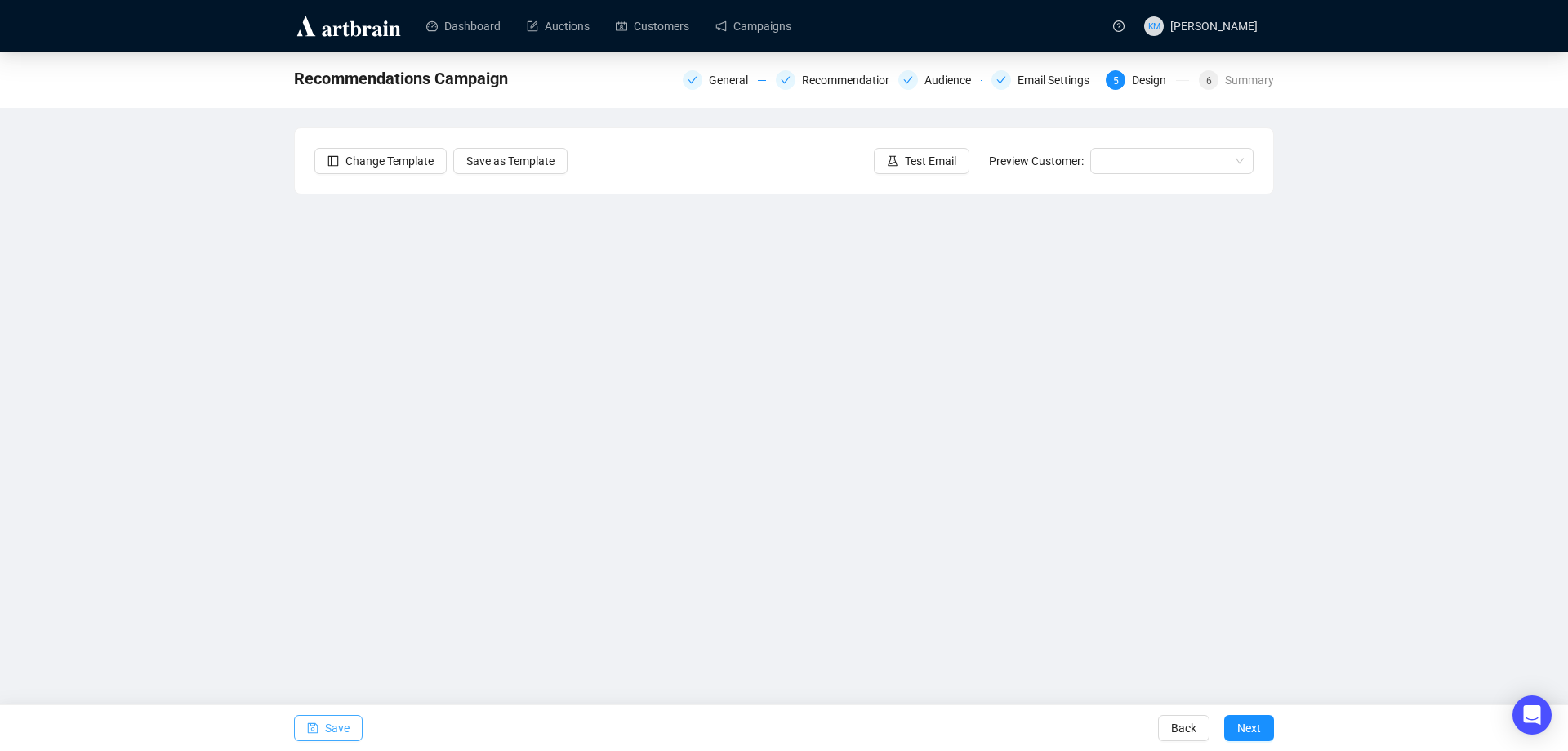
click at [350, 722] on button "Save" at bounding box center [328, 728] width 69 height 26
click at [938, 155] on span "Test Email" at bounding box center [931, 161] width 52 height 18
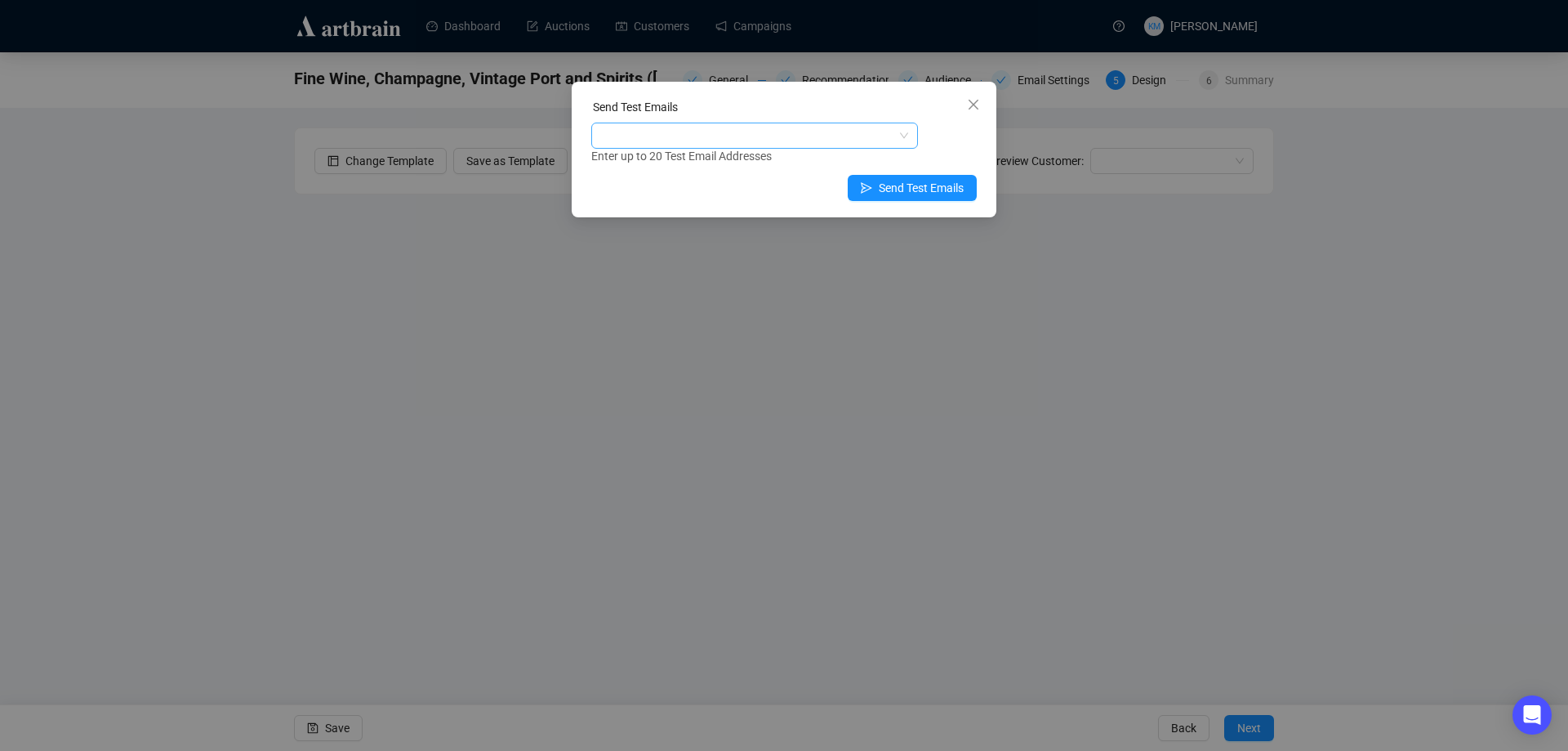
click at [824, 136] on div at bounding box center [747, 135] width 303 height 23
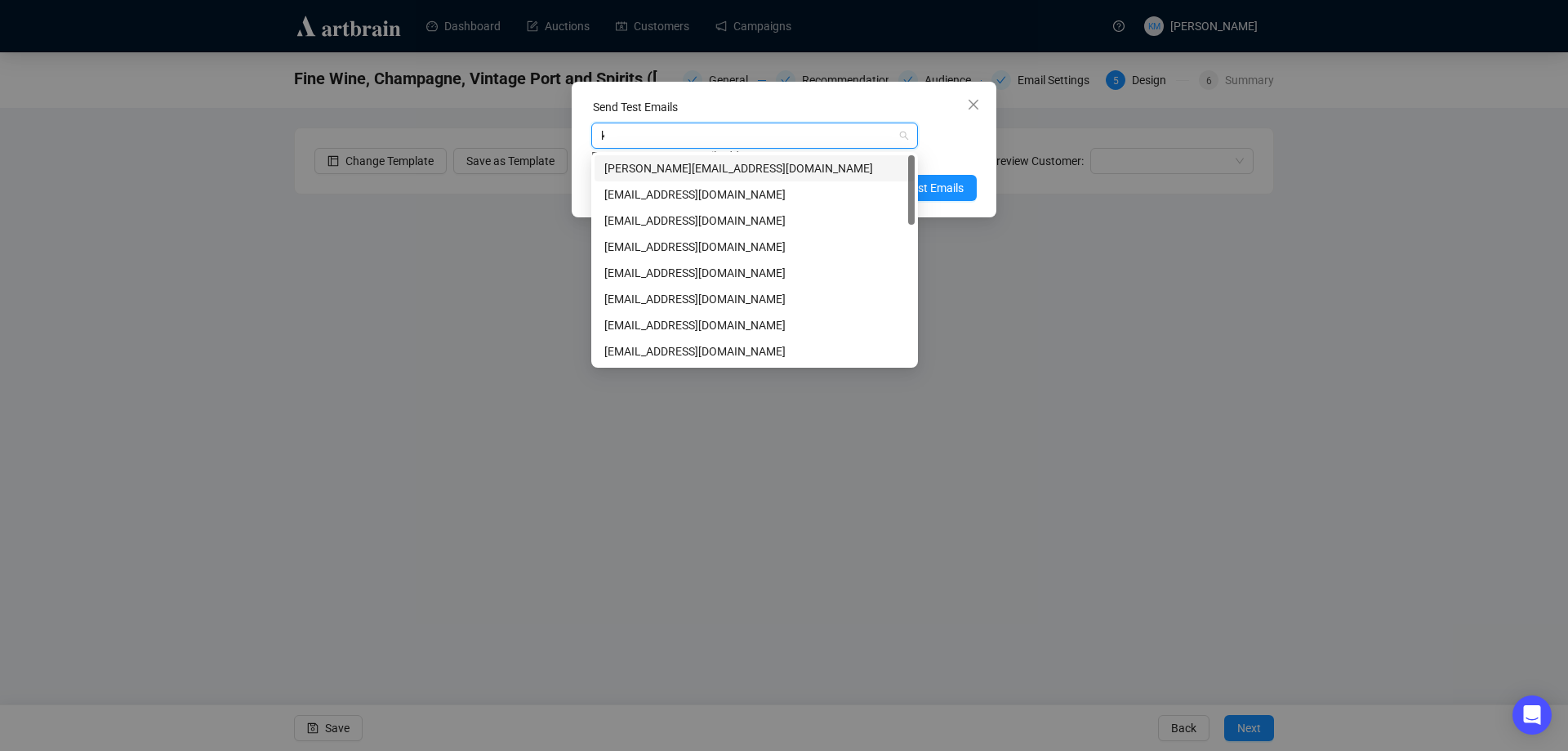
type input "km"
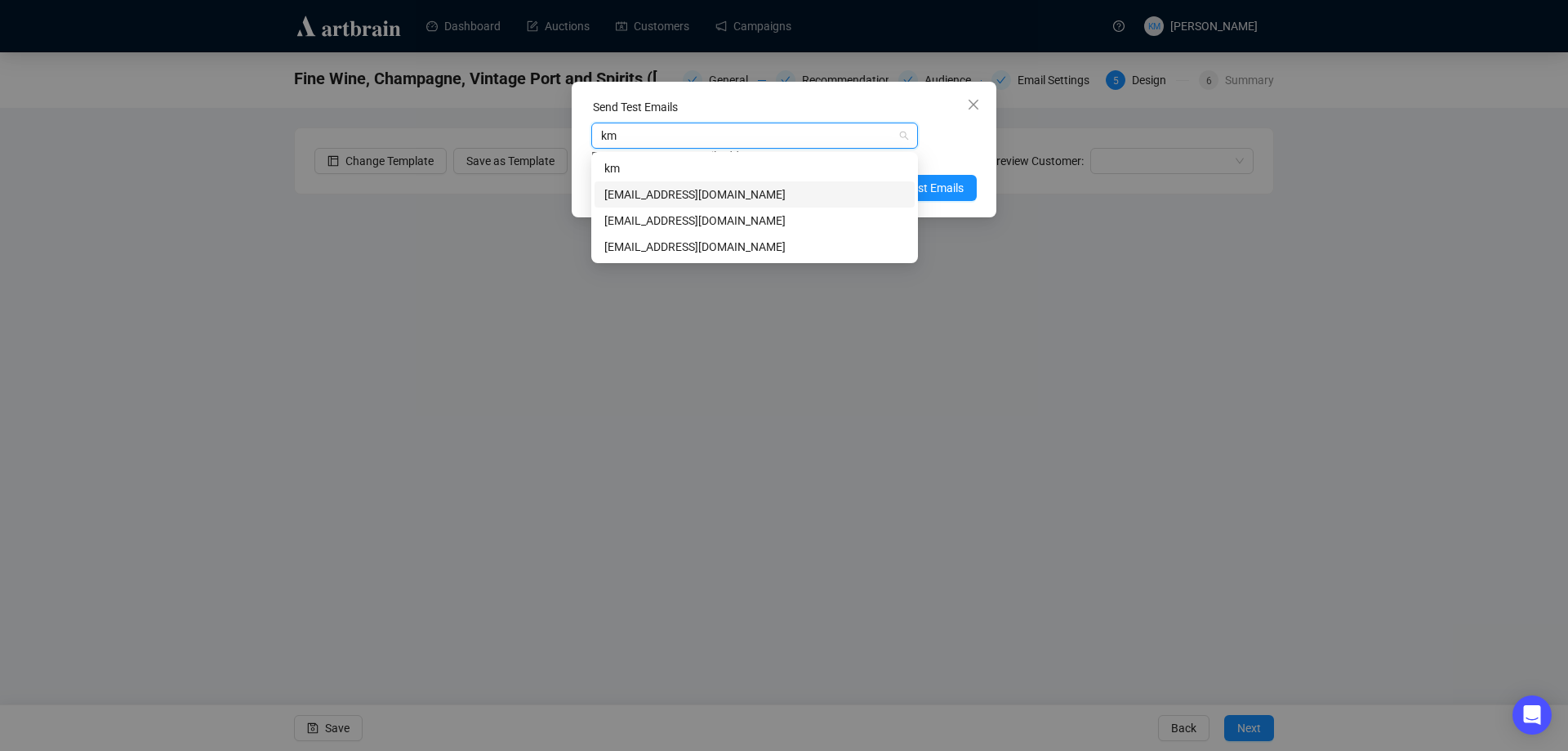
click at [729, 191] on div "[EMAIL_ADDRESS][DOMAIN_NAME]" at bounding box center [754, 195] width 300 height 18
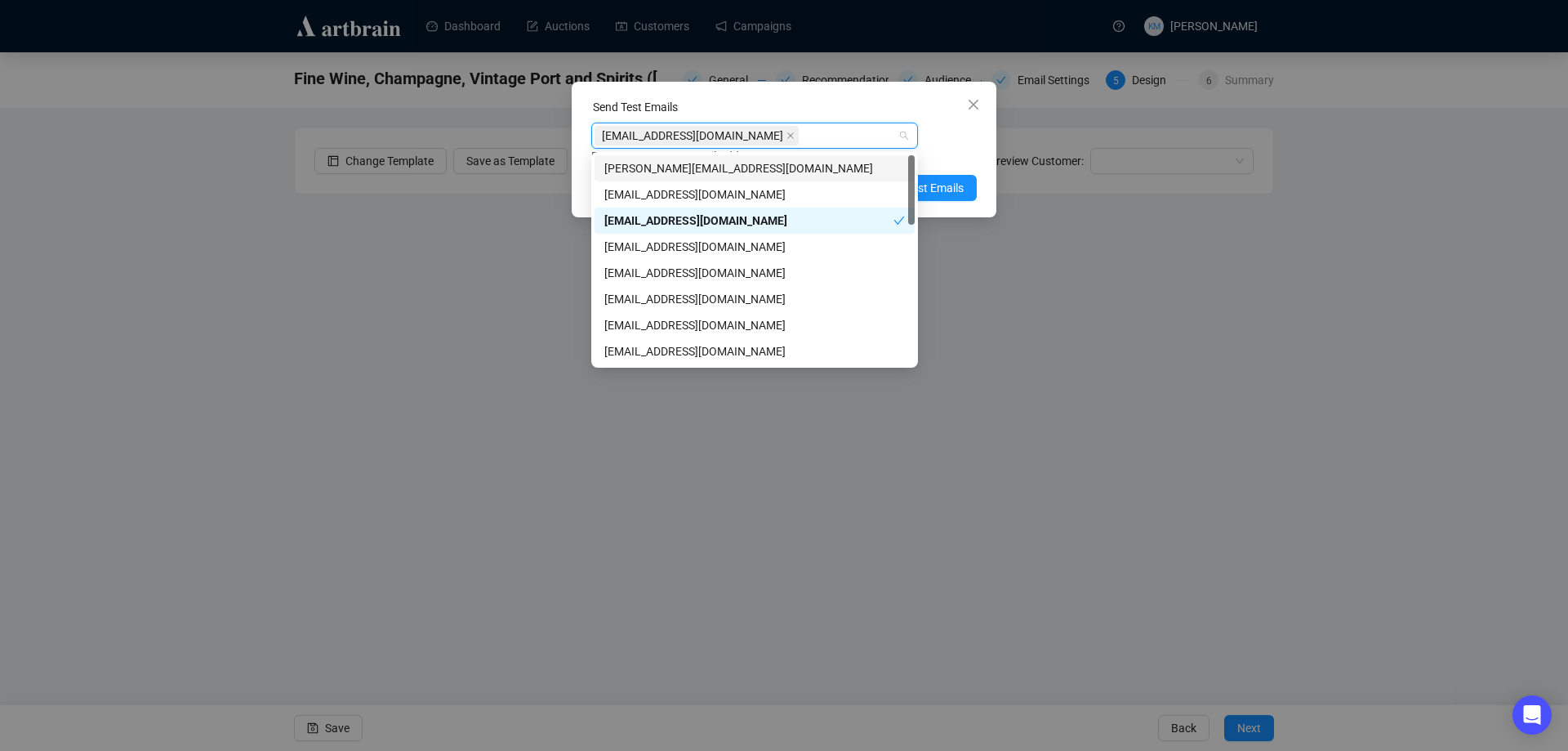
click at [946, 142] on div "kmitcham@dreweatts.com Enter up to 20 Test Email Addresses" at bounding box center [784, 144] width 385 height 43
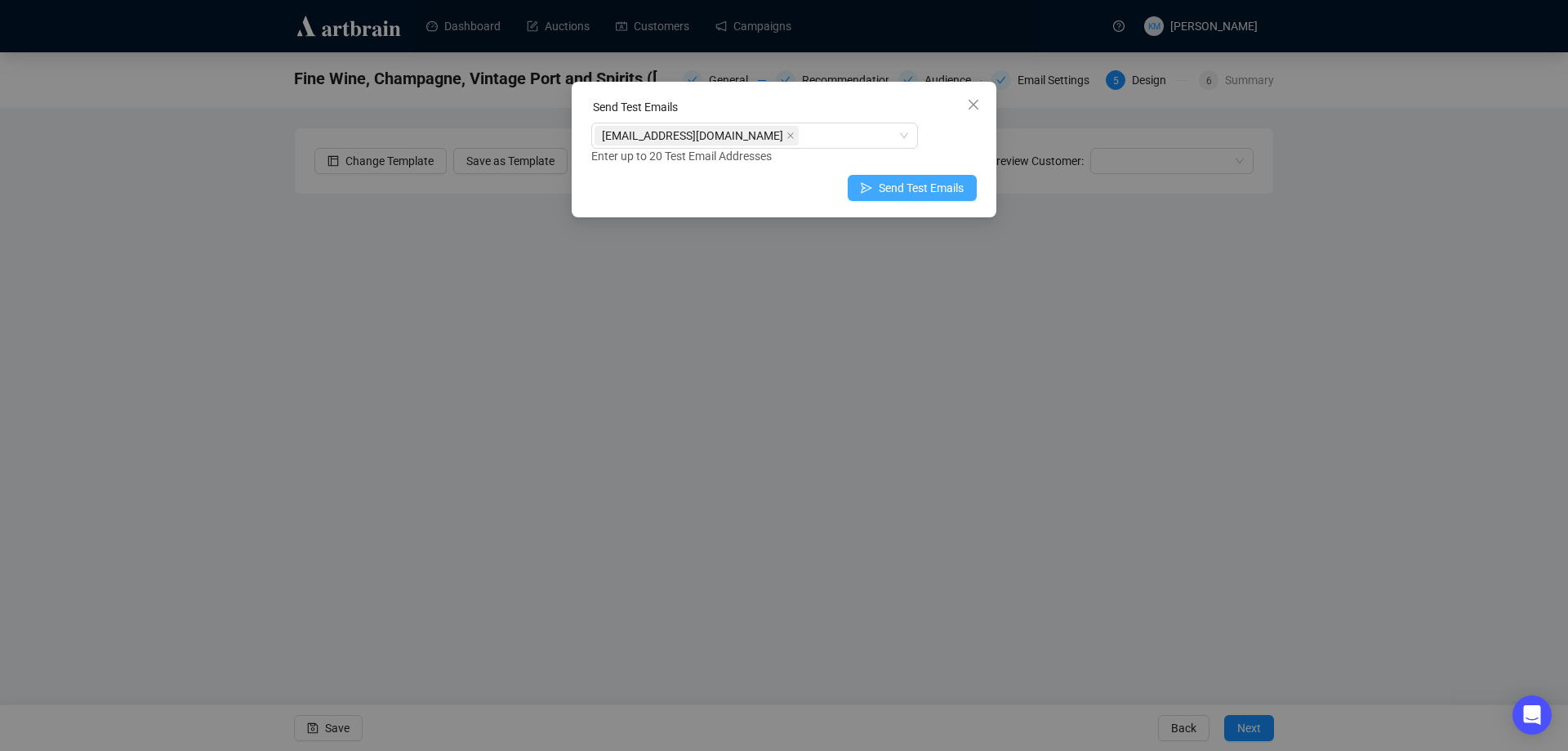
click at [937, 182] on span "Send Test Emails" at bounding box center [920, 188] width 85 height 18
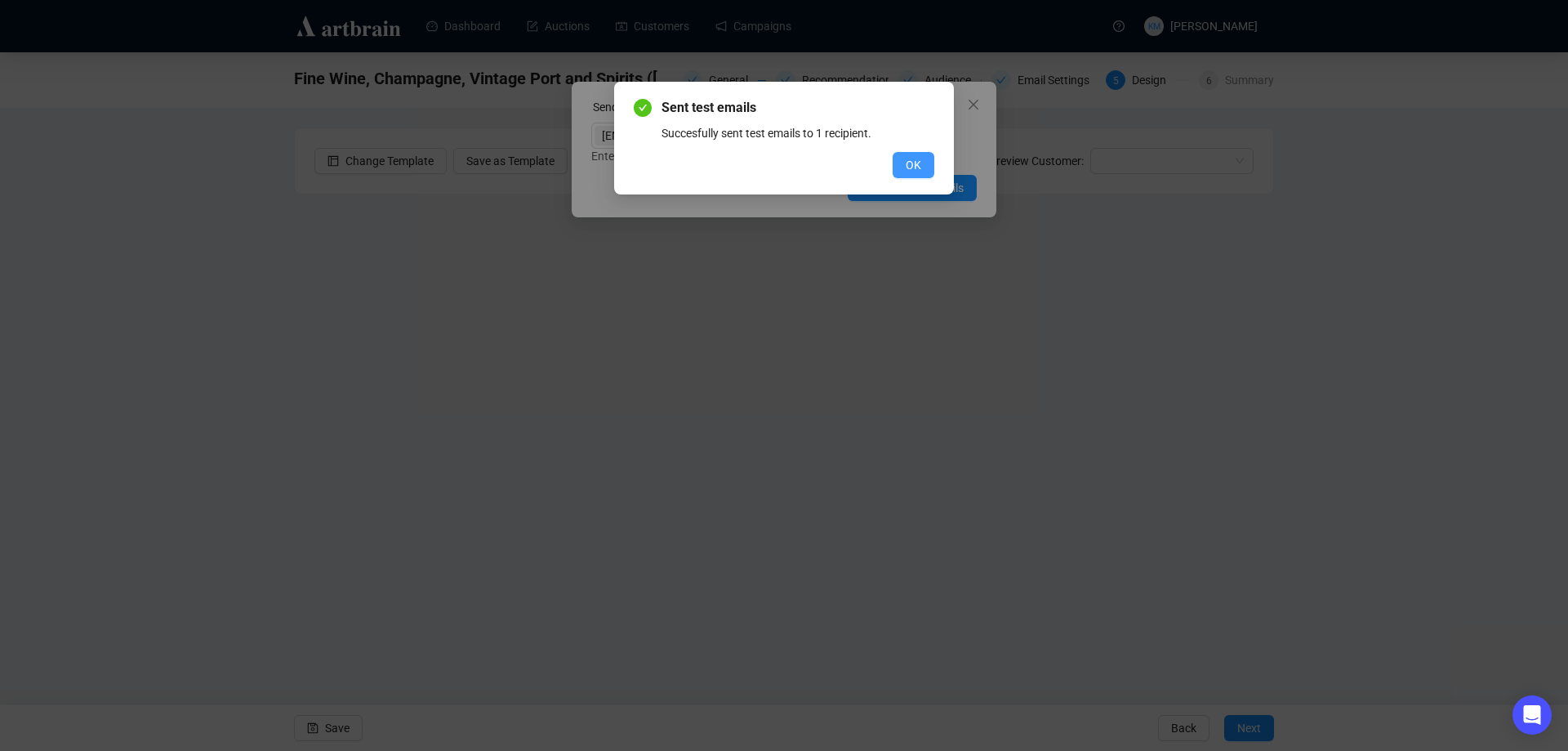
click at [925, 173] on button "OK" at bounding box center [913, 165] width 42 height 26
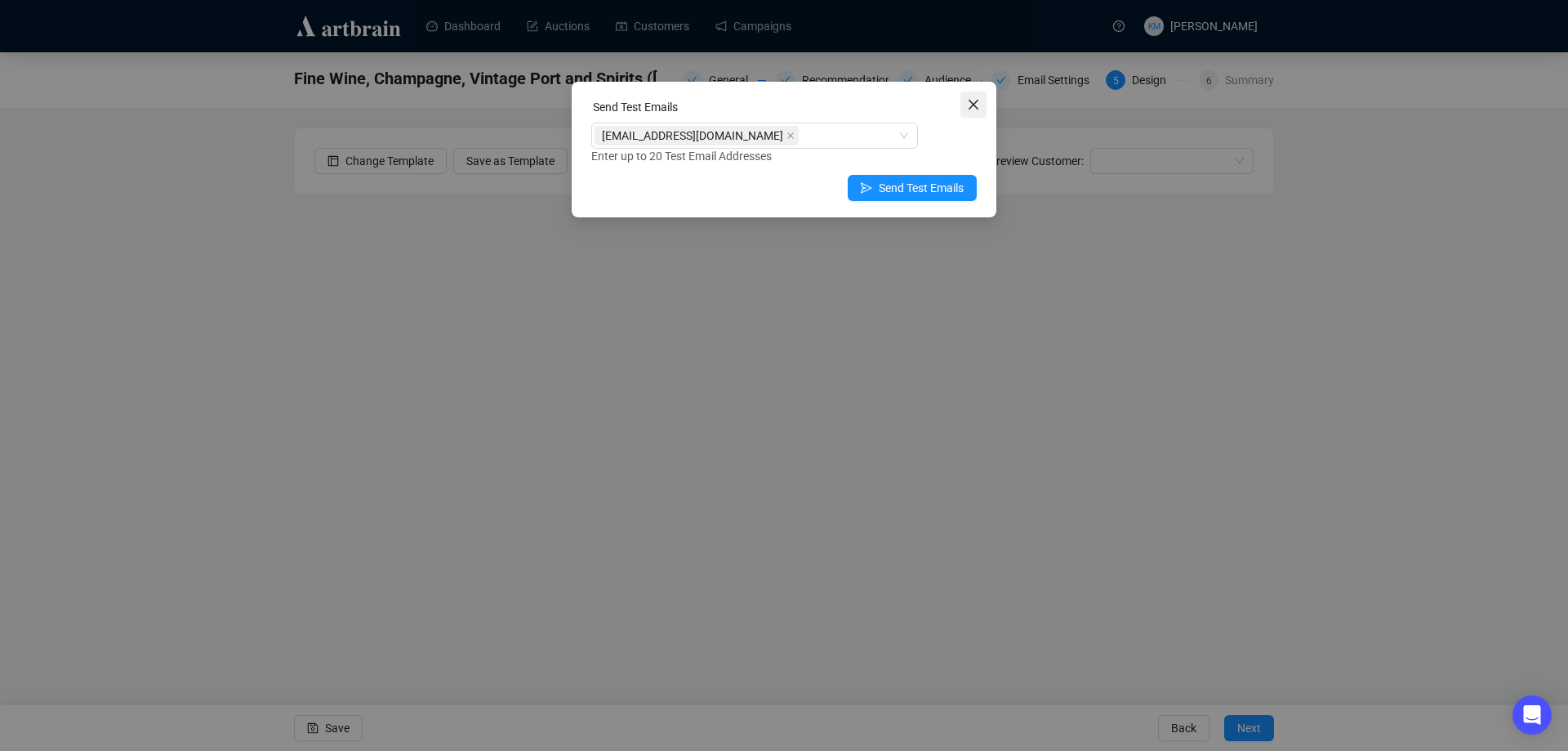
click at [974, 110] on icon "close" at bounding box center [973, 104] width 13 height 13
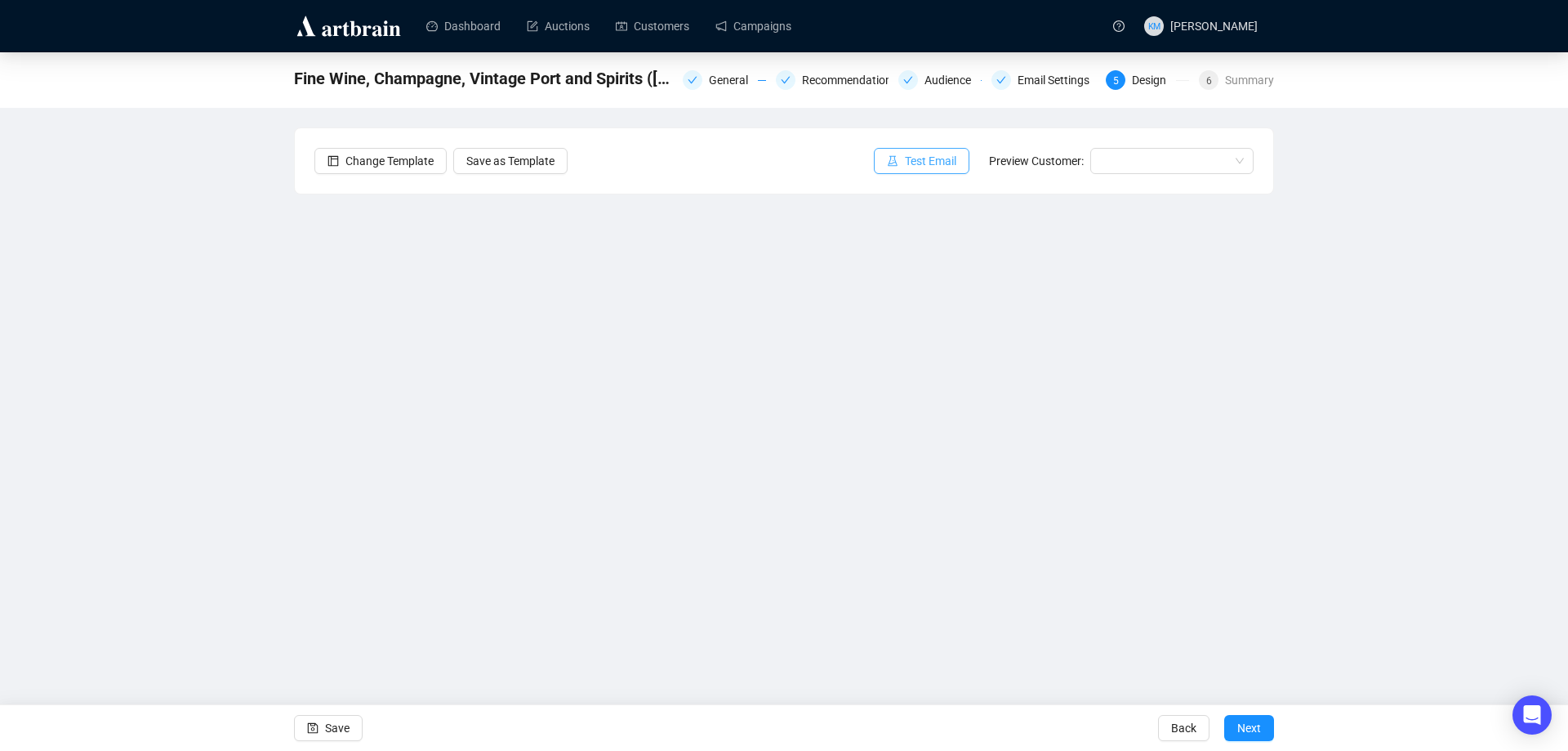
click at [909, 161] on span "Test Email" at bounding box center [931, 161] width 52 height 18
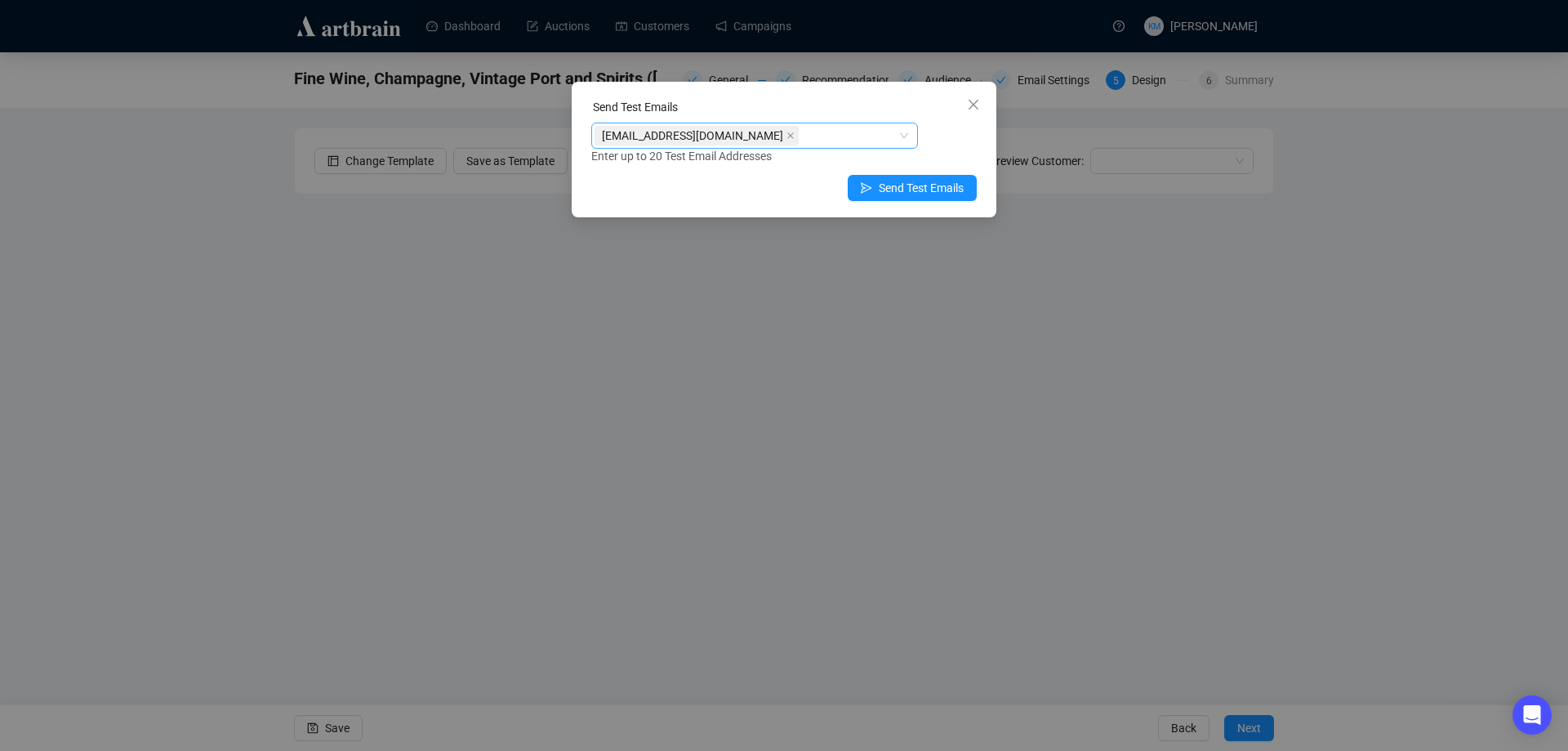
click at [786, 135] on icon "close" at bounding box center [790, 136] width 8 height 8
click at [740, 135] on div at bounding box center [747, 135] width 303 height 23
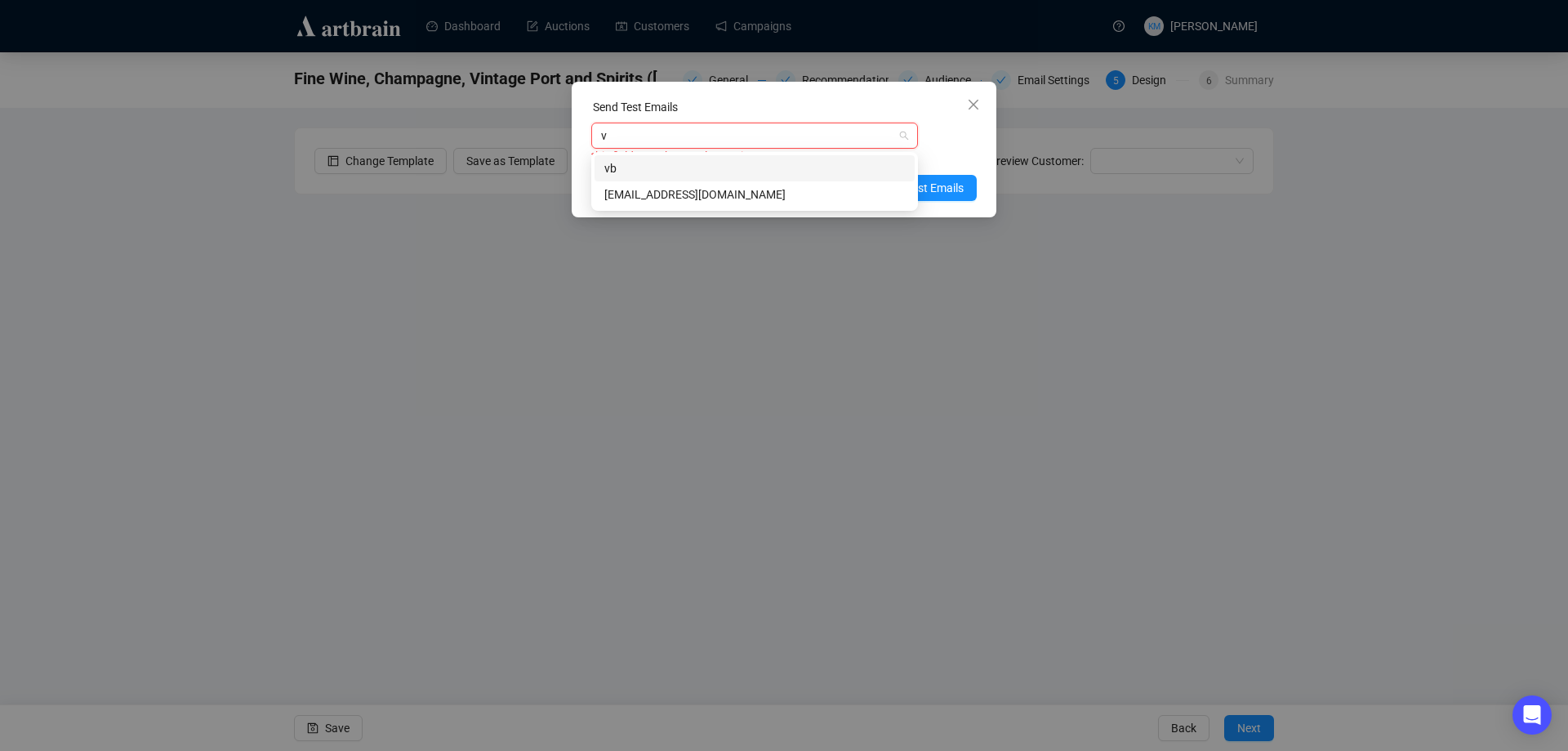
type input "vb"
click at [752, 185] on div "vbillington@dreweatts.com" at bounding box center [755, 195] width 320 height 26
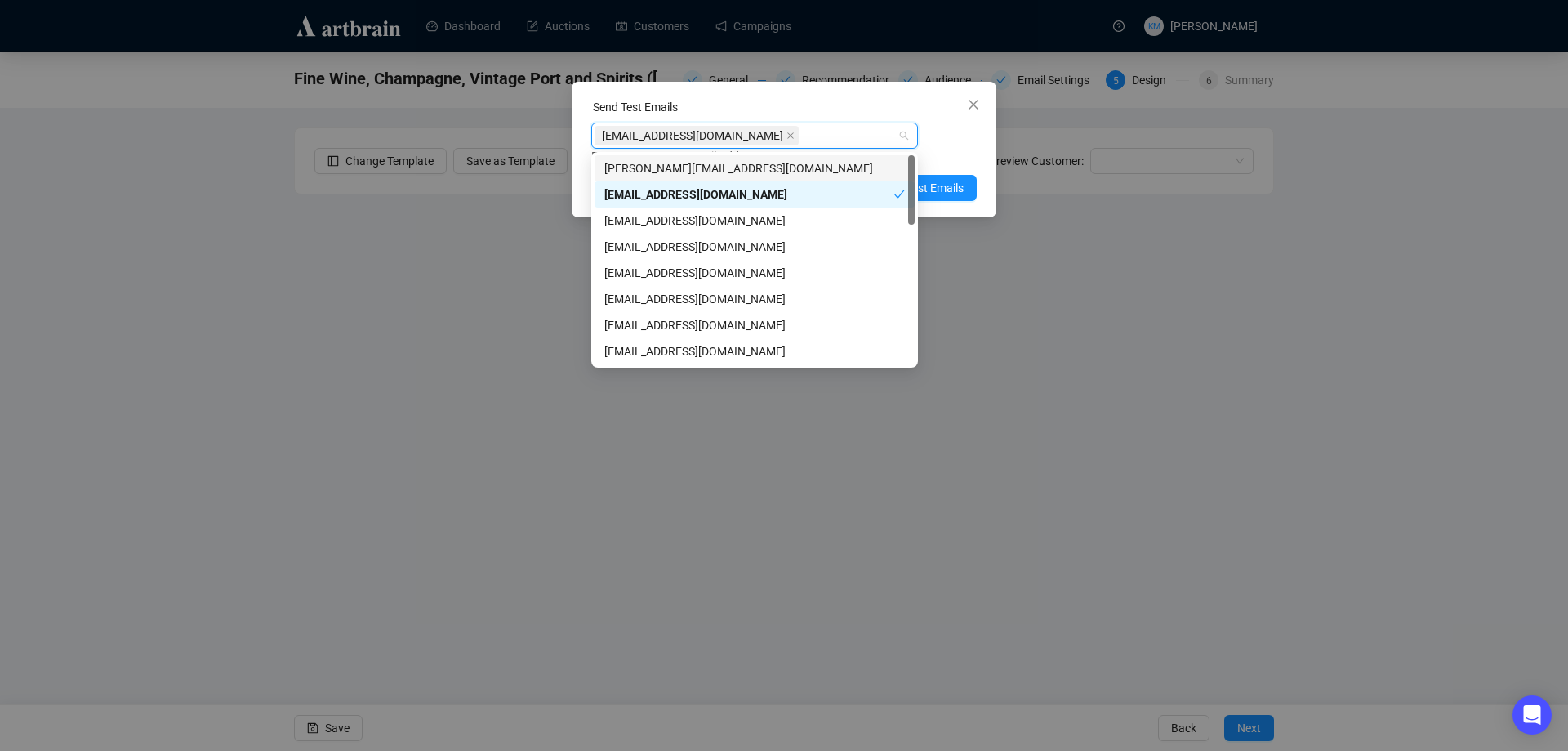
click at [963, 149] on div "Enter up to 20 Test Email Addresses" at bounding box center [784, 156] width 385 height 19
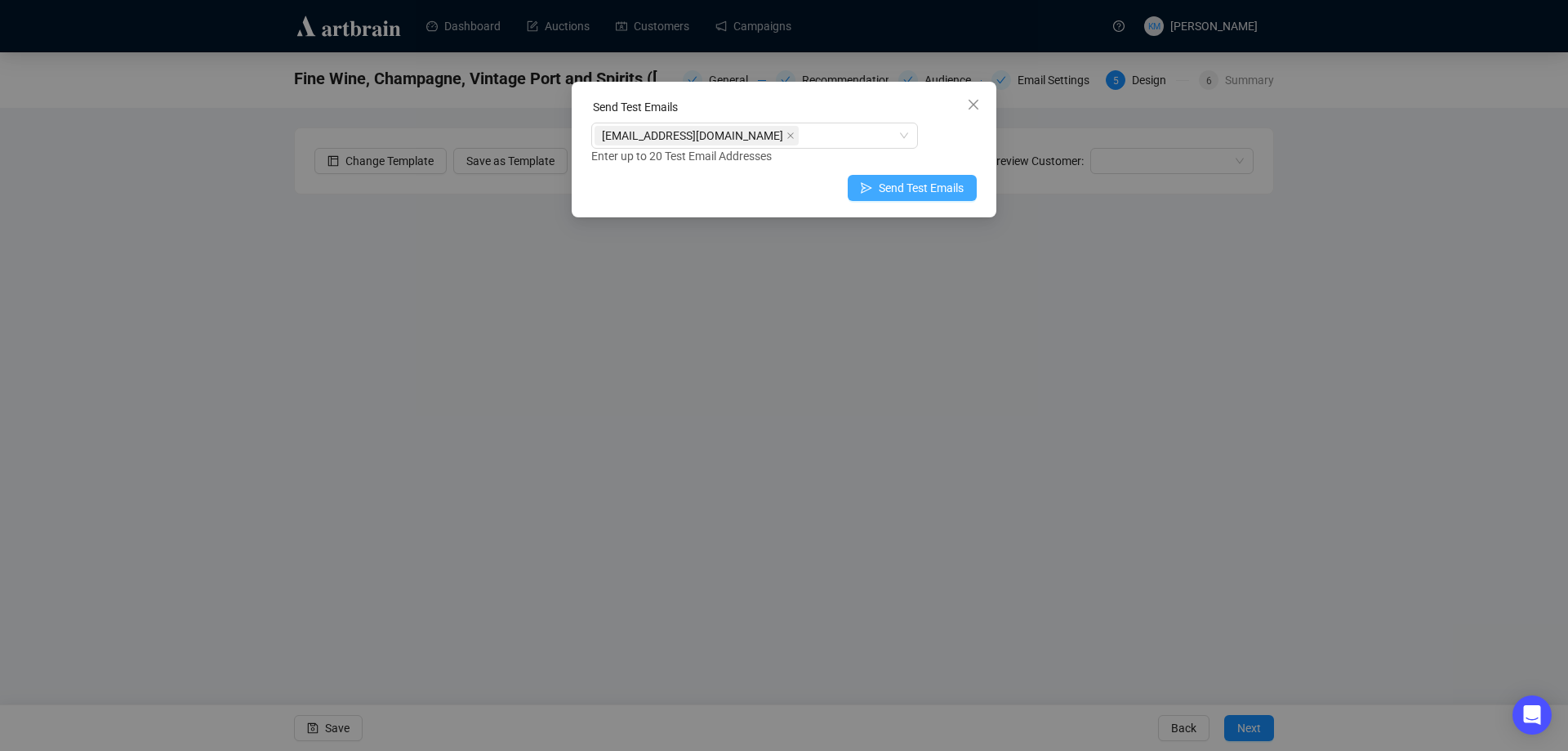
click at [952, 181] on span "Send Test Emails" at bounding box center [920, 188] width 85 height 18
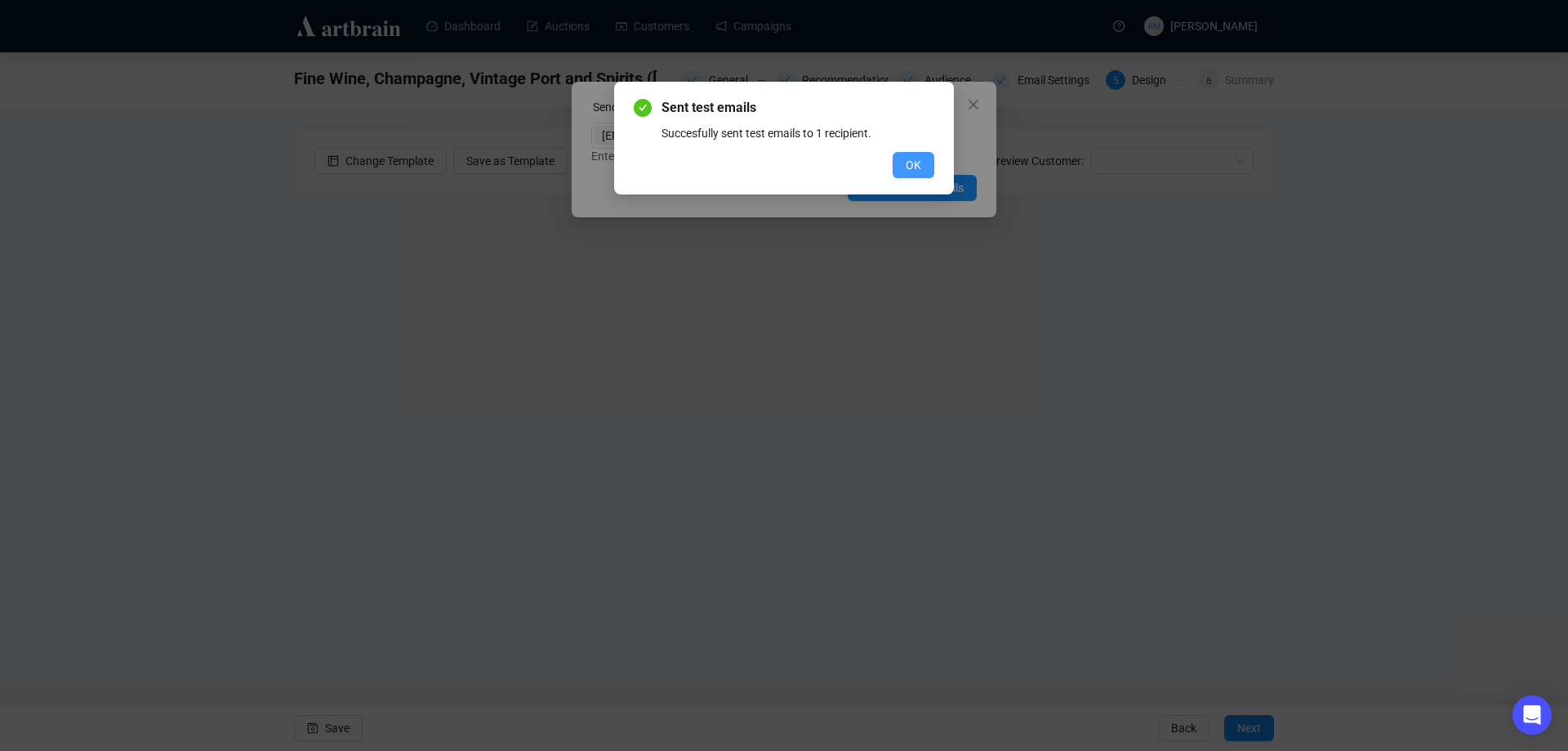
click at [906, 157] on span "OK" at bounding box center [913, 165] width 16 height 18
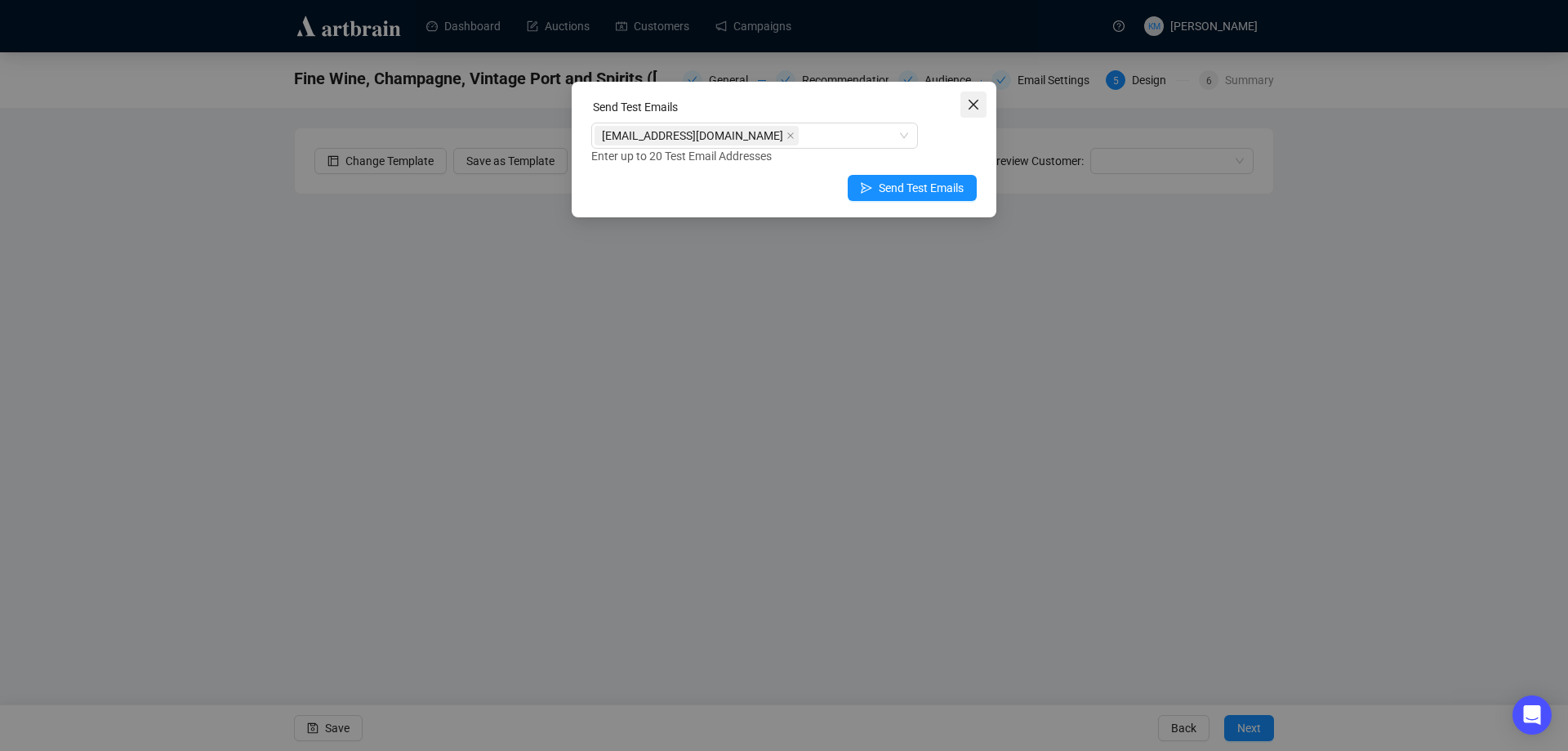
click at [974, 106] on icon "close" at bounding box center [973, 105] width 10 height 10
